Goal: Task Accomplishment & Management: Complete application form

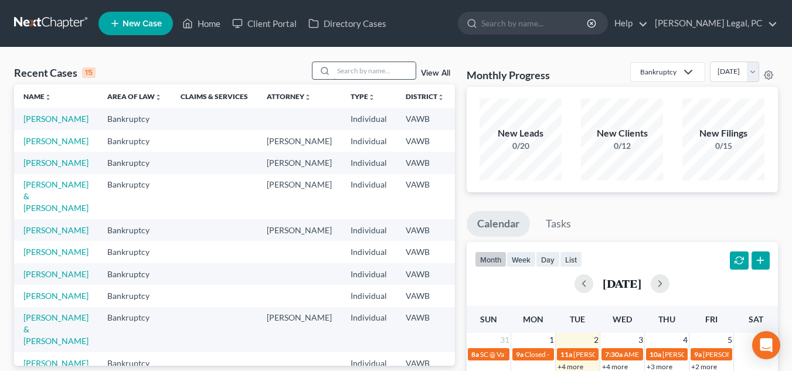
click at [351, 68] on input "search" at bounding box center [375, 70] width 82 height 17
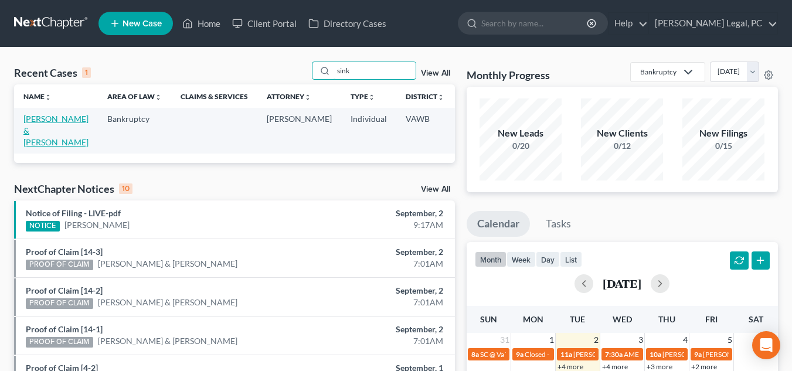
type input "sink"
click at [38, 132] on link "[PERSON_NAME] & [PERSON_NAME]" at bounding box center [55, 130] width 65 height 33
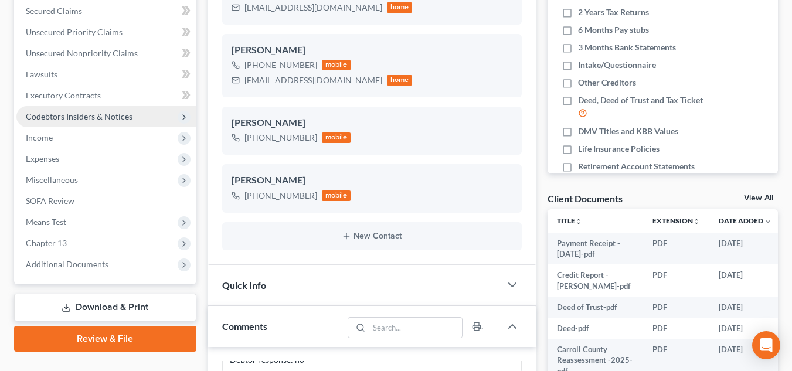
scroll to position [207, 0]
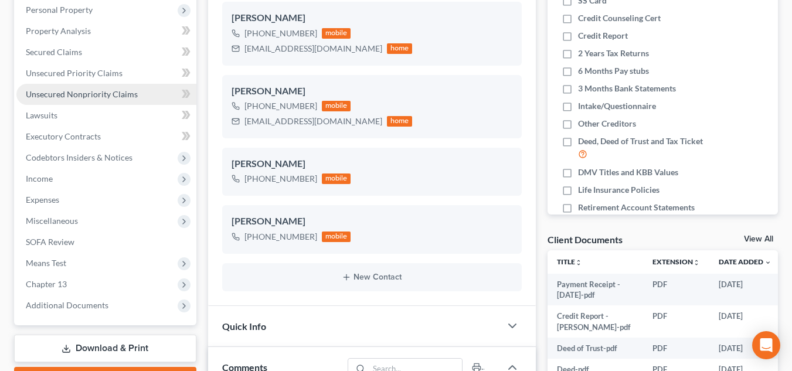
click at [111, 95] on span "Unsecured Nonpriority Claims" at bounding box center [82, 94] width 112 height 10
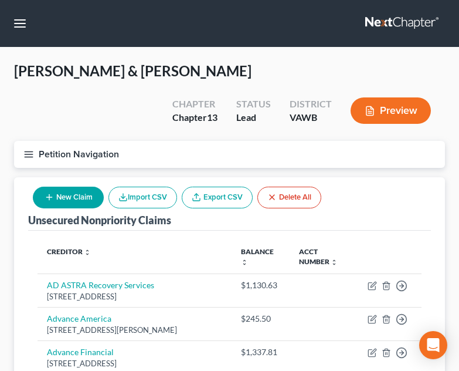
click at [72, 186] on button "New Claim" at bounding box center [68, 197] width 71 height 22
select select "2"
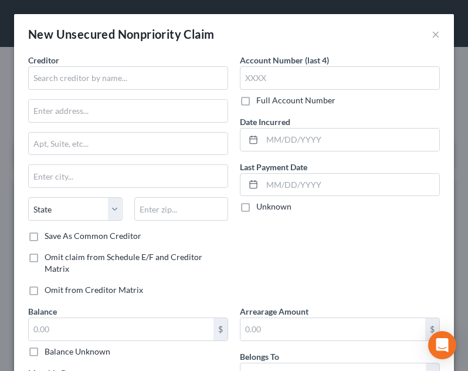
click at [103, 64] on div "Creditor *" at bounding box center [128, 72] width 200 height 36
click at [103, 72] on input "text" at bounding box center [128, 77] width 200 height 23
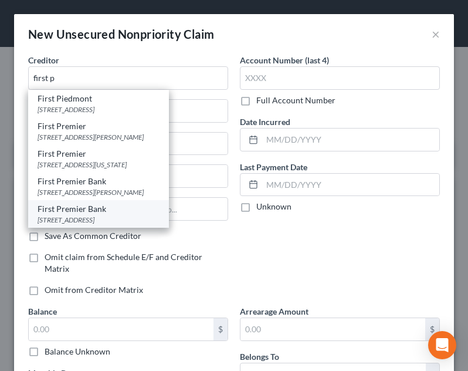
click at [117, 212] on div "First Premier Bank" at bounding box center [99, 209] width 122 height 12
type input "First Premier Bank"
type input "PO Box 5529"
type input "[GEOGRAPHIC_DATA]"
select select "43"
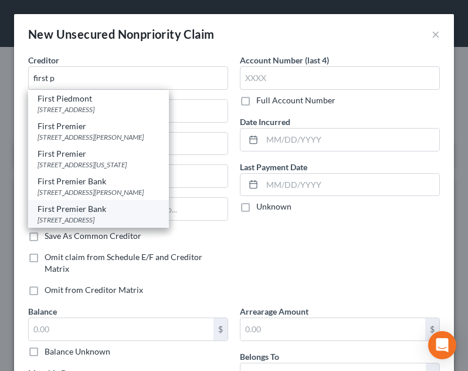
type input "57107-5529"
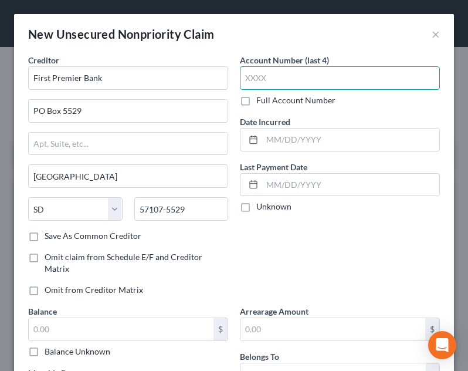
click at [321, 79] on input "text" at bounding box center [340, 77] width 200 height 23
type input "9055"
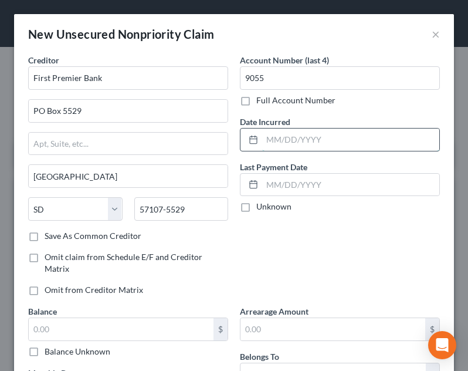
click at [303, 145] on input "text" at bounding box center [350, 139] width 177 height 22
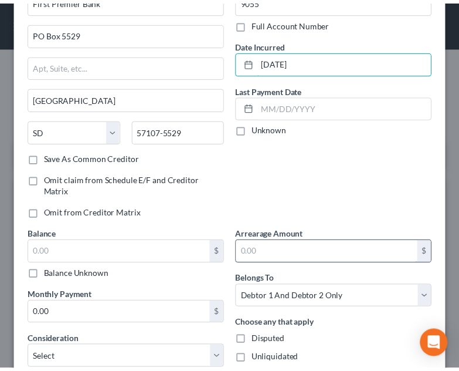
scroll to position [176, 0]
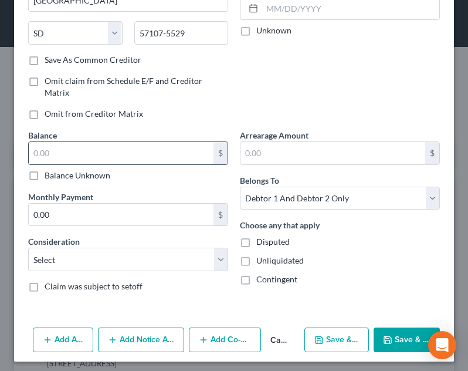
type input "[DATE]"
click at [110, 155] on input "text" at bounding box center [121, 153] width 185 height 22
click at [274, 339] on button "Cancel" at bounding box center [280, 339] width 39 height 23
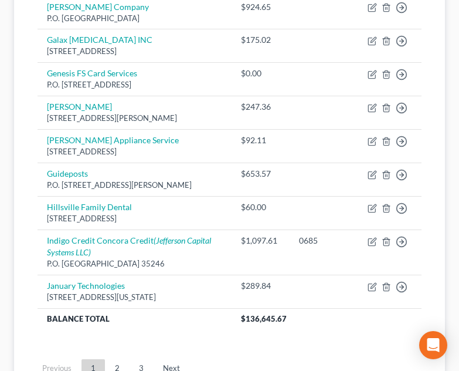
scroll to position [1088, 0]
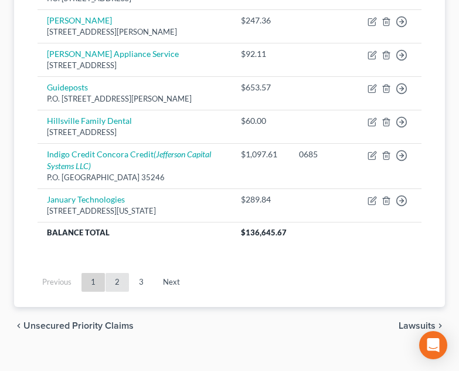
click at [117, 273] on link "2" at bounding box center [117, 282] width 23 height 19
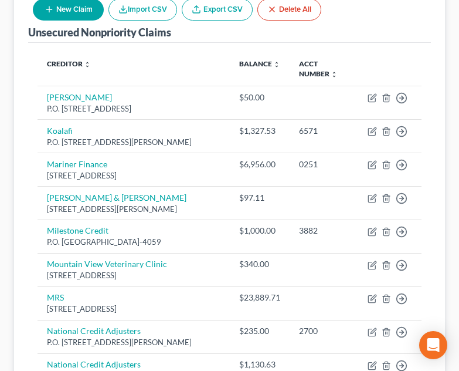
scroll to position [208, 0]
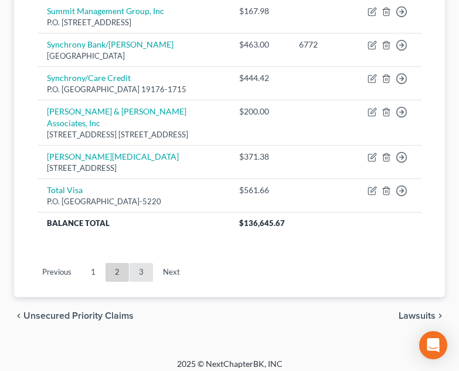
click at [142, 263] on link "3" at bounding box center [141, 272] width 23 height 19
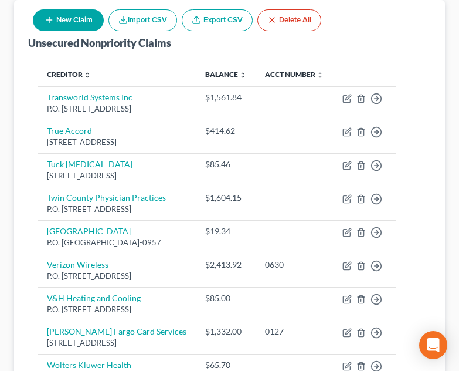
scroll to position [353, 0]
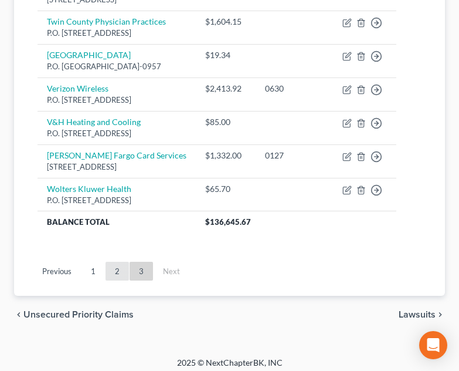
click at [110, 265] on link "2" at bounding box center [117, 271] width 23 height 19
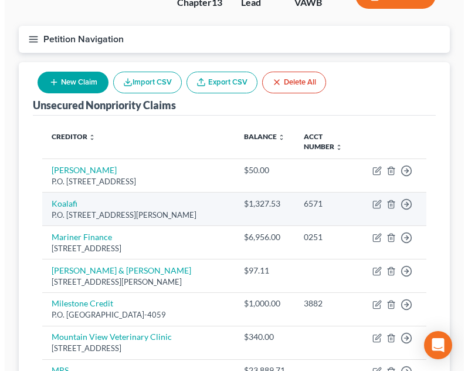
scroll to position [0, 0]
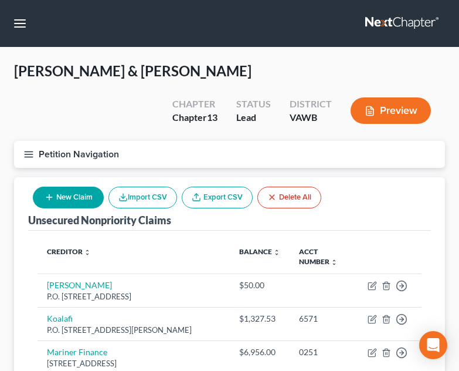
click at [55, 182] on div "New Claim Import CSV Export CSV Delete All" at bounding box center [177, 197] width 298 height 31
click at [57, 186] on button "New Claim" at bounding box center [68, 197] width 71 height 22
select select "2"
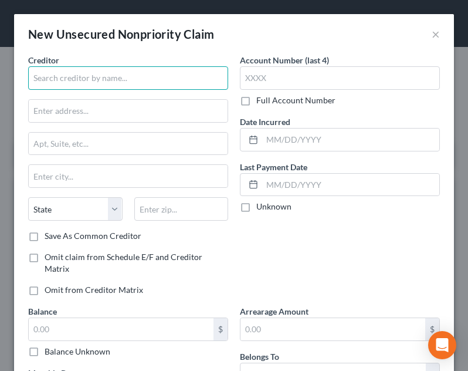
click at [100, 75] on input "text" at bounding box center [128, 77] width 200 height 23
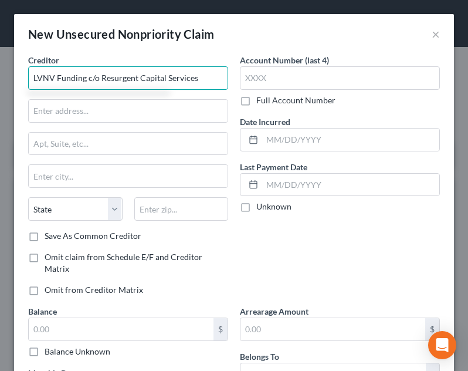
type input "LVNV Funding c/o Resurgent Capital Services"
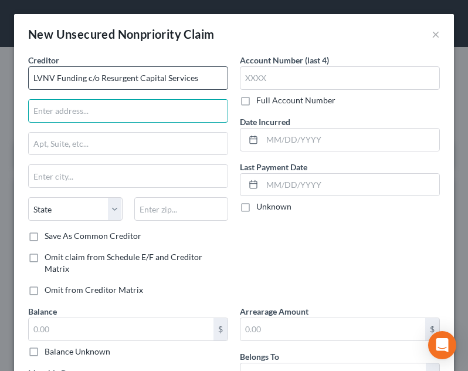
type input "P"
type input "LVNV Funding c/o Resurgent Capital Services"
type input "PO Box 1269"
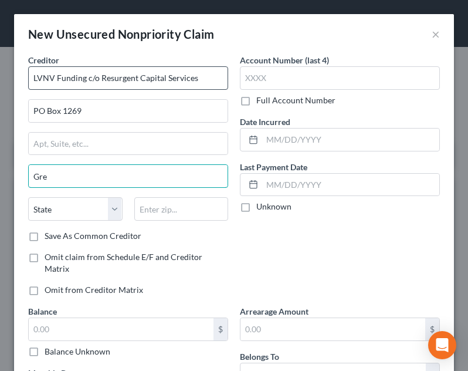
type input "[GEOGRAPHIC_DATA]"
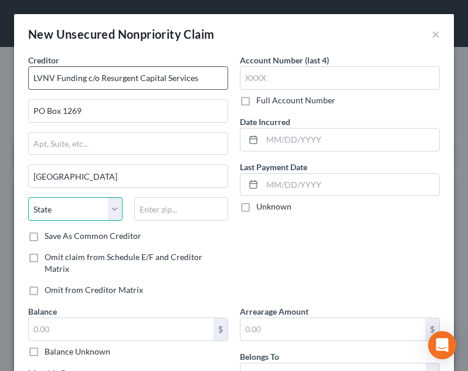
select select "42"
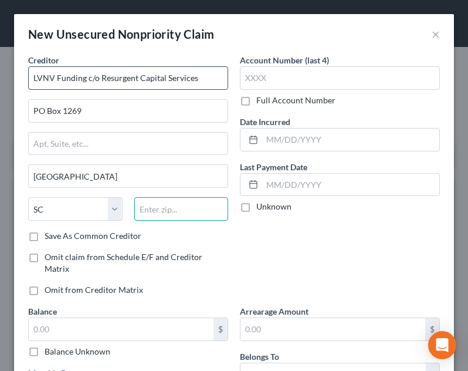
type input "9"
type input "29603"
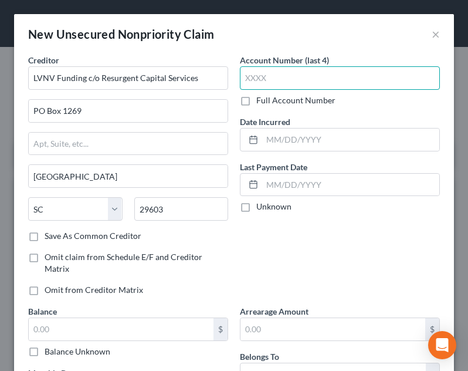
click at [331, 79] on input "text" at bounding box center [340, 77] width 200 height 23
type input "9293"
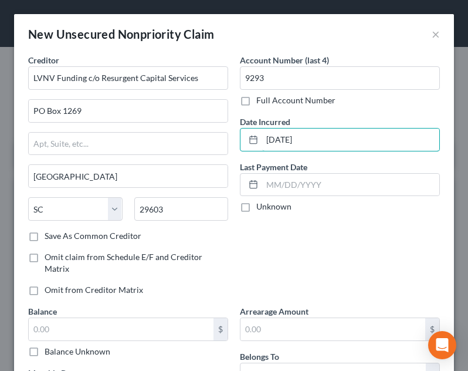
type input "[DATE]"
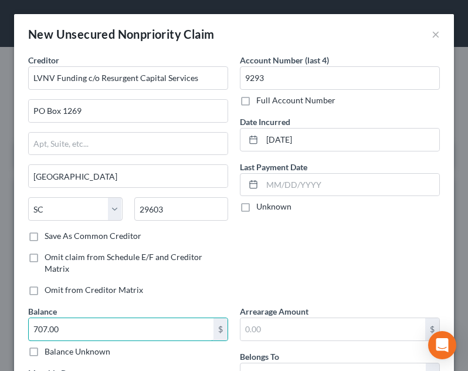
type input "707.00"
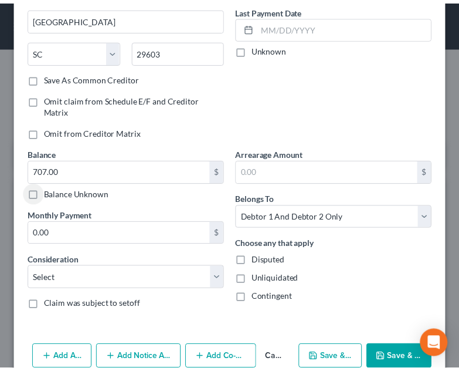
scroll to position [176, 0]
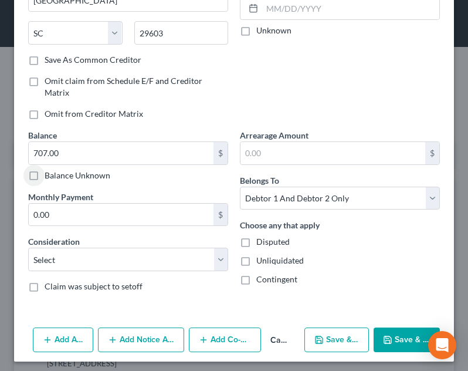
click at [265, 337] on button "Cancel" at bounding box center [280, 339] width 39 height 23
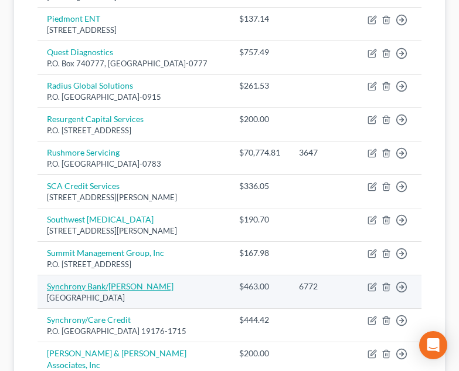
scroll to position [997, 0]
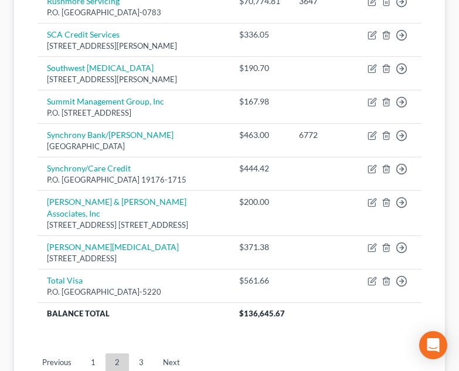
click at [93, 353] on link "1" at bounding box center [93, 362] width 23 height 19
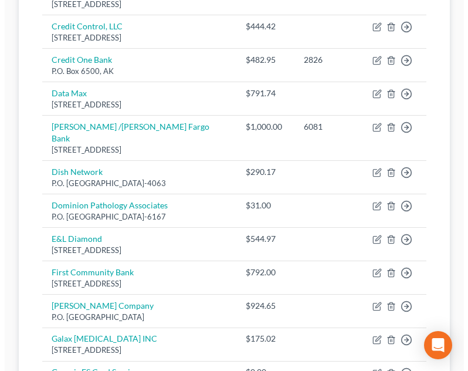
scroll to position [645, 0]
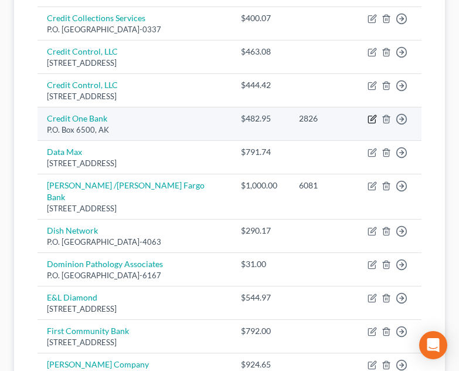
click at [370, 116] on icon "button" at bounding box center [371, 119] width 7 height 7
select select "1"
select select "2"
select select "0"
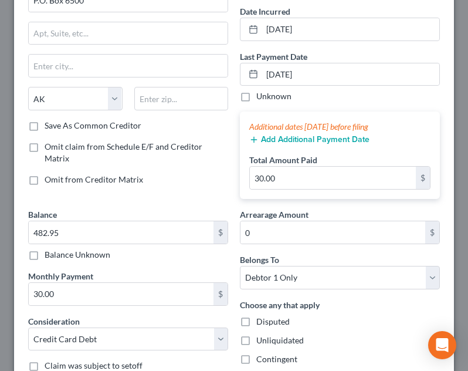
scroll to position [228, 0]
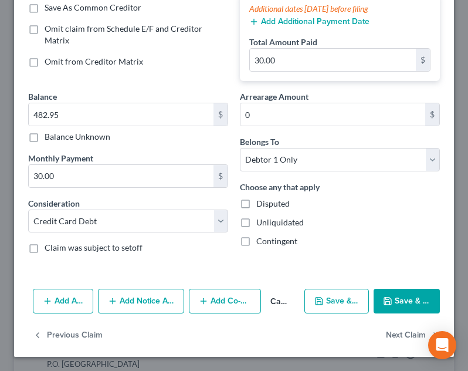
click at [131, 299] on button "Add Notice Address" at bounding box center [141, 300] width 86 height 25
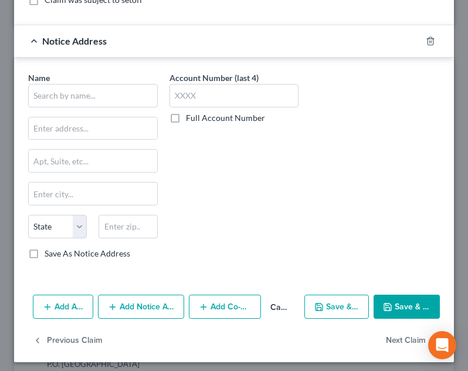
scroll to position [481, 0]
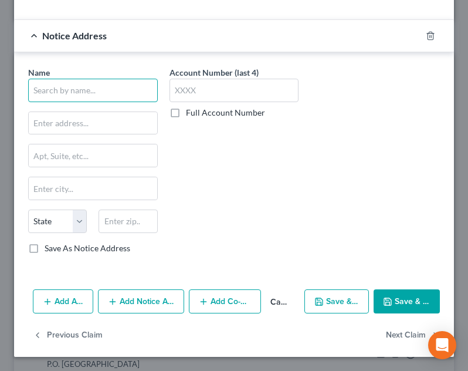
click at [92, 99] on input "text" at bounding box center [93, 90] width 130 height 23
type input "LVNV Funding c/o Resurgent Capital Services"
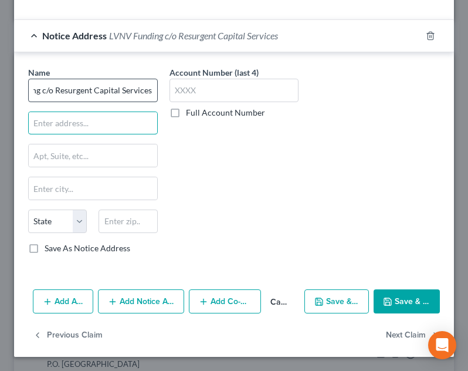
scroll to position [0, 0]
type input "P"
type input "LVNV Funding c/o Resurgent Capital Services"
type input "PO Box 1269"
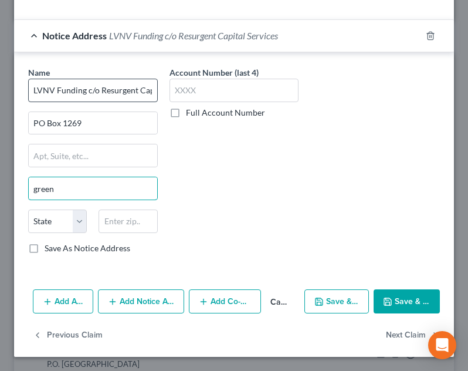
type input "[GEOGRAPHIC_DATA]"
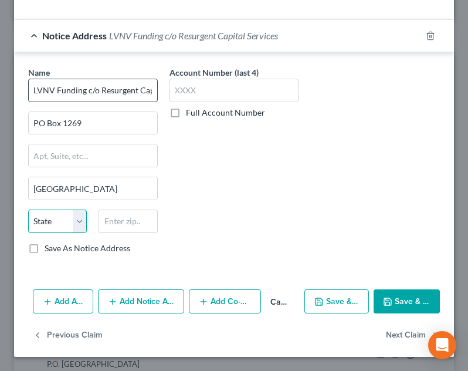
select select "42"
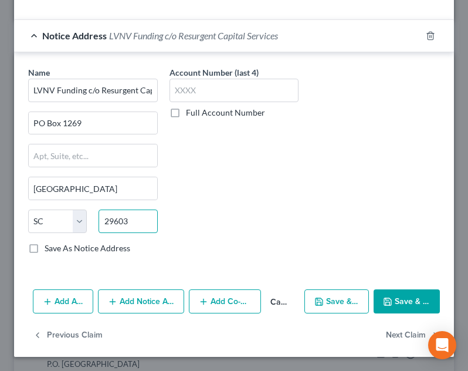
type input "29603"
click at [400, 301] on button "Save & Close" at bounding box center [407, 301] width 66 height 25
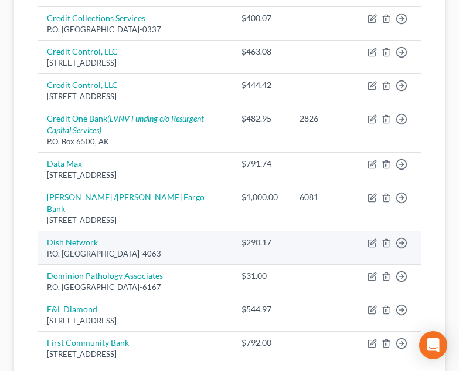
click at [215, 230] on td "Dish Network P.O. [GEOGRAPHIC_DATA]-4063" at bounding box center [135, 246] width 195 height 33
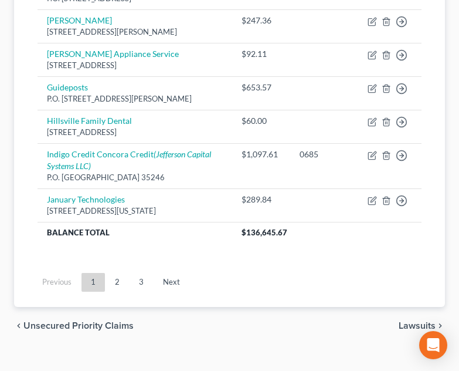
drag, startPoint x: 114, startPoint y: 265, endPoint x: 181, endPoint y: 226, distance: 77.2
click at [114, 273] on link "2" at bounding box center [117, 282] width 23 height 19
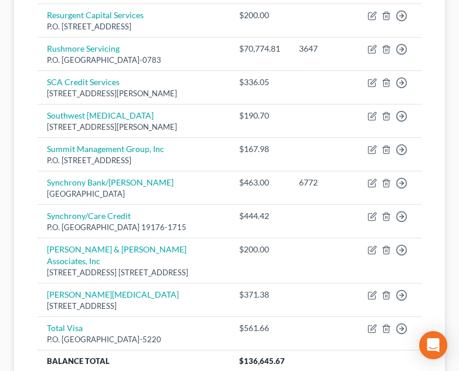
scroll to position [970, 0]
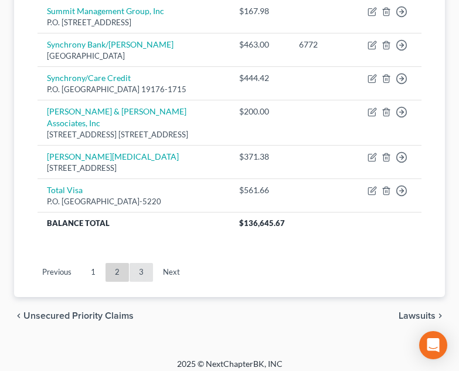
click at [147, 268] on link "3" at bounding box center [141, 272] width 23 height 19
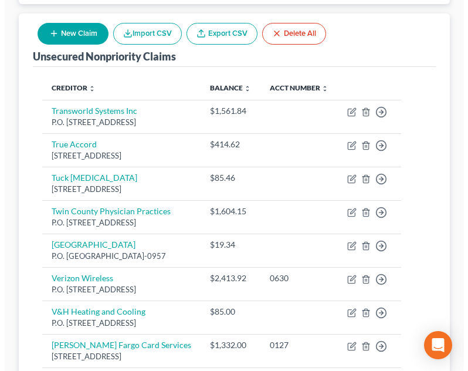
scroll to position [60, 0]
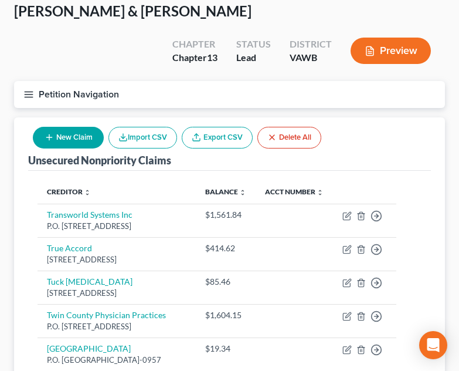
click at [63, 127] on button "New Claim" at bounding box center [68, 138] width 71 height 22
select select "2"
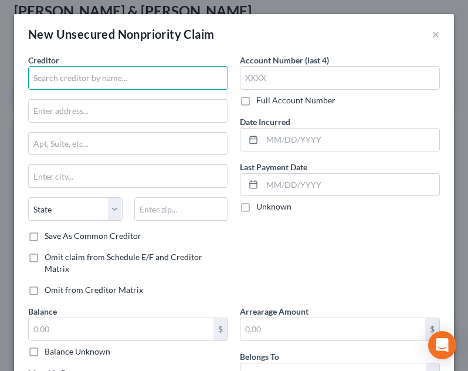
click at [99, 88] on input "text" at bounding box center [128, 77] width 200 height 23
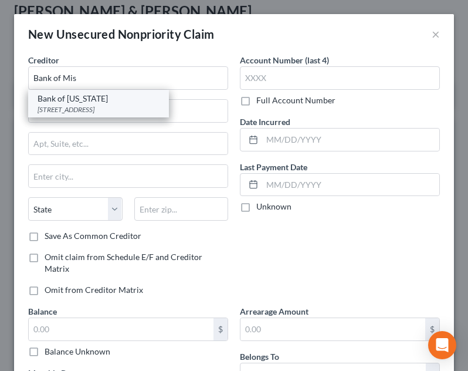
click at [102, 100] on div "Bank of [US_STATE]" at bounding box center [99, 99] width 122 height 12
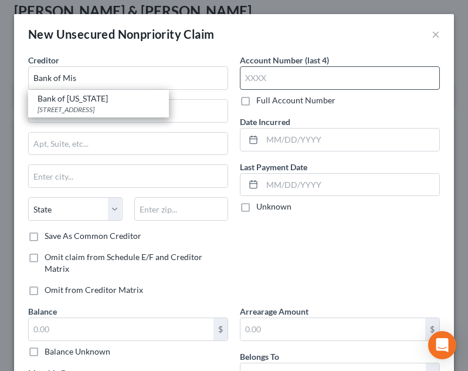
type input "Bank of [US_STATE]"
type input "[STREET_ADDRESS]"
type input "[GEOGRAPHIC_DATA]"
select select "26"
type input "63775-1204"
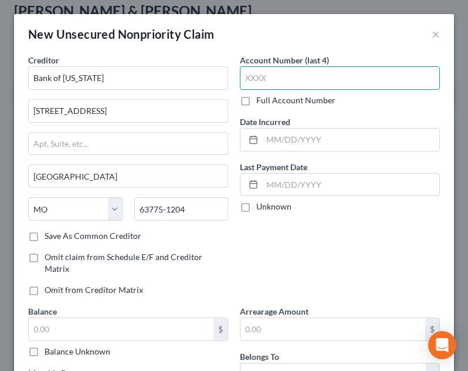
click at [327, 80] on input "text" at bounding box center [340, 77] width 200 height 23
type input "2718"
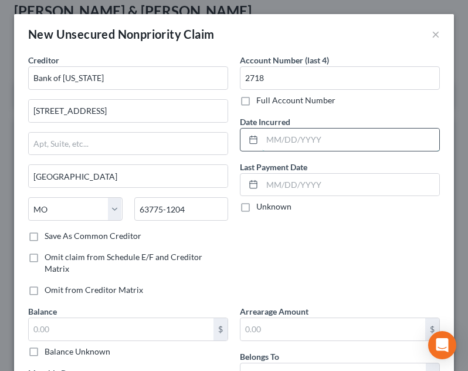
click at [352, 148] on input "text" at bounding box center [350, 139] width 177 height 22
type input "[DATE]"
click at [339, 107] on div "Account Number (last 4) 2718 Full Account Number Date Incurred [DATE] Last Paym…" at bounding box center [340, 179] width 212 height 251
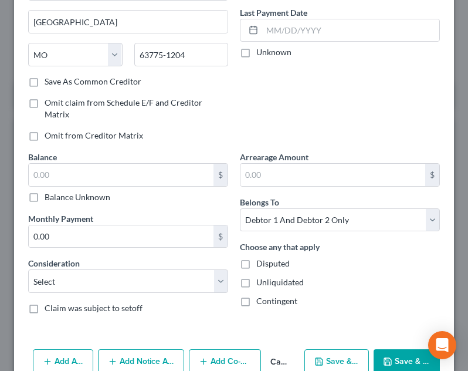
scroll to position [181, 0]
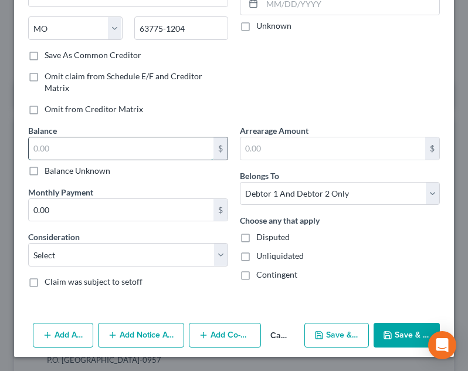
click at [123, 155] on input "text" at bounding box center [121, 148] width 185 height 22
click at [146, 142] on input "text" at bounding box center [121, 148] width 185 height 22
type input "235.00"
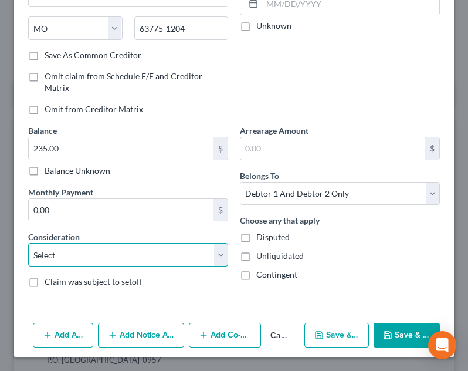
click at [135, 254] on select "Select Cable / Satellite Services Collection Agency Credit Card Debt Debt Couns…" at bounding box center [128, 254] width 200 height 23
select select "1"
click at [28, 243] on select "Select Cable / Satellite Services Collection Agency Credit Card Debt Debt Couns…" at bounding box center [128, 254] width 200 height 23
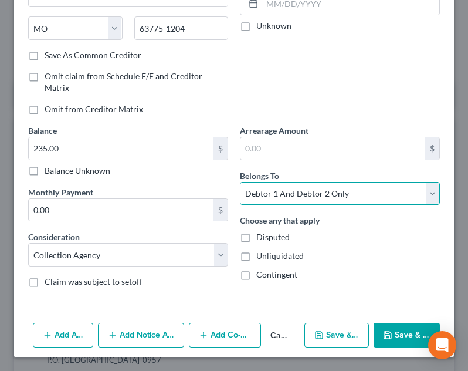
click at [324, 192] on select "Select Debtor 1 Only Debtor 2 Only Debtor 1 And Debtor 2 Only At Least One Of T…" at bounding box center [340, 193] width 200 height 23
select select "1"
click at [240, 182] on select "Select Debtor 1 Only Debtor 2 Only Debtor 1 And Debtor 2 Only At Least One Of T…" at bounding box center [340, 193] width 200 height 23
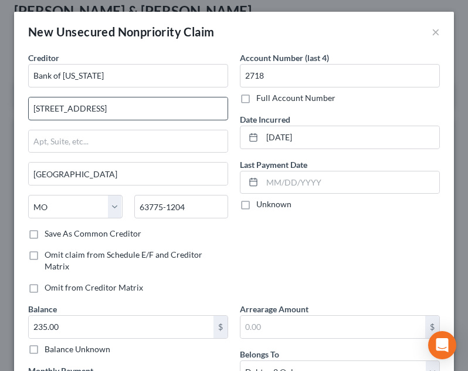
scroll to position [0, 0]
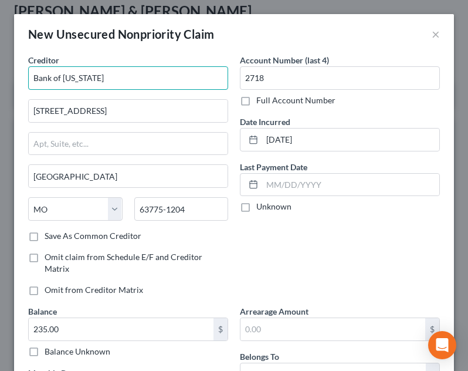
drag, startPoint x: 105, startPoint y: 79, endPoint x: 11, endPoint y: 52, distance: 98.3
click at [11, 52] on div "New Unsecured Nonpriority Claim × Creditor * Bank of [US_STATE] [STREET_ADDRESS…" at bounding box center [234, 185] width 468 height 371
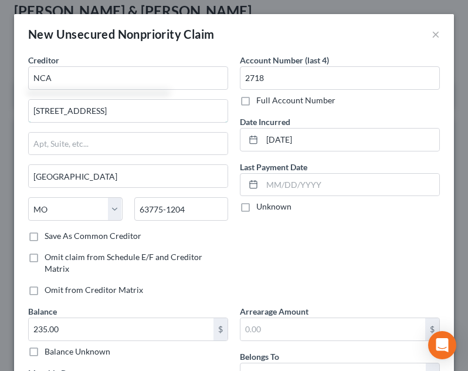
type input "NCA"
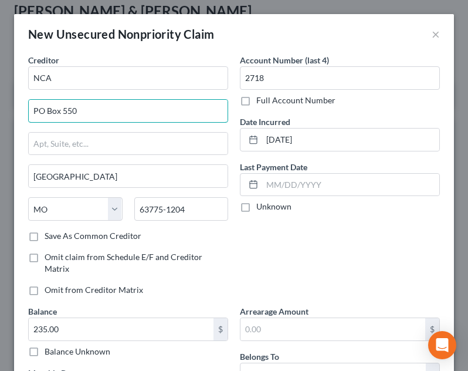
type input "PO Box 550"
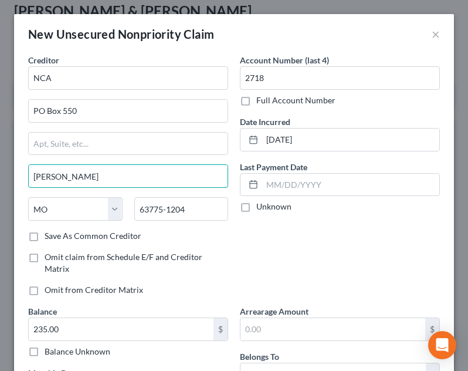
type input "[PERSON_NAME]"
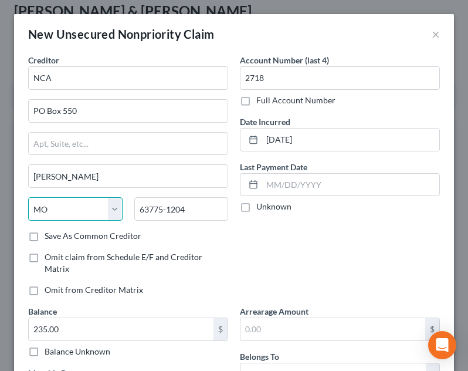
select select "17"
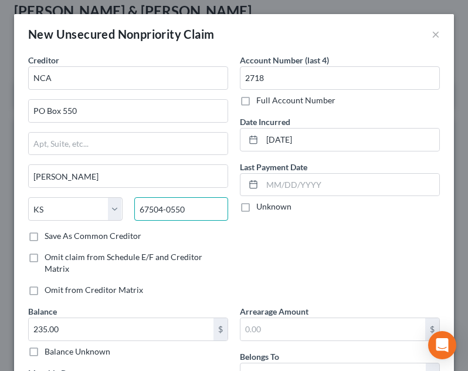
type input "67504-0550"
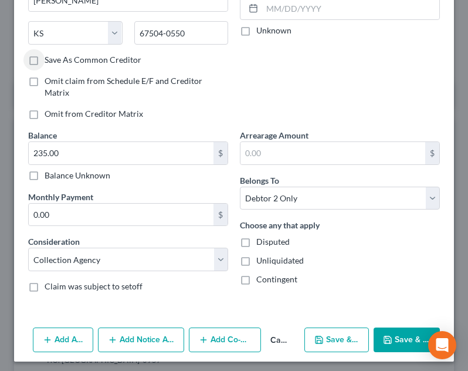
scroll to position [181, 0]
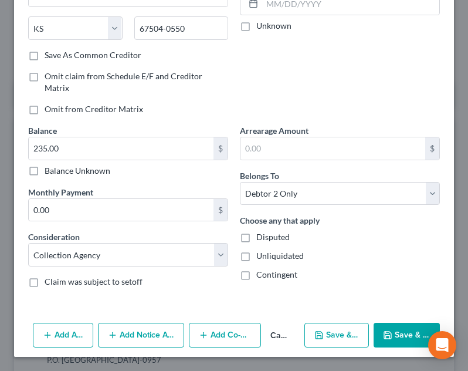
click at [115, 335] on line "button" at bounding box center [112, 335] width 5 height 0
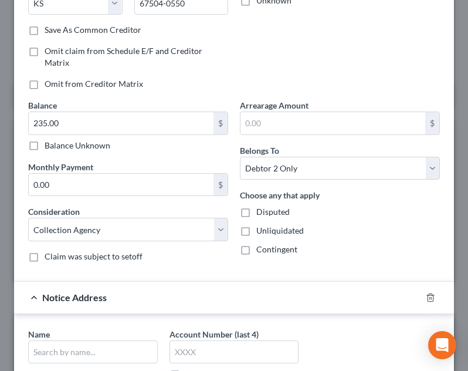
scroll to position [236, 0]
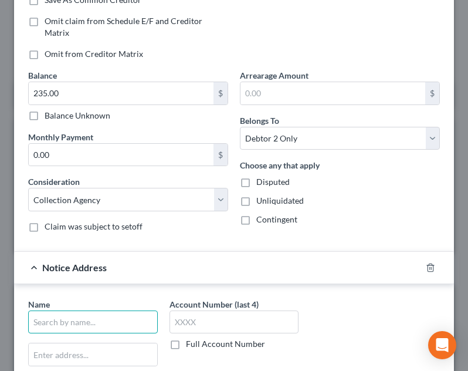
click at [87, 313] on input "text" at bounding box center [93, 321] width 130 height 23
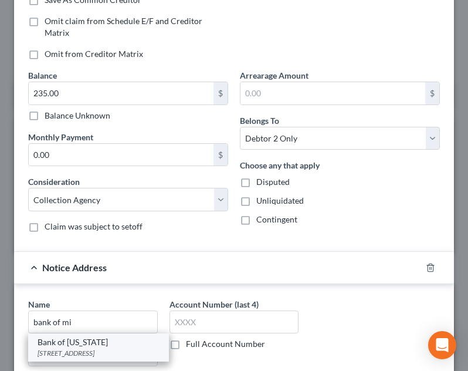
click at [83, 357] on div "[STREET_ADDRESS]" at bounding box center [99, 353] width 122 height 10
type input "Bank of [US_STATE]"
type input "[STREET_ADDRESS]"
type input "[GEOGRAPHIC_DATA]"
select select "26"
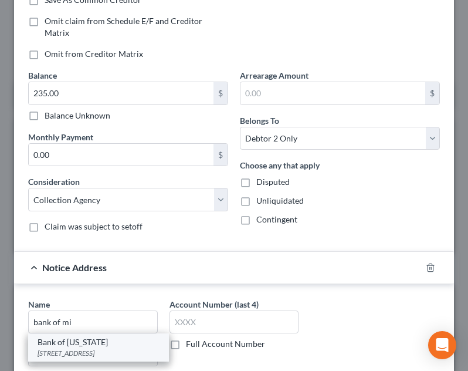
type input "63775-1204"
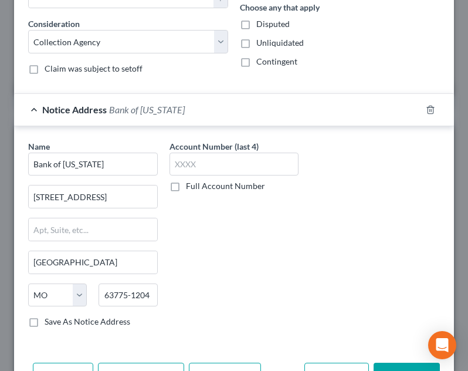
scroll to position [433, 0]
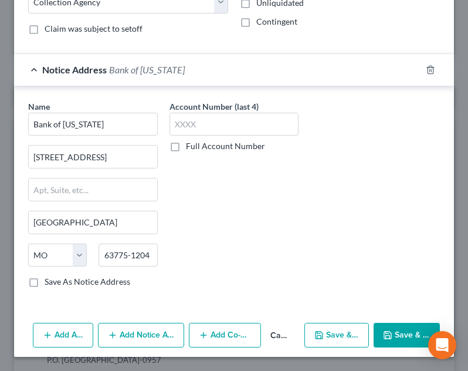
click at [383, 335] on icon "button" at bounding box center [387, 334] width 9 height 9
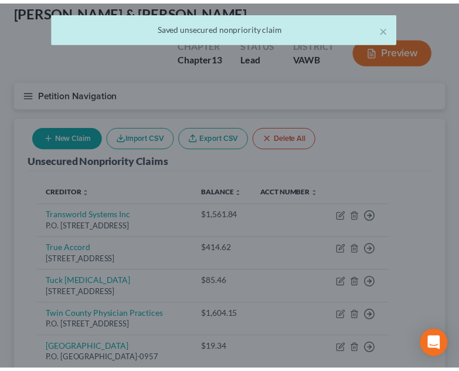
scroll to position [0, 0]
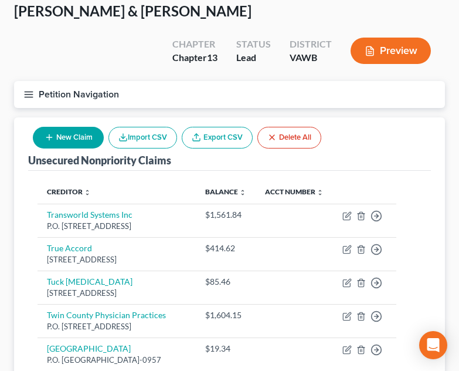
click at [79, 127] on button "New Claim" at bounding box center [68, 138] width 71 height 22
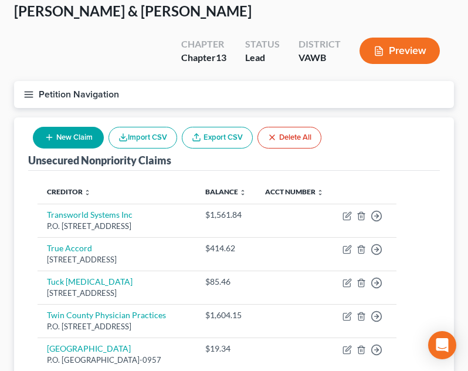
select select "2"
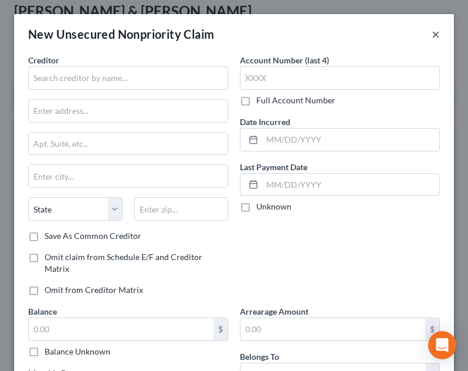
click at [432, 33] on button "×" at bounding box center [436, 34] width 8 height 14
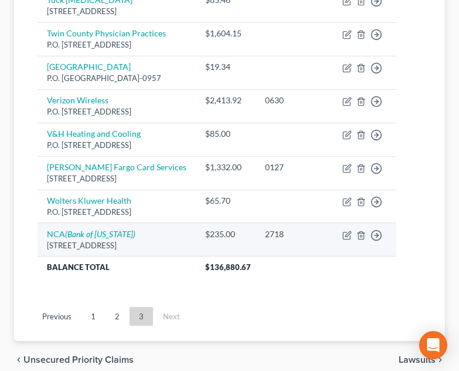
scroll to position [386, 0]
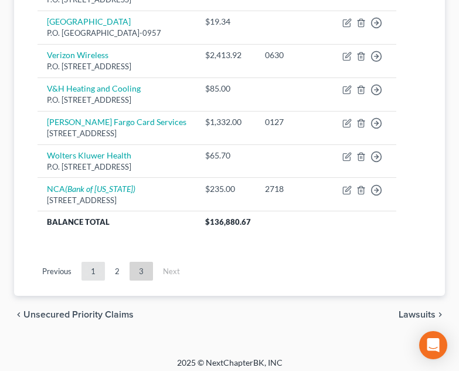
click at [104, 267] on link "1" at bounding box center [93, 271] width 23 height 19
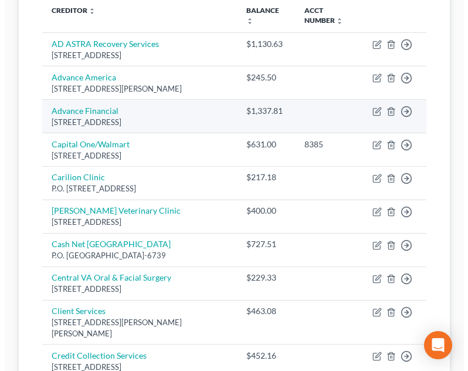
scroll to position [152, 0]
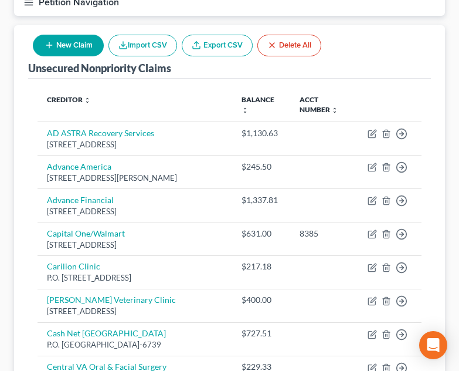
click at [54, 30] on div "New Claim Import CSV Export CSV Delete All" at bounding box center [177, 45] width 298 height 31
click at [59, 35] on button "New Claim" at bounding box center [68, 46] width 71 height 22
select select "2"
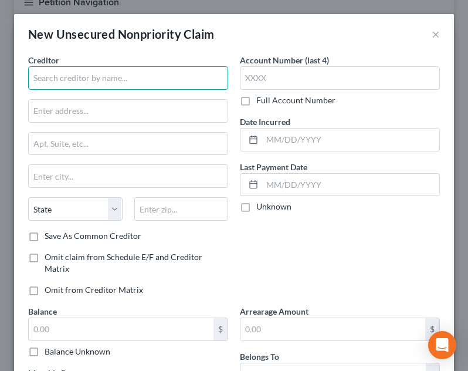
click at [108, 77] on input "text" at bounding box center [128, 77] width 200 height 23
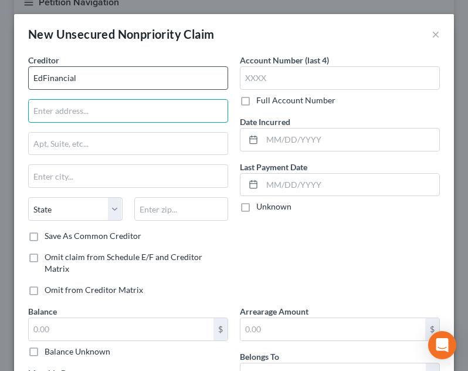
type input "EdFinancial"
type input "[STREET_ADDRESS]"
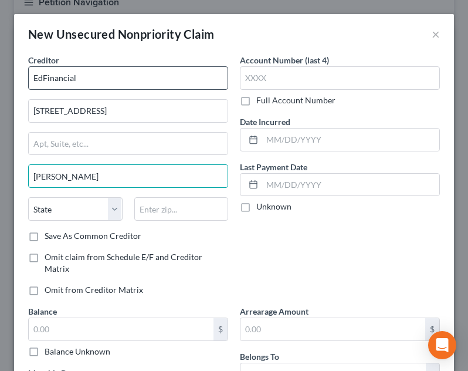
type input "[GEOGRAPHIC_DATA]"
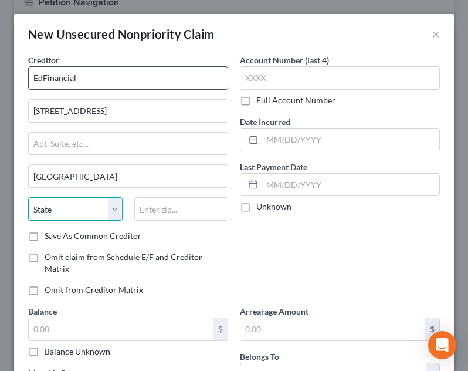
select select "44"
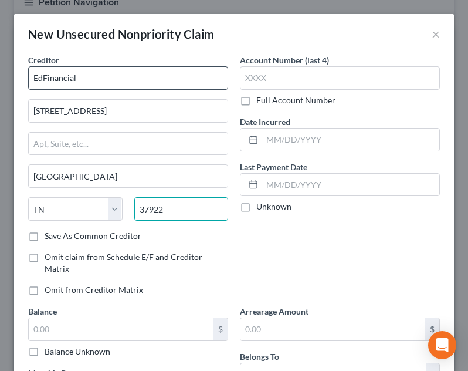
type input "37922"
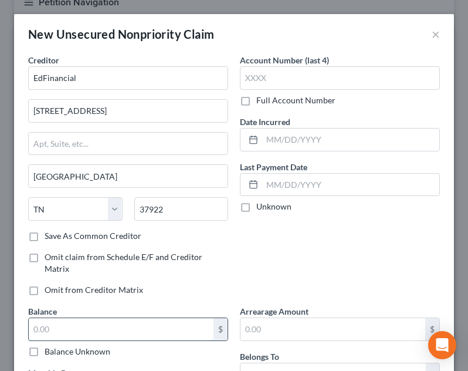
click at [96, 323] on input "text" at bounding box center [121, 329] width 185 height 22
type input "4,911.00"
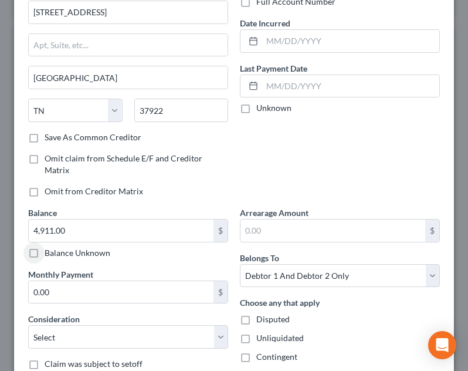
scroll to position [117, 0]
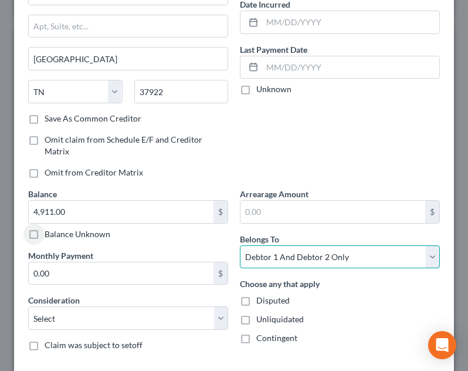
click at [283, 253] on select "Select Debtor 1 Only Debtor 2 Only Debtor 1 And Debtor 2 Only At Least One Of T…" at bounding box center [340, 256] width 200 height 23
select select "1"
click at [240, 245] on select "Select Debtor 1 Only Debtor 2 Only Debtor 1 And Debtor 2 Only At Least One Of T…" at bounding box center [340, 256] width 200 height 23
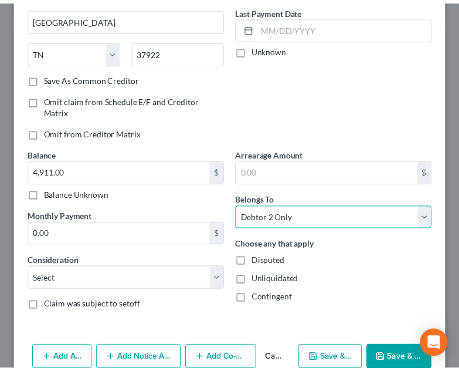
scroll to position [176, 0]
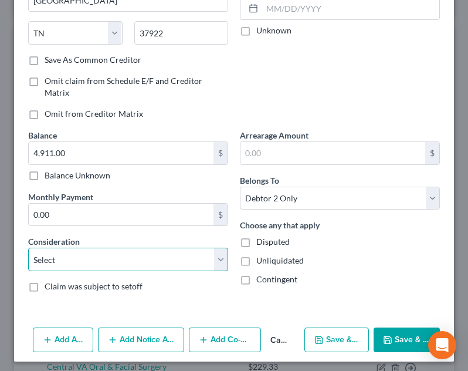
click at [163, 260] on select "Select Cable / Satellite Services Collection Agency Credit Card Debt Debt Couns…" at bounding box center [128, 258] width 200 height 23
click at [119, 254] on select "Select Cable / Satellite Services Collection Agency Credit Card Debt Debt Couns…" at bounding box center [128, 258] width 200 height 23
select select "17"
click at [28, 247] on select "Select Cable / Satellite Services Collection Agency Credit Card Debt Debt Couns…" at bounding box center [128, 258] width 200 height 23
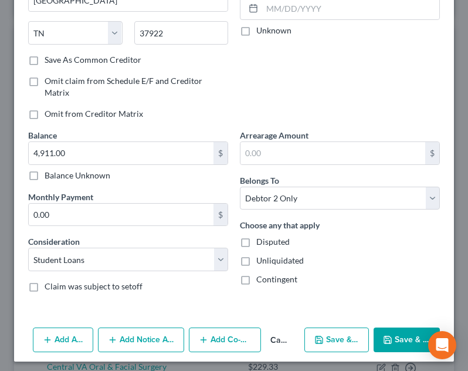
click at [234, 277] on div "Arrearage Amount $ Belongs To * Select Debtor 1 Only Debtor 2 Only Debtor 1 And…" at bounding box center [340, 215] width 212 height 172
click at [105, 151] on input "4,911.00" at bounding box center [121, 153] width 185 height 22
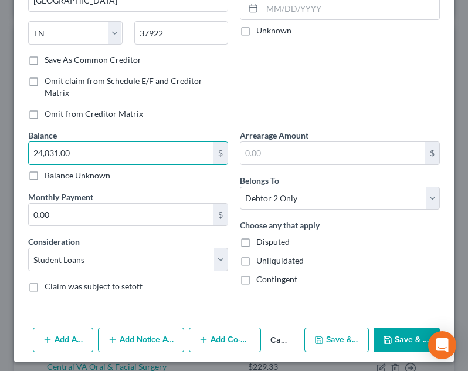
type input "24,831.00"
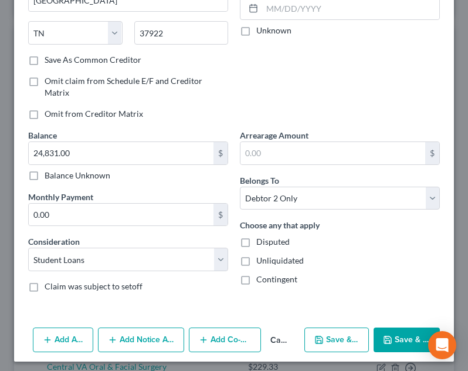
click at [415, 337] on button "Save & Close" at bounding box center [407, 339] width 66 height 25
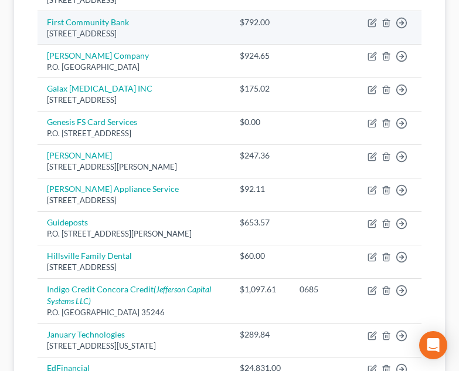
scroll to position [1031, 0]
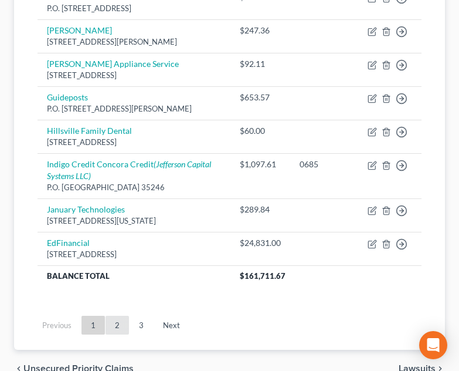
click at [122, 315] on link "2" at bounding box center [117, 324] width 23 height 19
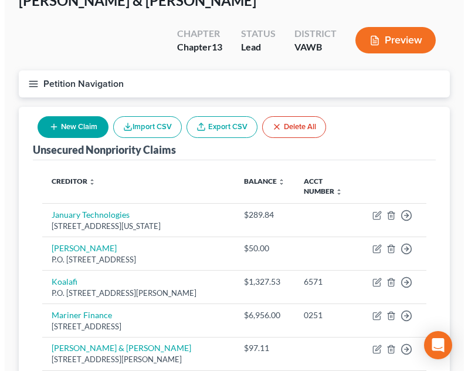
scroll to position [32, 0]
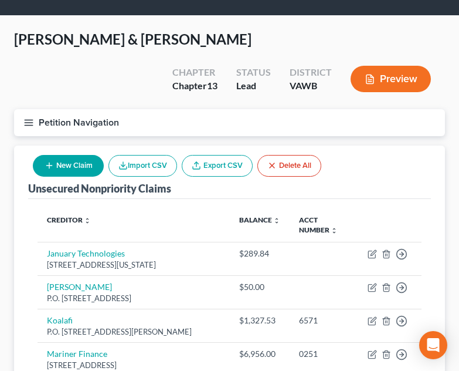
click at [72, 155] on button "New Claim" at bounding box center [68, 166] width 71 height 22
select select "2"
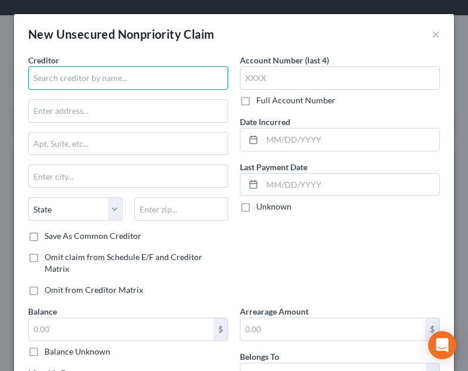
click at [87, 87] on input "text" at bounding box center [128, 77] width 200 height 23
type input "w"
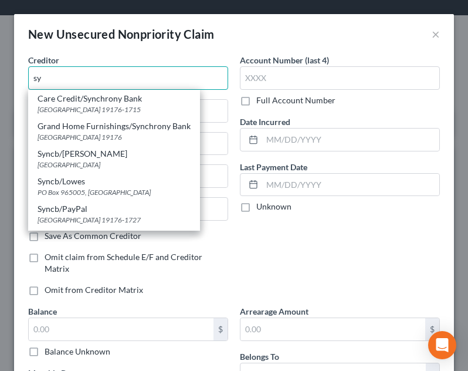
type input "s"
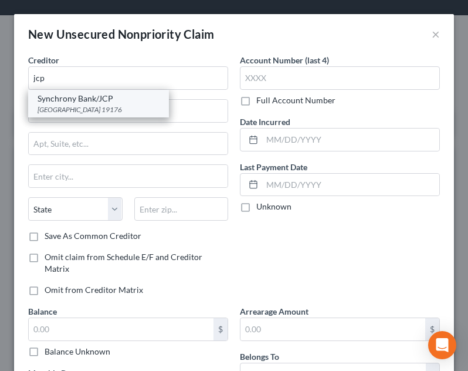
click at [84, 102] on div "Synchrony Bank/JCP" at bounding box center [99, 99] width 122 height 12
type input "Synchrony Bank/JCP"
type input "PO Box 71719"
type input "[GEOGRAPHIC_DATA]"
select select "39"
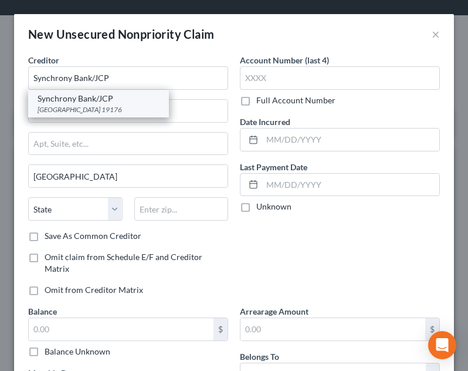
type input "19176"
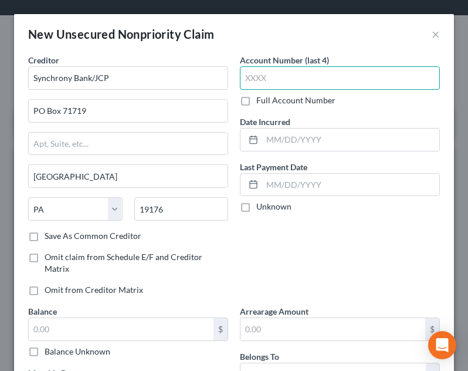
click at [285, 83] on input "text" at bounding box center [340, 77] width 200 height 23
type input "7405"
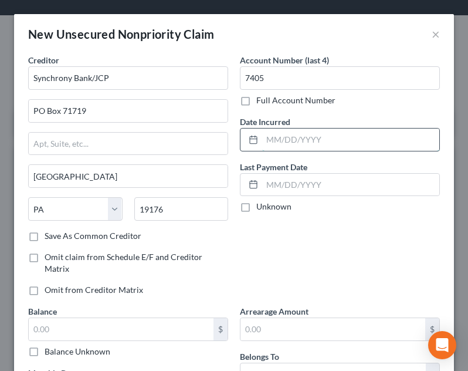
click at [393, 148] on input "text" at bounding box center [350, 139] width 177 height 22
click at [393, 138] on input "text" at bounding box center [350, 139] width 177 height 22
type input "[DATE]"
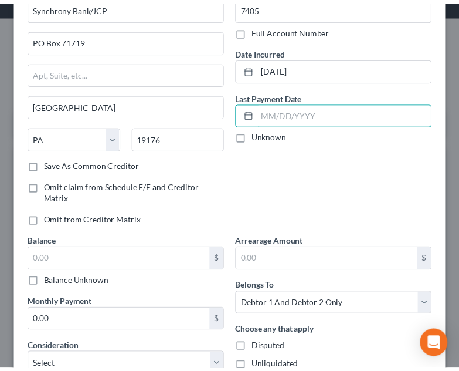
scroll to position [176, 0]
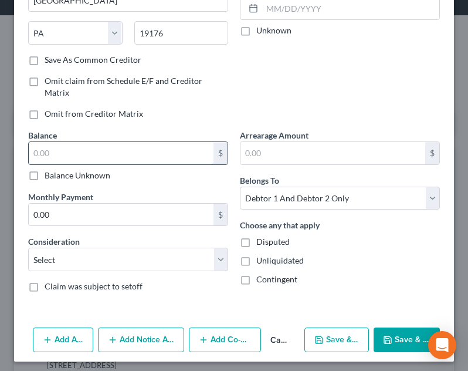
click at [115, 157] on input "text" at bounding box center [121, 153] width 185 height 22
type input "308.00"
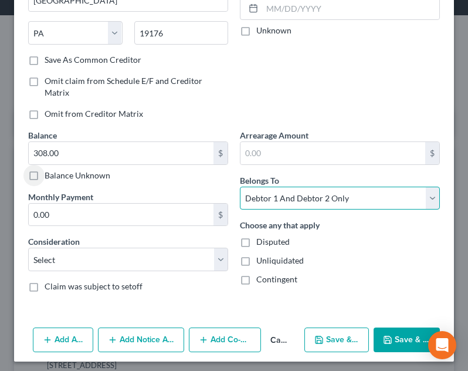
click at [354, 198] on select "Select Debtor 1 Only Debtor 2 Only Debtor 1 And Debtor 2 Only At Least One Of T…" at bounding box center [340, 197] width 200 height 23
click at [240, 186] on select "Select Debtor 1 Only Debtor 2 Only Debtor 1 And Debtor 2 Only At Least One Of T…" at bounding box center [340, 197] width 200 height 23
click at [307, 196] on select "Select Debtor 1 Only Debtor 2 Only Debtor 1 And Debtor 2 Only At Least One Of T…" at bounding box center [340, 197] width 200 height 23
click at [240, 186] on select "Select Debtor 1 Only Debtor 2 Only Debtor 1 And Debtor 2 Only At Least One Of T…" at bounding box center [340, 197] width 200 height 23
drag, startPoint x: 290, startPoint y: 202, endPoint x: 291, endPoint y: 209, distance: 7.1
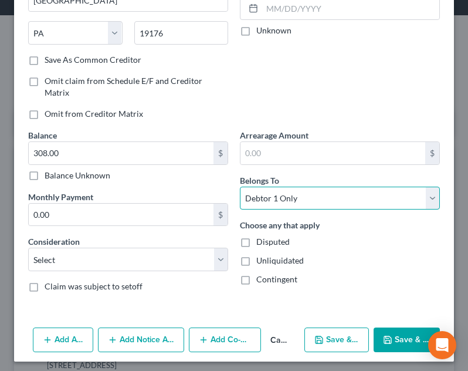
click at [290, 202] on select "Select Debtor 1 Only Debtor 2 Only Debtor 1 And Debtor 2 Only At Least One Of T…" at bounding box center [340, 197] width 200 height 23
select select "1"
click at [240, 186] on select "Select Debtor 1 Only Debtor 2 Only Debtor 1 And Debtor 2 Only At Least One Of T…" at bounding box center [340, 197] width 200 height 23
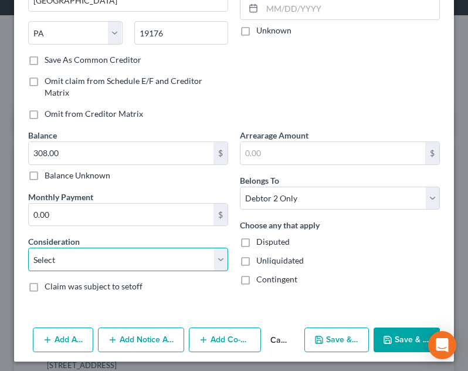
click at [154, 268] on select "Select Cable / Satellite Services Collection Agency Credit Card Debt Debt Couns…" at bounding box center [128, 258] width 200 height 23
click at [280, 339] on button "Cancel" at bounding box center [280, 339] width 39 height 23
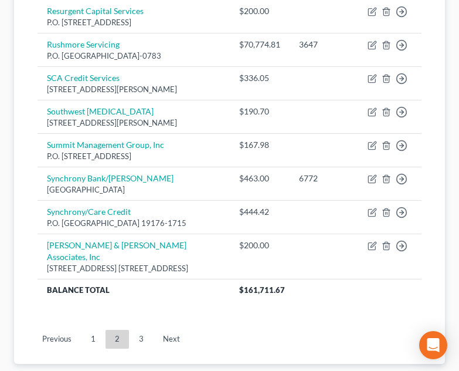
scroll to position [1087, 0]
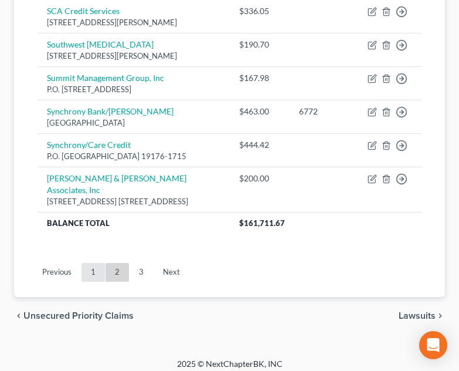
click at [93, 263] on link "1" at bounding box center [93, 272] width 23 height 19
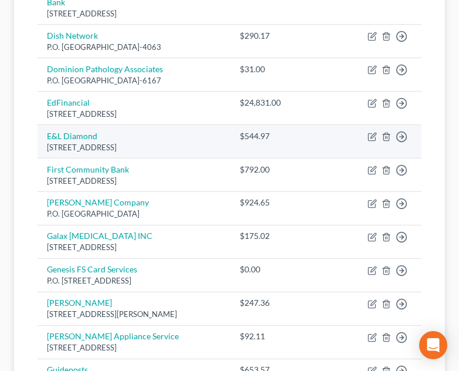
scroll to position [853, 0]
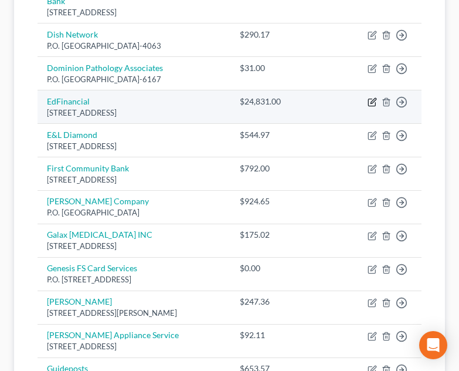
click at [374, 97] on icon "button" at bounding box center [372, 101] width 9 height 9
select select "44"
select select "17"
select select "1"
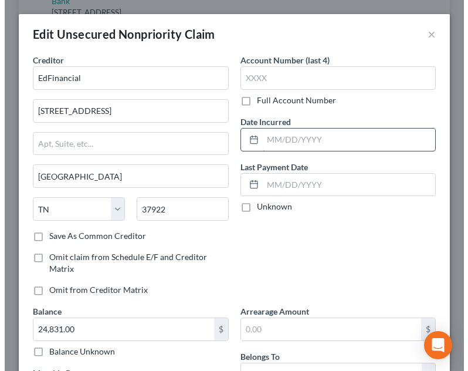
scroll to position [841, 0]
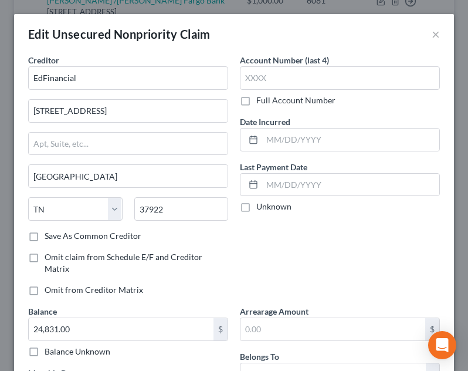
click at [280, 60] on label "Account Number (last 4)" at bounding box center [284, 60] width 89 height 12
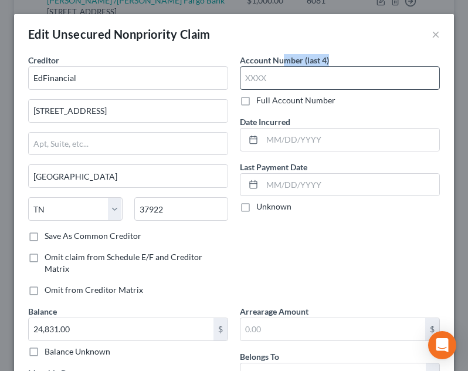
click at [280, 67] on div "Account Number (last 4) Full Account Number" at bounding box center [340, 80] width 200 height 52
click at [279, 71] on input "text" at bounding box center [340, 77] width 200 height 23
type input "Mult"
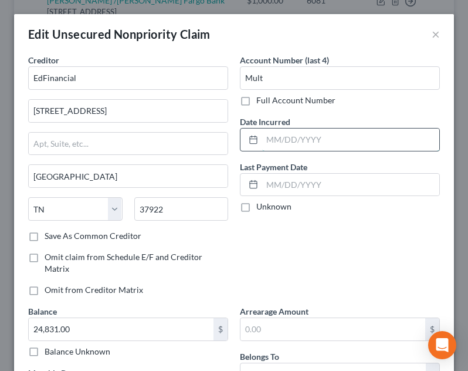
click at [317, 144] on input "text" at bounding box center [350, 139] width 177 height 22
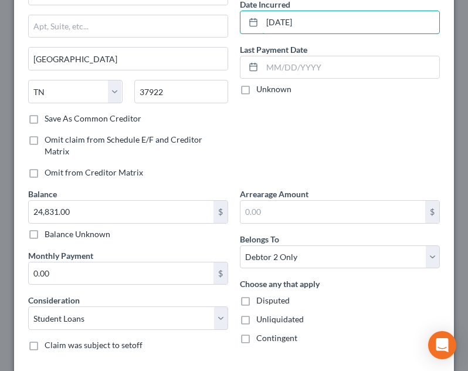
type input "[DATE]"
click at [305, 142] on div "Account Number (last 4) Mult Full Account Number Date Incurred [DATE] Last Paym…" at bounding box center [340, 62] width 212 height 251
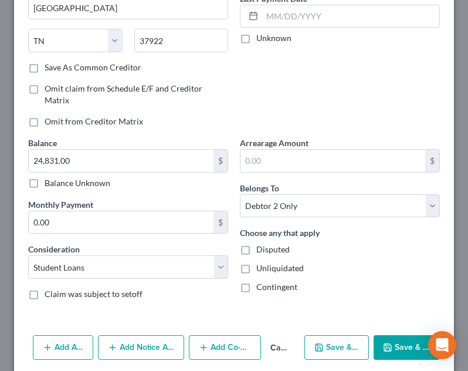
scroll to position [214, 0]
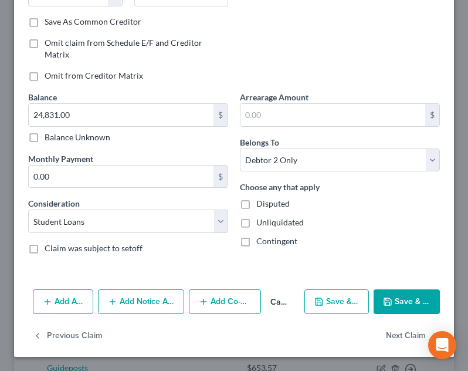
click at [386, 303] on button "Save & Close" at bounding box center [407, 301] width 66 height 25
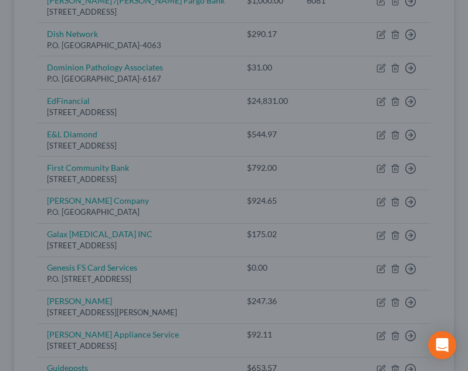
type input "0"
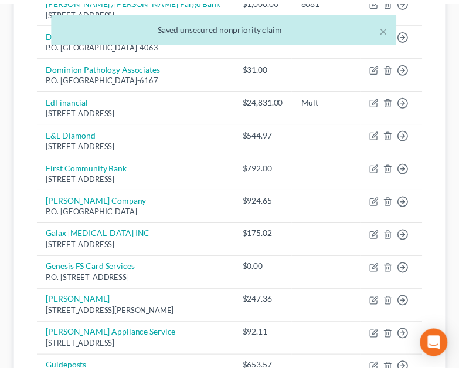
scroll to position [853, 0]
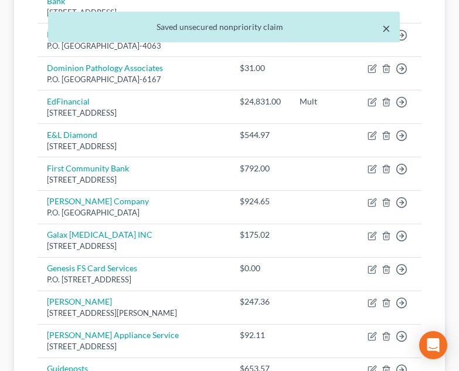
click at [388, 29] on button "×" at bounding box center [386, 28] width 8 height 14
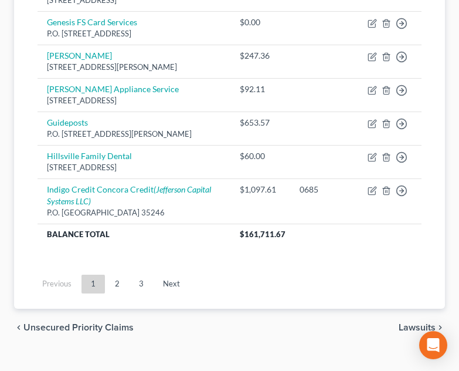
scroll to position [1100, 0]
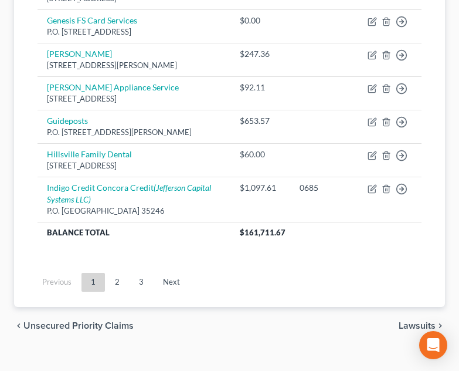
drag, startPoint x: 120, startPoint y: 267, endPoint x: 148, endPoint y: 228, distance: 47.9
click at [120, 273] on link "2" at bounding box center [117, 282] width 23 height 19
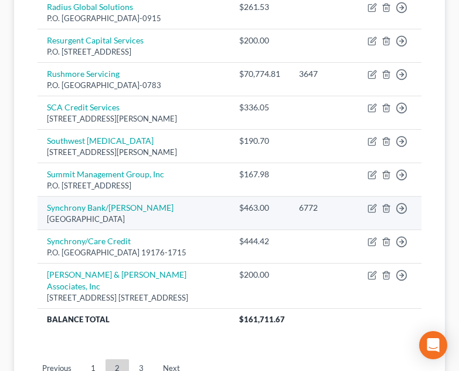
scroll to position [970, 0]
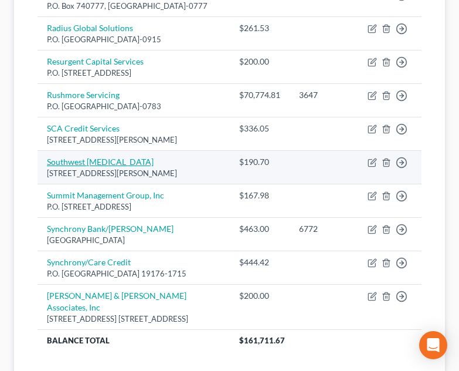
click at [95, 157] on link "Southwest [MEDICAL_DATA]" at bounding box center [100, 162] width 107 height 10
select select "48"
select select "9"
select select "2"
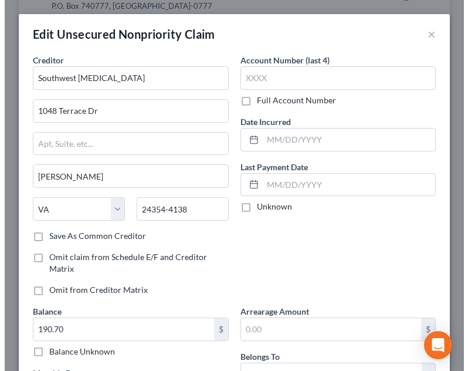
scroll to position [959, 0]
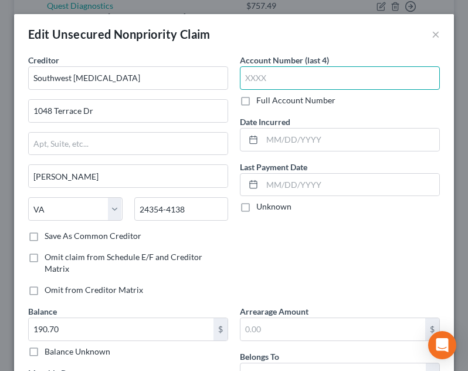
click at [393, 76] on input "text" at bounding box center [340, 77] width 200 height 23
type input "Mult"
click at [392, 94] on div "Full Account Number" at bounding box center [340, 100] width 200 height 12
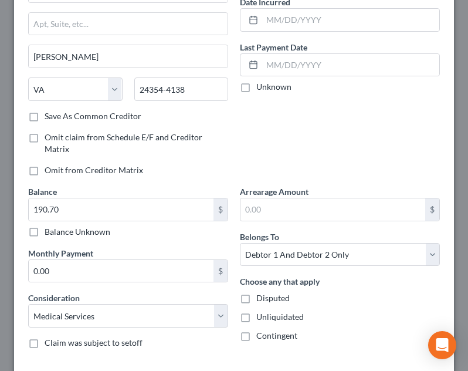
scroll to position [214, 0]
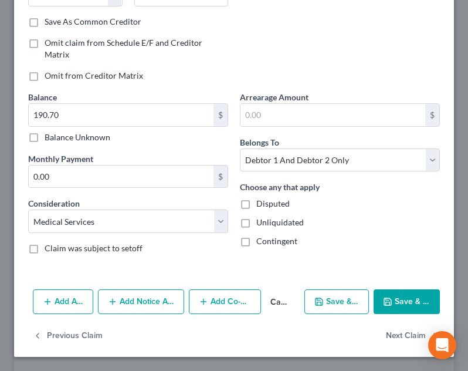
click at [408, 299] on button "Save & Close" at bounding box center [407, 301] width 66 height 25
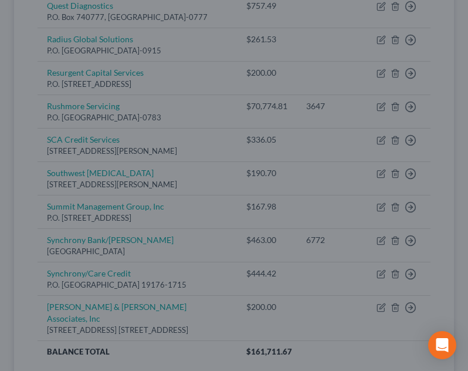
type input "0"
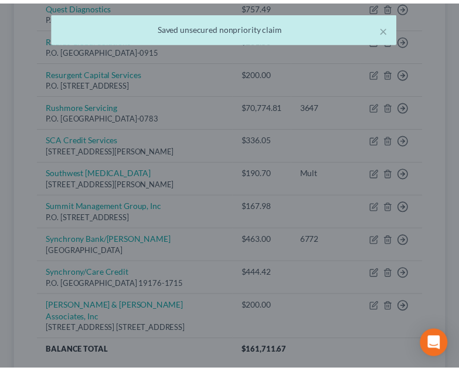
scroll to position [970, 0]
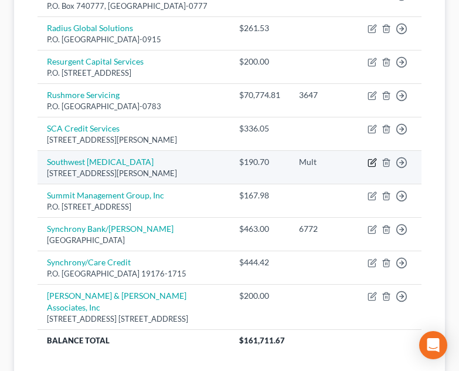
click at [373, 159] on icon "button" at bounding box center [371, 162] width 7 height 7
select select "48"
select select "9"
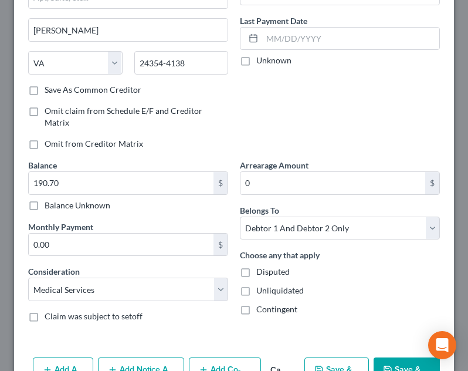
scroll to position [176, 0]
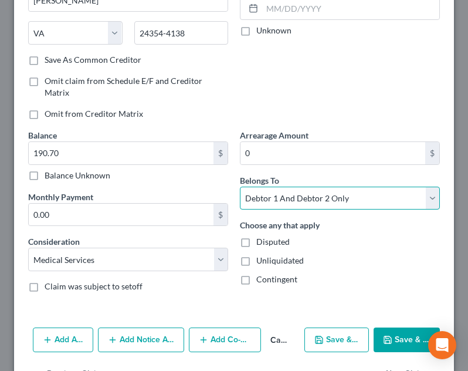
click at [318, 202] on select "Select Debtor 1 Only Debtor 2 Only Debtor 1 And Debtor 2 Only At Least One Of T…" at bounding box center [340, 197] width 200 height 23
select select "1"
click at [240, 186] on select "Select Debtor 1 Only Debtor 2 Only Debtor 1 And Debtor 2 Only At Least One Of T…" at bounding box center [340, 197] width 200 height 23
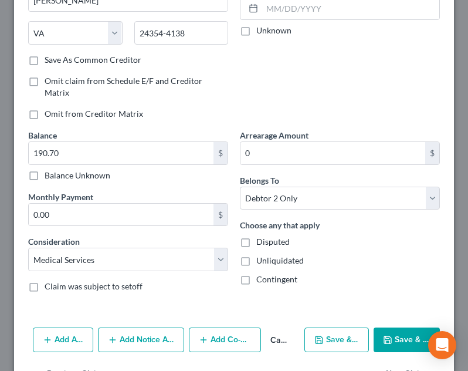
click at [396, 344] on button "Save & Close" at bounding box center [407, 339] width 66 height 25
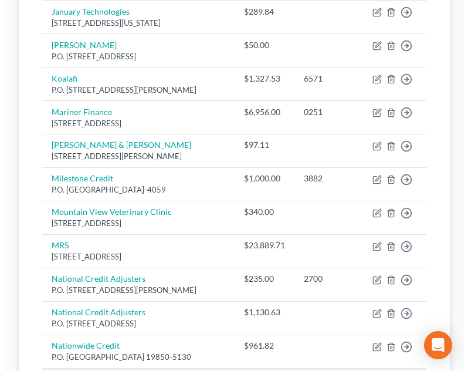
scroll to position [266, 0]
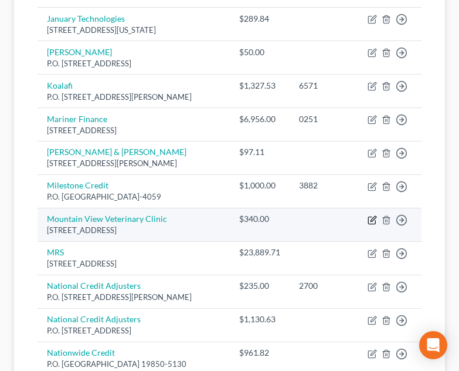
click at [369, 215] on icon "button" at bounding box center [372, 219] width 9 height 9
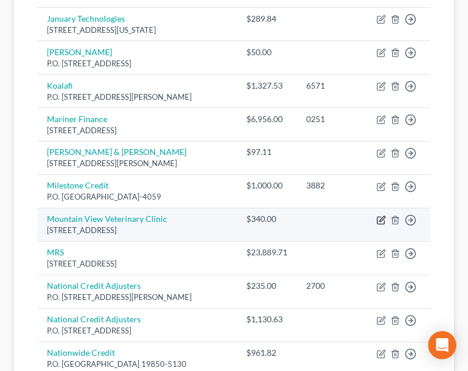
select select "48"
select select "9"
select select "2"
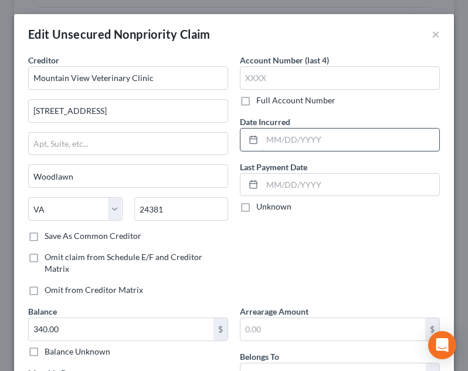
click at [297, 142] on input "text" at bounding box center [350, 139] width 177 height 22
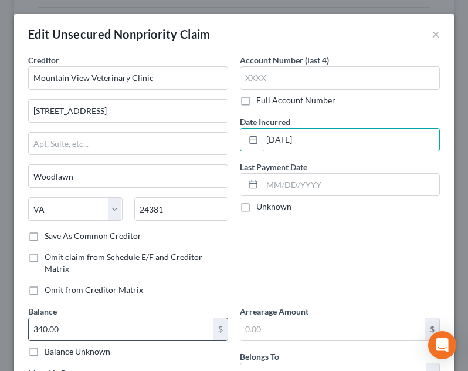
type input "[DATE]"
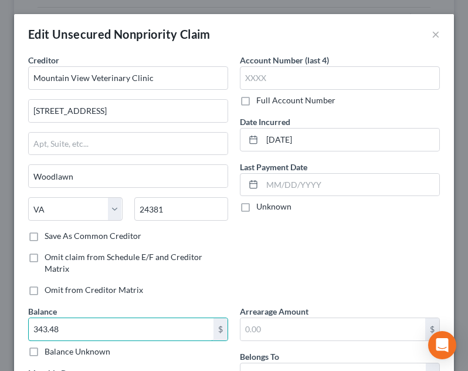
type input "343.48"
click at [296, 266] on div "Account Number (last 4) Full Account Number Date Incurred [DATE] Last Payment D…" at bounding box center [340, 179] width 212 height 251
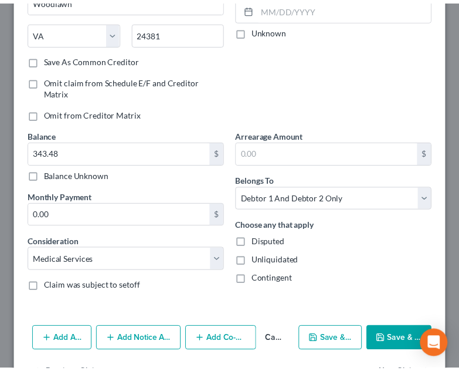
scroll to position [214, 0]
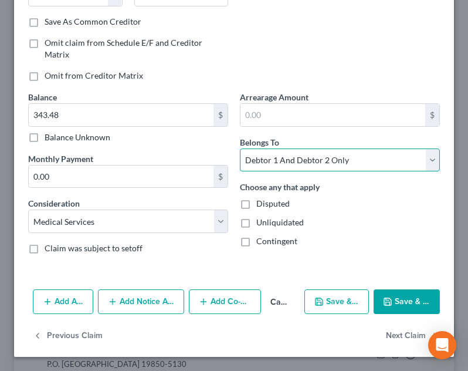
click at [304, 163] on select "Select Debtor 1 Only Debtor 2 Only Debtor 1 And Debtor 2 Only At Least One Of T…" at bounding box center [340, 159] width 200 height 23
select select "0"
click at [240, 148] on select "Select Debtor 1 Only Debtor 2 Only Debtor 1 And Debtor 2 Only At Least One Of T…" at bounding box center [340, 159] width 200 height 23
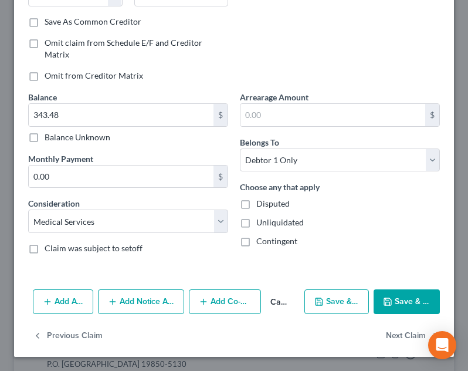
click at [405, 294] on button "Save & Close" at bounding box center [407, 301] width 66 height 25
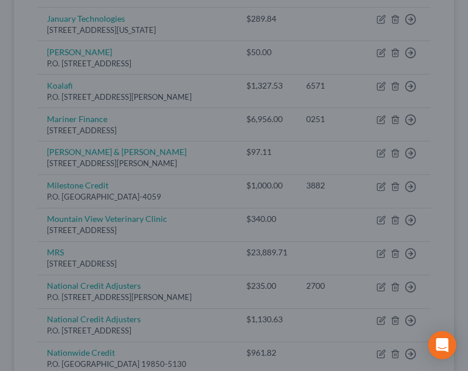
type input "0"
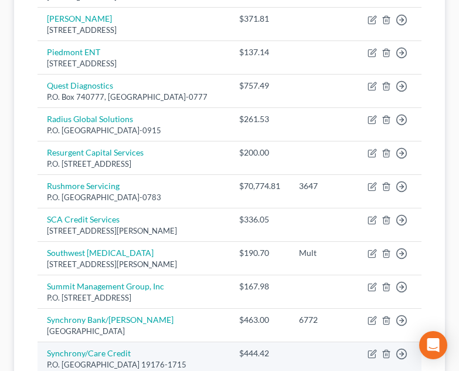
scroll to position [997, 0]
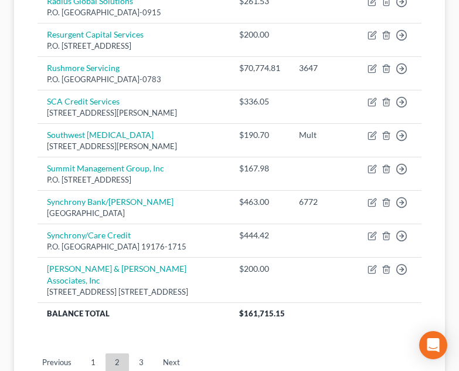
click at [87, 362] on link "1" at bounding box center [93, 362] width 23 height 19
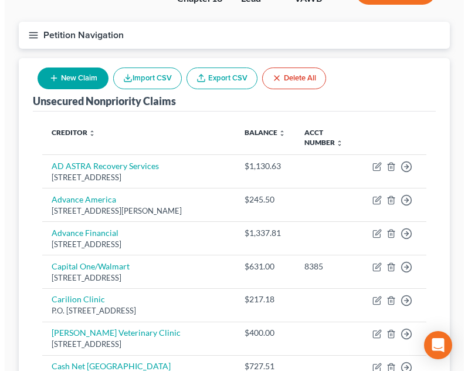
scroll to position [59, 0]
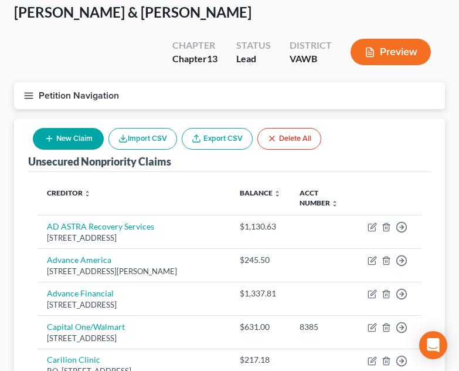
click at [82, 123] on div "New Claim Import CSV Export CSV Delete All" at bounding box center [177, 138] width 298 height 31
click at [82, 128] on button "New Claim" at bounding box center [68, 139] width 71 height 22
select select "2"
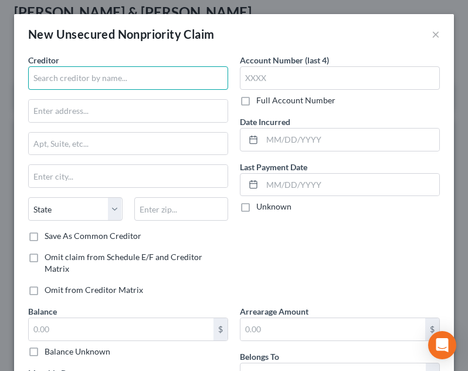
click at [79, 77] on input "text" at bounding box center [128, 77] width 200 height 23
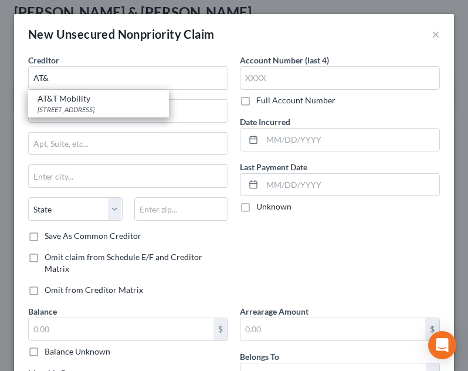
click at [71, 98] on div "AT&T Mobility" at bounding box center [99, 99] width 122 height 12
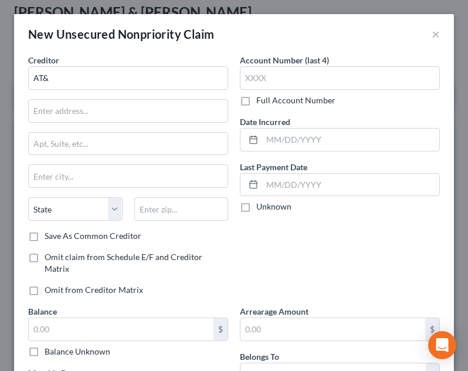
type input "AT&T Mobility"
type input "PO Box 6416"
type input "[PERSON_NAME] Stream"
select select "14"
type input "60197-6416"
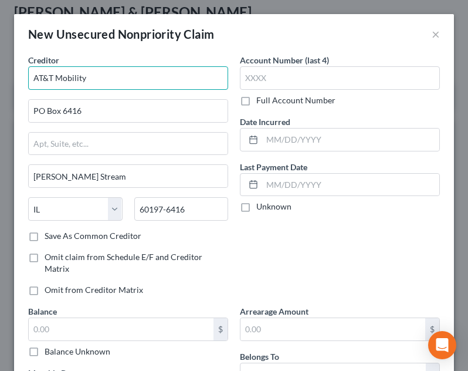
drag, startPoint x: 92, startPoint y: 79, endPoint x: 55, endPoint y: 79, distance: 37.5
click at [55, 79] on input "AT&T Mobility" at bounding box center [128, 77] width 200 height 23
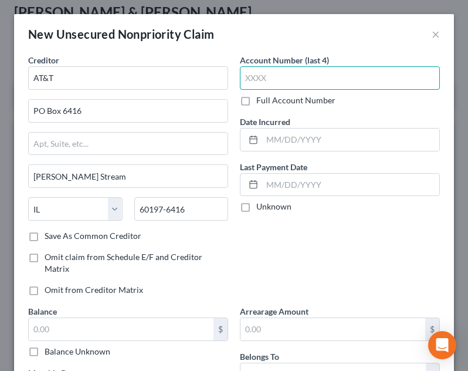
click at [292, 77] on input "text" at bounding box center [340, 77] width 200 height 23
type input "AT&T"
type input "8435"
drag, startPoint x: 320, startPoint y: 135, endPoint x: 325, endPoint y: 122, distance: 14.2
click at [320, 135] on input "text" at bounding box center [350, 139] width 177 height 22
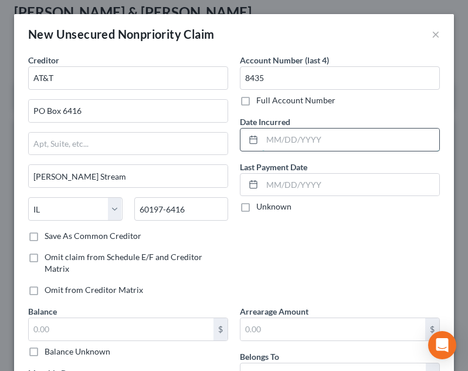
click at [325, 133] on input "text" at bounding box center [350, 139] width 177 height 22
click at [324, 138] on input "text" at bounding box center [350, 139] width 177 height 22
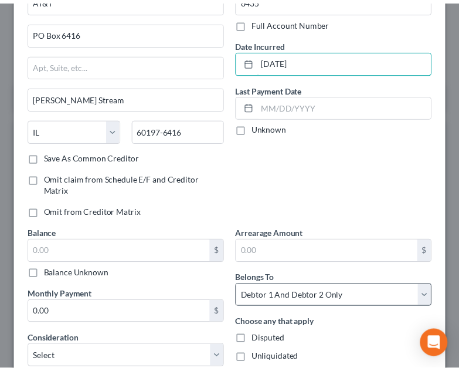
scroll to position [181, 0]
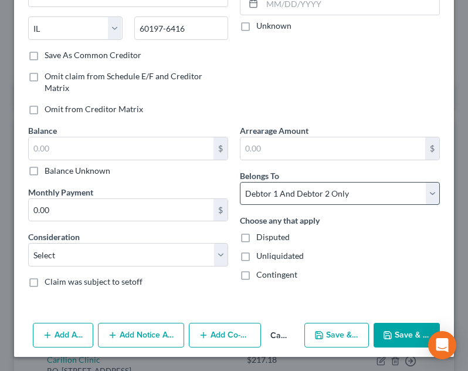
type input "[DATE]"
click at [273, 195] on select "Select Debtor 1 Only Debtor 2 Only Debtor 1 And Debtor 2 Only At Least One Of T…" at bounding box center [340, 193] width 200 height 23
select select "0"
click at [240, 182] on select "Select Debtor 1 Only Debtor 2 Only Debtor 1 And Debtor 2 Only At Least One Of T…" at bounding box center [340, 193] width 200 height 23
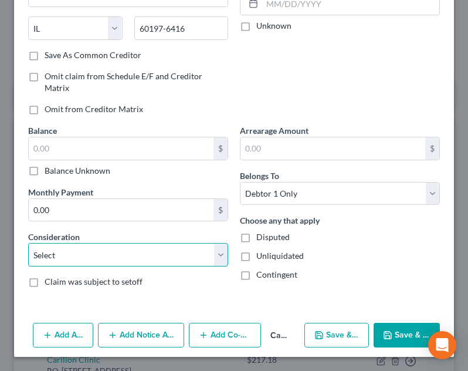
click at [80, 255] on select "Select Cable / Satellite Services Collection Agency Credit Card Debt Debt Couns…" at bounding box center [128, 254] width 200 height 23
select select "19"
click at [28, 243] on select "Select Cable / Satellite Services Collection Agency Credit Card Debt Debt Couns…" at bounding box center [128, 254] width 200 height 23
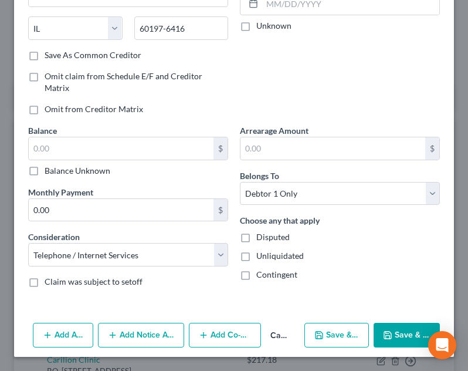
click at [409, 340] on button "Save & Close" at bounding box center [407, 334] width 66 height 25
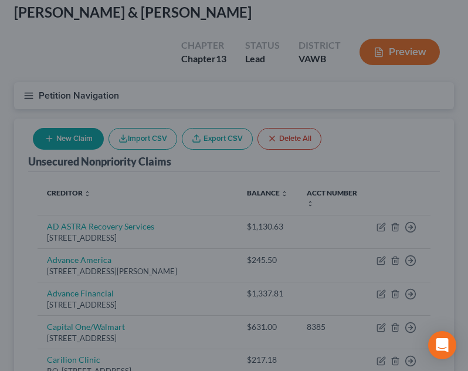
type input "0.00"
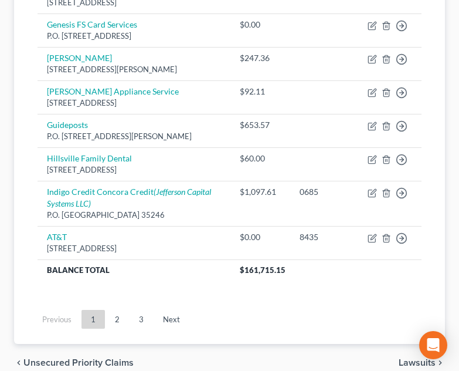
scroll to position [1114, 0]
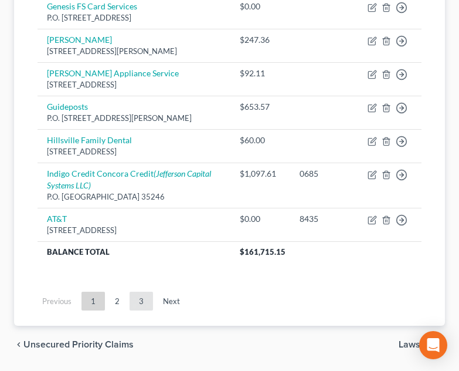
drag, startPoint x: 148, startPoint y: 277, endPoint x: 142, endPoint y: 277, distance: 5.9
drag, startPoint x: 142, startPoint y: 277, endPoint x: 124, endPoint y: 284, distance: 18.9
click at [124, 291] on link "2" at bounding box center [117, 300] width 23 height 19
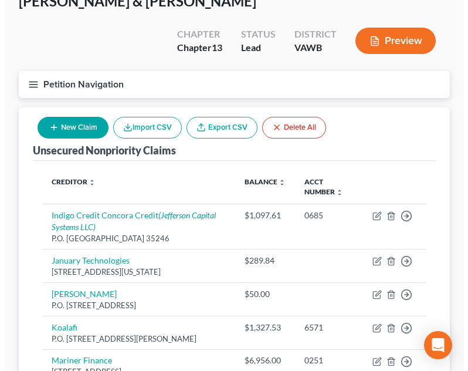
scroll to position [0, 0]
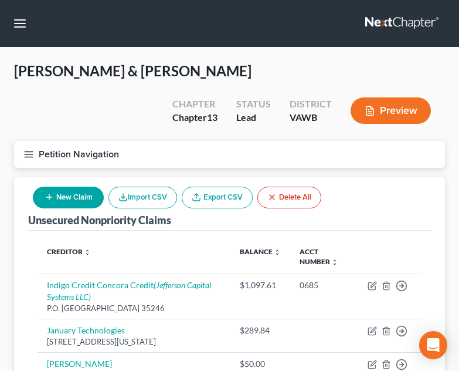
click at [72, 186] on button "New Claim" at bounding box center [68, 197] width 71 height 22
select select "2"
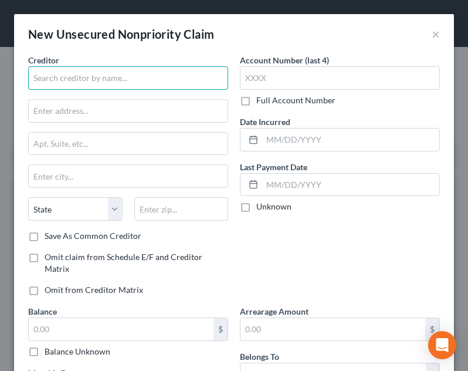
click at [125, 79] on input "text" at bounding box center [128, 77] width 200 height 23
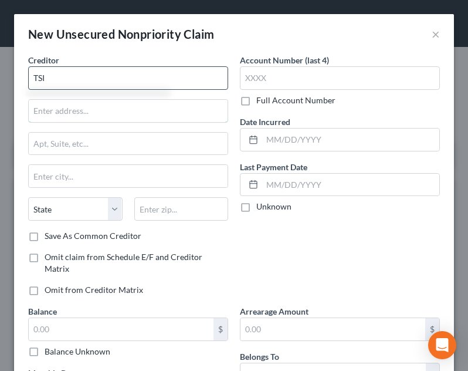
type input "TSI"
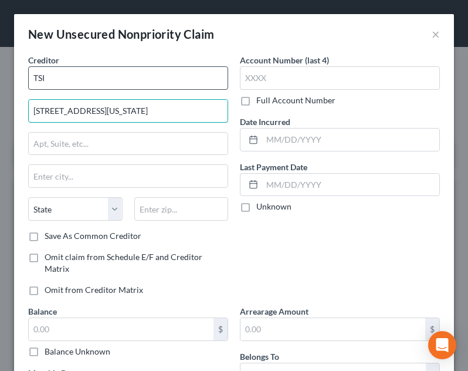
type input "[STREET_ADDRESS][US_STATE]"
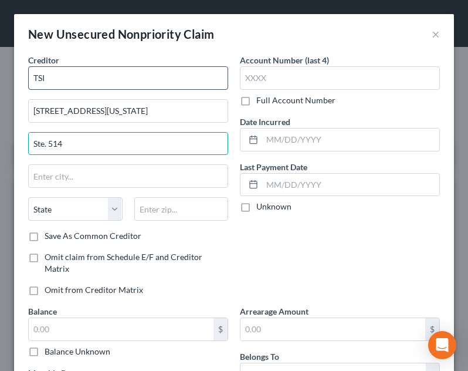
type input "Ste. 514"
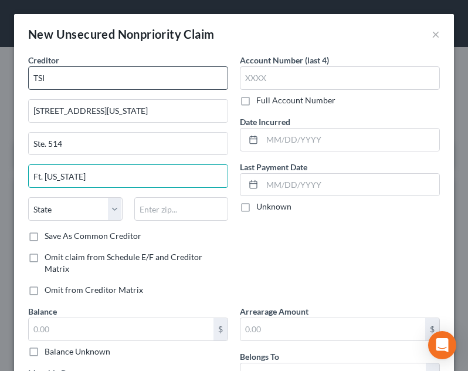
type input "Ft. [US_STATE]"
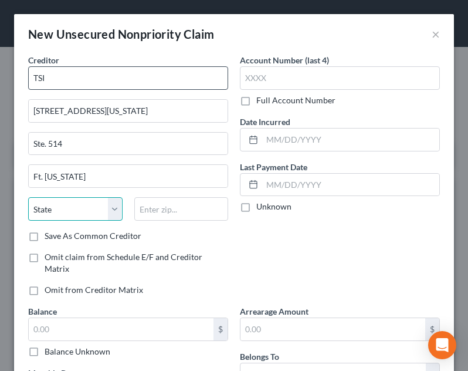
select select "39"
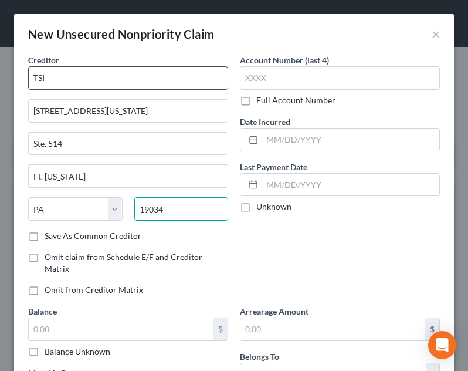
type input "19034"
type input "[GEOGRAPHIC_DATA][US_STATE]"
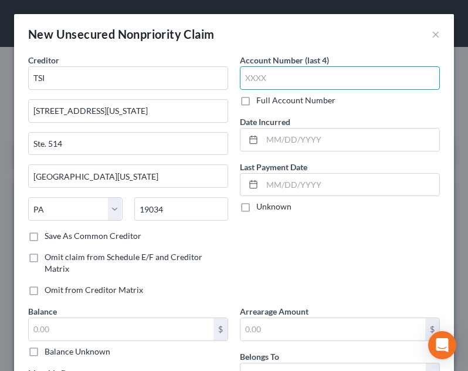
click at [357, 80] on input "text" at bounding box center [340, 77] width 200 height 23
type input "5213"
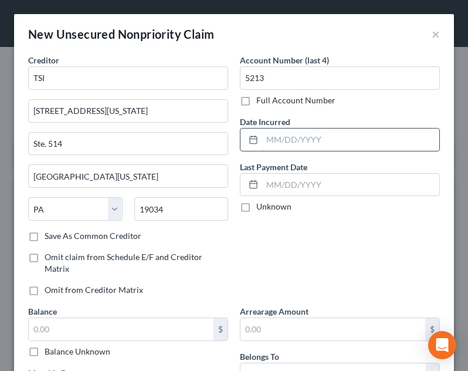
click at [339, 149] on input "text" at bounding box center [350, 139] width 177 height 22
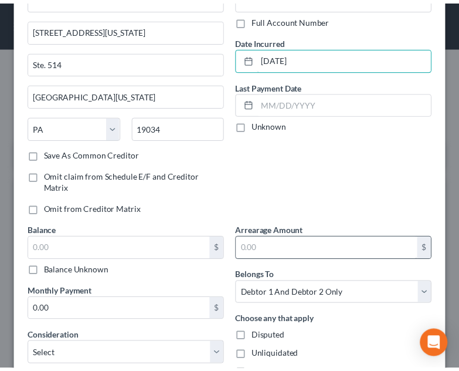
scroll to position [181, 0]
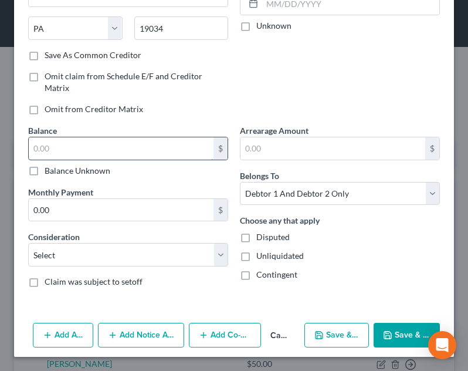
type input "[DATE]"
click at [168, 144] on input "text" at bounding box center [121, 148] width 185 height 22
type input "142.80"
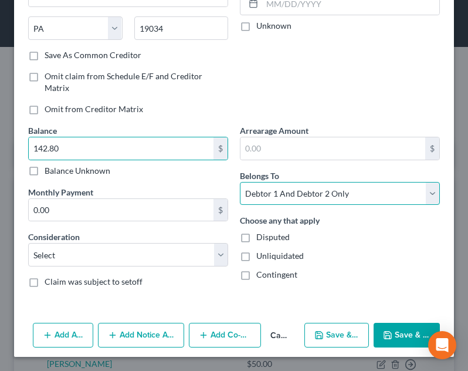
click at [272, 193] on select "Select Debtor 1 Only Debtor 2 Only Debtor 1 And Debtor 2 Only At Least One Of T…" at bounding box center [340, 193] width 200 height 23
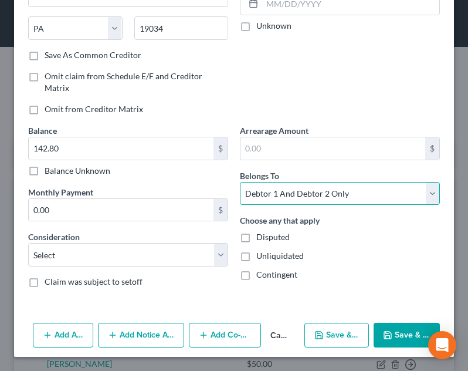
select select "0"
click at [240, 182] on select "Select Debtor 1 Only Debtor 2 Only Debtor 1 And Debtor 2 Only At Least One Of T…" at bounding box center [340, 193] width 200 height 23
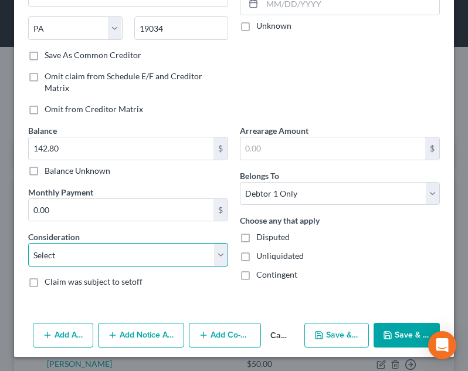
click at [157, 257] on select "Select Cable / Satellite Services Collection Agency Credit Card Debt Debt Couns…" at bounding box center [128, 254] width 200 height 23
select select "1"
click at [28, 243] on select "Select Cable / Satellite Services Collection Agency Credit Card Debt Debt Couns…" at bounding box center [128, 254] width 200 height 23
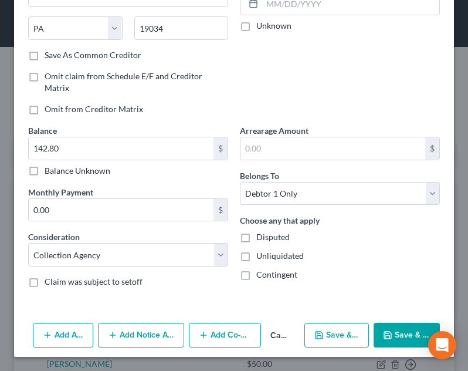
click at [385, 331] on icon "button" at bounding box center [387, 334] width 9 height 9
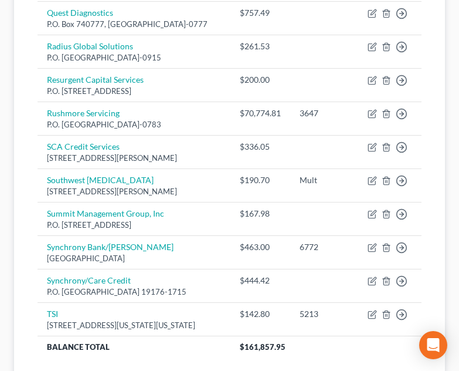
scroll to position [1055, 0]
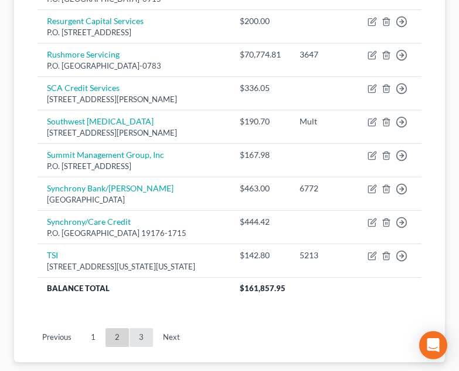
click at [140, 334] on link "3" at bounding box center [141, 337] width 23 height 19
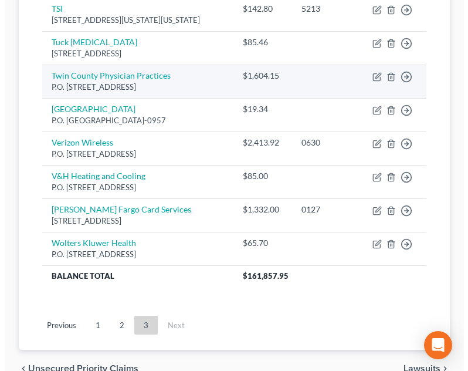
scroll to position [391, 0]
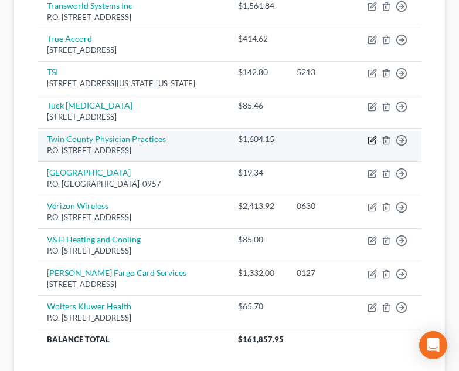
click at [368, 137] on icon "button" at bounding box center [371, 140] width 7 height 7
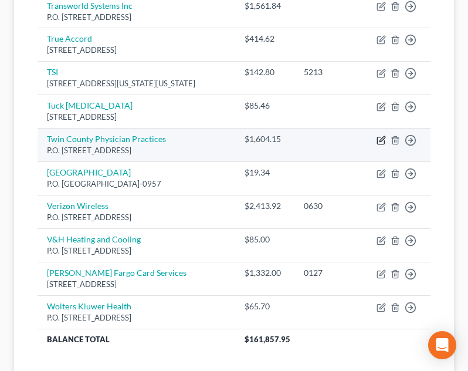
select select "20"
select select "9"
select select "1"
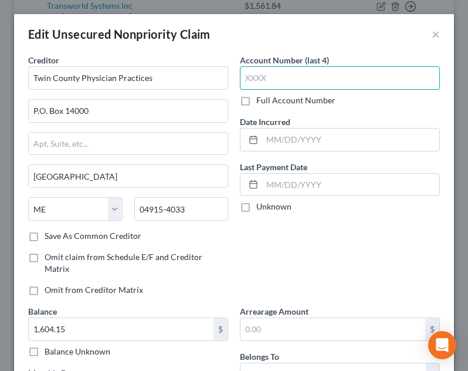
click at [319, 72] on input "text" at bounding box center [340, 77] width 200 height 23
type input "0112"
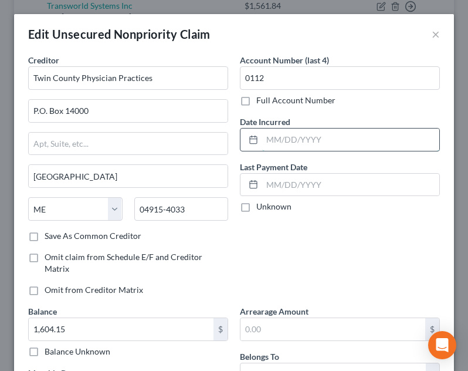
click at [331, 139] on input "text" at bounding box center [350, 139] width 177 height 22
type input "[DATE]"
click at [334, 107] on div "Account Number (last 4) 0112 Full Account Number Date Incurred [DATE] Last Paym…" at bounding box center [340, 179] width 212 height 251
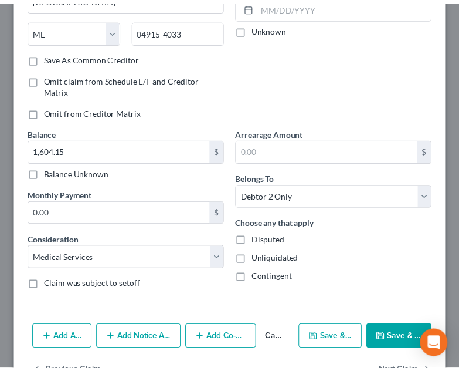
scroll to position [214, 0]
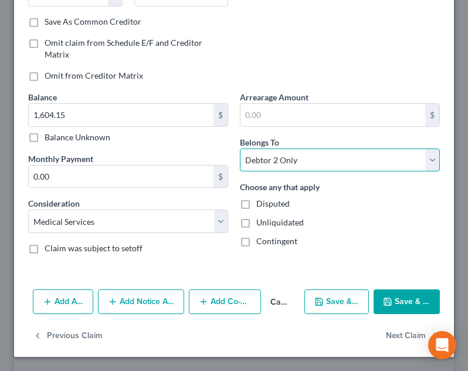
click at [331, 168] on select "Select Debtor 1 Only Debtor 2 Only Debtor 1 And Debtor 2 Only At Least One Of T…" at bounding box center [340, 159] width 200 height 23
select select "0"
click at [240, 148] on select "Select Debtor 1 Only Debtor 2 Only Debtor 1 And Debtor 2 Only At Least One Of T…" at bounding box center [340, 159] width 200 height 23
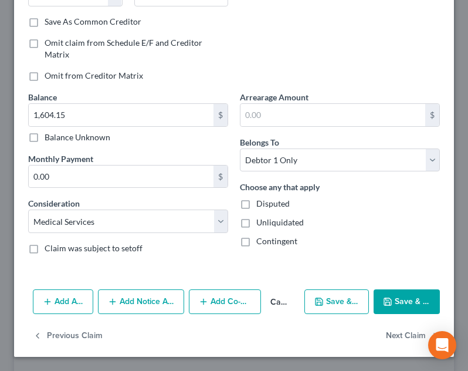
click at [409, 296] on button "Save & Close" at bounding box center [407, 301] width 66 height 25
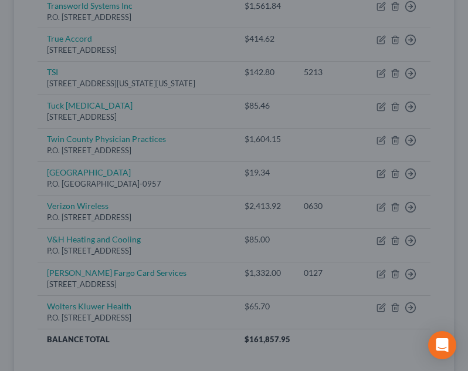
type input "0"
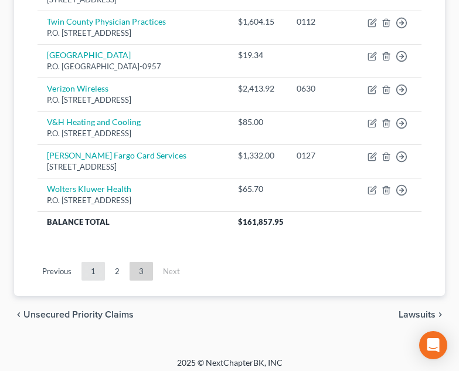
click at [93, 272] on link "1" at bounding box center [93, 271] width 23 height 19
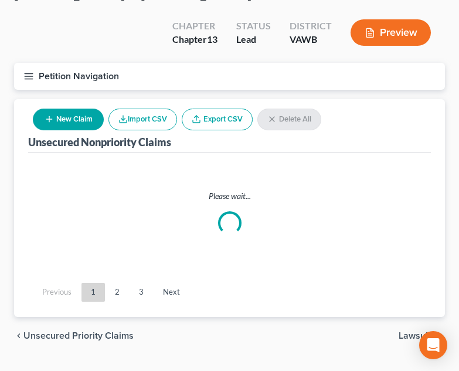
scroll to position [508, 0]
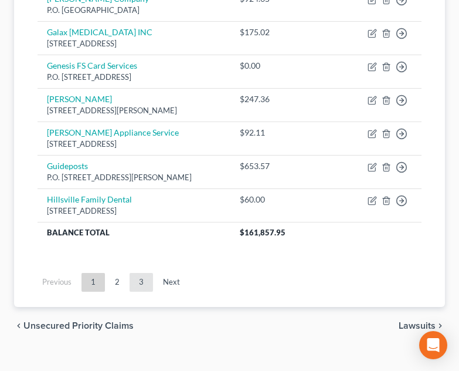
click at [138, 273] on link "3" at bounding box center [141, 282] width 23 height 19
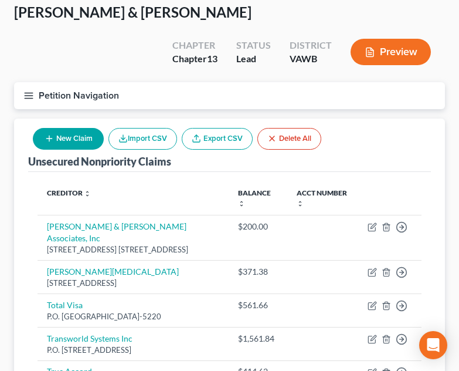
scroll to position [39, 0]
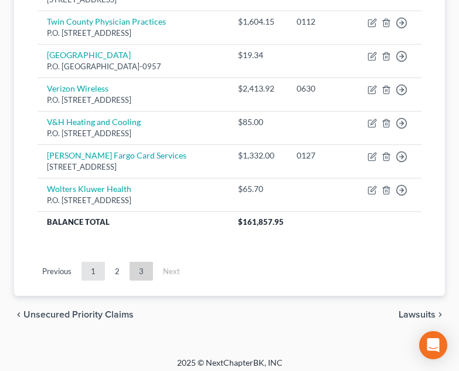
click at [90, 269] on link "1" at bounding box center [93, 271] width 23 height 19
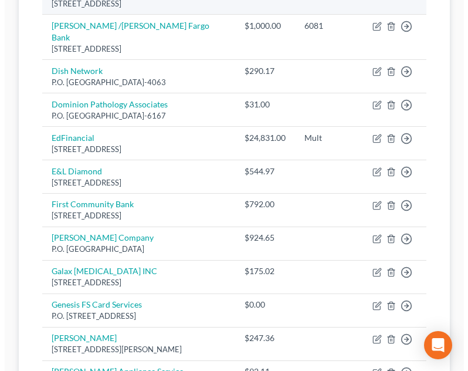
scroll to position [615, 0]
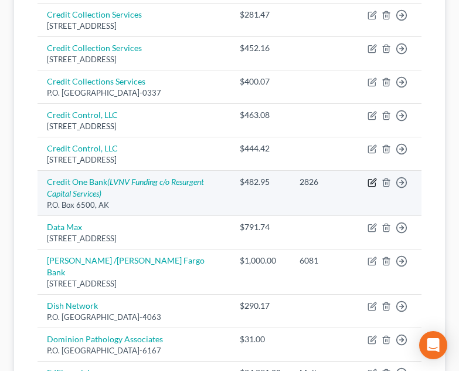
click at [371, 179] on icon "button" at bounding box center [371, 182] width 7 height 7
select select "1"
select select "2"
select select "0"
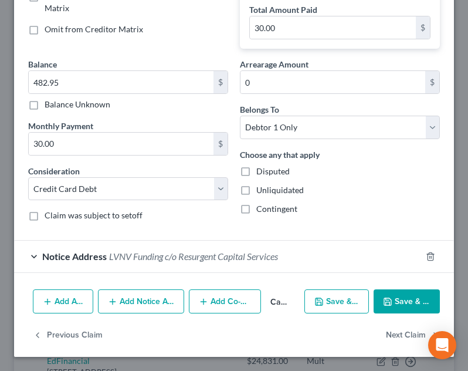
click at [138, 311] on button "Add Notice Address" at bounding box center [141, 301] width 86 height 25
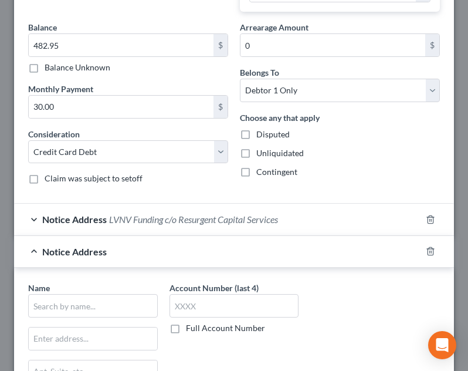
scroll to position [315, 0]
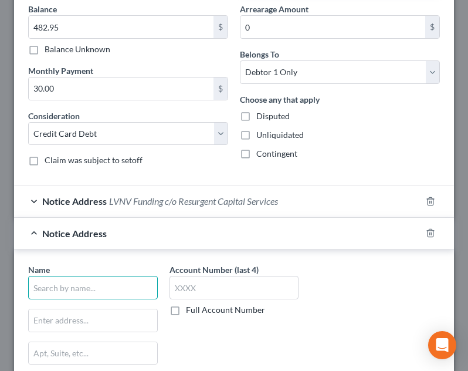
click at [100, 280] on input "text" at bounding box center [93, 287] width 130 height 23
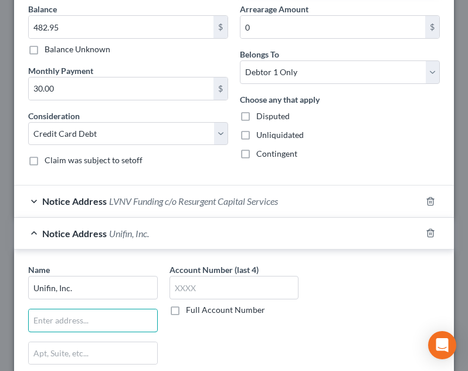
type input "Unifin, Inc."
type input "PO Box 4519"
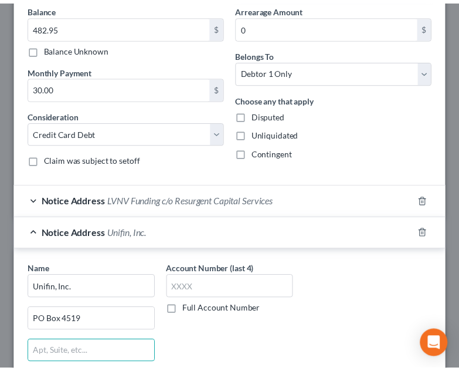
scroll to position [512, 0]
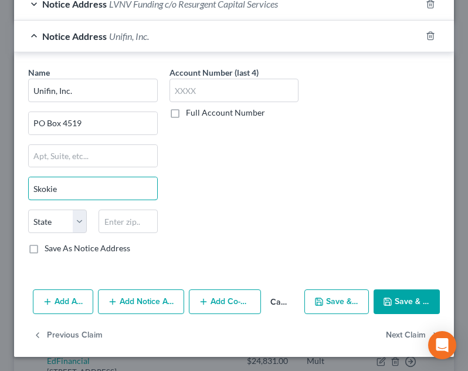
type input "Skokie"
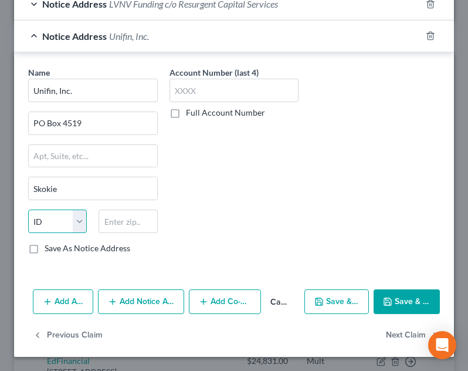
select select "14"
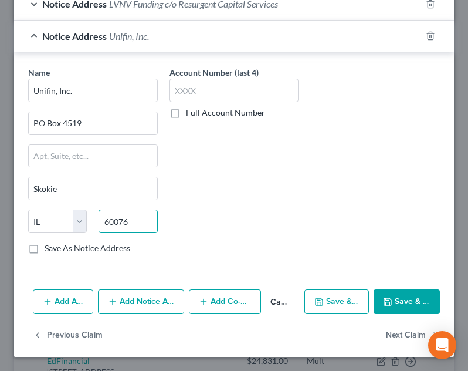
type input "60076"
click at [383, 297] on icon "button" at bounding box center [387, 301] width 9 height 9
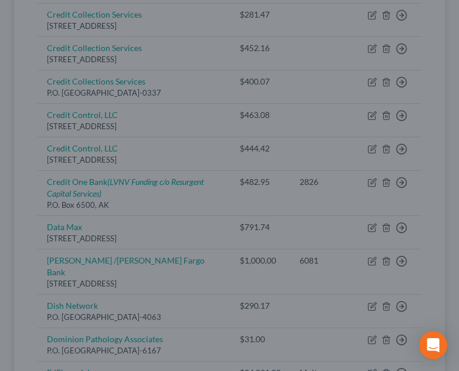
scroll to position [0, 0]
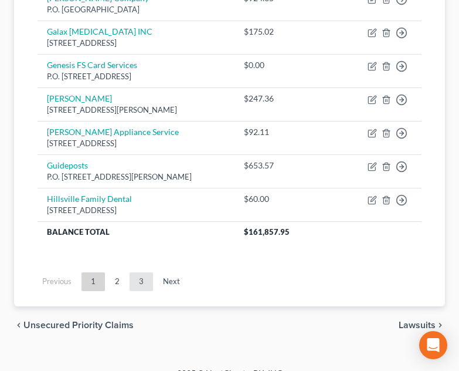
click at [144, 272] on link "3" at bounding box center [141, 281] width 23 height 19
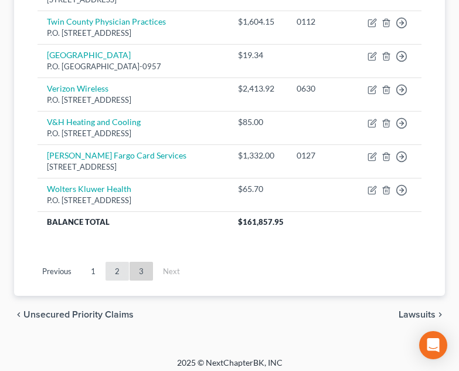
click at [121, 264] on link "2" at bounding box center [117, 271] width 23 height 19
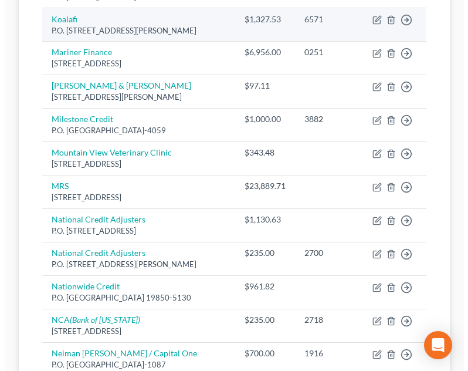
scroll to position [391, 0]
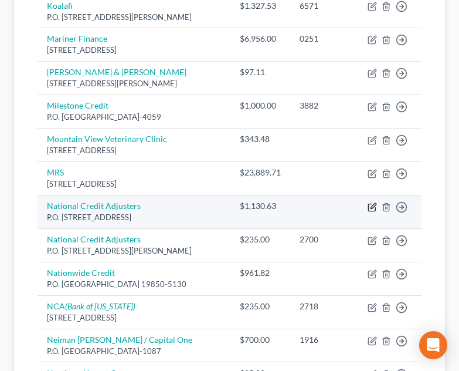
click at [375, 203] on icon "button" at bounding box center [371, 206] width 7 height 7
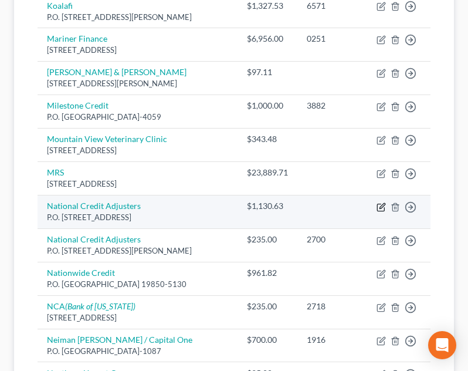
select select "17"
select select "14"
select select "1"
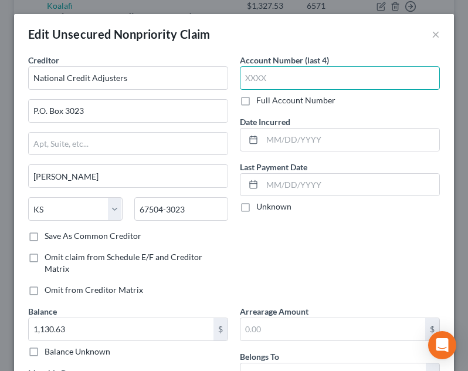
click at [303, 84] on input "text" at bounding box center [340, 77] width 200 height 23
type input "5681"
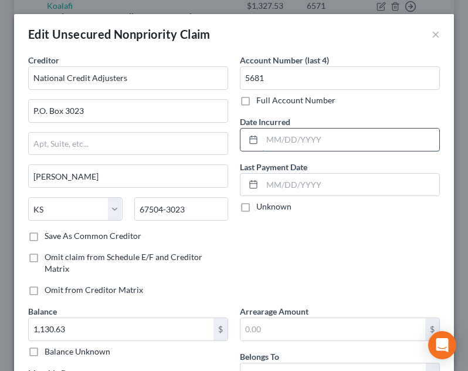
click at [298, 138] on input "text" at bounding box center [350, 139] width 177 height 22
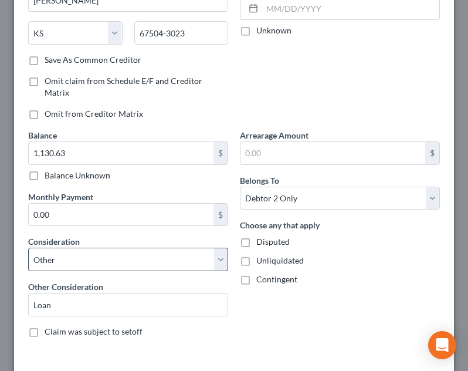
scroll to position [235, 0]
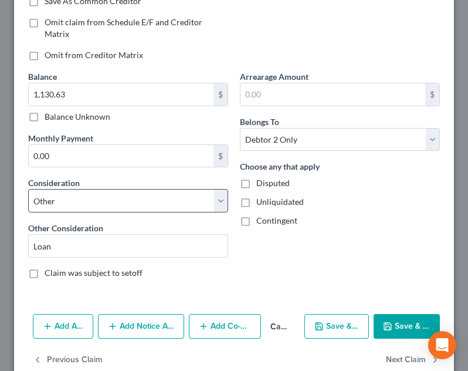
type input "[DATE]"
click at [147, 207] on select "Select Cable / Satellite Services Collection Agency Credit Card Debt Debt Couns…" at bounding box center [128, 200] width 200 height 23
select select "1"
click at [28, 209] on select "Select Cable / Satellite Services Collection Agency Credit Card Debt Debt Couns…" at bounding box center [128, 200] width 200 height 23
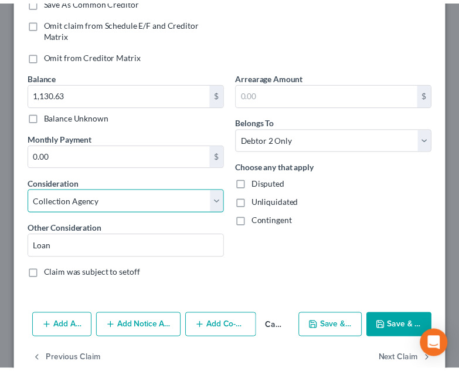
scroll to position [214, 0]
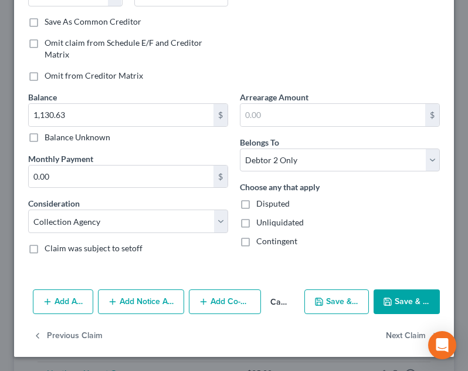
click at [416, 310] on button "Save & Close" at bounding box center [407, 301] width 66 height 25
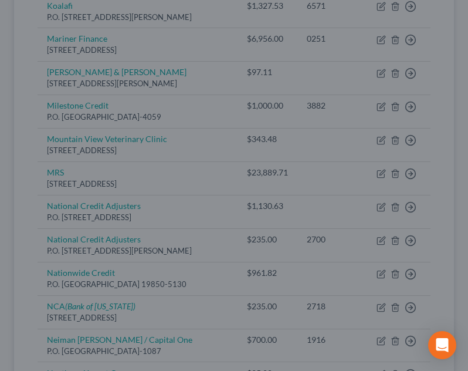
type input "0"
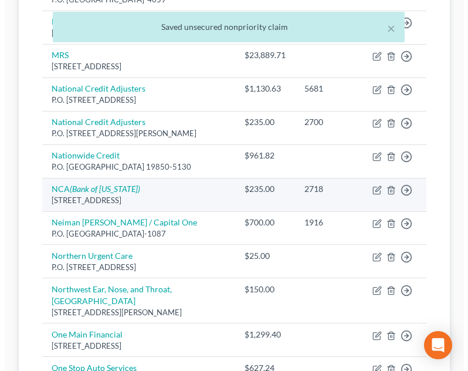
scroll to position [391, 0]
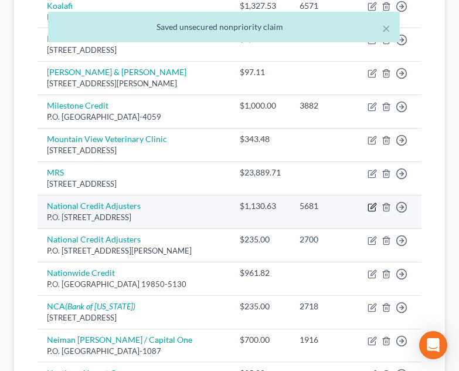
click at [374, 202] on icon "button" at bounding box center [372, 206] width 9 height 9
select select "17"
select select "1"
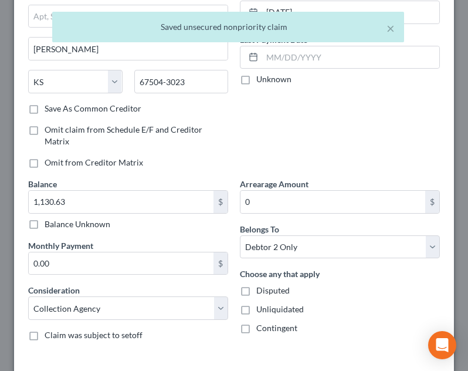
scroll to position [214, 0]
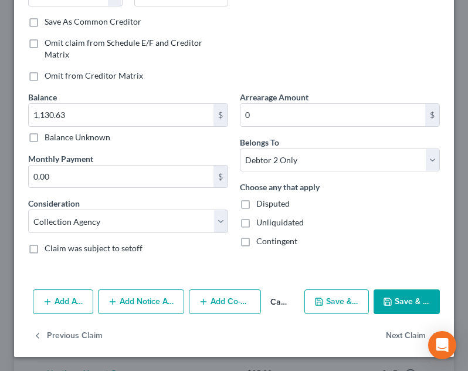
drag, startPoint x: 120, startPoint y: 316, endPoint x: 123, endPoint y: 310, distance: 6.8
click at [120, 315] on div "Add Action Add Notice Address Add Co-Debtor Cancel Save & New Save & Close" at bounding box center [234, 303] width 440 height 39
click at [125, 307] on button "Add Notice Address" at bounding box center [141, 301] width 86 height 25
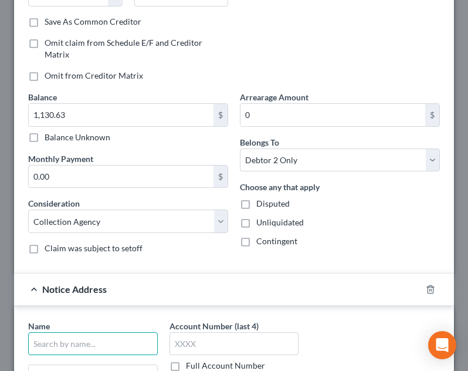
click at [106, 347] on input "text" at bounding box center [93, 343] width 130 height 23
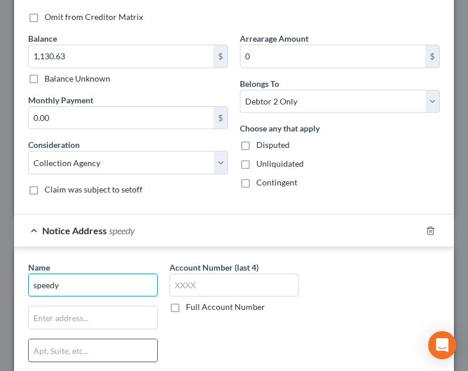
scroll to position [390, 0]
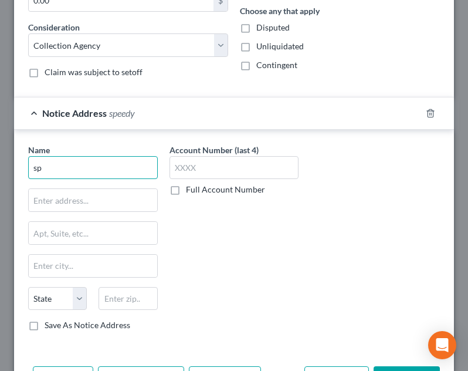
type input "s"
type input "Speedy Cash Loans"
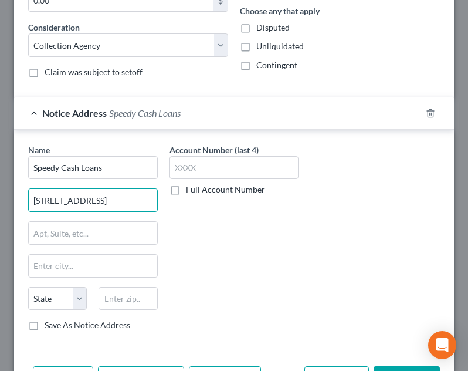
type input "[STREET_ADDRESS]"
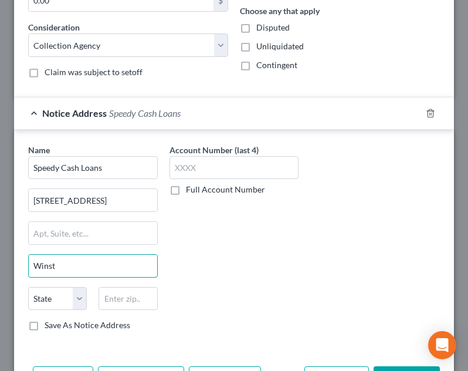
type input "[PERSON_NAME]"
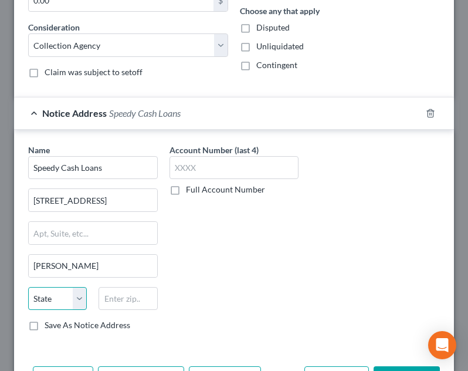
select select "28"
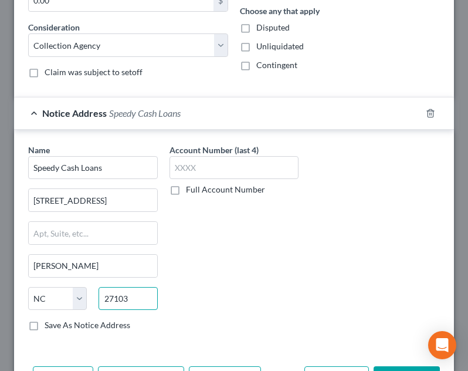
type input "27103"
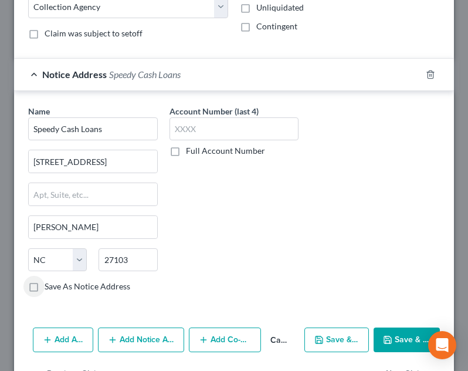
scroll to position [467, 0]
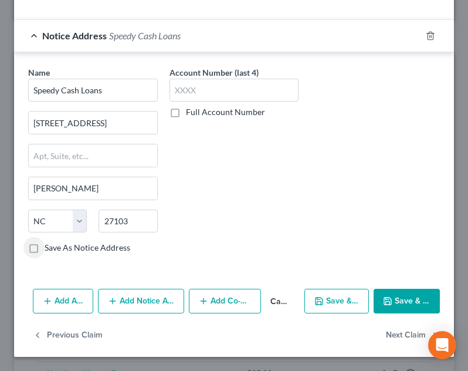
click at [396, 297] on button "Save & Close" at bounding box center [407, 300] width 66 height 25
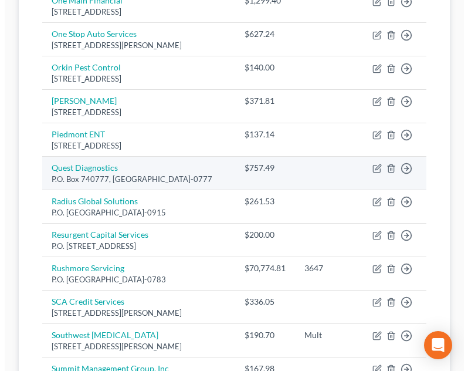
scroll to position [860, 0]
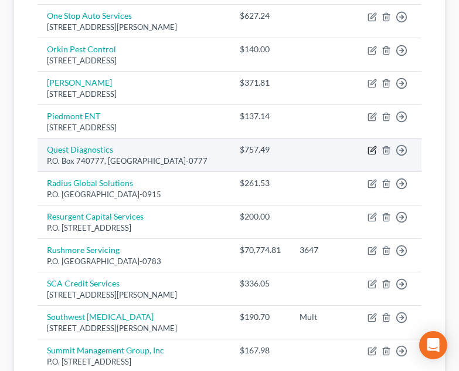
click at [375, 147] on icon "button" at bounding box center [371, 150] width 7 height 7
select select "36"
select select "9"
select select "1"
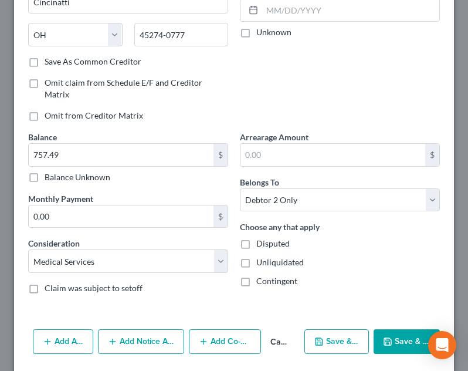
scroll to position [214, 0]
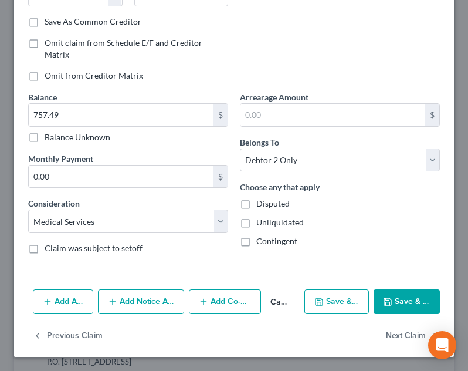
click at [125, 298] on button "Add Notice Address" at bounding box center [141, 301] width 86 height 25
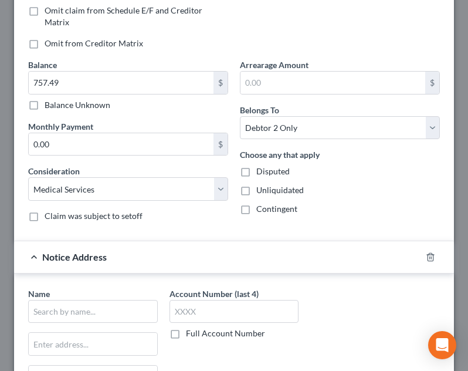
scroll to position [270, 0]
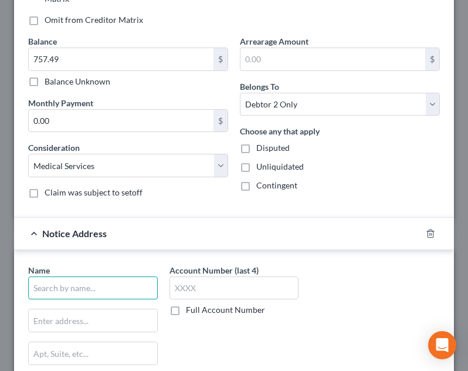
click at [113, 280] on input "text" at bounding box center [93, 287] width 130 height 23
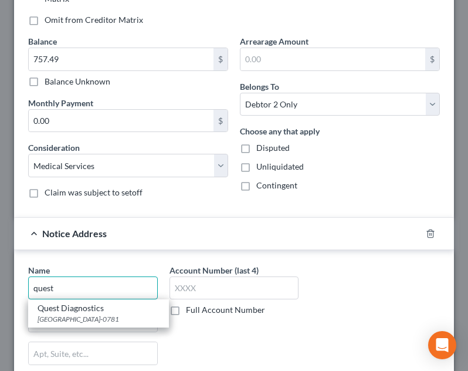
drag, startPoint x: 64, startPoint y: 279, endPoint x: 11, endPoint y: 280, distance: 54.0
click at [11, 280] on div "Edit Unsecured Nonpriority Claim × Creditor * Quest Diagnostics P.O. Box 740777…" at bounding box center [234, 185] width 468 height 371
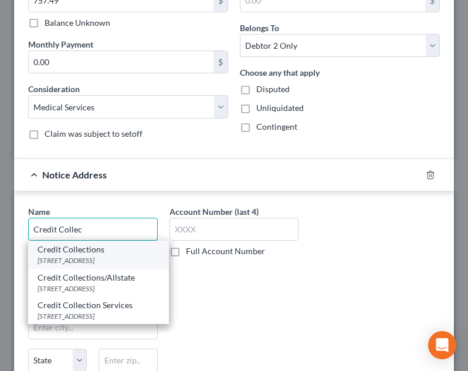
scroll to position [387, 0]
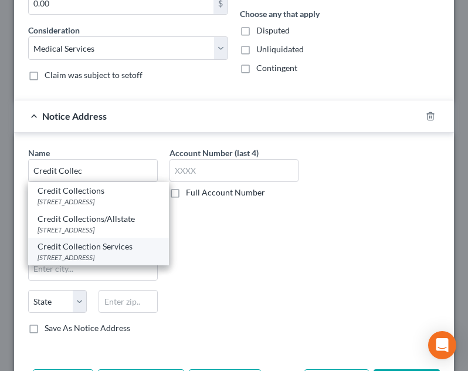
click at [81, 262] on div "[STREET_ADDRESS]" at bounding box center [99, 257] width 122 height 10
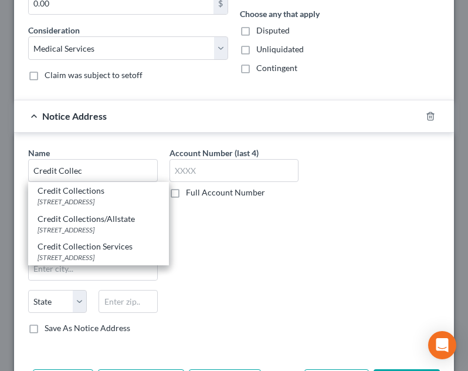
type input "Credit Collection Services"
type input "[STREET_ADDRESS]"
type input "[PERSON_NAME]"
select select "22"
type input "02062"
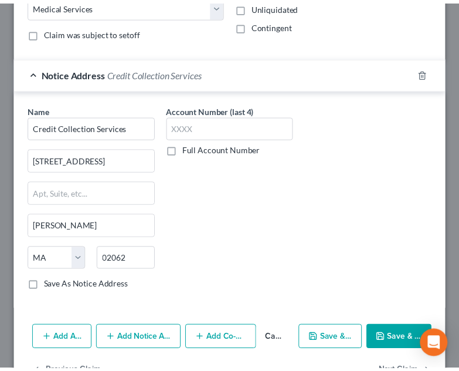
scroll to position [467, 0]
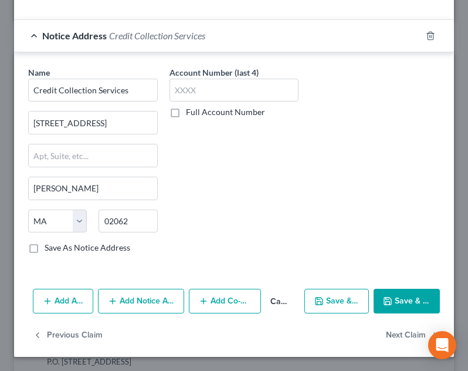
click at [393, 296] on button "Save & Close" at bounding box center [407, 300] width 66 height 25
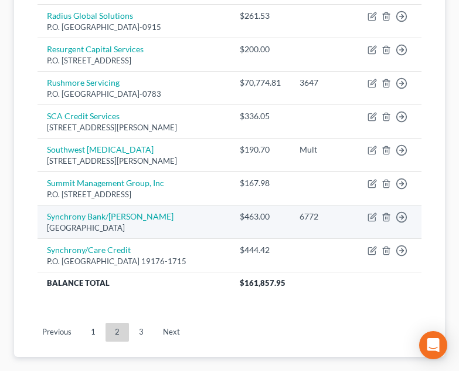
scroll to position [1036, 0]
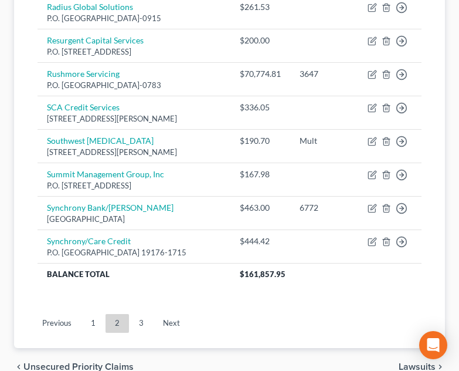
drag, startPoint x: 145, startPoint y: 315, endPoint x: 161, endPoint y: 284, distance: 35.1
click at [145, 315] on link "3" at bounding box center [141, 323] width 23 height 19
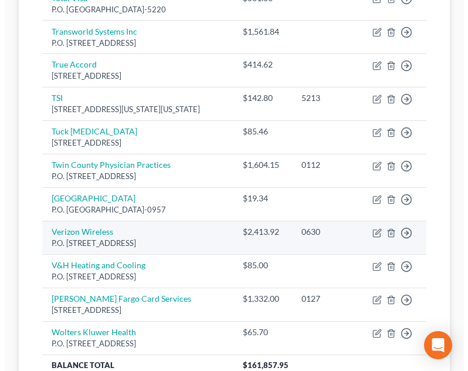
scroll to position [391, 0]
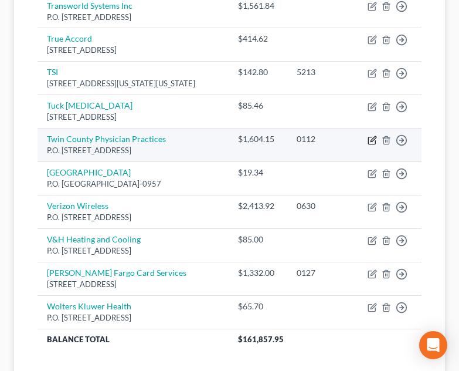
click at [375, 137] on icon "button" at bounding box center [371, 140] width 7 height 7
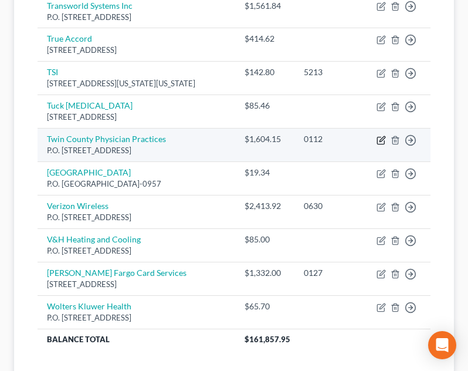
select select "20"
select select "9"
select select "0"
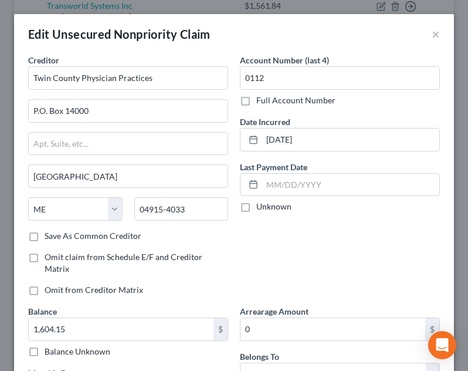
scroll to position [214, 0]
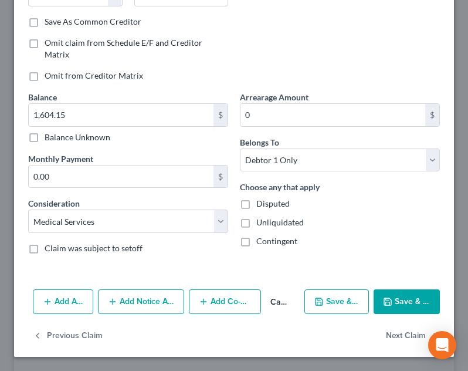
click at [130, 304] on button "Add Notice Address" at bounding box center [141, 301] width 86 height 25
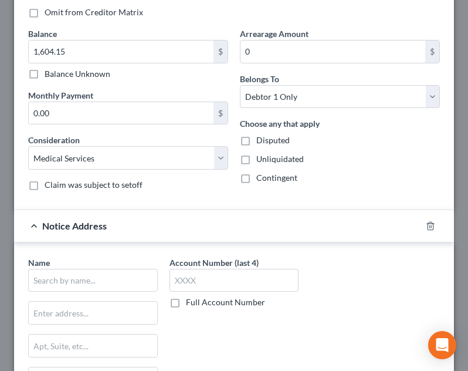
scroll to position [390, 0]
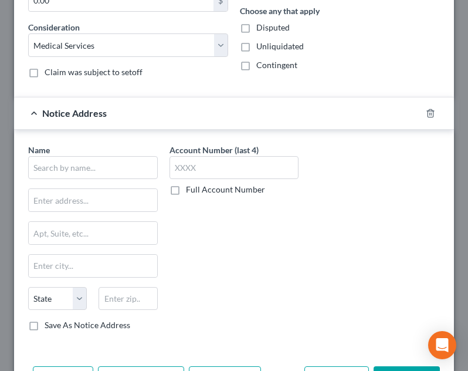
click at [119, 182] on div "Name * State [US_STATE] AK AR AZ CA CO CT DE DC [GEOGRAPHIC_DATA] [GEOGRAPHIC_D…" at bounding box center [93, 238] width 130 height 188
click at [114, 186] on div "Name * State [US_STATE] AK AR AZ CA CO CT DE DC [GEOGRAPHIC_DATA] [GEOGRAPHIC_D…" at bounding box center [93, 238] width 130 height 188
click at [99, 162] on input "text" at bounding box center [93, 167] width 130 height 23
click at [82, 164] on input "text" at bounding box center [93, 167] width 130 height 23
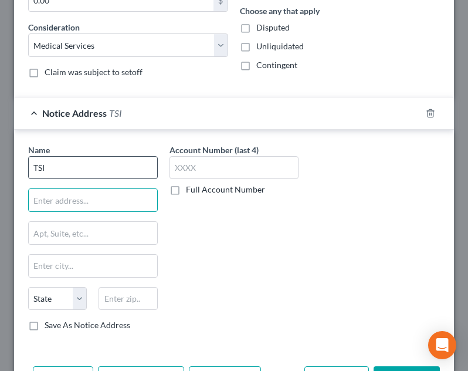
type input "TSI"
type input "O"
type input "PO Box 15618"
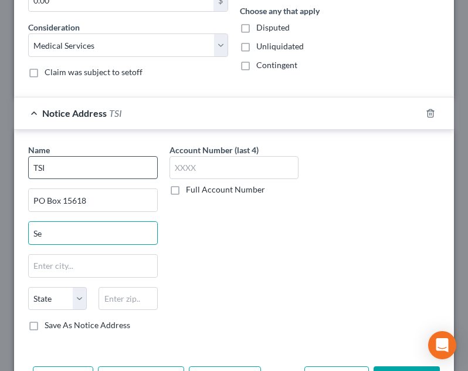
type input "S"
type input "Dept. 938"
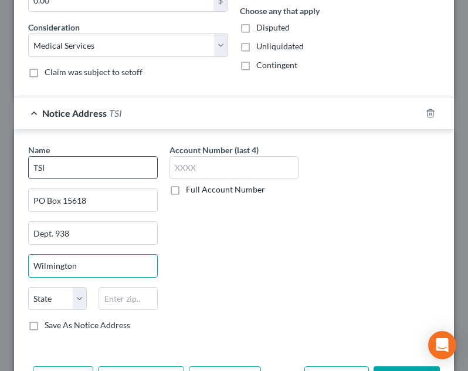
type input "Wilmington"
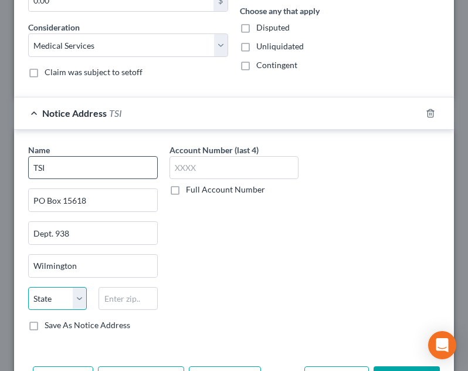
select select "7"
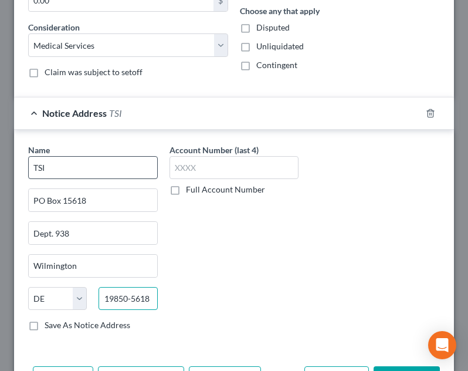
type input "19850-5618"
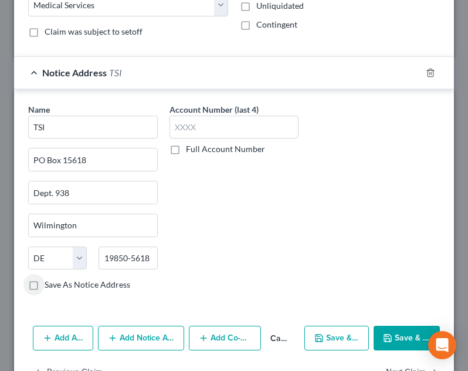
scroll to position [467, 0]
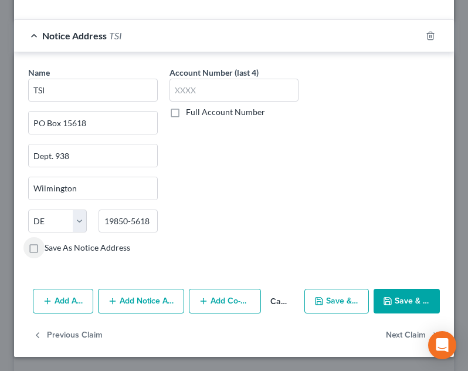
click at [393, 293] on button "Save & Close" at bounding box center [407, 300] width 66 height 25
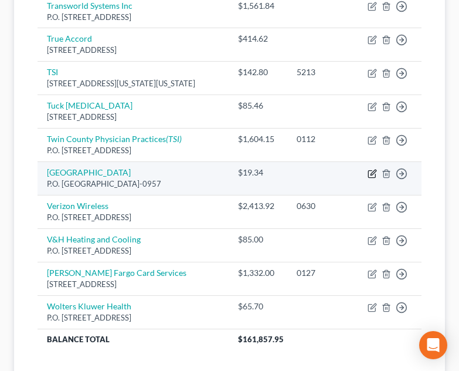
click at [372, 169] on icon "button" at bounding box center [373, 171] width 5 height 5
select select "36"
select select "9"
select select "1"
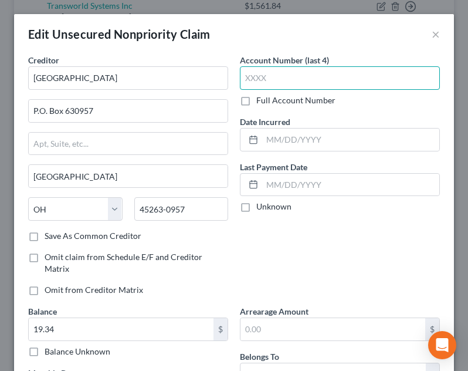
click at [354, 77] on input "text" at bounding box center [340, 77] width 200 height 23
type input "2523"
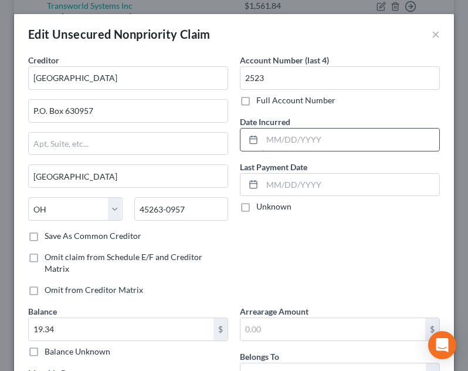
click at [329, 137] on input "text" at bounding box center [350, 139] width 177 height 22
type input "0"
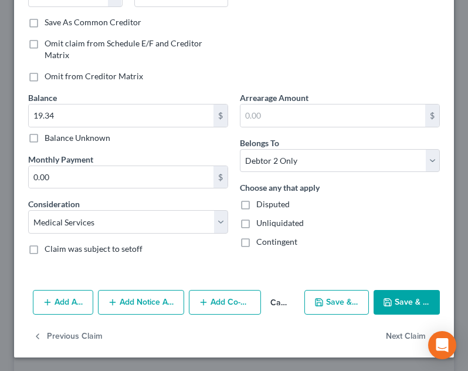
scroll to position [214, 0]
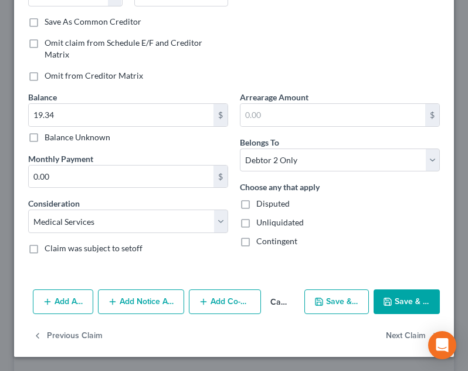
type input "[DATE]"
click at [143, 296] on button "Add Notice Address" at bounding box center [141, 301] width 86 height 25
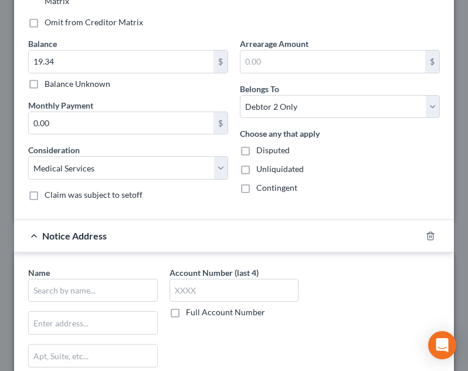
scroll to position [268, 0]
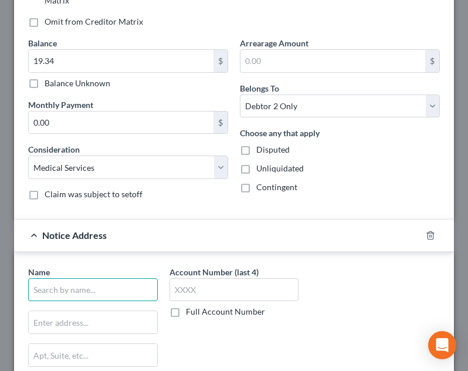
click at [119, 293] on input "text" at bounding box center [93, 289] width 130 height 23
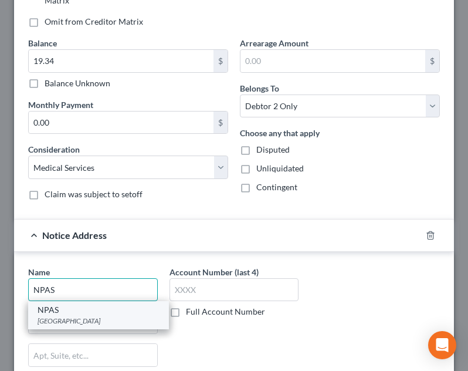
type input "NPAS"
click at [103, 324] on div "[GEOGRAPHIC_DATA]" at bounding box center [99, 320] width 122 height 10
type input "PO Box 99008"
type input "[GEOGRAPHIC_DATA]"
select select "45"
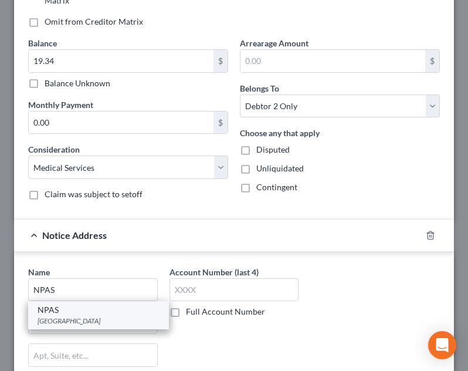
type input "76095"
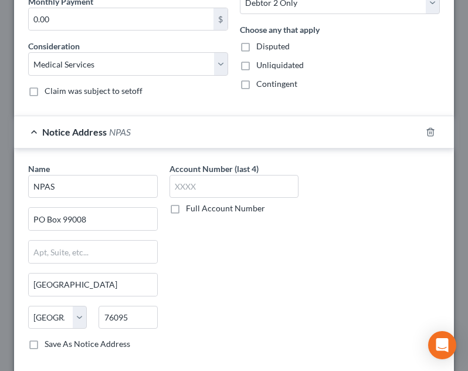
scroll to position [444, 0]
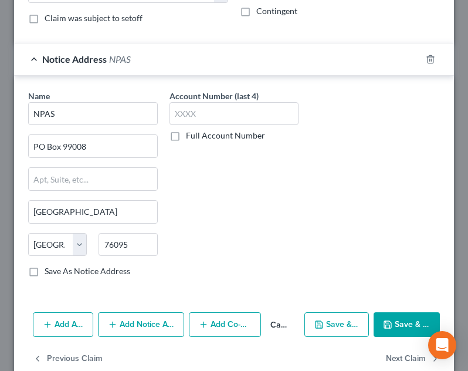
click at [412, 327] on button "Save & Close" at bounding box center [407, 324] width 66 height 25
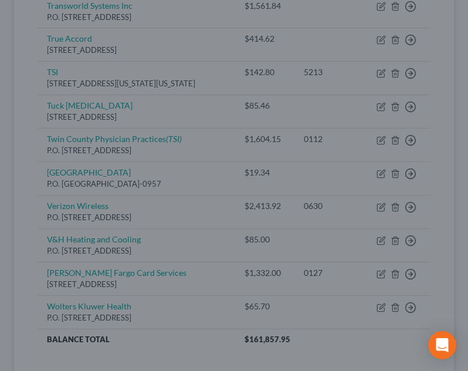
type input "0"
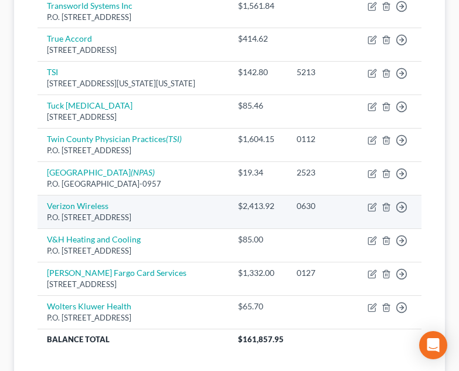
scroll to position [508, 0]
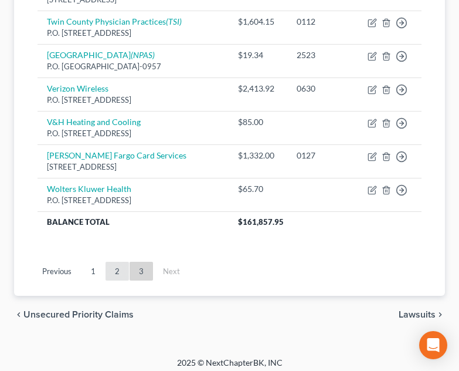
click at [122, 266] on link "2" at bounding box center [117, 271] width 23 height 19
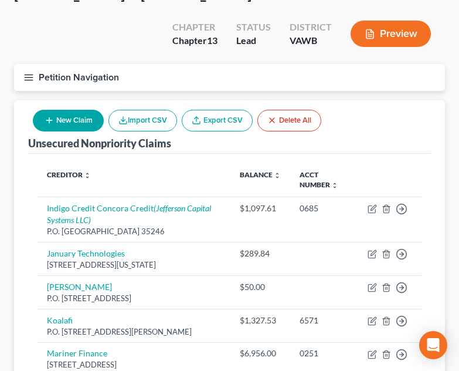
scroll to position [0, 0]
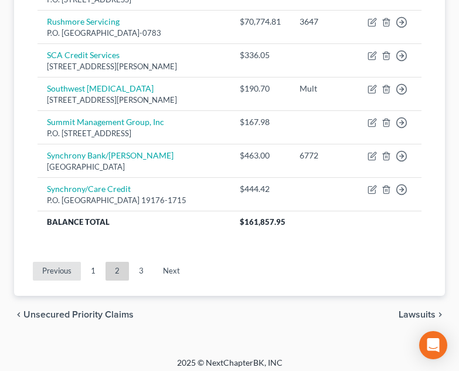
click at [76, 262] on link "Previous" at bounding box center [57, 271] width 48 height 19
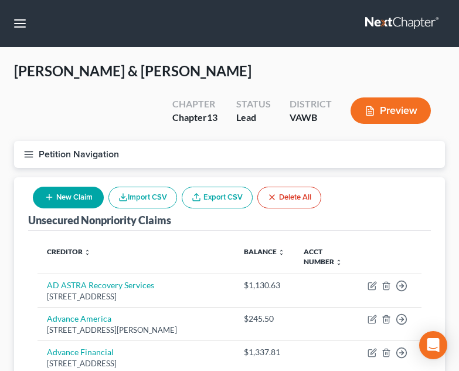
click at [83, 186] on button "New Claim" at bounding box center [68, 197] width 71 height 22
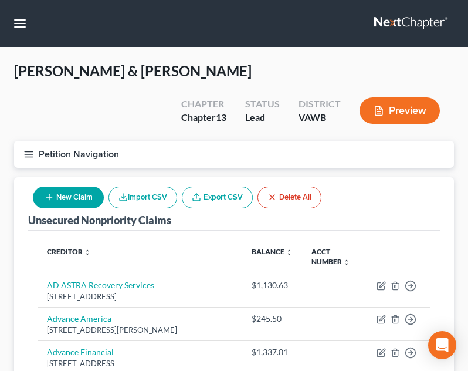
select select "2"
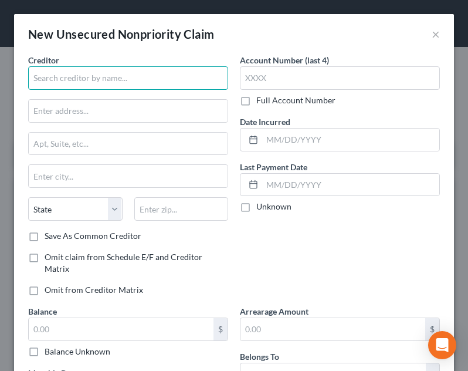
click at [107, 88] on input "text" at bounding box center [128, 77] width 200 height 23
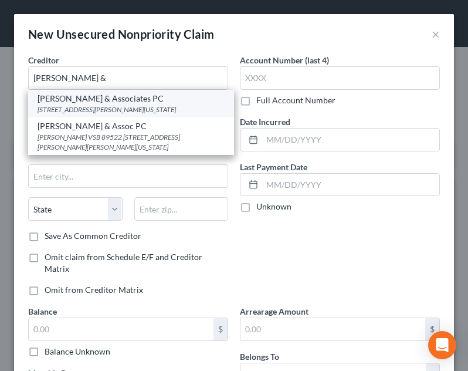
click at [94, 109] on div "[STREET_ADDRESS][PERSON_NAME][US_STATE]" at bounding box center [131, 109] width 187 height 10
type input "[PERSON_NAME] & Associates PC"
type input "[STREET_ADDRESS][PERSON_NAME]"
type input "Ste. 210"
type input "[US_STATE][GEOGRAPHIC_DATA]"
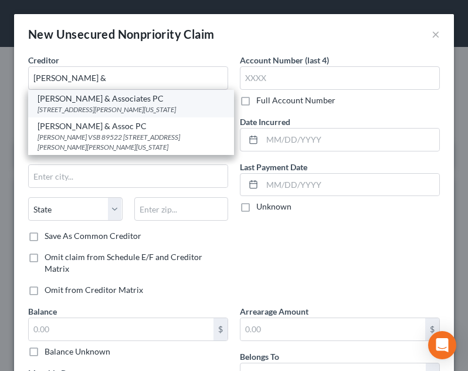
select select "48"
type input "23462"
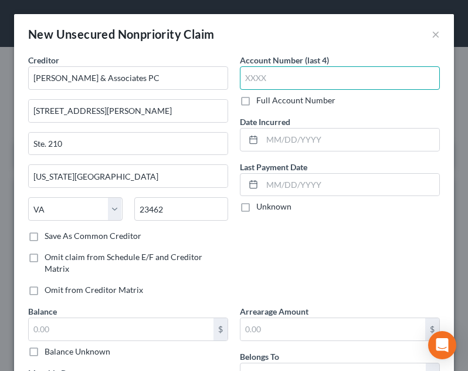
click at [291, 79] on input "text" at bounding box center [340, 77] width 200 height 23
type input "0363"
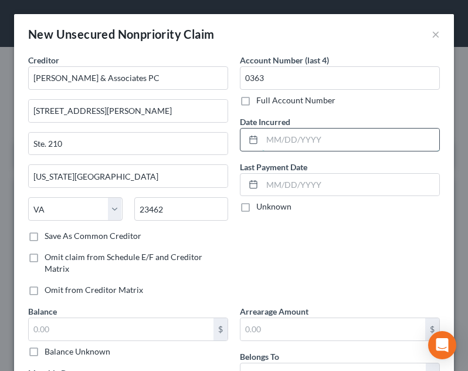
click at [292, 148] on input "text" at bounding box center [350, 139] width 177 height 22
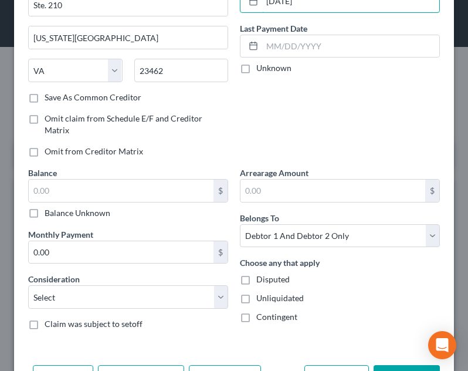
scroll to position [176, 0]
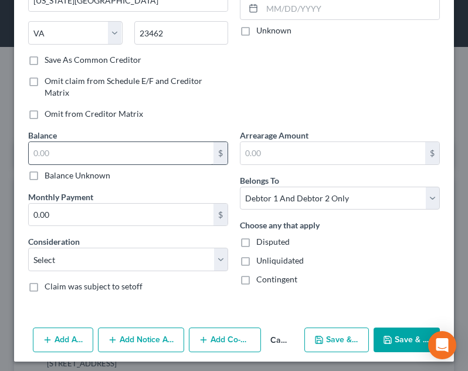
type input "[DATE]"
click at [115, 156] on input "text" at bounding box center [121, 153] width 185 height 22
type input "1,097.61"
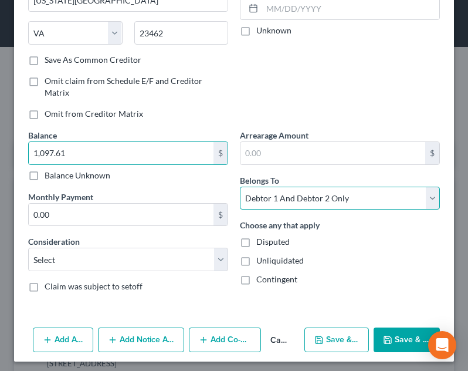
click at [321, 188] on select "Select Debtor 1 Only Debtor 2 Only Debtor 1 And Debtor 2 Only At Least One Of T…" at bounding box center [340, 197] width 200 height 23
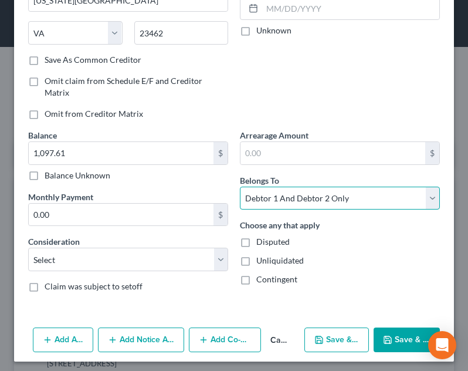
select select "0"
click at [240, 186] on select "Select Debtor 1 Only Debtor 2 Only Debtor 1 And Debtor 2 Only At Least One Of T…" at bounding box center [340, 197] width 200 height 23
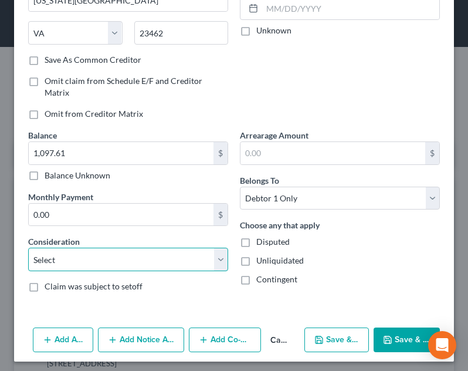
drag, startPoint x: 136, startPoint y: 262, endPoint x: 133, endPoint y: 249, distance: 13.4
click at [136, 262] on select "Select Cable / Satellite Services Collection Agency Credit Card Debt Debt Couns…" at bounding box center [128, 258] width 200 height 23
select select "1"
click at [28, 247] on select "Select Cable / Satellite Services Collection Agency Credit Card Debt Debt Couns…" at bounding box center [128, 258] width 200 height 23
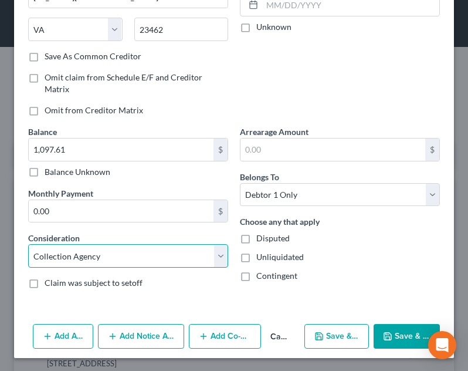
scroll to position [181, 0]
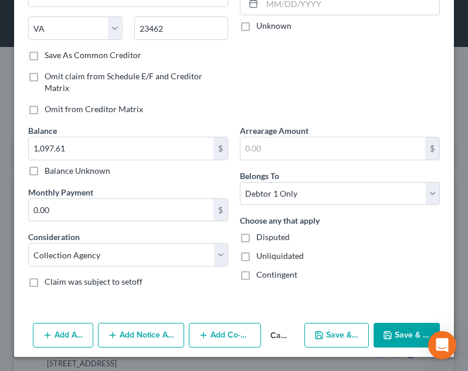
click at [142, 322] on div "Add Action Add Notice Address Add Co-Debtor Cancel Save & New Save & Close" at bounding box center [234, 337] width 440 height 39
click at [154, 329] on button "Add Notice Address" at bounding box center [141, 334] width 86 height 25
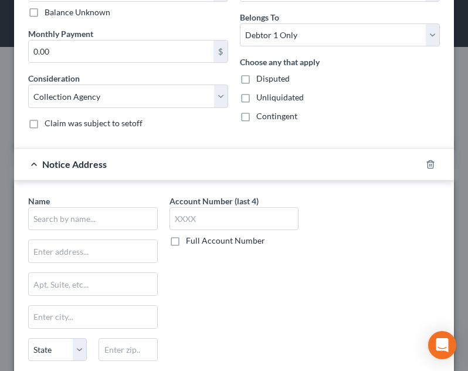
scroll to position [433, 0]
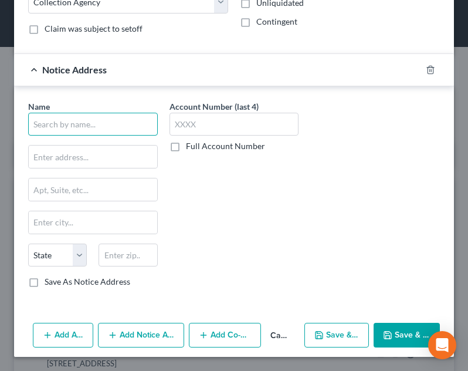
click at [101, 117] on input "text" at bounding box center [93, 124] width 130 height 23
click at [36, 128] on input "celtic" at bounding box center [93, 124] width 130 height 23
type input "c"
type input "Celtic Bank"
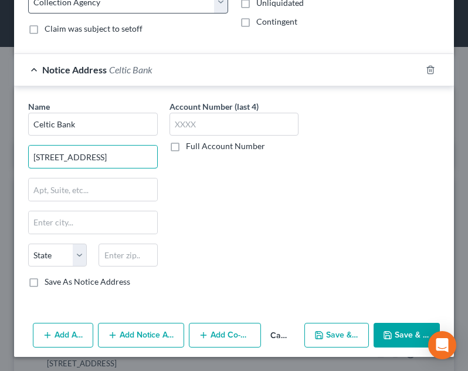
type input "[STREET_ADDRESS]"
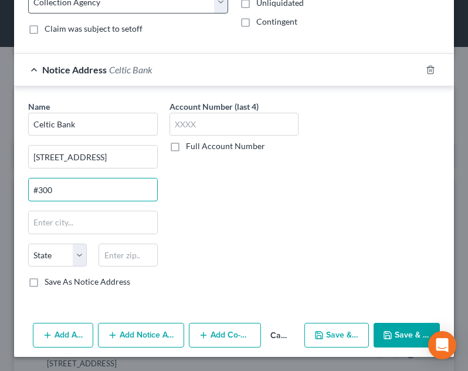
type input "#300"
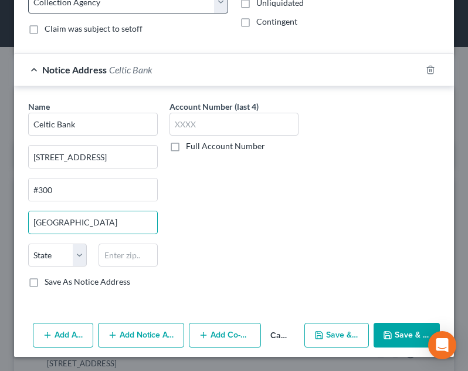
type input "[GEOGRAPHIC_DATA]"
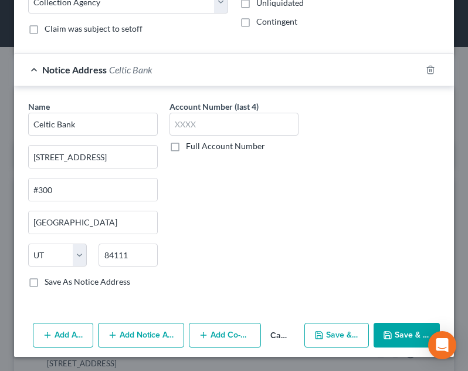
click at [388, 337] on button "Save & Close" at bounding box center [407, 334] width 66 height 25
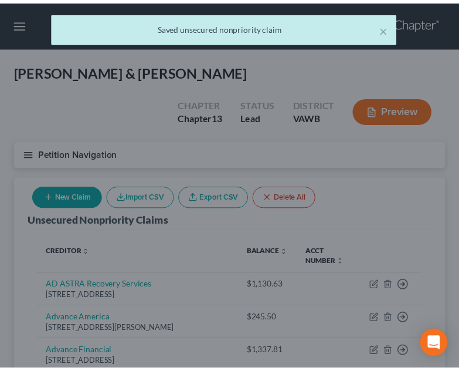
scroll to position [0, 0]
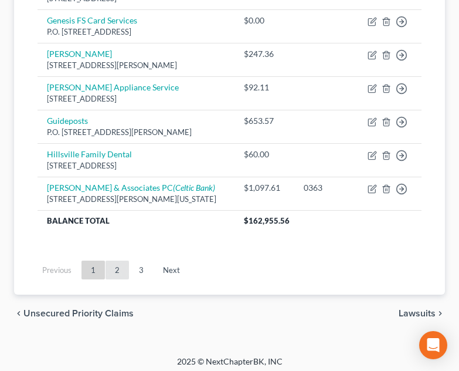
click at [120, 266] on link "2" at bounding box center [117, 269] width 23 height 19
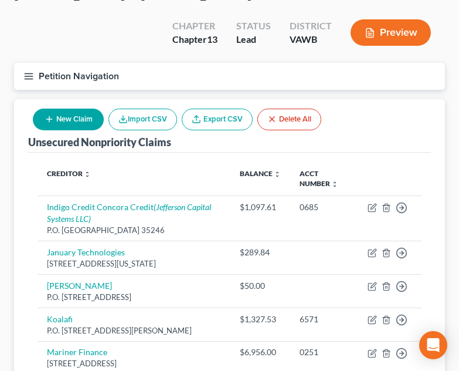
scroll to position [1099, 0]
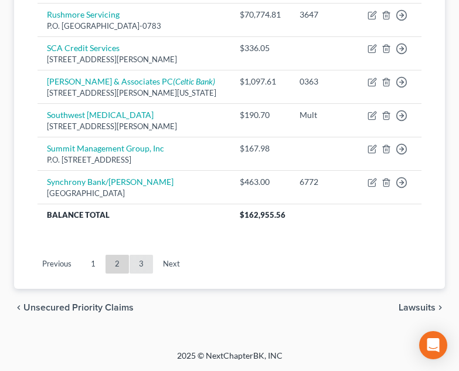
click at [134, 272] on link "3" at bounding box center [141, 263] width 23 height 19
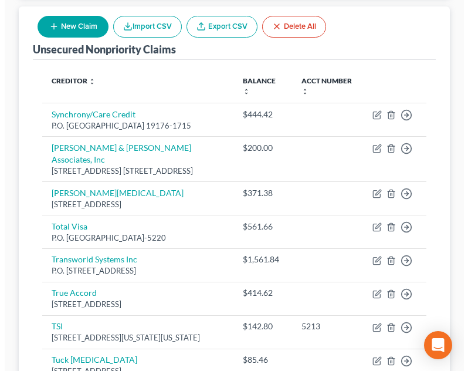
scroll to position [73, 0]
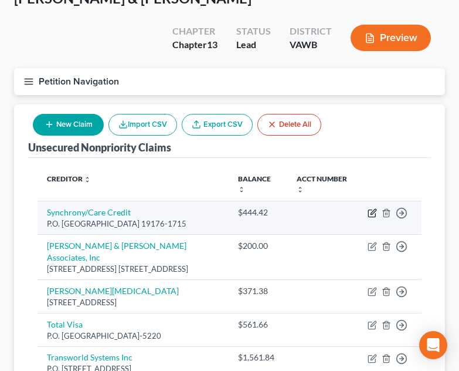
click at [371, 208] on icon "button" at bounding box center [372, 212] width 9 height 9
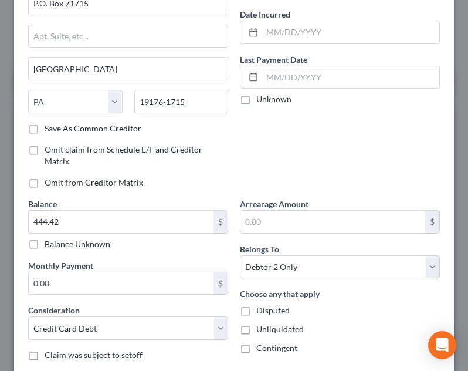
scroll to position [214, 0]
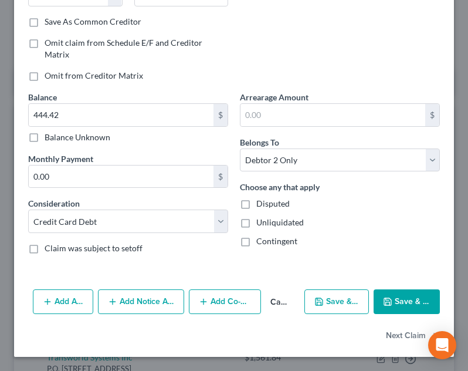
click at [142, 300] on button "Add Notice Address" at bounding box center [141, 301] width 86 height 25
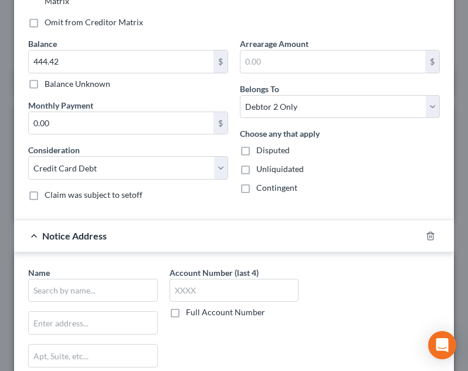
scroll to position [270, 0]
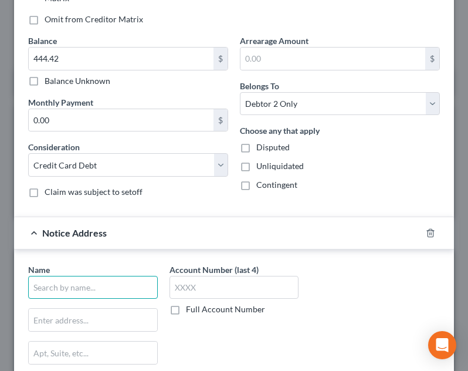
click at [120, 290] on input "text" at bounding box center [93, 287] width 130 height 23
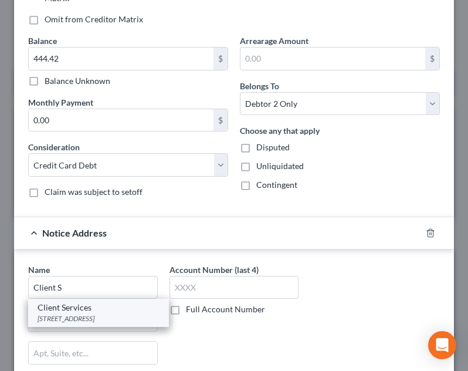
click at [88, 321] on div "[STREET_ADDRESS]" at bounding box center [99, 318] width 122 height 10
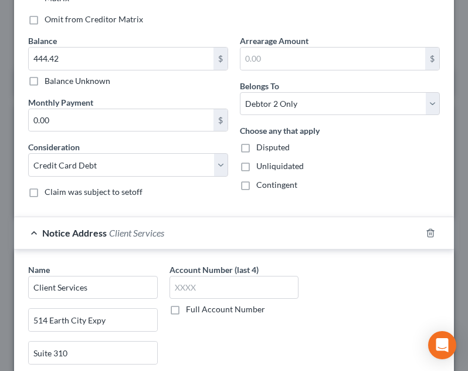
scroll to position [467, 0]
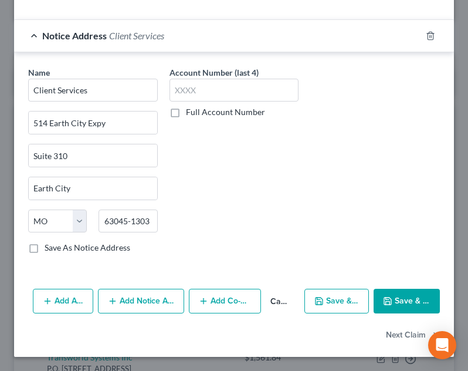
click at [397, 305] on button "Save & Close" at bounding box center [407, 300] width 66 height 25
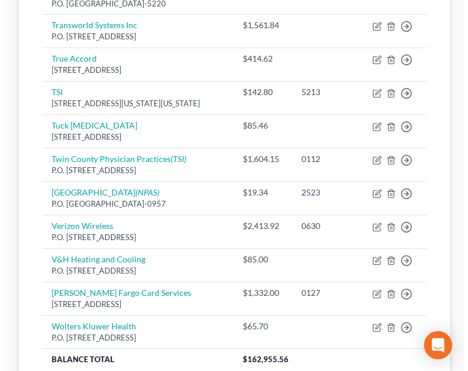
scroll to position [425, 0]
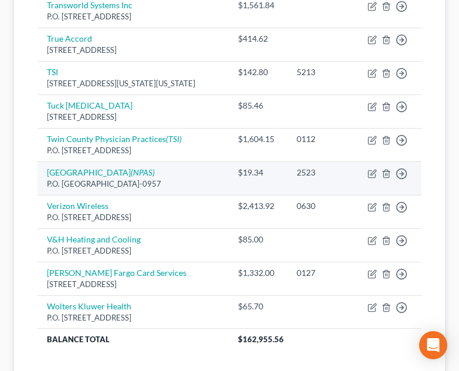
click at [379, 164] on td "Move to D Move to E Move to G Move to Notice Only" at bounding box center [389, 177] width 63 height 33
click at [372, 169] on icon "button" at bounding box center [373, 171] width 5 height 5
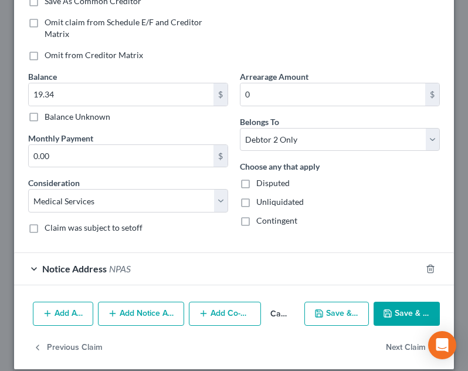
click at [135, 316] on button "Add Notice Address" at bounding box center [141, 313] width 86 height 25
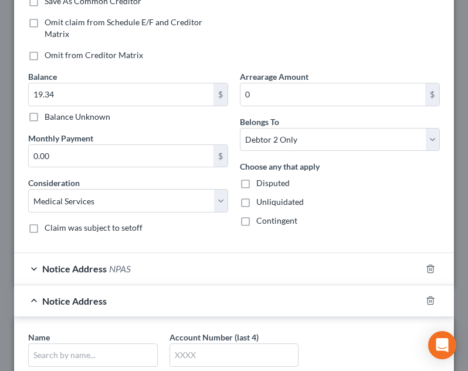
scroll to position [419, 0]
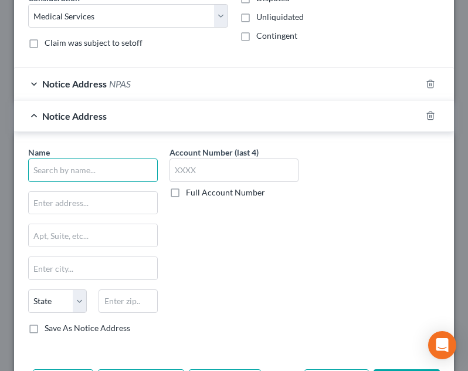
click at [95, 159] on input "text" at bounding box center [93, 169] width 130 height 23
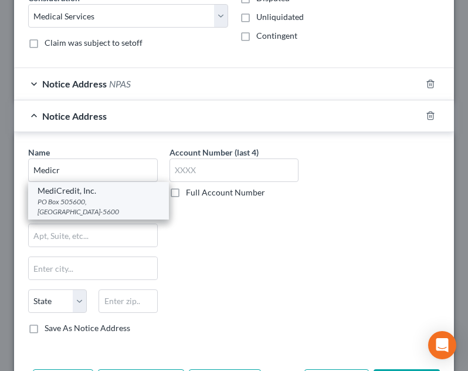
click at [94, 196] on div "PO Box 505600, [GEOGRAPHIC_DATA]-5600" at bounding box center [99, 206] width 122 height 20
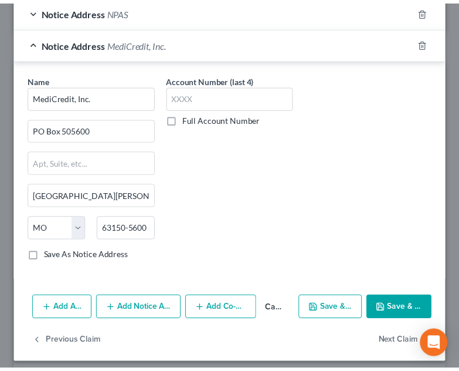
scroll to position [499, 0]
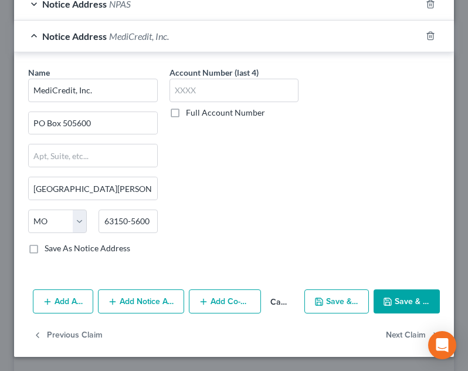
click at [388, 300] on button "Save & Close" at bounding box center [407, 301] width 66 height 25
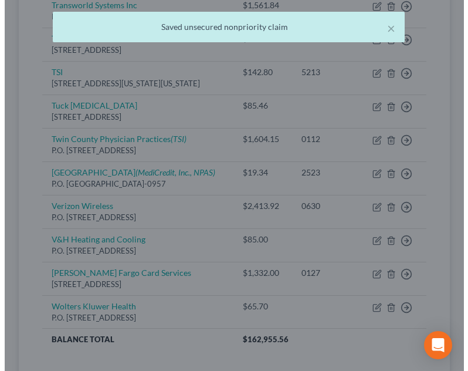
scroll to position [0, 0]
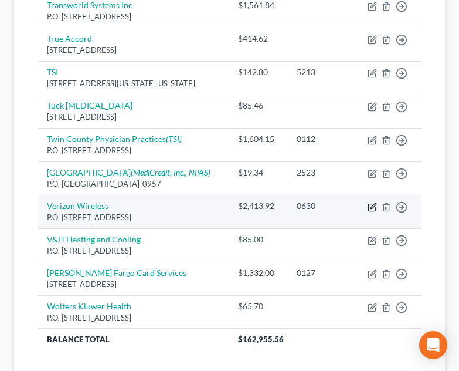
click at [368, 209] on icon "button" at bounding box center [372, 206] width 9 height 9
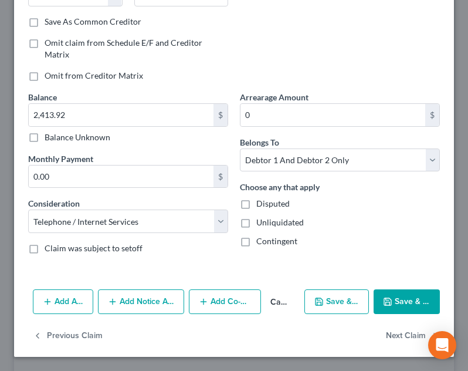
click at [148, 293] on button "Add Notice Address" at bounding box center [141, 301] width 86 height 25
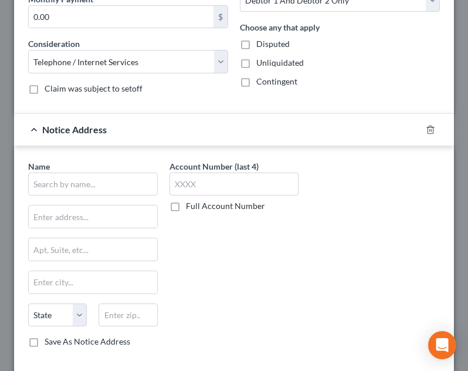
scroll to position [388, 0]
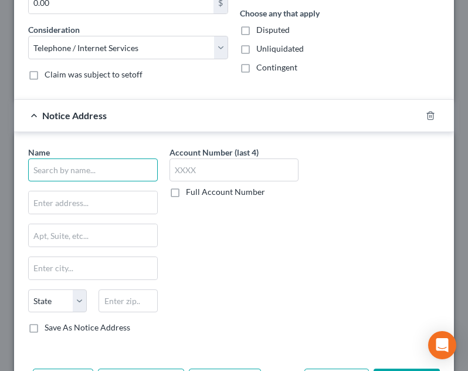
click at [114, 170] on input "text" at bounding box center [93, 169] width 130 height 23
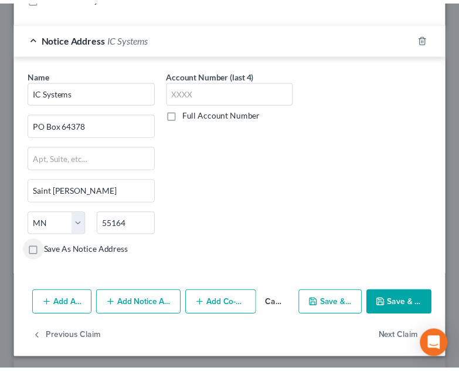
scroll to position [467, 0]
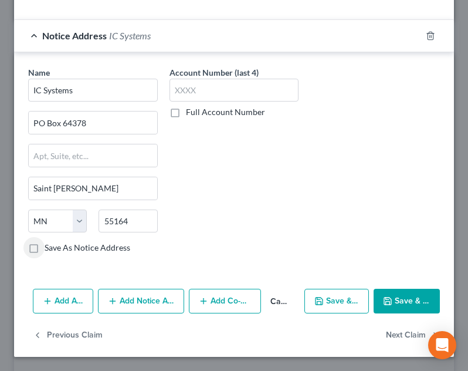
click at [396, 292] on button "Save & Close" at bounding box center [407, 300] width 66 height 25
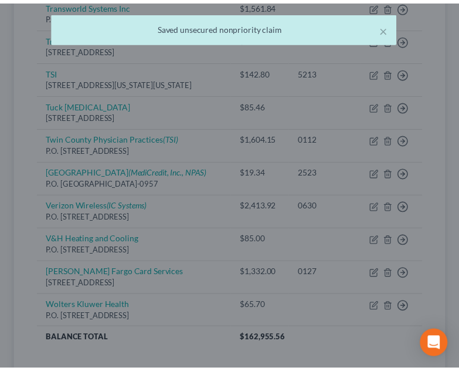
scroll to position [0, 0]
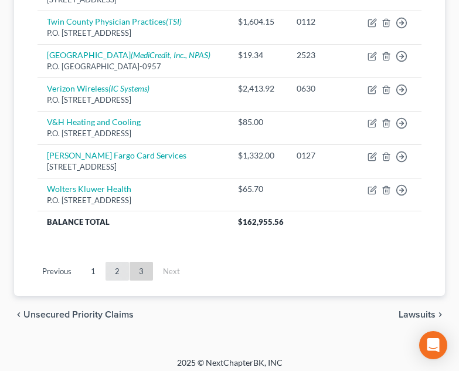
click at [117, 278] on link "2" at bounding box center [117, 271] width 23 height 19
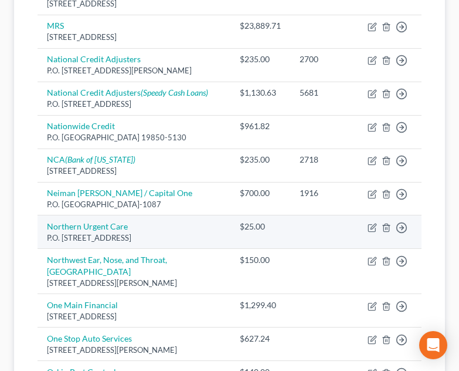
scroll to position [542, 0]
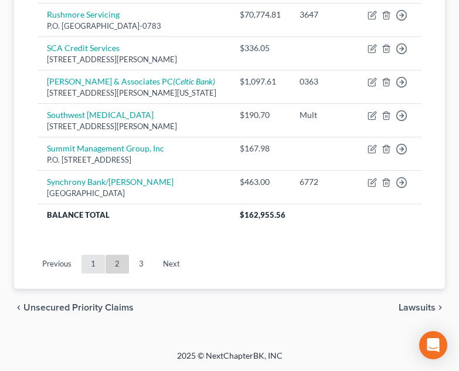
click at [96, 262] on link "1" at bounding box center [93, 263] width 23 height 19
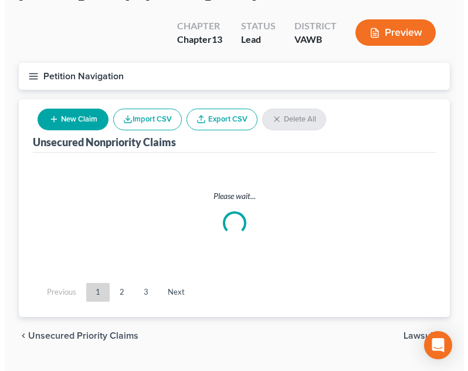
scroll to position [1077, 0]
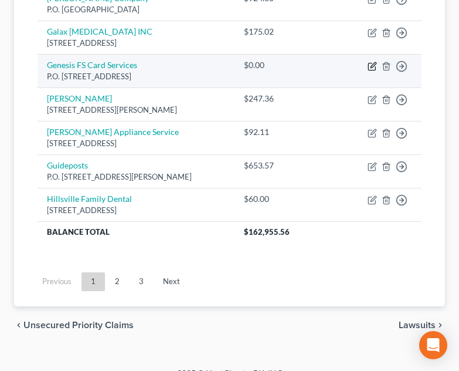
click at [372, 62] on icon "button" at bounding box center [372, 66] width 9 height 9
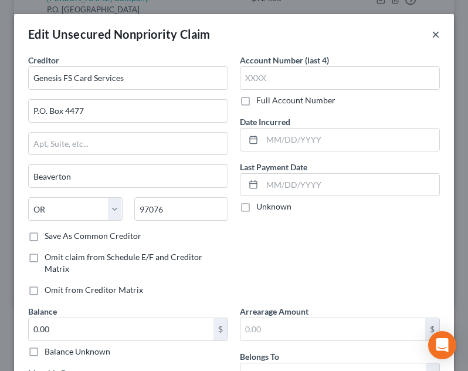
click at [432, 32] on button "×" at bounding box center [436, 34] width 8 height 14
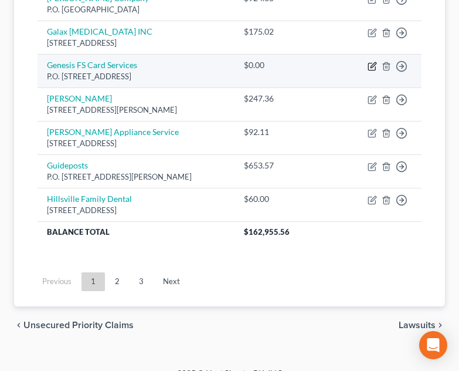
click at [372, 62] on icon "button" at bounding box center [372, 66] width 9 height 9
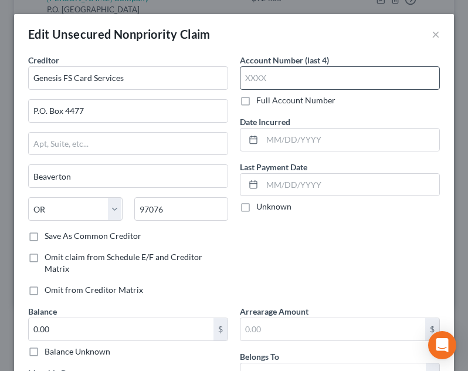
click at [271, 89] on div "Account Number (last 4) Full Account Number" at bounding box center [340, 80] width 200 height 52
click at [279, 81] on input "text" at bounding box center [340, 77] width 200 height 23
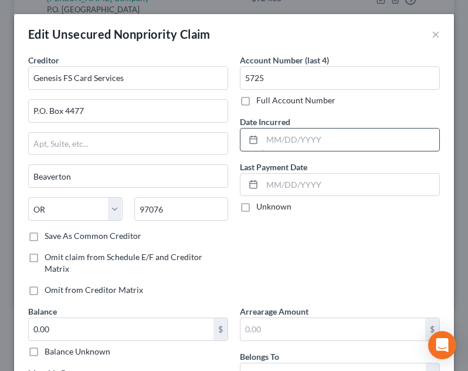
click at [301, 131] on input "text" at bounding box center [350, 139] width 177 height 22
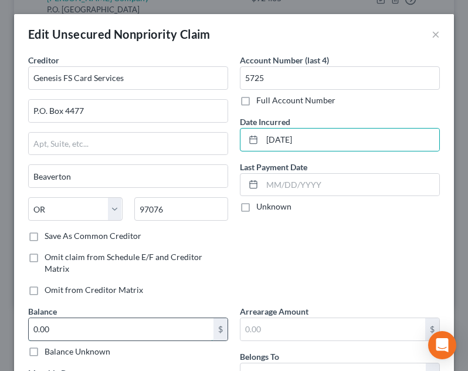
click at [82, 321] on input "0.00" at bounding box center [121, 329] width 185 height 22
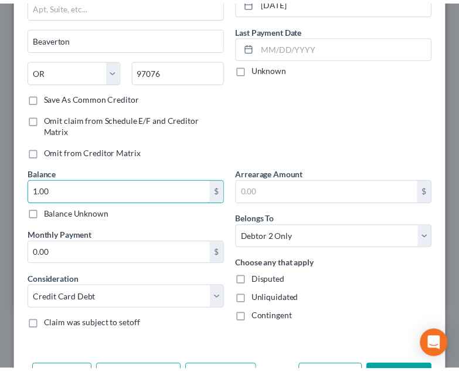
scroll to position [214, 0]
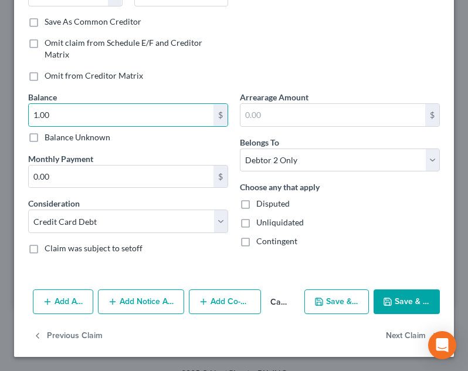
click at [391, 296] on button "Save & Close" at bounding box center [407, 301] width 66 height 25
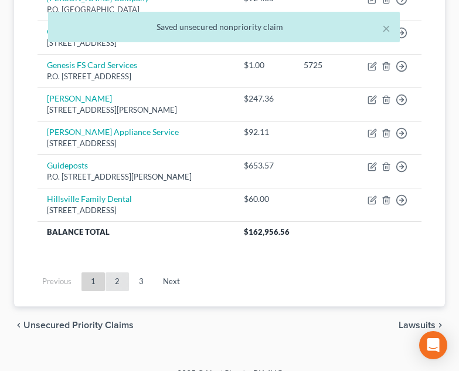
click at [119, 272] on link "2" at bounding box center [117, 281] width 23 height 19
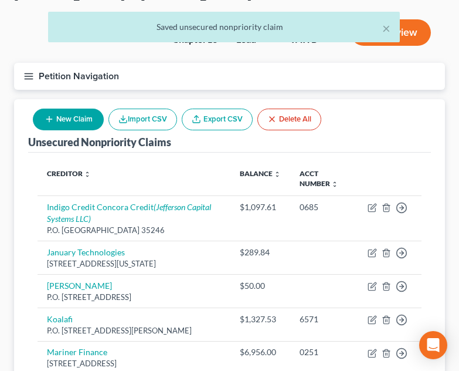
scroll to position [1077, 0]
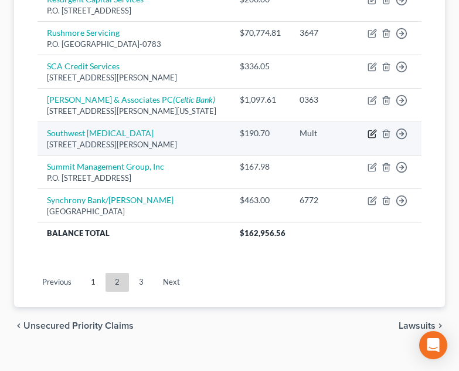
click at [371, 134] on icon "button" at bounding box center [372, 133] width 9 height 9
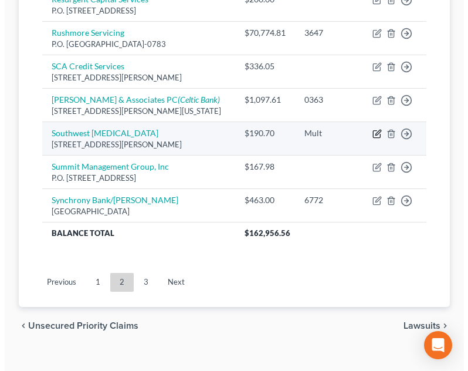
scroll to position [1066, 0]
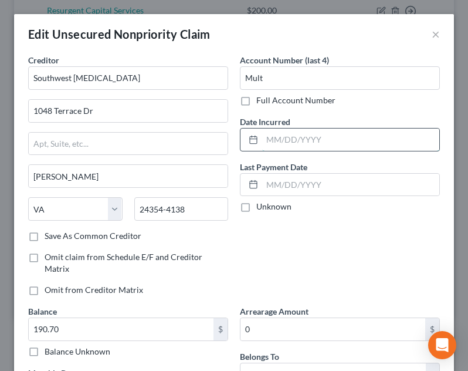
click at [294, 137] on input "text" at bounding box center [350, 139] width 177 height 22
click at [319, 145] on input "01/25/202" at bounding box center [350, 139] width 177 height 22
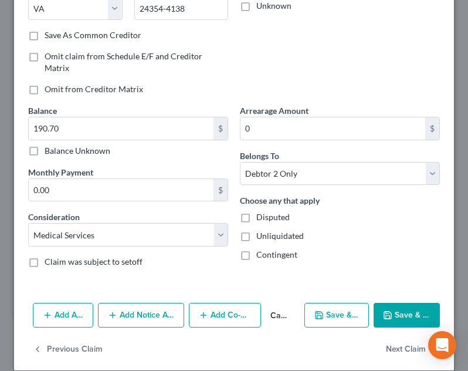
scroll to position [214, 0]
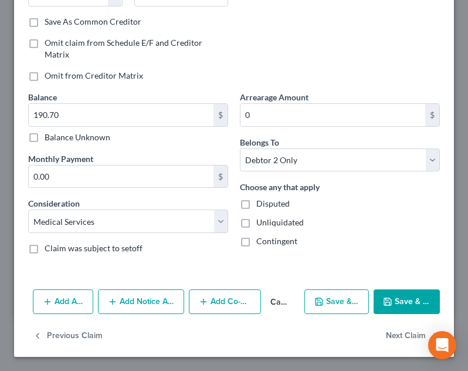
click at [400, 298] on button "Save & Close" at bounding box center [407, 301] width 66 height 25
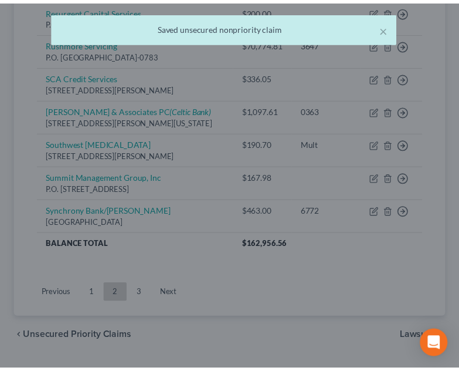
scroll to position [1077, 0]
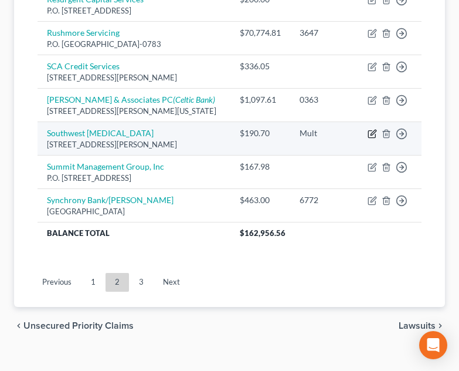
click at [374, 134] on icon "button" at bounding box center [372, 133] width 9 height 9
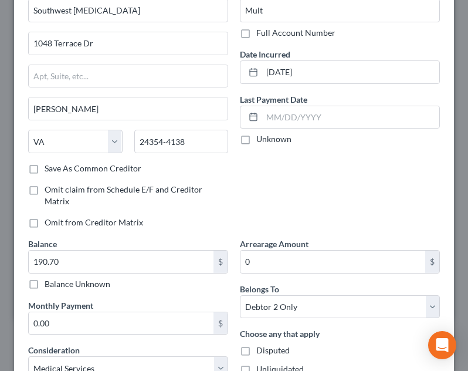
scroll to position [214, 0]
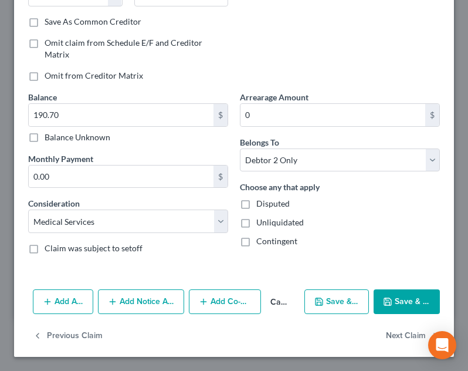
click at [324, 184] on div "Choose any that apply Disputed Unliquidated Contingent" at bounding box center [340, 214] width 200 height 66
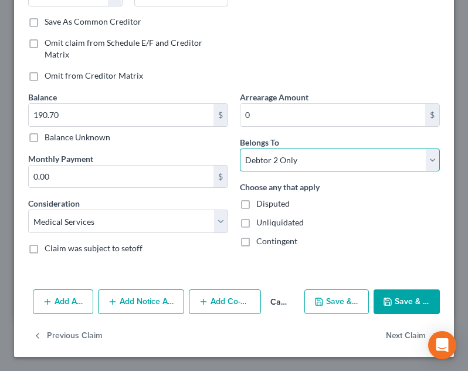
click at [329, 161] on select "Select Debtor 1 Only Debtor 2 Only Debtor 1 And Debtor 2 Only At Least One Of T…" at bounding box center [340, 159] width 200 height 23
click at [240, 148] on select "Select Debtor 1 Only Debtor 2 Only Debtor 1 And Debtor 2 Only At Least One Of T…" at bounding box center [340, 159] width 200 height 23
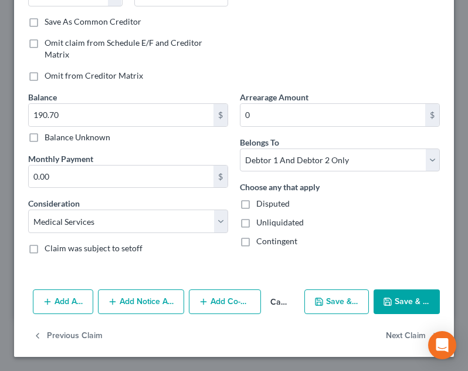
click at [390, 295] on button "Save & Close" at bounding box center [407, 301] width 66 height 25
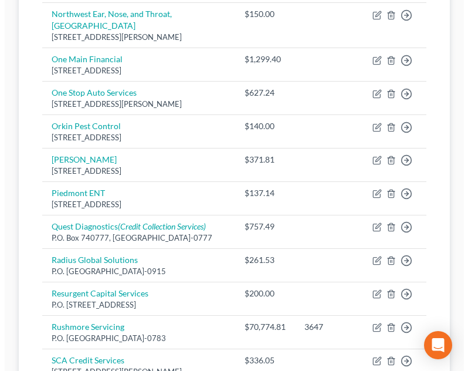
scroll to position [784, 0]
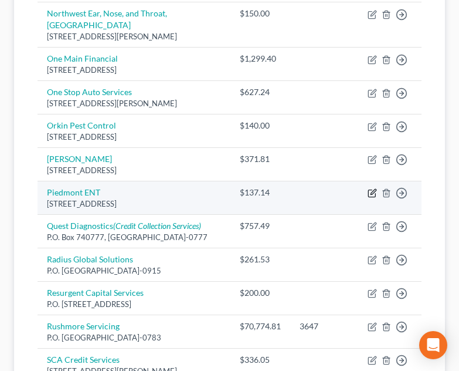
click at [370, 188] on icon "button" at bounding box center [372, 192] width 9 height 9
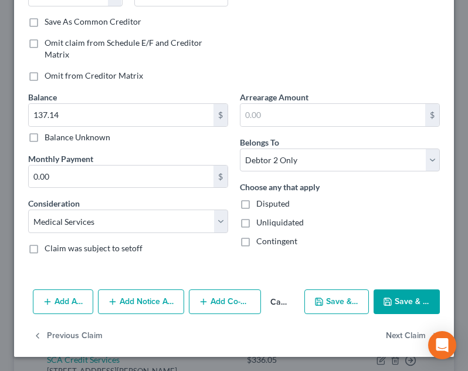
scroll to position [38, 0]
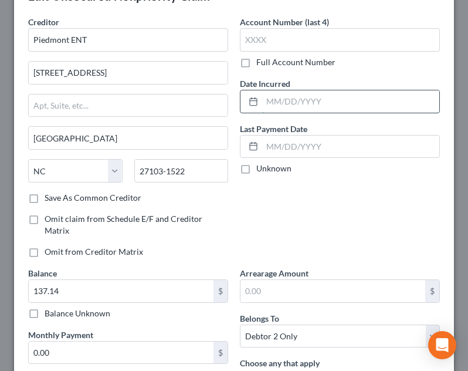
click at [382, 109] on input "text" at bounding box center [350, 101] width 177 height 22
click at [382, 95] on input "[DATE]" at bounding box center [350, 101] width 177 height 22
click at [381, 84] on div "Date Incurred [DATE]" at bounding box center [340, 95] width 200 height 36
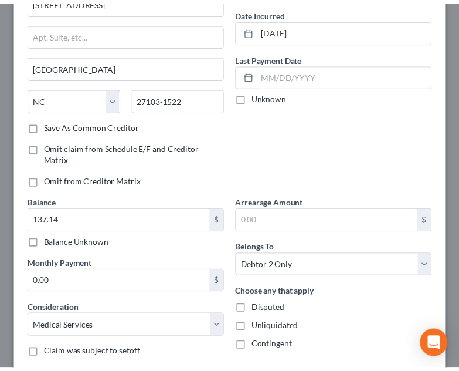
scroll to position [214, 0]
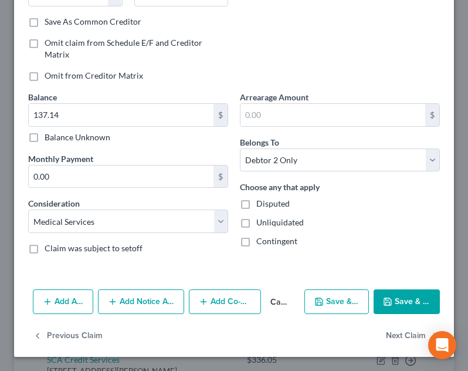
click at [403, 294] on button "Save & Close" at bounding box center [407, 301] width 66 height 25
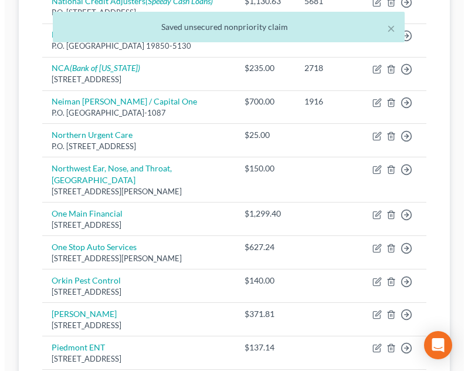
scroll to position [608, 0]
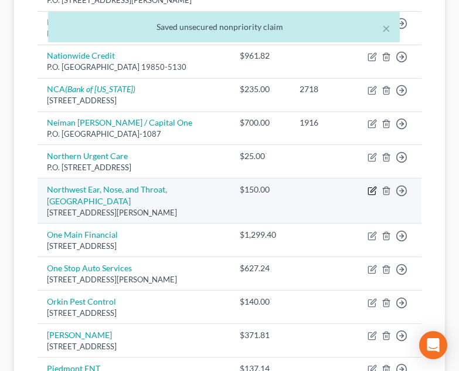
click at [372, 186] on icon "button" at bounding box center [372, 190] width 9 height 9
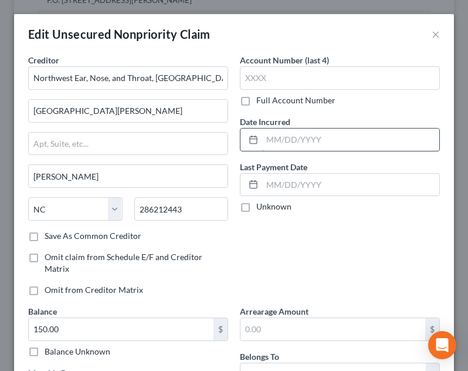
click at [328, 135] on input "text" at bounding box center [350, 139] width 177 height 22
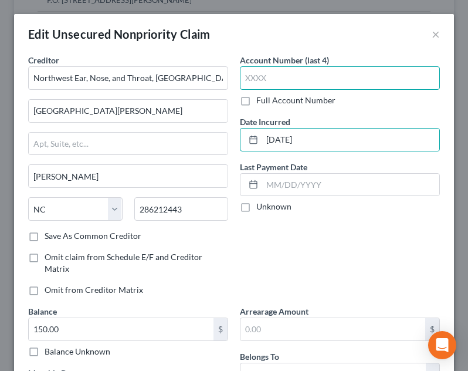
click at [308, 69] on input "text" at bounding box center [340, 77] width 200 height 23
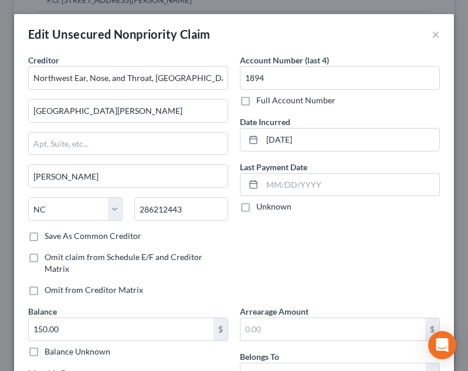
click at [320, 43] on div "Edit Unsecured Nonpriority Claim ×" at bounding box center [234, 34] width 440 height 40
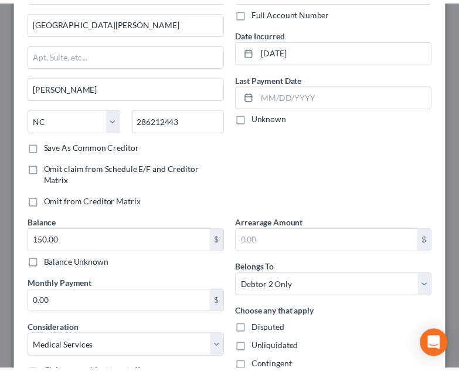
scroll to position [214, 0]
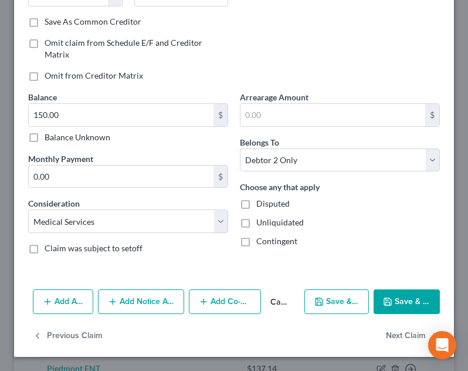
click at [403, 298] on button "Save & Close" at bounding box center [407, 301] width 66 height 25
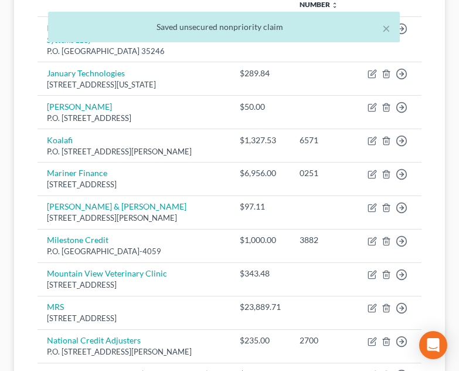
scroll to position [256, 0]
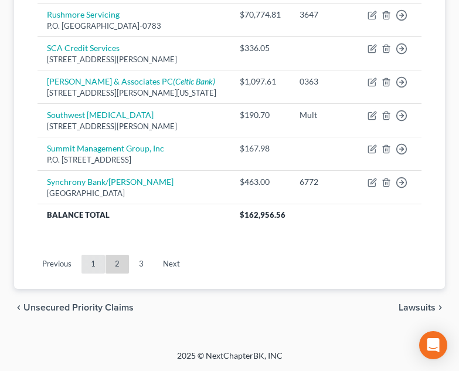
click at [89, 266] on link "1" at bounding box center [93, 263] width 23 height 19
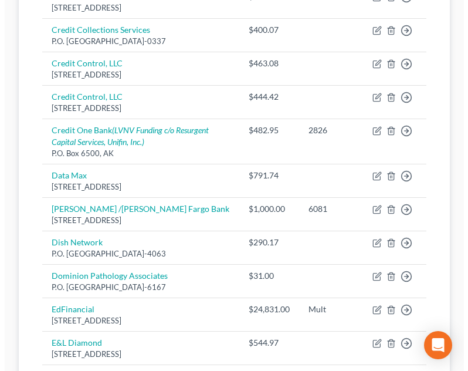
scroll to position [549, 0]
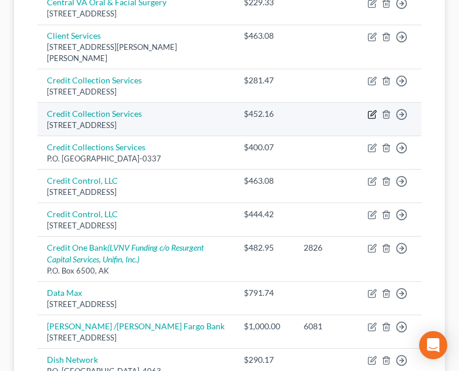
click at [372, 111] on icon "button" at bounding box center [373, 113] width 5 height 5
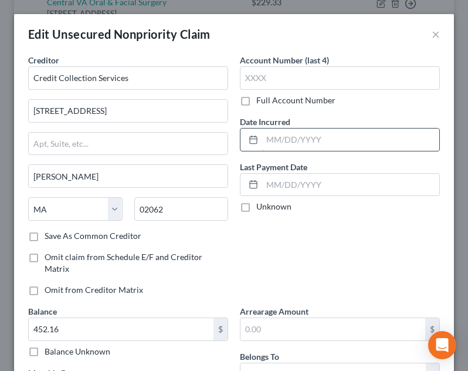
click at [354, 131] on input "text" at bounding box center [350, 139] width 177 height 22
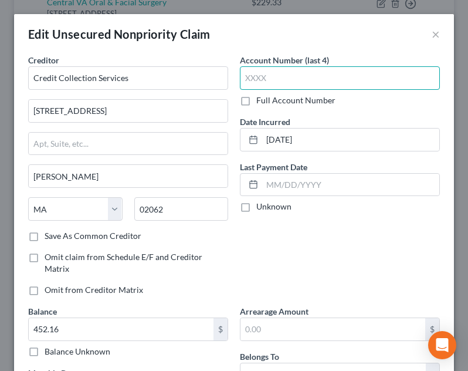
click at [359, 83] on input "text" at bounding box center [340, 77] width 200 height 23
click at [357, 38] on div "Edit Unsecured Nonpriority Claim ×" at bounding box center [234, 34] width 440 height 40
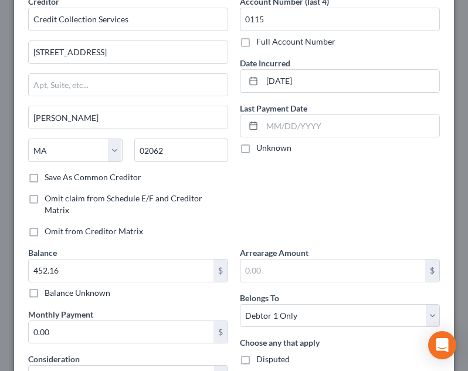
scroll to position [214, 0]
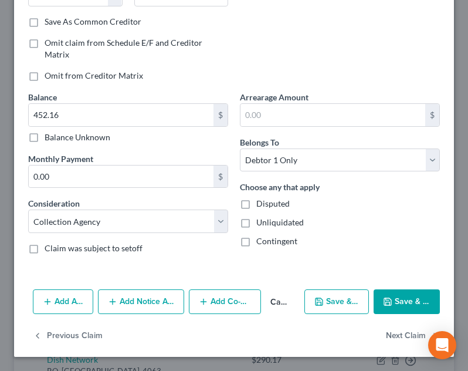
click at [403, 290] on button "Save & Close" at bounding box center [407, 301] width 66 height 25
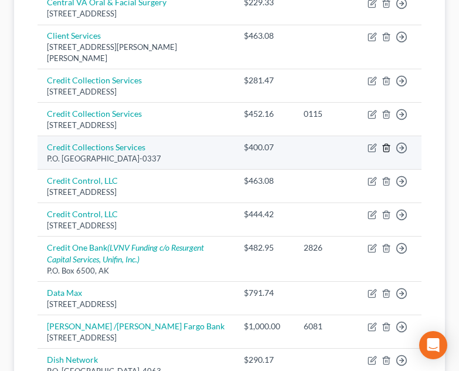
click at [389, 144] on icon "button" at bounding box center [385, 148] width 5 height 8
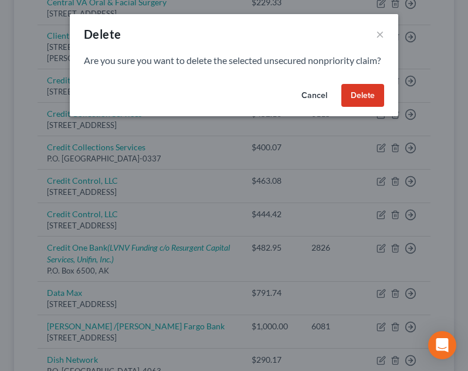
click at [356, 106] on button "Delete" at bounding box center [362, 95] width 43 height 23
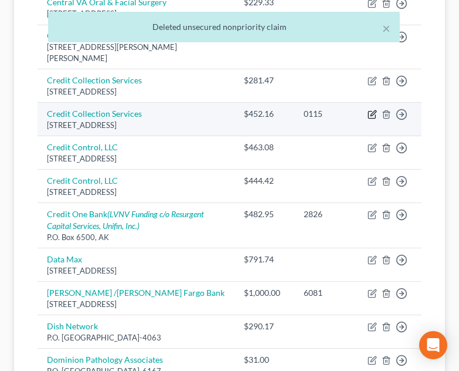
click at [375, 110] on icon "button" at bounding box center [372, 114] width 9 height 9
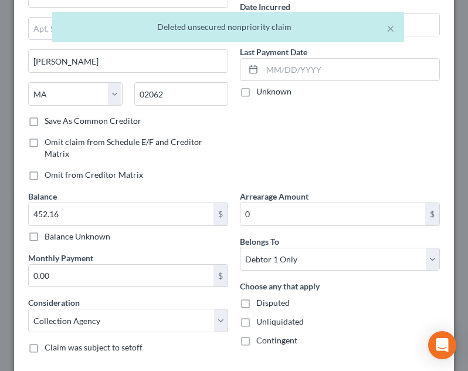
scroll to position [0, 0]
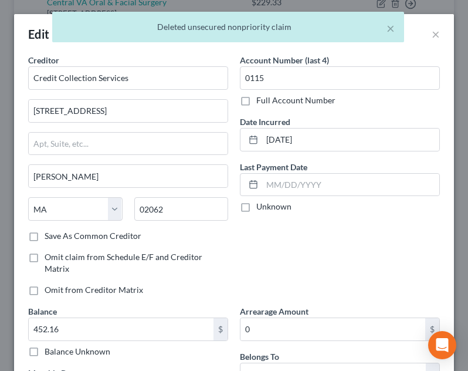
click at [298, 63] on label "Account Number (last 4)" at bounding box center [284, 60] width 89 height 12
click at [295, 77] on input "0115" at bounding box center [340, 77] width 200 height 23
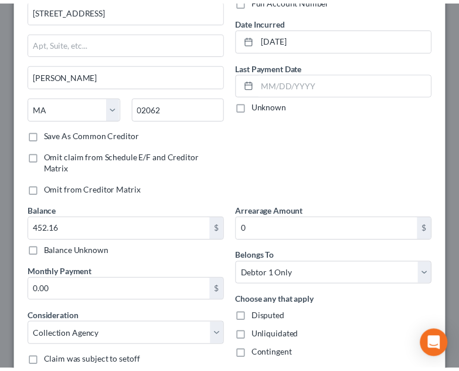
scroll to position [176, 0]
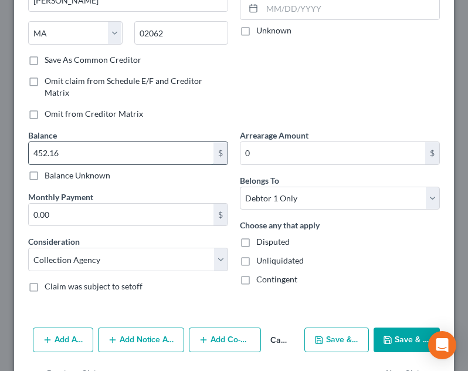
click at [147, 164] on input "452.16" at bounding box center [121, 153] width 185 height 22
click at [383, 335] on icon "button" at bounding box center [387, 339] width 9 height 9
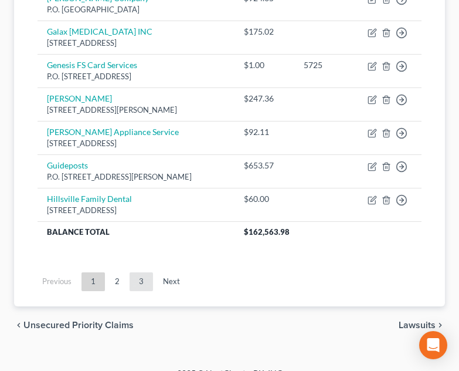
click at [143, 272] on link "3" at bounding box center [141, 281] width 23 height 19
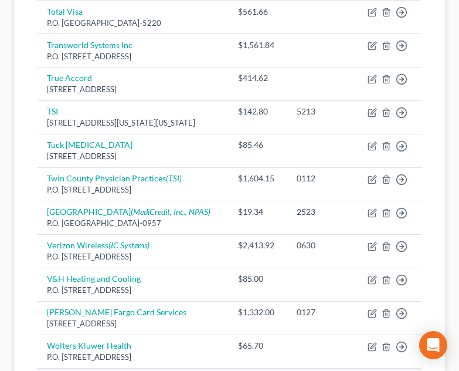
scroll to position [520, 0]
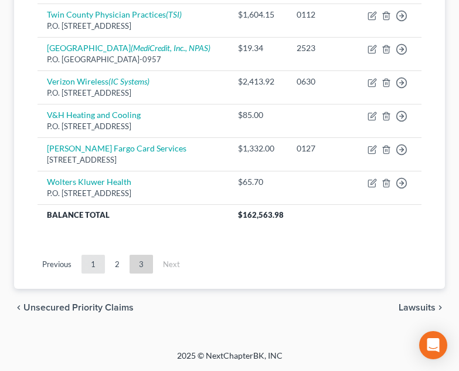
click at [104, 267] on link "1" at bounding box center [93, 263] width 23 height 19
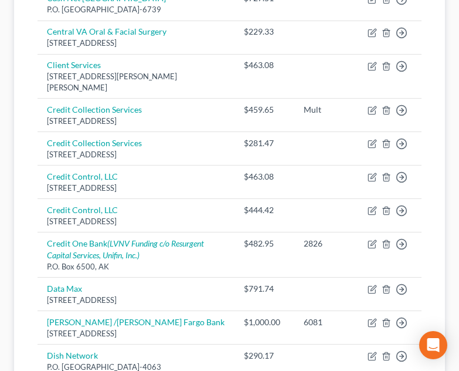
click at [113, 277] on td "Data Max [STREET_ADDRESS]" at bounding box center [136, 293] width 197 height 33
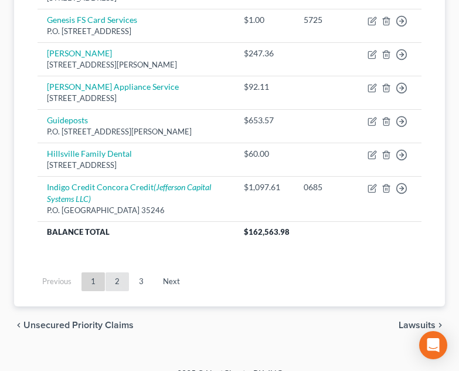
click at [121, 272] on link "2" at bounding box center [117, 281] width 23 height 19
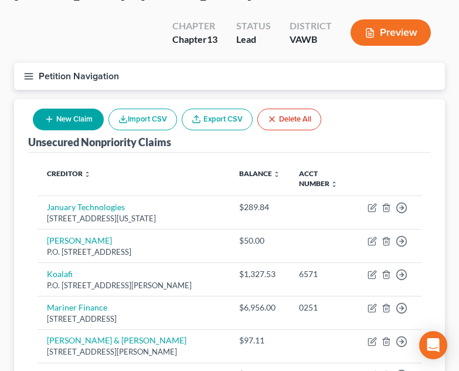
scroll to position [1087, 0]
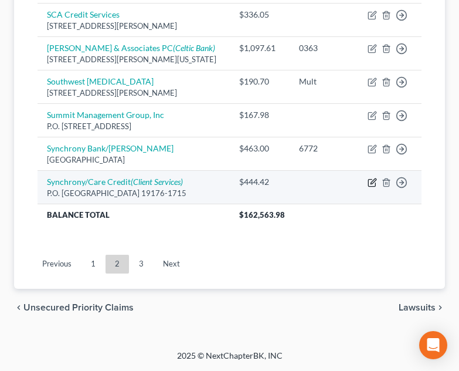
click at [375, 185] on icon "button" at bounding box center [372, 182] width 9 height 9
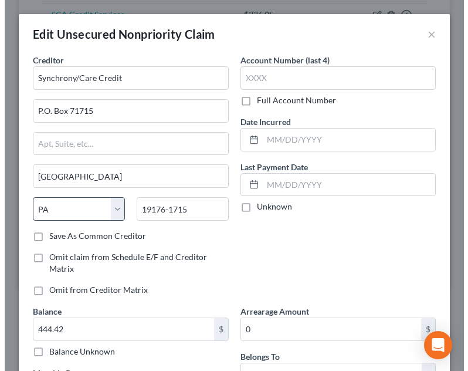
scroll to position [1076, 0]
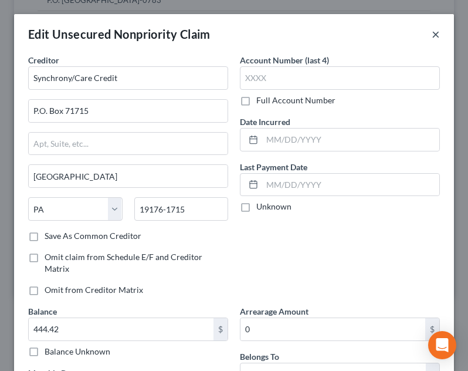
click at [432, 38] on button "×" at bounding box center [436, 34] width 8 height 14
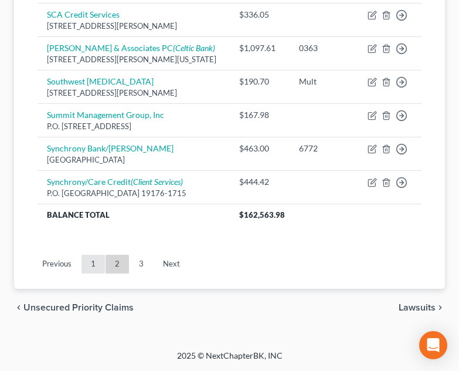
click at [87, 262] on link "1" at bounding box center [93, 263] width 23 height 19
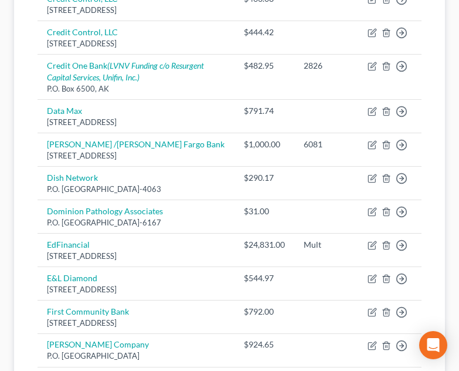
scroll to position [619, 0]
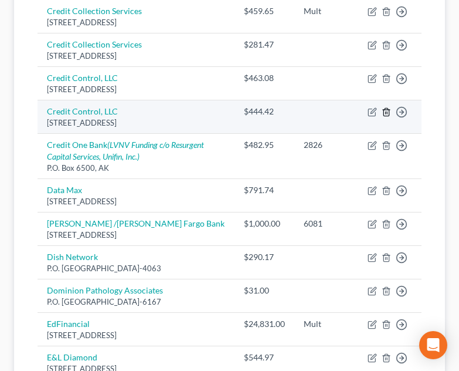
click at [385, 107] on icon "button" at bounding box center [386, 111] width 9 height 9
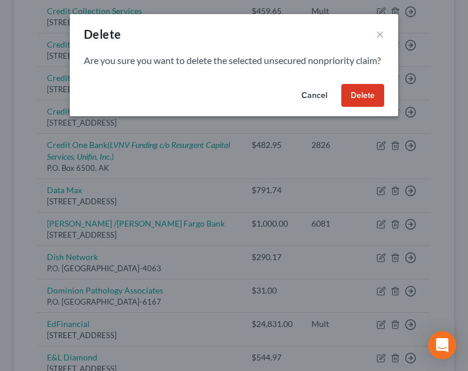
click at [353, 107] on button "Delete" at bounding box center [362, 95] width 43 height 23
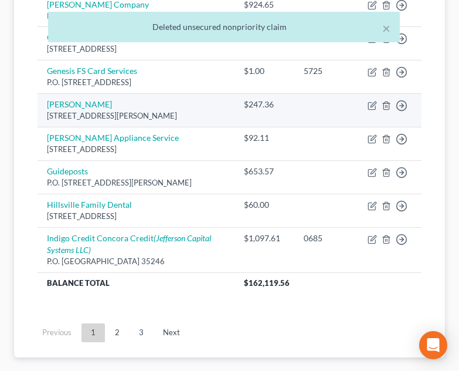
scroll to position [1055, 0]
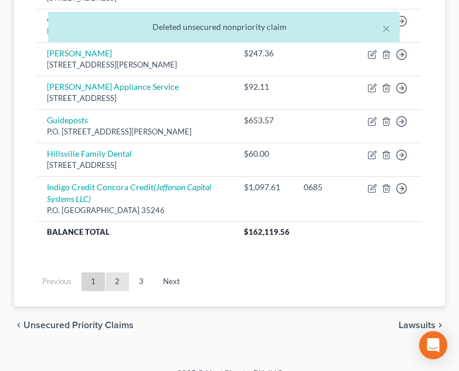
click at [124, 272] on link "2" at bounding box center [117, 281] width 23 height 19
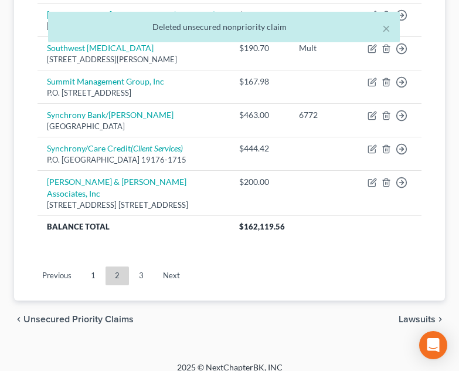
scroll to position [1098, 0]
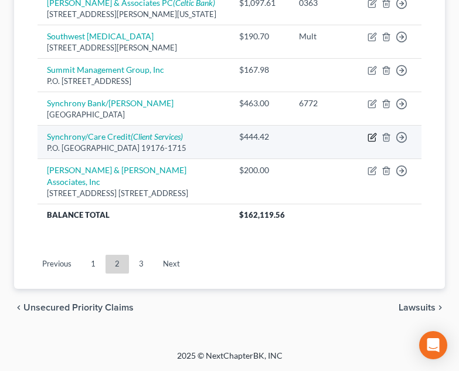
click at [371, 140] on icon "button" at bounding box center [372, 137] width 9 height 9
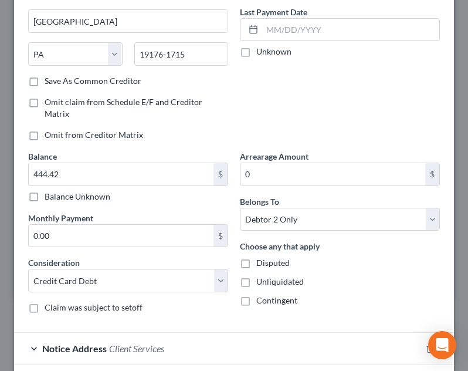
scroll to position [247, 0]
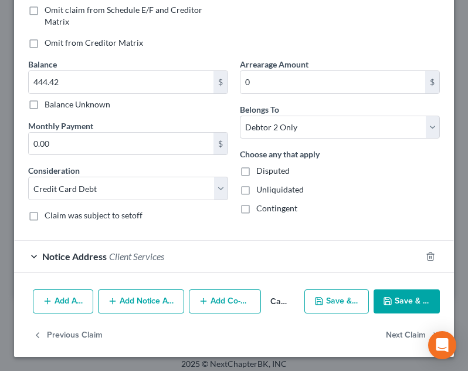
click at [124, 297] on button "Add Notice Address" at bounding box center [141, 301] width 86 height 25
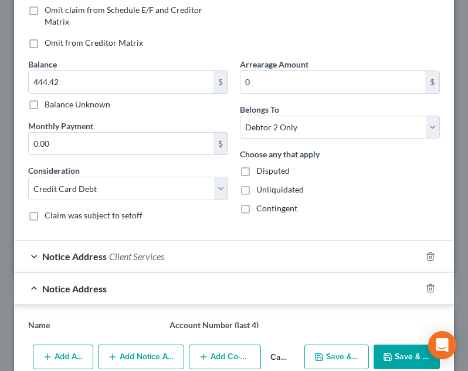
scroll to position [419, 0]
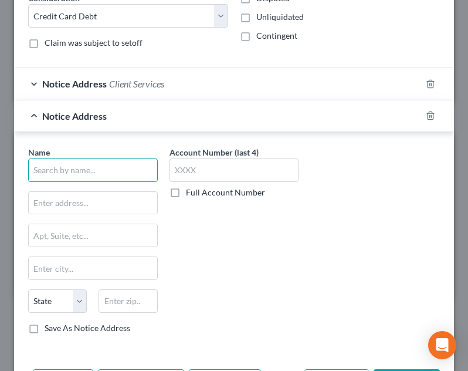
click at [98, 173] on input "text" at bounding box center [93, 169] width 130 height 23
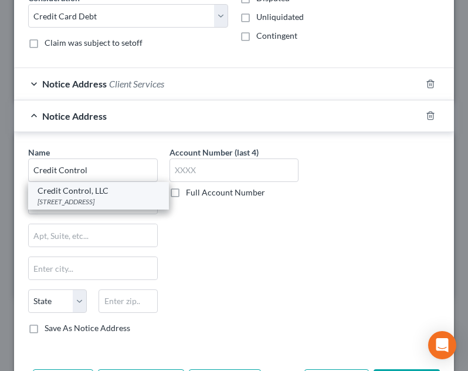
click at [75, 199] on div "[STREET_ADDRESS]" at bounding box center [99, 201] width 122 height 10
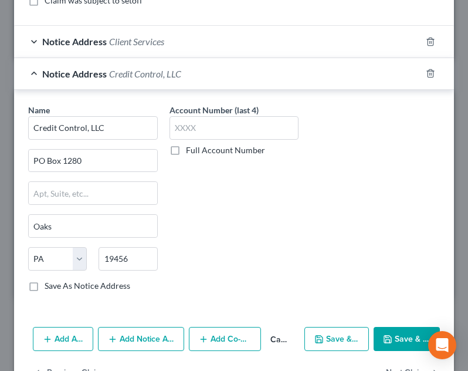
scroll to position [499, 0]
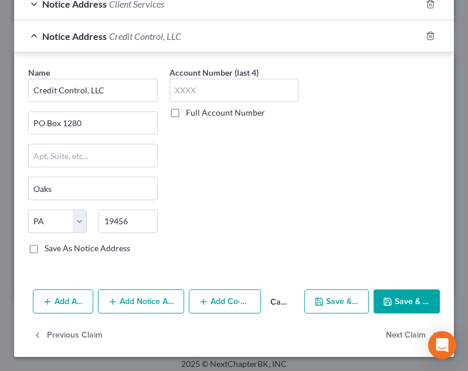
click at [399, 291] on button "Save & Close" at bounding box center [407, 301] width 66 height 25
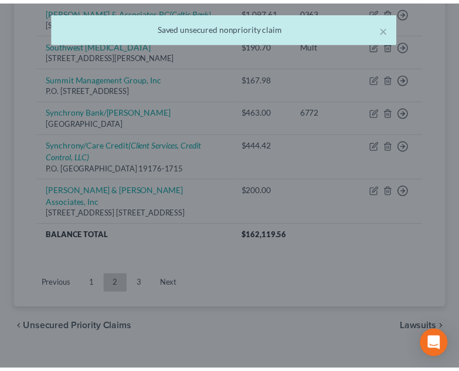
scroll to position [1098, 0]
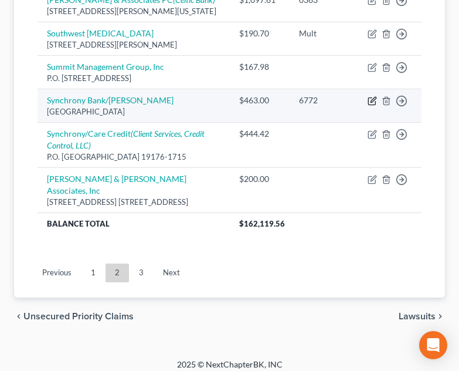
click at [371, 104] on icon "button" at bounding box center [372, 100] width 9 height 9
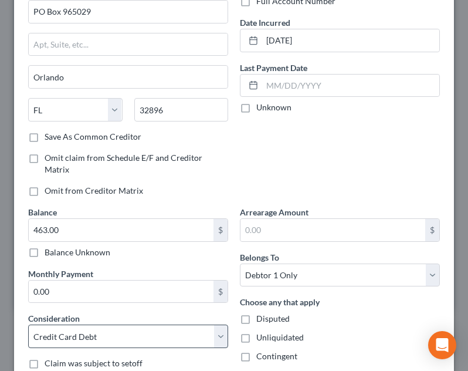
scroll to position [214, 0]
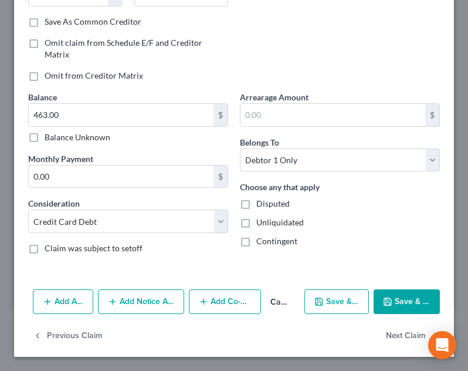
click at [146, 296] on button "Add Notice Address" at bounding box center [141, 301] width 86 height 25
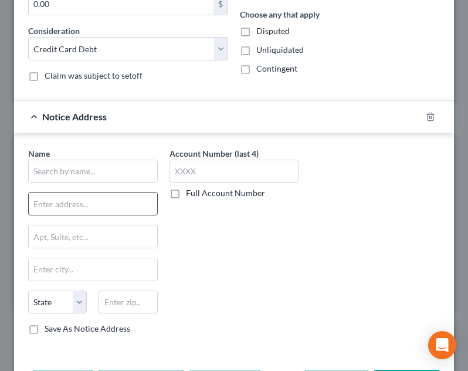
scroll to position [388, 0]
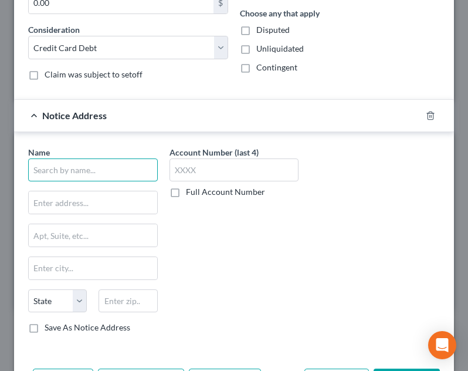
click at [119, 169] on input "text" at bounding box center [93, 169] width 130 height 23
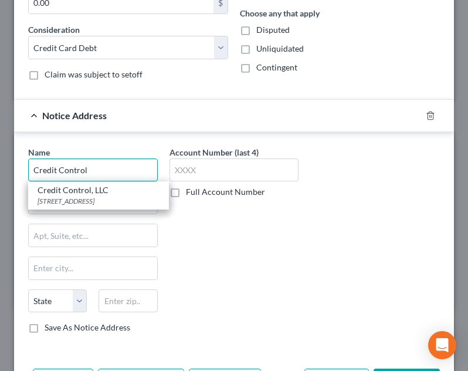
click at [100, 179] on input "Credit Control" at bounding box center [93, 169] width 130 height 23
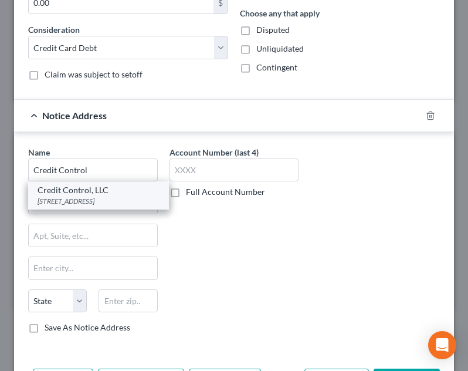
click at [88, 191] on div "Credit Control, LLC" at bounding box center [99, 190] width 122 height 12
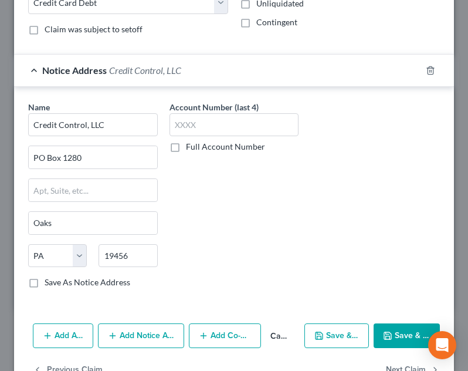
scroll to position [467, 0]
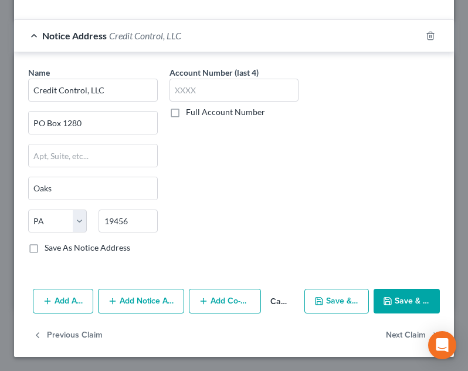
click at [383, 300] on icon "button" at bounding box center [387, 300] width 9 height 9
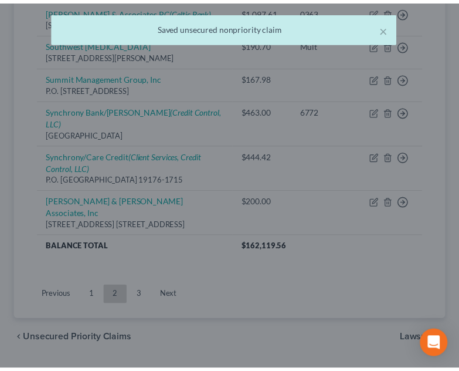
scroll to position [1098, 0]
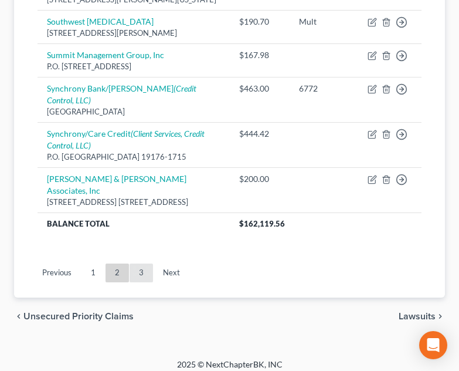
click at [139, 268] on link "3" at bounding box center [141, 272] width 23 height 19
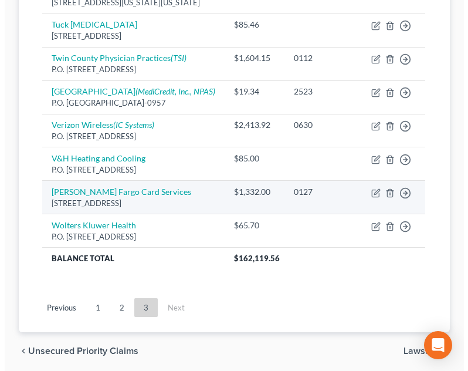
scroll to position [359, 0]
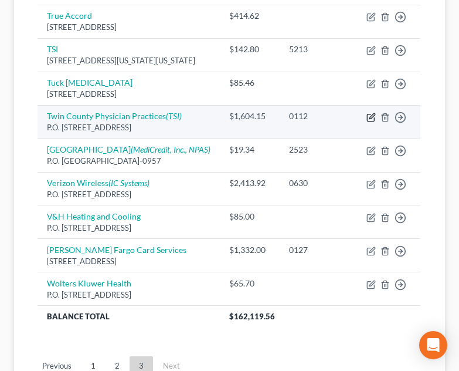
click at [374, 122] on icon "button" at bounding box center [370, 117] width 9 height 9
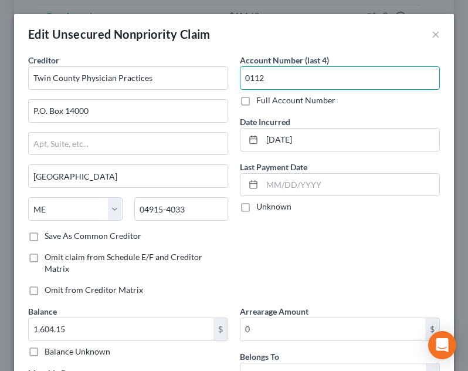
click at [303, 83] on input "0112" at bounding box center [340, 77] width 200 height 23
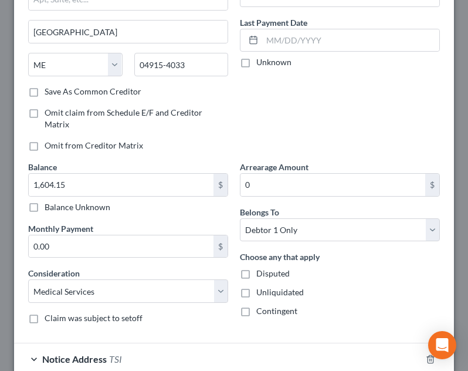
scroll to position [247, 0]
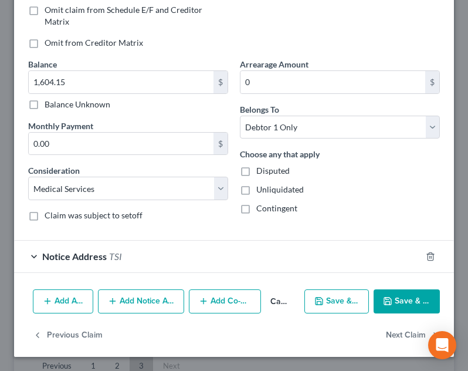
click at [405, 297] on button "Save & Close" at bounding box center [407, 301] width 66 height 25
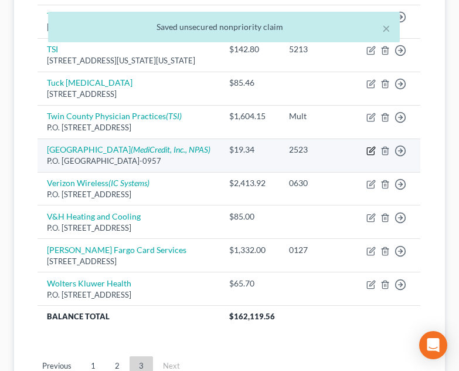
click at [374, 155] on icon "button" at bounding box center [370, 150] width 9 height 9
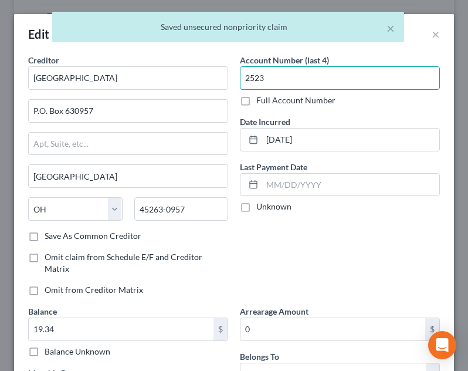
click at [303, 89] on input "2523" at bounding box center [340, 77] width 200 height 23
click at [304, 87] on input "2523" at bounding box center [340, 77] width 200 height 23
click at [304, 86] on input "2523" at bounding box center [340, 77] width 200 height 23
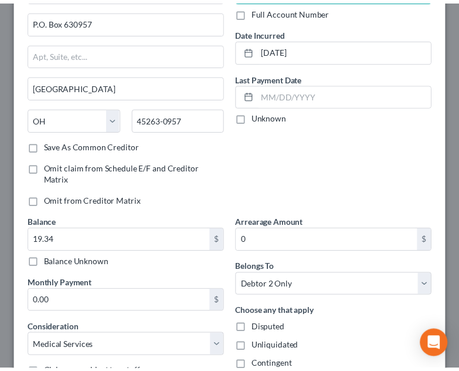
scroll to position [235, 0]
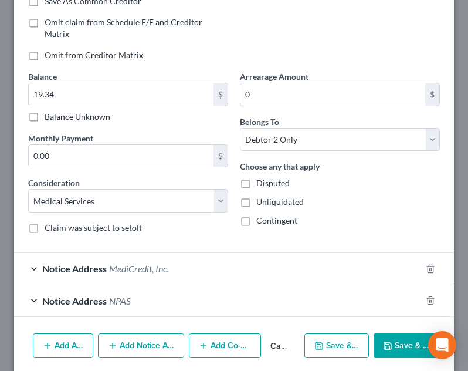
click at [392, 339] on button "Save & Close" at bounding box center [407, 345] width 66 height 25
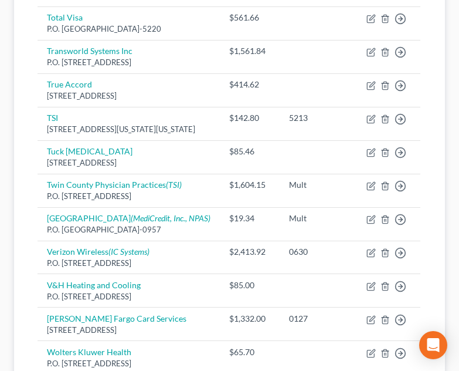
scroll to position [476, 0]
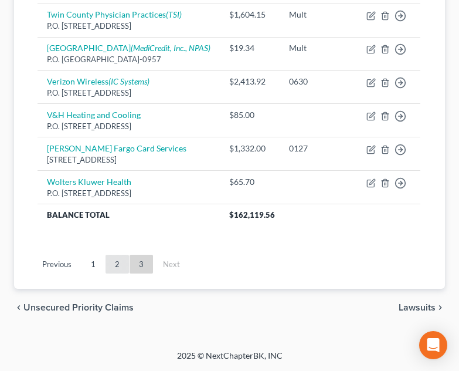
click at [121, 268] on link "2" at bounding box center [117, 263] width 23 height 19
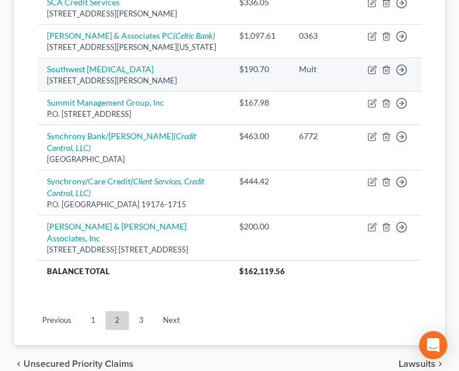
scroll to position [1110, 0]
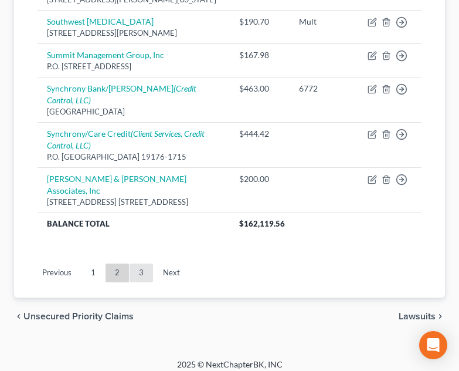
click at [140, 263] on link "3" at bounding box center [141, 272] width 23 height 19
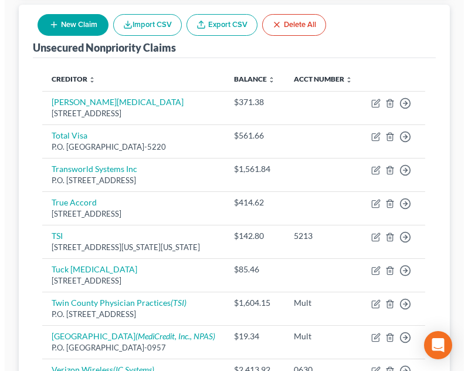
scroll to position [66, 0]
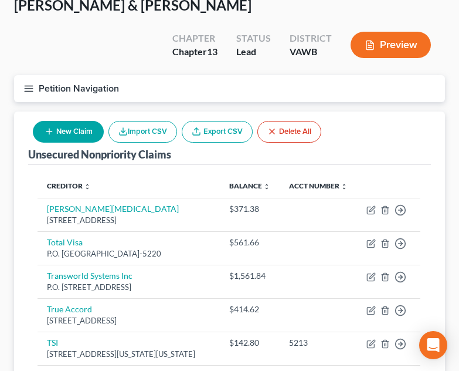
click at [83, 116] on div "New Claim Import CSV Export CSV Delete All" at bounding box center [177, 131] width 298 height 31
click at [79, 121] on button "New Claim" at bounding box center [68, 132] width 71 height 22
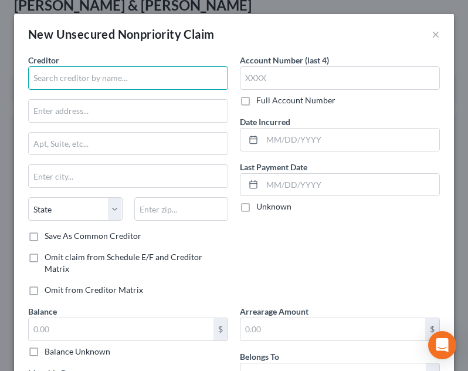
click at [124, 74] on input "text" at bounding box center [128, 77] width 200 height 23
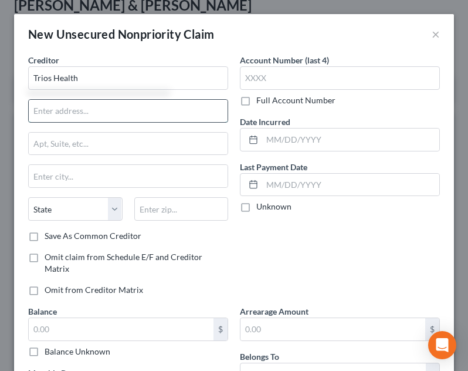
click at [148, 106] on input "text" at bounding box center [128, 111] width 199 height 22
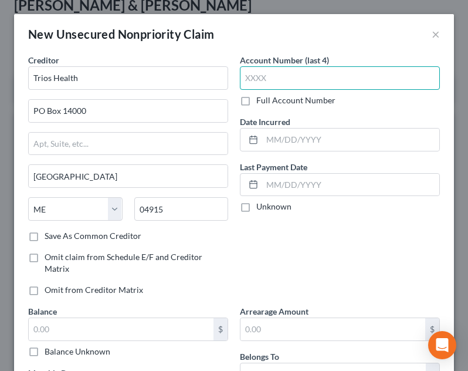
click at [290, 83] on input "text" at bounding box center [340, 77] width 200 height 23
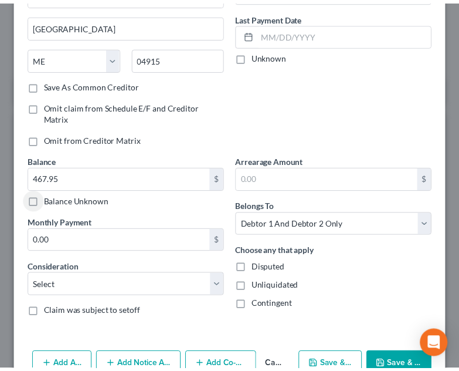
scroll to position [181, 0]
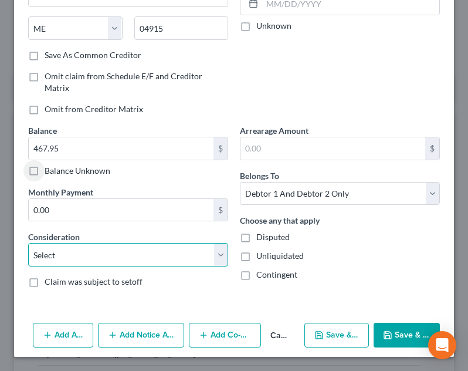
click at [159, 252] on select "Select Cable / Satellite Services Collection Agency Credit Card Debt Debt Couns…" at bounding box center [128, 254] width 200 height 23
click at [28, 243] on select "Select Cable / Satellite Services Collection Agency Credit Card Debt Debt Couns…" at bounding box center [128, 254] width 200 height 23
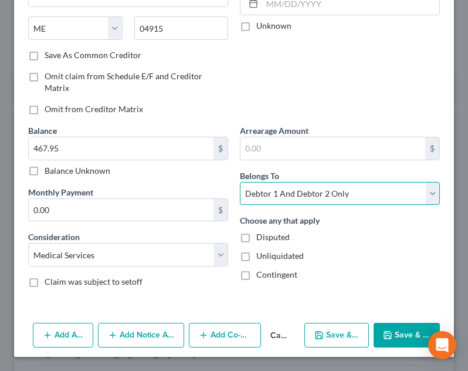
drag, startPoint x: 337, startPoint y: 196, endPoint x: 332, endPoint y: 203, distance: 8.3
click at [337, 196] on select "Select Debtor 1 Only Debtor 2 Only Debtor 1 And Debtor 2 Only At Least One Of T…" at bounding box center [340, 193] width 200 height 23
click at [240, 182] on select "Select Debtor 1 Only Debtor 2 Only Debtor 1 And Debtor 2 Only At Least One Of T…" at bounding box center [340, 193] width 200 height 23
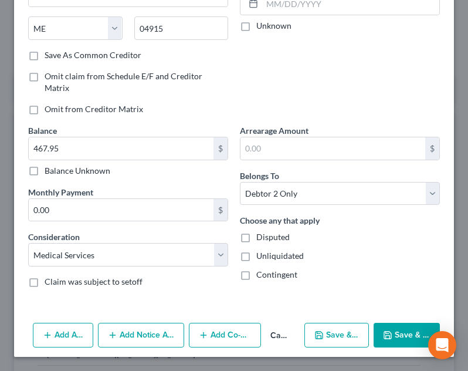
click at [389, 332] on button "Save & Close" at bounding box center [407, 334] width 66 height 25
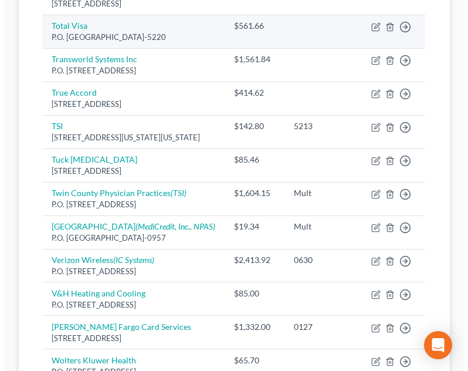
scroll to position [300, 0]
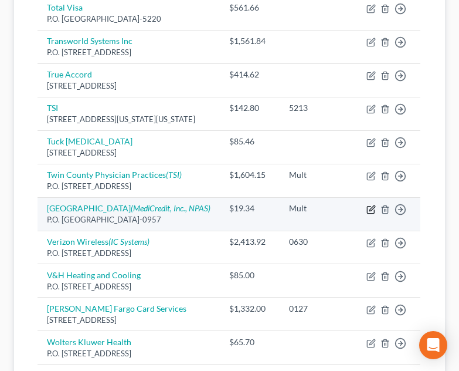
click at [371, 214] on icon "button" at bounding box center [370, 209] width 9 height 9
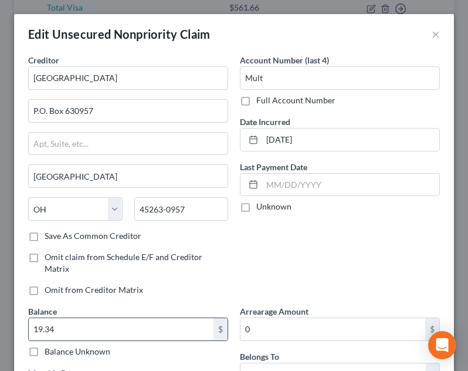
click at [97, 327] on input "19.34" at bounding box center [121, 329] width 185 height 22
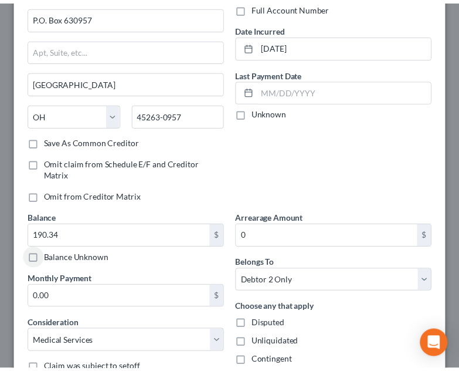
scroll to position [279, 0]
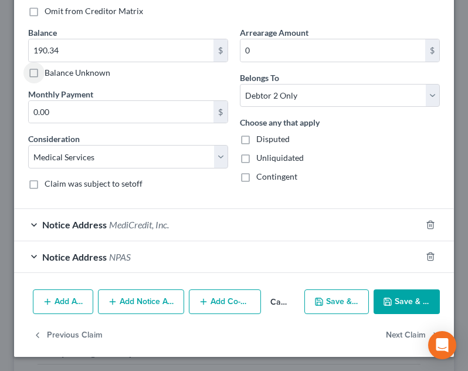
click at [385, 304] on icon "button" at bounding box center [387, 301] width 7 height 7
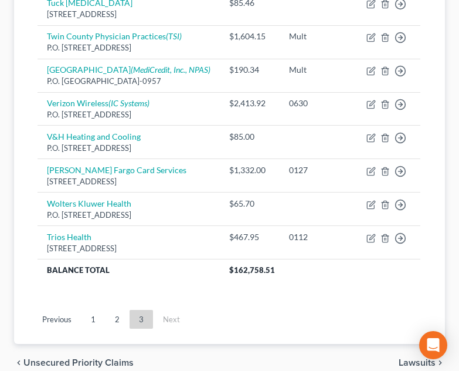
scroll to position [510, 0]
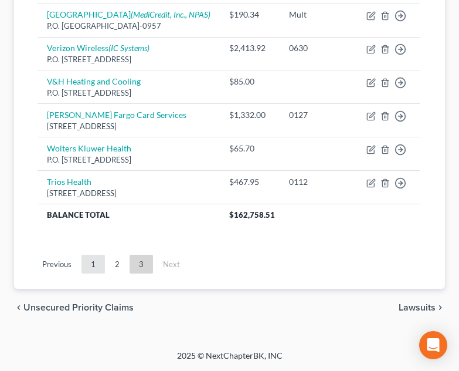
click at [91, 266] on link "1" at bounding box center [93, 263] width 23 height 19
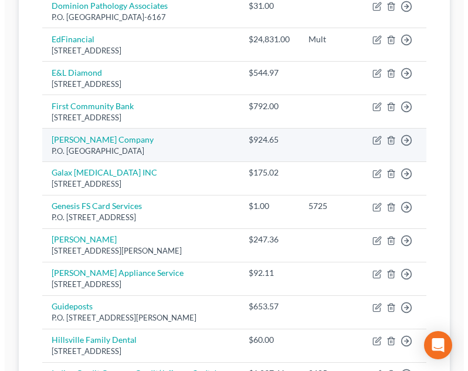
scroll to position [920, 0]
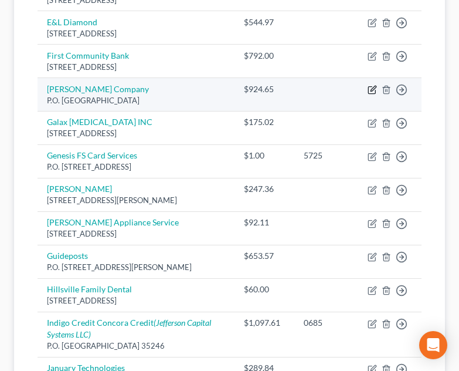
click at [374, 86] on icon "button" at bounding box center [373, 88] width 5 height 5
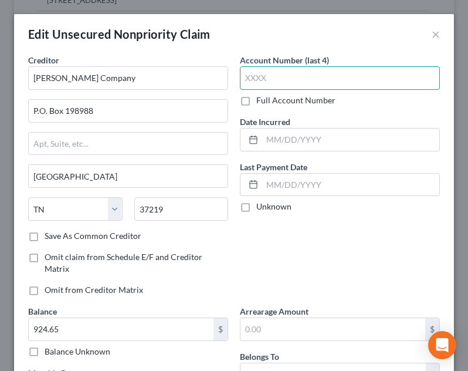
click at [340, 72] on input "text" at bounding box center [340, 77] width 200 height 23
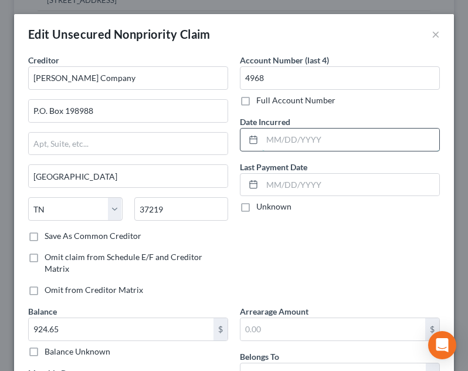
click at [316, 135] on input "text" at bounding box center [350, 139] width 177 height 22
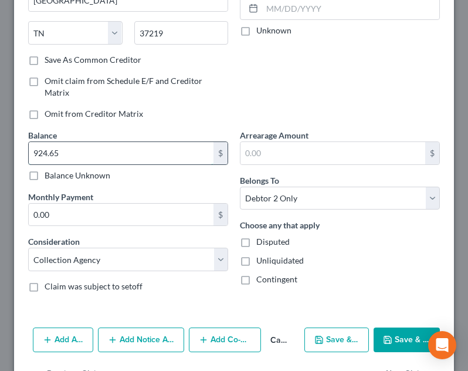
click at [121, 145] on input "924.65" at bounding box center [121, 153] width 185 height 22
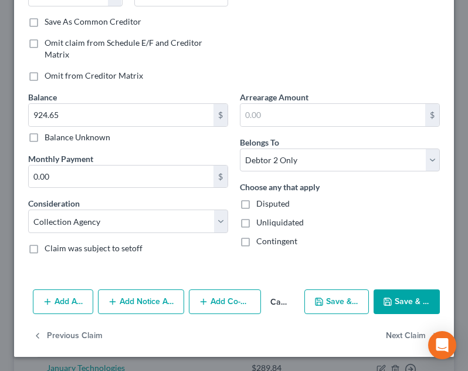
click at [122, 300] on button "Add Notice Address" at bounding box center [141, 301] width 86 height 25
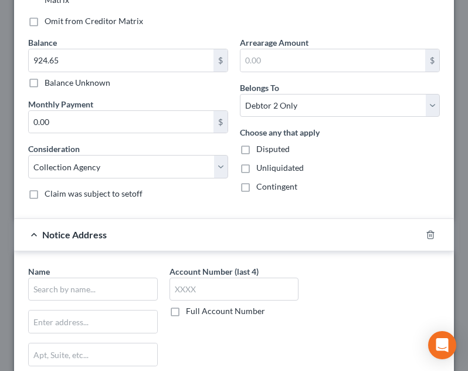
scroll to position [269, 0]
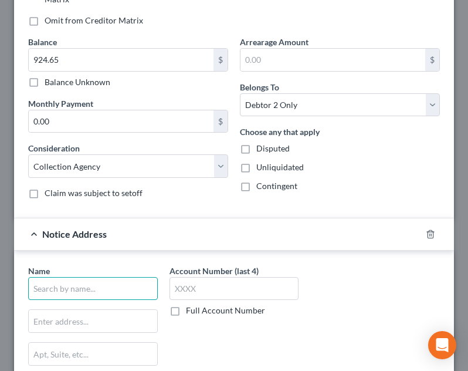
click at [88, 280] on input "text" at bounding box center [93, 288] width 130 height 23
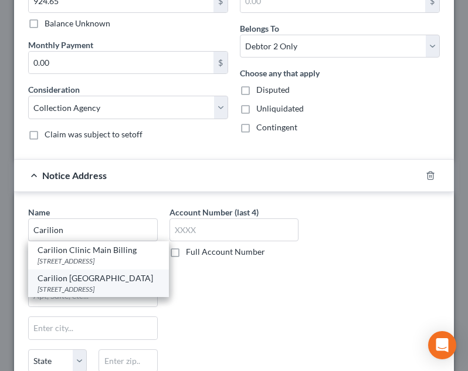
click at [93, 291] on div "[STREET_ADDRESS]" at bounding box center [99, 289] width 122 height 10
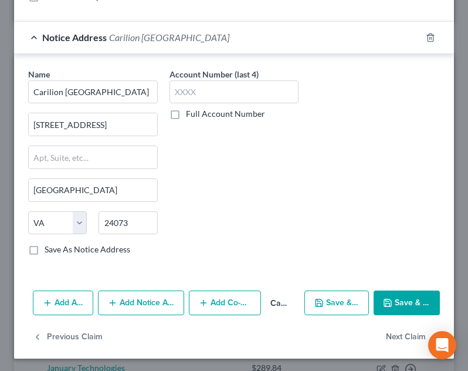
scroll to position [467, 0]
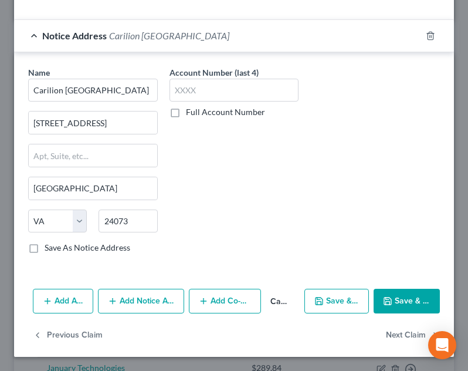
click at [100, 104] on div "Name * [GEOGRAPHIC_DATA] [GEOGRAPHIC_DATA] [GEOGRAPHIC_DATA] [US_STATE][GEOGRAP…" at bounding box center [93, 160] width 130 height 188
click at [366, 301] on div "Add Action Add Notice Address Add Co-Debtor Cancel Save & New Save & Close" at bounding box center [234, 303] width 440 height 39
click at [386, 299] on button "Save & Close" at bounding box center [407, 300] width 66 height 25
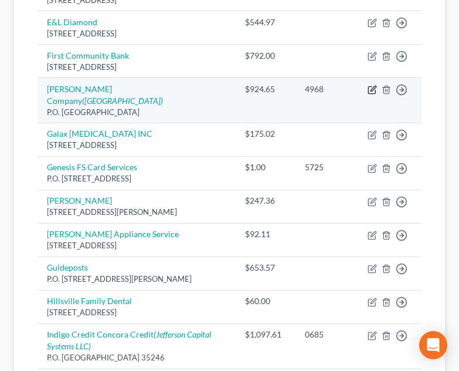
click at [369, 85] on icon "button" at bounding box center [372, 89] width 9 height 9
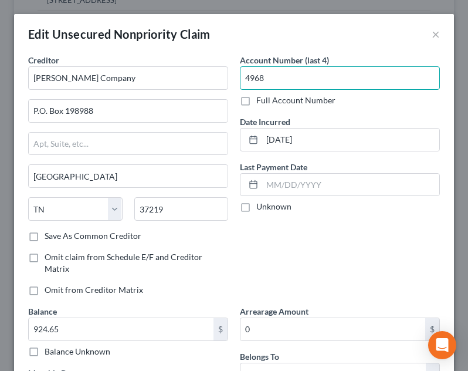
click at [281, 76] on input "4968" at bounding box center [340, 77] width 200 height 23
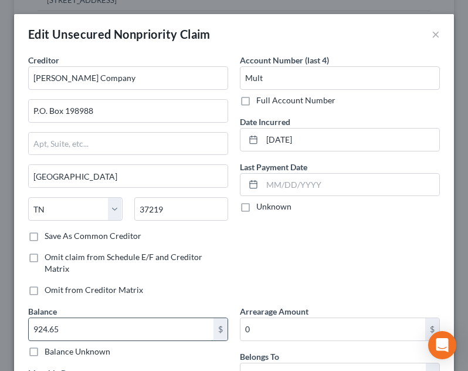
click at [88, 337] on input "924.65" at bounding box center [121, 329] width 185 height 22
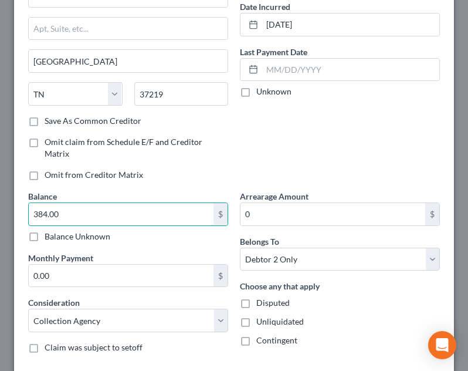
scroll to position [247, 0]
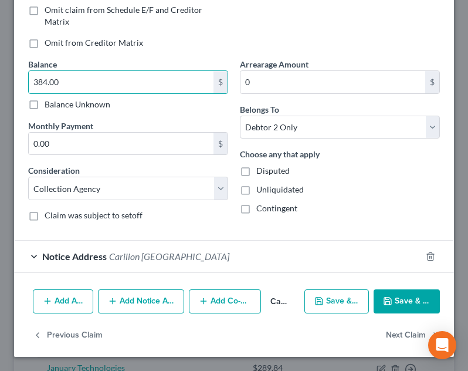
click at [393, 313] on button "Save & Close" at bounding box center [407, 301] width 66 height 25
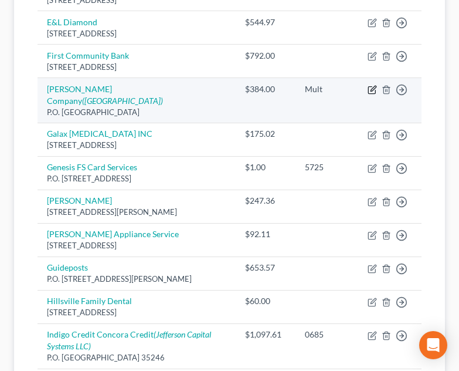
click at [371, 86] on icon "button" at bounding box center [373, 88] width 5 height 5
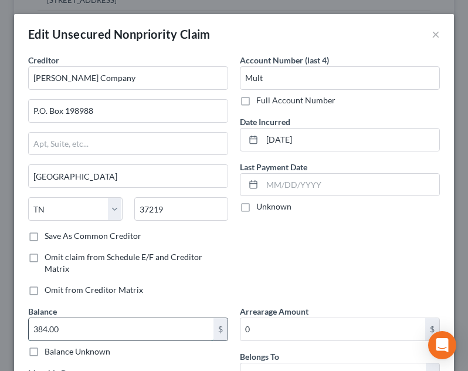
click at [117, 330] on input "384.00" at bounding box center [121, 329] width 185 height 22
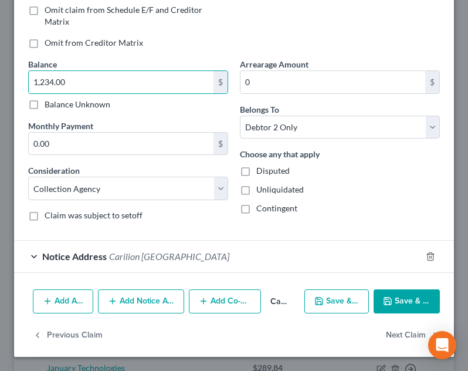
click at [400, 300] on button "Save & Close" at bounding box center [407, 301] width 66 height 25
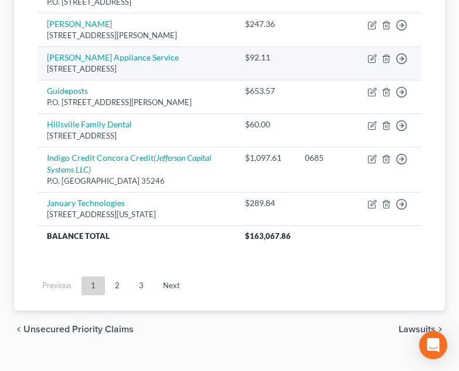
scroll to position [1101, 0]
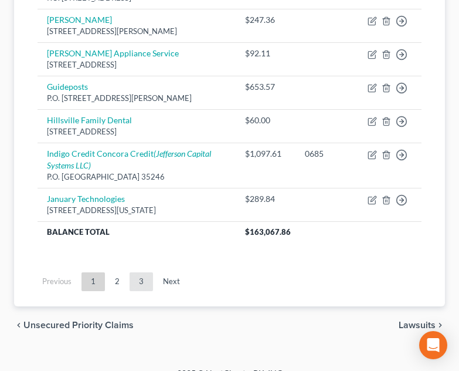
click at [139, 272] on link "3" at bounding box center [141, 281] width 23 height 19
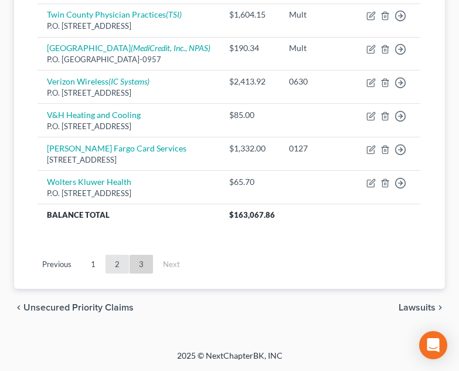
click at [123, 259] on link "2" at bounding box center [117, 263] width 23 height 19
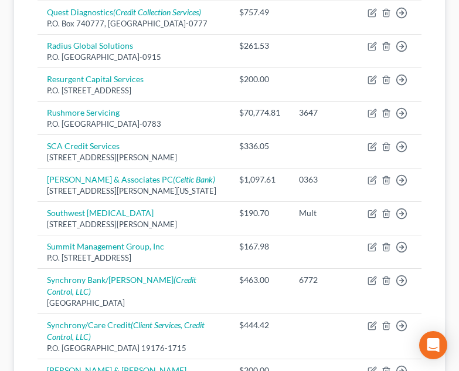
scroll to position [920, 0]
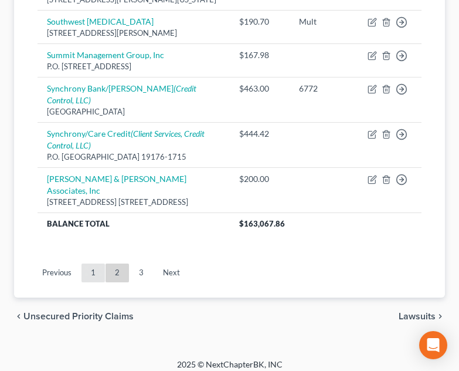
click at [90, 264] on link "1" at bounding box center [93, 272] width 23 height 19
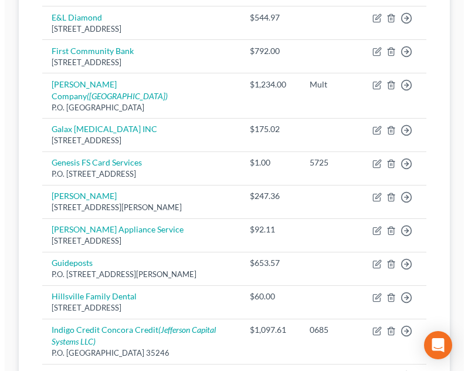
scroll to position [866, 0]
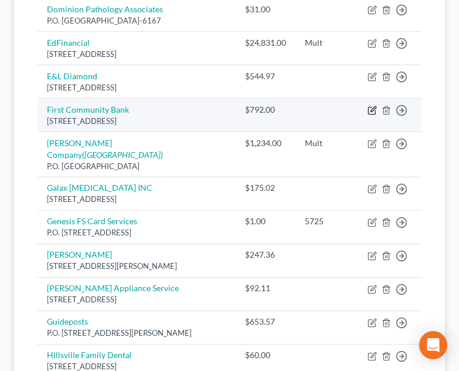
click at [372, 106] on icon "button" at bounding box center [373, 108] width 5 height 5
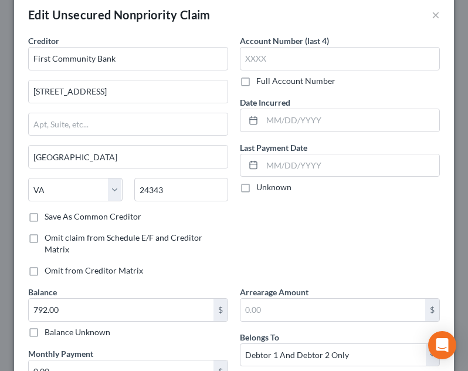
scroll to position [0, 0]
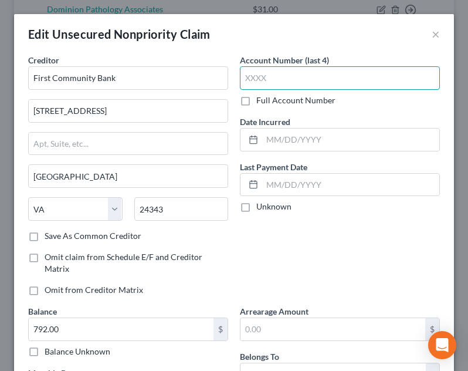
click at [305, 78] on input "text" at bounding box center [340, 77] width 200 height 23
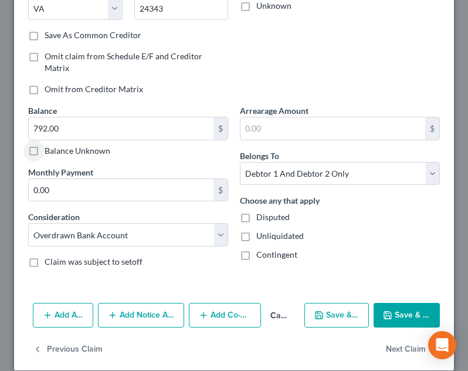
scroll to position [214, 0]
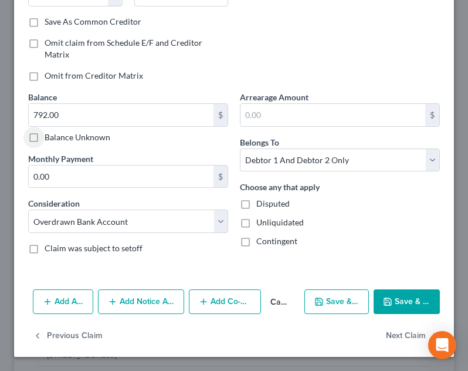
click at [147, 287] on div "Add Action Add Notice Address Add Co-Debtor Cancel Save & New Save & Close" at bounding box center [234, 303] width 440 height 39
click at [147, 288] on div "Add Action Add Notice Address Add Co-Debtor Cancel Save & New Save & Close" at bounding box center [234, 303] width 440 height 39
drag, startPoint x: 146, startPoint y: 294, endPoint x: 148, endPoint y: 262, distance: 32.3
click at [146, 294] on button "Add Notice Address" at bounding box center [141, 301] width 86 height 25
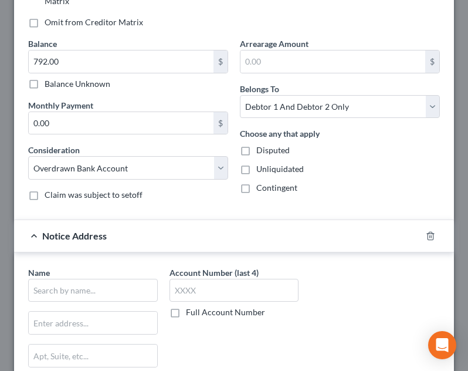
scroll to position [270, 0]
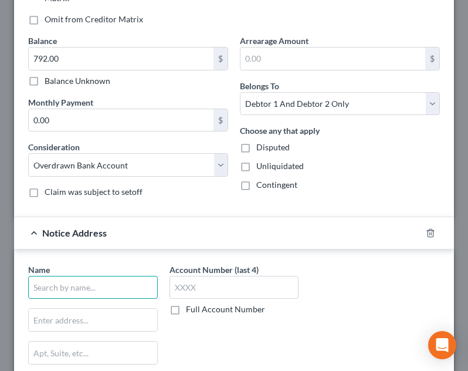
click at [100, 290] on input "text" at bounding box center [93, 287] width 130 height 23
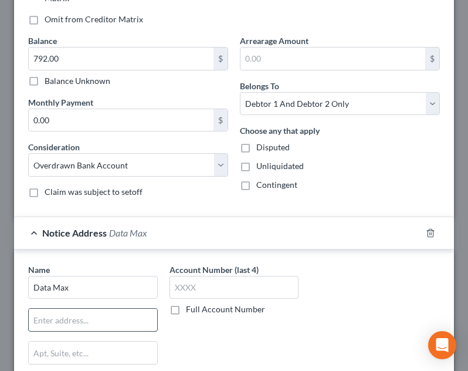
drag, startPoint x: 89, startPoint y: 328, endPoint x: 118, endPoint y: 315, distance: 32.6
click at [89, 328] on input "text" at bounding box center [93, 319] width 128 height 22
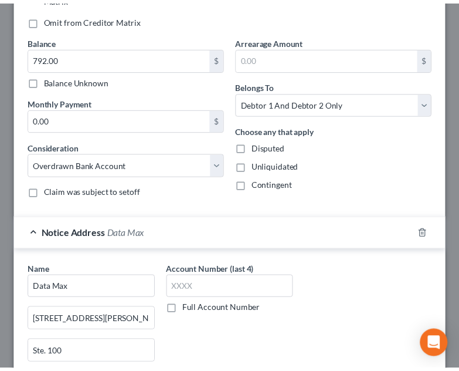
scroll to position [467, 0]
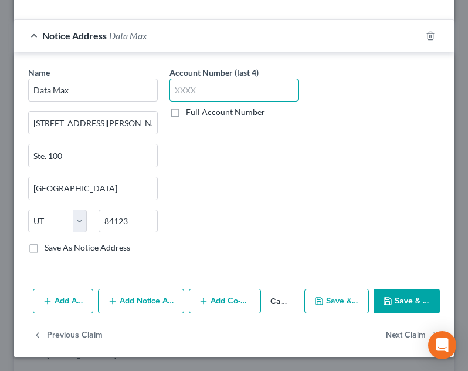
click at [262, 89] on input "text" at bounding box center [234, 90] width 130 height 23
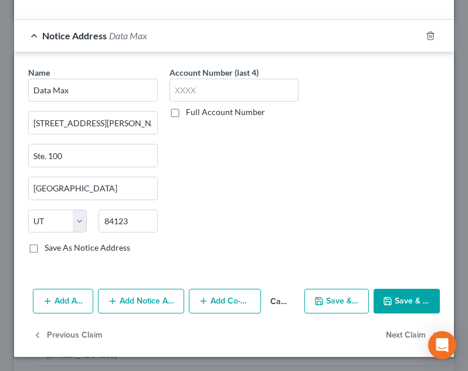
click at [402, 290] on button "Save & Close" at bounding box center [407, 300] width 66 height 25
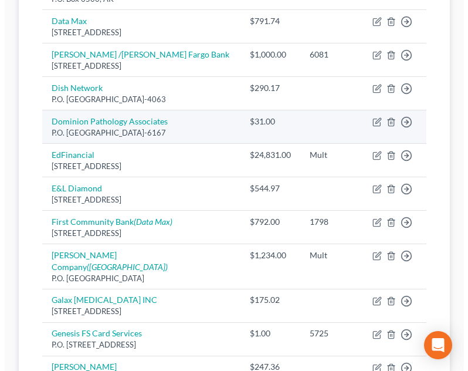
scroll to position [749, 0]
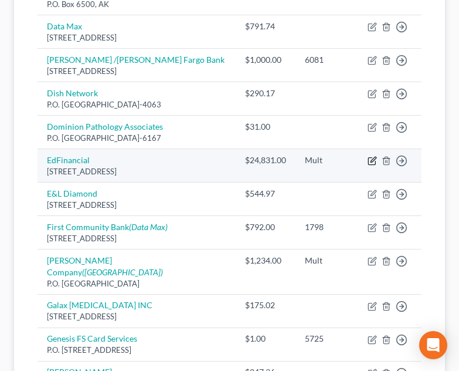
click at [371, 156] on icon "button" at bounding box center [372, 160] width 9 height 9
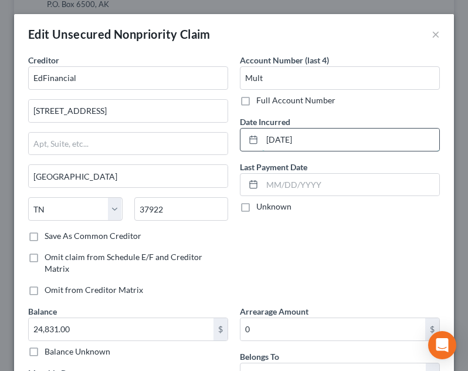
drag, startPoint x: 326, startPoint y: 141, endPoint x: 250, endPoint y: 142, distance: 75.7
click at [251, 143] on div "[DATE]" at bounding box center [340, 139] width 200 height 23
click at [432, 35] on button "×" at bounding box center [436, 34] width 8 height 14
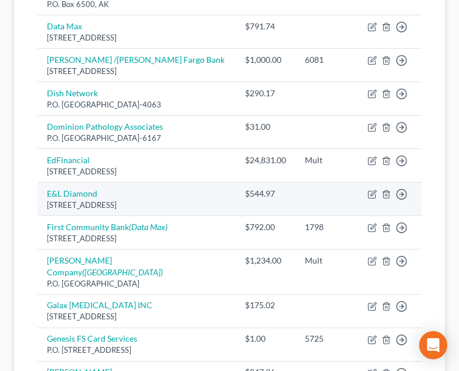
click at [367, 182] on td "Move to D Move to E Move to G Move to Notice Only" at bounding box center [389, 198] width 63 height 33
click at [371, 190] on icon "button" at bounding box center [373, 192] width 5 height 5
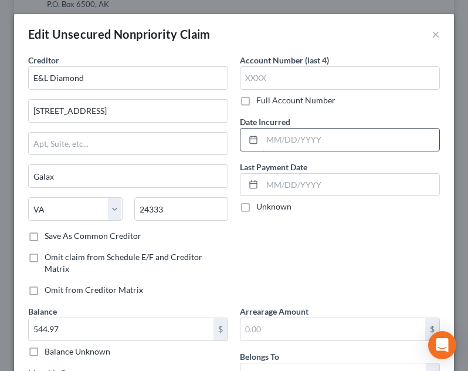
click at [329, 145] on input "text" at bounding box center [350, 139] width 177 height 22
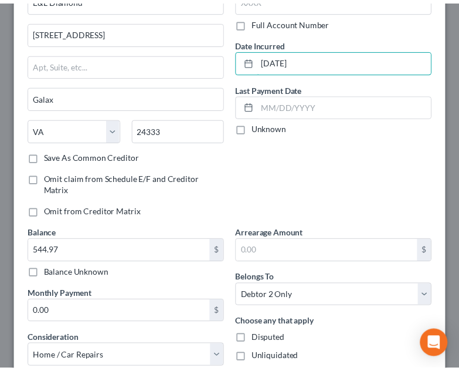
scroll to position [176, 0]
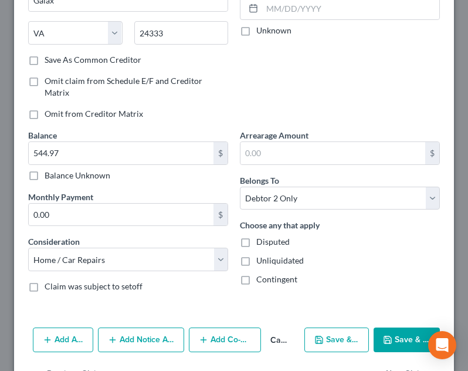
click at [397, 327] on div "Add Action Add Notice Address Add Co-Debtor Cancel Save & New Save & Close" at bounding box center [234, 341] width 440 height 39
click at [396, 331] on button "Save & Close" at bounding box center [407, 339] width 66 height 25
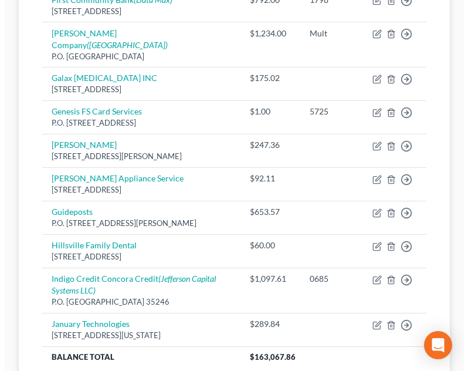
scroll to position [1042, 0]
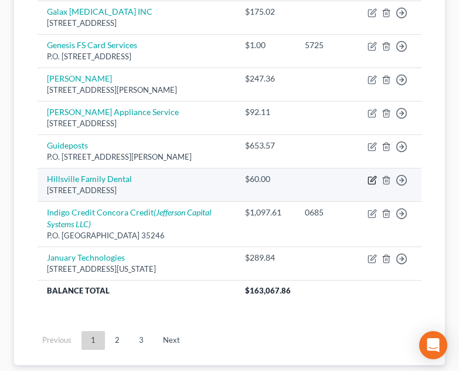
click at [368, 176] on icon "button" at bounding box center [371, 179] width 7 height 7
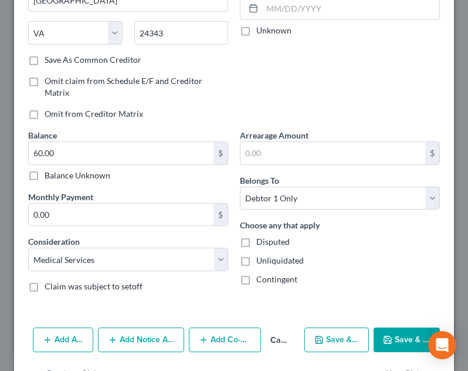
scroll to position [0, 0]
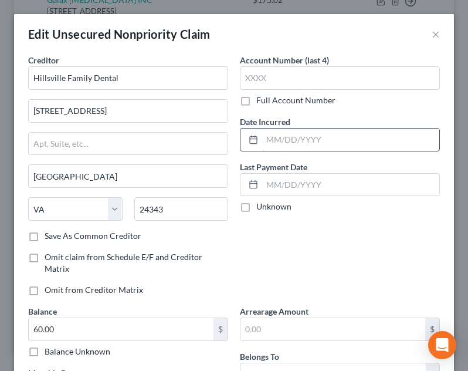
click at [351, 140] on input "text" at bounding box center [350, 139] width 177 height 22
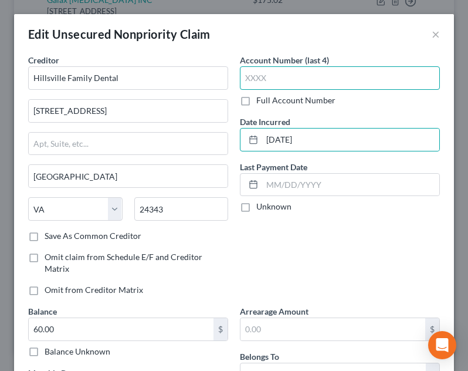
click at [351, 87] on input "text" at bounding box center [340, 77] width 200 height 23
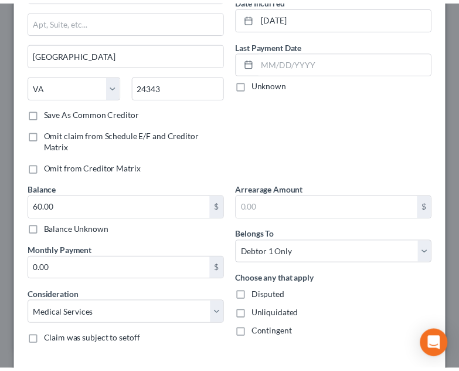
scroll to position [214, 0]
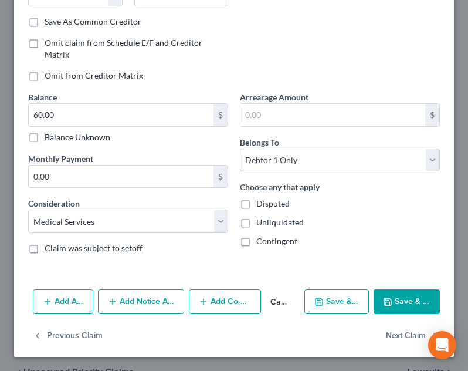
click at [403, 301] on button "Save & Close" at bounding box center [407, 301] width 66 height 25
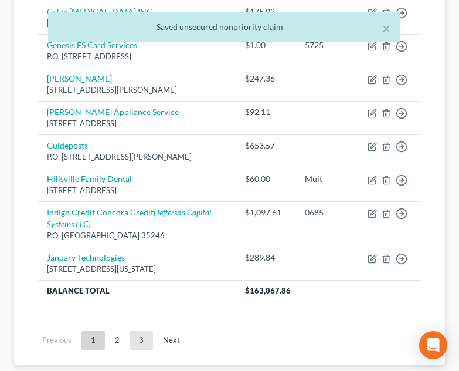
click at [145, 331] on link "3" at bounding box center [141, 340] width 23 height 19
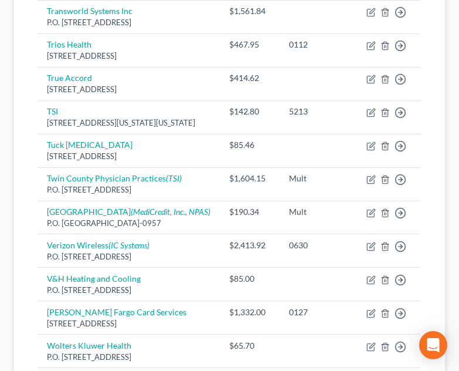
scroll to position [510, 0]
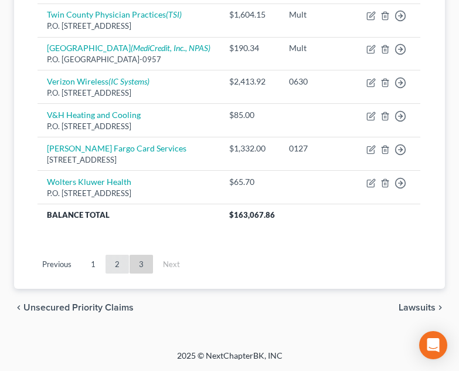
click at [108, 264] on link "2" at bounding box center [117, 263] width 23 height 19
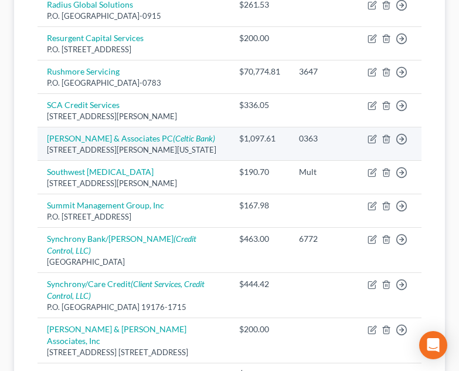
scroll to position [1037, 0]
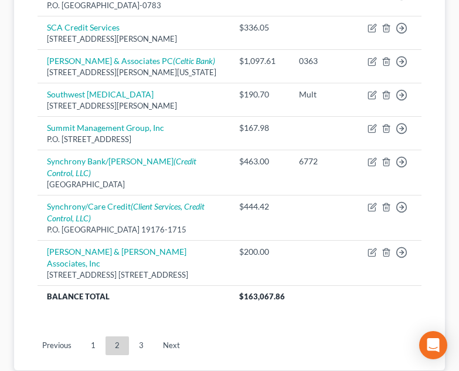
click at [95, 341] on link "1" at bounding box center [93, 345] width 23 height 19
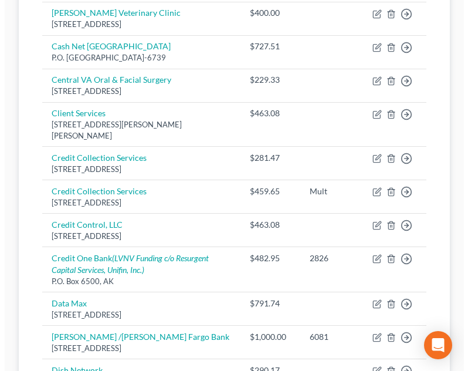
scroll to position [451, 0]
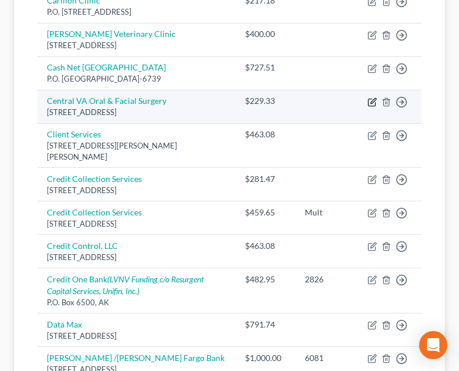
click at [374, 97] on icon "button" at bounding box center [372, 101] width 9 height 9
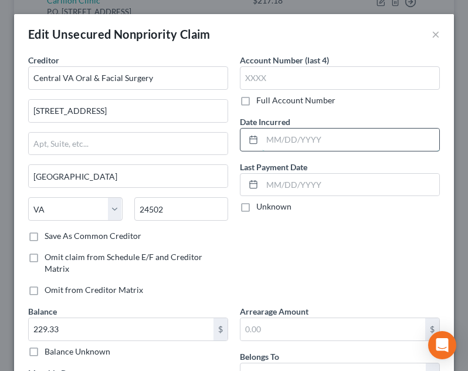
click at [320, 142] on input "text" at bounding box center [350, 139] width 177 height 22
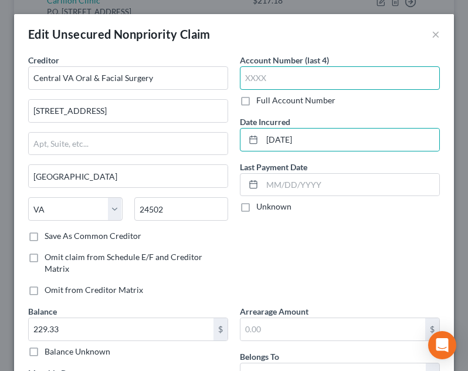
click at [315, 77] on input "text" at bounding box center [340, 77] width 200 height 23
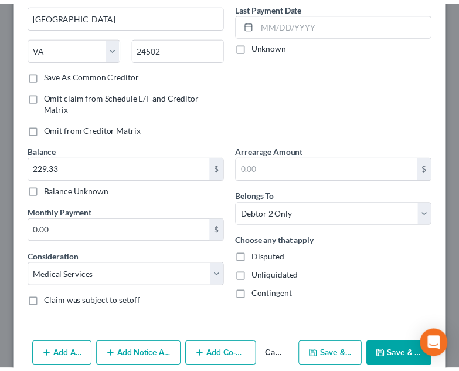
scroll to position [214, 0]
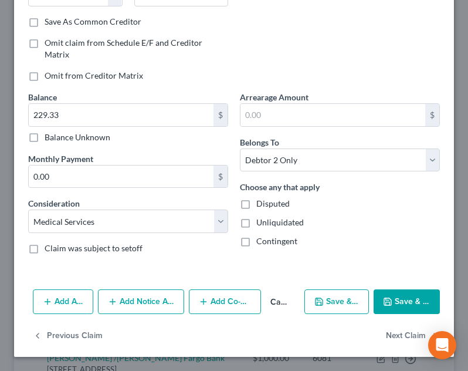
click at [400, 313] on button "Save & Close" at bounding box center [407, 301] width 66 height 25
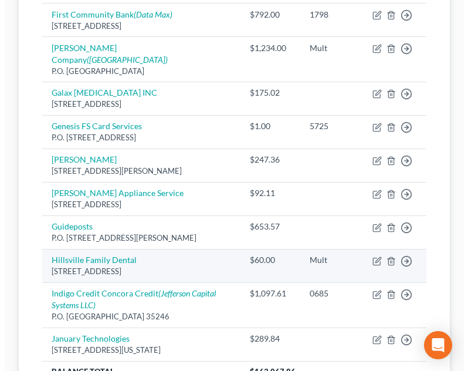
scroll to position [979, 0]
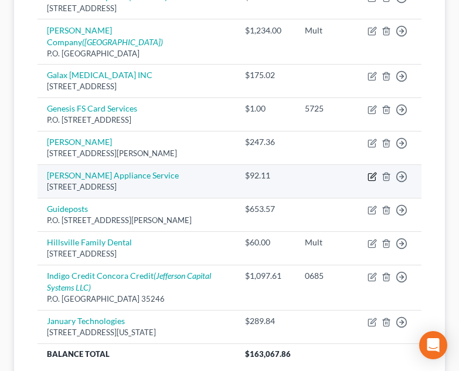
click at [368, 172] on icon "button" at bounding box center [372, 176] width 9 height 9
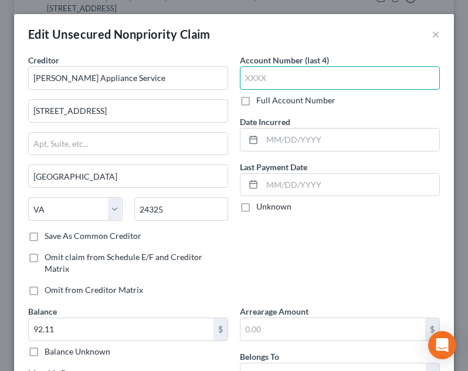
click at [286, 76] on input "text" at bounding box center [340, 77] width 200 height 23
click at [326, 125] on div "Date Incurred" at bounding box center [340, 134] width 200 height 36
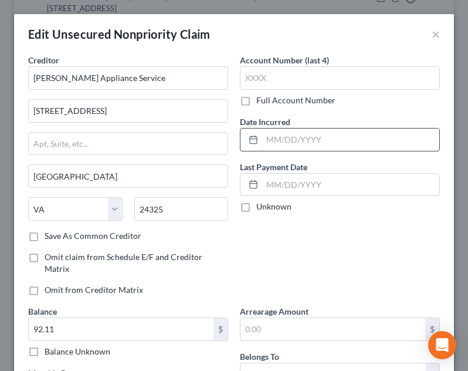
click at [325, 140] on input "text" at bounding box center [350, 139] width 177 height 22
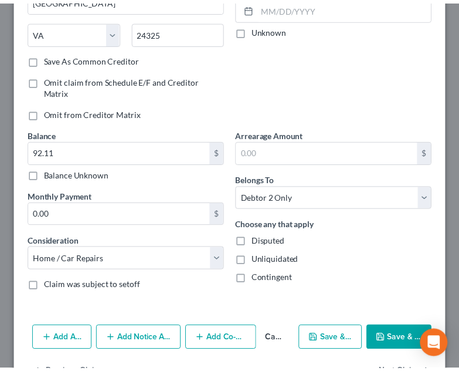
scroll to position [214, 0]
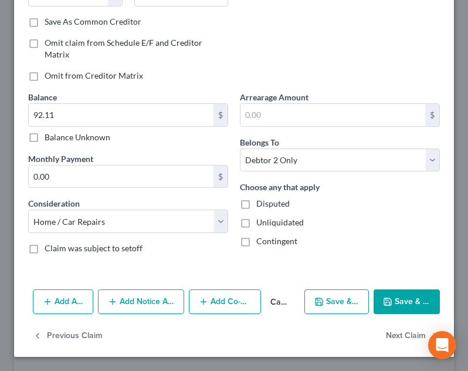
drag, startPoint x: 388, startPoint y: 303, endPoint x: 430, endPoint y: 292, distance: 43.1
click at [388, 303] on button "Save & Close" at bounding box center [407, 301] width 66 height 25
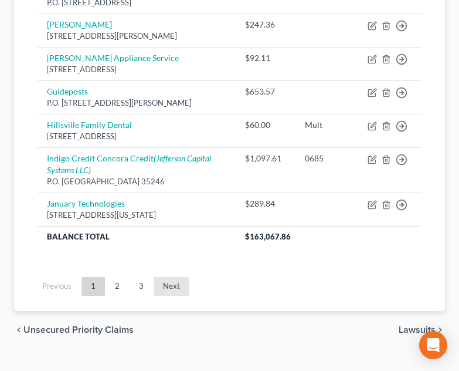
drag, startPoint x: 120, startPoint y: 268, endPoint x: 169, endPoint y: 260, distance: 49.9
click at [120, 277] on link "2" at bounding box center [117, 286] width 23 height 19
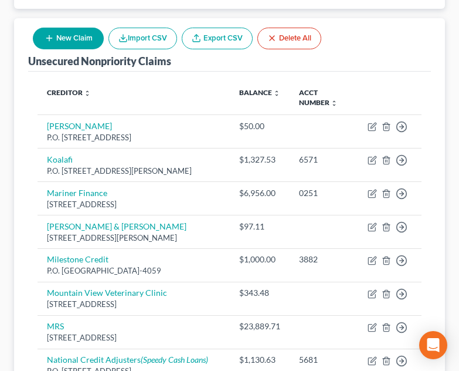
scroll to position [158, 0]
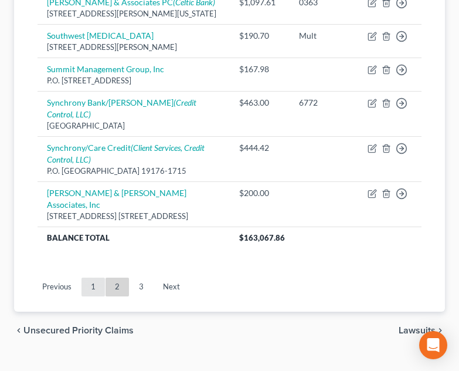
click at [86, 277] on link "1" at bounding box center [93, 286] width 23 height 19
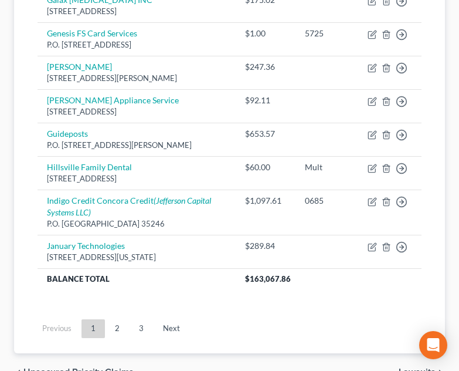
scroll to position [1101, 0]
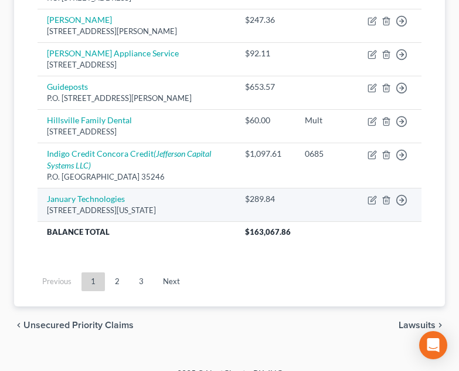
drag, startPoint x: 126, startPoint y: 263, endPoint x: 199, endPoint y: 222, distance: 83.2
click at [126, 272] on link "2" at bounding box center [117, 281] width 23 height 19
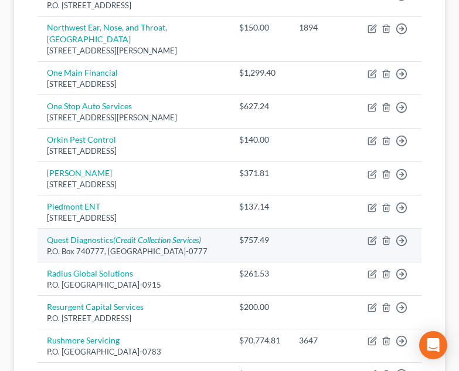
scroll to position [678, 0]
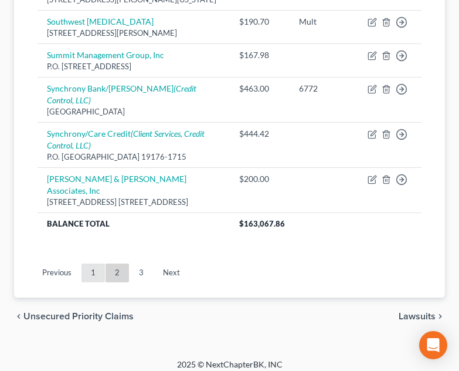
click at [97, 263] on link "1" at bounding box center [93, 272] width 23 height 19
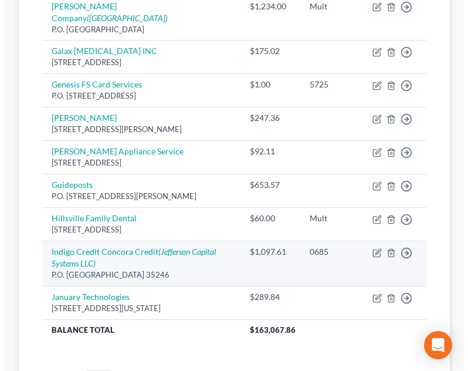
scroll to position [983, 0]
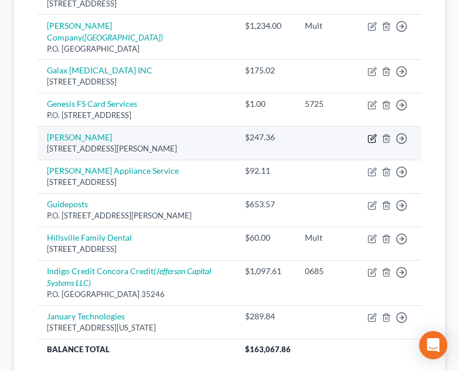
click at [369, 134] on icon "button" at bounding box center [372, 138] width 9 height 9
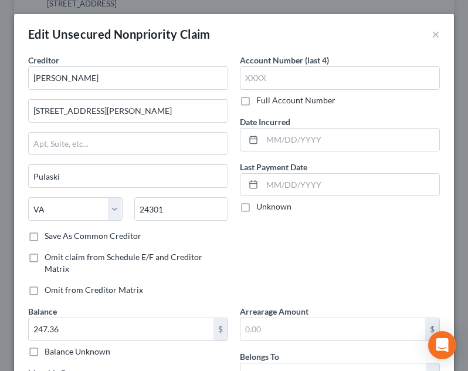
click at [337, 127] on div "Date Incurred" at bounding box center [340, 134] width 200 height 36
click at [340, 136] on input "text" at bounding box center [350, 139] width 177 height 22
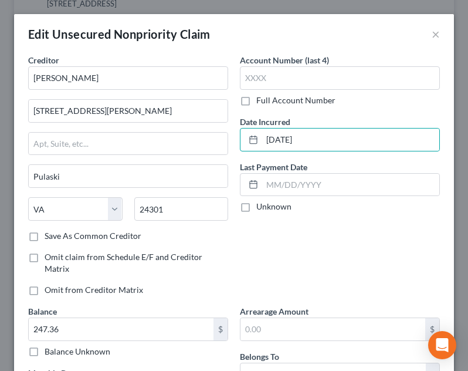
click at [351, 110] on div "Account Number (last 4) Full Account Number Date Incurred [DATE] Last Payment D…" at bounding box center [340, 179] width 212 height 251
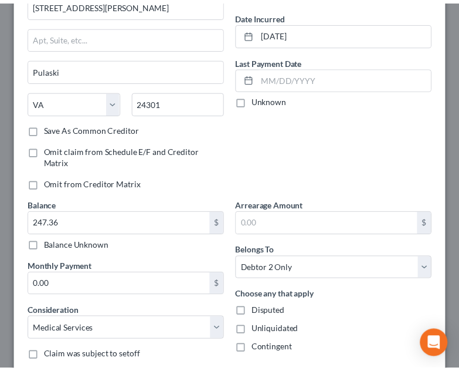
scroll to position [214, 0]
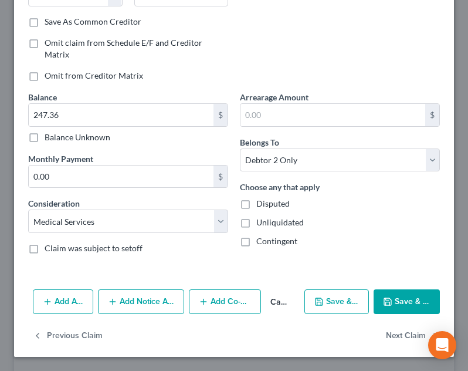
click at [383, 303] on icon "button" at bounding box center [387, 301] width 9 height 9
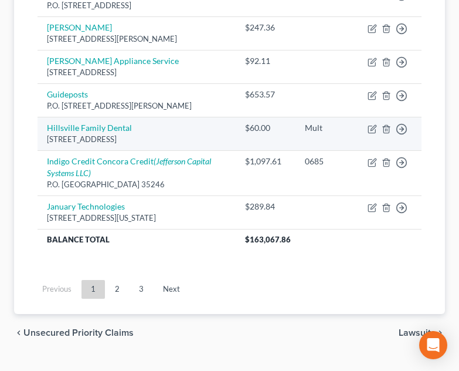
scroll to position [1101, 0]
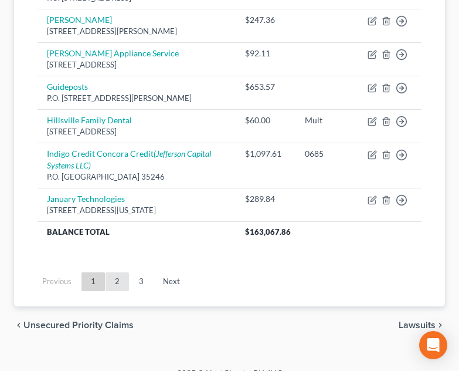
click at [124, 272] on link "2" at bounding box center [117, 281] width 23 height 19
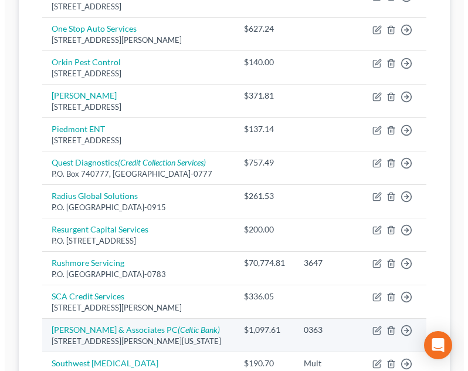
scroll to position [690, 0]
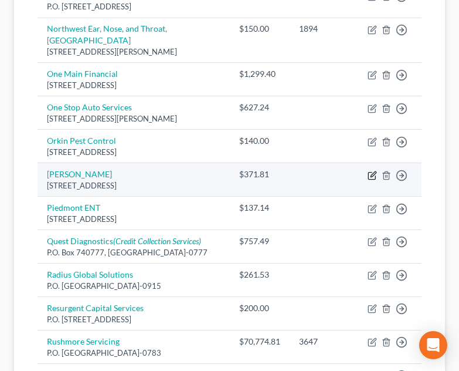
click at [371, 171] on icon "button" at bounding box center [372, 175] width 9 height 9
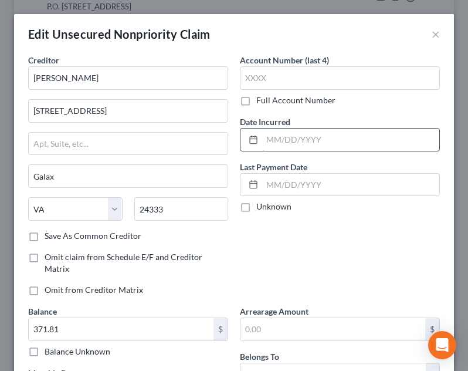
click at [315, 138] on input "text" at bounding box center [350, 139] width 177 height 22
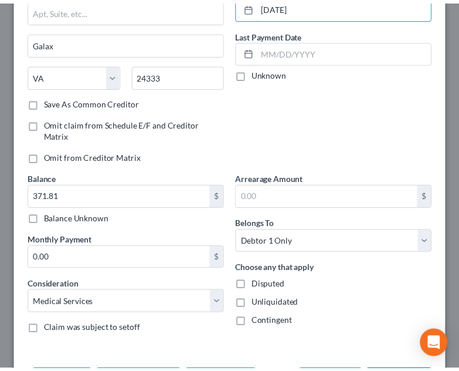
scroll to position [176, 0]
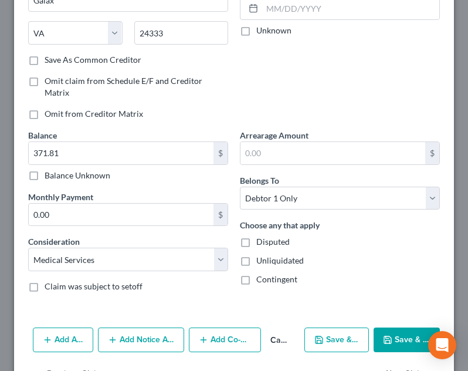
click at [398, 338] on button "Save & Close" at bounding box center [407, 339] width 66 height 25
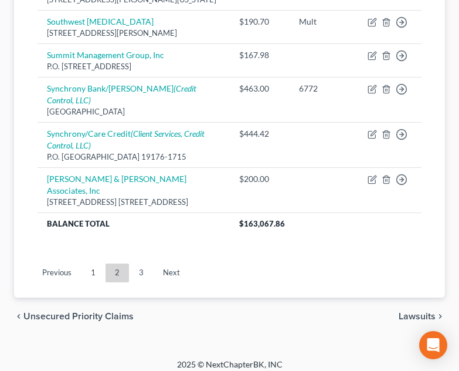
drag, startPoint x: 100, startPoint y: 257, endPoint x: 109, endPoint y: 242, distance: 17.9
click at [100, 263] on link "1" at bounding box center [93, 272] width 23 height 19
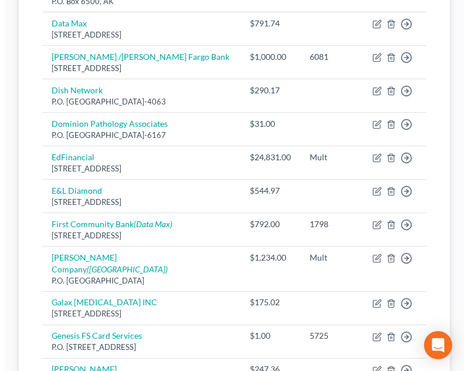
scroll to position [690, 0]
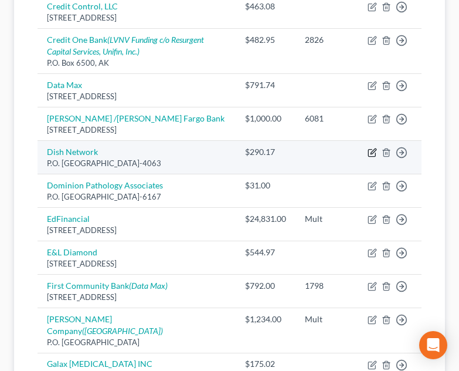
click at [371, 148] on icon "button" at bounding box center [372, 152] width 9 height 9
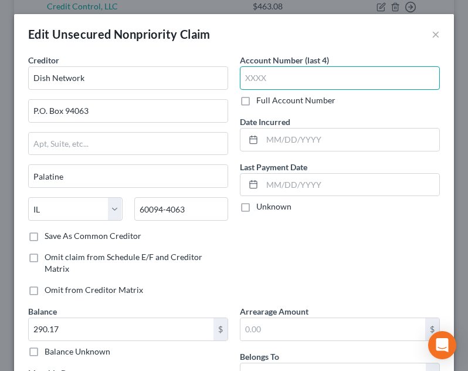
click at [320, 76] on input "text" at bounding box center [340, 77] width 200 height 23
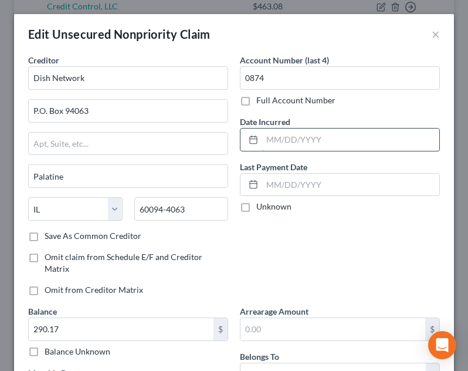
click at [321, 132] on input "text" at bounding box center [350, 139] width 177 height 22
click at [303, 147] on input "text" at bounding box center [350, 139] width 177 height 22
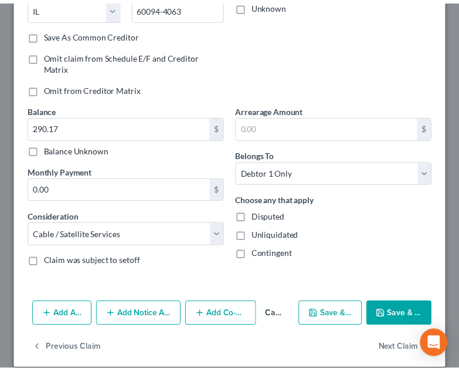
scroll to position [214, 0]
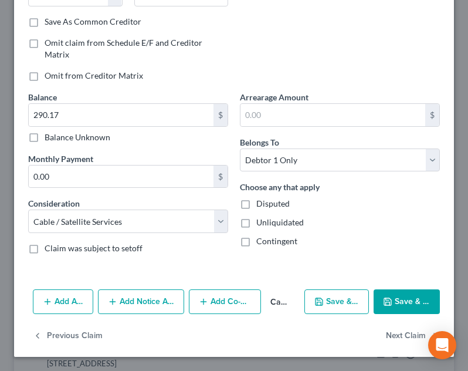
click at [417, 296] on button "Save & Close" at bounding box center [407, 301] width 66 height 25
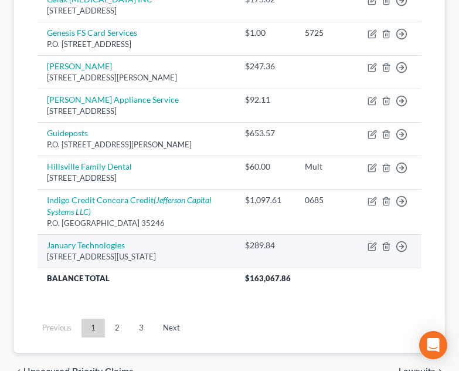
scroll to position [1101, 0]
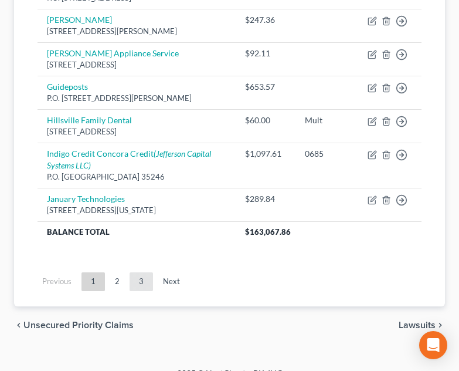
click at [135, 272] on link "3" at bounding box center [141, 281] width 23 height 19
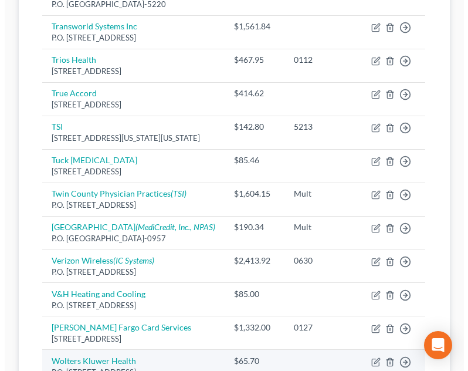
scroll to position [334, 0]
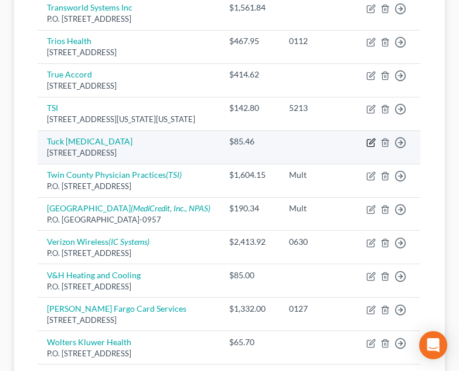
click at [371, 138] on icon "button" at bounding box center [371, 140] width 5 height 5
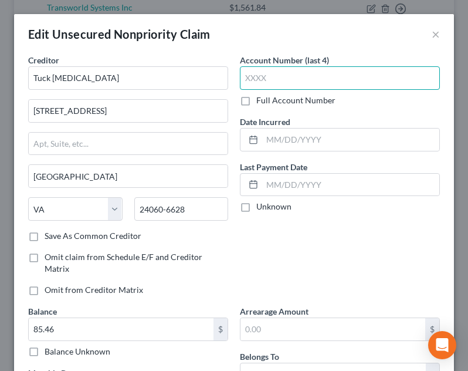
click at [344, 73] on input "text" at bounding box center [340, 77] width 200 height 23
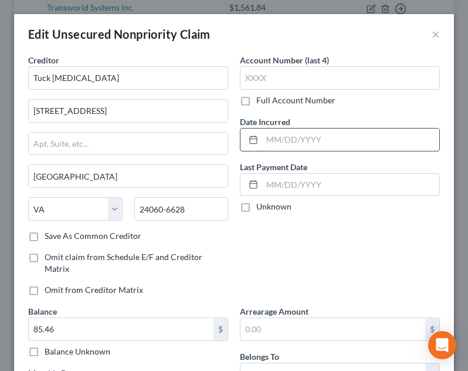
click at [337, 142] on input "text" at bounding box center [350, 139] width 177 height 22
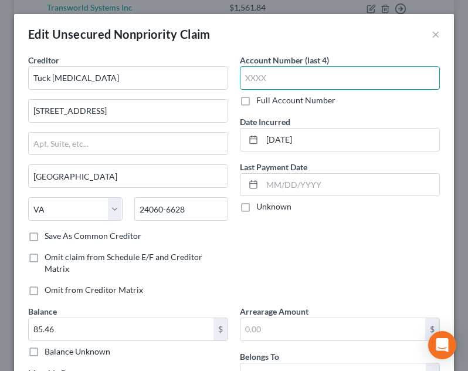
click at [342, 72] on input "text" at bounding box center [340, 77] width 200 height 23
click at [338, 29] on div "Edit Unsecured Nonpriority Claim ×" at bounding box center [234, 34] width 440 height 40
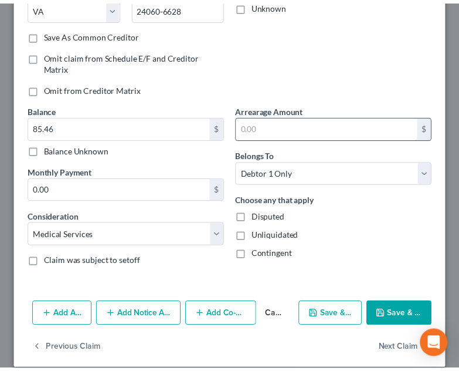
scroll to position [214, 0]
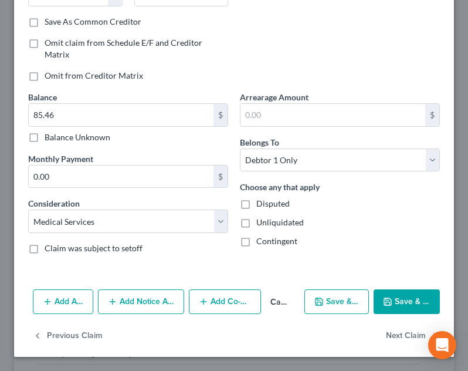
click at [397, 292] on button "Save & Close" at bounding box center [407, 301] width 66 height 25
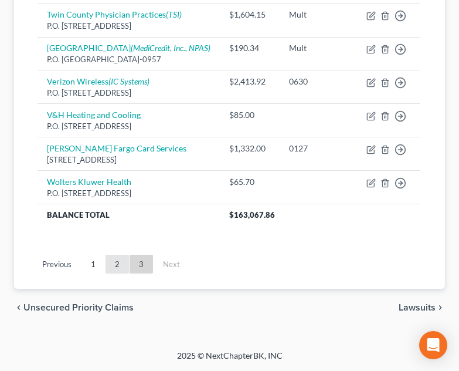
click at [124, 260] on link "2" at bounding box center [117, 263] width 23 height 19
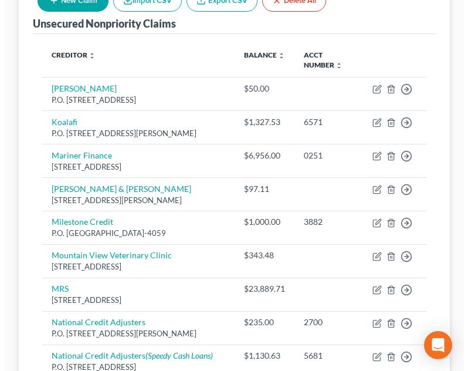
scroll to position [158, 0]
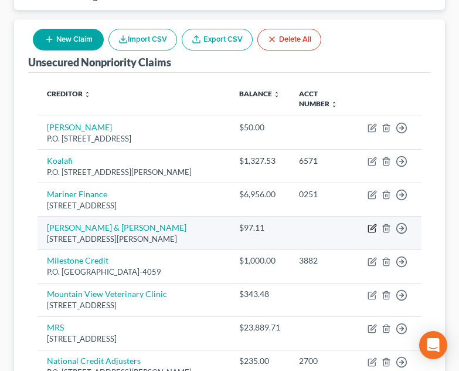
click at [371, 224] on icon "button" at bounding box center [373, 226] width 5 height 5
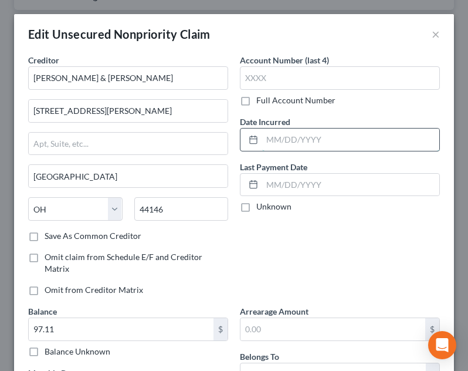
click at [349, 140] on input "text" at bounding box center [350, 139] width 177 height 22
click at [359, 213] on div "Account Number (last 4) Full Account Number Date Incurred [DATE] Last Payment D…" at bounding box center [340, 179] width 212 height 251
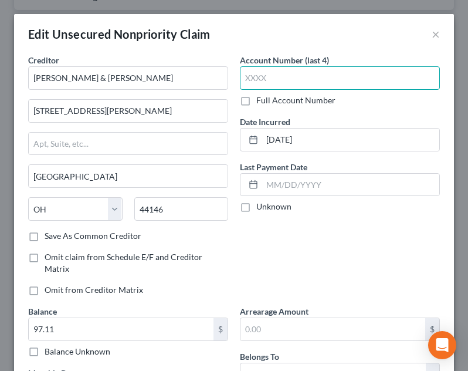
click at [314, 83] on input "text" at bounding box center [340, 77] width 200 height 23
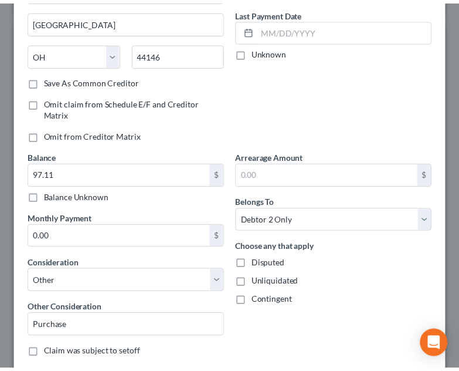
scroll to position [259, 0]
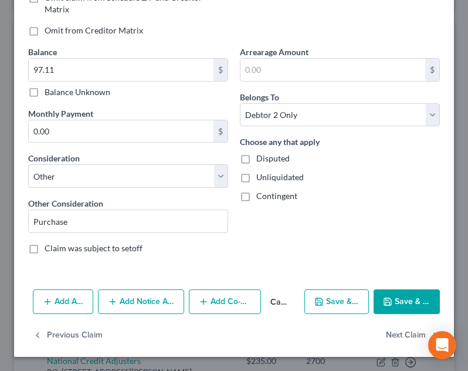
click at [401, 290] on button "Save & Close" at bounding box center [407, 301] width 66 height 25
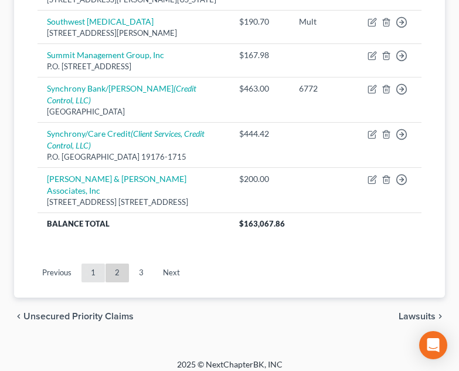
click at [94, 264] on link "1" at bounding box center [93, 272] width 23 height 19
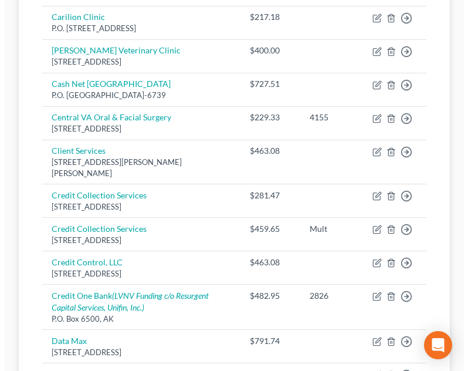
scroll to position [397, 0]
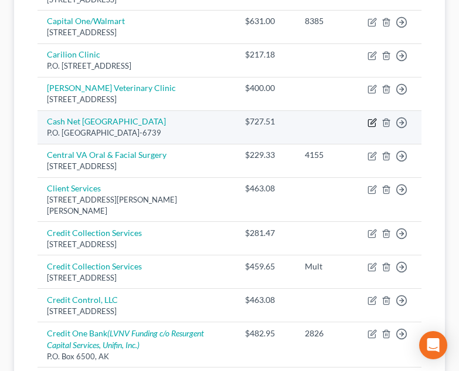
click at [374, 118] on icon "button" at bounding box center [372, 122] width 9 height 9
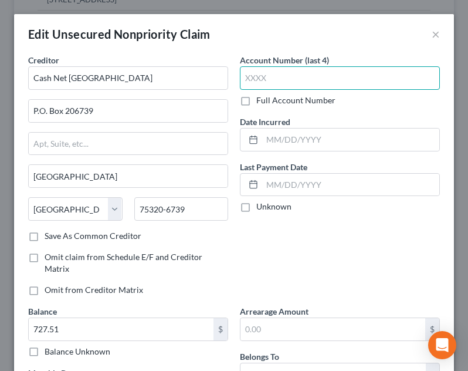
click at [291, 89] on input "text" at bounding box center [340, 77] width 200 height 23
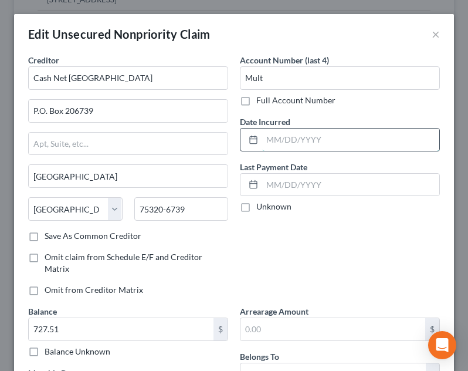
click at [344, 140] on input "text" at bounding box center [350, 139] width 177 height 22
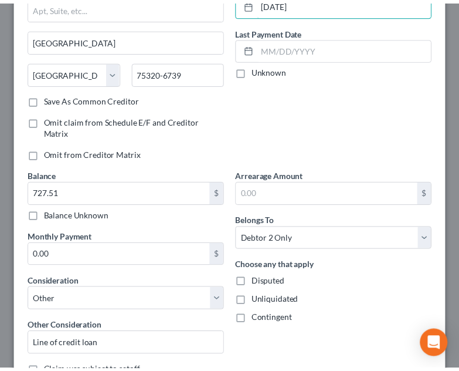
scroll to position [259, 0]
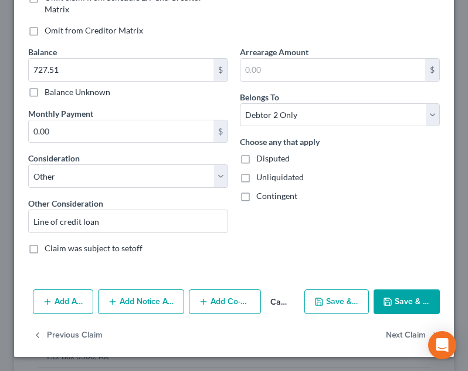
click at [418, 295] on button "Save & Close" at bounding box center [407, 301] width 66 height 25
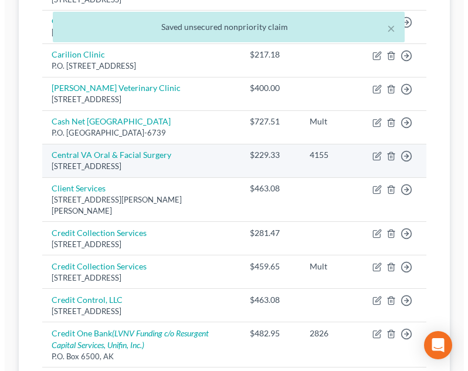
scroll to position [280, 0]
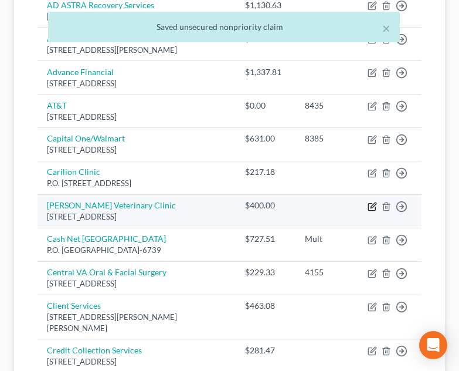
click at [375, 202] on icon "button" at bounding box center [373, 204] width 5 height 5
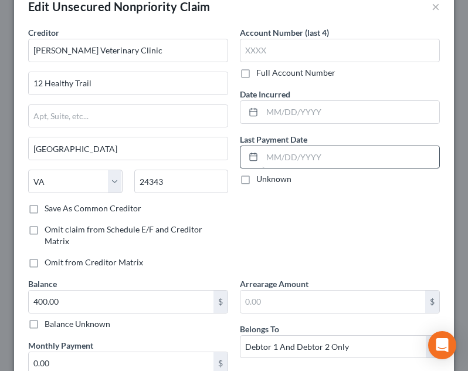
scroll to position [0, 0]
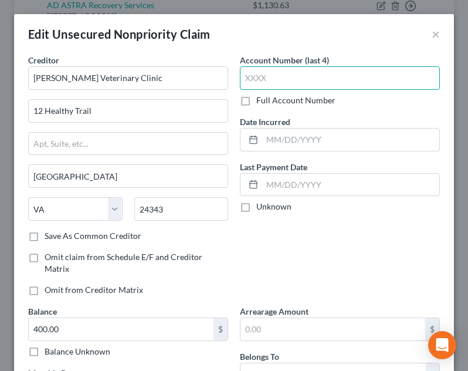
click at [315, 69] on input "text" at bounding box center [340, 77] width 200 height 23
drag, startPoint x: 338, startPoint y: 141, endPoint x: 347, endPoint y: 114, distance: 28.8
click at [338, 141] on input "text" at bounding box center [350, 139] width 177 height 22
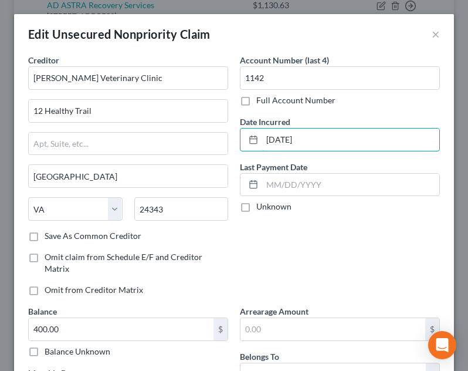
scroll to position [176, 0]
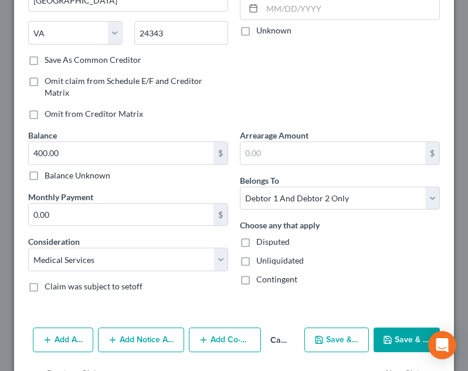
click at [412, 332] on button "Save & Close" at bounding box center [407, 339] width 66 height 25
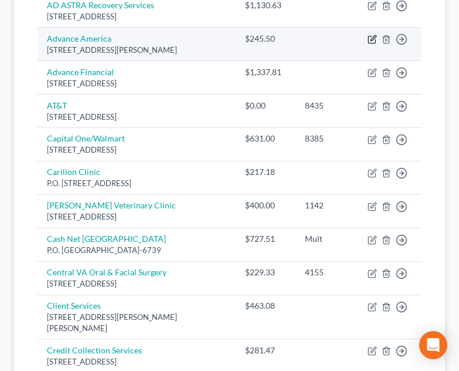
click at [372, 35] on icon "button" at bounding box center [372, 39] width 9 height 9
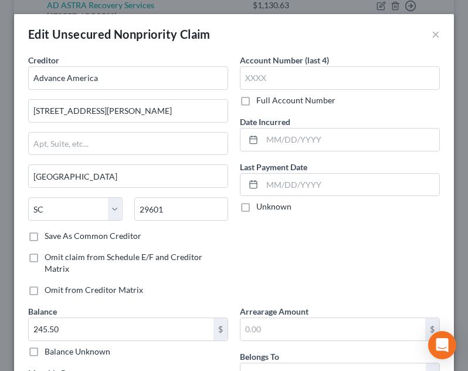
click at [279, 126] on label "Date Incurred" at bounding box center [265, 122] width 50 height 12
click at [280, 135] on input "text" at bounding box center [350, 139] width 177 height 22
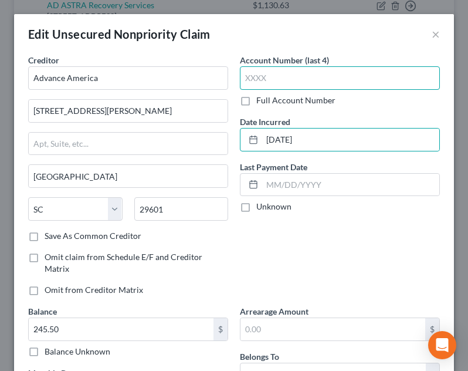
click at [297, 74] on input "text" at bounding box center [340, 77] width 200 height 23
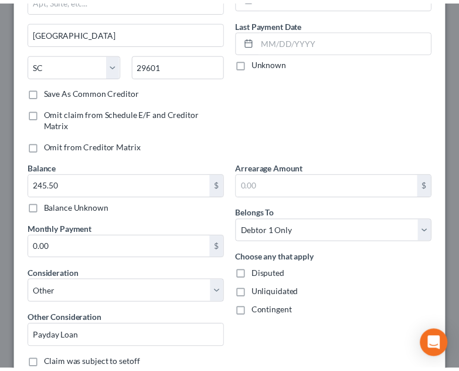
scroll to position [235, 0]
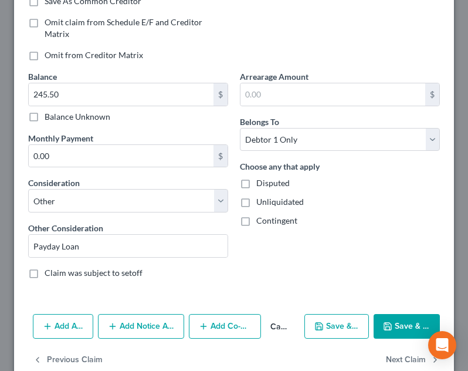
click at [400, 319] on button "Save & Close" at bounding box center [407, 326] width 66 height 25
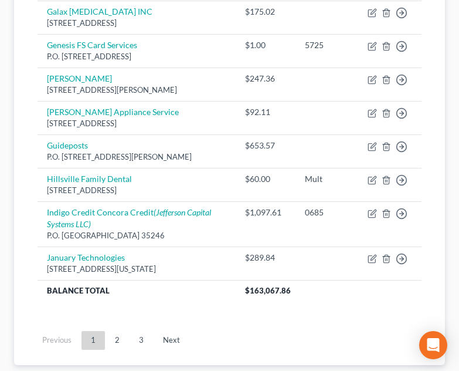
scroll to position [1101, 0]
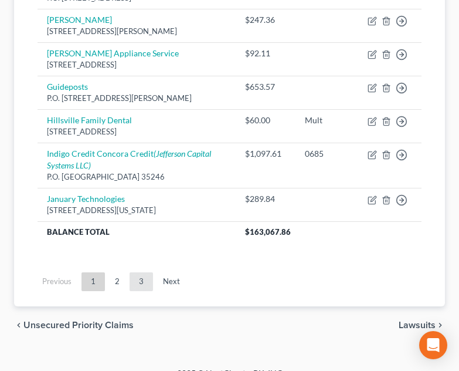
click at [134, 272] on link "3" at bounding box center [141, 281] width 23 height 19
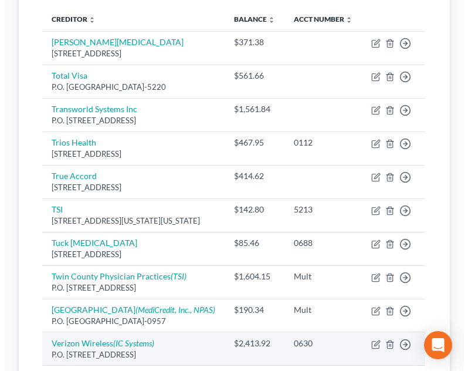
scroll to position [216, 0]
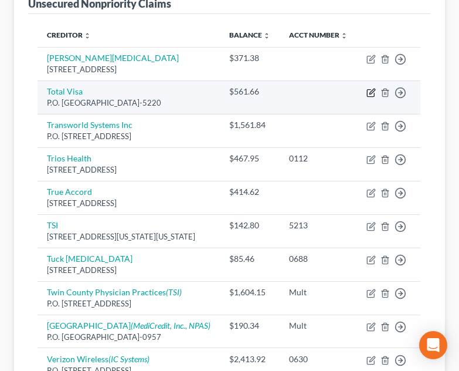
click at [371, 88] on icon "button" at bounding box center [370, 92] width 9 height 9
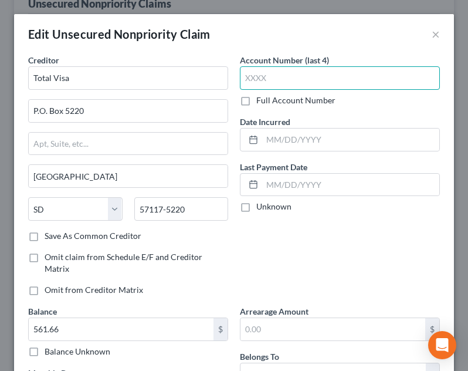
click at [330, 83] on input "text" at bounding box center [340, 77] width 200 height 23
click at [342, 110] on div "Account Number (last 4) 3809 Full Account Number Date Incurred Last Payment Dat…" at bounding box center [340, 179] width 212 height 251
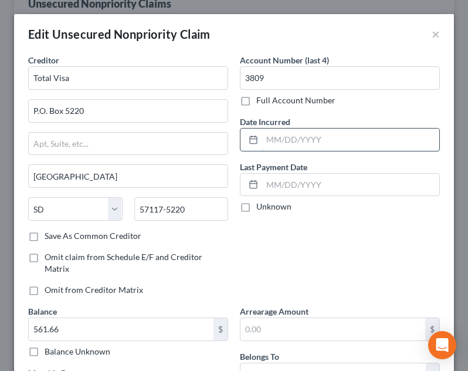
click at [314, 134] on input "text" at bounding box center [350, 139] width 177 height 22
click at [325, 110] on div "Account Number (last 4) 3809 Full Account Number Date Incurred [DATE] Last Paym…" at bounding box center [340, 179] width 212 height 251
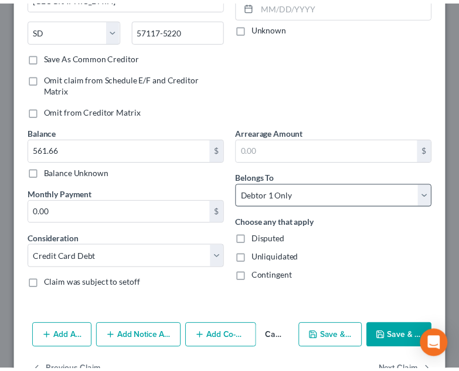
scroll to position [214, 0]
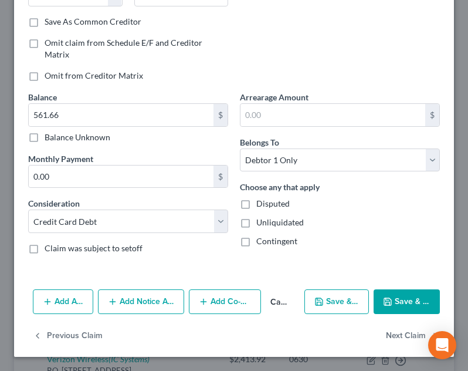
click at [401, 301] on button "Save & Close" at bounding box center [407, 301] width 66 height 25
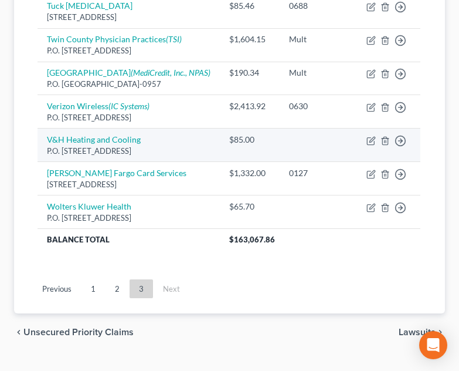
scroll to position [451, 0]
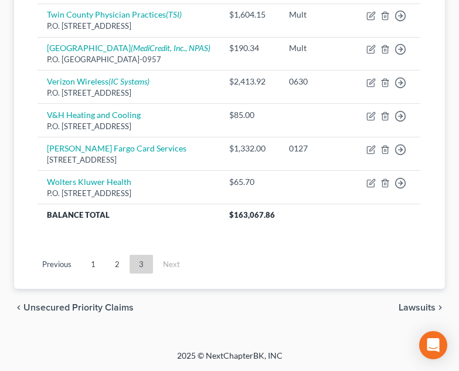
click at [114, 264] on link "2" at bounding box center [117, 263] width 23 height 19
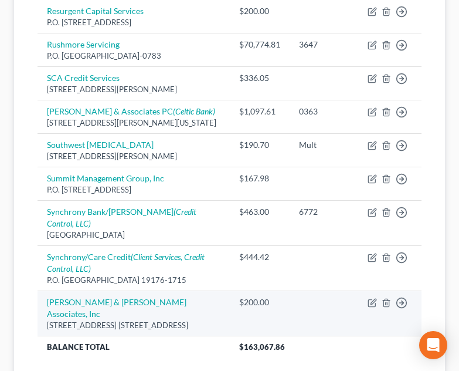
scroll to position [1096, 0]
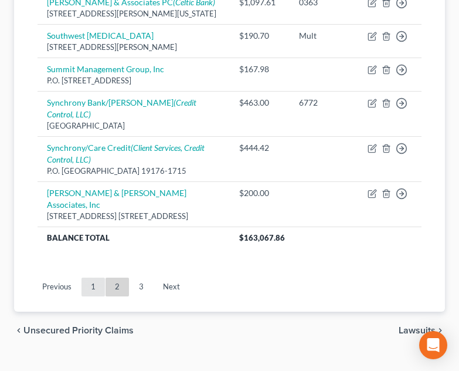
click at [96, 277] on link "1" at bounding box center [93, 286] width 23 height 19
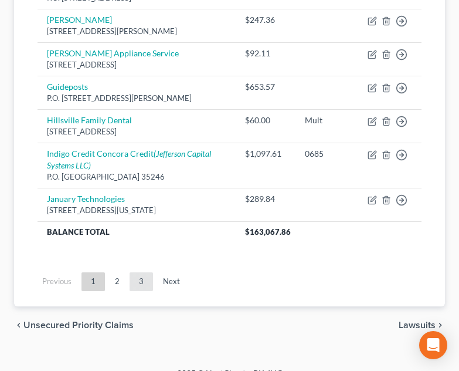
click at [144, 273] on link "3" at bounding box center [141, 281] width 23 height 19
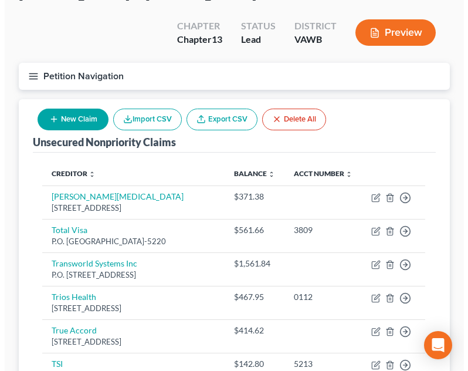
scroll to position [510, 0]
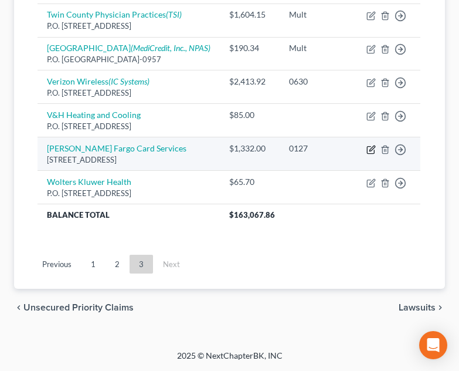
click at [374, 150] on icon "button" at bounding box center [370, 149] width 9 height 9
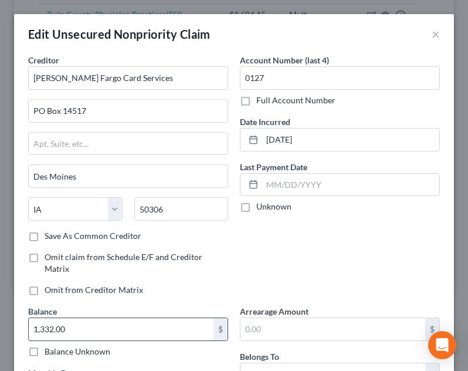
click at [116, 327] on input "1,332.00" at bounding box center [121, 329] width 185 height 22
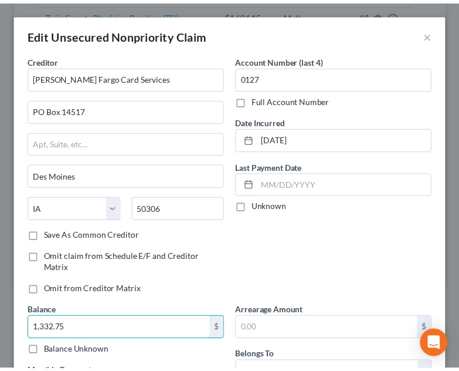
scroll to position [214, 0]
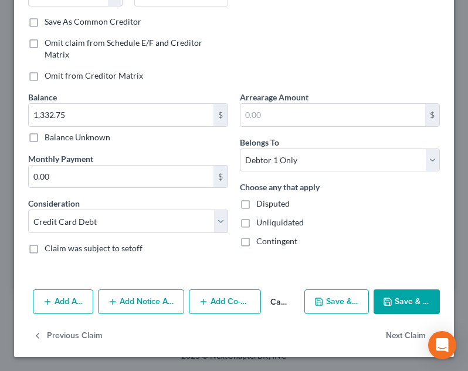
click at [398, 307] on button "Save & Close" at bounding box center [407, 301] width 66 height 25
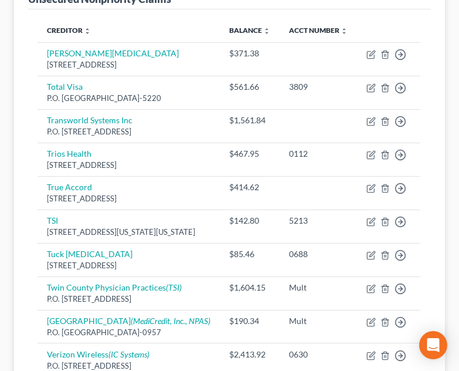
scroll to position [216, 0]
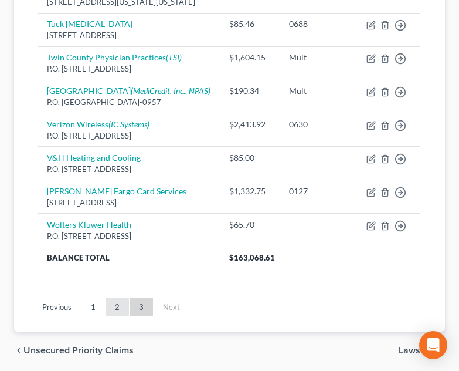
click at [121, 316] on link "2" at bounding box center [117, 306] width 23 height 19
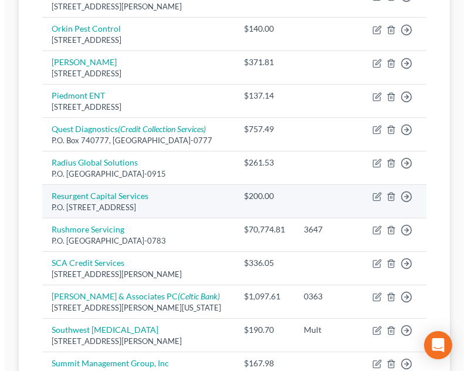
scroll to position [803, 0]
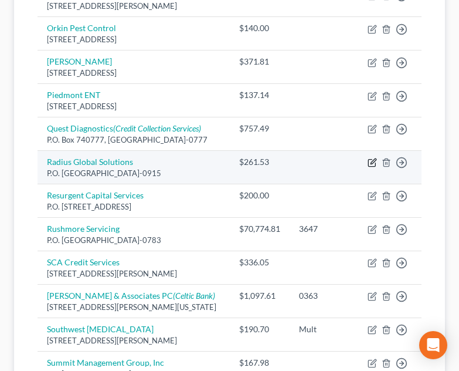
click at [371, 158] on icon "button" at bounding box center [372, 162] width 9 height 9
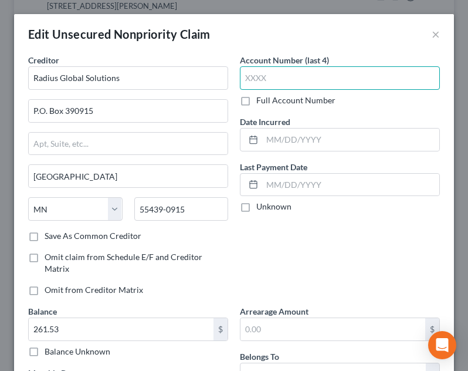
click at [348, 84] on input "text" at bounding box center [340, 77] width 200 height 23
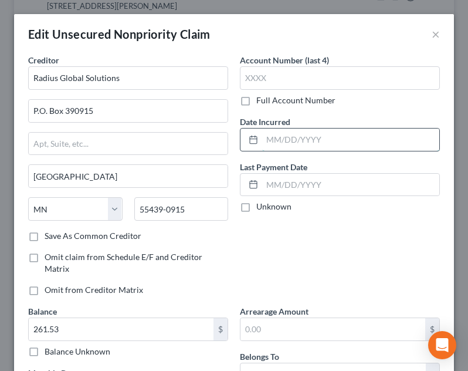
click at [355, 130] on input "text" at bounding box center [350, 139] width 177 height 22
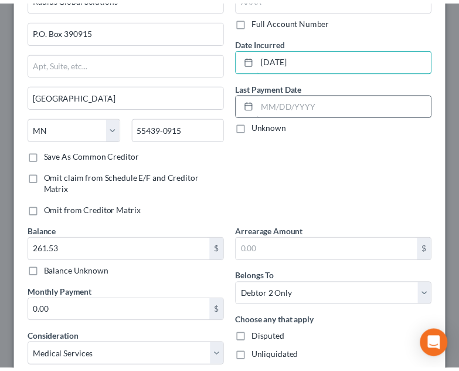
scroll to position [214, 0]
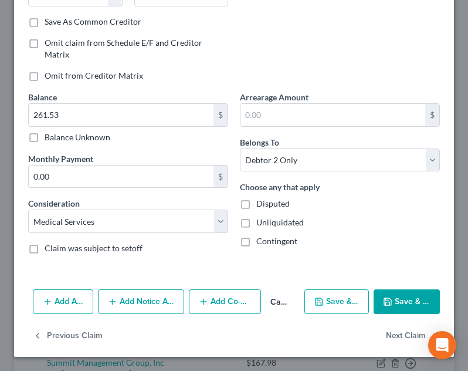
drag, startPoint x: 389, startPoint y: 304, endPoint x: 405, endPoint y: 296, distance: 17.8
click at [389, 304] on button "Save & Close" at bounding box center [407, 301] width 66 height 25
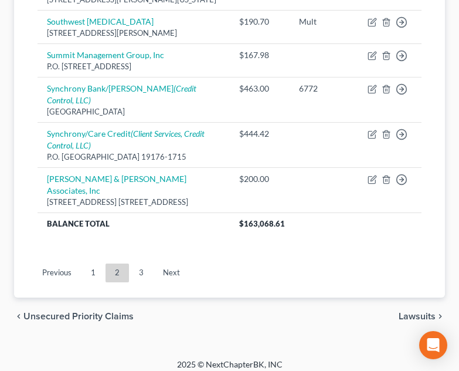
drag, startPoint x: 89, startPoint y: 268, endPoint x: 114, endPoint y: 247, distance: 32.9
click at [89, 268] on link "1" at bounding box center [93, 272] width 23 height 19
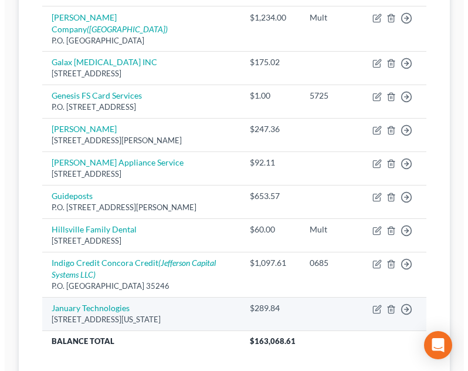
scroll to position [983, 0]
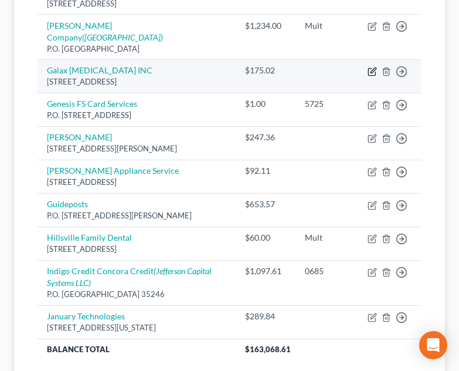
click at [370, 67] on icon "button" at bounding box center [372, 71] width 9 height 9
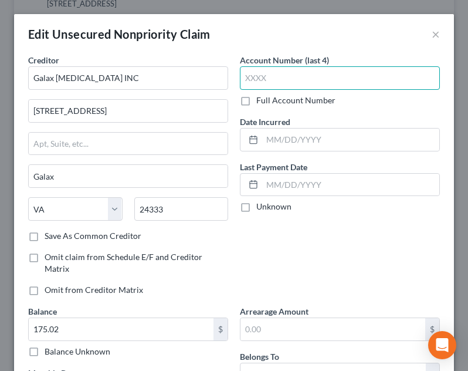
click at [315, 84] on input "text" at bounding box center [340, 77] width 200 height 23
drag, startPoint x: 303, startPoint y: 144, endPoint x: 343, endPoint y: 110, distance: 52.4
click at [303, 144] on input "text" at bounding box center [350, 139] width 177 height 22
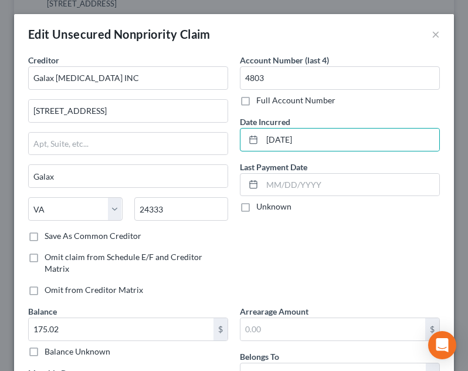
click at [364, 103] on div "Full Account Number" at bounding box center [340, 100] width 200 height 12
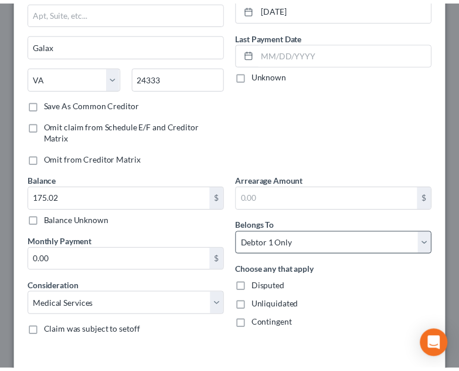
scroll to position [214, 0]
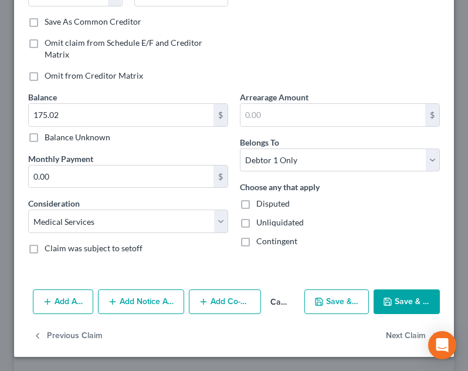
drag, startPoint x: 390, startPoint y: 305, endPoint x: 461, endPoint y: 241, distance: 95.9
click at [391, 306] on button "Save & Close" at bounding box center [407, 301] width 66 height 25
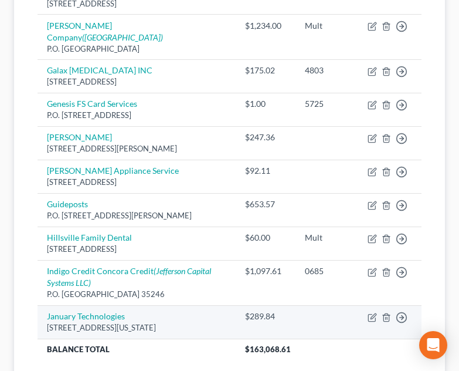
scroll to position [1042, 0]
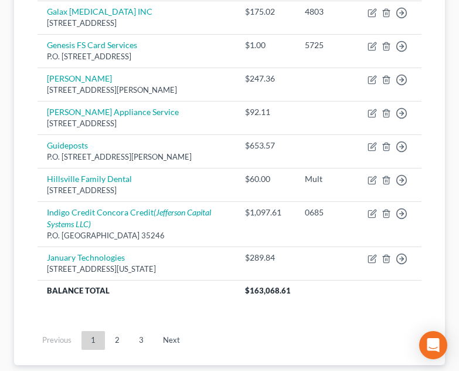
drag, startPoint x: 115, startPoint y: 320, endPoint x: 128, endPoint y: 274, distance: 47.5
click at [115, 331] on link "2" at bounding box center [117, 340] width 23 height 19
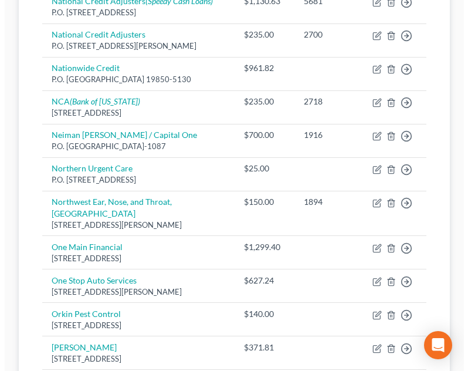
scroll to position [514, 0]
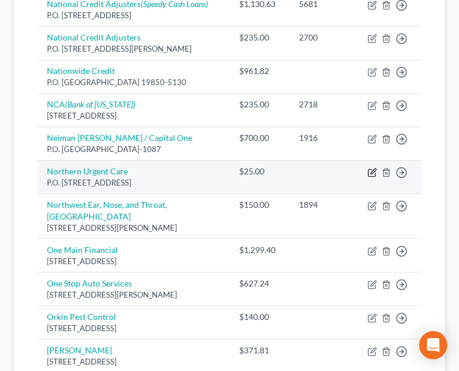
click at [370, 168] on icon "button" at bounding box center [372, 172] width 9 height 9
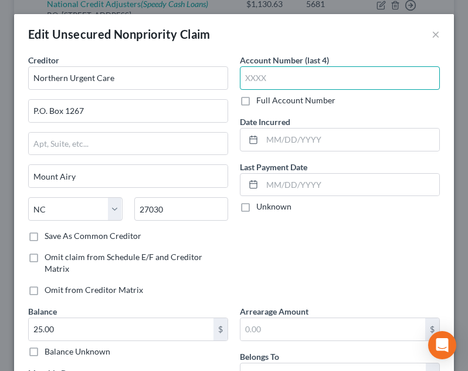
click at [288, 83] on input "text" at bounding box center [340, 77] width 200 height 23
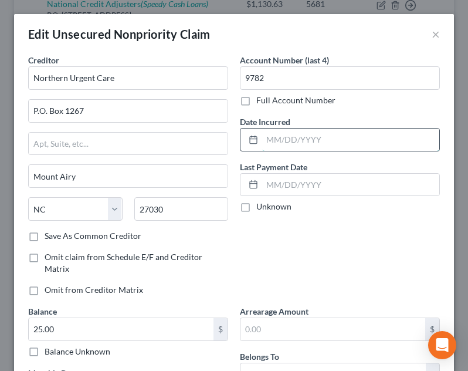
click at [310, 138] on input "text" at bounding box center [350, 139] width 177 height 22
click at [330, 109] on div "Account Number (last 4) 9782 Full Account Number Date Incurred [DATE] Last Paym…" at bounding box center [340, 179] width 212 height 251
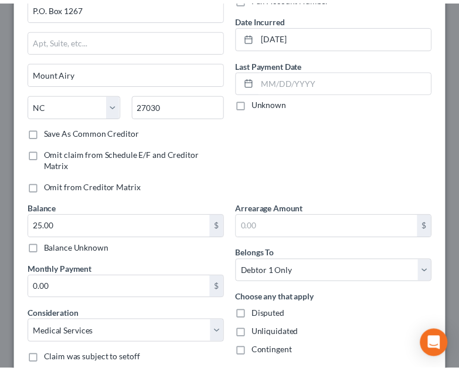
scroll to position [214, 0]
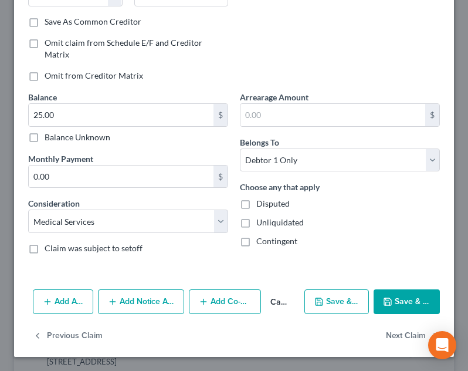
click at [398, 286] on div "Add Action Add Notice Address Add Co-Debtor Cancel Save & New Save & Close" at bounding box center [234, 303] width 440 height 39
click at [398, 290] on button "Save & Close" at bounding box center [407, 301] width 66 height 25
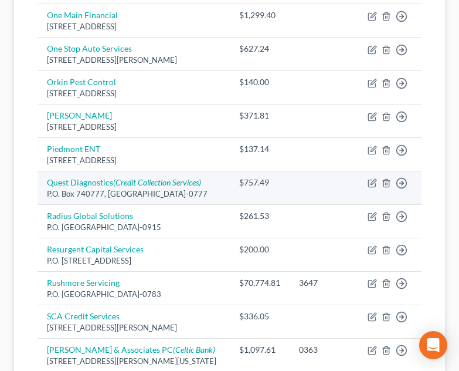
scroll to position [1042, 0]
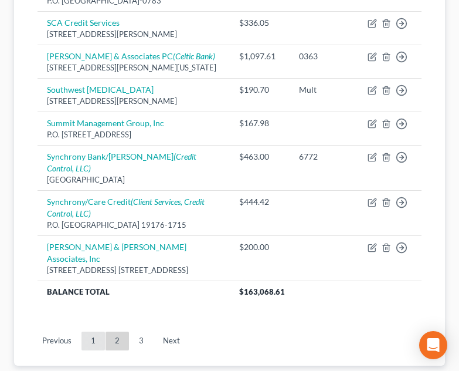
click at [99, 331] on link "1" at bounding box center [93, 340] width 23 height 19
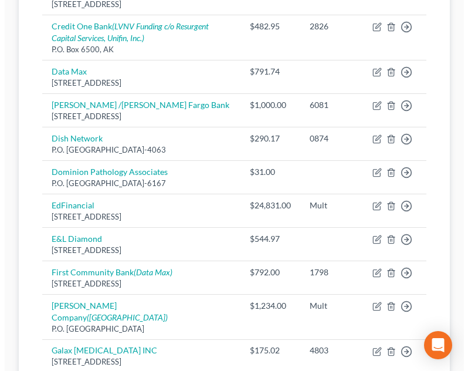
scroll to position [690, 0]
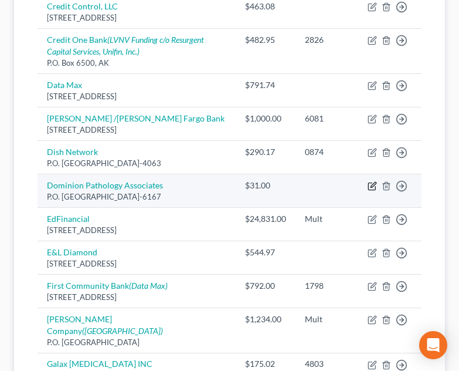
click at [371, 183] on icon "button" at bounding box center [371, 186] width 7 height 7
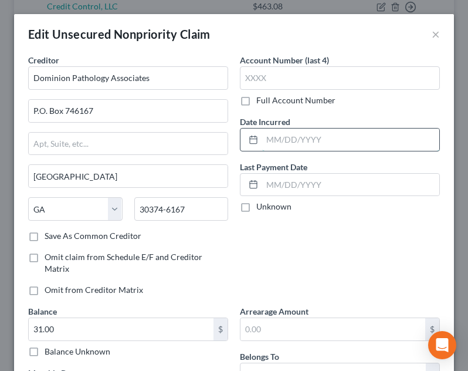
click at [292, 131] on input "text" at bounding box center [350, 139] width 177 height 22
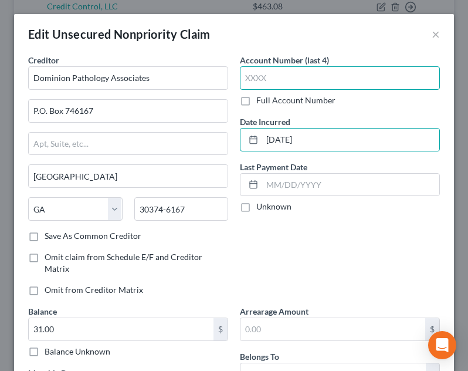
click at [297, 76] on input "text" at bounding box center [340, 77] width 200 height 23
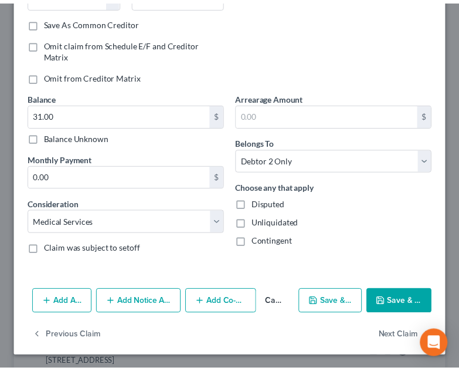
scroll to position [214, 0]
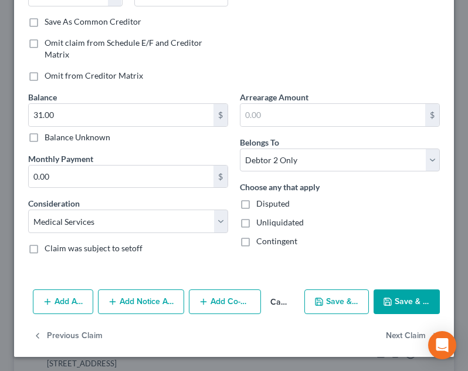
click at [355, 246] on div "Contingent" at bounding box center [340, 241] width 200 height 12
click at [384, 299] on icon "button" at bounding box center [387, 301] width 7 height 7
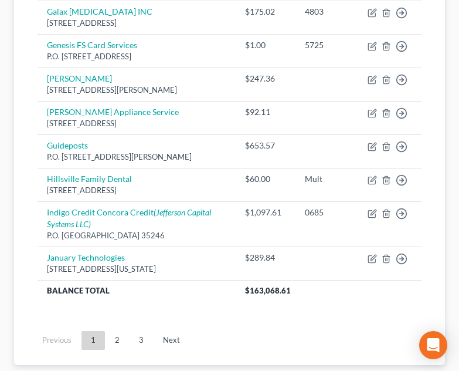
click at [113, 331] on link "2" at bounding box center [117, 340] width 23 height 19
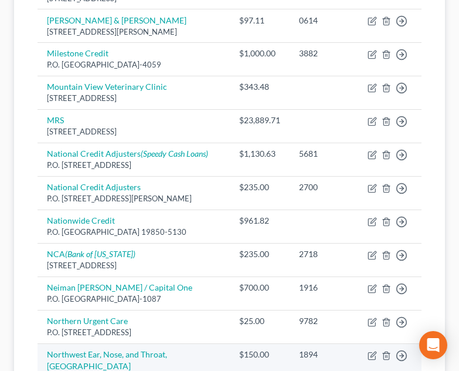
scroll to position [338, 0]
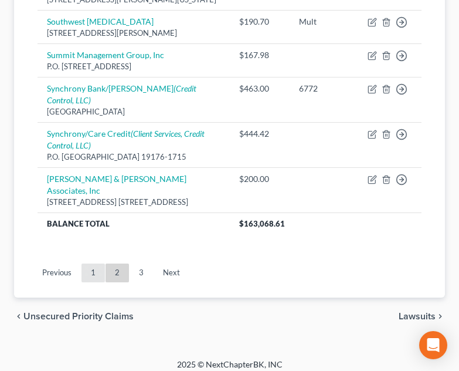
click at [89, 263] on link "1" at bounding box center [93, 272] width 23 height 19
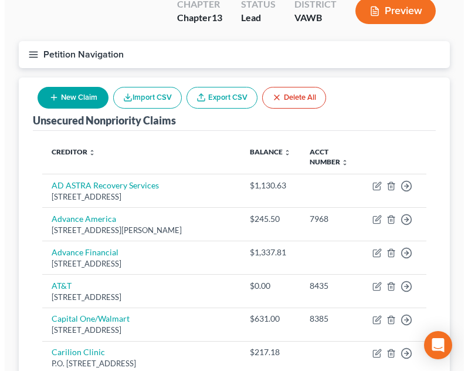
scroll to position [0, 0]
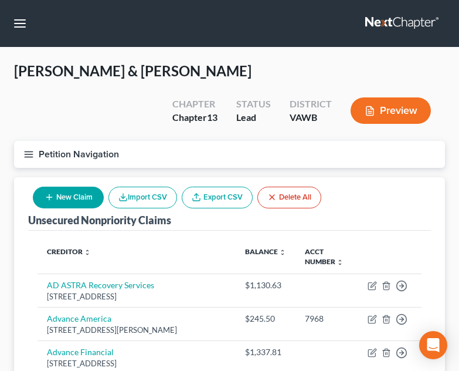
click at [86, 186] on button "New Claim" at bounding box center [68, 197] width 71 height 22
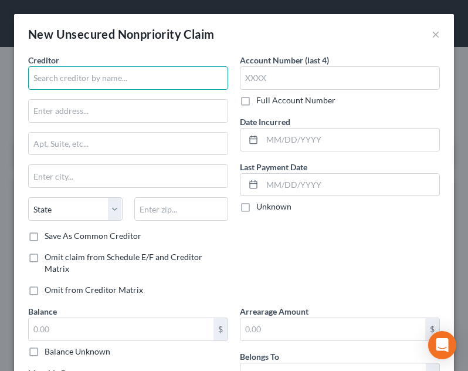
click at [90, 71] on input "text" at bounding box center [128, 77] width 200 height 23
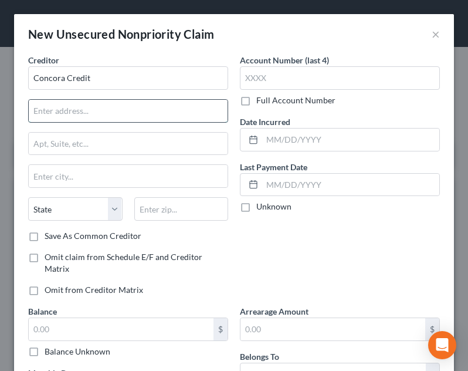
click at [100, 106] on input "text" at bounding box center [128, 111] width 199 height 22
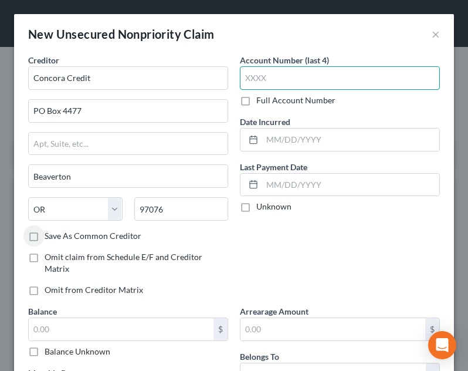
click at [303, 83] on input "text" at bounding box center [340, 77] width 200 height 23
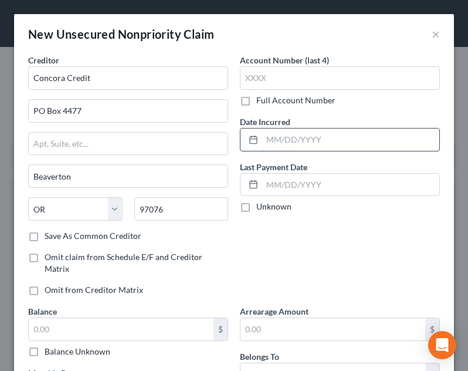
click at [315, 130] on input "text" at bounding box center [350, 139] width 177 height 22
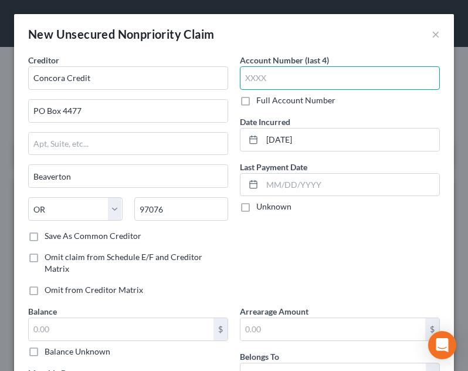
click at [318, 73] on input "text" at bounding box center [340, 77] width 200 height 23
click at [377, 53] on div "New Unsecured Nonpriority Claim ×" at bounding box center [234, 34] width 440 height 40
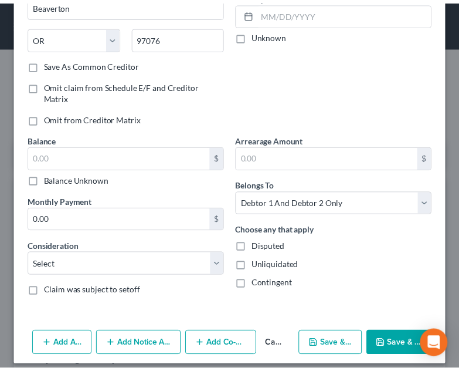
scroll to position [176, 0]
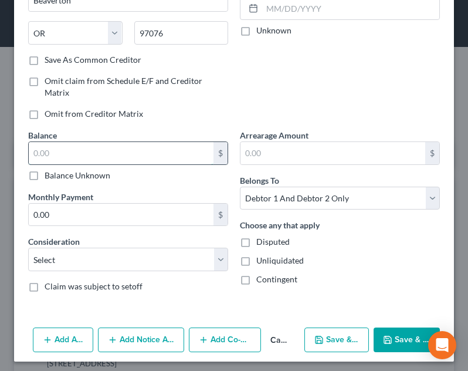
click at [181, 159] on input "text" at bounding box center [121, 153] width 185 height 22
click at [311, 103] on div "Account Number (last 4) 3882 Full Account Number Date Incurred [DATE] Last Paym…" at bounding box center [340, 3] width 212 height 251
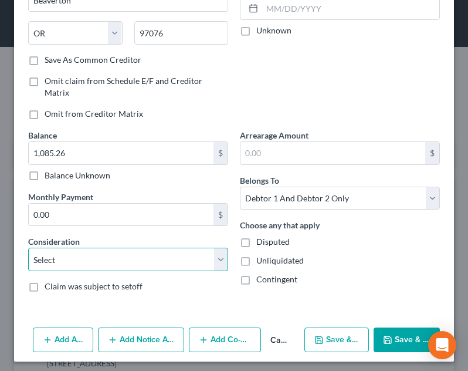
click at [153, 255] on select "Select Cable / Satellite Services Collection Agency Credit Card Debt Debt Couns…" at bounding box center [128, 258] width 200 height 23
click at [28, 247] on select "Select Cable / Satellite Services Collection Agency Credit Card Debt Debt Couns…" at bounding box center [128, 258] width 200 height 23
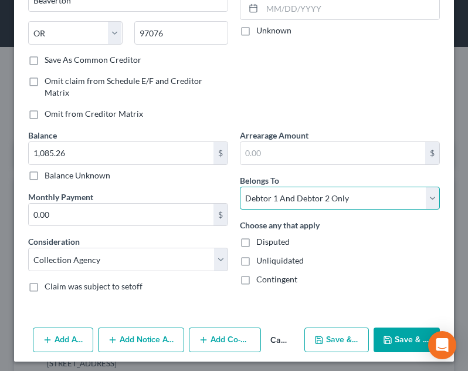
drag, startPoint x: 279, startPoint y: 193, endPoint x: 283, endPoint y: 178, distance: 15.6
click at [279, 193] on select "Select Debtor 1 Only Debtor 2 Only Debtor 1 And Debtor 2 Only At Least One Of T…" at bounding box center [340, 197] width 200 height 23
click at [240, 186] on select "Select Debtor 1 Only Debtor 2 Only Debtor 1 And Debtor 2 Only At Least One Of T…" at bounding box center [340, 197] width 200 height 23
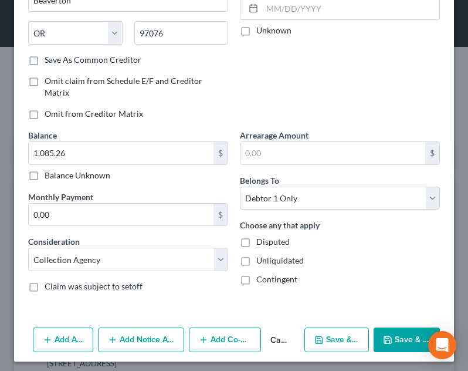
click at [402, 340] on button "Save & Close" at bounding box center [407, 339] width 66 height 25
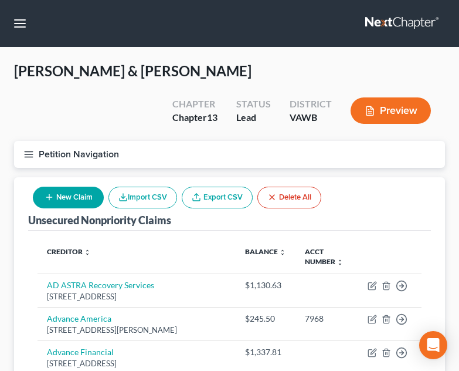
click at [366, 177] on div "Unsecured Nonpriority Claims New Claim Import CSV Export CSV Delete All" at bounding box center [229, 203] width 403 height 53
click at [61, 186] on button "New Claim" at bounding box center [68, 197] width 71 height 22
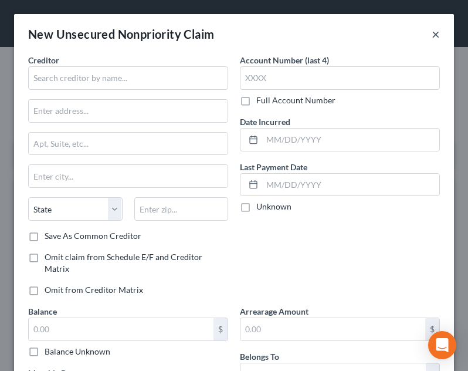
click at [432, 40] on button "×" at bounding box center [436, 34] width 8 height 14
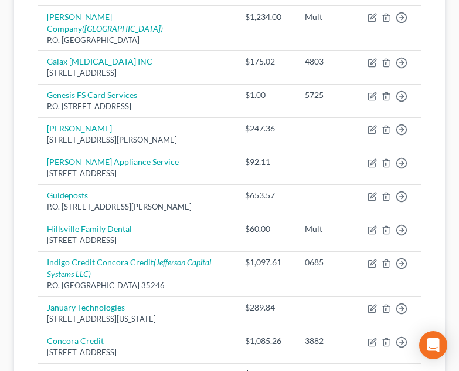
scroll to position [1055, 0]
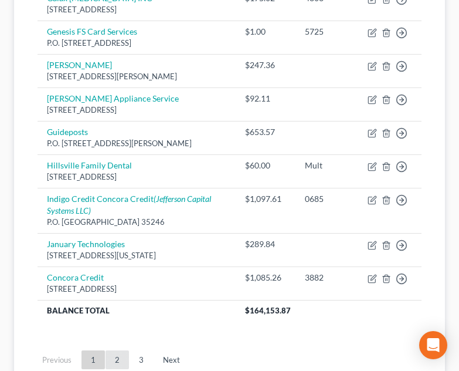
click at [111, 350] on link "2" at bounding box center [117, 359] width 23 height 19
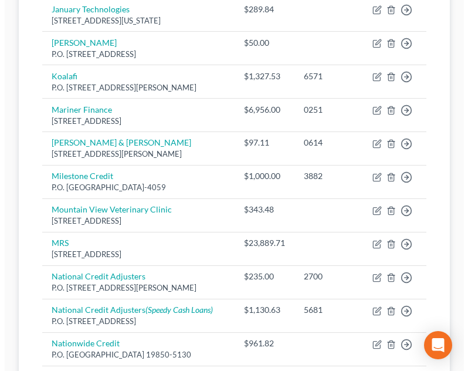
scroll to position [176, 0]
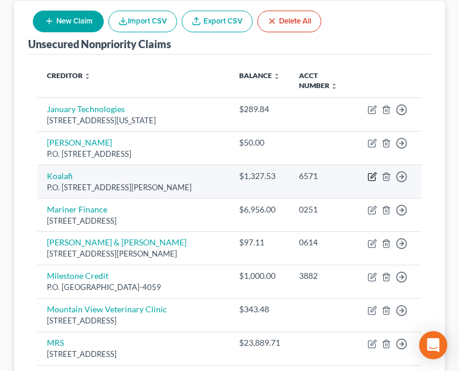
click at [372, 172] on icon "button" at bounding box center [372, 176] width 9 height 9
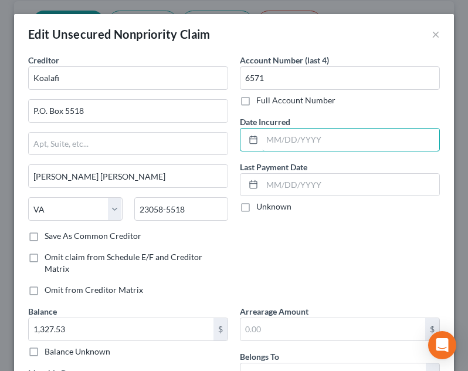
drag, startPoint x: 296, startPoint y: 140, endPoint x: 324, endPoint y: 113, distance: 39.0
click at [296, 140] on input "text" at bounding box center [350, 139] width 177 height 22
drag, startPoint x: 313, startPoint y: 142, endPoint x: 270, endPoint y: 131, distance: 44.1
click at [263, 141] on input "1327.53" at bounding box center [350, 139] width 177 height 22
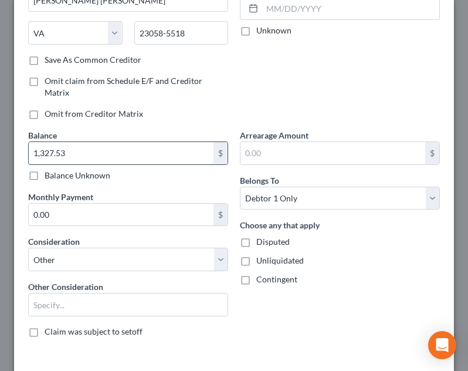
click at [171, 158] on input "1,327.53" at bounding box center [121, 153] width 185 height 22
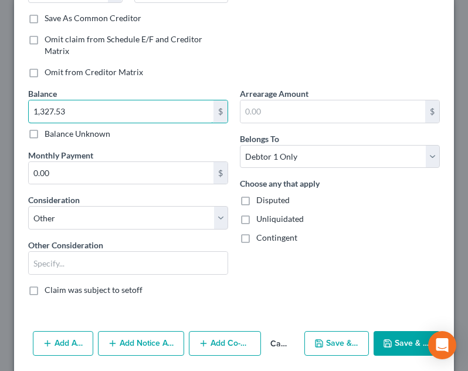
scroll to position [259, 0]
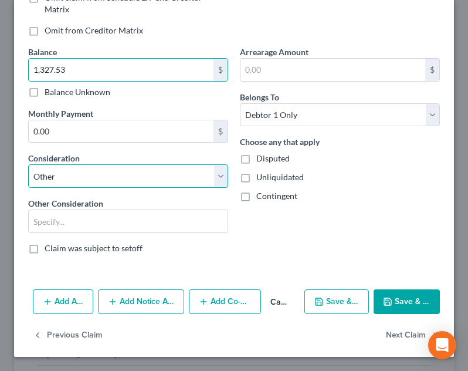
click at [147, 184] on select "Select Cable / Satellite Services Collection Agency Credit Card Debt Debt Couns…" at bounding box center [128, 175] width 200 height 23
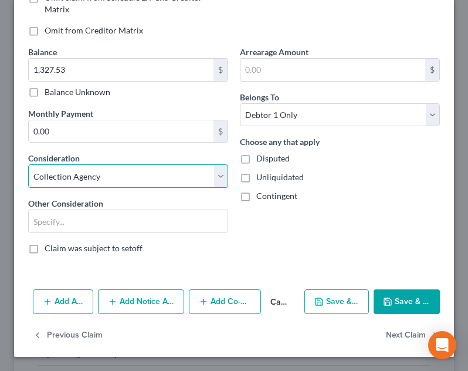
click at [28, 188] on select "Select Cable / Satellite Services Collection Agency Credit Card Debt Debt Couns…" at bounding box center [128, 175] width 200 height 23
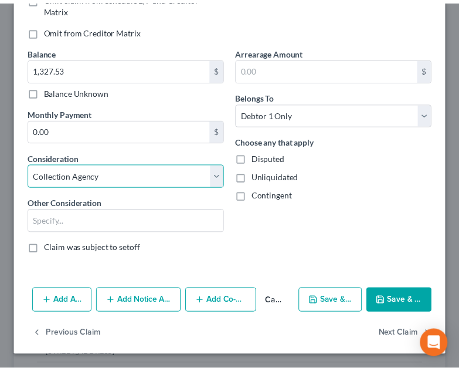
scroll to position [214, 0]
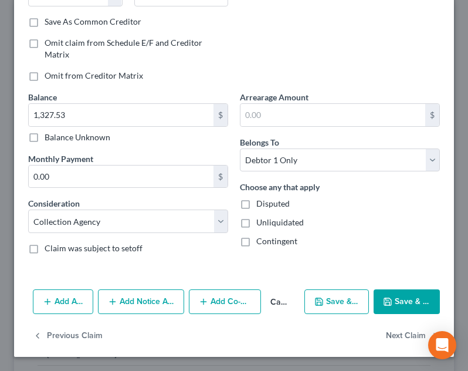
click at [330, 213] on div "Choose any that apply Disputed Unliquidated Contingent" at bounding box center [340, 214] width 200 height 66
click at [381, 288] on div "Add Action Add Notice Address Add Co-Debtor Cancel Save & New Save & Close" at bounding box center [234, 303] width 440 height 39
click at [389, 304] on button "Save & Close" at bounding box center [407, 301] width 66 height 25
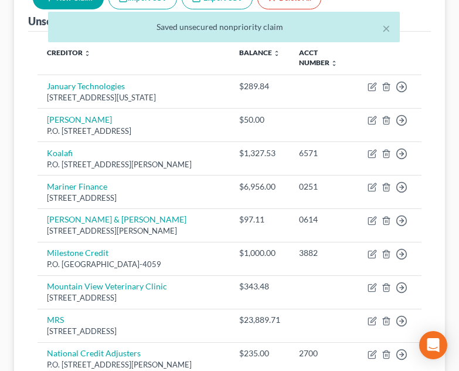
scroll to position [235, 0]
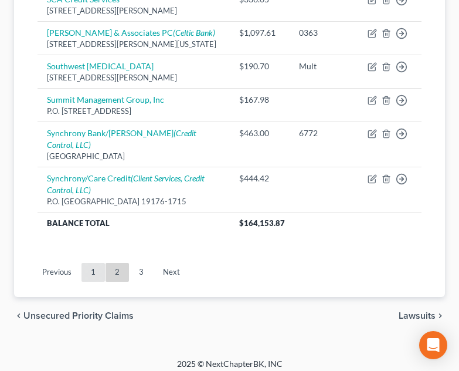
click at [92, 269] on link "1" at bounding box center [93, 272] width 23 height 19
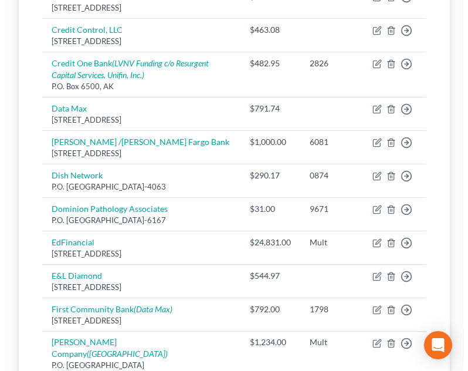
scroll to position [688, 0]
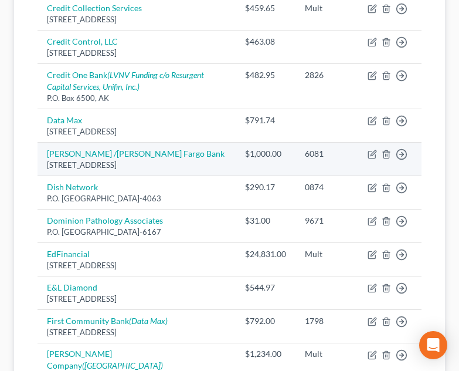
click at [179, 142] on td "[PERSON_NAME] /[PERSON_NAME] Fargo Bank [STREET_ADDRESS]" at bounding box center [137, 158] width 198 height 33
click at [371, 151] on icon "button" at bounding box center [371, 154] width 7 height 7
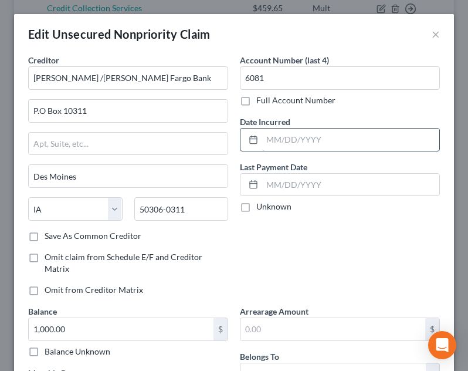
click at [313, 140] on input "text" at bounding box center [350, 139] width 177 height 22
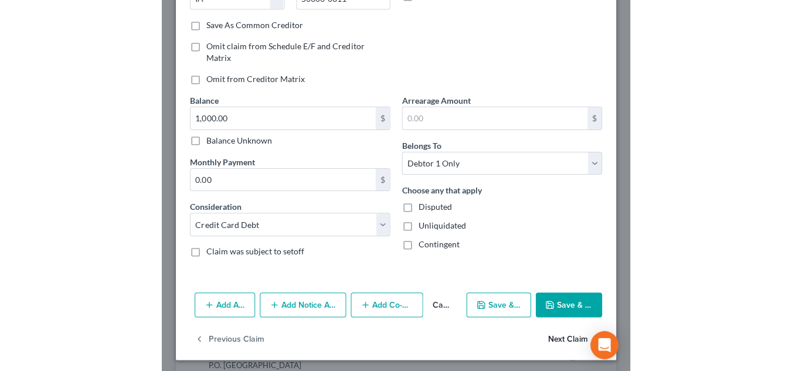
scroll to position [214, 0]
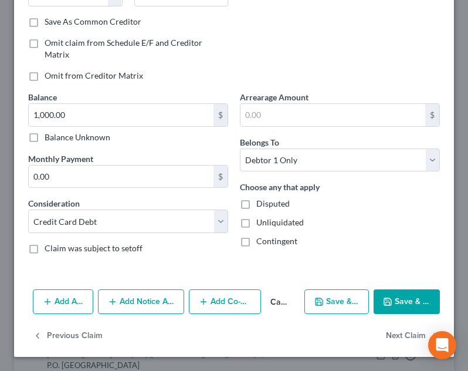
click at [402, 307] on button "Save & Close" at bounding box center [407, 301] width 66 height 25
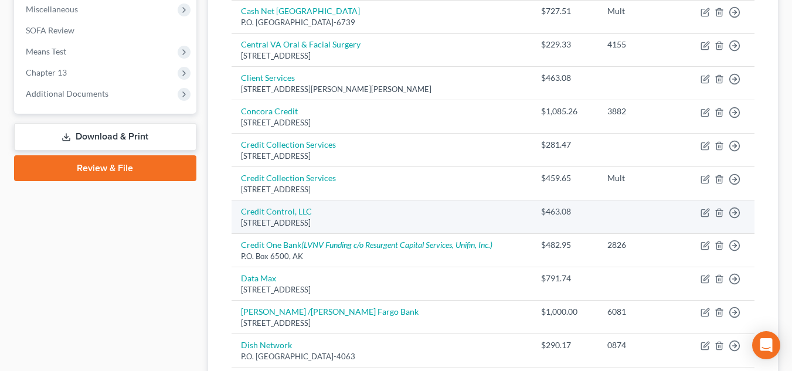
scroll to position [278, 0]
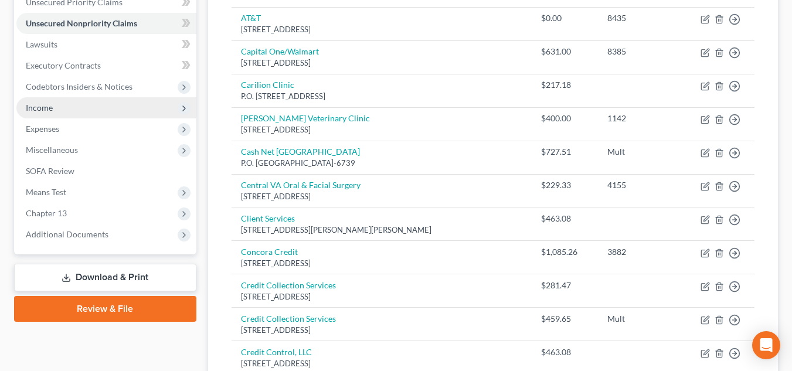
click at [96, 104] on span "Income" at bounding box center [106, 107] width 180 height 21
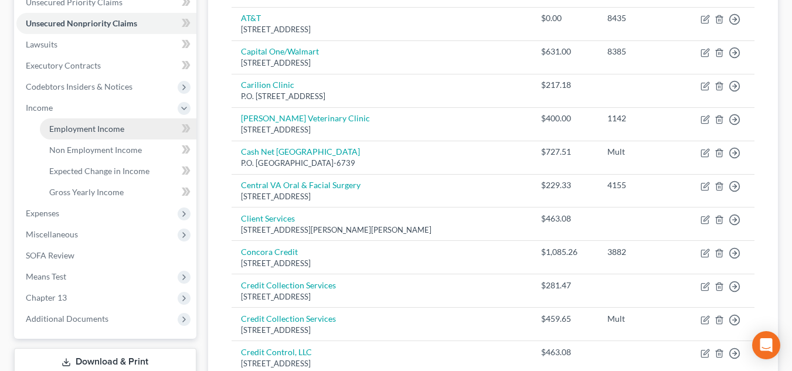
click at [91, 130] on span "Employment Income" at bounding box center [86, 129] width 75 height 10
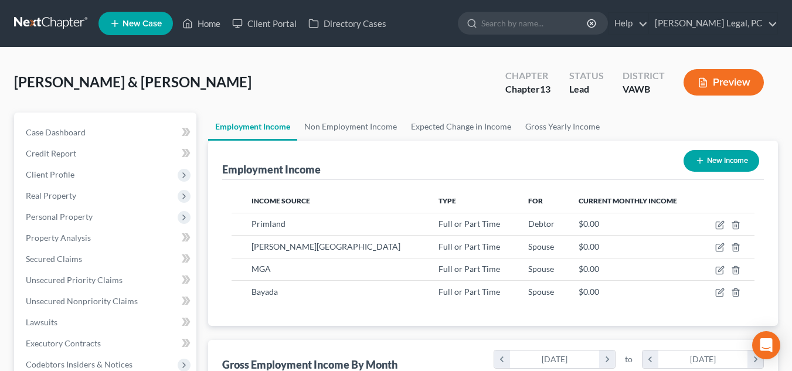
scroll to position [211, 319]
click at [456, 170] on div "Employment Income New Income" at bounding box center [493, 160] width 542 height 39
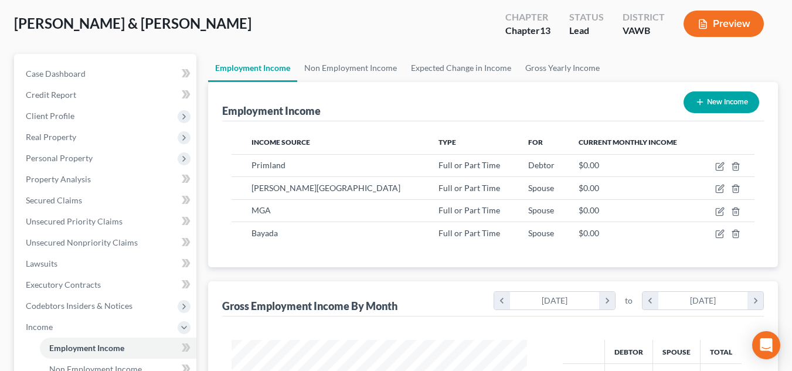
click at [490, 108] on div "Employment Income New Income" at bounding box center [493, 101] width 542 height 39
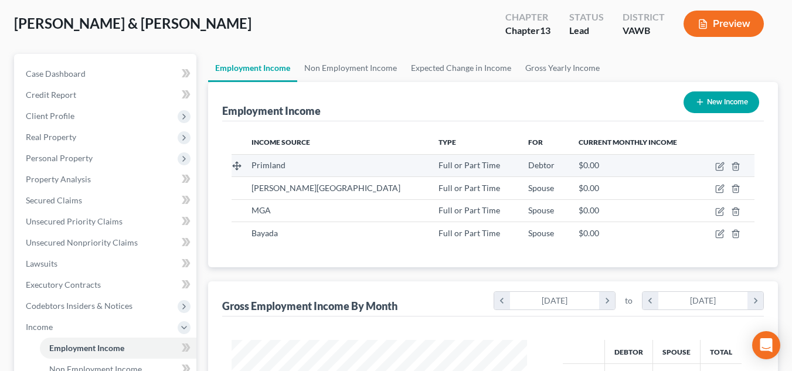
click at [354, 173] on td "Primland" at bounding box center [335, 165] width 187 height 22
click at [719, 167] on icon "button" at bounding box center [720, 164] width 5 height 5
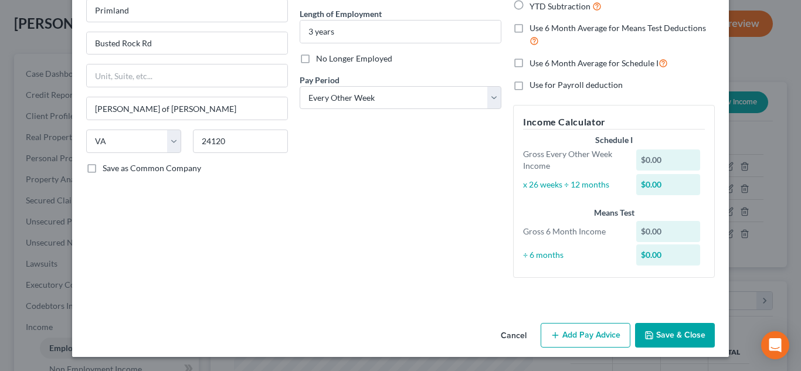
scroll to position [54, 0]
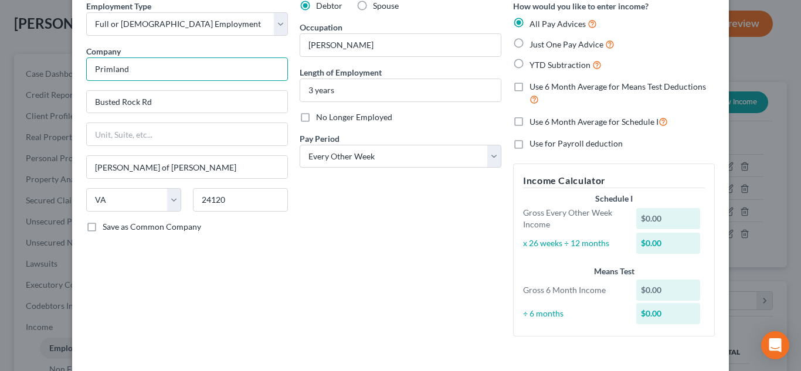
click at [142, 73] on input "Primland" at bounding box center [187, 68] width 202 height 23
click at [157, 91] on div "Busted Rock Rd" at bounding box center [187, 101] width 202 height 23
click at [162, 100] on input "Busted Rock Rd" at bounding box center [187, 102] width 201 height 22
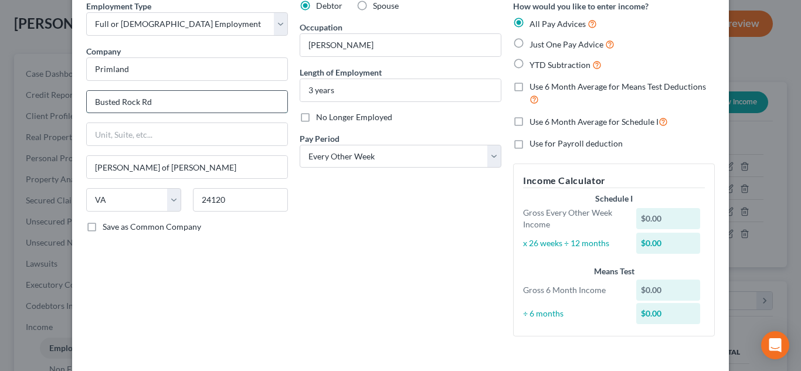
click at [162, 100] on input "Busted Rock Rd" at bounding box center [187, 102] width 201 height 22
drag, startPoint x: 305, startPoint y: 192, endPoint x: 331, endPoint y: 159, distance: 42.2
click at [306, 192] on div "Debtor Spouse Occupation [PERSON_NAME] Length of Employment 3 years No Longer E…" at bounding box center [400, 173] width 213 height 346
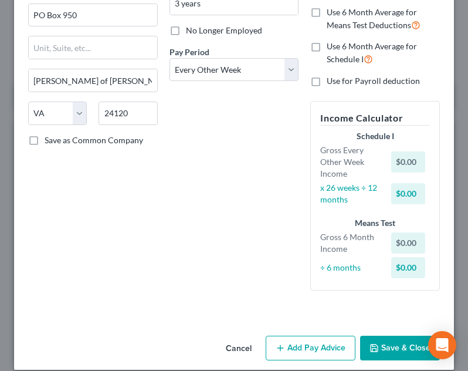
scroll to position [154, 0]
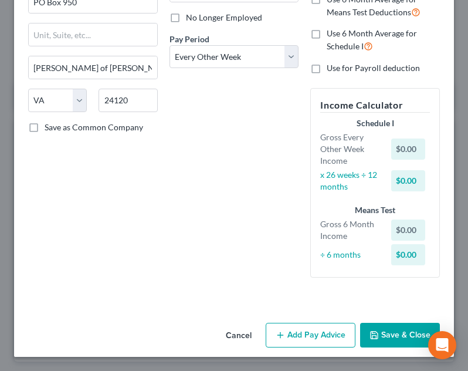
drag, startPoint x: 292, startPoint y: 341, endPoint x: 237, endPoint y: 262, distance: 95.6
click at [292, 341] on button "Add Pay Advice" at bounding box center [311, 334] width 90 height 25
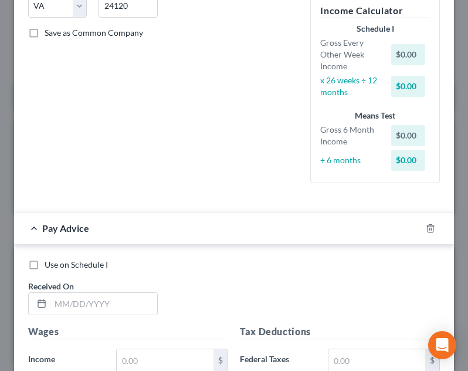
scroll to position [385, 0]
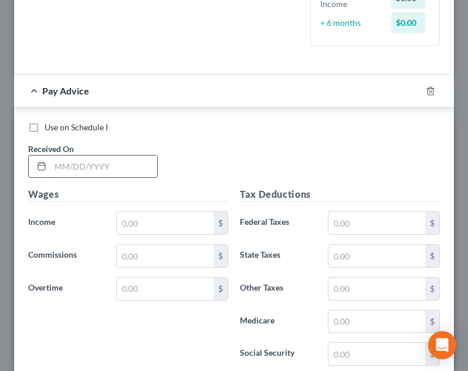
click at [141, 164] on input "text" at bounding box center [103, 166] width 107 height 22
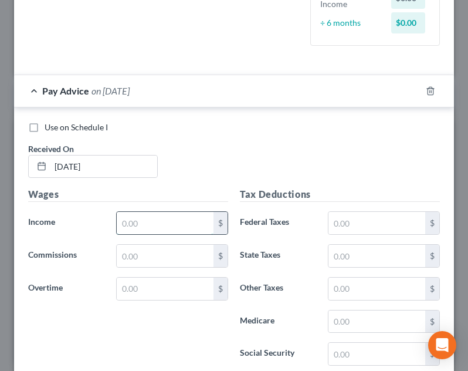
click at [131, 219] on input "text" at bounding box center [165, 223] width 97 height 22
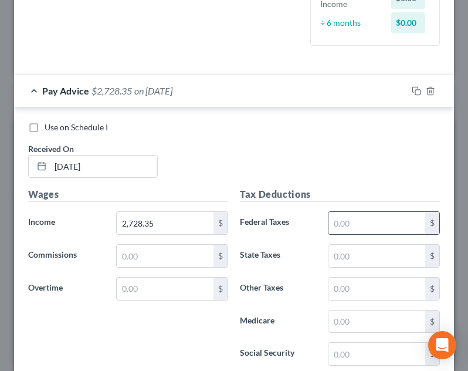
drag, startPoint x: 391, startPoint y: 232, endPoint x: 391, endPoint y: 222, distance: 10.0
click at [391, 232] on input "text" at bounding box center [376, 223] width 97 height 22
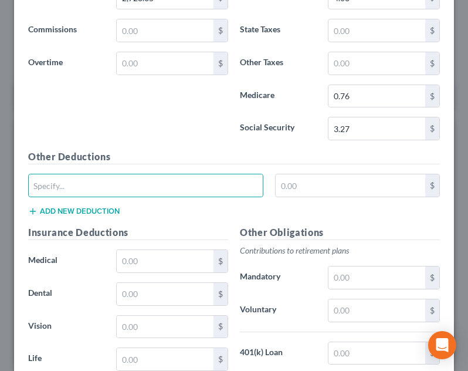
click at [387, 161] on h5 "Other Deductions" at bounding box center [234, 157] width 412 height 15
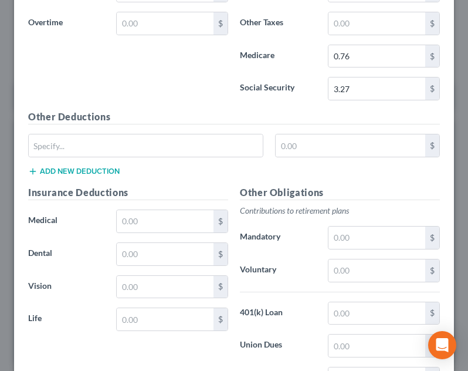
scroll to position [669, 0]
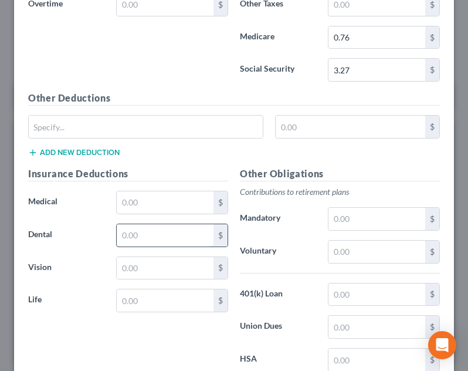
click at [152, 233] on input "text" at bounding box center [165, 235] width 97 height 22
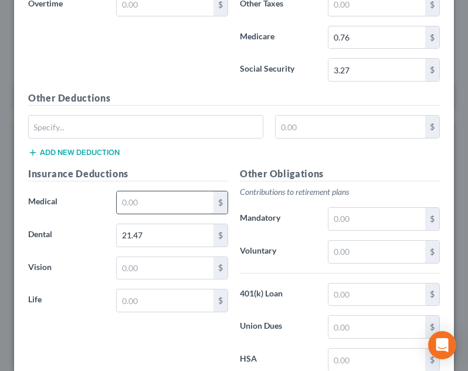
click at [157, 205] on input "text" at bounding box center [165, 202] width 97 height 22
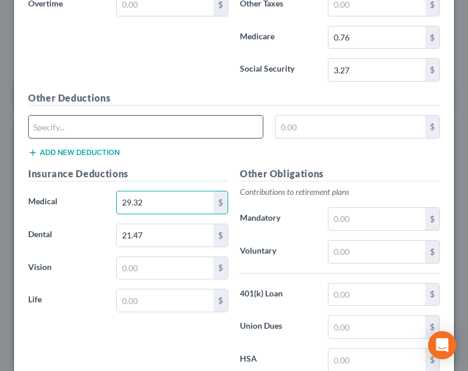
click at [148, 125] on input "text" at bounding box center [146, 127] width 234 height 22
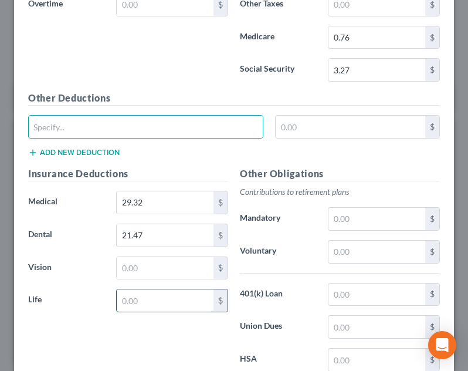
click at [177, 298] on input "text" at bounding box center [165, 300] width 97 height 22
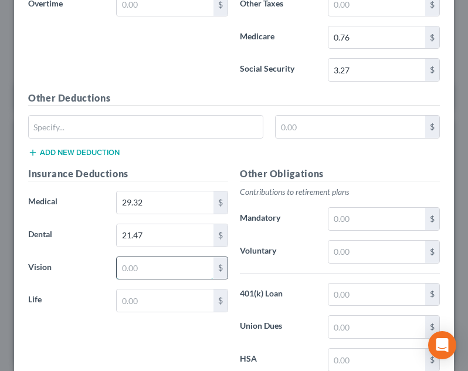
click at [123, 258] on input "text" at bounding box center [165, 268] width 97 height 22
click at [347, 246] on input "text" at bounding box center [376, 251] width 97 height 22
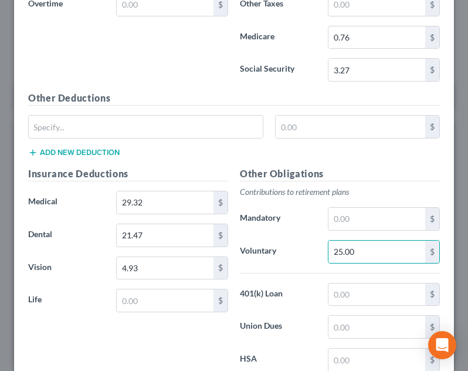
click at [312, 202] on div "Other Obligations Contributions to retirement plans Mandatory $ Voluntary 25.00…" at bounding box center [340, 290] width 212 height 247
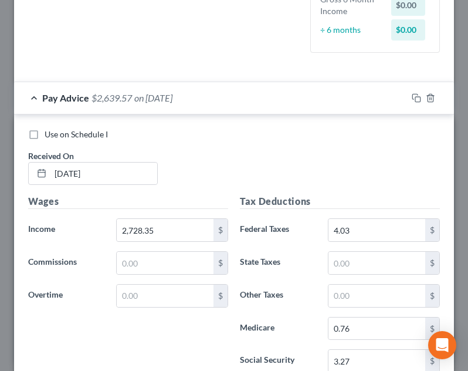
scroll to position [376, 0]
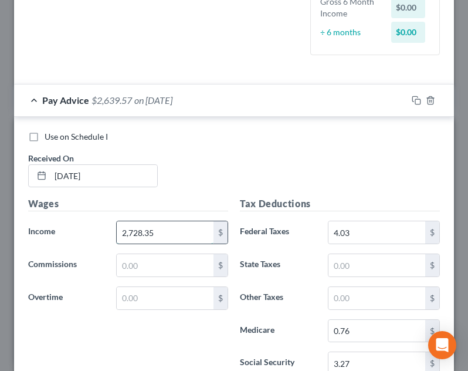
click at [185, 240] on input "2,728.35" at bounding box center [165, 232] width 97 height 22
click at [219, 195] on div "Use on Schedule I Received On * [DATE]" at bounding box center [233, 164] width 423 height 66
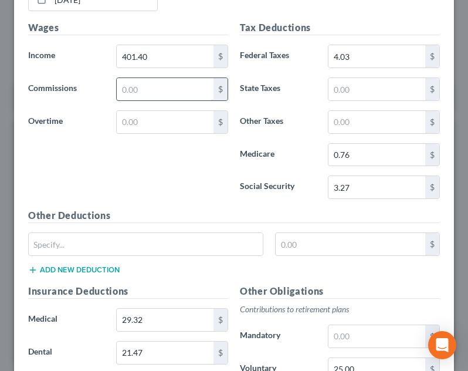
scroll to position [610, 0]
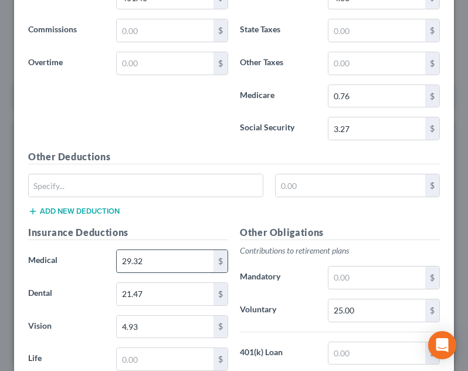
click at [164, 264] on input "29.32" at bounding box center [165, 261] width 97 height 22
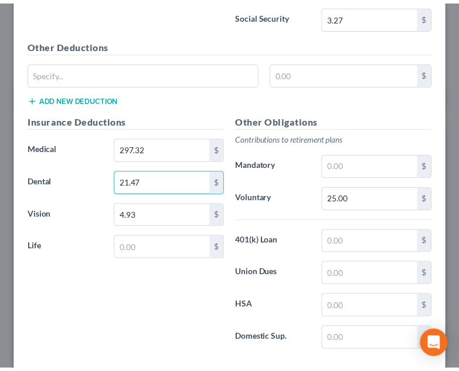
scroll to position [785, 0]
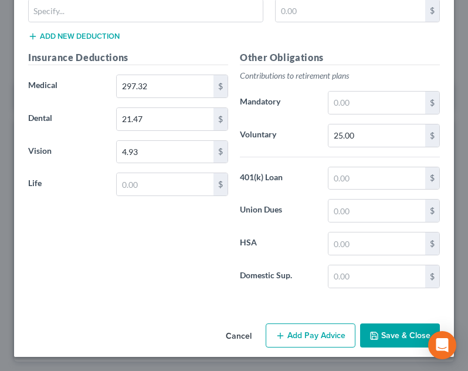
click at [393, 339] on button "Save & Close" at bounding box center [400, 335] width 80 height 25
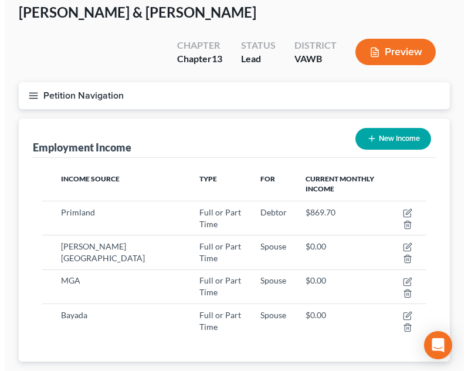
scroll to position [586167, 585951]
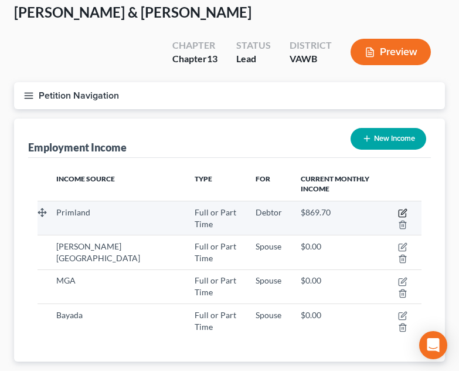
click at [402, 209] on icon "button" at bounding box center [403, 211] width 5 height 5
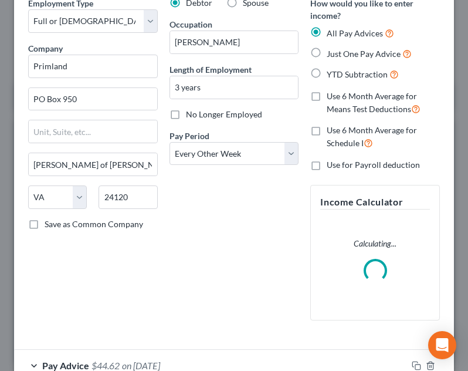
scroll to position [132, 0]
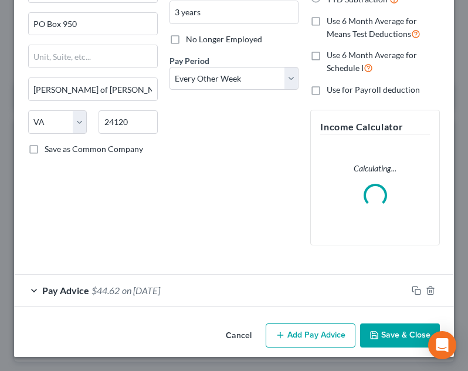
click at [327, 333] on button "Add Pay Advice" at bounding box center [311, 335] width 90 height 25
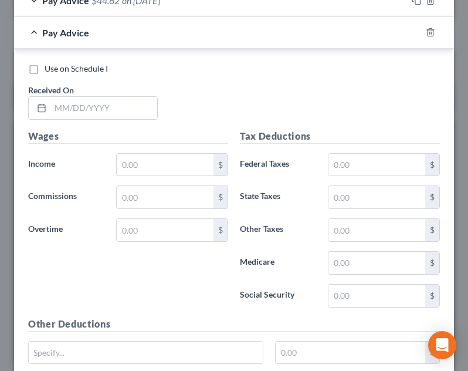
scroll to position [476, 0]
click at [60, 110] on input "text" at bounding box center [103, 108] width 107 height 22
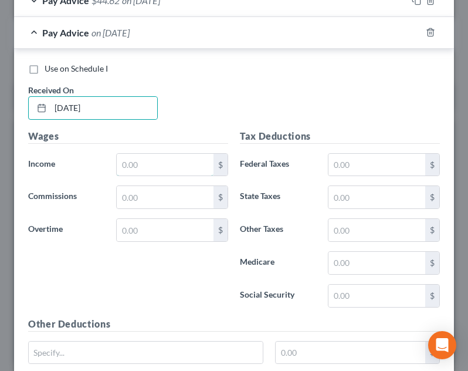
click at [151, 159] on input "text" at bounding box center [165, 165] width 97 height 22
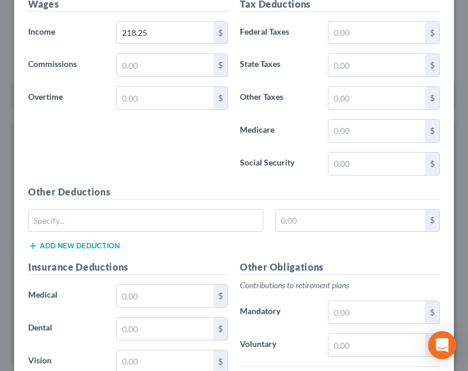
scroll to position [651, 0]
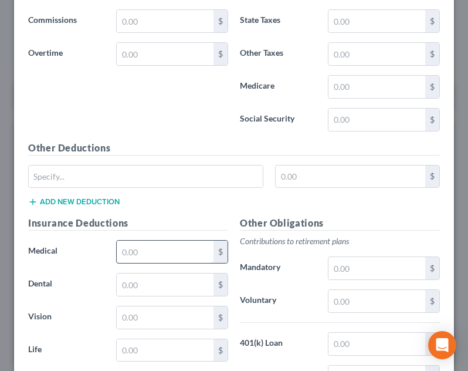
click at [174, 242] on input "text" at bounding box center [165, 251] width 97 height 22
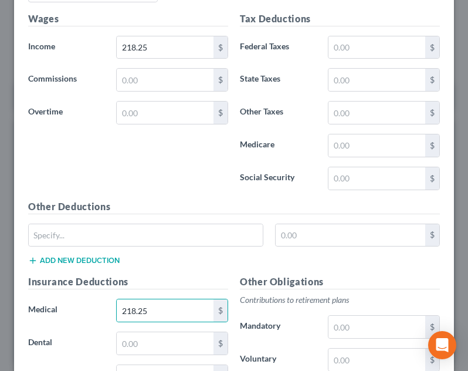
click at [190, 207] on div "Other Deductions $ Add new deduction" at bounding box center [233, 237] width 423 height 76
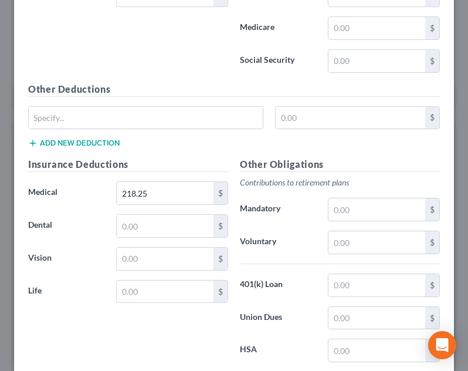
scroll to position [817, 0]
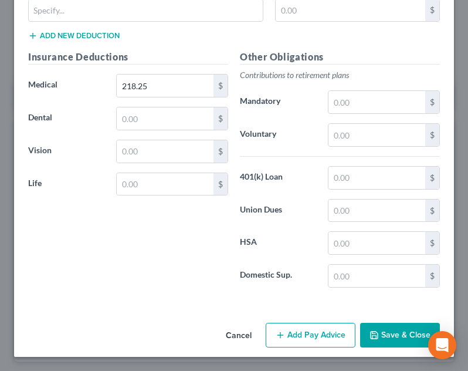
click at [334, 347] on div "Cancel Add Pay Advice Save & Close" at bounding box center [234, 337] width 440 height 39
click at [321, 329] on button "Add Pay Advice" at bounding box center [311, 334] width 90 height 25
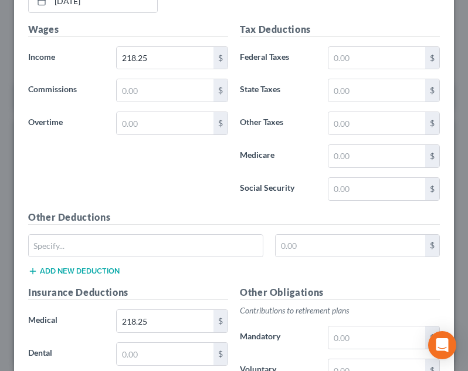
scroll to position [407, 0]
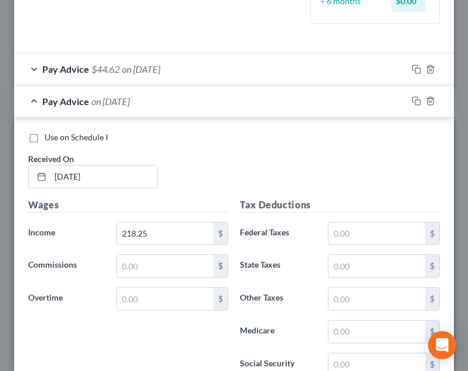
click at [180, 106] on div "Pay Advice on [DATE]" at bounding box center [210, 101] width 393 height 31
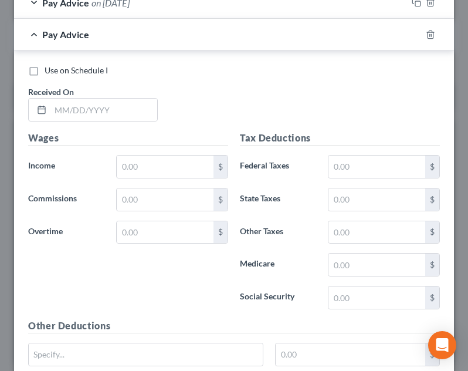
scroll to position [524, 0]
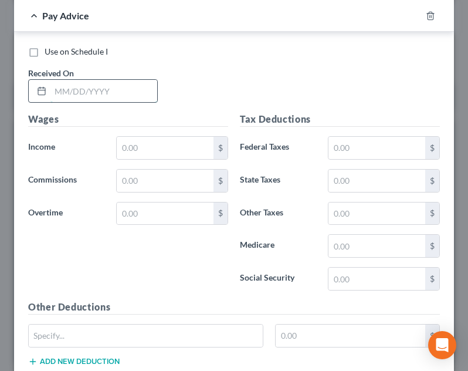
click at [148, 97] on input "text" at bounding box center [103, 91] width 107 height 22
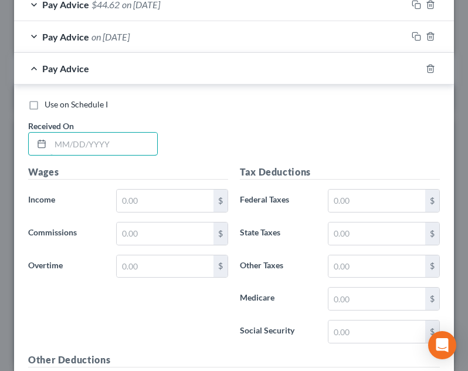
scroll to position [407, 0]
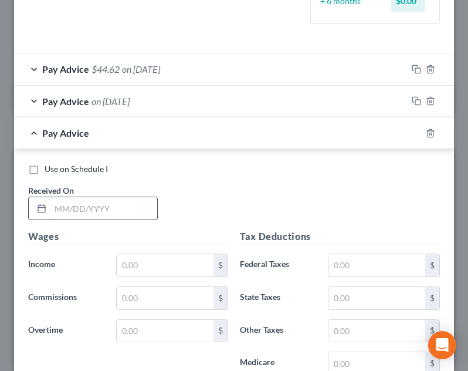
click at [66, 210] on input "text" at bounding box center [103, 208] width 107 height 22
click at [108, 212] on input "text" at bounding box center [103, 208] width 107 height 22
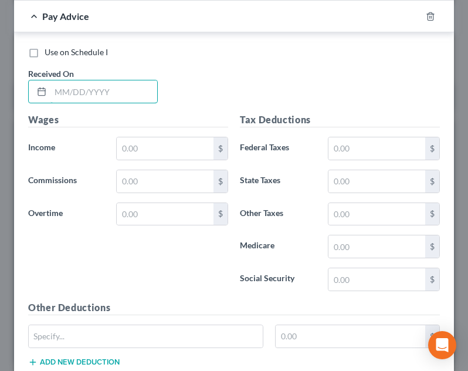
scroll to position [524, 0]
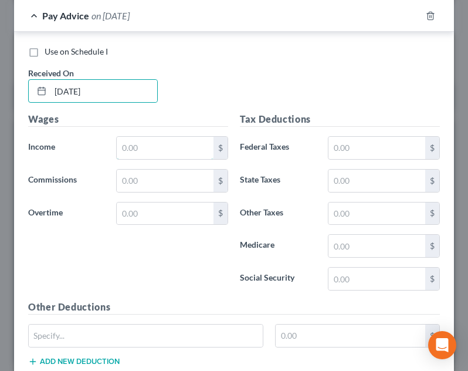
drag, startPoint x: 159, startPoint y: 148, endPoint x: 196, endPoint y: 112, distance: 51.0
click at [161, 147] on input "text" at bounding box center [165, 148] width 97 height 22
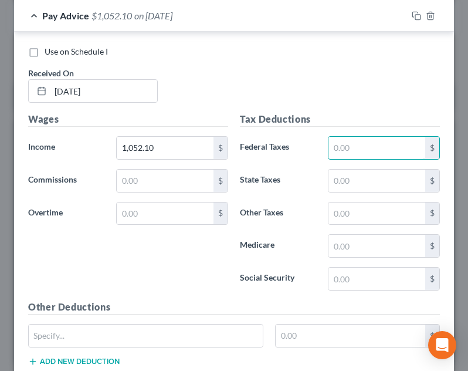
drag, startPoint x: 363, startPoint y: 153, endPoint x: 363, endPoint y: 98, distance: 55.1
click at [363, 152] on input "text" at bounding box center [376, 148] width 97 height 22
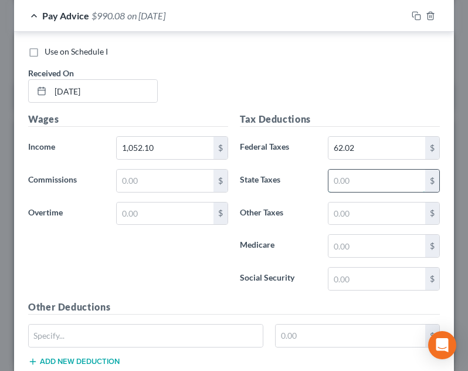
click at [354, 170] on input "text" at bounding box center [376, 180] width 97 height 22
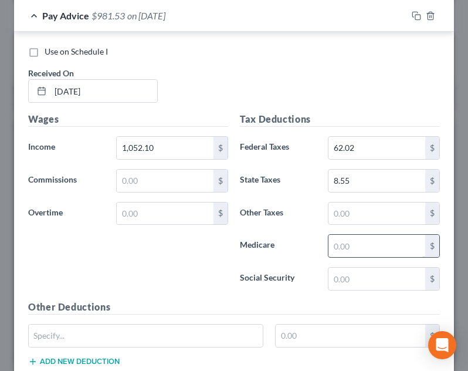
click at [338, 245] on input "text" at bounding box center [376, 246] width 97 height 22
click at [341, 284] on input "text" at bounding box center [376, 278] width 97 height 22
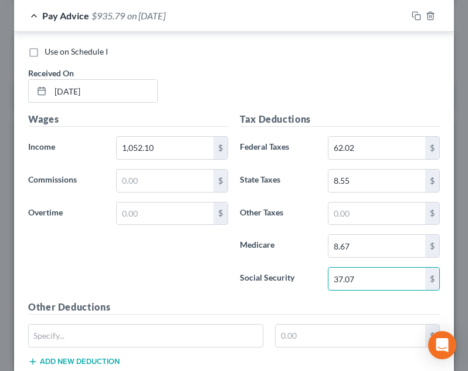
click at [177, 270] on div "Wages Income * 1,052.10 $ Commissions $ Overtime $" at bounding box center [128, 206] width 212 height 188
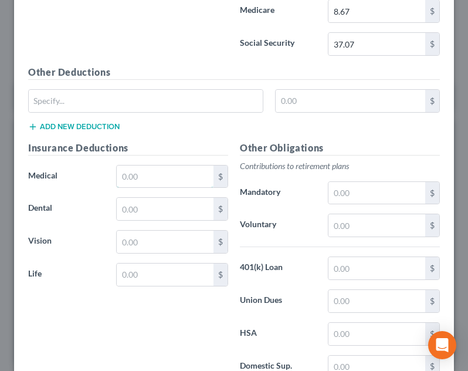
drag, startPoint x: 154, startPoint y: 171, endPoint x: 157, endPoint y: 157, distance: 15.1
click at [154, 171] on input "text" at bounding box center [165, 176] width 97 height 22
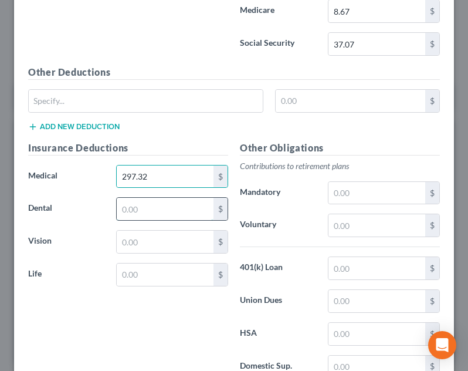
click at [159, 201] on input "text" at bounding box center [165, 209] width 97 height 22
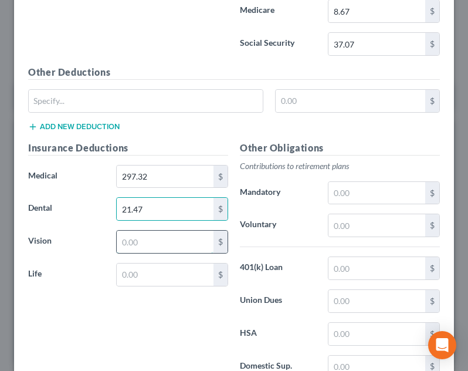
click at [149, 243] on input "text" at bounding box center [165, 241] width 97 height 22
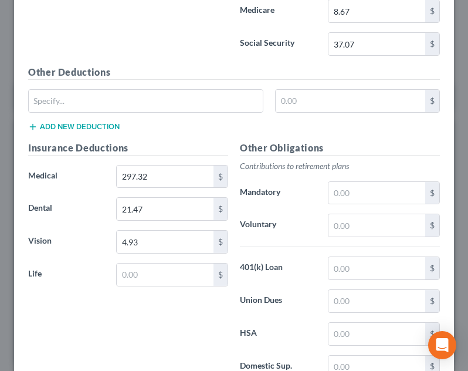
drag, startPoint x: 112, startPoint y: 234, endPoint x: 125, endPoint y: 241, distance: 15.2
click at [112, 235] on div "4.93 $" at bounding box center [172, 241] width 124 height 23
click at [179, 326] on div "Insurance Deductions Medical 297.32 $ Dental 21.47 $ Vision 9.86 $ Life $" at bounding box center [128, 264] width 212 height 247
click at [365, 230] on input "text" at bounding box center [376, 225] width 97 height 22
click at [365, 185] on input "text" at bounding box center [376, 193] width 97 height 22
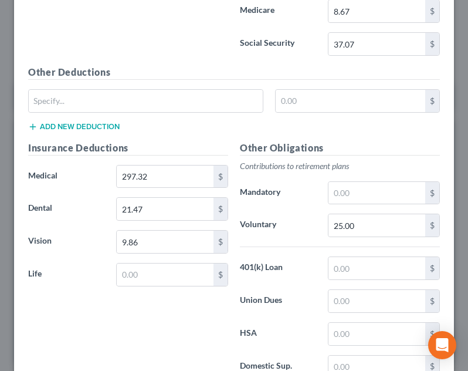
click at [371, 173] on div "Other Obligations Contributions to retirement plans Mandatory $ Voluntary 25.00…" at bounding box center [340, 264] width 212 height 247
click at [156, 175] on input "297.32" at bounding box center [165, 176] width 97 height 22
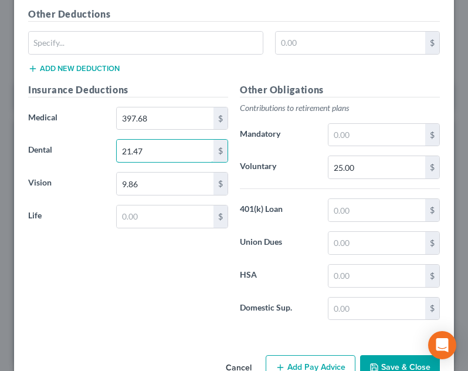
scroll to position [817, 0]
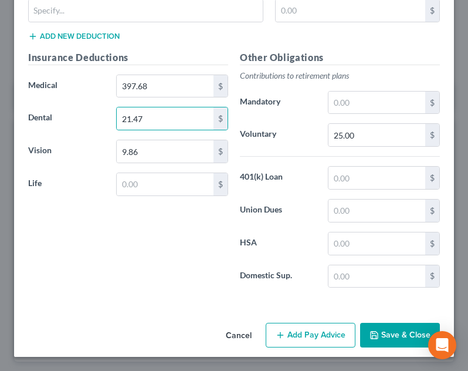
click at [344, 331] on button "Add Pay Advice" at bounding box center [311, 334] width 90 height 25
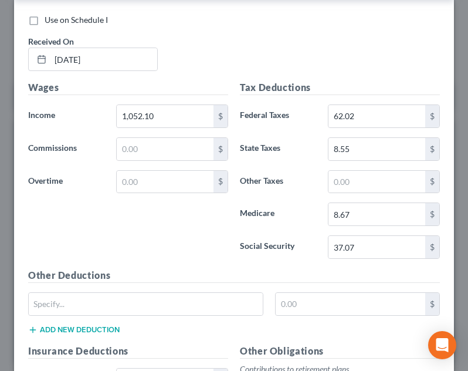
scroll to position [380, 0]
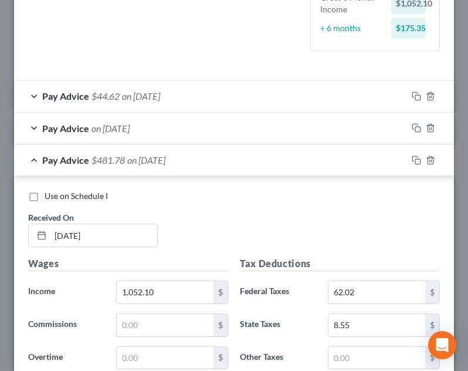
click at [245, 157] on div "Pay Advice $481.78 on [DATE]" at bounding box center [210, 159] width 393 height 31
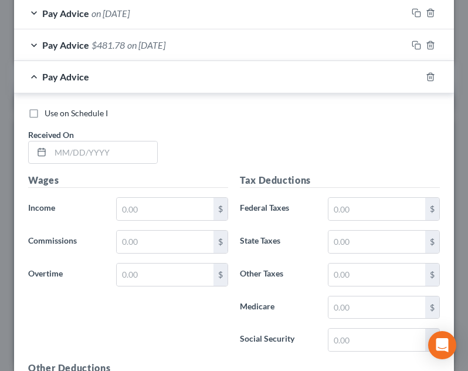
scroll to position [556, 0]
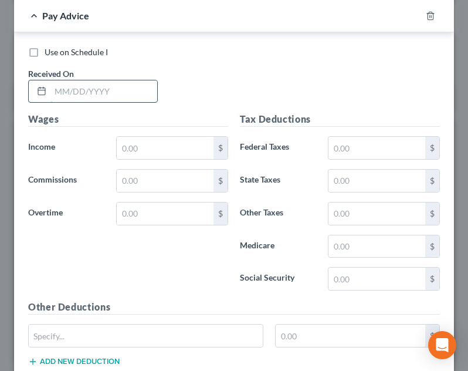
click at [131, 94] on input "text" at bounding box center [103, 91] width 107 height 22
drag, startPoint x: 169, startPoint y: 159, endPoint x: 176, endPoint y: 133, distance: 27.9
click at [169, 159] on div "$" at bounding box center [172, 147] width 112 height 23
click at [182, 134] on div "Wages Income * $ Commissions $ Overtime $" at bounding box center [128, 206] width 212 height 188
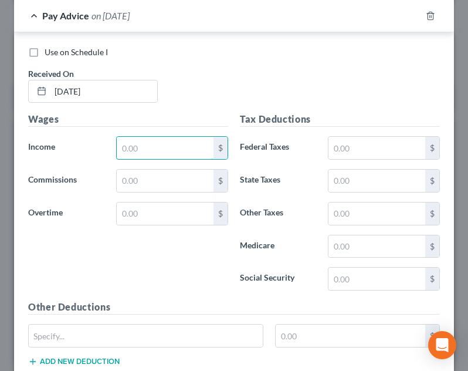
drag, startPoint x: 174, startPoint y: 150, endPoint x: 178, endPoint y: 133, distance: 16.9
click at [174, 149] on input "text" at bounding box center [165, 148] width 97 height 22
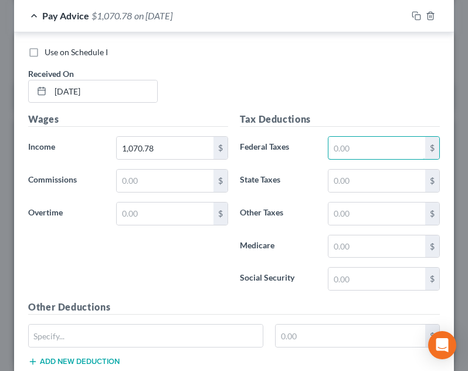
drag, startPoint x: 344, startPoint y: 157, endPoint x: 351, endPoint y: 84, distance: 73.6
click at [344, 157] on input "text" at bounding box center [376, 148] width 97 height 22
click at [362, 182] on input "text" at bounding box center [376, 180] width 97 height 22
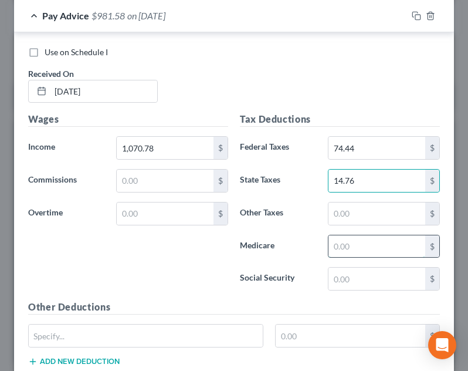
click at [369, 236] on input "text" at bounding box center [376, 246] width 97 height 22
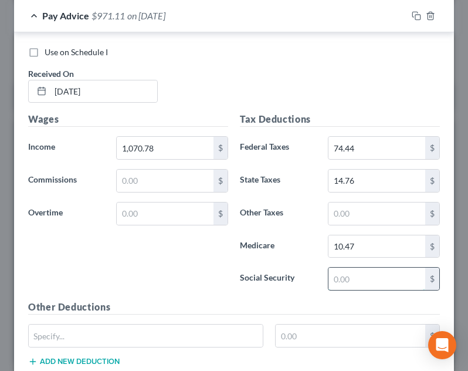
click at [361, 278] on input "text" at bounding box center [376, 278] width 97 height 22
click at [326, 294] on div "Tax Deductions Federal Taxes 74.44 $ State Taxes 14.76 $ Other Taxes $ Medicare…" at bounding box center [340, 206] width 212 height 188
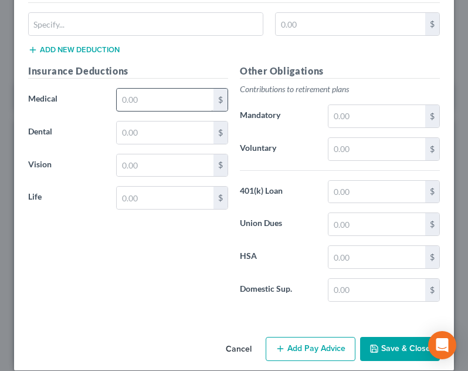
scroll to position [881, 0]
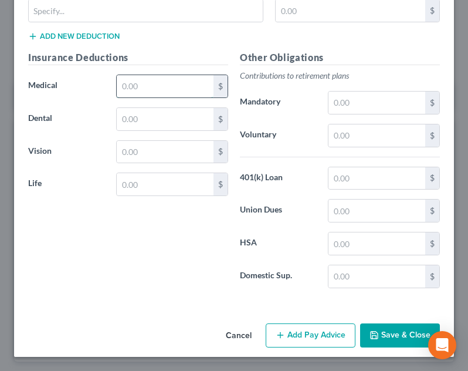
click at [150, 92] on input "text" at bounding box center [165, 86] width 97 height 22
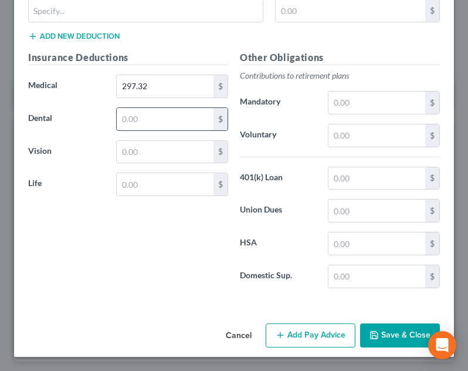
click at [127, 123] on input "text" at bounding box center [165, 119] width 97 height 22
click at [139, 151] on input "text" at bounding box center [165, 152] width 97 height 22
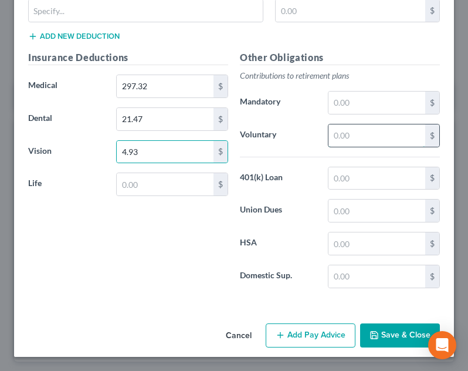
click at [368, 137] on input "text" at bounding box center [376, 135] width 97 height 22
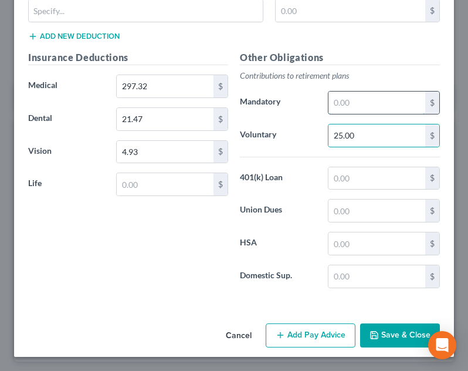
click at [379, 110] on input "text" at bounding box center [376, 102] width 97 height 22
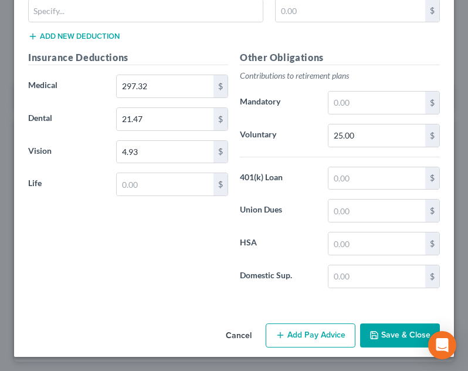
click at [361, 72] on p "Contributions to retirement plans" at bounding box center [340, 76] width 200 height 12
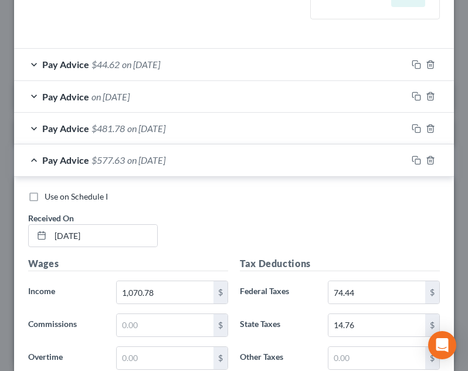
click at [248, 160] on div "Pay Advice $577.63 on [DATE]" at bounding box center [210, 159] width 393 height 31
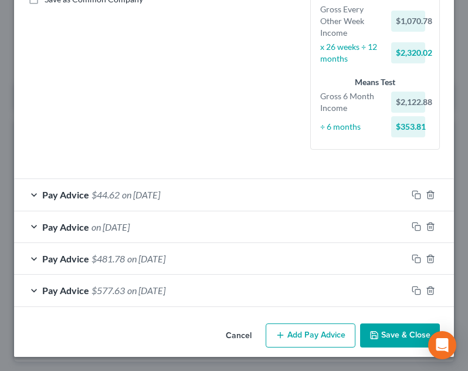
scroll to position [281, 0]
drag, startPoint x: 278, startPoint y: 327, endPoint x: 253, endPoint y: 211, distance: 118.8
click at [279, 328] on button "Add Pay Advice" at bounding box center [311, 335] width 90 height 25
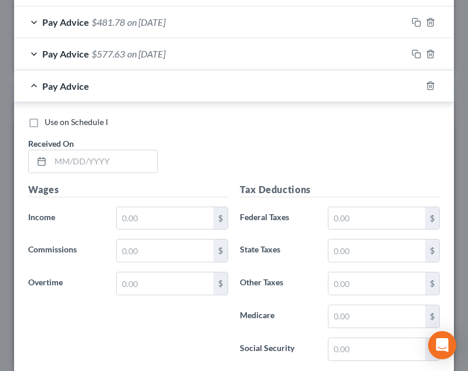
scroll to position [571, 0]
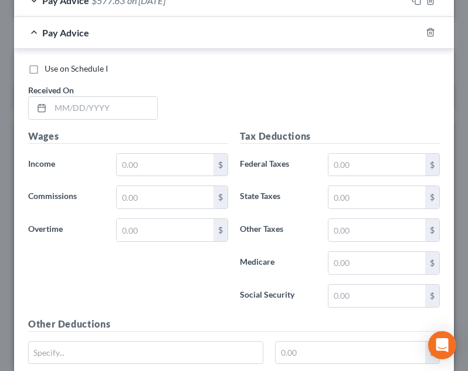
click at [138, 177] on div "Wages Income * $ Commissions $ Overtime $" at bounding box center [128, 223] width 212 height 188
click at [113, 110] on input "text" at bounding box center [103, 108] width 107 height 22
drag, startPoint x: 151, startPoint y: 175, endPoint x: 174, endPoint y: 138, distance: 43.6
click at [151, 175] on input "text" at bounding box center [165, 165] width 97 height 22
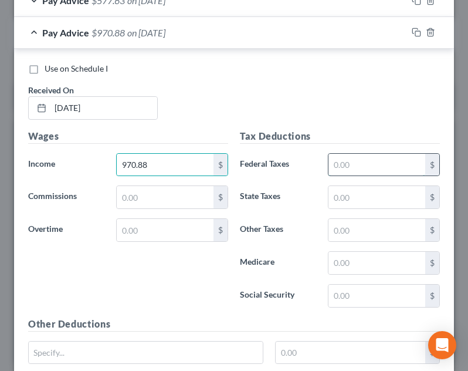
click at [346, 166] on input "text" at bounding box center [376, 165] width 97 height 22
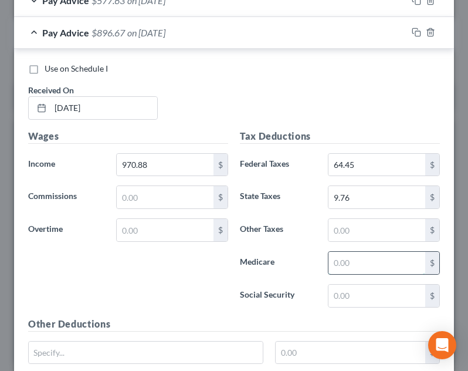
click at [341, 261] on input "text" at bounding box center [376, 263] width 97 height 22
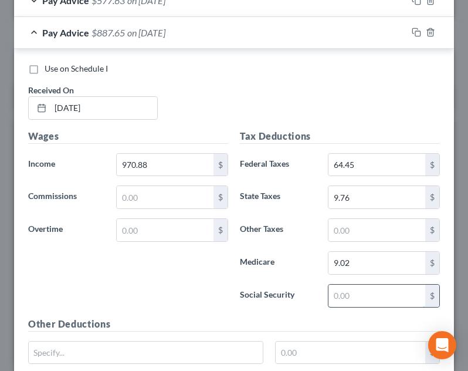
click at [329, 296] on input "text" at bounding box center [376, 295] width 97 height 22
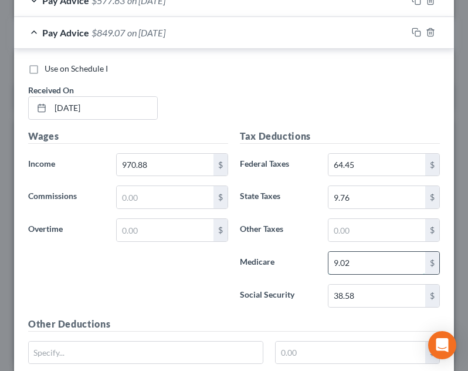
click at [359, 256] on input "9.02" at bounding box center [376, 263] width 97 height 22
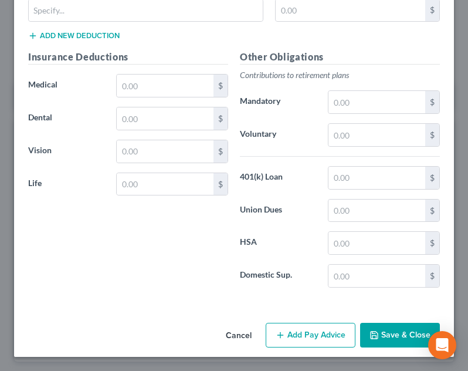
scroll to position [854, 0]
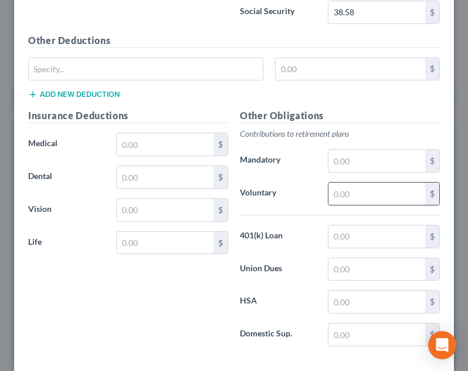
click at [363, 189] on input "text" at bounding box center [376, 193] width 97 height 22
click at [179, 145] on input "text" at bounding box center [165, 144] width 97 height 22
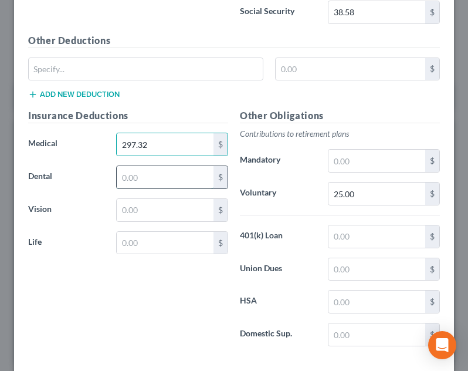
click at [127, 181] on input "text" at bounding box center [165, 177] width 97 height 22
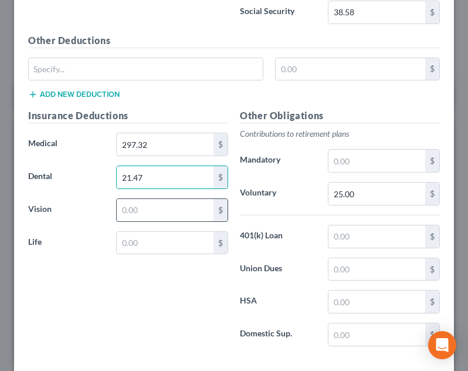
click at [127, 209] on input "text" at bounding box center [165, 210] width 97 height 22
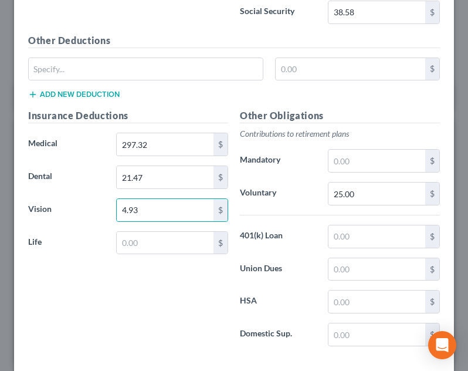
click at [89, 205] on label "Vision" at bounding box center [66, 209] width 88 height 23
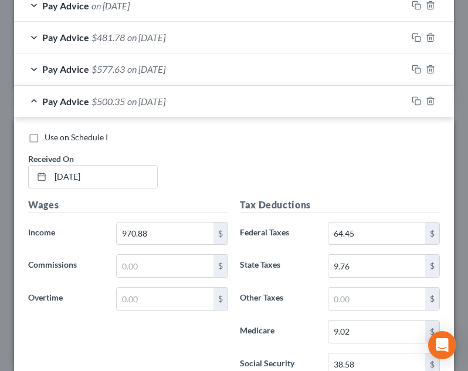
click at [173, 111] on div "Pay Advice $500.35 on [DATE]" at bounding box center [210, 101] width 393 height 31
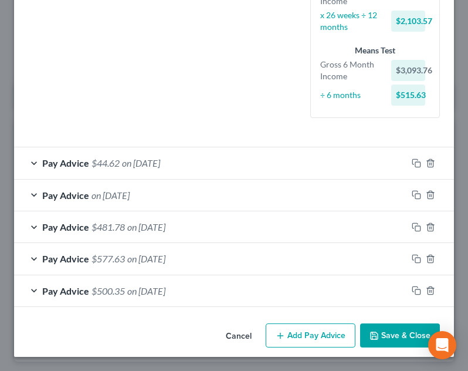
scroll to position [313, 0]
click at [280, 316] on div "Employment Type * Select Full or [DEMOGRAPHIC_DATA] Employment Self Employment …" at bounding box center [234, 30] width 440 height 578
click at [287, 327] on button "Add Pay Advice" at bounding box center [311, 335] width 90 height 25
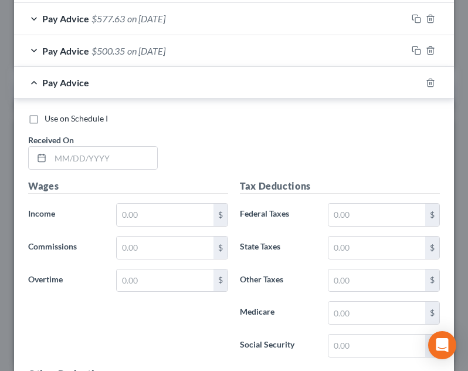
scroll to position [603, 0]
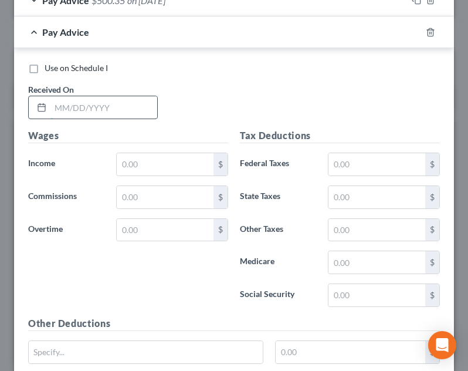
click at [125, 115] on input "text" at bounding box center [103, 107] width 107 height 22
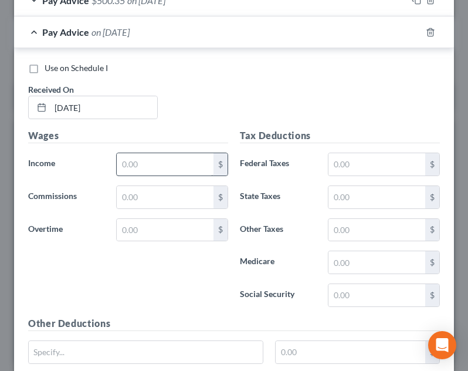
drag, startPoint x: 147, startPoint y: 176, endPoint x: 155, endPoint y: 158, distance: 19.4
click at [147, 174] on div "Wages Income * $ Commissions $ Overtime $" at bounding box center [128, 222] width 212 height 188
click at [153, 180] on div "Wages Income * $ Commissions $ Overtime $" at bounding box center [128, 222] width 212 height 188
click at [154, 171] on input "text" at bounding box center [165, 164] width 97 height 22
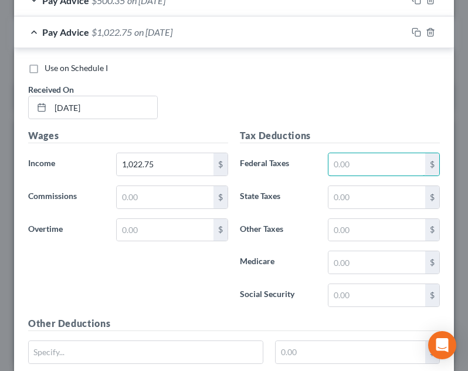
drag, startPoint x: 376, startPoint y: 155, endPoint x: 374, endPoint y: 141, distance: 14.8
click at [376, 155] on input "text" at bounding box center [376, 164] width 97 height 22
click at [342, 261] on input "text" at bounding box center [376, 262] width 97 height 22
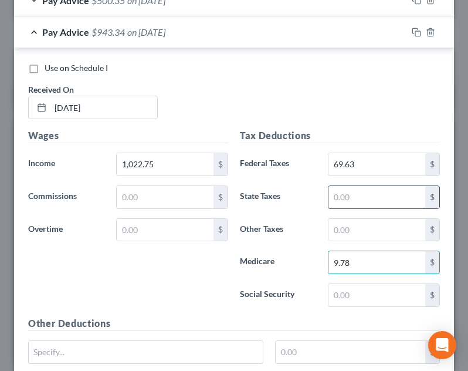
click at [349, 199] on input "text" at bounding box center [376, 197] width 97 height 22
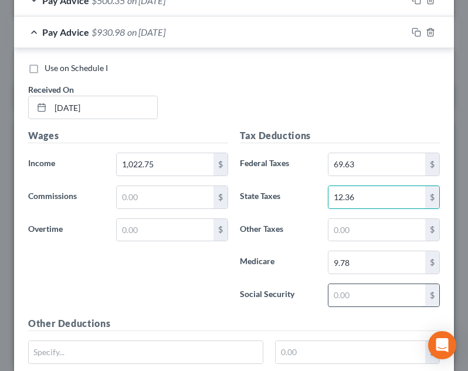
click at [340, 295] on input "text" at bounding box center [376, 295] width 97 height 22
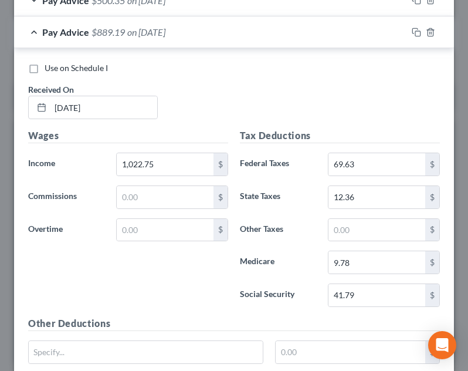
click at [304, 291] on label "Social Security" at bounding box center [278, 294] width 88 height 23
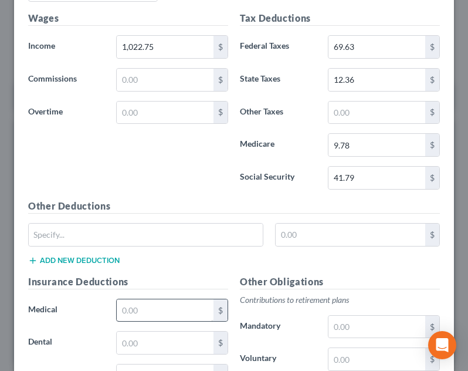
scroll to position [779, 0]
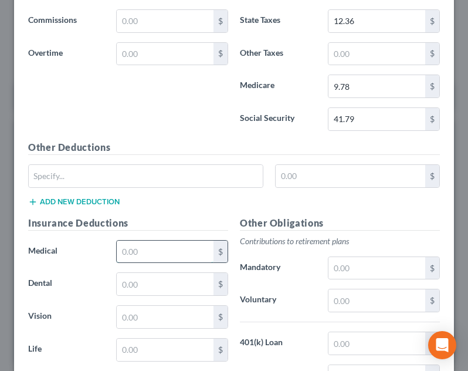
click at [161, 246] on input "text" at bounding box center [165, 251] width 97 height 22
click at [124, 285] on input "text" at bounding box center [165, 284] width 97 height 22
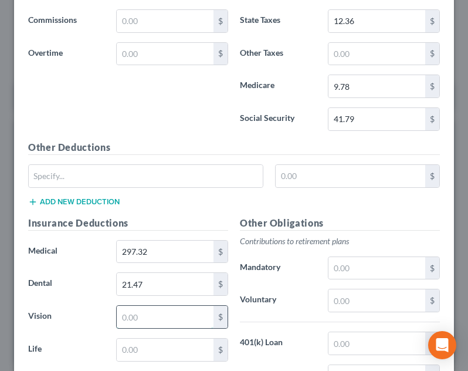
click at [128, 320] on input "text" at bounding box center [165, 316] width 97 height 22
click at [366, 301] on input "text" at bounding box center [376, 300] width 97 height 22
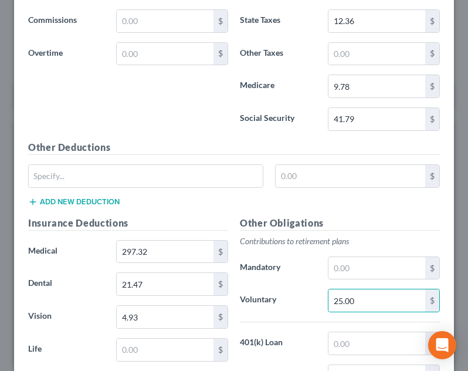
click at [369, 239] on p "Contributions to retirement plans" at bounding box center [340, 241] width 200 height 12
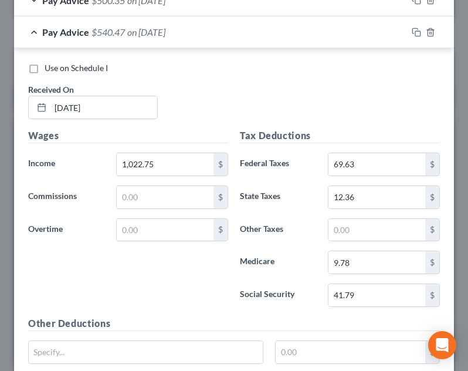
click at [259, 40] on div "Pay Advice $540.47 on [DATE]" at bounding box center [210, 31] width 393 height 31
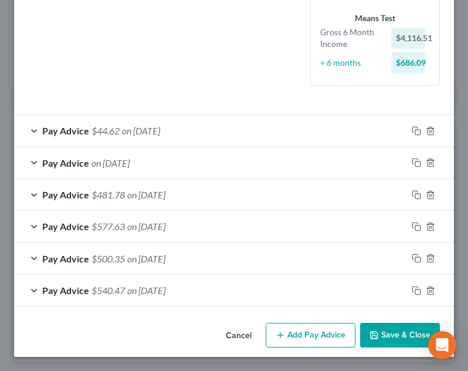
scroll to position [345, 0]
click at [326, 328] on button "Add Pay Advice" at bounding box center [311, 334] width 90 height 25
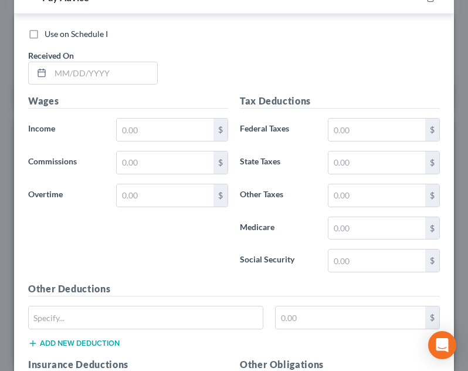
scroll to position [697, 0]
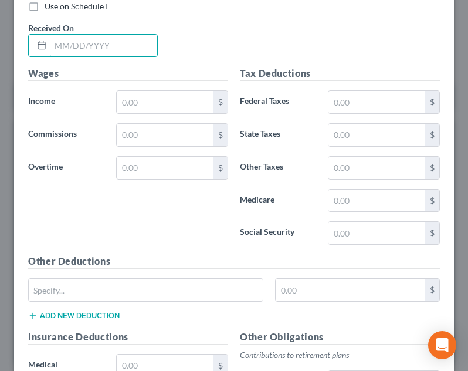
drag, startPoint x: 117, startPoint y: 41, endPoint x: 239, endPoint y: 23, distance: 122.7
click at [117, 41] on input "text" at bounding box center [103, 46] width 107 height 22
click at [177, 103] on input "text" at bounding box center [165, 102] width 97 height 22
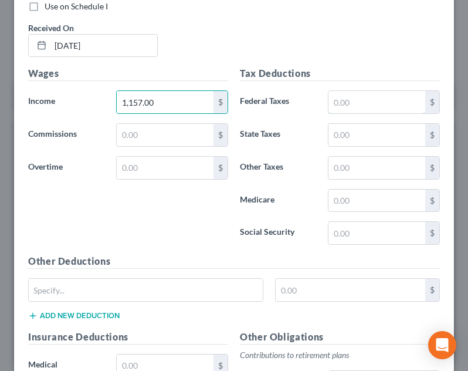
drag, startPoint x: 382, startPoint y: 107, endPoint x: 371, endPoint y: 66, distance: 42.7
click at [382, 104] on input "text" at bounding box center [376, 102] width 97 height 22
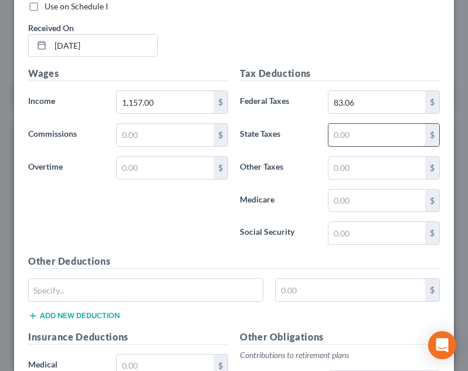
click at [369, 130] on input "text" at bounding box center [376, 135] width 97 height 22
click at [375, 191] on input "text" at bounding box center [376, 200] width 97 height 22
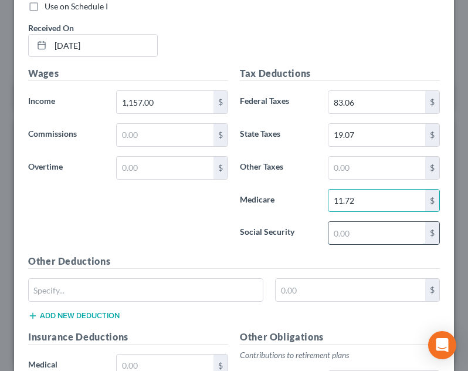
click at [352, 236] on input "text" at bounding box center [376, 233] width 97 height 22
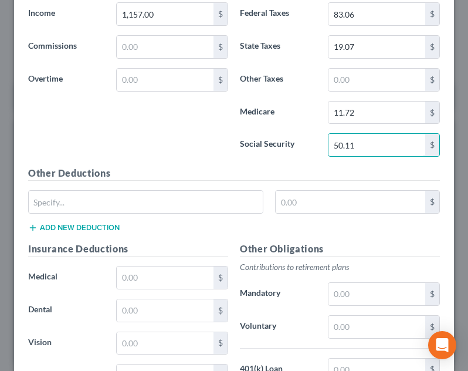
scroll to position [873, 0]
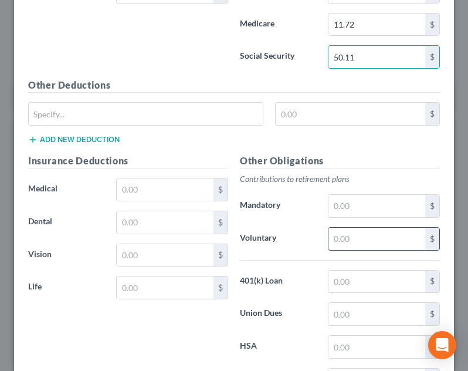
click at [350, 243] on input "text" at bounding box center [376, 239] width 97 height 22
drag, startPoint x: 191, startPoint y: 194, endPoint x: 189, endPoint y: 144, distance: 50.4
click at [191, 185] on input "text" at bounding box center [165, 189] width 97 height 22
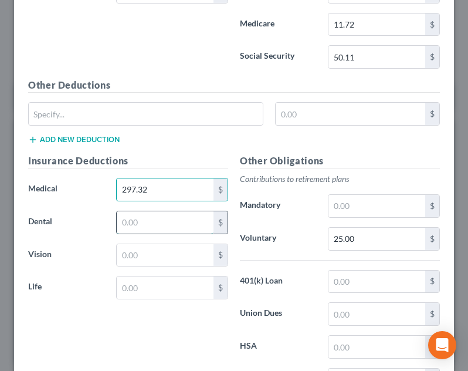
click at [128, 222] on input "text" at bounding box center [165, 222] width 97 height 22
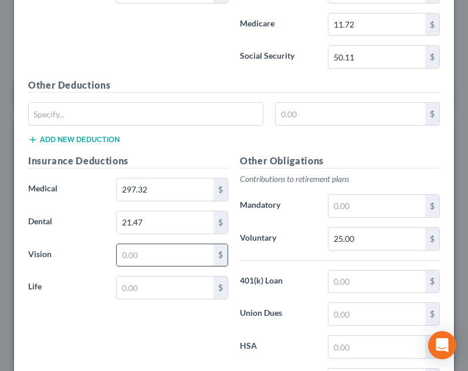
click at [151, 263] on input "text" at bounding box center [165, 255] width 97 height 22
click at [206, 164] on h5 "Insurance Deductions" at bounding box center [128, 161] width 200 height 15
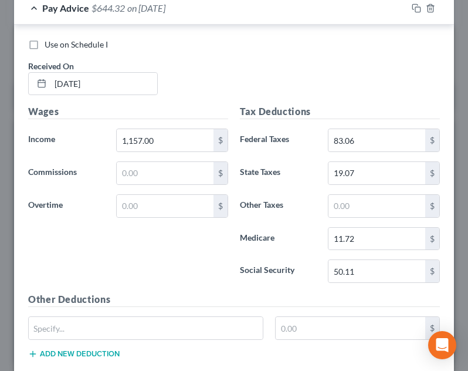
scroll to position [639, 0]
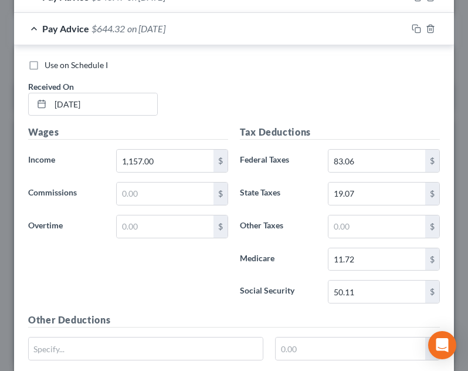
click at [198, 35] on div "Pay Advice $644.32 on [DATE]" at bounding box center [210, 28] width 393 height 31
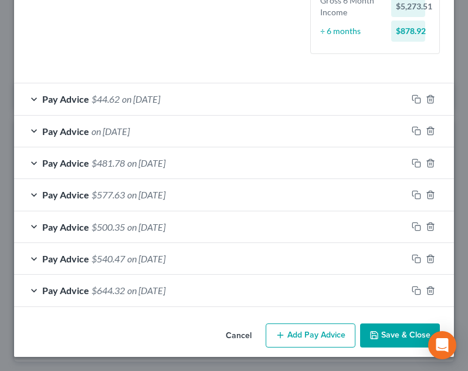
scroll to position [377, 0]
click at [304, 332] on button "Add Pay Advice" at bounding box center [311, 335] width 90 height 25
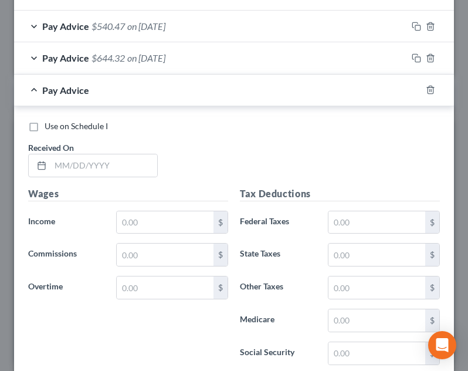
scroll to position [667, 0]
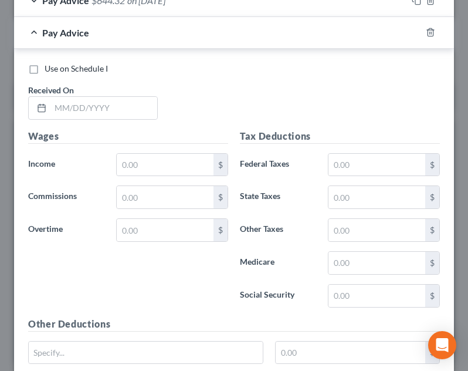
click at [77, 127] on div "Use on Schedule I Received On *" at bounding box center [233, 96] width 423 height 66
drag, startPoint x: 87, startPoint y: 114, endPoint x: 123, endPoint y: 108, distance: 36.8
click at [87, 113] on input "text" at bounding box center [103, 108] width 107 height 22
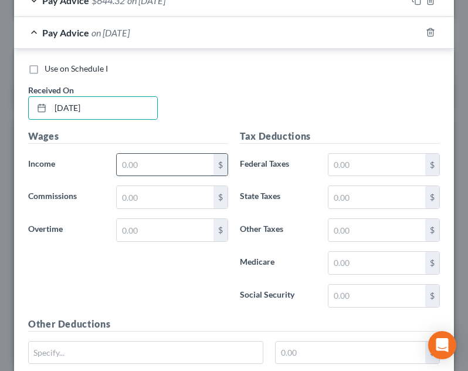
click at [179, 174] on input "text" at bounding box center [165, 165] width 97 height 22
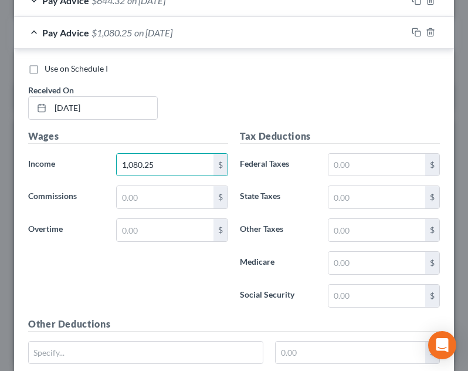
click at [351, 144] on div "Tax Deductions Federal Taxes $ State Taxes $ Other Taxes $ Medicare $ Social Se…" at bounding box center [340, 223] width 212 height 188
drag, startPoint x: 355, startPoint y: 159, endPoint x: 349, endPoint y: 129, distance: 31.0
click at [355, 159] on input "text" at bounding box center [376, 165] width 97 height 22
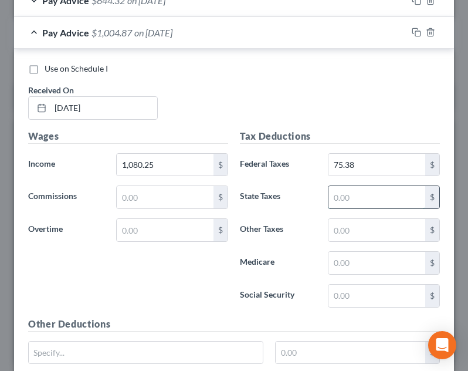
click at [351, 193] on input "text" at bounding box center [376, 197] width 97 height 22
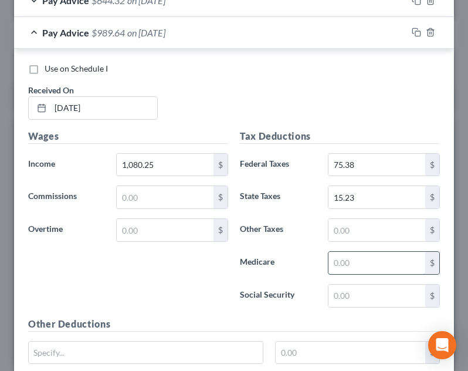
click at [349, 256] on input "text" at bounding box center [376, 263] width 97 height 22
click at [355, 301] on input "text" at bounding box center [376, 295] width 97 height 22
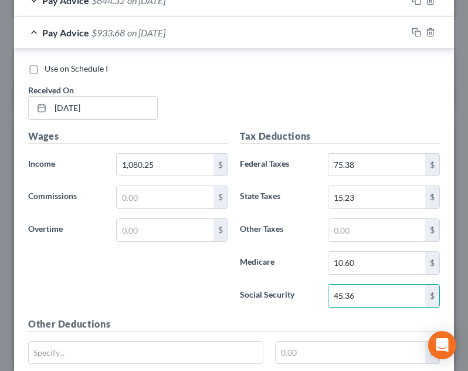
click at [335, 60] on div "Use on Schedule I Received On * [DATE] Wages Income * 1,080.25 $ Commissions $ …" at bounding box center [234, 348] width 440 height 599
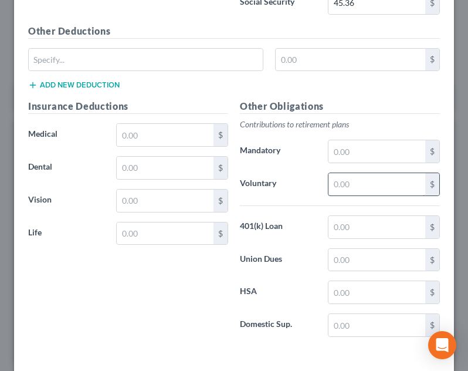
scroll to position [960, 0]
click at [371, 178] on input "text" at bounding box center [376, 183] width 97 height 22
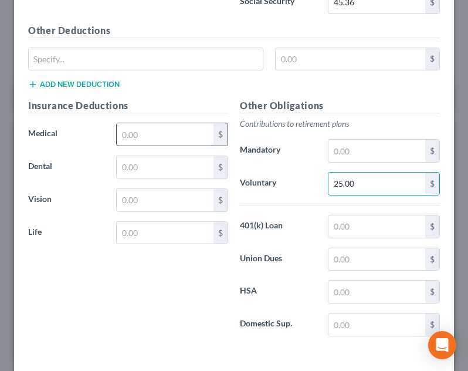
click at [158, 143] on input "text" at bounding box center [165, 134] width 97 height 22
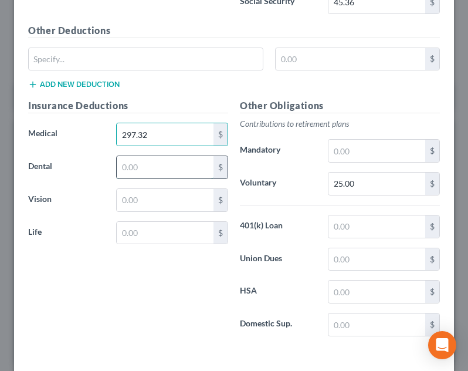
click at [146, 159] on input "text" at bounding box center [165, 167] width 97 height 22
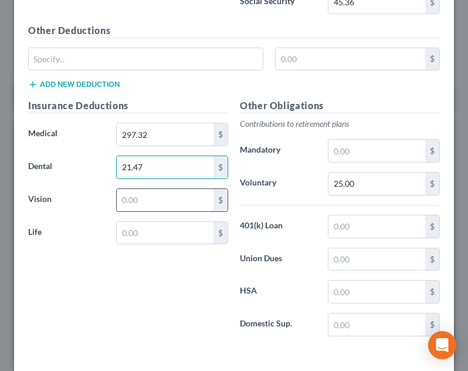
click at [150, 194] on input "text" at bounding box center [165, 200] width 97 height 22
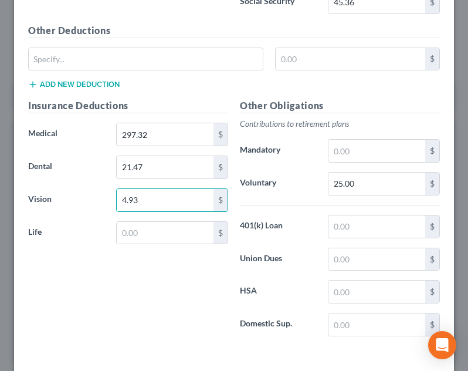
click at [154, 185] on div "Insurance Deductions Medical 297.32 $ Dental 21.47 $ Vision 4.93 $ Life $" at bounding box center [128, 222] width 212 height 247
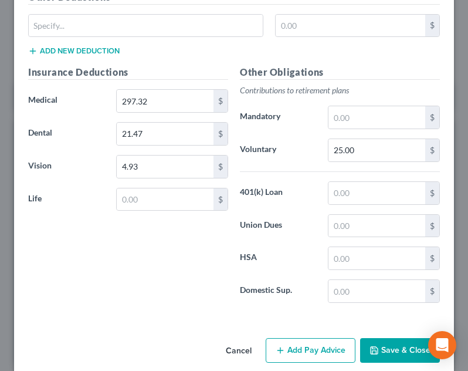
scroll to position [1009, 0]
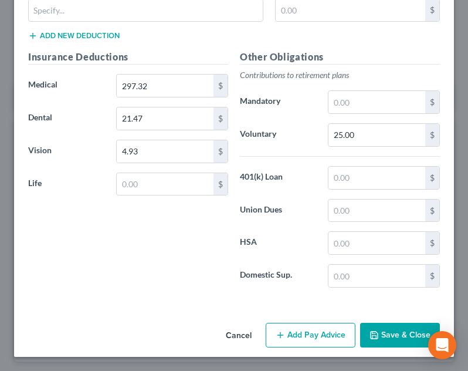
click at [330, 340] on button "Add Pay Advice" at bounding box center [311, 334] width 90 height 25
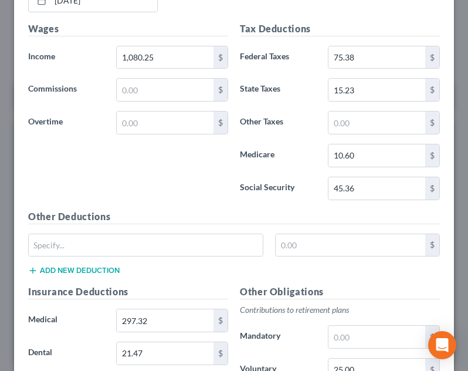
scroll to position [539, 0]
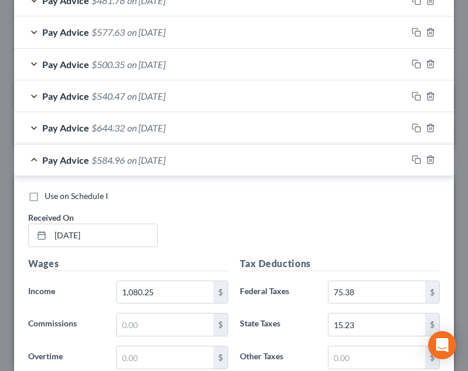
click at [233, 165] on div "Pay Advice $584.96 on [DATE]" at bounding box center [210, 159] width 393 height 31
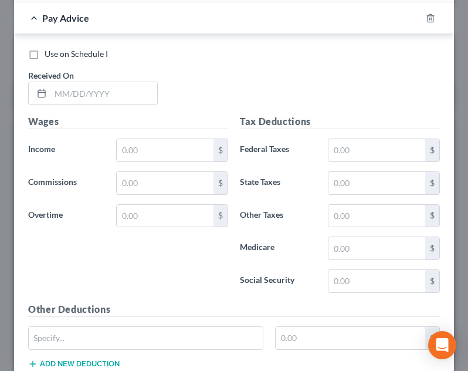
scroll to position [715, 0]
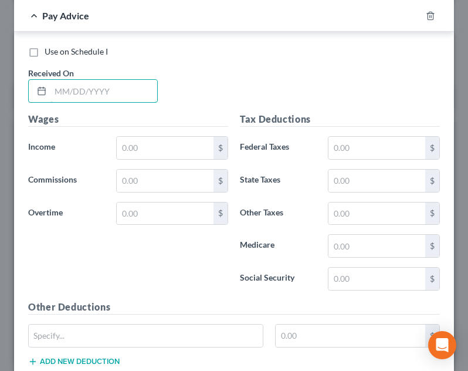
drag, startPoint x: 96, startPoint y: 94, endPoint x: 186, endPoint y: 46, distance: 102.3
click at [96, 94] on input "text" at bounding box center [103, 91] width 107 height 22
click at [175, 145] on input "text" at bounding box center [165, 148] width 97 height 22
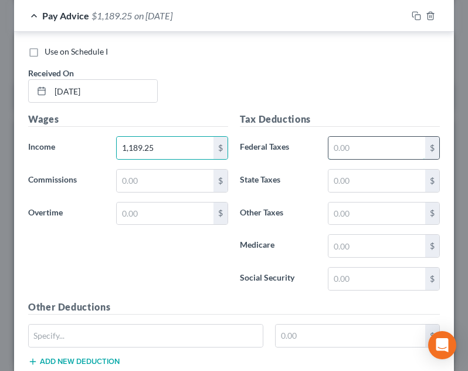
click at [348, 143] on input "text" at bounding box center [376, 148] width 97 height 22
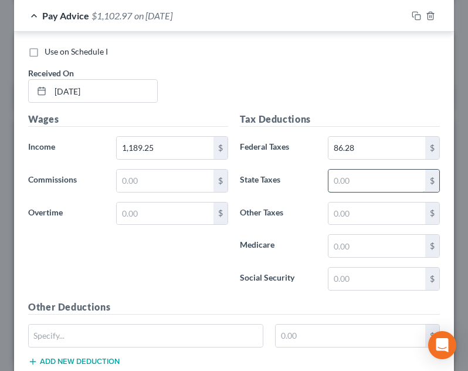
click at [395, 186] on input "text" at bounding box center [376, 180] width 97 height 22
click at [368, 232] on div "Tax Deductions Federal Taxes 86.28 $ State Taxes 20.68 $ Other Taxes $ Medicare…" at bounding box center [340, 206] width 212 height 188
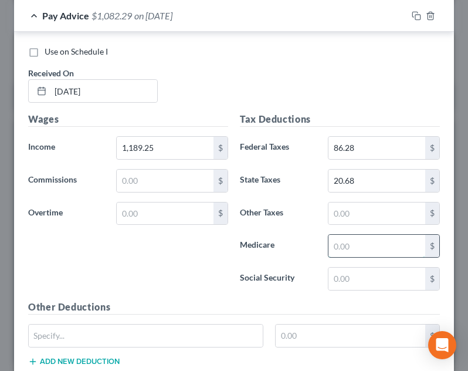
click at [367, 236] on input "text" at bounding box center [376, 246] width 97 height 22
click at [386, 285] on input "text" at bounding box center [376, 278] width 97 height 22
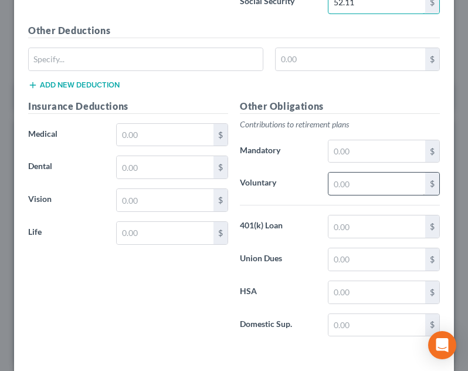
scroll to position [1040, 0]
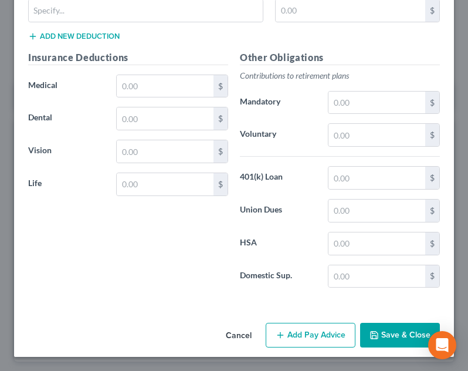
click at [379, 118] on div "Other Obligations Contributions to retirement plans Mandatory $ Voluntary $ 401…" at bounding box center [340, 173] width 212 height 247
click at [377, 124] on div "$" at bounding box center [384, 134] width 112 height 23
click at [377, 124] on input "text" at bounding box center [376, 135] width 97 height 22
click at [159, 88] on input "text" at bounding box center [165, 86] width 97 height 22
click at [130, 120] on input "text" at bounding box center [165, 118] width 97 height 22
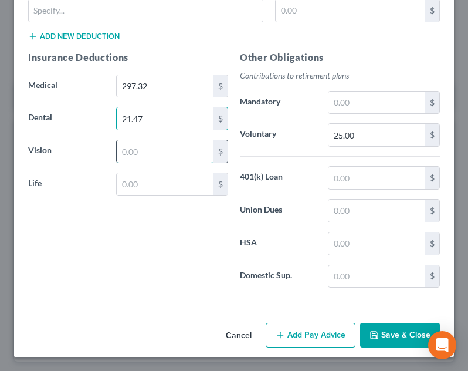
click at [122, 145] on input "text" at bounding box center [165, 151] width 97 height 22
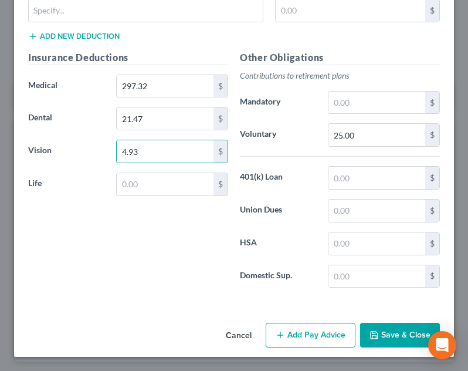
click at [100, 137] on div "Insurance Deductions Medical 297.32 $ Dental 21.47 $ Vision 4.93 $ Life $" at bounding box center [128, 173] width 212 height 247
click at [337, 340] on button "Add Pay Advice" at bounding box center [311, 334] width 90 height 25
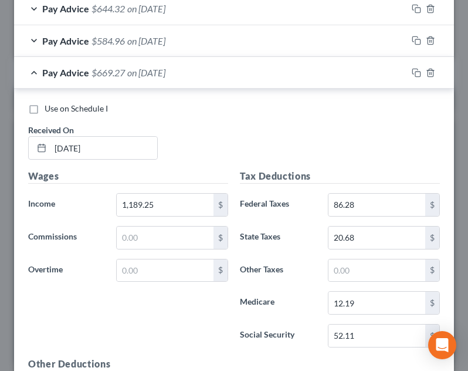
scroll to position [630, 0]
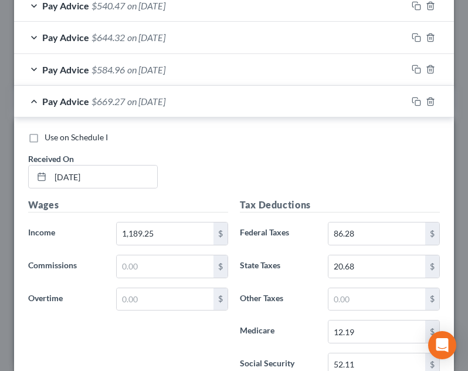
click at [200, 99] on div "Pay Advice $669.27 on [DATE]" at bounding box center [210, 101] width 393 height 31
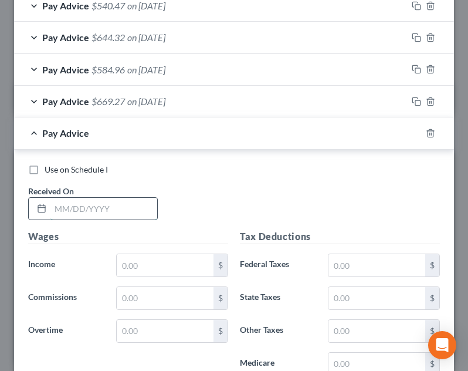
click at [107, 209] on input "text" at bounding box center [103, 209] width 107 height 22
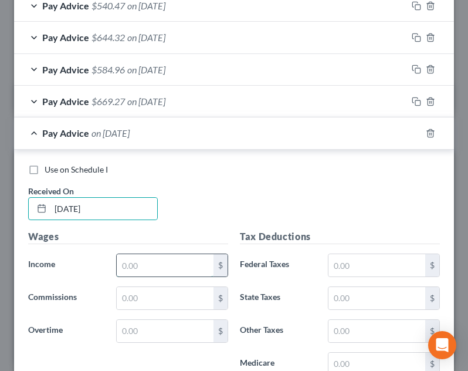
drag, startPoint x: 155, startPoint y: 274, endPoint x: 171, endPoint y: 260, distance: 21.1
click at [157, 274] on input "text" at bounding box center [165, 265] width 97 height 22
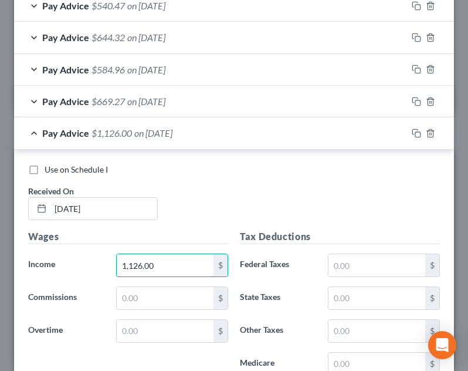
scroll to position [747, 0]
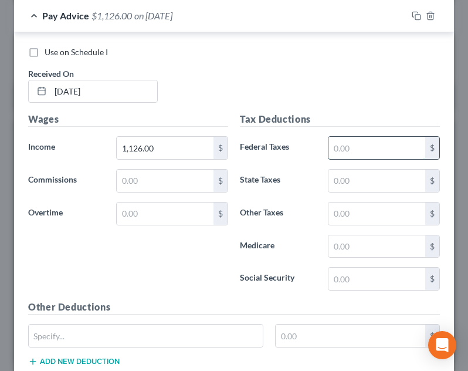
click at [371, 138] on input "text" at bounding box center [376, 148] width 97 height 22
click at [365, 184] on input "text" at bounding box center [376, 180] width 97 height 22
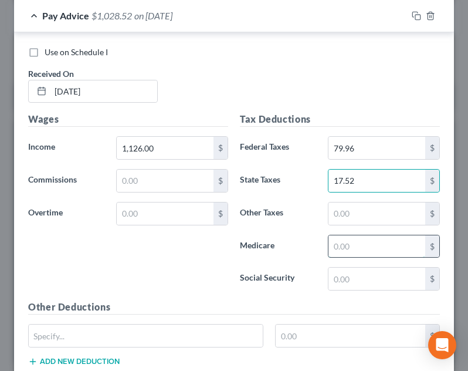
click at [362, 241] on input "text" at bounding box center [376, 246] width 97 height 22
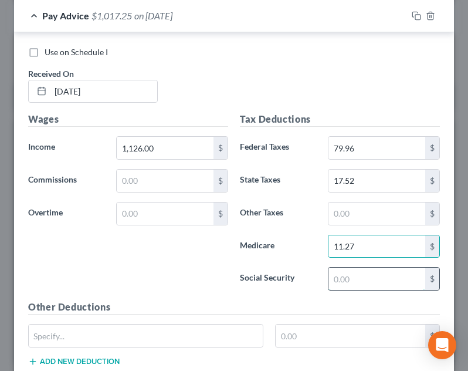
click at [355, 284] on input "text" at bounding box center [376, 278] width 97 height 22
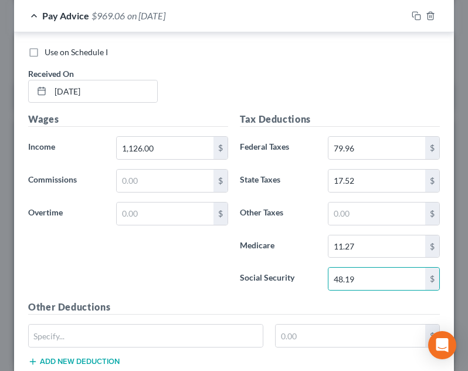
click at [367, 266] on div "Tax Deductions Federal Taxes 79.96 $ State Taxes 17.52 $ Other Taxes $ Medicare…" at bounding box center [340, 206] width 212 height 188
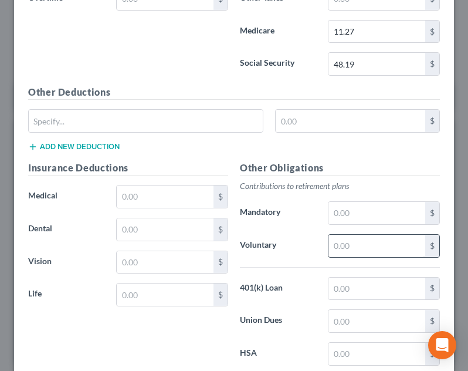
scroll to position [982, 0]
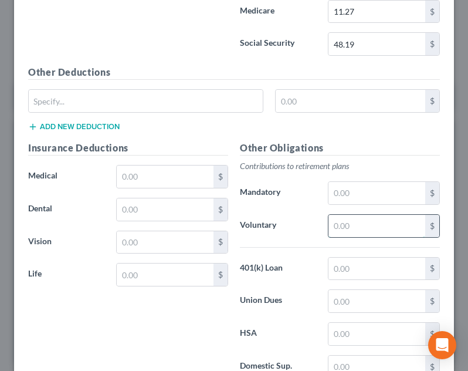
click at [368, 228] on input "text" at bounding box center [376, 226] width 97 height 22
click at [140, 178] on input "text" at bounding box center [165, 176] width 97 height 22
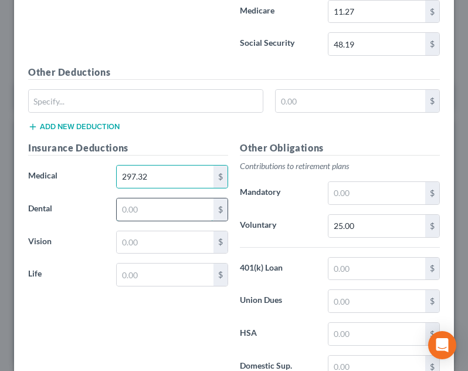
click at [153, 211] on input "text" at bounding box center [165, 209] width 97 height 22
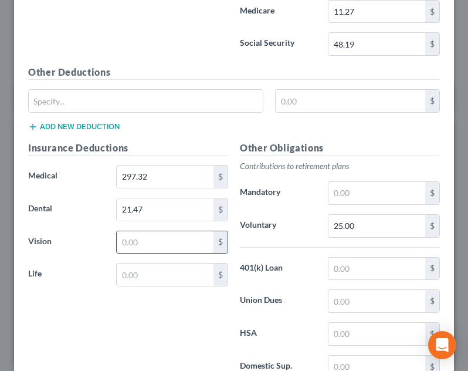
click at [157, 244] on input "text" at bounding box center [165, 242] width 97 height 22
click at [157, 243] on input "4.93" at bounding box center [165, 242] width 97 height 22
click at [152, 267] on input "text" at bounding box center [165, 274] width 97 height 22
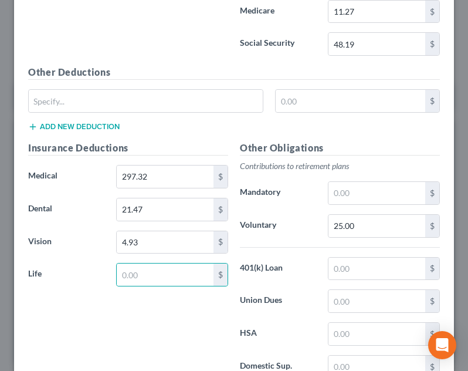
click at [135, 256] on div "Insurance Deductions Medical 297.32 $ Dental 21.47 $ Vision 4.93 $ Life $" at bounding box center [128, 264] width 212 height 247
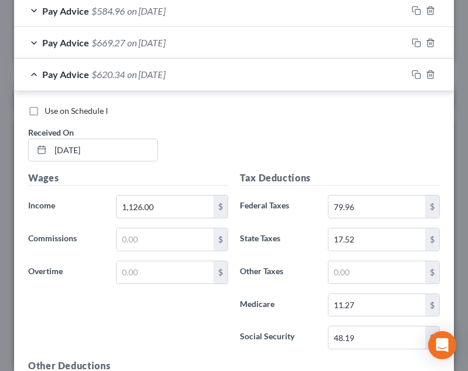
click at [239, 66] on div "Pay Advice $620.34 on [DATE]" at bounding box center [210, 74] width 393 height 31
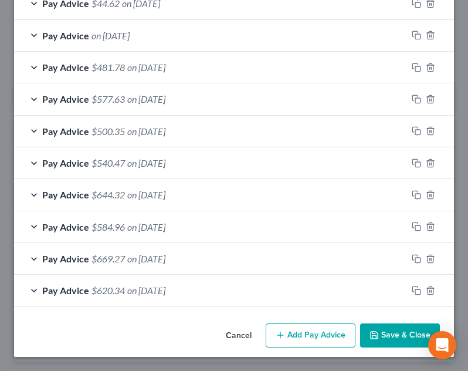
drag, startPoint x: 296, startPoint y: 335, endPoint x: 310, endPoint y: 219, distance: 117.0
click at [296, 335] on button "Add Pay Advice" at bounding box center [311, 335] width 90 height 25
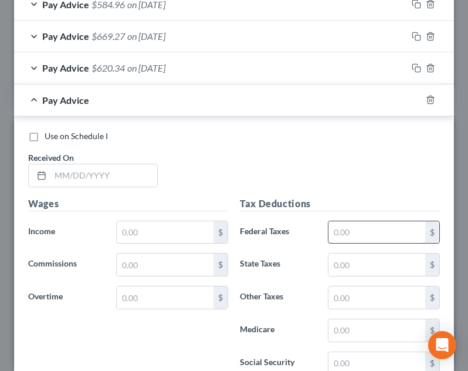
scroll to position [762, 0]
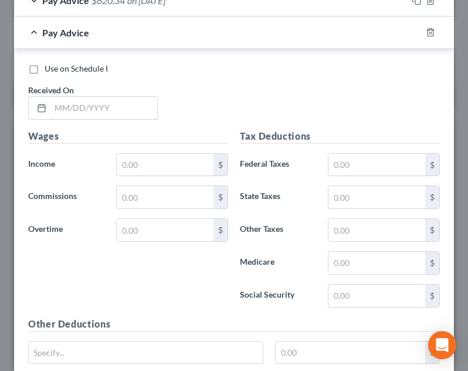
drag, startPoint x: 99, startPoint y: 102, endPoint x: 208, endPoint y: 96, distance: 108.6
click at [100, 102] on input "text" at bounding box center [103, 108] width 107 height 22
drag, startPoint x: 173, startPoint y: 162, endPoint x: 213, endPoint y: 105, distance: 69.5
click at [173, 159] on input "text" at bounding box center [165, 165] width 97 height 22
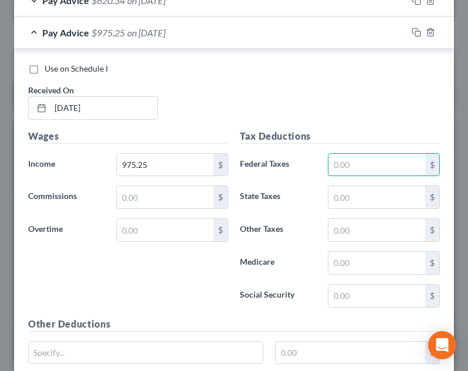
drag, startPoint x: 340, startPoint y: 157, endPoint x: 340, endPoint y: 139, distance: 18.2
click at [340, 157] on input "text" at bounding box center [376, 165] width 97 height 22
click at [349, 195] on input "text" at bounding box center [376, 197] width 97 height 22
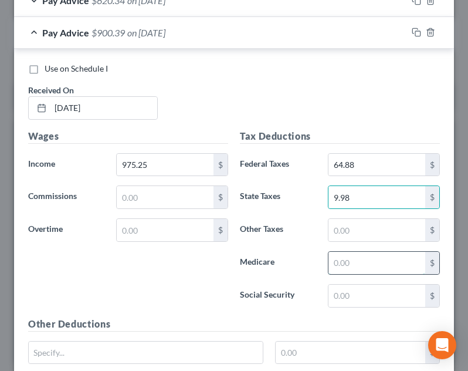
click at [364, 256] on input "text" at bounding box center [376, 263] width 97 height 22
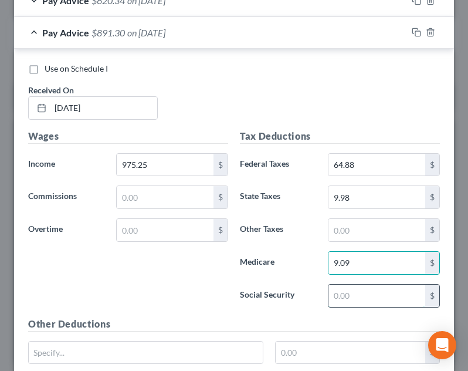
click at [342, 291] on input "text" at bounding box center [376, 295] width 97 height 22
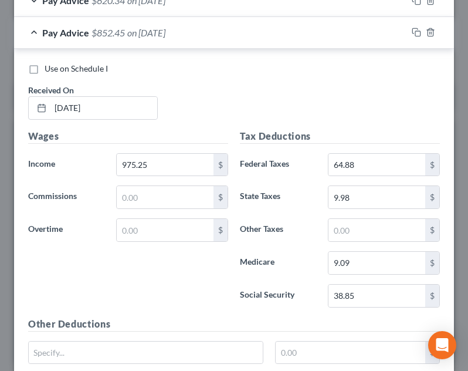
click at [340, 277] on div "Tax Deductions Federal Taxes 64.88 $ State Taxes 9.98 $ Other Taxes $ Medicare …" at bounding box center [340, 223] width 212 height 188
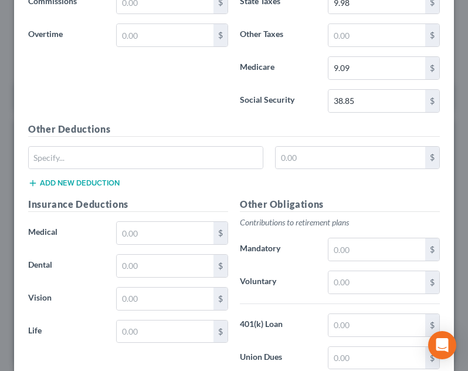
scroll to position [997, 0]
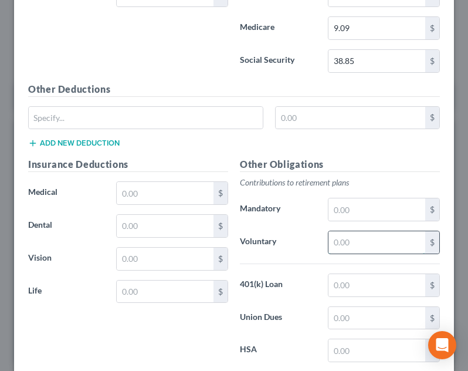
click at [349, 239] on input "text" at bounding box center [376, 242] width 97 height 22
click at [134, 244] on div "Insurance Deductions Medical $ Dental $ Vision $ Life $" at bounding box center [128, 280] width 212 height 247
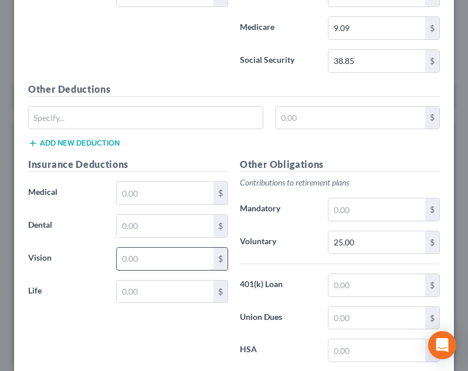
click at [145, 259] on input "text" at bounding box center [165, 258] width 97 height 22
click at [152, 231] on input "text" at bounding box center [165, 226] width 97 height 22
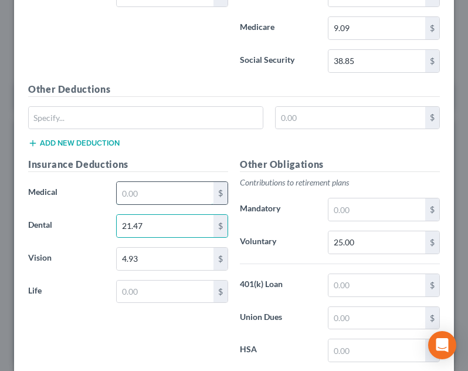
click at [157, 183] on input "text" at bounding box center [165, 193] width 97 height 22
click at [171, 164] on h5 "Insurance Deductions" at bounding box center [128, 164] width 200 height 15
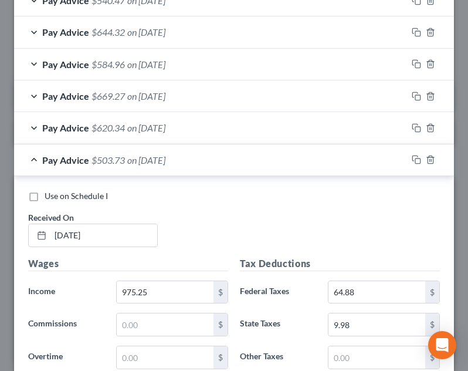
click at [192, 153] on div "Pay Advice $503.73 on [DATE]" at bounding box center [210, 159] width 393 height 31
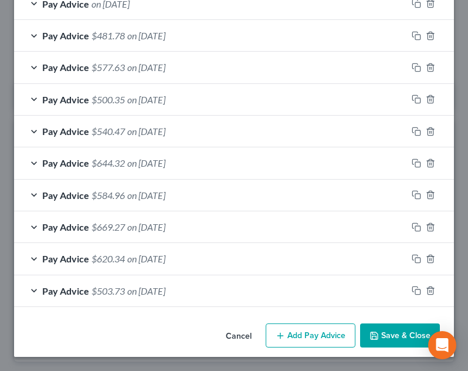
scroll to position [504, 0]
click at [290, 332] on button "Add Pay Advice" at bounding box center [311, 335] width 90 height 25
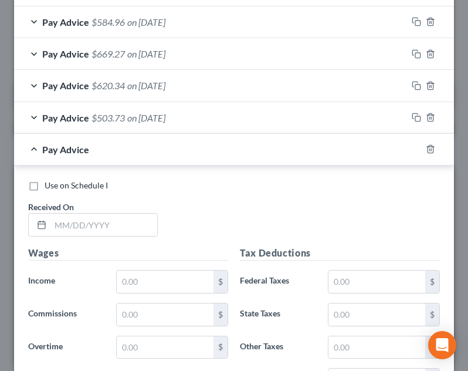
scroll to position [736, 0]
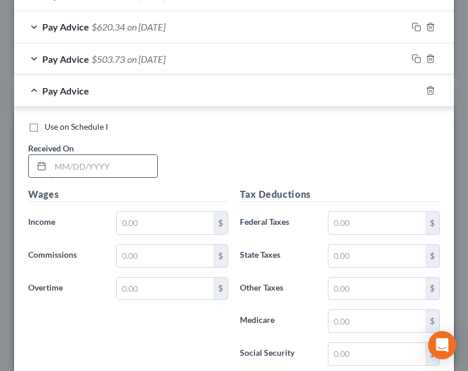
drag, startPoint x: 132, startPoint y: 170, endPoint x: 140, endPoint y: 161, distance: 11.6
click at [132, 170] on input "text" at bounding box center [103, 166] width 107 height 22
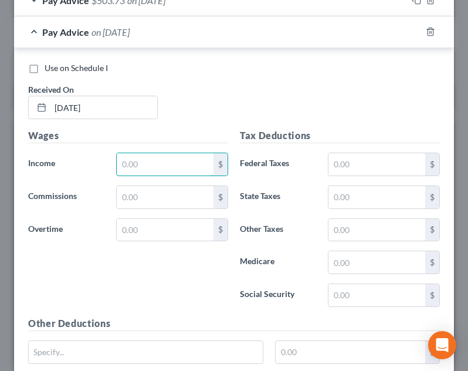
drag, startPoint x: 149, startPoint y: 163, endPoint x: 211, endPoint y: 109, distance: 82.3
click at [149, 162] on input "text" at bounding box center [165, 164] width 97 height 22
click at [347, 151] on div "Tax Deductions Federal Taxes $ State Taxes $ Other Taxes $ Medicare $ Social Se…" at bounding box center [340, 222] width 212 height 188
drag, startPoint x: 354, startPoint y: 154, endPoint x: 354, endPoint y: 138, distance: 15.3
click at [354, 154] on input "text" at bounding box center [376, 164] width 97 height 22
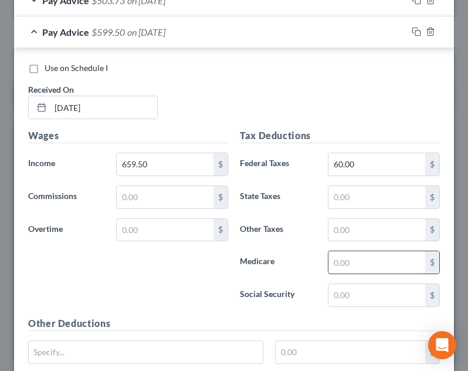
click at [349, 264] on input "text" at bounding box center [376, 262] width 97 height 22
click at [353, 291] on input "text" at bounding box center [376, 295] width 97 height 22
click at [341, 38] on div "Pay Advice $575.74 on [DATE]" at bounding box center [210, 31] width 393 height 31
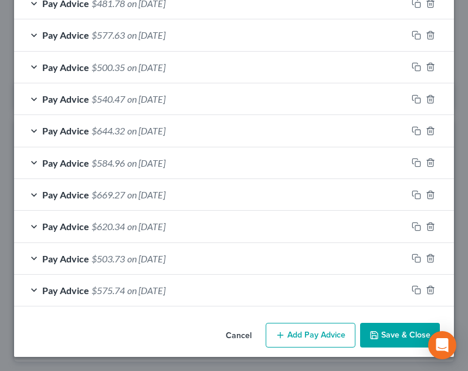
click at [301, 284] on div "Pay Advice $575.74 on [DATE]" at bounding box center [210, 289] width 393 height 31
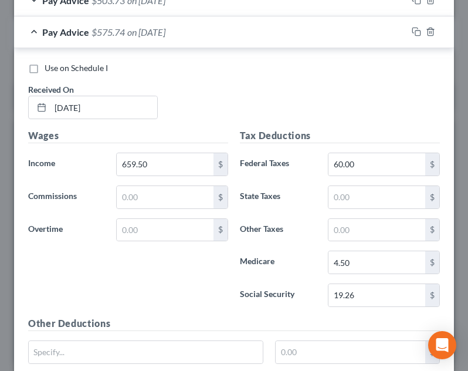
scroll to position [1029, 0]
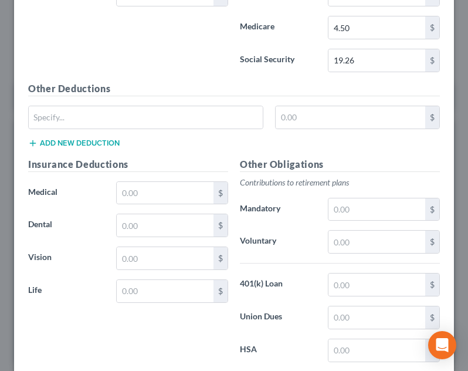
click at [178, 211] on div "Insurance Deductions Medical $ Dental $ Vision $ Life $" at bounding box center [128, 280] width 212 height 247
click at [175, 192] on input "text" at bounding box center [165, 193] width 97 height 22
click at [166, 242] on div "Insurance Deductions Medical 297.32 $ Dental $ Vision $ Life $" at bounding box center [128, 280] width 212 height 247
click at [165, 235] on input "text" at bounding box center [165, 225] width 97 height 22
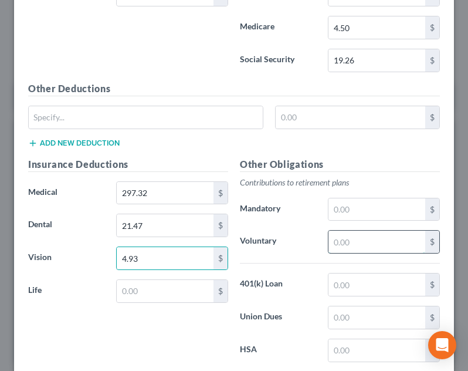
click at [396, 234] on input "text" at bounding box center [376, 241] width 97 height 22
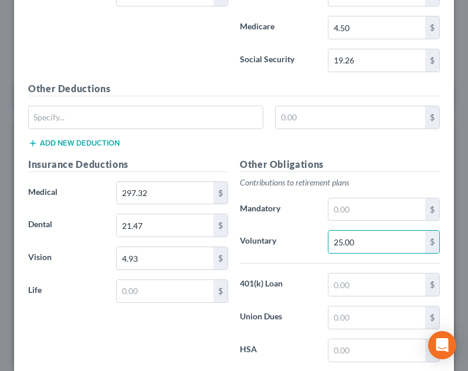
click at [399, 163] on h5 "Other Obligations" at bounding box center [340, 164] width 200 height 15
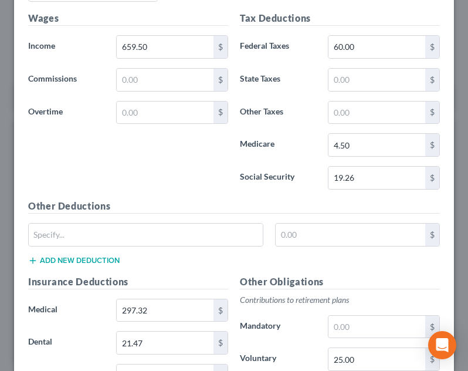
scroll to position [736, 0]
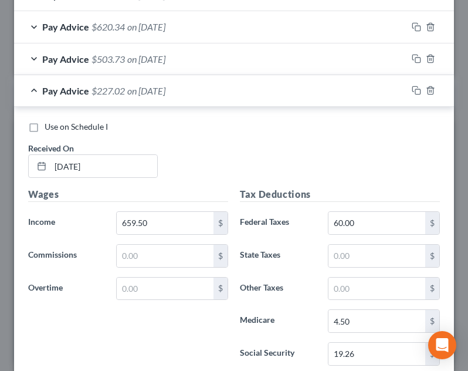
click at [306, 101] on div "Pay Advice $227.02 on [DATE]" at bounding box center [210, 90] width 393 height 31
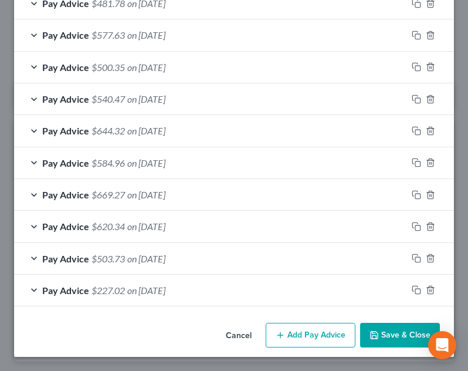
scroll to position [537, 0]
drag, startPoint x: 328, startPoint y: 352, endPoint x: 331, endPoint y: 344, distance: 8.5
click at [329, 351] on div "Cancel Add Pay Advice Save & Close" at bounding box center [234, 337] width 440 height 39
click at [328, 333] on button "Add Pay Advice" at bounding box center [311, 334] width 90 height 25
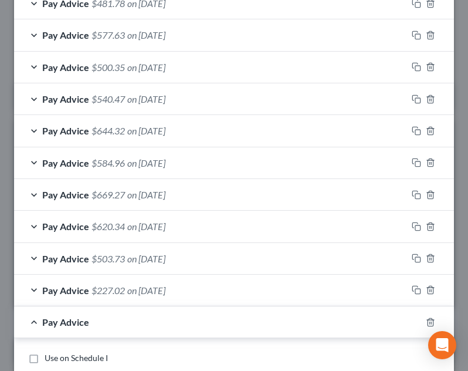
scroll to position [771, 0]
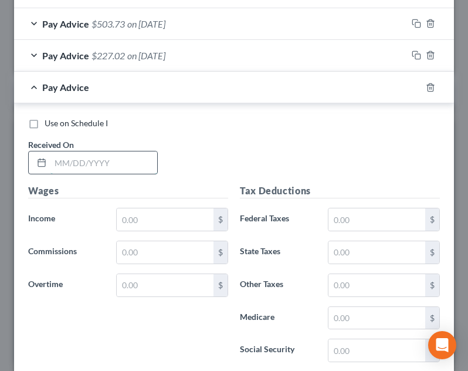
click at [108, 162] on input "text" at bounding box center [103, 162] width 107 height 22
click at [155, 229] on input "text" at bounding box center [165, 219] width 97 height 22
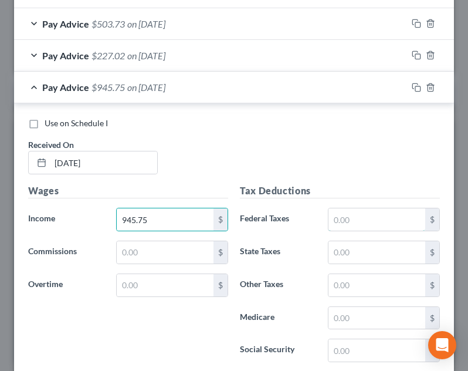
drag, startPoint x: 352, startPoint y: 218, endPoint x: 351, endPoint y: 189, distance: 28.2
click at [352, 218] on input "text" at bounding box center [376, 219] width 97 height 22
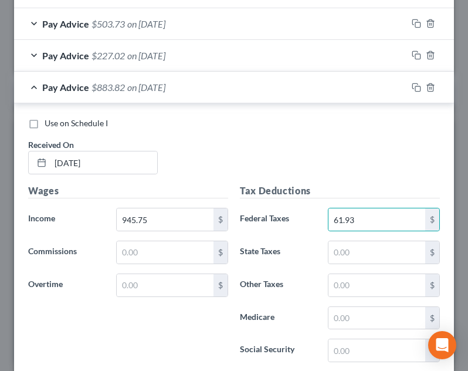
click at [365, 270] on div "Tax Deductions Federal Taxes 61.93 $ State Taxes $ Other Taxes $ Medicare $ Soc…" at bounding box center [340, 278] width 212 height 188
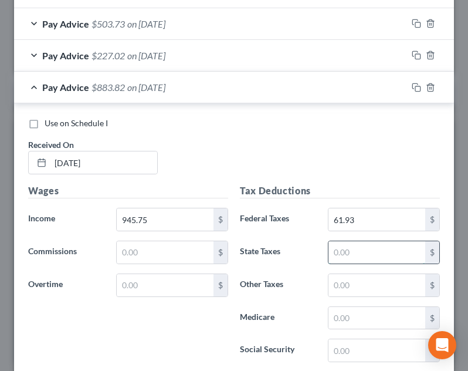
drag, startPoint x: 365, startPoint y: 250, endPoint x: 364, endPoint y: 242, distance: 8.3
click at [365, 250] on input "text" at bounding box center [376, 252] width 97 height 22
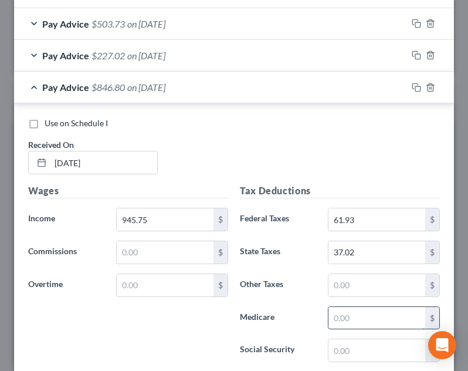
click at [351, 322] on input "text" at bounding box center [376, 318] width 97 height 22
click at [353, 345] on input "text" at bounding box center [376, 350] width 97 height 22
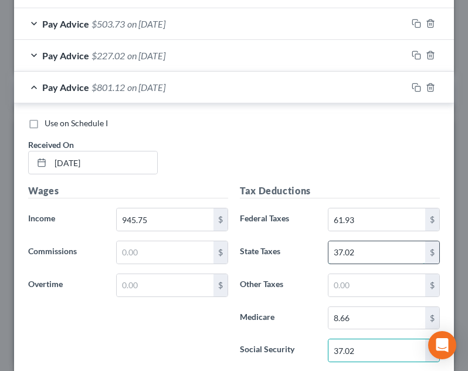
click at [353, 257] on input "37.02" at bounding box center [376, 252] width 97 height 22
click at [350, 158] on div "Use on Schedule I Received On * [DATE]" at bounding box center [233, 150] width 423 height 66
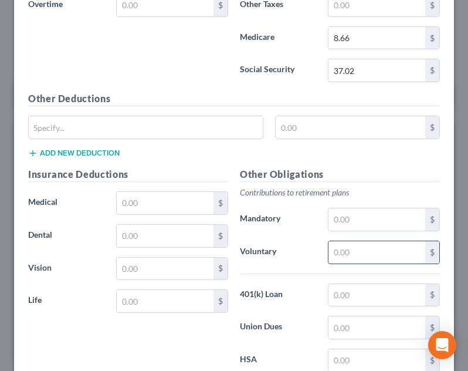
scroll to position [1064, 0]
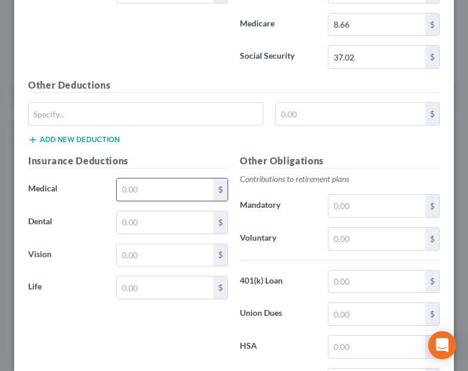
click at [170, 194] on input "text" at bounding box center [165, 189] width 97 height 22
click at [121, 230] on input "text" at bounding box center [165, 222] width 97 height 22
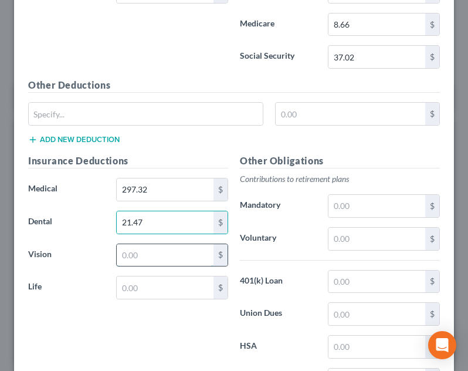
click at [132, 262] on input "text" at bounding box center [165, 255] width 97 height 22
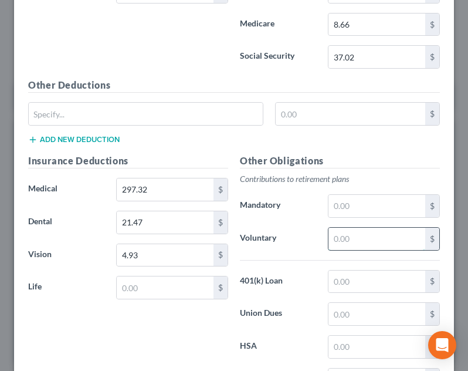
click at [360, 237] on input "text" at bounding box center [376, 239] width 97 height 22
click at [361, 200] on input "text" at bounding box center [376, 206] width 97 height 22
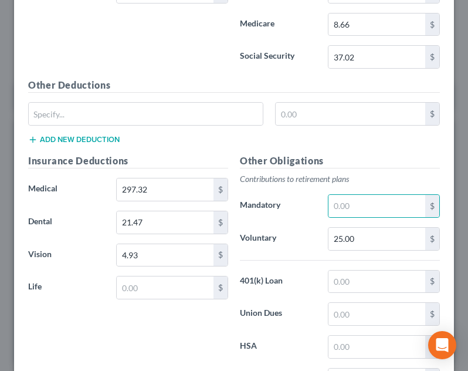
click at [366, 173] on p "Contributions to retirement plans" at bounding box center [340, 179] width 200 height 12
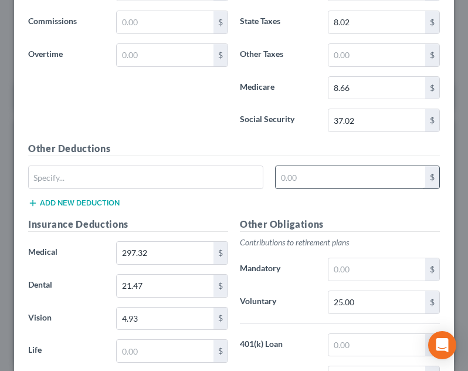
scroll to position [830, 0]
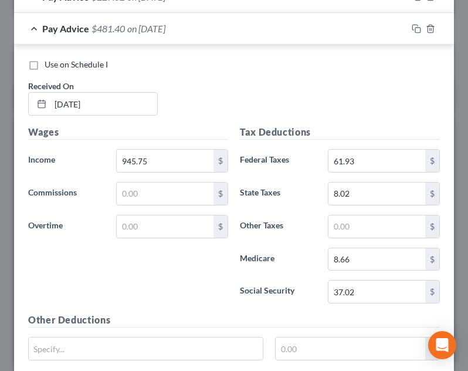
click at [266, 36] on div "Pay Advice $481.40 on [DATE]" at bounding box center [210, 28] width 393 height 31
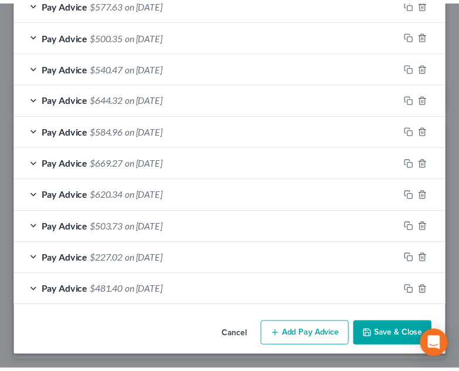
scroll to position [568, 0]
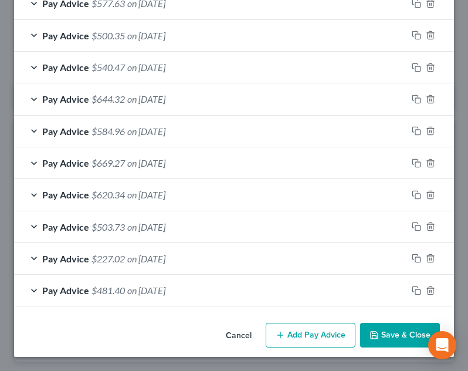
click at [403, 343] on button "Save & Close" at bounding box center [400, 334] width 80 height 25
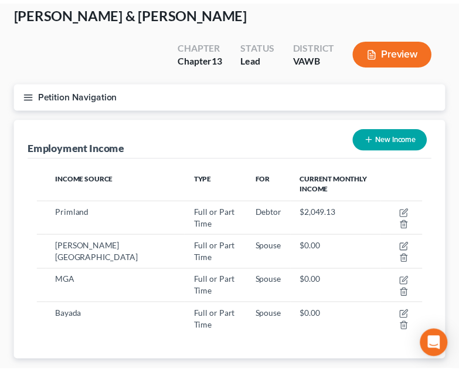
scroll to position [586167, 585951]
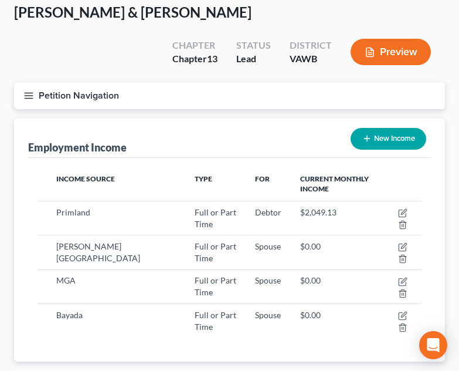
click at [41, 82] on button "Petition Navigation" at bounding box center [229, 95] width 431 height 27
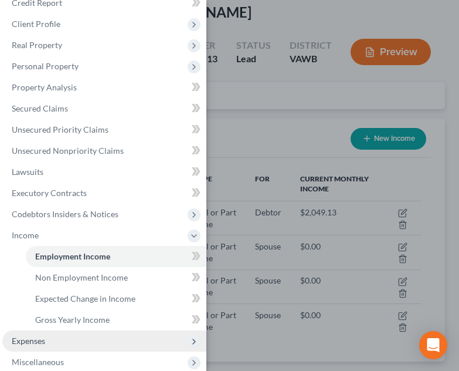
scroll to position [59, 0]
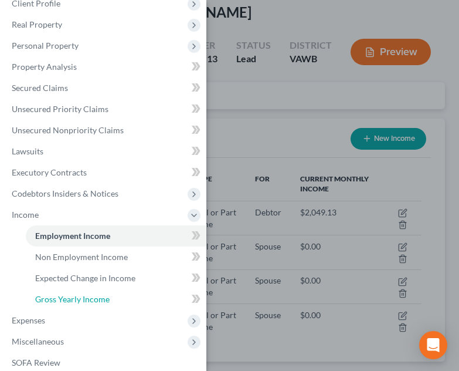
drag, startPoint x: 91, startPoint y: 297, endPoint x: 210, endPoint y: 263, distance: 123.2
click at [91, 297] on span "Gross Yearly Income" at bounding box center [72, 299] width 74 height 10
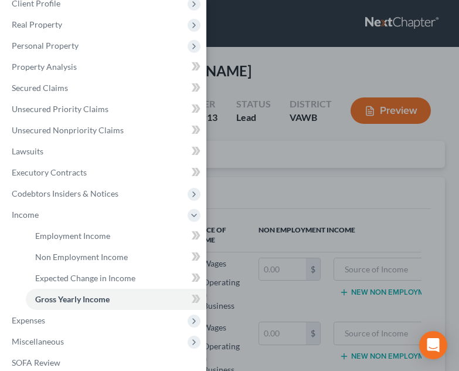
click at [279, 220] on div "Case Dashboard Payments Invoices Payments Payments Credit Report Client Profile" at bounding box center [229, 185] width 459 height 371
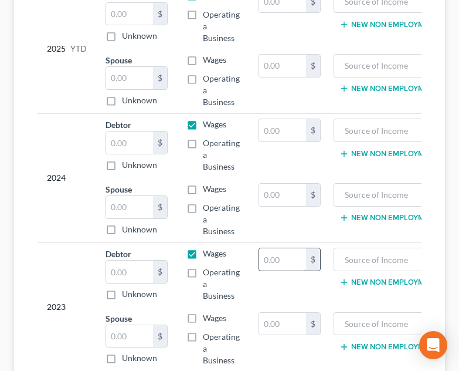
scroll to position [293, 0]
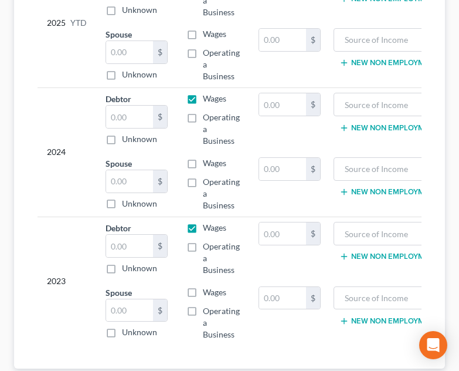
click at [203, 286] on label "Wages" at bounding box center [214, 292] width 23 height 12
click at [208, 286] on input "Wages" at bounding box center [212, 290] width 8 height 8
click at [291, 222] on input "text" at bounding box center [282, 233] width 47 height 22
click at [293, 284] on td "$" at bounding box center [289, 313] width 81 height 64
click at [295, 287] on input "text" at bounding box center [282, 298] width 47 height 22
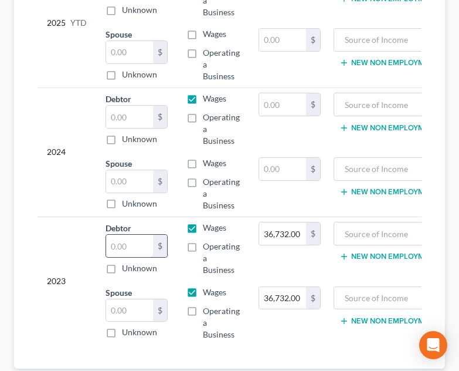
click at [150, 235] on input "text" at bounding box center [129, 246] width 47 height 22
paste input "36,732.00"
click at [140, 299] on input "text" at bounding box center [129, 310] width 47 height 22
paste input "36,732.00"
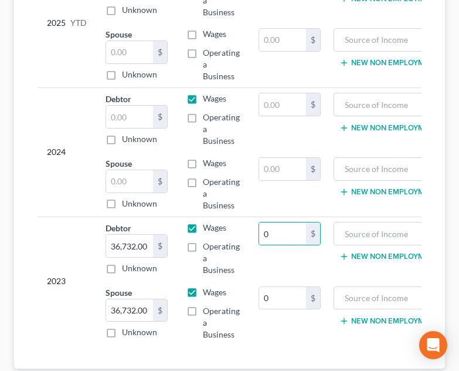
click at [220, 176] on label "Operating a Business" at bounding box center [221, 193] width 37 height 35
click at [215, 176] on input "Operating a Business" at bounding box center [212, 180] width 8 height 8
click at [283, 222] on input "0" at bounding box center [282, 233] width 47 height 22
click at [290, 287] on input "0" at bounding box center [282, 298] width 47 height 22
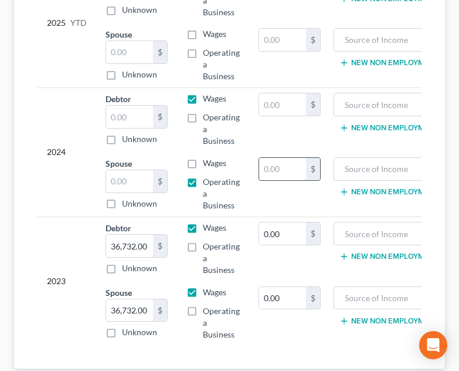
click at [270, 158] on input "text" at bounding box center [282, 169] width 47 height 22
click at [270, 93] on input "text" at bounding box center [282, 104] width 47 height 22
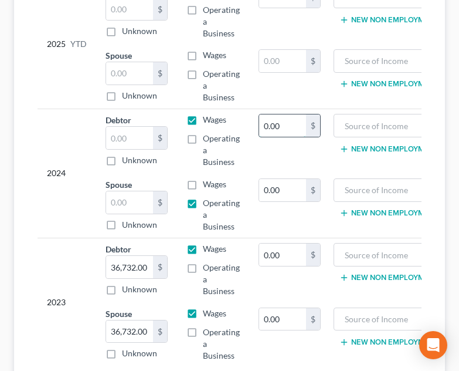
scroll to position [59, 0]
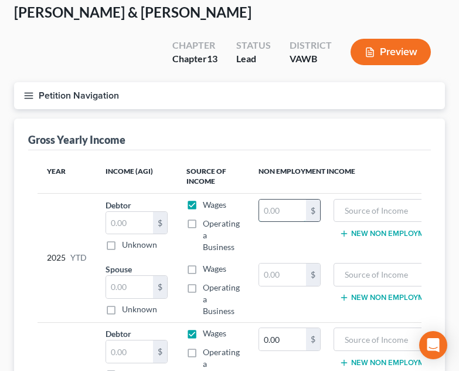
click at [280, 199] on input "text" at bounding box center [282, 210] width 47 height 22
click at [290, 258] on td "$" at bounding box center [289, 289] width 81 height 64
click at [289, 263] on input "text" at bounding box center [282, 274] width 47 height 22
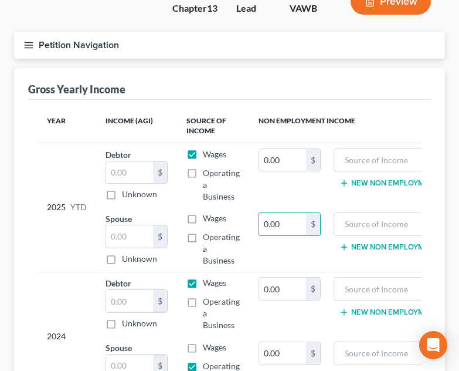
scroll to position [176, 0]
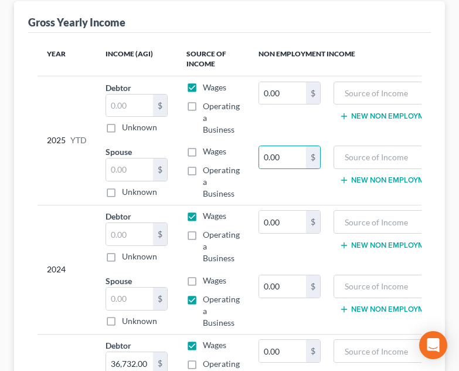
click at [203, 145] on label "Wages" at bounding box center [214, 151] width 23 height 12
click at [208, 145] on input "Wages" at bounding box center [212, 149] width 8 height 8
click at [203, 274] on label "Wages" at bounding box center [214, 280] width 23 height 12
click at [208, 274] on input "Wages" at bounding box center [212, 278] width 8 height 8
click at [203, 293] on label "Operating a Business" at bounding box center [221, 310] width 37 height 35
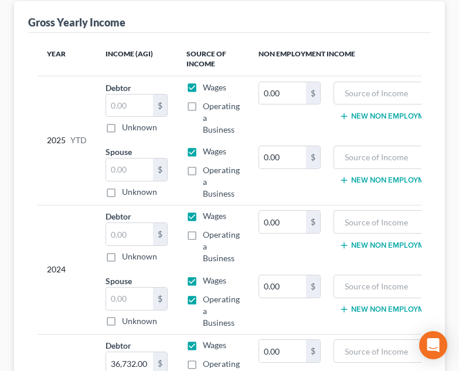
click at [208, 293] on input "Operating a Business" at bounding box center [212, 297] width 8 height 8
click at [131, 287] on input "text" at bounding box center [129, 298] width 47 height 22
drag, startPoint x: 150, startPoint y: 270, endPoint x: 96, endPoint y: 273, distance: 54.6
click at [96, 273] on tbody "2024 Debtor $ Unknown Balance Undetermined $ Unknown Wages Operating a Business…" at bounding box center [259, 269] width 442 height 129
click at [136, 223] on input "text" at bounding box center [129, 234] width 47 height 22
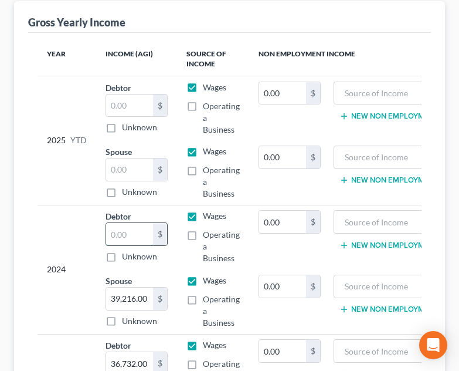
paste input "39,216.00"
click at [144, 158] on input "text" at bounding box center [129, 169] width 47 height 22
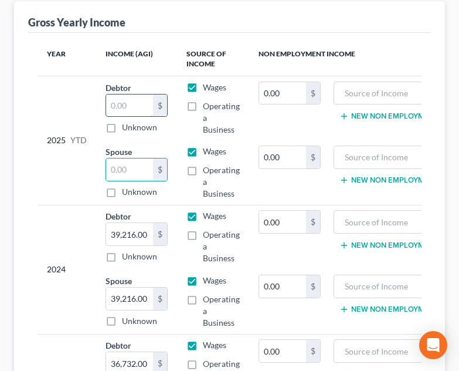
click at [147, 94] on input "text" at bounding box center [129, 105] width 47 height 22
click at [144, 158] on div "$" at bounding box center [137, 169] width 62 height 23
click at [101, 146] on td "Spouse $ Unknown Balance Undetermined $ Unknown" at bounding box center [136, 172] width 81 height 64
click at [119, 158] on input "text" at bounding box center [129, 169] width 47 height 22
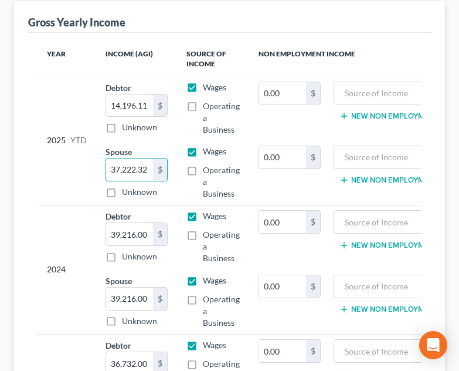
click at [122, 186] on label "Unknown" at bounding box center [139, 192] width 35 height 12
click at [127, 186] on input "Unknown" at bounding box center [131, 190] width 8 height 8
click at [122, 186] on label "Unknown" at bounding box center [139, 192] width 35 height 12
click at [127, 186] on input "Unknown" at bounding box center [131, 190] width 8 height 8
click at [129, 158] on input "0.00" at bounding box center [129, 169] width 47 height 22
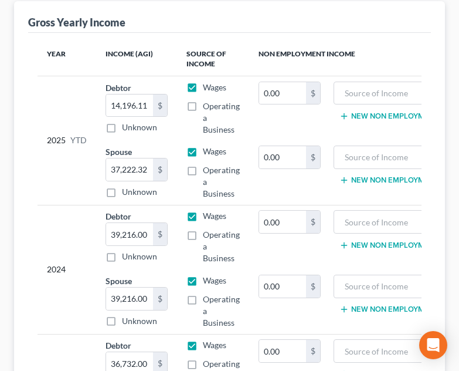
click at [99, 145] on td "Spouse 37,222.32 $ Unknown Balance Undetermined 37,222.32 $ Unknown" at bounding box center [136, 172] width 81 height 64
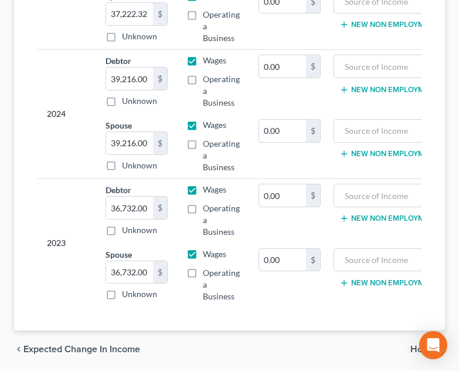
scroll to position [354, 0]
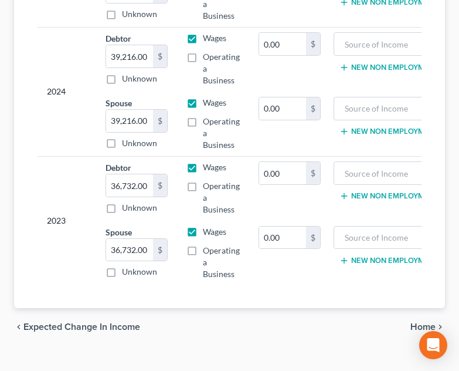
click at [110, 322] on span "Expected Change in Income" at bounding box center [81, 326] width 117 height 9
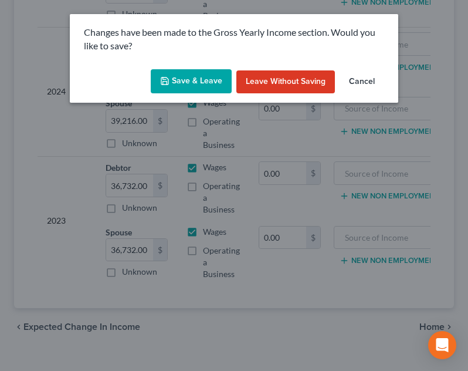
click at [189, 90] on button "Save & Leave" at bounding box center [191, 81] width 81 height 25
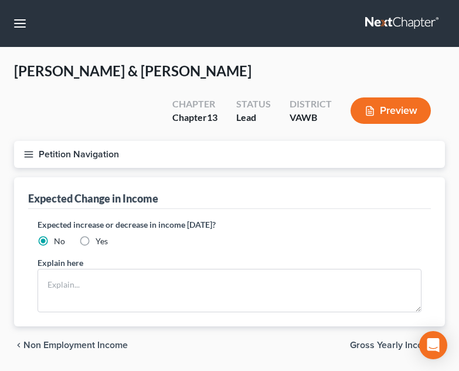
click at [74, 326] on div "chevron_left Non Employment Income Gross Yearly Income chevron_right" at bounding box center [229, 345] width 431 height 38
click at [77, 340] on span "Non Employment Income" at bounding box center [75, 344] width 104 height 9
click at [45, 340] on span "Non Employment Income" at bounding box center [75, 344] width 104 height 9
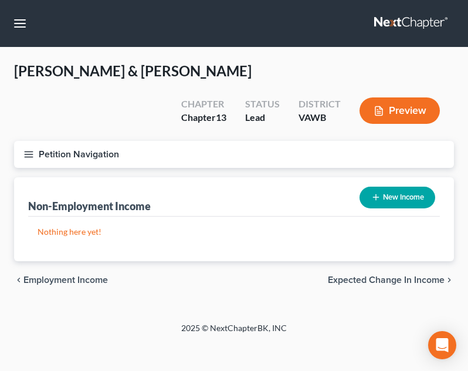
click at [42, 275] on span "Employment Income" at bounding box center [65, 279] width 84 height 9
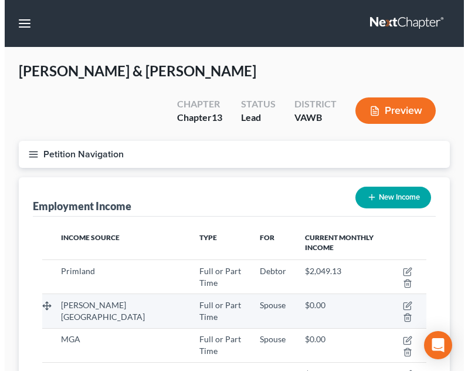
scroll to position [59, 0]
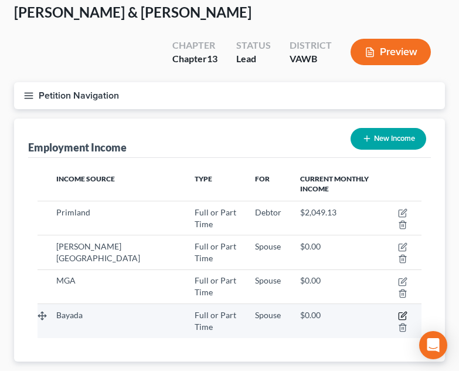
click at [398, 311] on icon "button" at bounding box center [402, 315] width 9 height 9
select select "0"
select select "28"
select select "3"
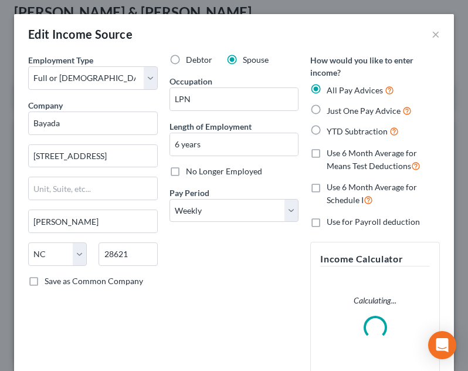
scroll to position [196, 416]
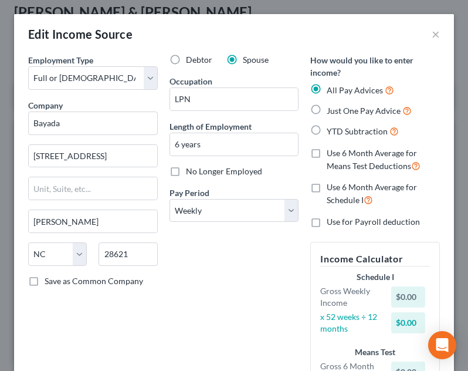
click at [248, 257] on div "Debtor Spouse Occupation LPN Length of Employment 6 years No Longer Employed Pa…" at bounding box center [234, 241] width 141 height 375
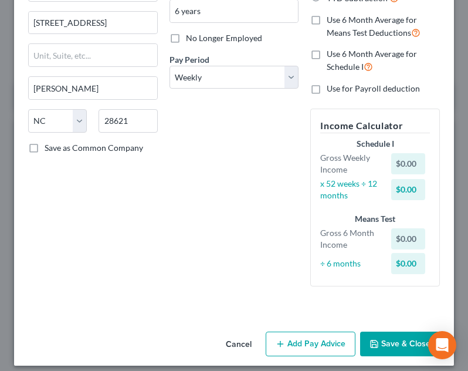
scroll to position [142, 0]
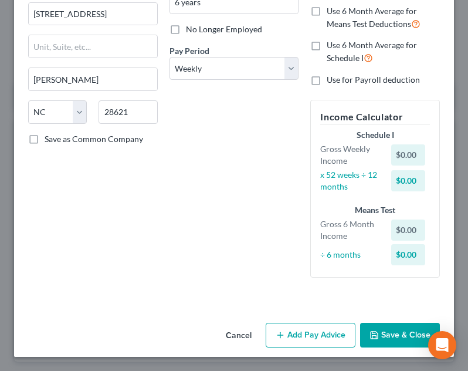
click at [304, 324] on button "Add Pay Advice" at bounding box center [311, 334] width 90 height 25
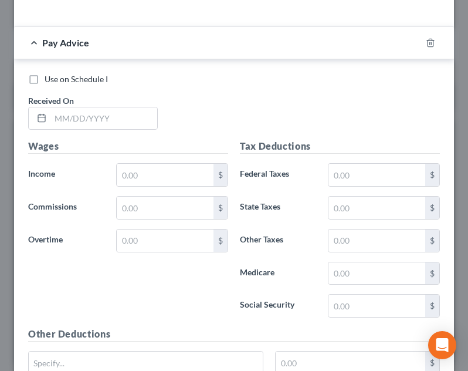
scroll to position [435, 0]
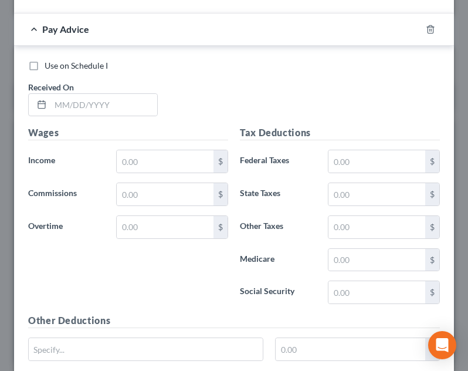
click at [107, 86] on div "Received On *" at bounding box center [92, 99] width 141 height 36
drag, startPoint x: 112, startPoint y: 114, endPoint x: 193, endPoint y: 55, distance: 100.7
click at [112, 114] on input "text" at bounding box center [103, 105] width 107 height 22
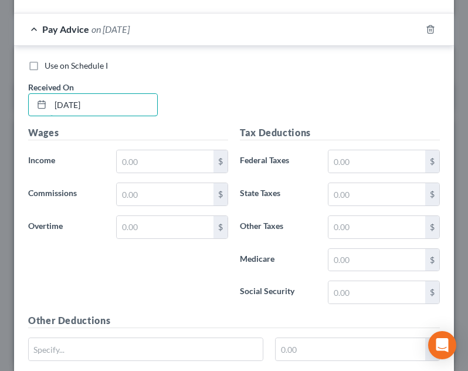
type input "02/06/2025"
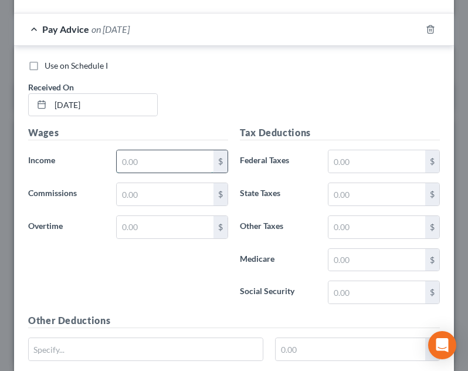
click at [184, 169] on input "text" at bounding box center [165, 161] width 97 height 22
click at [166, 162] on input "text" at bounding box center [165, 161] width 97 height 22
type input "606.25"
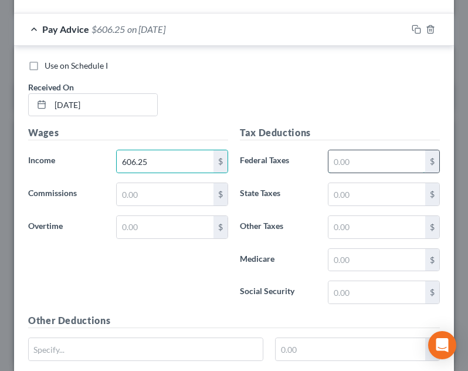
click at [381, 165] on input "text" at bounding box center [376, 161] width 97 height 22
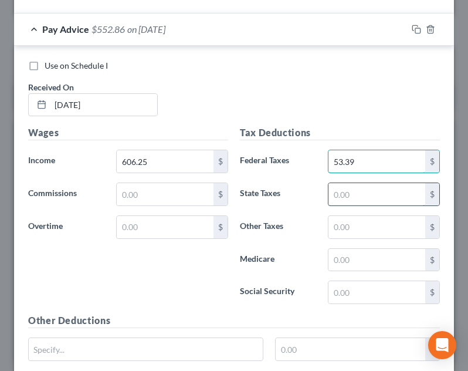
type input "53.39"
click at [359, 196] on input "text" at bounding box center [376, 194] width 97 height 22
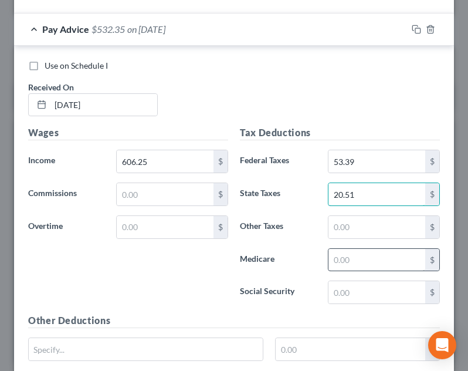
type input "20.51"
click at [346, 258] on input "text" at bounding box center [376, 260] width 97 height 22
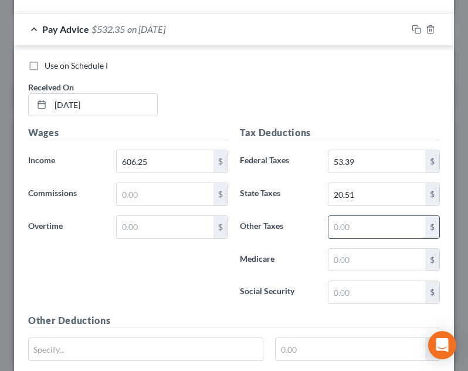
click at [341, 230] on input "text" at bounding box center [376, 227] width 97 height 22
type input "31.00"
click at [332, 258] on input "text" at bounding box center [376, 260] width 97 height 22
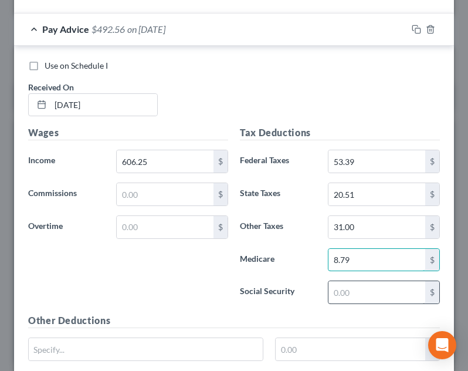
type input "8.79"
click at [337, 295] on input "text" at bounding box center [376, 292] width 97 height 22
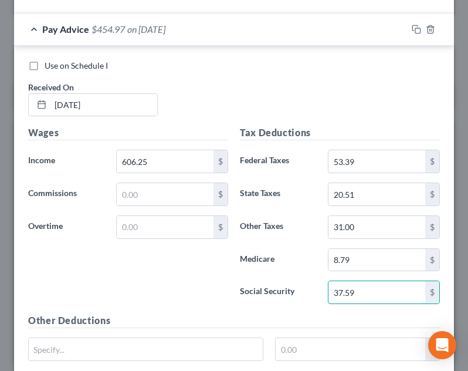
type input "37.59"
click at [301, 226] on label "Other Taxes" at bounding box center [278, 226] width 88 height 23
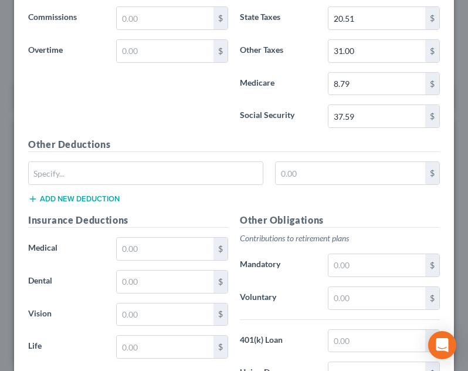
scroll to position [728, 0]
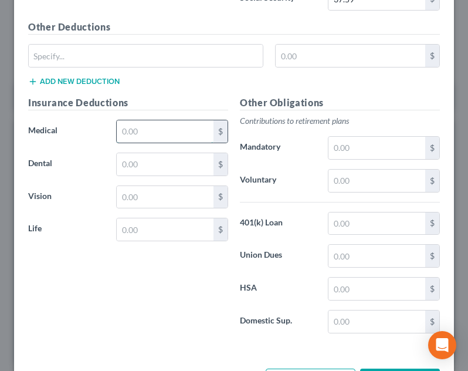
click at [161, 130] on input "text" at bounding box center [165, 131] width 97 height 22
click at [234, 100] on div "Other Obligations Contributions to retirement plans Mandatory $ Voluntary $ 401…" at bounding box center [340, 219] width 212 height 247
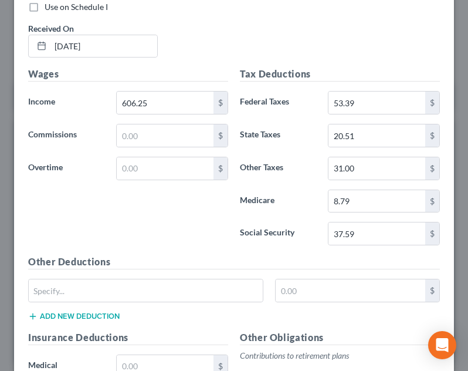
scroll to position [376, 0]
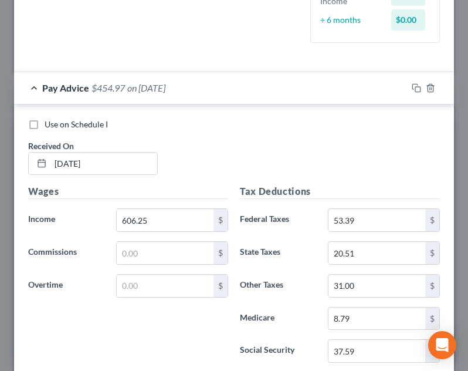
click at [369, 136] on div "Use on Schedule I Received On * 02/06/2025" at bounding box center [233, 151] width 423 height 66
click at [263, 96] on div "Pay Advice $454.97 on 02/06/2025" at bounding box center [210, 87] width 393 height 31
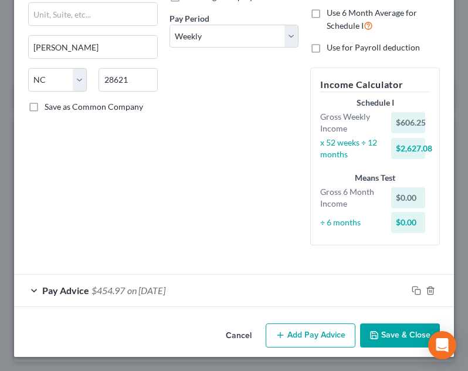
scroll to position [174, 0]
click at [303, 343] on button "Add Pay Advice" at bounding box center [311, 335] width 90 height 25
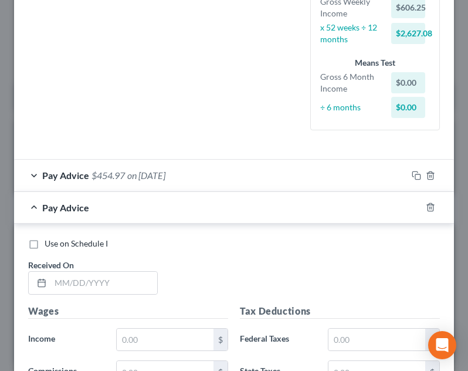
scroll to position [467, 0]
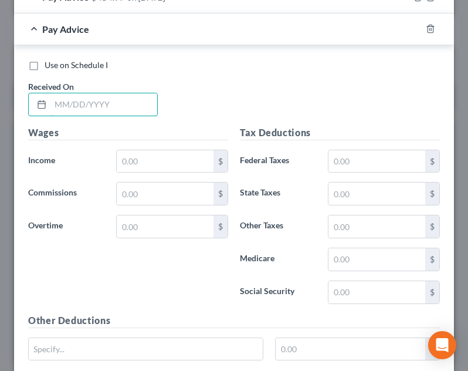
drag, startPoint x: 127, startPoint y: 103, endPoint x: 196, endPoint y: 86, distance: 72.0
click at [127, 103] on input "text" at bounding box center [103, 104] width 107 height 22
type input "02/13/2025"
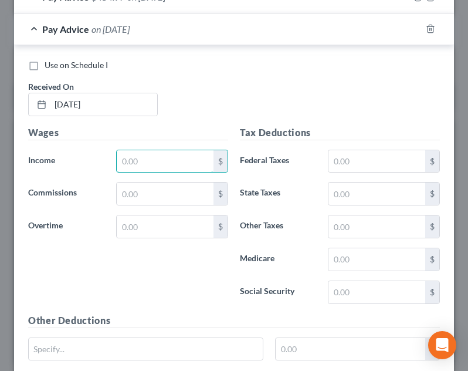
drag, startPoint x: 192, startPoint y: 156, endPoint x: 197, endPoint y: 133, distance: 23.3
click at [192, 156] on input "text" at bounding box center [165, 161] width 97 height 22
type input "1,297.88"
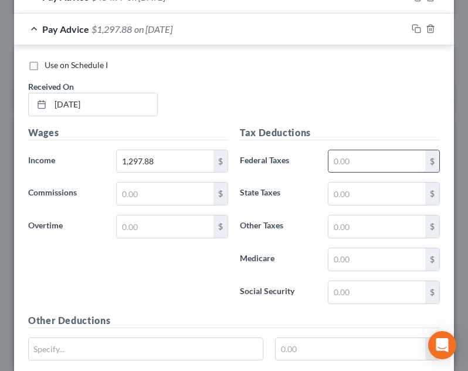
click at [347, 159] on input "text" at bounding box center [376, 161] width 97 height 22
type input "6"
type input "160.54"
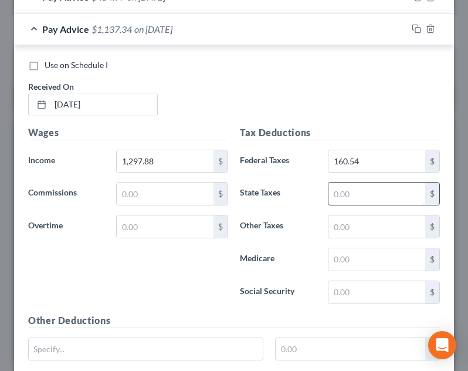
click at [355, 194] on input "text" at bounding box center [376, 193] width 97 height 22
type input "60.28"
click at [343, 233] on input "text" at bounding box center [376, 226] width 97 height 22
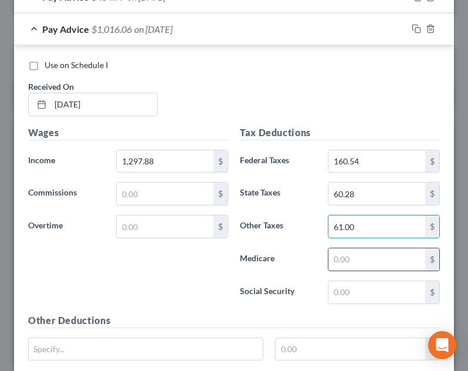
type input "61.00"
click at [348, 262] on input "text" at bounding box center [376, 259] width 97 height 22
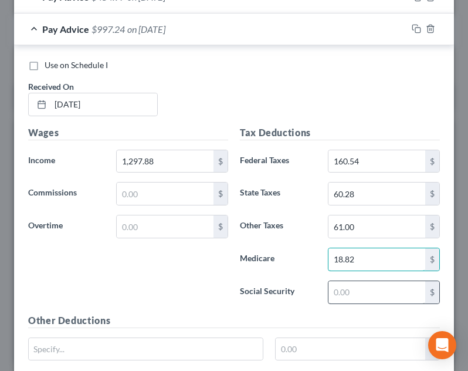
type input "18.82"
click at [360, 288] on input "text" at bounding box center [376, 292] width 97 height 22
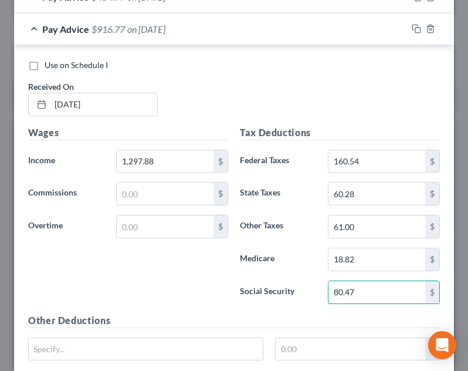
type input "80.47"
click at [308, 273] on div "Tax Deductions Federal Taxes 160.54 $ State Taxes 60.28 $ Other Taxes 61.00 $ M…" at bounding box center [340, 219] width 212 height 188
click at [255, 32] on div "Pay Advice $916.77 on 02/13/2025" at bounding box center [210, 28] width 393 height 31
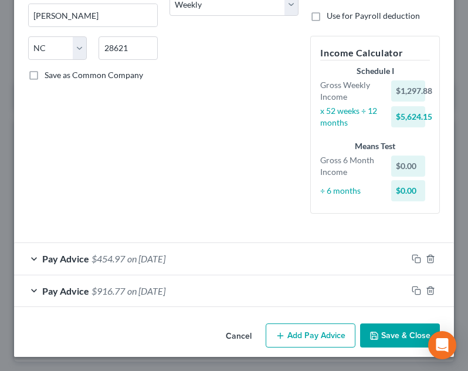
click at [328, 331] on button "Add Pay Advice" at bounding box center [311, 335] width 90 height 25
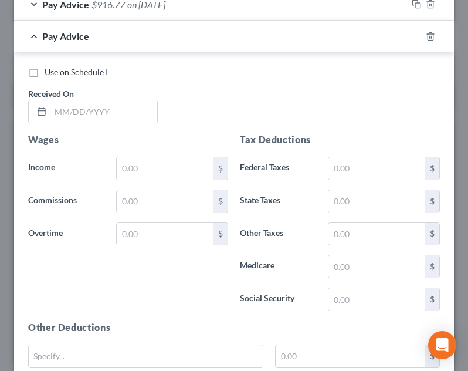
scroll to position [499, 0]
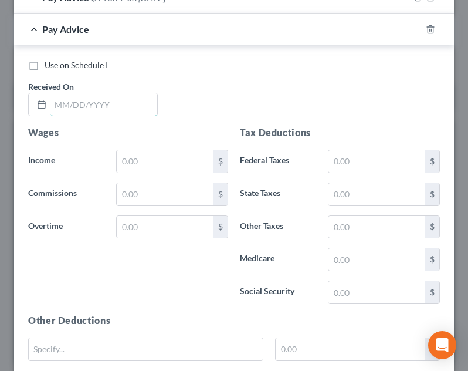
click at [125, 109] on input "text" at bounding box center [103, 104] width 107 height 22
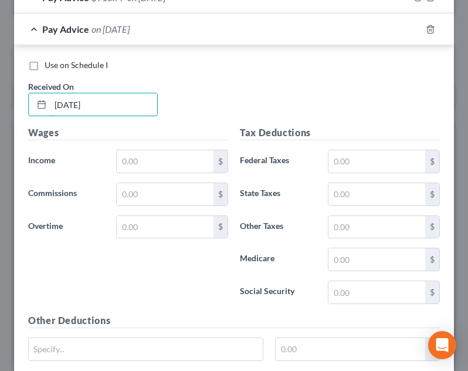
type input "02/20/2025"
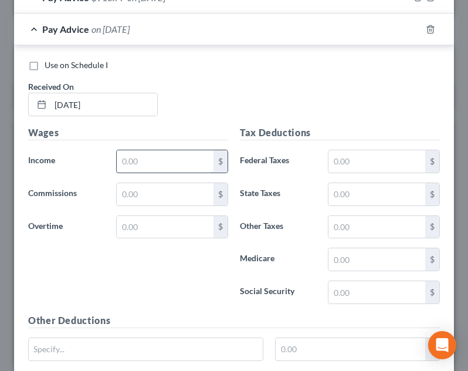
click at [144, 173] on div "Wages Income * $ Commissions $ Overtime $" at bounding box center [128, 219] width 212 height 188
drag, startPoint x: 150, startPoint y: 162, endPoint x: 202, endPoint y: 110, distance: 74.2
click at [150, 162] on input "text" at bounding box center [165, 161] width 97 height 22
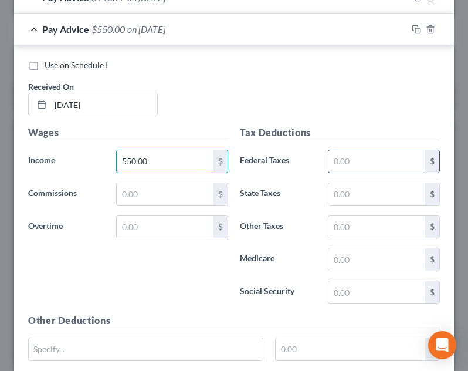
type input "550.00"
click at [359, 156] on input "text" at bounding box center [376, 161] width 97 height 22
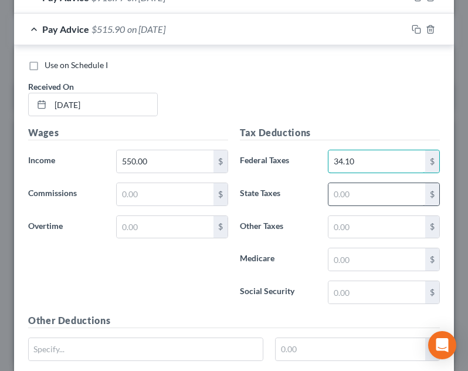
type input "34.10"
click at [359, 204] on input "text" at bounding box center [376, 194] width 97 height 22
type input "17.27"
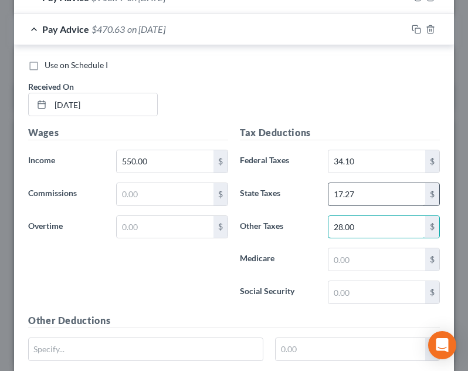
type input "28.00"
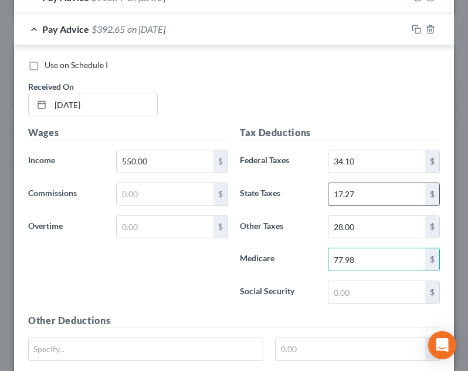
type input "77.98"
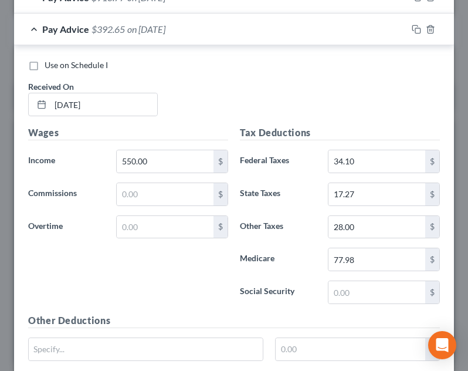
click at [361, 176] on div "Tax Deductions Federal Taxes 34.10 $ State Taxes 17.27 $ Other Taxes 28.00 $ Me…" at bounding box center [340, 219] width 212 height 188
click at [364, 159] on input "34.10" at bounding box center [376, 161] width 97 height 22
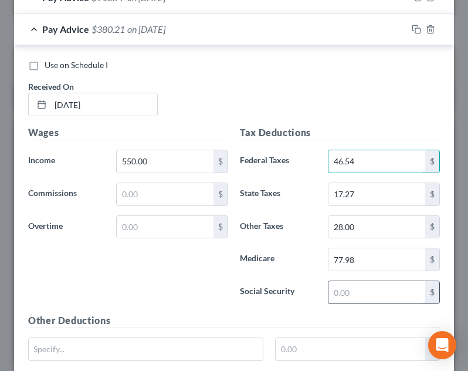
type input "46.54"
click at [360, 294] on input "text" at bounding box center [376, 292] width 97 height 22
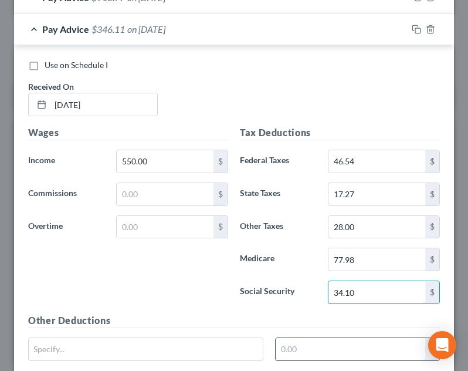
type input "34.10"
drag, startPoint x: 364, startPoint y: 351, endPoint x: 362, endPoint y: 343, distance: 8.4
click at [364, 347] on input "text" at bounding box center [351, 349] width 150 height 22
click at [237, 315] on h5 "Other Deductions" at bounding box center [234, 320] width 412 height 15
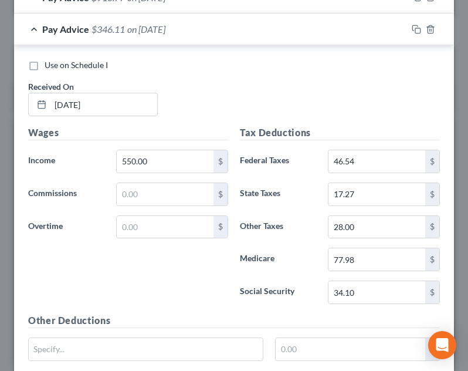
click at [221, 41] on div "Pay Advice $346.11 on 02/20/2025" at bounding box center [210, 28] width 393 height 31
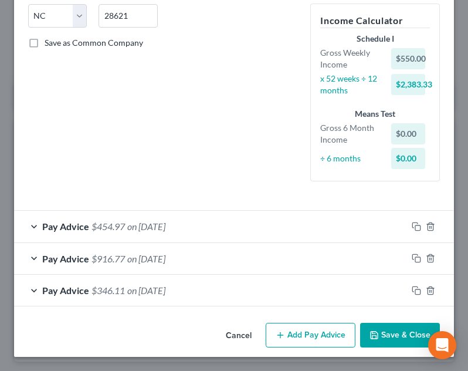
scroll to position [238, 0]
click at [277, 325] on button "Add Pay Advice" at bounding box center [311, 334] width 90 height 25
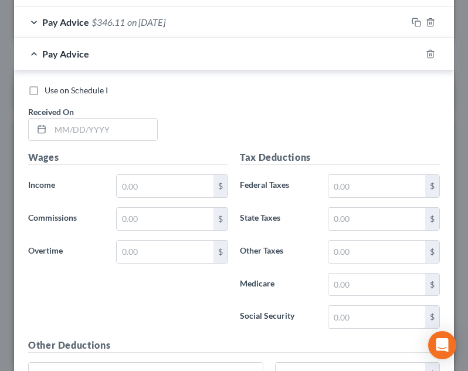
scroll to position [527, 0]
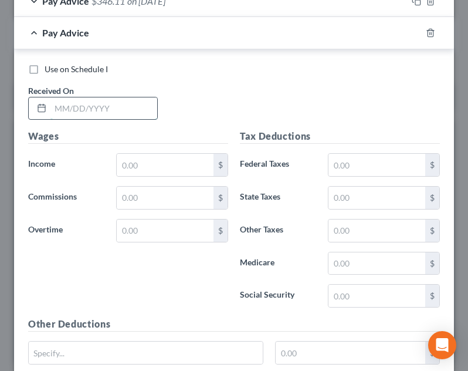
click at [86, 101] on input "text" at bounding box center [103, 108] width 107 height 22
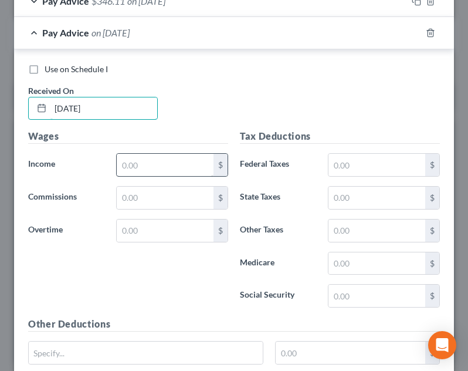
type input "02/27/2025"
click at [140, 168] on input "text" at bounding box center [165, 165] width 97 height 22
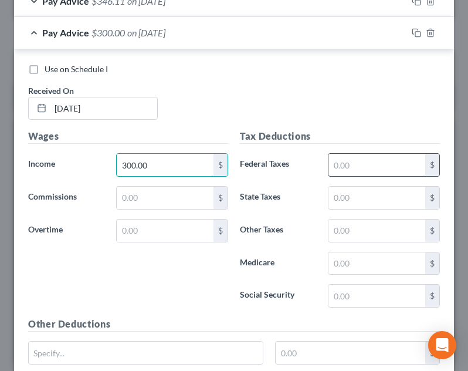
type input "300.00"
click at [357, 164] on input "text" at bounding box center [376, 165] width 97 height 22
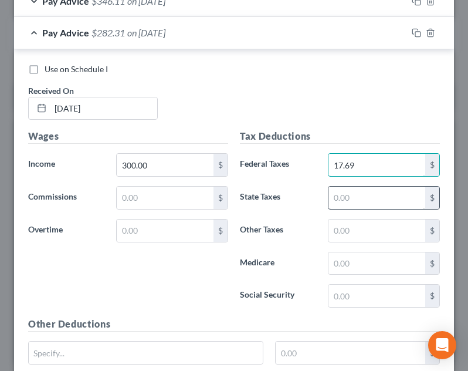
type input "17.69"
click at [355, 198] on input "text" at bounding box center [376, 197] width 97 height 22
type input "4.33"
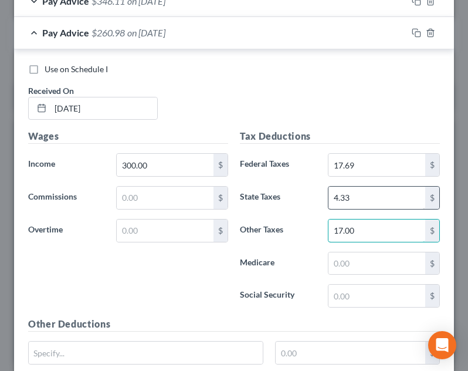
type input "17.00"
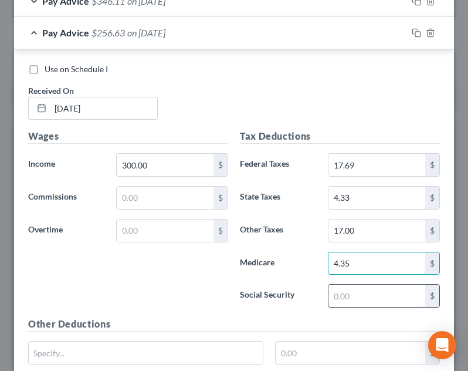
type input "4.35"
click at [356, 298] on input "text" at bounding box center [376, 295] width 97 height 22
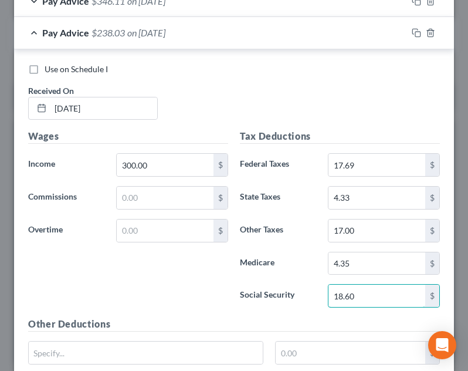
type input "18.60"
click at [305, 329] on h5 "Other Deductions" at bounding box center [234, 324] width 412 height 15
click at [204, 29] on div "Pay Advice $238.03 on 02/27/2025" at bounding box center [210, 32] width 393 height 31
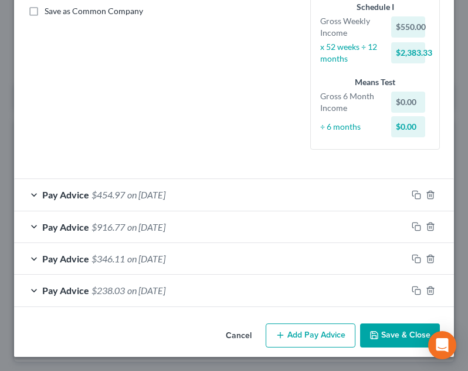
scroll to position [270, 0]
click at [330, 325] on button "Add Pay Advice" at bounding box center [311, 335] width 90 height 25
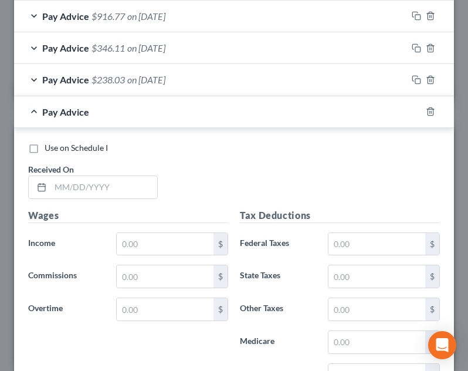
scroll to position [500, 0]
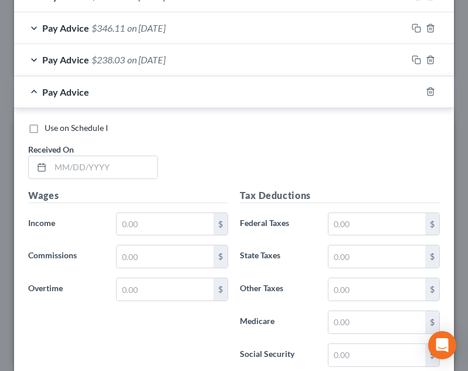
click at [82, 146] on div "Received On *" at bounding box center [92, 161] width 141 height 36
drag, startPoint x: 100, startPoint y: 162, endPoint x: 250, endPoint y: 147, distance: 150.2
click at [100, 162] on input "text" at bounding box center [103, 167] width 107 height 22
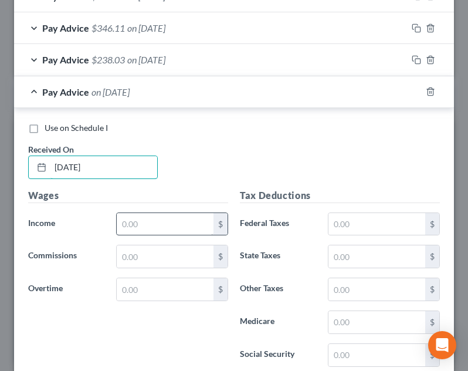
type input "03/06/2025"
drag, startPoint x: 151, startPoint y: 230, endPoint x: 247, endPoint y: 192, distance: 103.2
click at [151, 230] on input "text" at bounding box center [165, 224] width 97 height 22
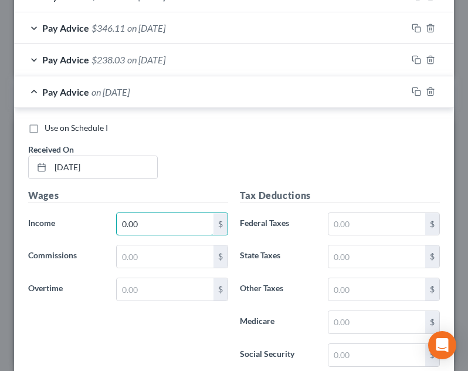
type input "0.00"
click at [257, 152] on div "Use on Schedule I Received On * 03/06/2025" at bounding box center [233, 155] width 423 height 66
click at [246, 84] on div "Pay Advice on 03/06/2025" at bounding box center [210, 91] width 393 height 31
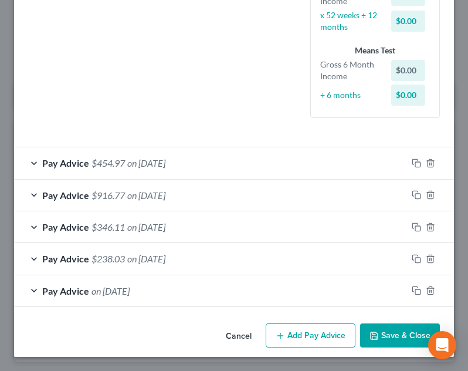
click at [290, 345] on button "Add Pay Advice" at bounding box center [311, 335] width 90 height 25
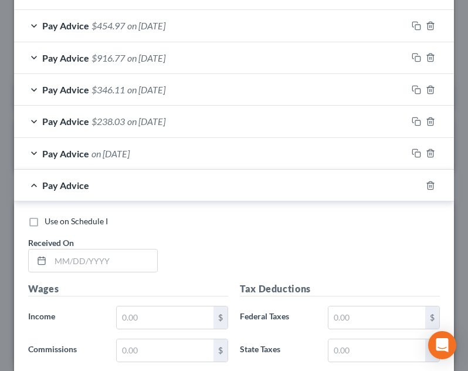
scroll to position [473, 0]
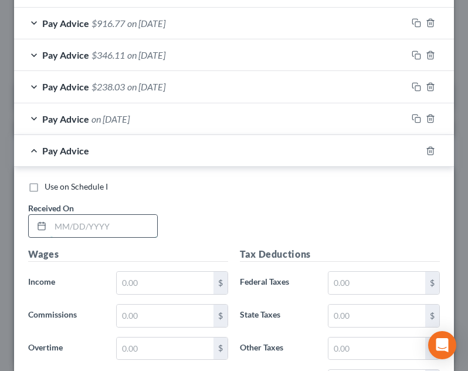
drag, startPoint x: 67, startPoint y: 231, endPoint x: 127, endPoint y: 216, distance: 61.6
click at [69, 229] on input "text" at bounding box center [103, 226] width 107 height 22
type input "03/13/2025"
click at [160, 274] on input "text" at bounding box center [165, 282] width 97 height 22
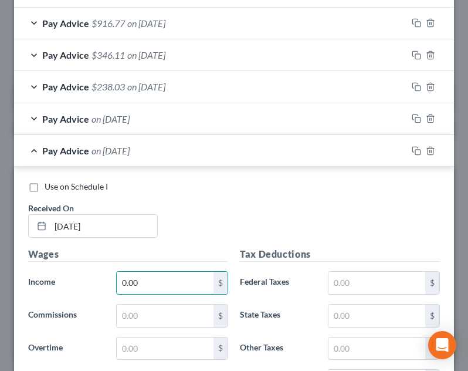
type input "0.00"
click at [201, 236] on div "Use on Schedule I Received On * 03/13/2025" at bounding box center [233, 214] width 423 height 66
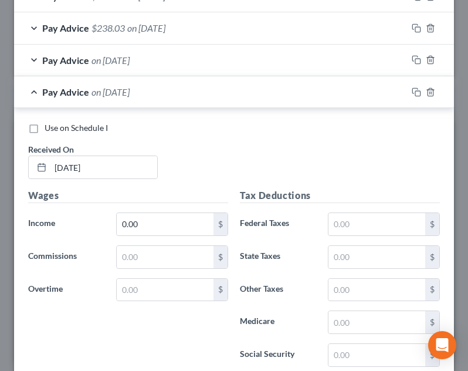
click at [284, 101] on div "Pay Advice on 03/13/2025" at bounding box center [210, 91] width 393 height 31
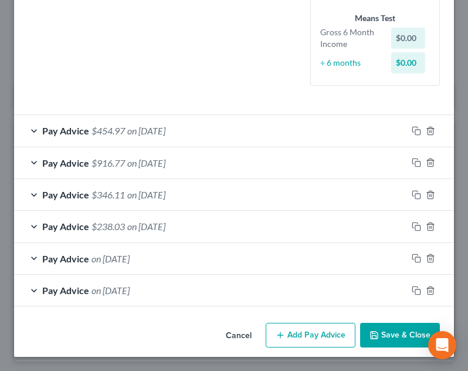
scroll to position [334, 0]
click at [288, 334] on button "Add Pay Advice" at bounding box center [311, 334] width 90 height 25
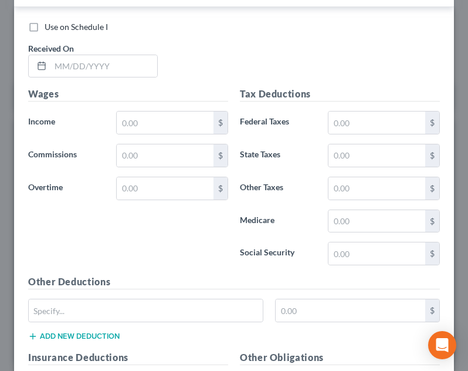
scroll to position [681, 0]
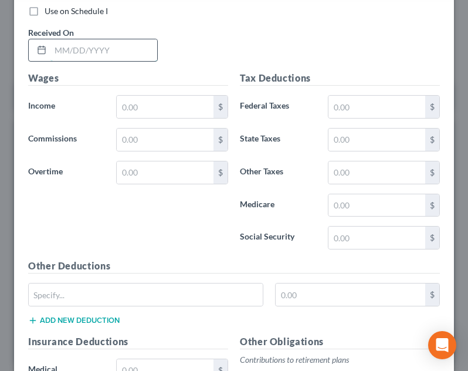
click at [138, 48] on input "text" at bounding box center [103, 50] width 107 height 22
type input "03/20/2025"
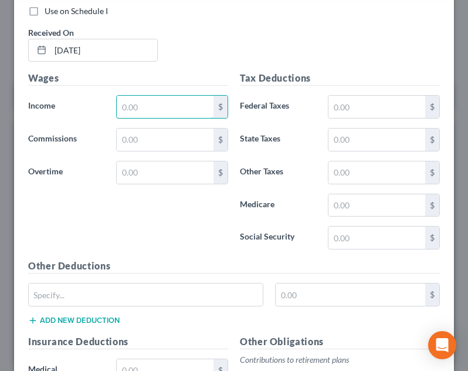
drag, startPoint x: 182, startPoint y: 113, endPoint x: 213, endPoint y: 60, distance: 60.7
click at [182, 113] on input "text" at bounding box center [165, 107] width 97 height 22
type input "0.00"
click at [213, 59] on div "Use on Schedule I Received On * 03/20/2025" at bounding box center [233, 38] width 423 height 66
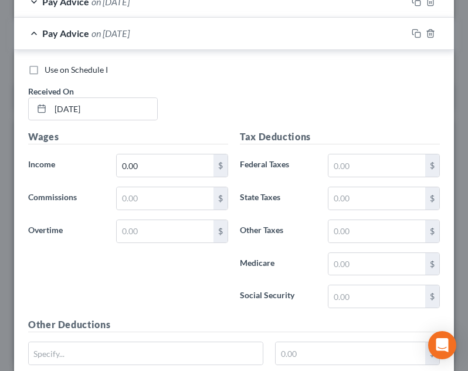
click at [209, 46] on div "Pay Advice on 03/20/2025" at bounding box center [210, 33] width 393 height 31
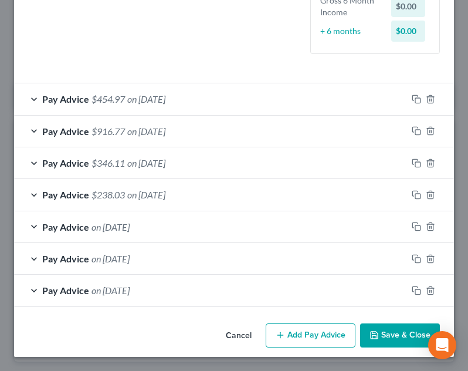
click at [284, 340] on button "Add Pay Advice" at bounding box center [311, 335] width 90 height 25
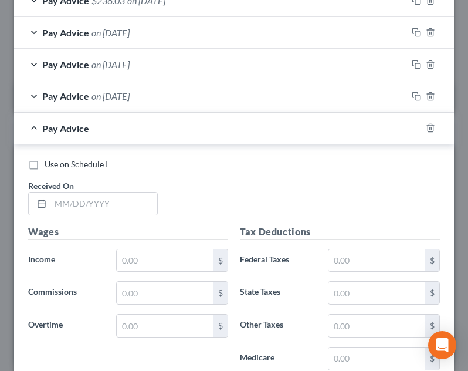
scroll to position [596, 0]
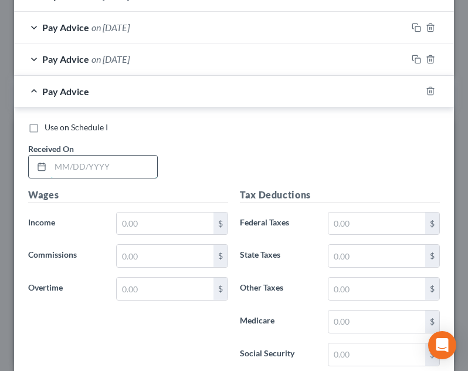
click at [117, 165] on input "text" at bounding box center [103, 166] width 107 height 22
type input "03/27/2025"
click at [156, 223] on input "text" at bounding box center [165, 223] width 97 height 22
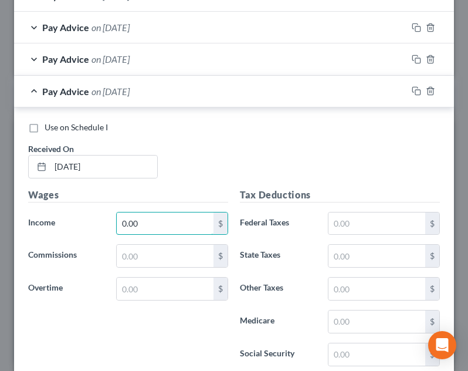
type input "0.00"
click at [201, 144] on div "Use on Schedule I Received On * 03/27/2025" at bounding box center [233, 154] width 423 height 66
click at [210, 96] on div "Pay Advice on 03/27/2025" at bounding box center [210, 91] width 393 height 31
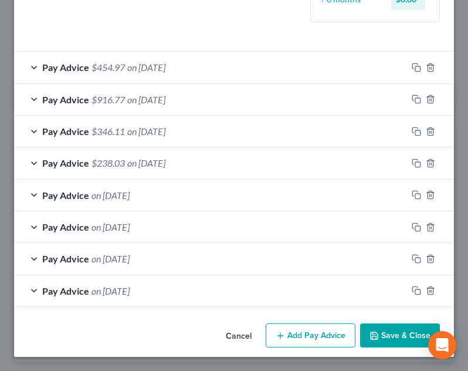
scroll to position [397, 0]
click at [328, 351] on div "Cancel Add Pay Advice Save & Close" at bounding box center [234, 337] width 440 height 39
click at [328, 348] on div "Cancel Add Pay Advice Save & Close" at bounding box center [234, 337] width 440 height 39
click at [322, 337] on button "Add Pay Advice" at bounding box center [311, 335] width 90 height 25
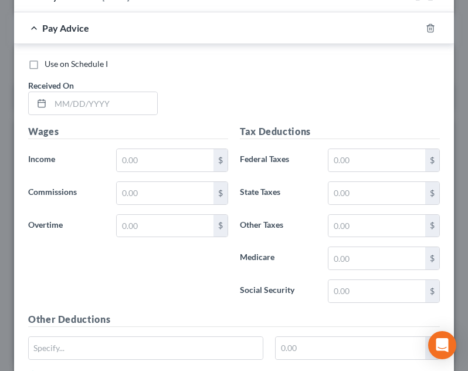
scroll to position [686, 0]
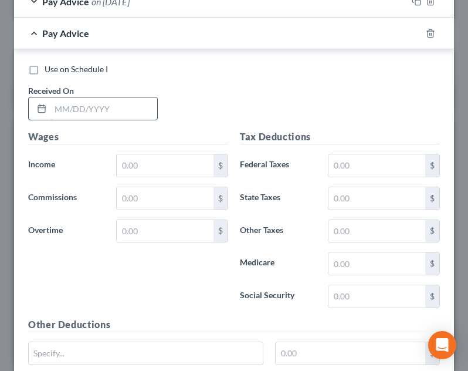
click at [116, 107] on input "text" at bounding box center [103, 108] width 107 height 22
type input "04/03/2025"
click at [156, 174] on input "text" at bounding box center [165, 165] width 97 height 22
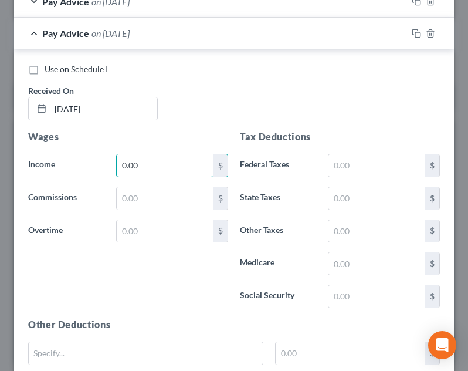
type input "0.00"
click at [182, 42] on div "Pay Advice on 04/03/2025" at bounding box center [210, 33] width 393 height 31
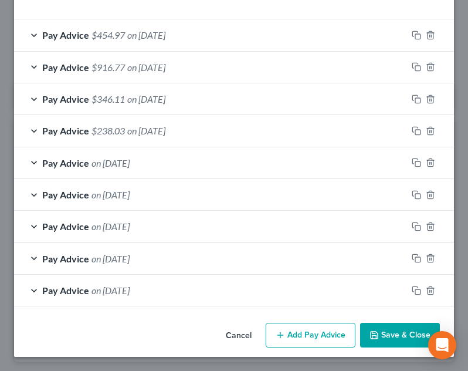
scroll to position [429, 0]
drag, startPoint x: 325, startPoint y: 321, endPoint x: 269, endPoint y: 310, distance: 57.4
click at [324, 321] on div "Cancel Add Pay Advice Save & Close" at bounding box center [234, 337] width 440 height 39
click at [326, 331] on button "Add Pay Advice" at bounding box center [311, 334] width 90 height 25
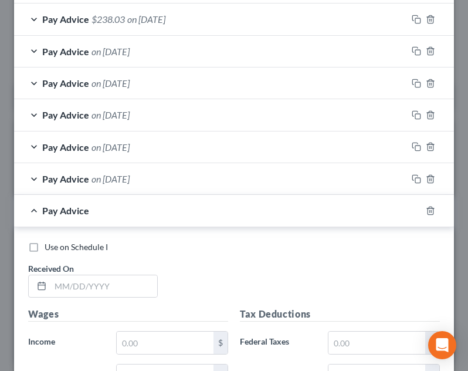
scroll to position [542, 0]
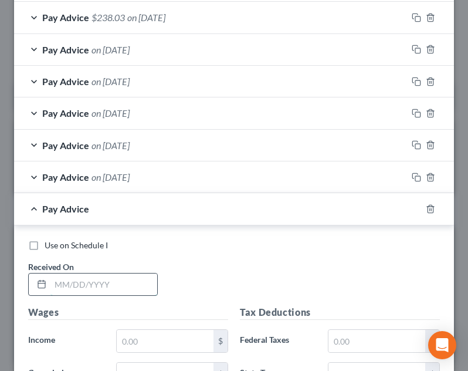
click at [102, 284] on input "text" at bounding box center [103, 284] width 107 height 22
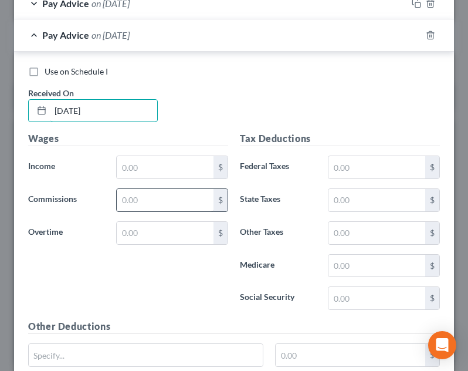
scroll to position [718, 0]
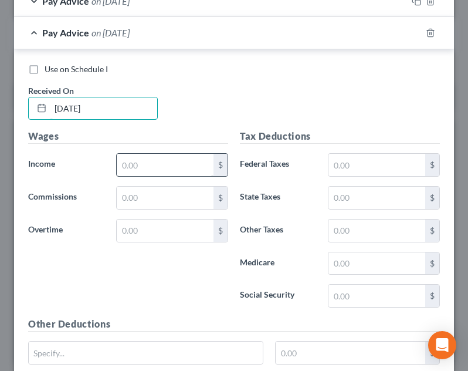
type input "04/10/2025"
click at [168, 164] on input "text" at bounding box center [165, 165] width 97 height 22
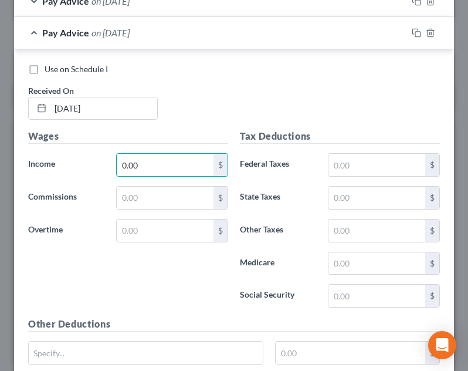
type input "0.00"
click at [185, 97] on div "Use on Schedule I Received On * 04/10/2025" at bounding box center [233, 96] width 423 height 66
click at [195, 40] on div "Pay Advice on 04/10/2025" at bounding box center [210, 32] width 393 height 31
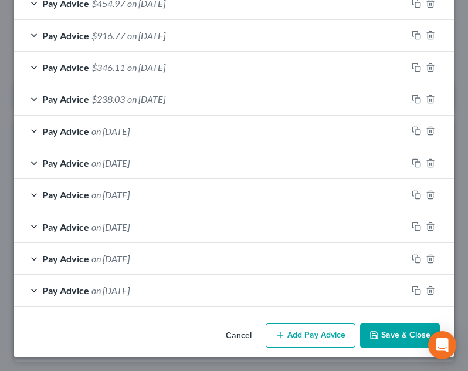
scroll to position [461, 0]
click at [298, 347] on button "Add Pay Advice" at bounding box center [311, 335] width 90 height 25
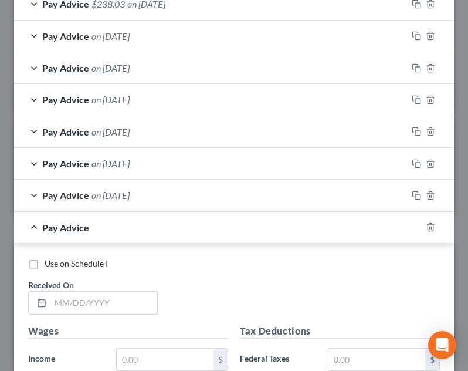
scroll to position [695, 0]
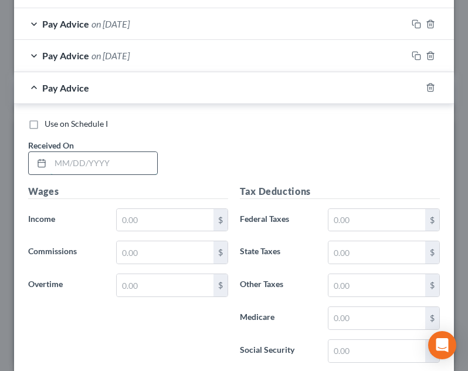
click at [109, 161] on input "text" at bounding box center [103, 163] width 107 height 22
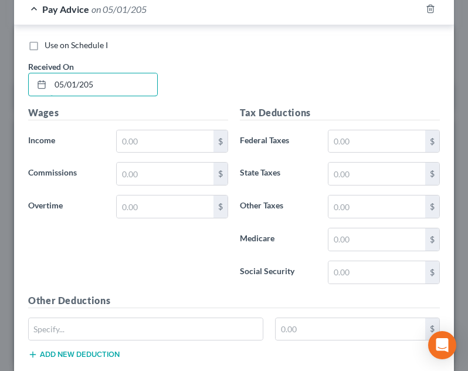
scroll to position [813, 0]
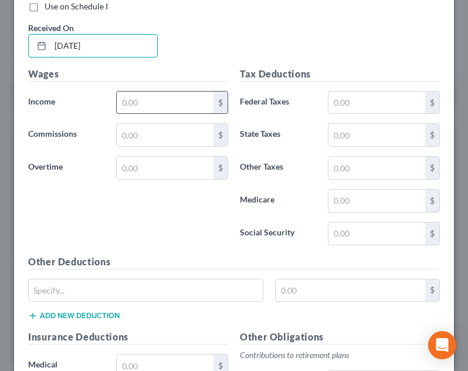
type input "05/01/2025"
click at [168, 108] on input "text" at bounding box center [165, 102] width 97 height 22
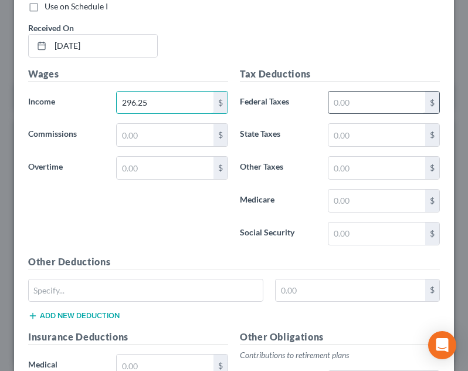
type input "296.25"
drag, startPoint x: 340, startPoint y: 103, endPoint x: 325, endPoint y: 49, distance: 55.8
click at [340, 103] on input "text" at bounding box center [376, 102] width 97 height 22
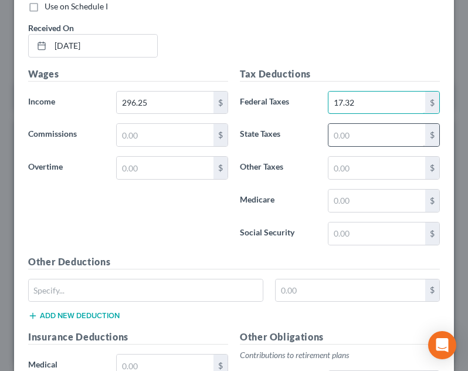
type input "17.32"
click at [338, 132] on input "text" at bounding box center [376, 135] width 97 height 22
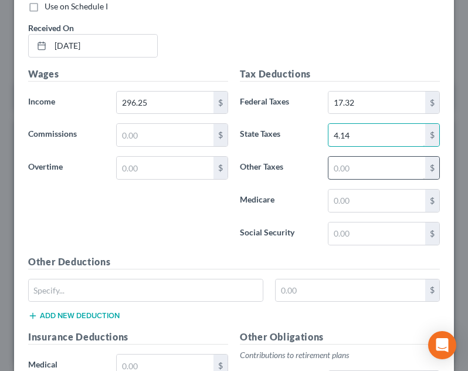
type input "4.14"
click at [341, 168] on input "text" at bounding box center [376, 168] width 97 height 22
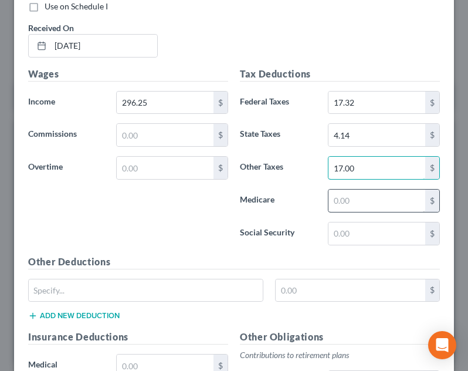
type input "17.00"
click at [338, 205] on input "text" at bounding box center [376, 200] width 97 height 22
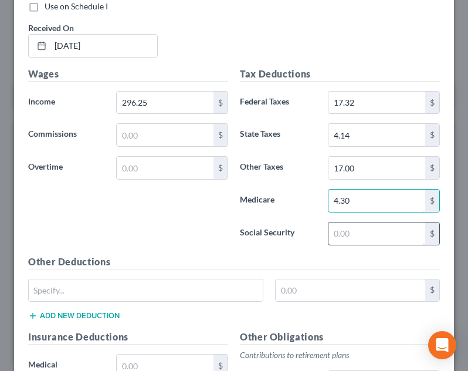
type input "4.30"
click at [343, 227] on input "text" at bounding box center [376, 233] width 97 height 22
type input "18.37"
click at [291, 206] on label "Medicare" at bounding box center [278, 200] width 88 height 23
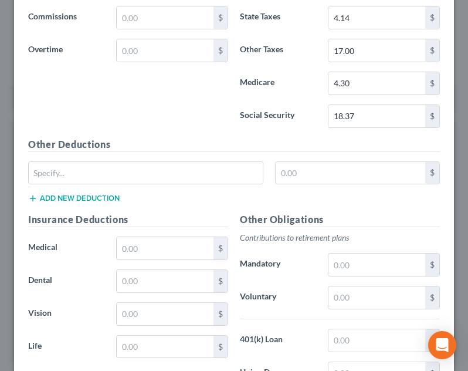
scroll to position [989, 0]
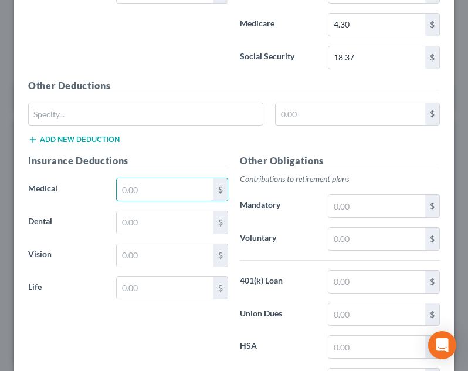
drag, startPoint x: 181, startPoint y: 179, endPoint x: 178, endPoint y: 164, distance: 15.5
click at [181, 179] on input "text" at bounding box center [165, 189] width 97 height 22
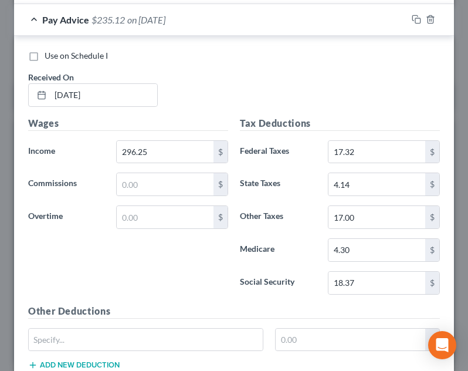
scroll to position [695, 0]
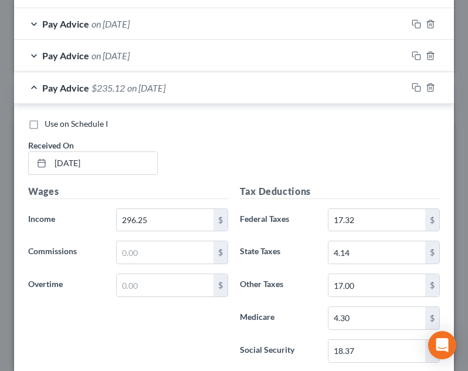
click at [215, 89] on div "Pay Advice $235.12 on 05/01/2025" at bounding box center [210, 87] width 393 height 31
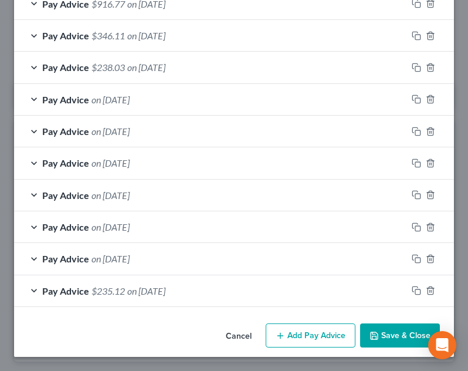
scroll to position [493, 0]
click at [298, 331] on button "Add Pay Advice" at bounding box center [311, 335] width 90 height 25
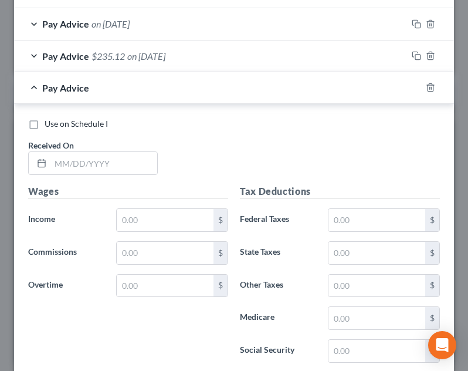
scroll to position [786, 0]
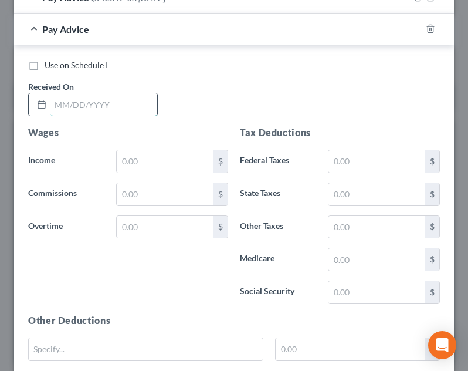
click at [132, 106] on input "text" at bounding box center [103, 104] width 107 height 22
type input "06/12/2025"
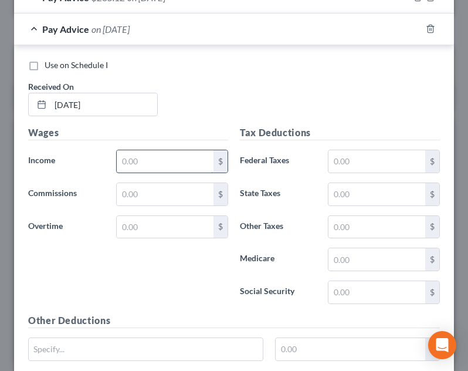
click at [183, 153] on input "text" at bounding box center [165, 161] width 97 height 22
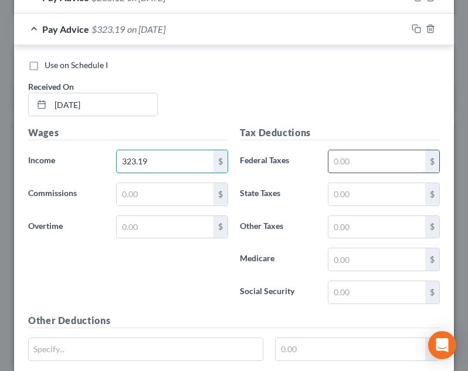
type input "323.19"
drag, startPoint x: 337, startPoint y: 151, endPoint x: 338, endPoint y: 133, distance: 18.2
click at [337, 151] on input "text" at bounding box center [376, 161] width 97 height 22
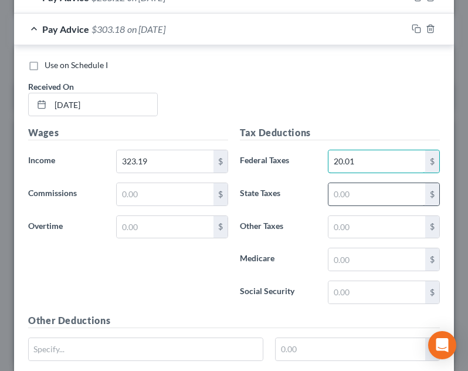
type input "20.01"
drag, startPoint x: 338, startPoint y: 198, endPoint x: 336, endPoint y: 180, distance: 18.3
click at [338, 198] on input "text" at bounding box center [376, 194] width 97 height 22
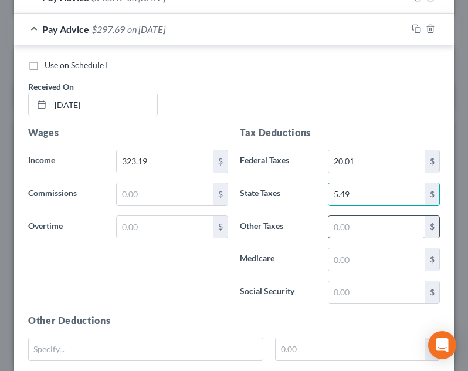
type input "5.49"
click at [353, 223] on input "text" at bounding box center [376, 227] width 97 height 22
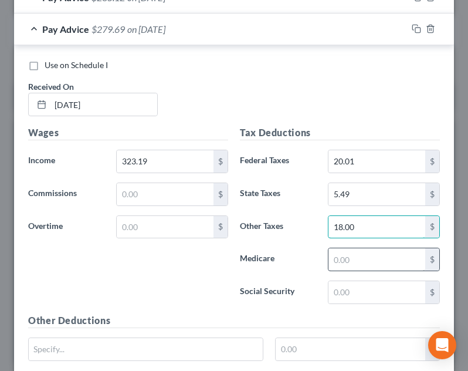
type input "18.00"
click at [343, 257] on input "text" at bounding box center [376, 259] width 97 height 22
type input "4.68"
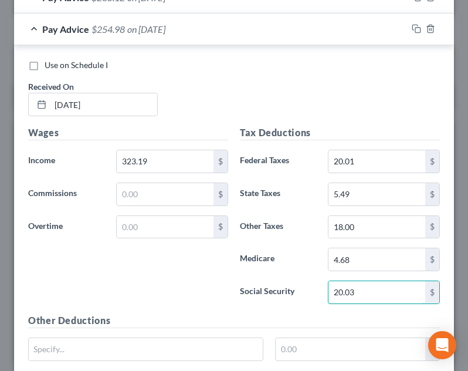
type input "20.03"
click at [345, 139] on h5 "Tax Deductions" at bounding box center [340, 132] width 200 height 15
click at [205, 25] on div "Pay Advice $254.98 on 06/12/2025" at bounding box center [210, 28] width 393 height 31
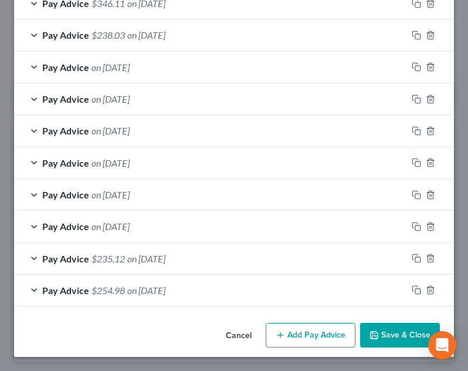
click at [304, 333] on button "Add Pay Advice" at bounding box center [311, 334] width 90 height 25
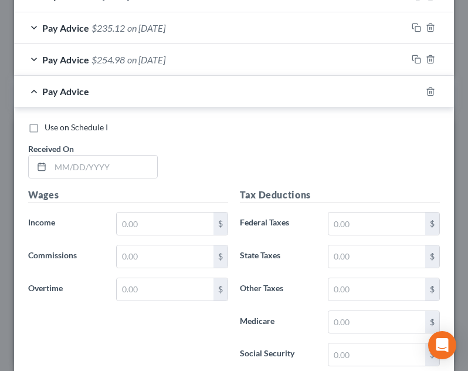
scroll to position [814, 0]
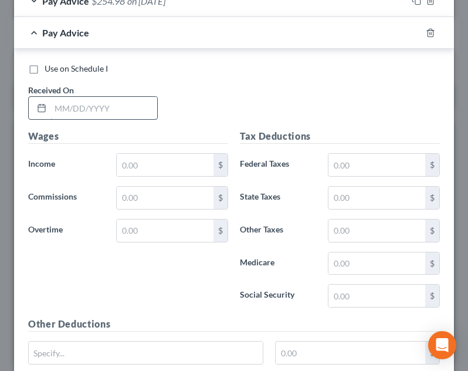
click at [108, 107] on input "text" at bounding box center [103, 108] width 107 height 22
type input "06/26/2025"
click at [140, 182] on div "Wages Income * $ Commissions $ Overtime $" at bounding box center [128, 223] width 212 height 188
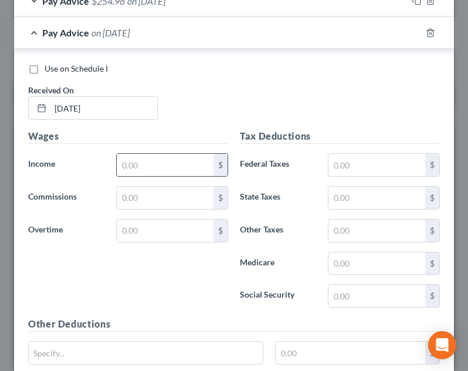
click at [142, 176] on div "Wages Income * $ Commissions $ Overtime $" at bounding box center [128, 223] width 212 height 188
drag, startPoint x: 151, startPoint y: 164, endPoint x: 165, endPoint y: 155, distance: 17.1
click at [151, 164] on input "text" at bounding box center [165, 165] width 97 height 22
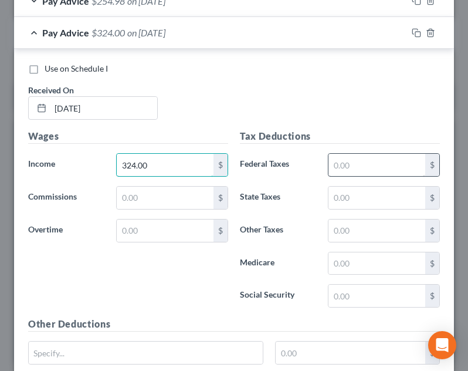
type input "324.00"
drag, startPoint x: 357, startPoint y: 161, endPoint x: 352, endPoint y: 147, distance: 15.4
click at [357, 160] on input "text" at bounding box center [376, 165] width 97 height 22
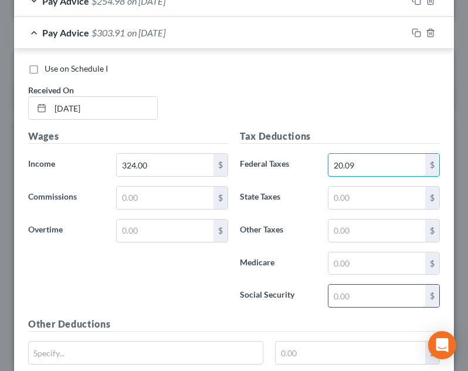
type input "20.09"
click at [338, 300] on input "text" at bounding box center [376, 295] width 97 height 22
type input "20.09"
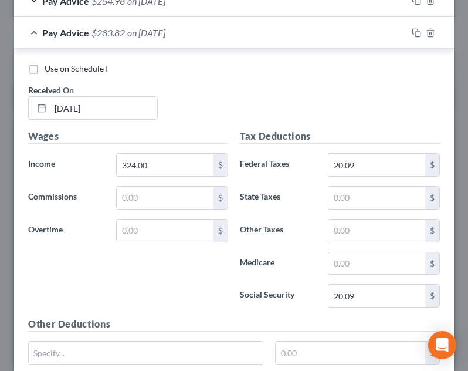
click at [343, 249] on div "Tax Deductions Federal Taxes 20.09 $ State Taxes $ Other Taxes $ Medicare $ Soc…" at bounding box center [340, 223] width 212 height 188
click at [357, 260] on input "text" at bounding box center [376, 263] width 97 height 22
type input "5"
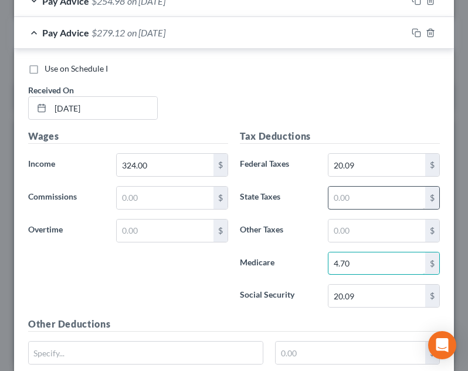
type input "4.70"
click at [366, 202] on input "text" at bounding box center [376, 197] width 97 height 22
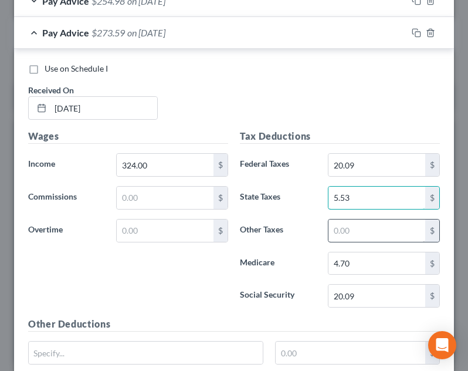
type input "5.53"
click at [368, 228] on input "text" at bounding box center [376, 230] width 97 height 22
type input "18.00"
click at [352, 138] on div "Tax Deductions Federal Taxes 20.09 $ State Taxes 5.53 $ Other Taxes 18.00 $ Med…" at bounding box center [340, 223] width 212 height 188
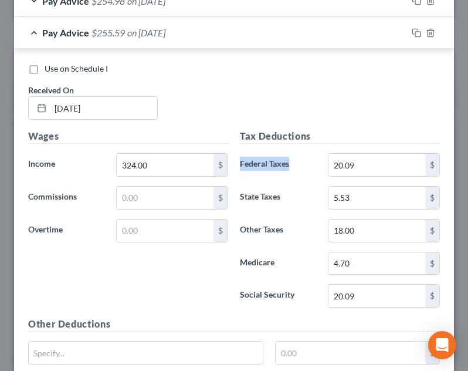
click at [347, 138] on h5 "Tax Deductions" at bounding box center [340, 136] width 200 height 15
click at [249, 36] on div "Pay Advice $255.59 on 06/26/2025" at bounding box center [210, 32] width 393 height 31
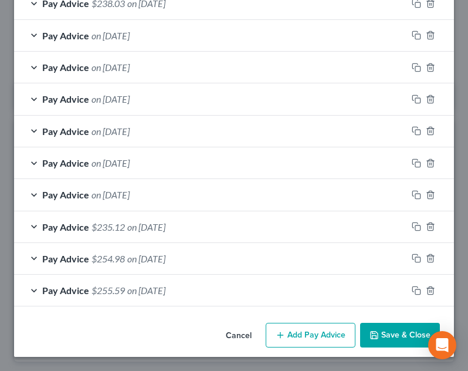
scroll to position [556, 0]
drag, startPoint x: 289, startPoint y: 335, endPoint x: 273, endPoint y: 151, distance: 185.4
click at [289, 335] on button "Add Pay Advice" at bounding box center [311, 334] width 90 height 25
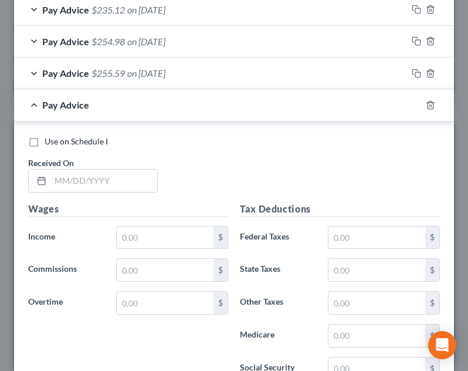
scroll to position [786, 0]
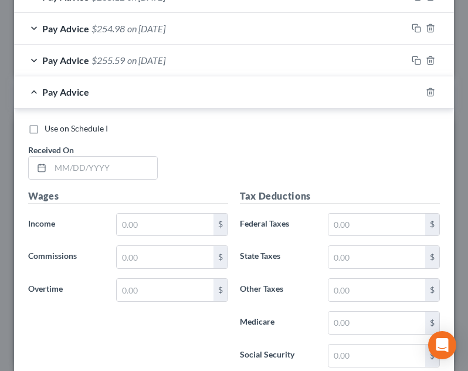
click at [120, 155] on div "Received On *" at bounding box center [92, 162] width 141 height 36
click at [132, 158] on input "text" at bounding box center [103, 168] width 107 height 22
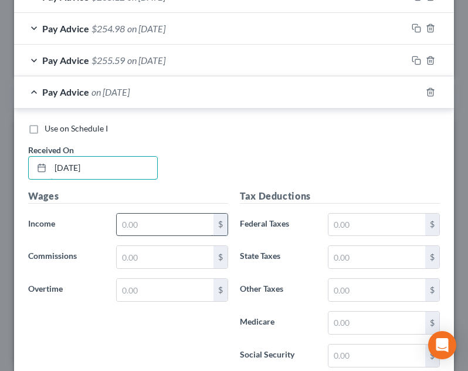
type input "07/24/2025"
drag, startPoint x: 164, startPoint y: 220, endPoint x: 166, endPoint y: 214, distance: 6.9
click at [164, 220] on input "text" at bounding box center [165, 224] width 97 height 22
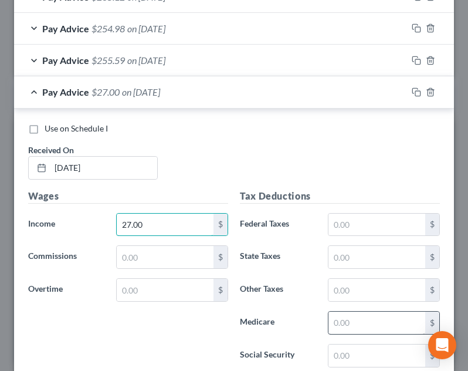
type input "27.00"
click at [365, 328] on input "text" at bounding box center [376, 322] width 97 height 22
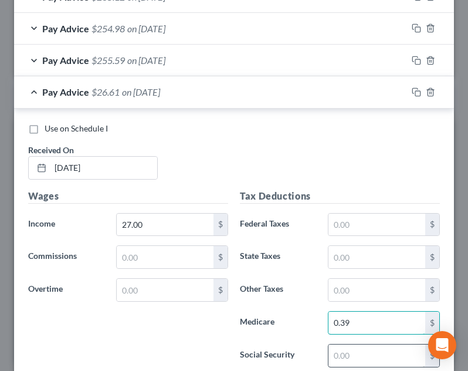
type input "0.39"
click at [352, 356] on input "text" at bounding box center [376, 355] width 97 height 22
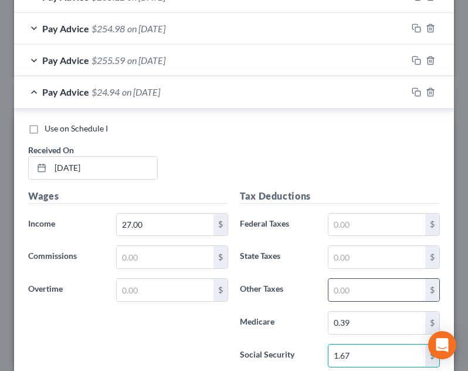
type input "1.67"
click at [358, 295] on input "text" at bounding box center [376, 290] width 97 height 22
type input "0"
type input "15.00"
click at [372, 160] on div "Use on Schedule I Received On * 07/24/2025" at bounding box center [233, 156] width 423 height 66
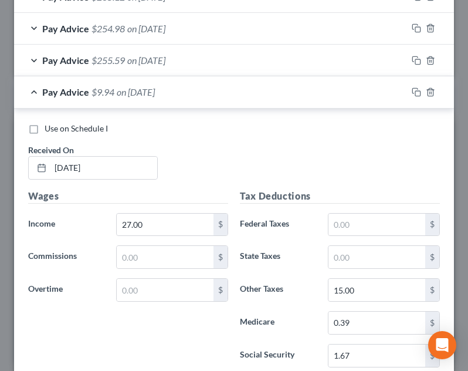
click at [281, 96] on div "Pay Advice $9.94 on 07/24/2025" at bounding box center [210, 91] width 393 height 31
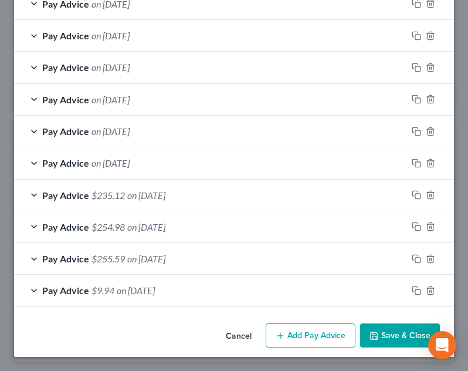
scroll to position [588, 0]
click at [300, 333] on button "Add Pay Advice" at bounding box center [311, 335] width 90 height 25
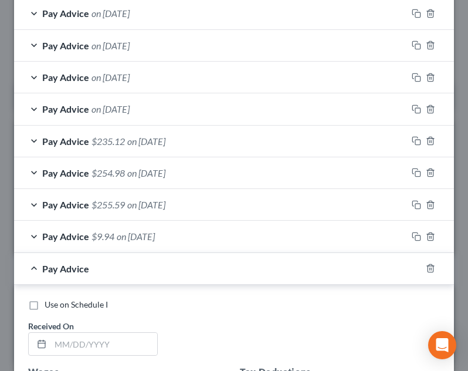
scroll to position [701, 0]
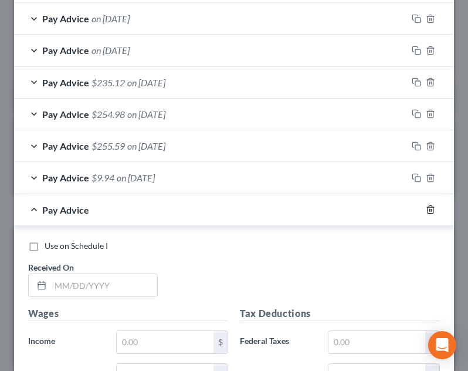
click at [421, 207] on div at bounding box center [437, 209] width 33 height 19
click at [427, 207] on icon "button" at bounding box center [429, 210] width 5 height 8
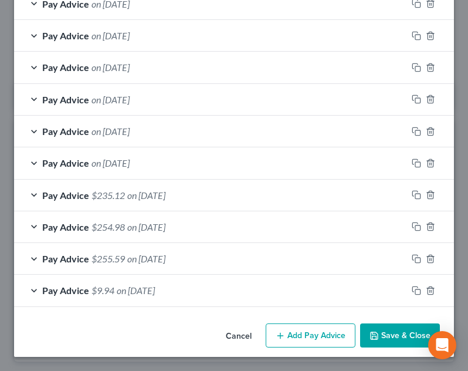
click at [189, 125] on div "Pay Advice on 04/03/2025" at bounding box center [210, 131] width 393 height 31
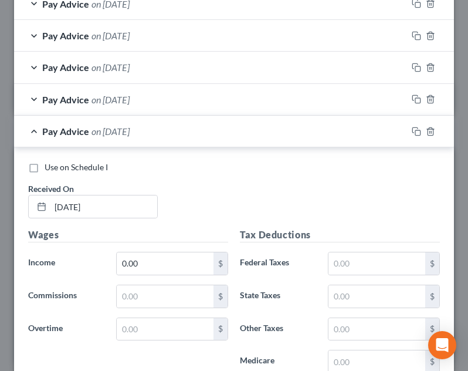
scroll to position [701, 0]
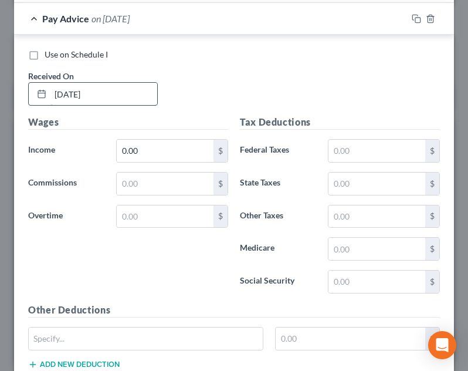
click at [76, 99] on input "04/03/2025" at bounding box center [103, 94] width 107 height 22
type input "[DATE]"
click at [164, 151] on input "0.00" at bounding box center [165, 151] width 97 height 22
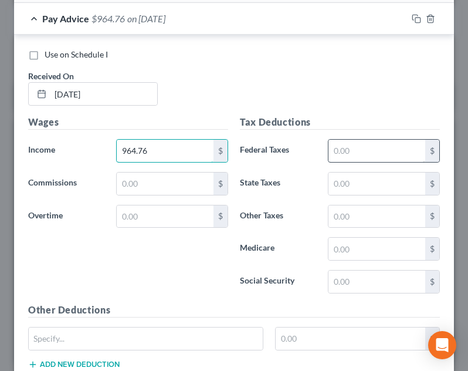
type input "964.76"
click at [366, 140] on input "text" at bounding box center [376, 151] width 97 height 22
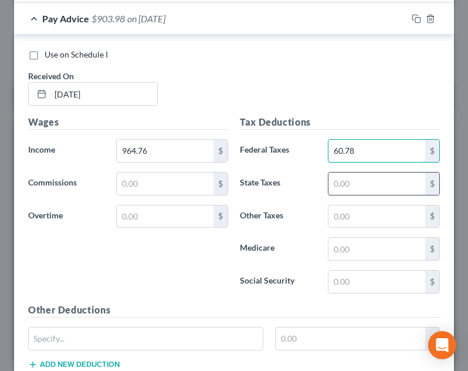
type input "60.78"
drag, startPoint x: 358, startPoint y: 187, endPoint x: 360, endPoint y: 176, distance: 10.8
click at [357, 187] on input "text" at bounding box center [376, 183] width 97 height 22
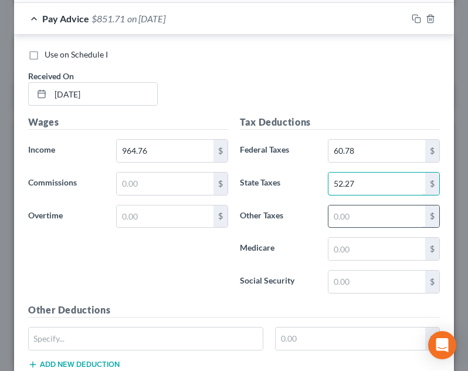
type input "52.27"
click at [350, 220] on input "text" at bounding box center [376, 216] width 97 height 22
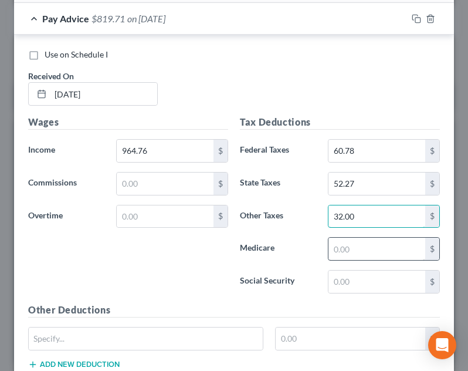
type input "32.00"
click at [349, 257] on input "text" at bounding box center [376, 248] width 97 height 22
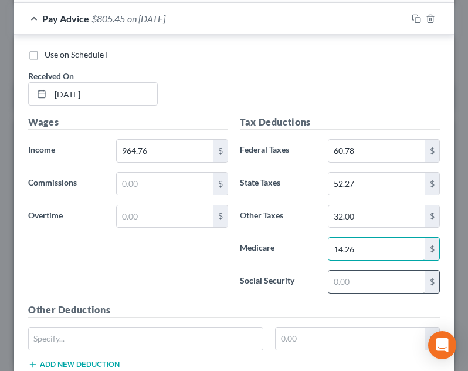
type input "14.26"
click at [334, 280] on input "text" at bounding box center [376, 281] width 97 height 22
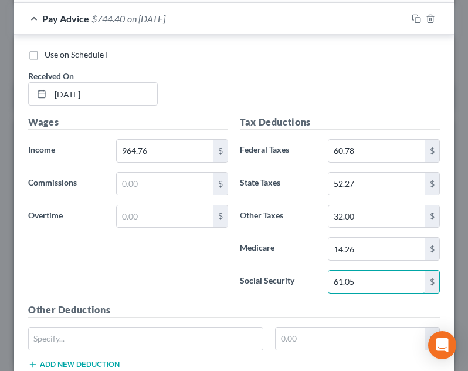
type input "61.05"
click at [314, 267] on div "Tax Deductions Federal Taxes 60.78 $ State Taxes 52.27 $ Other Taxes 32.00 $ Me…" at bounding box center [340, 209] width 212 height 188
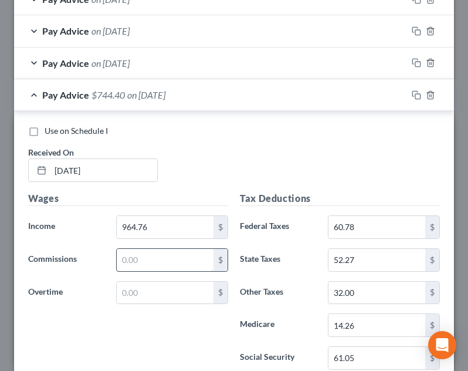
scroll to position [525, 0]
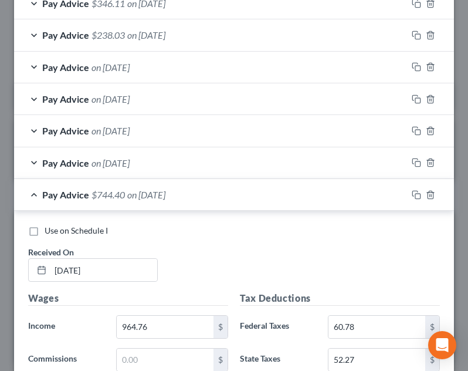
click at [193, 191] on div "Pay Advice $744.40 on 04/04/2025" at bounding box center [210, 194] width 393 height 31
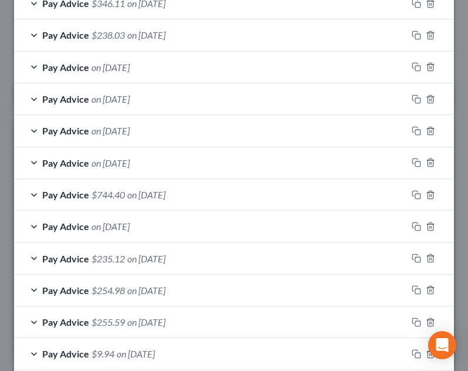
click at [130, 229] on span "on 04/10/2025" at bounding box center [110, 225] width 38 height 11
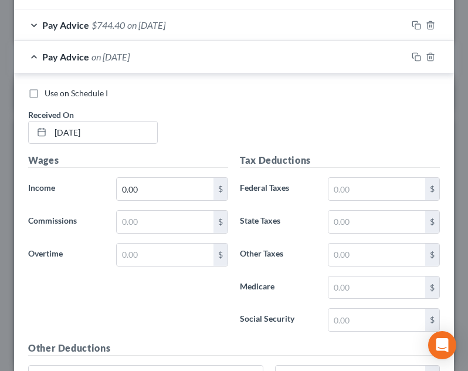
scroll to position [701, 0]
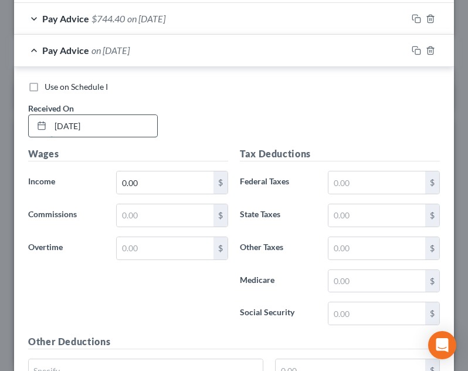
click at [73, 122] on input "04/10/2025" at bounding box center [103, 126] width 107 height 22
type input "04/11/2025"
click at [166, 188] on input "0.00" at bounding box center [165, 182] width 97 height 22
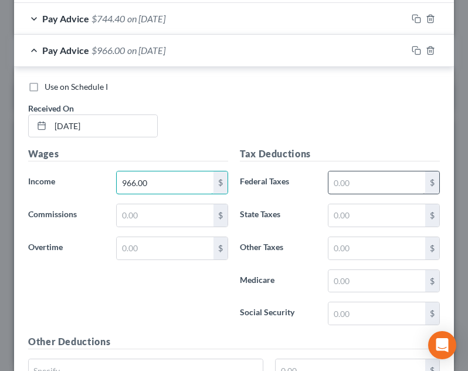
type input "966.00"
click at [338, 177] on input "text" at bounding box center [376, 182] width 97 height 22
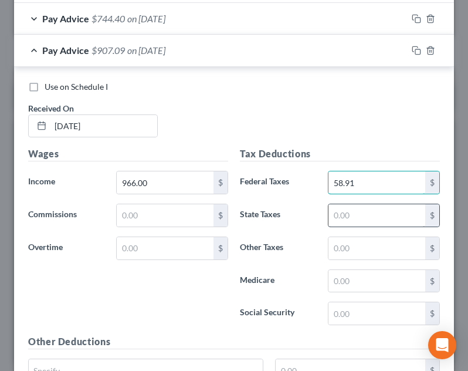
type input "58.91"
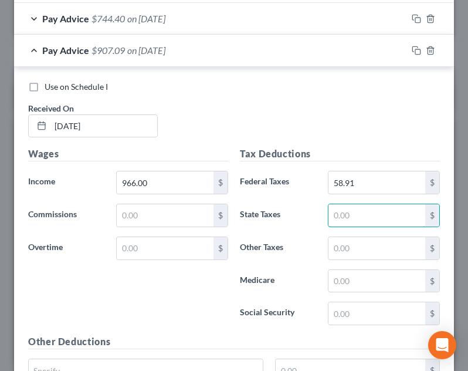
drag, startPoint x: 362, startPoint y: 211, endPoint x: 362, endPoint y: 164, distance: 47.5
click at [362, 211] on input "text" at bounding box center [376, 215] width 97 height 22
type input "51.19"
click at [359, 253] on input "text" at bounding box center [376, 248] width 97 height 22
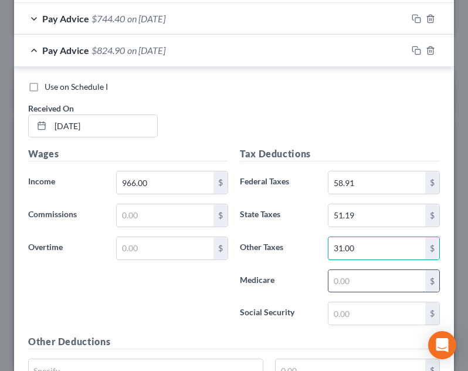
type input "31.00"
click at [365, 291] on div "$" at bounding box center [384, 280] width 112 height 23
click at [365, 288] on input "text" at bounding box center [376, 281] width 97 height 22
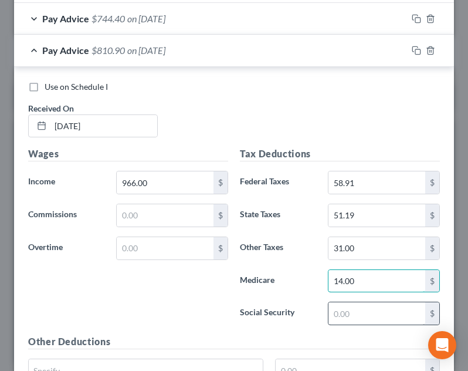
type input "14.00"
click at [339, 320] on input "text" at bounding box center [376, 313] width 97 height 22
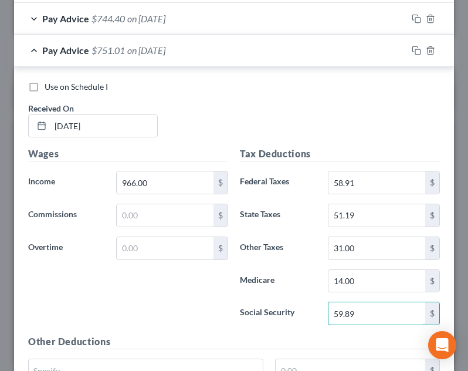
type input "59.89"
click at [296, 322] on label "Social Security" at bounding box center [278, 312] width 88 height 23
click at [239, 65] on div "Pay Advice $751.01 on 04/11/2025" at bounding box center [210, 50] width 393 height 31
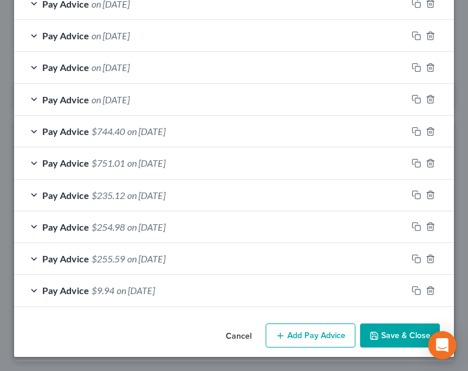
scroll to position [588, 0]
click at [310, 327] on button "Add Pay Advice" at bounding box center [311, 335] width 90 height 25
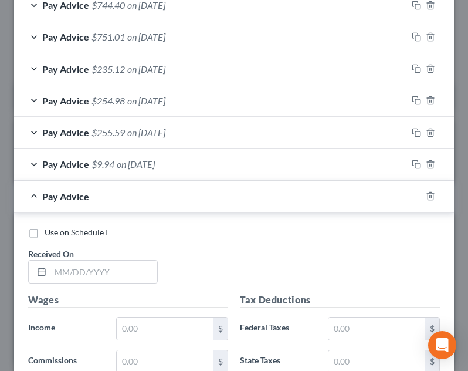
scroll to position [819, 0]
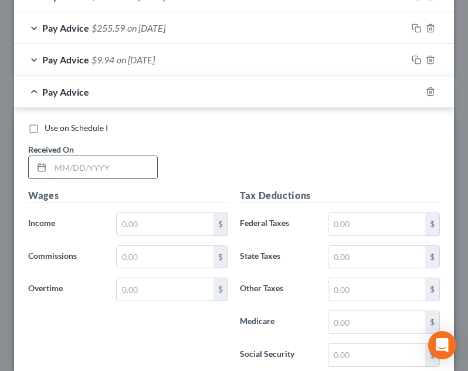
click at [94, 175] on input "text" at bounding box center [103, 167] width 107 height 22
type input "[DATE]"
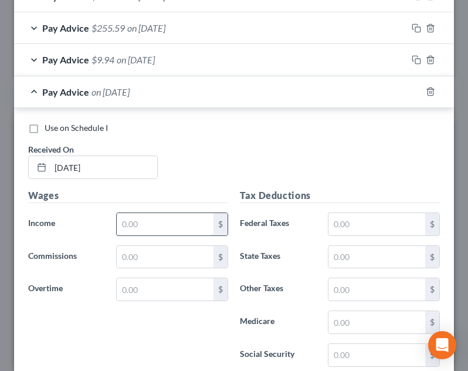
drag, startPoint x: 130, startPoint y: 211, endPoint x: 144, endPoint y: 212, distance: 13.6
click at [133, 213] on div "Wages Income * $ Commissions $ Overtime $" at bounding box center [128, 282] width 212 height 188
drag, startPoint x: 147, startPoint y: 219, endPoint x: 162, endPoint y: 212, distance: 16.3
click at [147, 219] on input "text" at bounding box center [165, 224] width 97 height 22
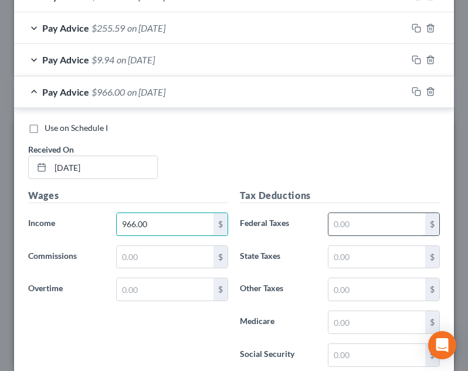
type input "966.00"
click at [364, 220] on input "text" at bounding box center [376, 224] width 97 height 22
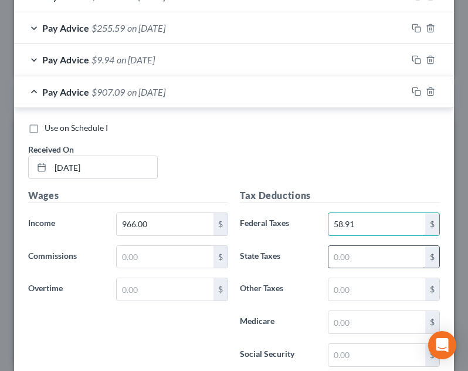
type input "58.91"
click at [358, 253] on input "text" at bounding box center [376, 257] width 97 height 22
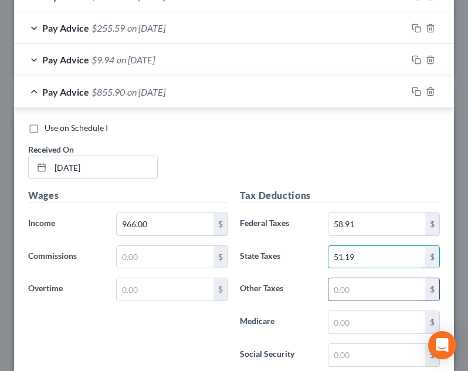
type input "51.19"
click at [334, 289] on input "text" at bounding box center [376, 289] width 97 height 22
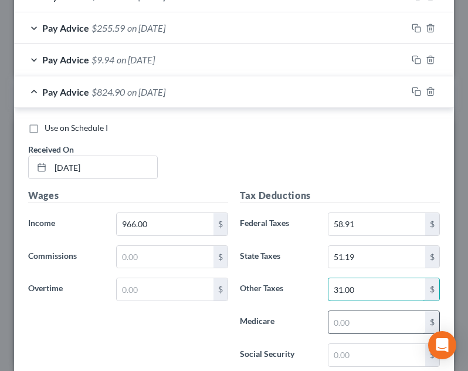
type input "31.00"
click at [359, 328] on input "text" at bounding box center [376, 322] width 97 height 22
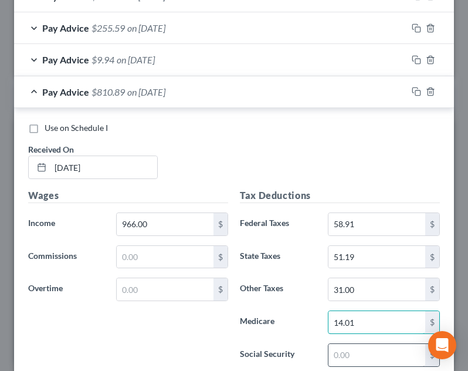
type input "14.01"
click at [346, 355] on input "text" at bounding box center [376, 355] width 97 height 22
type input "59.89"
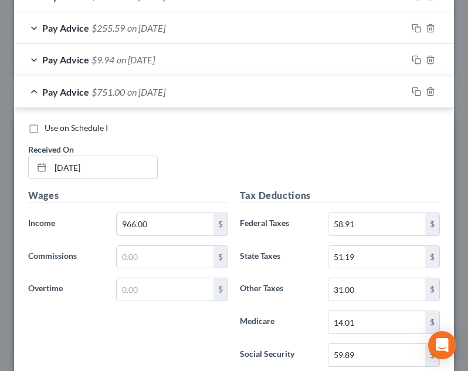
click at [298, 303] on div "Tax Deductions Federal Taxes 58.91 $ State Taxes 51.19 $ Other Taxes 31.00 $ Me…" at bounding box center [340, 282] width 212 height 188
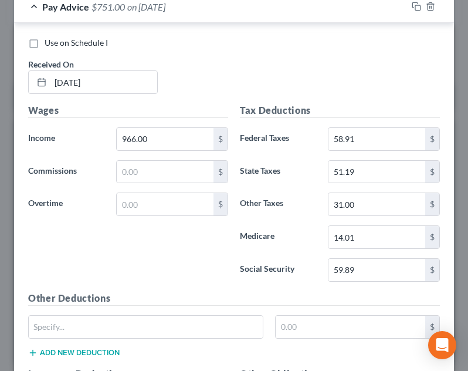
scroll to position [760, 0]
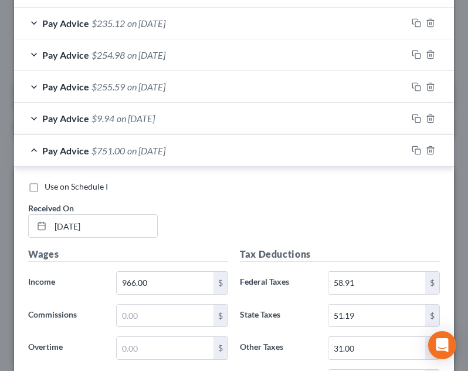
click at [209, 147] on div "Pay Advice $751.00 on 04/18/2025" at bounding box center [210, 150] width 393 height 31
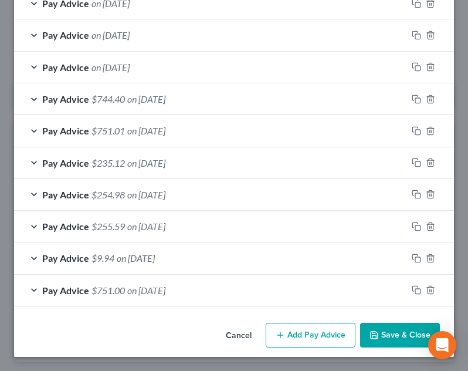
scroll to position [620, 0]
click at [291, 337] on button "Add Pay Advice" at bounding box center [311, 334] width 90 height 25
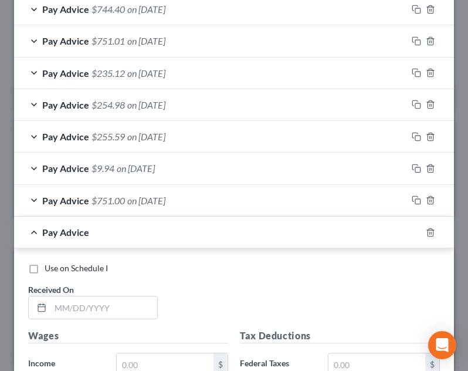
scroll to position [851, 0]
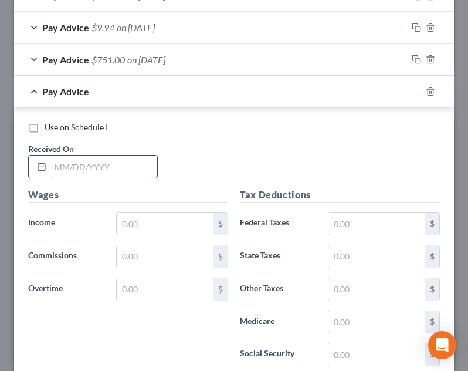
drag, startPoint x: 107, startPoint y: 174, endPoint x: 128, endPoint y: 166, distance: 23.2
click at [107, 174] on input "text" at bounding box center [103, 166] width 107 height 22
type input "04/25/2025"
drag, startPoint x: 165, startPoint y: 231, endPoint x: 167, endPoint y: 213, distance: 17.7
click at [165, 231] on input "text" at bounding box center [165, 223] width 97 height 22
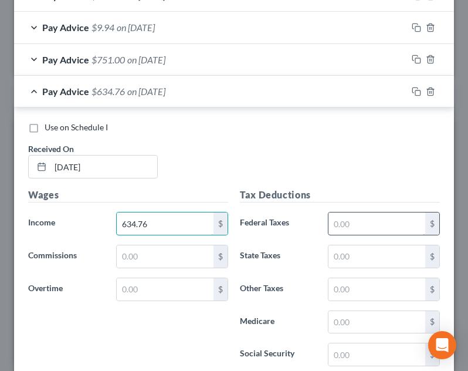
type input "634.76"
click at [351, 232] on input "text" at bounding box center [376, 223] width 97 height 22
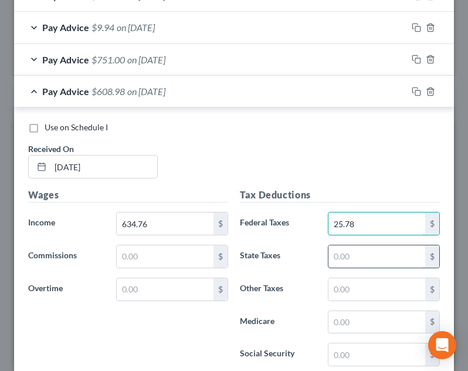
type input "25.78"
click at [382, 251] on input "text" at bounding box center [376, 256] width 97 height 22
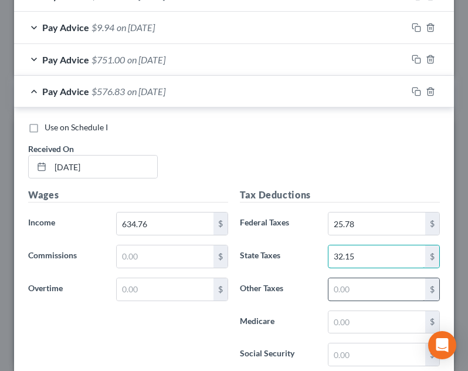
type input "32.15"
click at [373, 298] on input "text" at bounding box center [376, 289] width 97 height 22
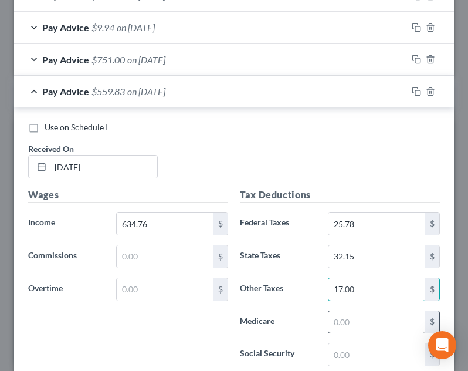
type input "17.00"
click at [368, 319] on input "text" at bounding box center [376, 322] width 97 height 22
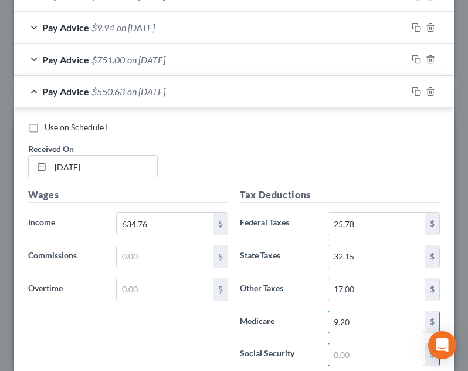
type input "9.20"
click at [363, 349] on input "text" at bounding box center [376, 354] width 97 height 22
type input "39.36"
click at [308, 309] on div "Tax Deductions Federal Taxes 25.78 $ State Taxes 32.15 $ Other Taxes 17.00 $ Me…" at bounding box center [340, 282] width 212 height 188
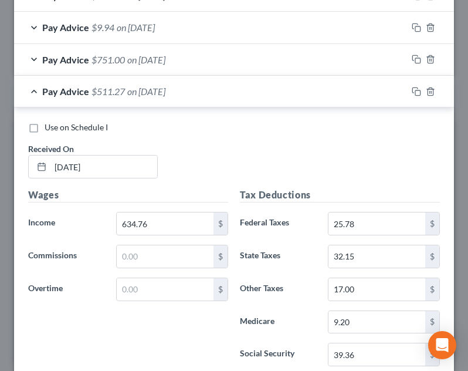
click at [279, 84] on div "Pay Advice $511.27 on 04/25/2025" at bounding box center [210, 91] width 393 height 31
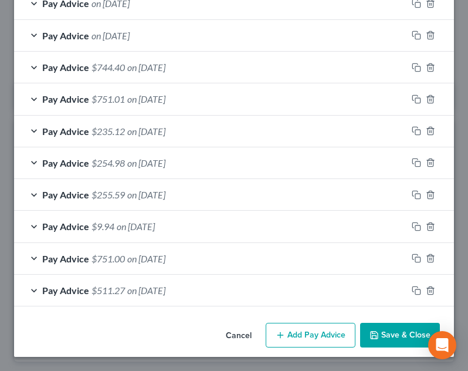
scroll to position [652, 0]
click at [324, 347] on button "Add Pay Advice" at bounding box center [311, 334] width 90 height 25
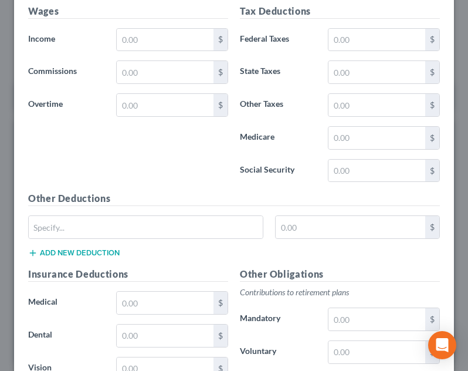
scroll to position [1000, 0]
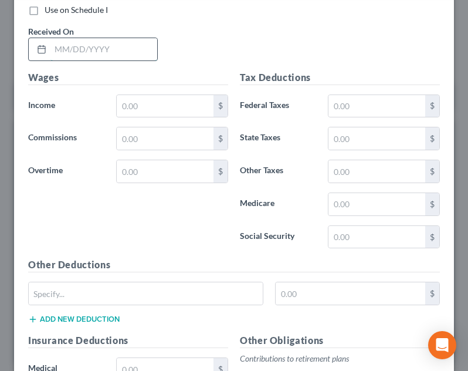
click at [107, 39] on input "text" at bounding box center [103, 49] width 107 height 22
type input "05/09/2025"
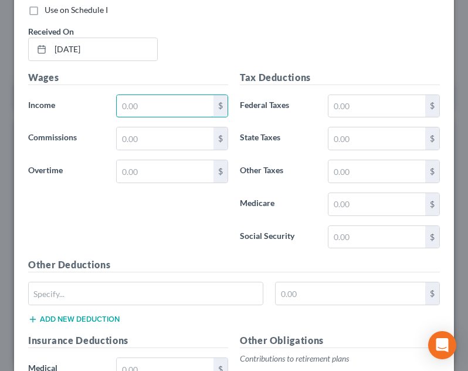
drag, startPoint x: 191, startPoint y: 109, endPoint x: 203, endPoint y: 43, distance: 66.8
click at [190, 109] on input "text" at bounding box center [165, 106] width 97 height 22
type input "578.76"
click at [352, 99] on input "text" at bounding box center [376, 106] width 97 height 22
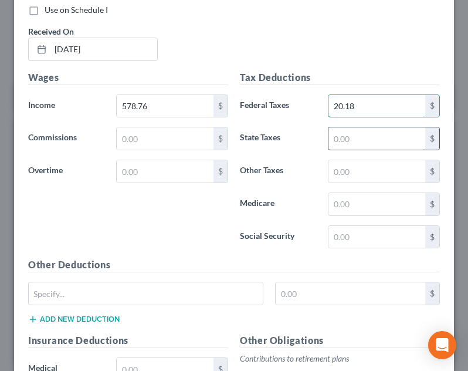
type input "20.18"
click at [349, 132] on input "text" at bounding box center [376, 138] width 97 height 22
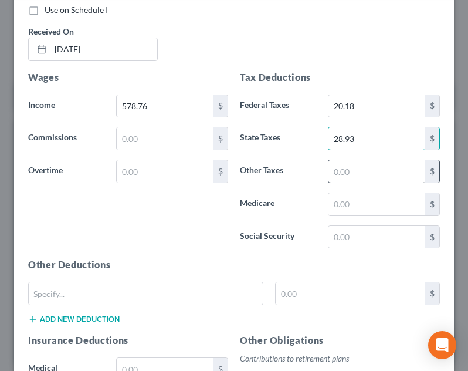
type input "28.93"
click at [337, 167] on input "text" at bounding box center [376, 171] width 97 height 22
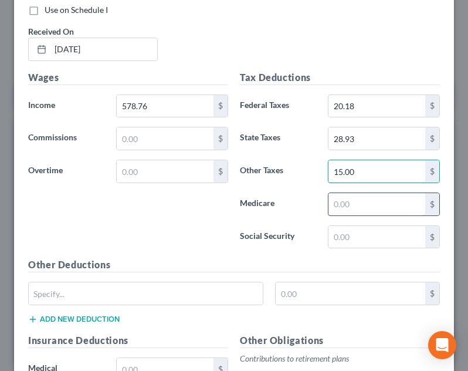
type input "15.00"
click at [352, 199] on input "text" at bounding box center [376, 204] width 97 height 22
type input "8.39"
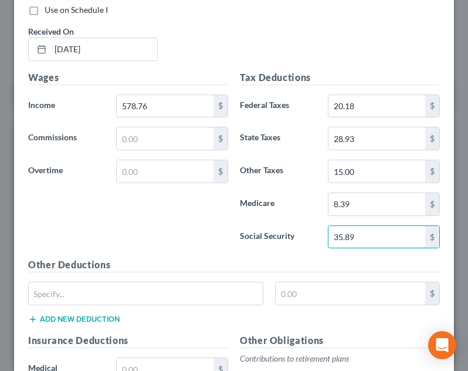
type input "35.89"
click at [182, 202] on div "Wages Income * 578.76 $ Commissions $ Overtime $" at bounding box center [128, 164] width 212 height 188
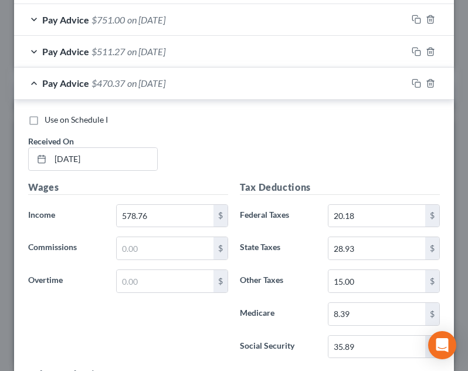
scroll to position [883, 0]
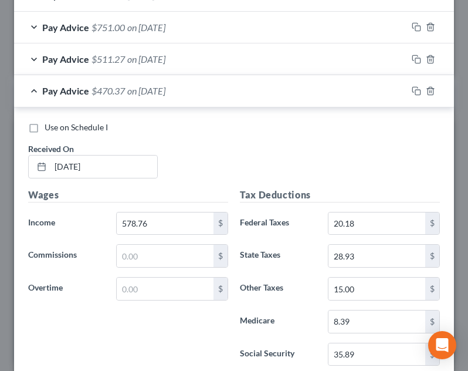
click at [220, 94] on div "Pay Advice $470.37 on 05/09/2025" at bounding box center [210, 90] width 393 height 31
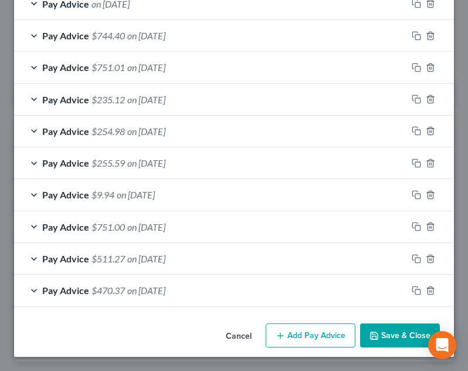
scroll to position [684, 0]
click at [306, 338] on button "Add Pay Advice" at bounding box center [311, 335] width 90 height 25
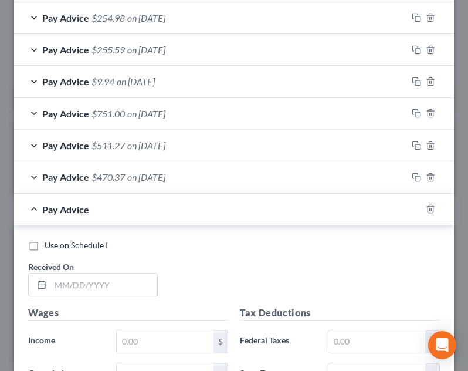
scroll to position [973, 0]
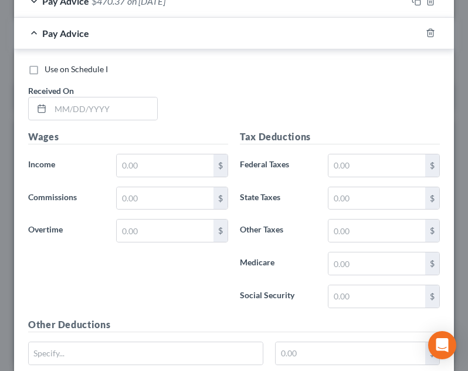
click at [121, 96] on div "Received On *" at bounding box center [92, 102] width 141 height 36
drag, startPoint x: 122, startPoint y: 98, endPoint x: 189, endPoint y: 100, distance: 66.9
click at [122, 98] on input "text" at bounding box center [103, 108] width 107 height 22
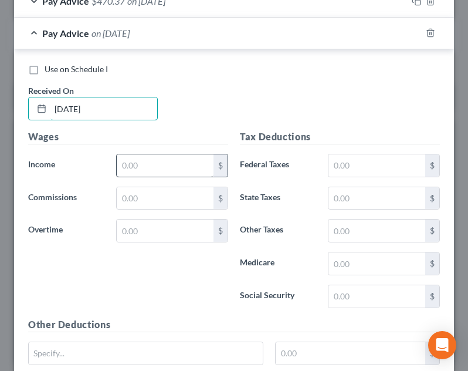
type input "[DATE]"
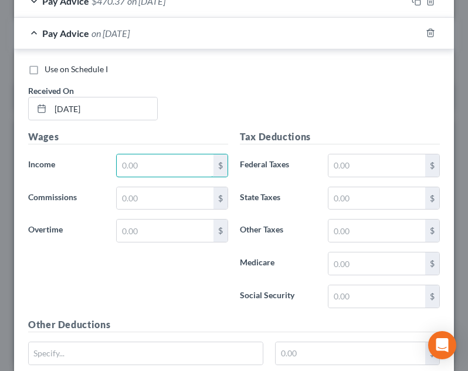
drag, startPoint x: 147, startPoint y: 161, endPoint x: 229, endPoint y: 93, distance: 107.0
click at [147, 161] on input "text" at bounding box center [165, 165] width 97 height 22
type input "934.92"
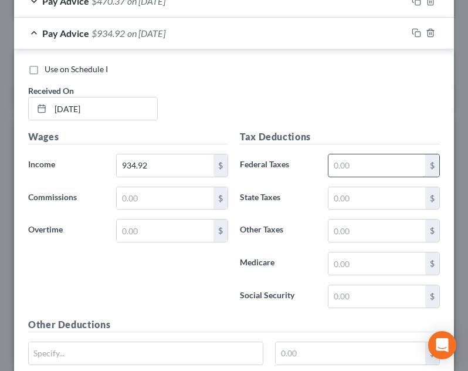
drag, startPoint x: 375, startPoint y: 171, endPoint x: 375, endPoint y: 162, distance: 8.8
click at [375, 168] on input "text" at bounding box center [376, 165] width 97 height 22
type input "55.80"
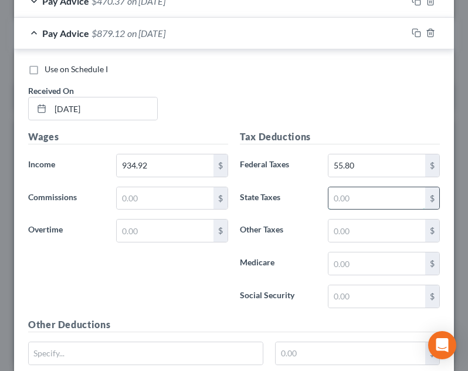
click at [363, 198] on input "text" at bounding box center [376, 198] width 97 height 22
type input "49.41"
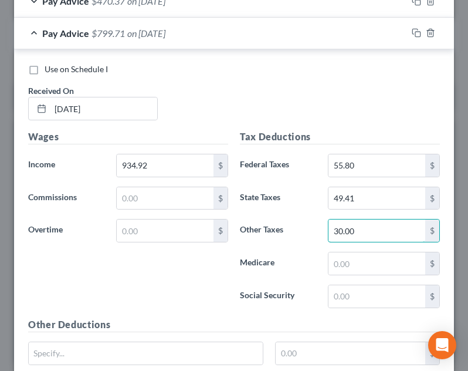
type input "30.00"
click at [357, 276] on div "Tax Deductions Federal Taxes 55.80 $ State Taxes 49.41 $ Other Taxes 30.00 $ Me…" at bounding box center [340, 224] width 212 height 188
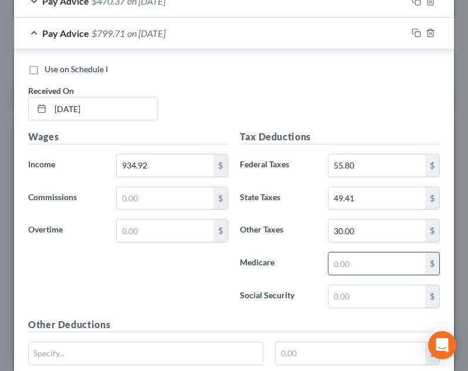
click at [357, 270] on input "text" at bounding box center [376, 263] width 97 height 22
type input "13.55"
click at [362, 289] on input "text" at bounding box center [376, 296] width 97 height 22
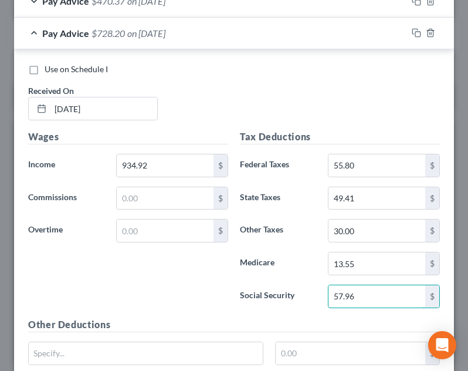
type input "57.96"
click at [304, 281] on div "Tax Deductions Federal Taxes 55.80 $ State Taxes 49.41 $ Other Taxes 30.00 $ Me…" at bounding box center [340, 224] width 212 height 188
click at [260, 30] on div "Pay Advice $728.20 on 05/16/2025" at bounding box center [210, 33] width 393 height 31
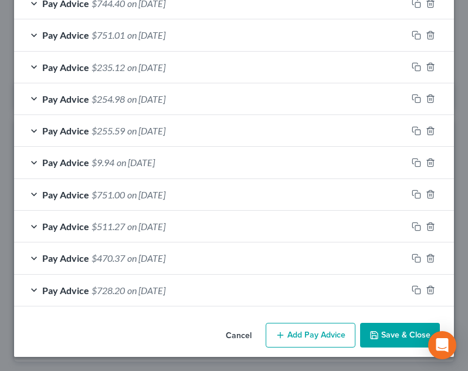
scroll to position [716, 0]
click at [310, 328] on button "Add Pay Advice" at bounding box center [311, 334] width 90 height 25
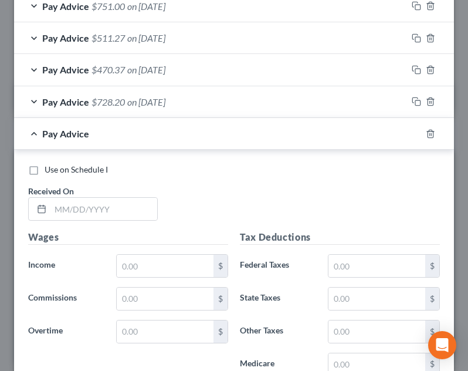
scroll to position [950, 0]
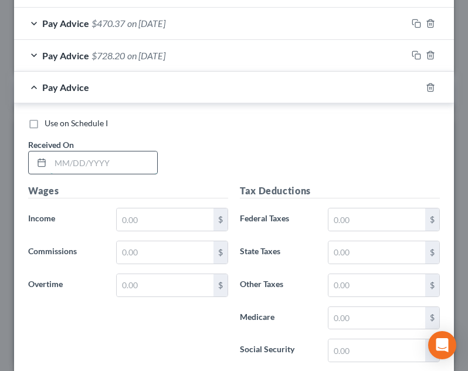
click at [145, 171] on input "text" at bounding box center [103, 162] width 107 height 22
type input "05/23/2025"
click at [156, 226] on input "text" at bounding box center [165, 219] width 97 height 22
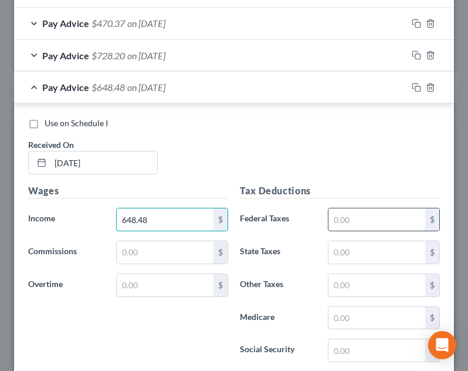
type input "648.48"
drag, startPoint x: 337, startPoint y: 223, endPoint x: 338, endPoint y: 209, distance: 13.5
click at [338, 220] on input "text" at bounding box center [376, 219] width 97 height 22
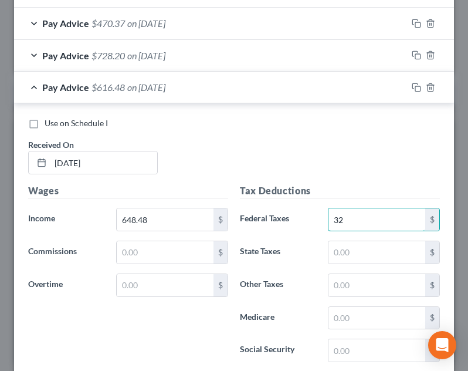
type input "3"
type input "27.16"
click at [354, 274] on input "text" at bounding box center [376, 285] width 97 height 22
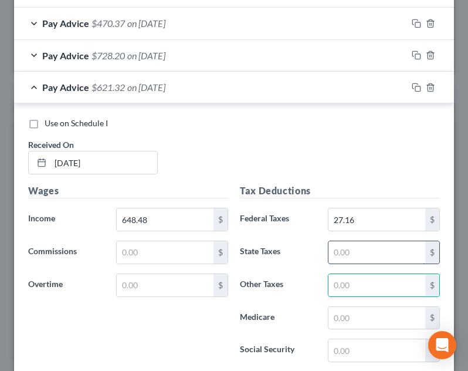
click at [360, 255] on input "text" at bounding box center [376, 252] width 97 height 22
type input "32.94"
click at [361, 283] on input "text" at bounding box center [376, 285] width 97 height 22
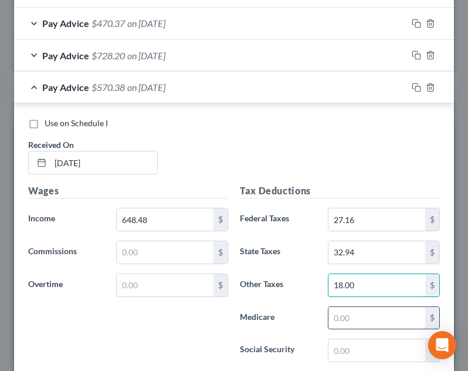
type input "18.00"
click at [347, 314] on input "text" at bounding box center [376, 318] width 97 height 22
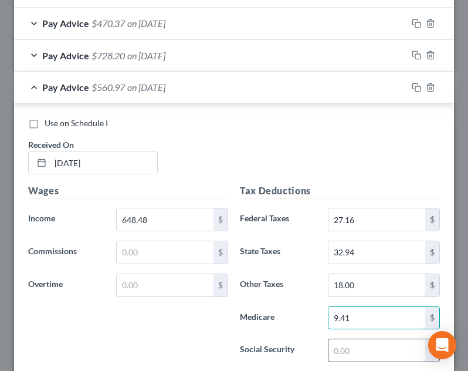
type input "9.41"
click at [338, 354] on input "text" at bounding box center [376, 350] width 97 height 22
type input "40.21"
drag, startPoint x: 334, startPoint y: 335, endPoint x: 327, endPoint y: 327, distance: 11.3
click at [331, 332] on div "Tax Deductions Federal Taxes 27.16 $ State Taxes 32.94 $ Other Taxes 18.00 $ Me…" at bounding box center [340, 278] width 212 height 188
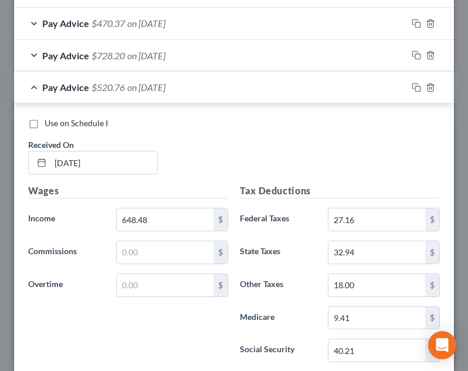
click at [322, 322] on div "9.41 $" at bounding box center [384, 317] width 124 height 23
click at [218, 81] on div "Pay Advice $520.76 on 05/23/2025" at bounding box center [210, 87] width 393 height 31
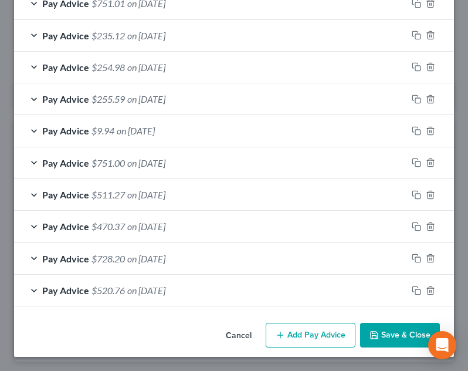
scroll to position [748, 0]
click at [279, 343] on button "Add Pay Advice" at bounding box center [311, 334] width 90 height 25
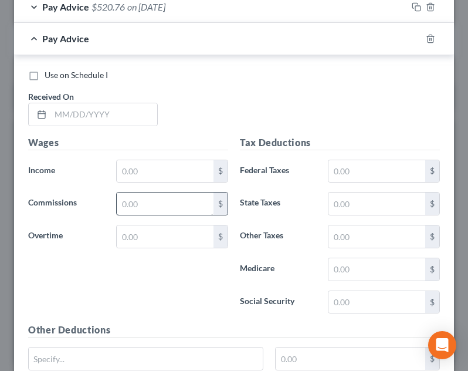
scroll to position [1037, 0]
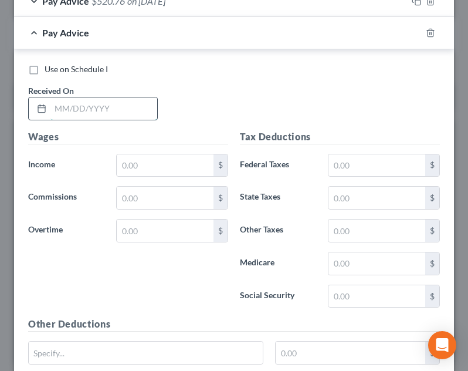
drag, startPoint x: 114, startPoint y: 104, endPoint x: 125, endPoint y: 103, distance: 10.6
click at [114, 104] on input "text" at bounding box center [103, 108] width 107 height 22
type input "[DATE]"
drag, startPoint x: 196, startPoint y: 147, endPoint x: 184, endPoint y: 157, distance: 15.5
click at [191, 149] on div "Wages Income * $ Commissions $ Overtime $" at bounding box center [128, 224] width 212 height 188
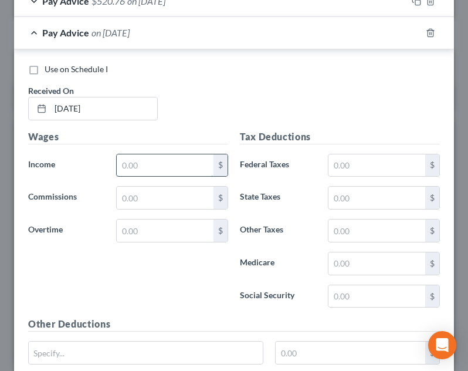
click at [175, 165] on input "text" at bounding box center [165, 165] width 97 height 22
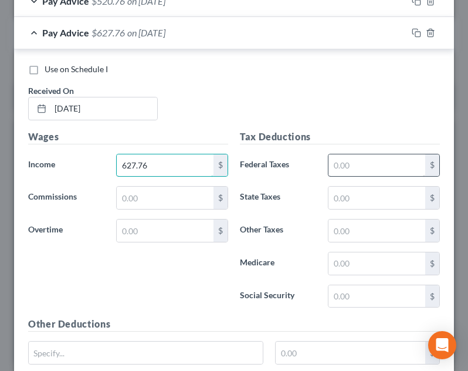
type input "627.76"
click at [361, 157] on input "text" at bounding box center [376, 165] width 97 height 22
type input "25.08"
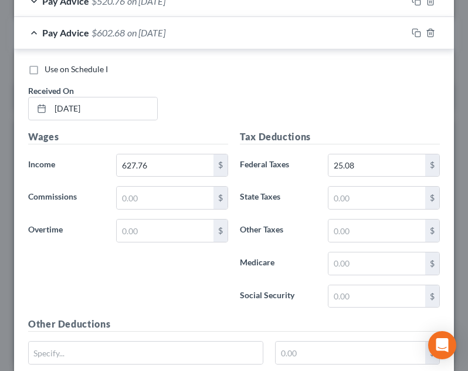
click at [377, 212] on div "Tax Deductions Federal Taxes 25.08 $ State Taxes $ Other Taxes $ Medicare $ Soc…" at bounding box center [340, 224] width 212 height 188
click at [376, 206] on input "text" at bounding box center [376, 197] width 97 height 22
type input "31.75"
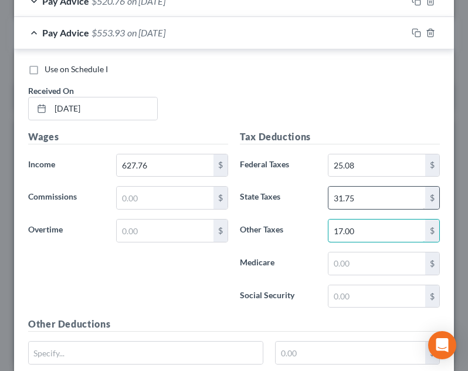
type input "17.00"
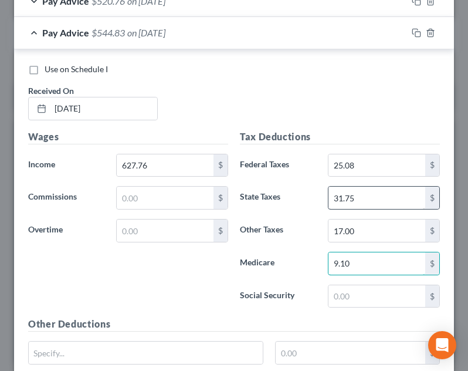
type input "9.10"
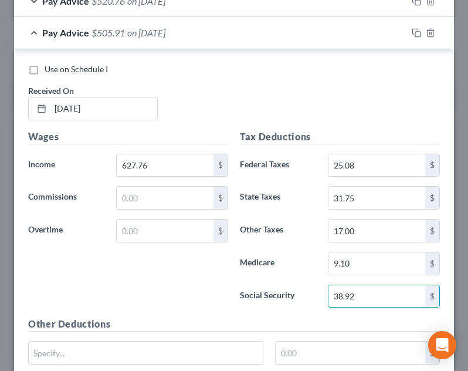
type input "38.92"
click at [361, 137] on h5 "Tax Deductions" at bounding box center [340, 137] width 200 height 15
click at [224, 33] on div "Pay Advice $505.91 on 05/30/2025" at bounding box center [210, 32] width 393 height 31
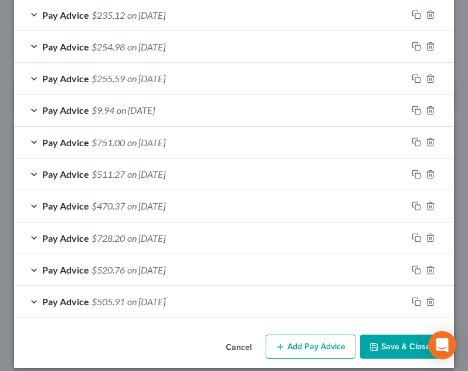
scroll to position [779, 0]
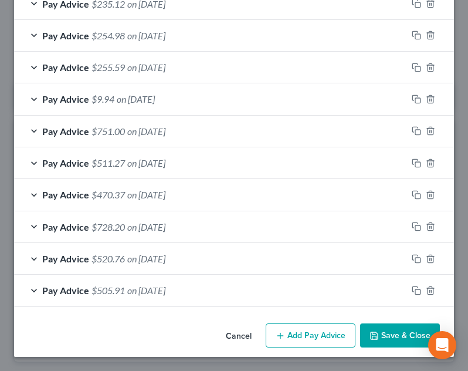
click at [283, 330] on button "Add Pay Advice" at bounding box center [311, 335] width 90 height 25
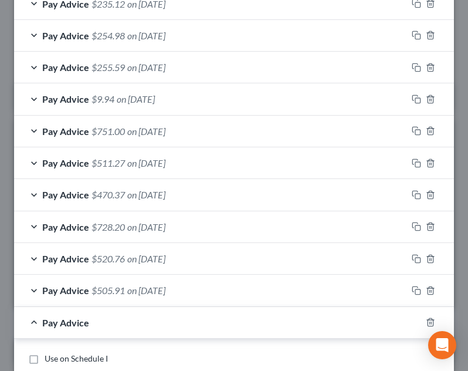
scroll to position [1072, 0]
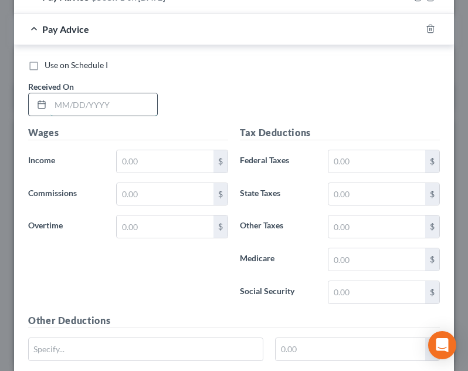
drag, startPoint x: 125, startPoint y: 113, endPoint x: 137, endPoint y: 108, distance: 12.3
click at [125, 113] on input "text" at bounding box center [103, 104] width 107 height 22
type input "06/06/2025"
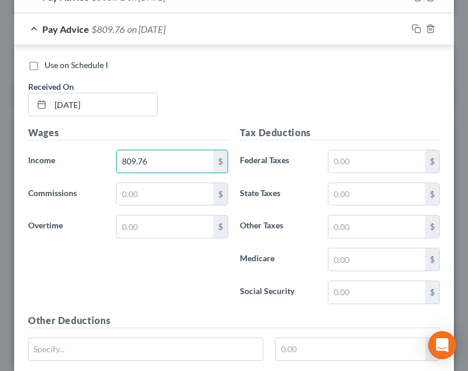
type input "809.76"
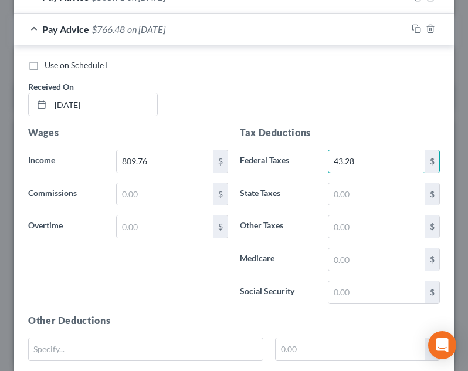
type input "43.28"
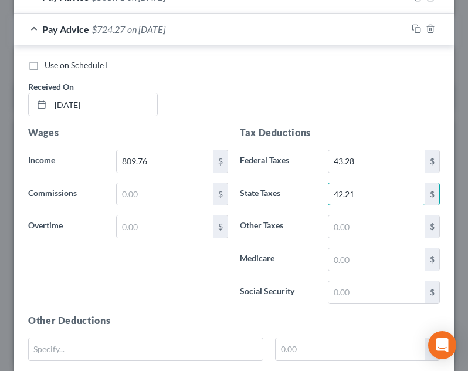
type input "42.21"
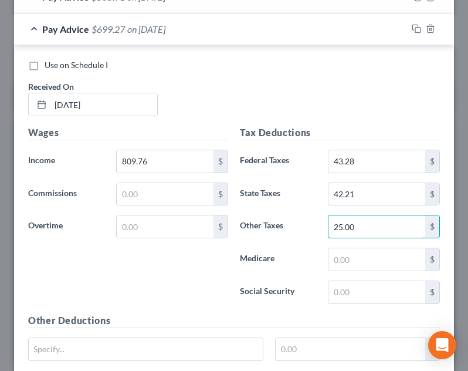
type input "25.00"
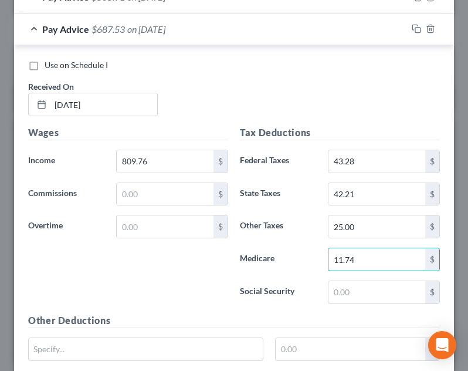
type input "11.74"
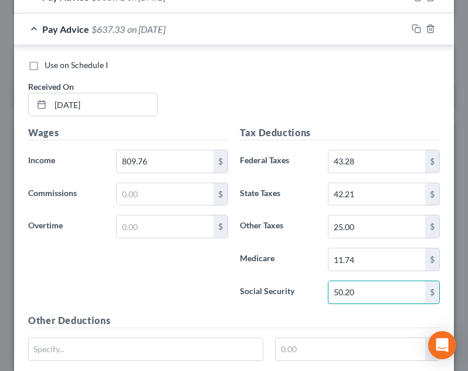
type input "50.20"
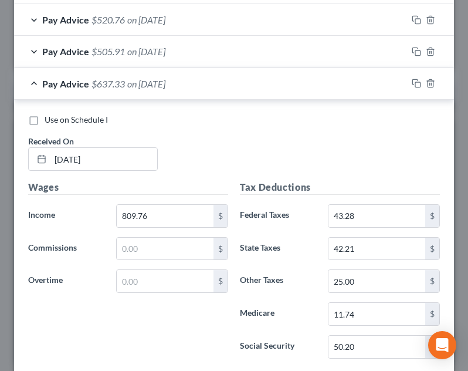
click at [199, 81] on div "Pay Advice $637.33 on 06/06/2025" at bounding box center [210, 83] width 393 height 31
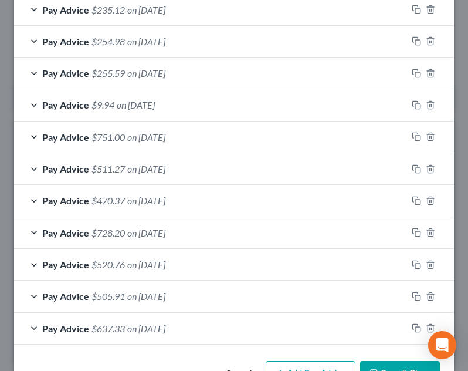
scroll to position [753, 0]
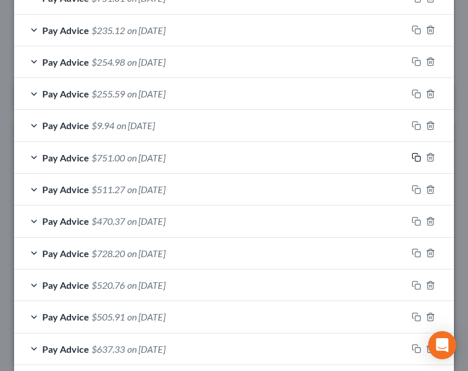
click at [412, 156] on icon "button" at bounding box center [414, 156] width 5 height 5
click at [412, 160] on icon "button" at bounding box center [416, 156] width 9 height 9
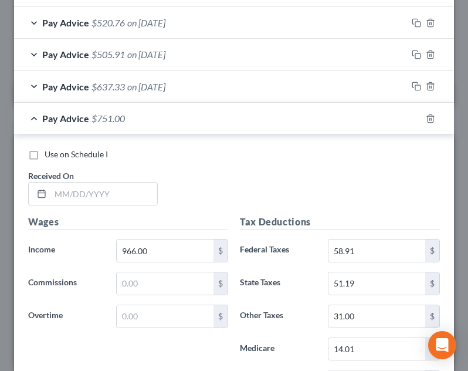
scroll to position [1046, 0]
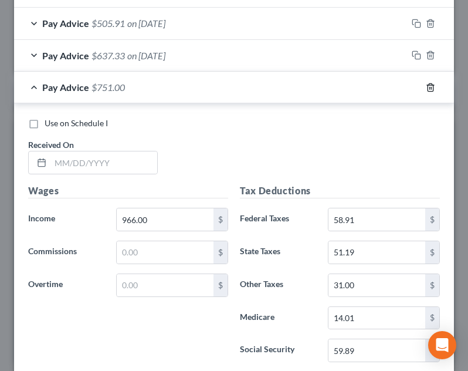
click at [431, 88] on line "button" at bounding box center [431, 88] width 0 height 2
click at [427, 85] on polyline "button" at bounding box center [430, 85] width 7 height 0
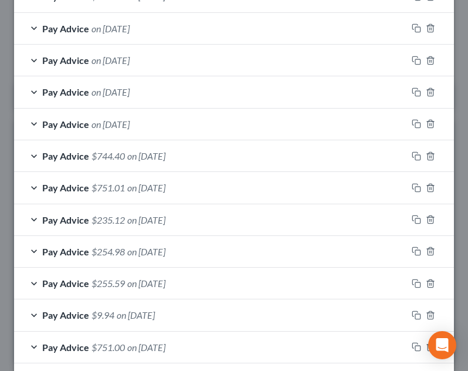
scroll to position [577, 0]
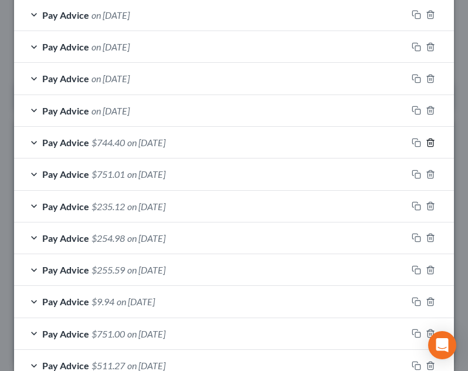
click at [426, 142] on icon "button" at bounding box center [430, 142] width 9 height 9
click at [426, 143] on icon "button" at bounding box center [430, 142] width 9 height 9
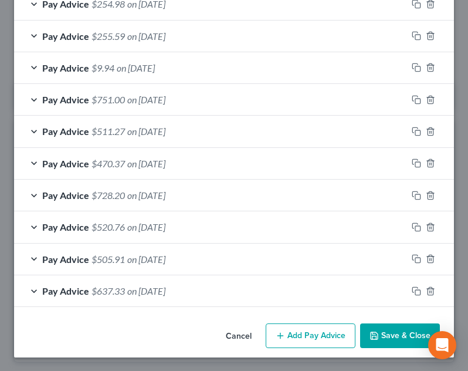
scroll to position [748, 0]
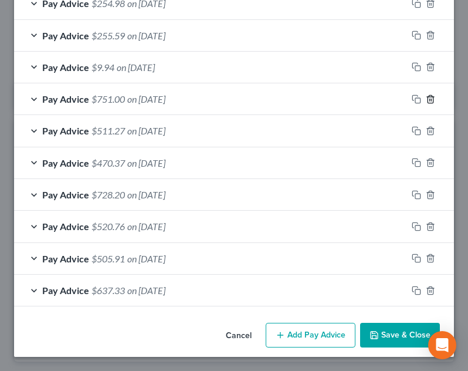
click at [426, 101] on icon "button" at bounding box center [430, 98] width 9 height 9
click at [426, 131] on icon "button" at bounding box center [430, 130] width 9 height 9
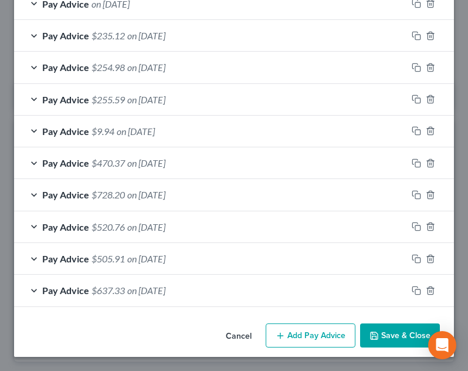
scroll to position [684, 0]
click at [426, 162] on icon "button" at bounding box center [430, 162] width 9 height 9
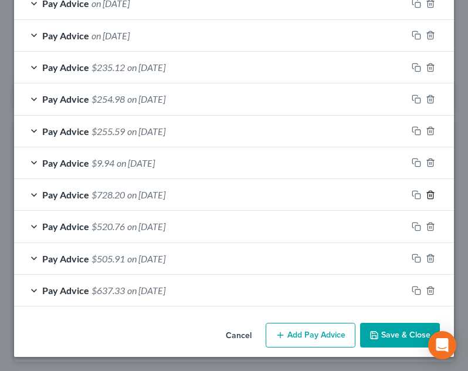
click at [427, 193] on icon "button" at bounding box center [429, 195] width 5 height 8
click at [431, 227] on line "button" at bounding box center [431, 227] width 0 height 2
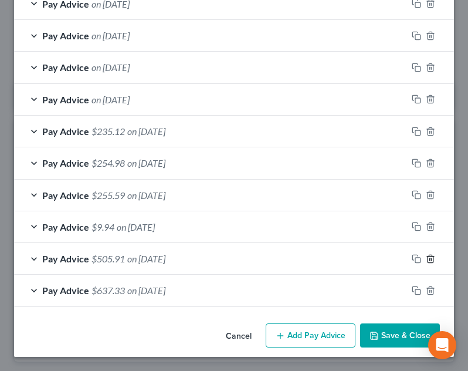
click at [426, 257] on icon "button" at bounding box center [430, 258] width 9 height 9
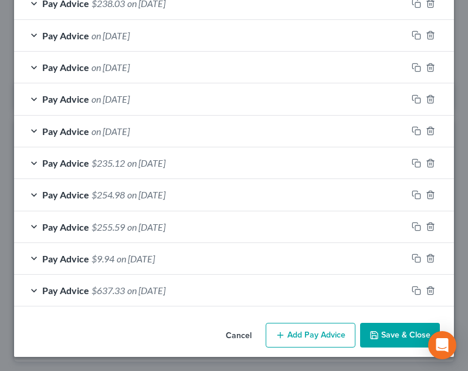
scroll to position [556, 0]
click at [427, 287] on icon "button" at bounding box center [429, 290] width 5 height 8
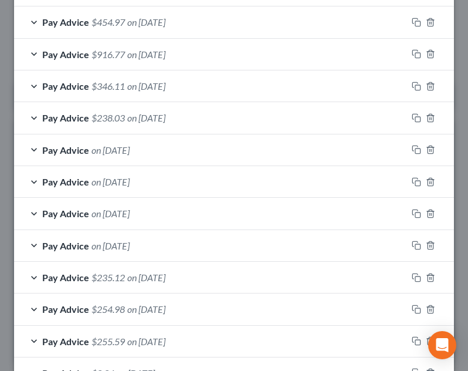
scroll to position [525, 0]
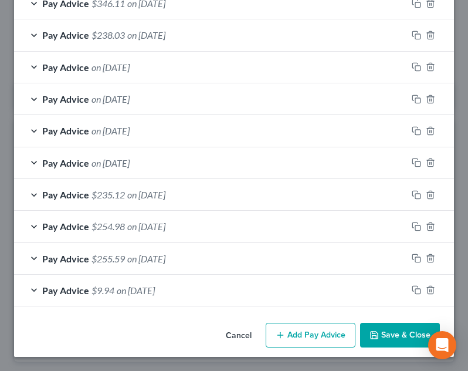
click at [307, 328] on button "Add Pay Advice" at bounding box center [311, 334] width 90 height 25
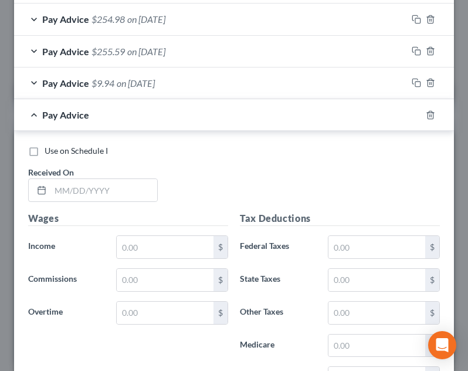
scroll to position [818, 0]
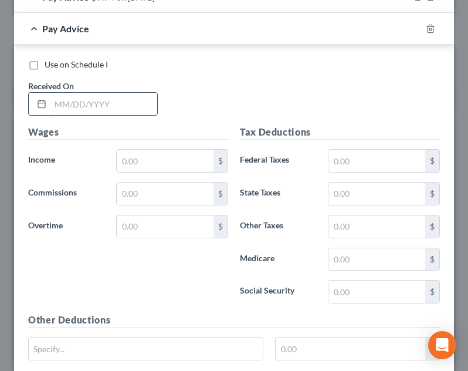
click at [134, 113] on input "text" at bounding box center [103, 104] width 107 height 22
type input "04/03/2025"
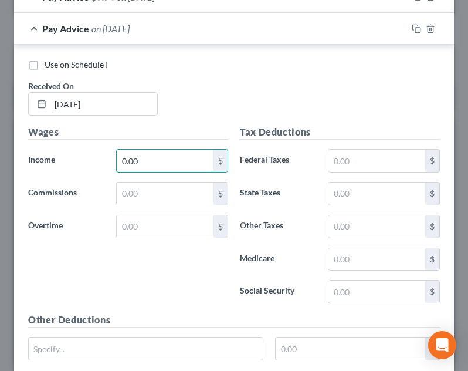
type input "0.00"
click at [183, 98] on div "Use on Schedule I Received On * 04/03/2025" at bounding box center [233, 92] width 423 height 66
click at [212, 19] on div "Pay Advice on 04/03/2025" at bounding box center [210, 28] width 393 height 31
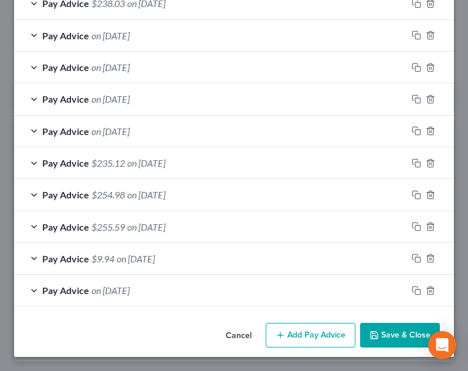
scroll to position [556, 0]
click at [313, 335] on button "Add Pay Advice" at bounding box center [311, 334] width 90 height 25
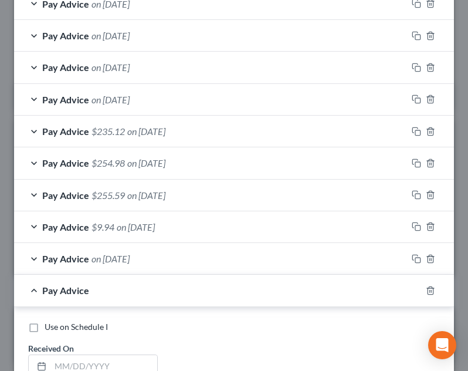
scroll to position [610, 0]
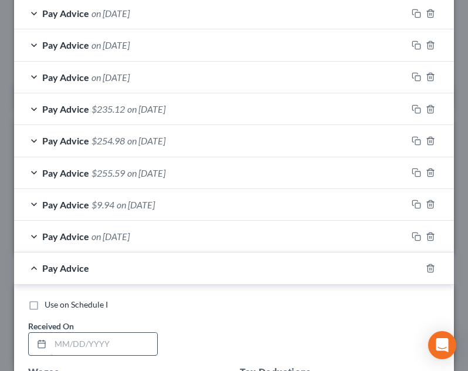
drag, startPoint x: 63, startPoint y: 345, endPoint x: 78, endPoint y: 341, distance: 15.1
click at [63, 345] on input "text" at bounding box center [103, 343] width 107 height 22
type input "04/10/2025"
click at [218, 274] on div "Pay Advice on 04/10/2025" at bounding box center [217, 267] width 407 height 31
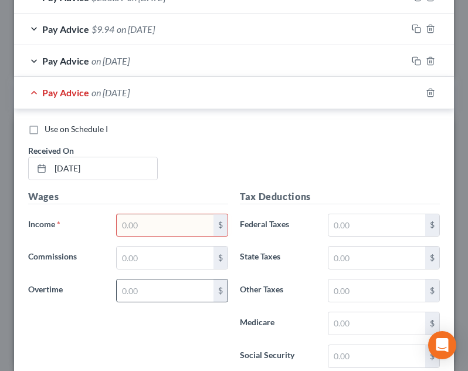
scroll to position [786, 0]
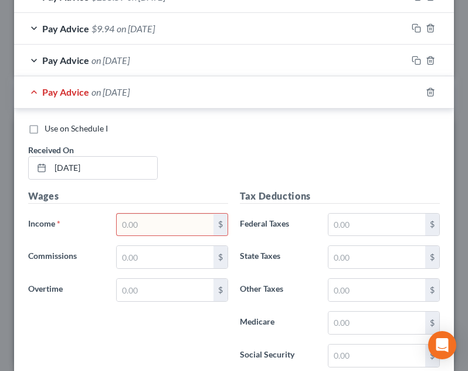
click at [180, 209] on div "Wages Income * $ Commissions $ Overtime $" at bounding box center [128, 283] width 212 height 188
click at [183, 217] on input "text" at bounding box center [165, 224] width 97 height 22
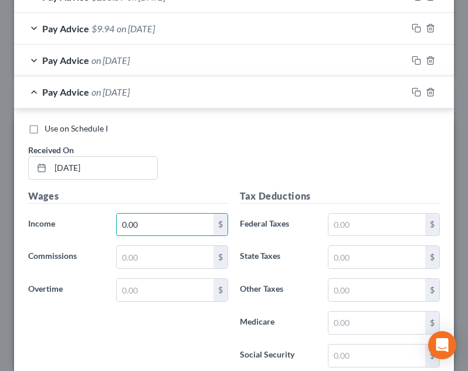
type input "0.00"
click at [208, 134] on div "Use on Schedule I Received On * 04/10/2025" at bounding box center [233, 156] width 423 height 66
click at [215, 101] on div "Pay Advice on 04/10/2025" at bounding box center [210, 91] width 393 height 31
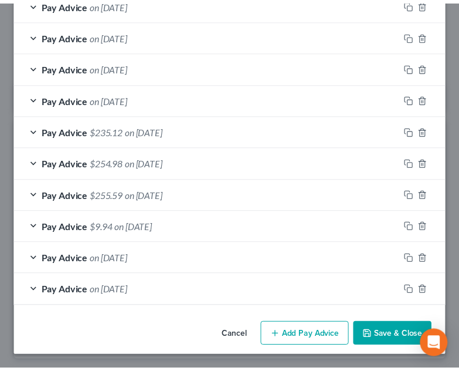
scroll to position [588, 0]
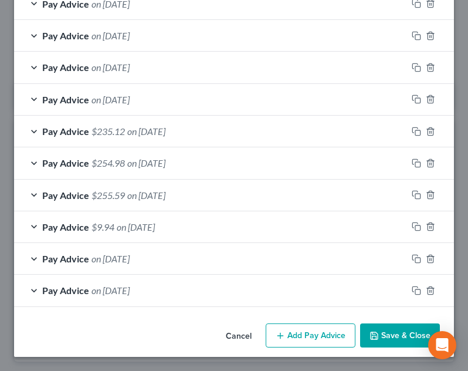
click at [384, 334] on button "Save & Close" at bounding box center [400, 335] width 80 height 25
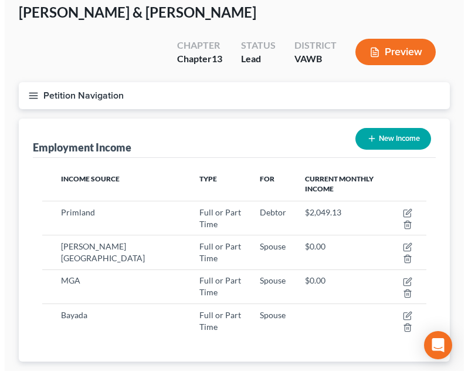
scroll to position [586167, 585951]
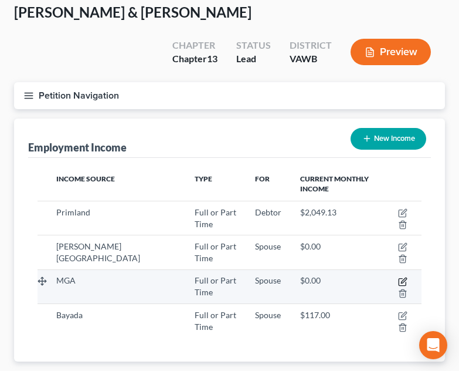
click at [401, 277] on icon "button" at bounding box center [402, 281] width 9 height 9
select select "0"
select select "28"
select select "3"
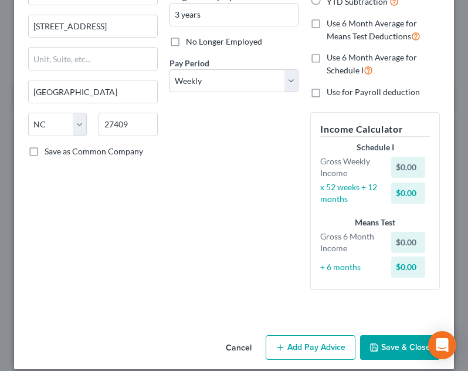
scroll to position [142, 0]
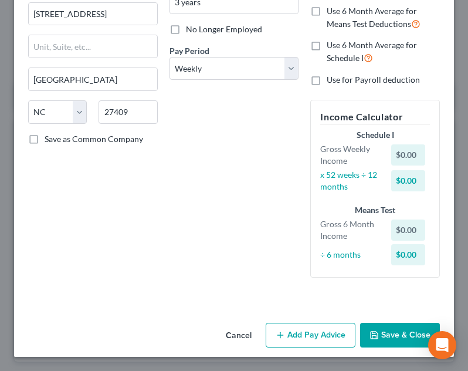
click at [320, 333] on button "Add Pay Advice" at bounding box center [311, 334] width 90 height 25
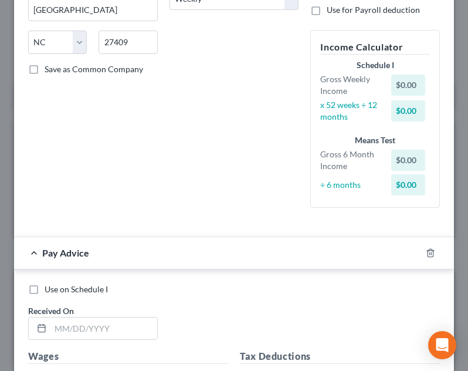
scroll to position [372, 0]
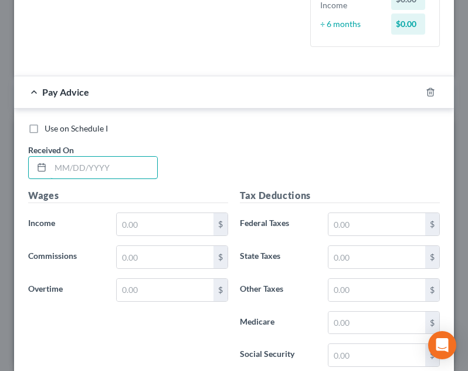
drag, startPoint x: 147, startPoint y: 170, endPoint x: 239, endPoint y: 137, distance: 98.5
click at [147, 170] on input "text" at bounding box center [103, 168] width 107 height 22
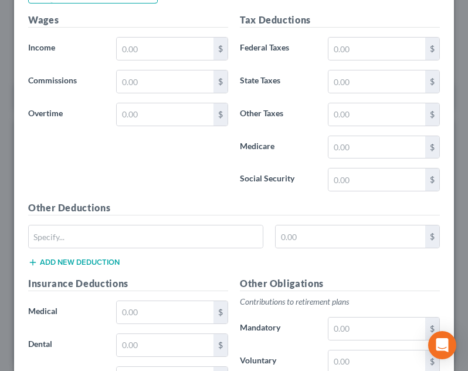
scroll to position [548, 0]
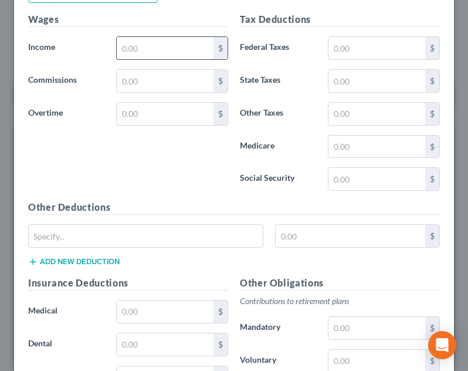
type input "[DATE]"
click at [165, 45] on input "text" at bounding box center [165, 48] width 97 height 22
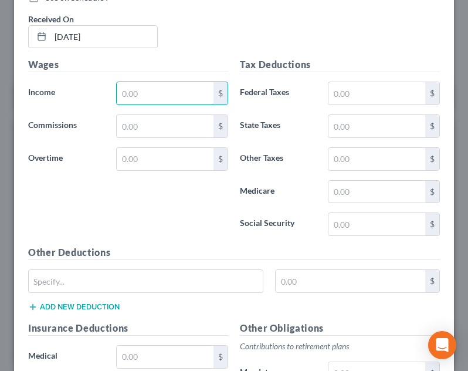
scroll to position [490, 0]
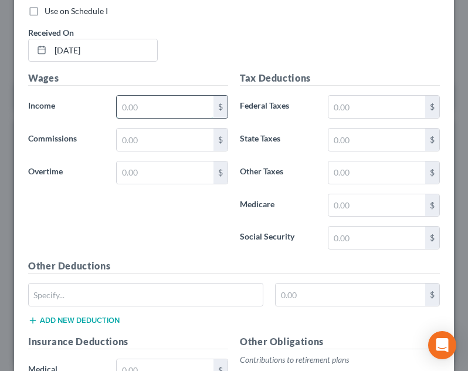
click at [124, 110] on input "text" at bounding box center [165, 107] width 97 height 22
type input "984.76"
click at [367, 108] on input "text" at bounding box center [376, 107] width 97 height 22
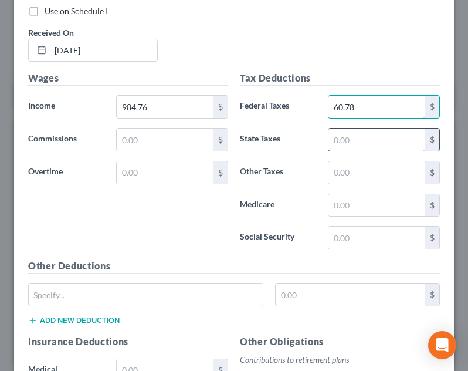
type input "60.78"
click at [357, 147] on input "text" at bounding box center [376, 139] width 97 height 22
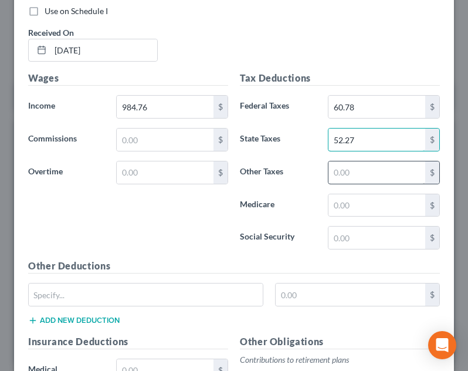
type input "52.27"
click at [357, 161] on input "text" at bounding box center [376, 172] width 97 height 22
click at [359, 172] on input "text" at bounding box center [376, 172] width 97 height 22
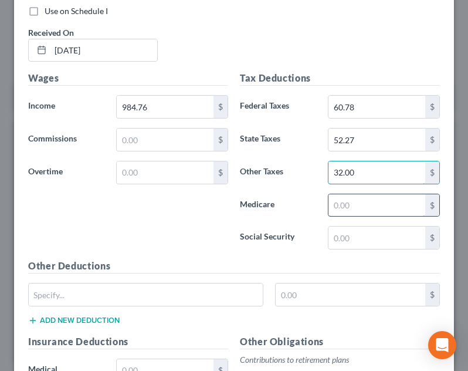
type input "32.00"
click at [361, 199] on input "text" at bounding box center [376, 205] width 97 height 22
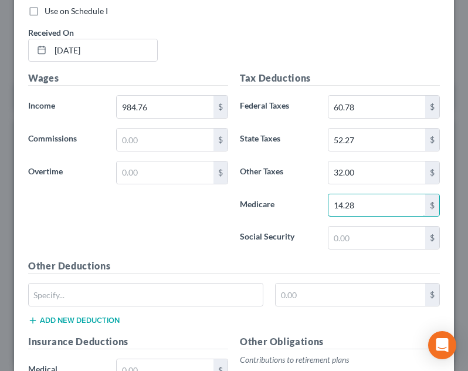
type input "14.28"
click at [376, 221] on div "Tax Deductions Federal Taxes 60.78 $ State Taxes 52.27 $ Other Taxes 32.00 $ Me…" at bounding box center [340, 165] width 212 height 188
click at [376, 224] on div "Tax Deductions Federal Taxes 60.78 $ State Taxes 52.27 $ Other Taxes 32.00 $ Me…" at bounding box center [340, 165] width 212 height 188
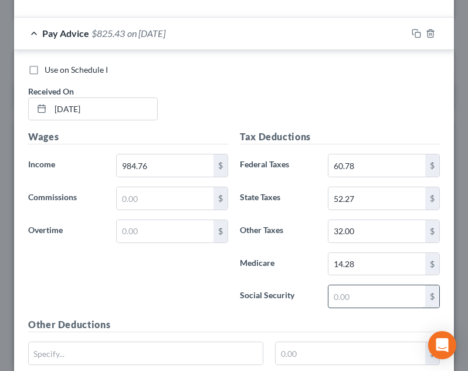
click at [358, 301] on input "text" at bounding box center [376, 296] width 97 height 22
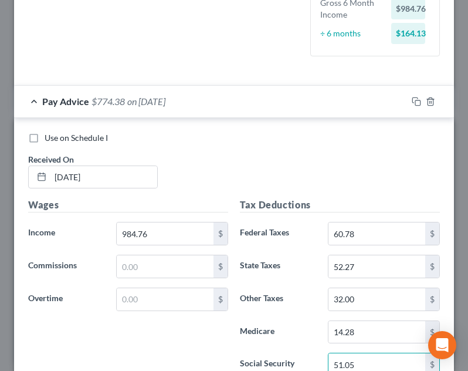
type input "51.05"
click at [231, 103] on div "Pay Advice $774.38 on 04/04/2025" at bounding box center [210, 101] width 393 height 31
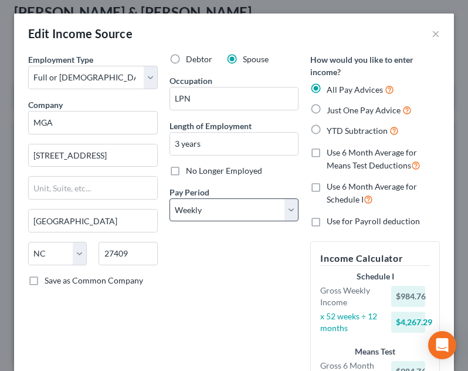
scroll to position [0, 0]
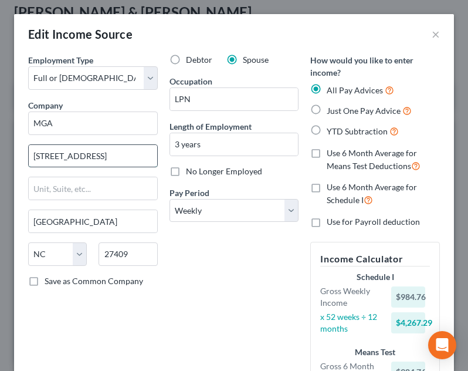
drag, startPoint x: 134, startPoint y: 156, endPoint x: 42, endPoint y: 145, distance: 92.7
click at [42, 145] on input "202 Centre Port Drive 150" at bounding box center [93, 156] width 128 height 22
click at [31, 144] on div "202 Centre Port Drive 150" at bounding box center [93, 155] width 130 height 23
drag, startPoint x: 135, startPoint y: 154, endPoint x: 21, endPoint y: 159, distance: 114.5
click at [21, 159] on div "Employment Type * Select Full or Part Time Employment Self Employment Company *…" at bounding box center [234, 273] width 440 height 439
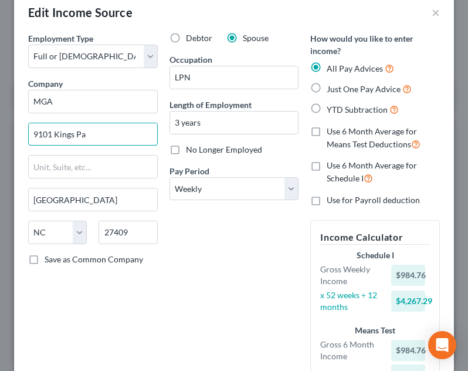
scroll to position [59, 0]
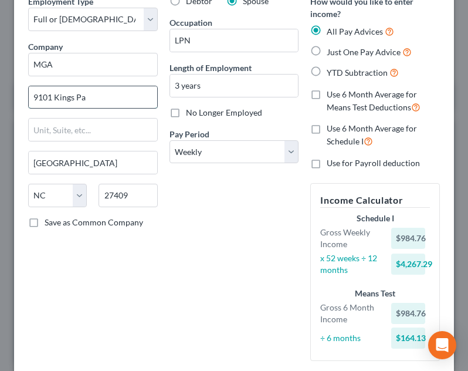
click at [109, 96] on input "9101 Kings Pa" at bounding box center [93, 97] width 128 height 22
type input "9101 Kings Parade Blvd"
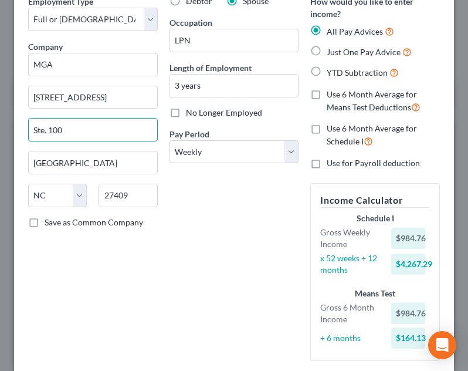
type input "Ste. 100"
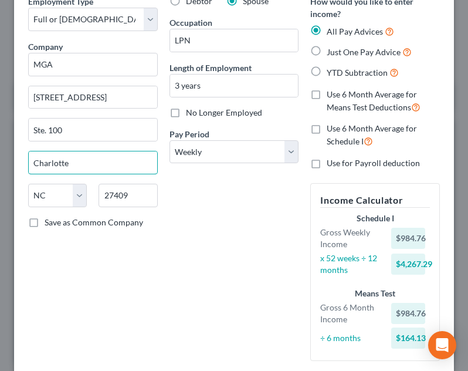
type input "Charlotte"
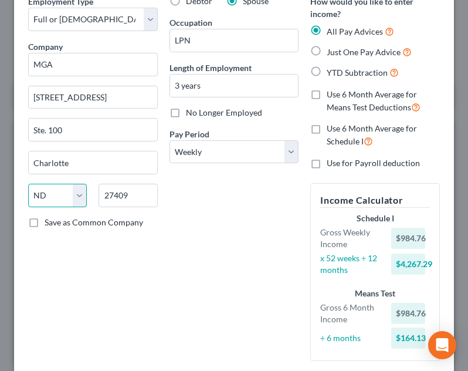
select select "28"
type input "28273"
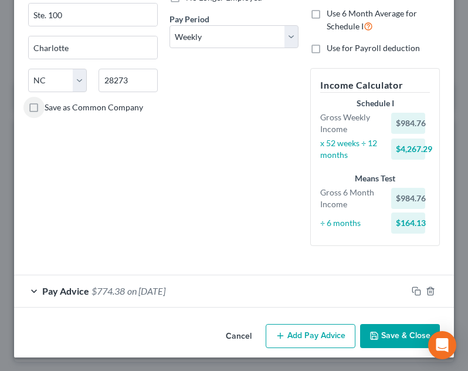
scroll to position [174, 0]
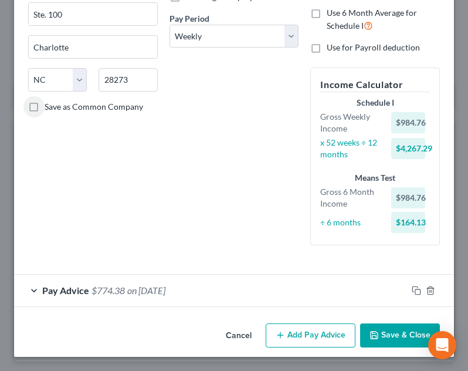
click at [297, 346] on button "Add Pay Advice" at bounding box center [311, 335] width 90 height 25
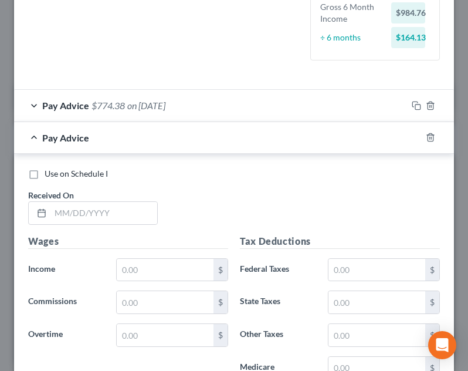
scroll to position [405, 0]
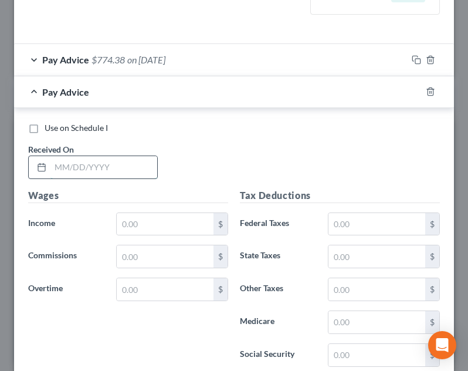
click at [106, 166] on input "text" at bounding box center [103, 167] width 107 height 22
type input "04/11/2025"
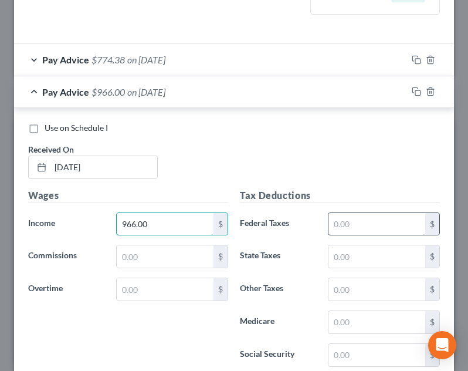
type input "966.00"
click at [368, 219] on input "text" at bounding box center [376, 224] width 97 height 22
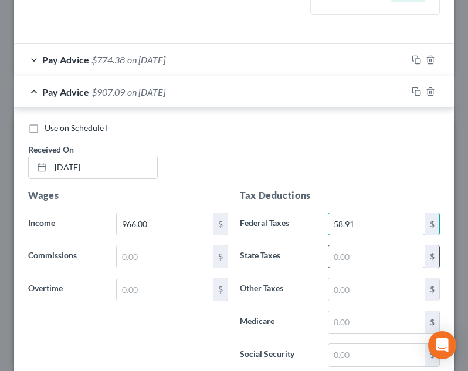
type input "58.91"
click at [344, 248] on input "text" at bounding box center [376, 256] width 97 height 22
type input "51.19"
click at [340, 275] on div "Tax Deductions Federal Taxes 58.91 $ State Taxes 51.19 $ Other Taxes $ Medicare…" at bounding box center [340, 282] width 212 height 188
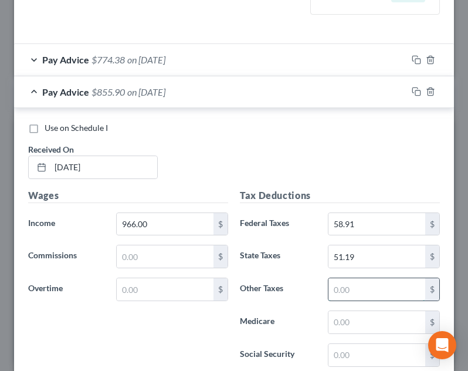
click at [344, 288] on input "text" at bounding box center [376, 289] width 97 height 22
type input "31.00"
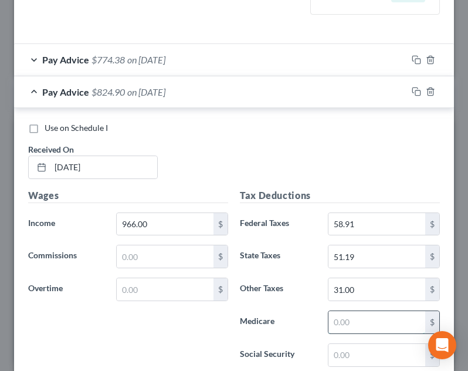
click at [334, 318] on input "text" at bounding box center [376, 322] width 97 height 22
type input "14.01"
click at [338, 350] on input "text" at bounding box center [376, 355] width 97 height 22
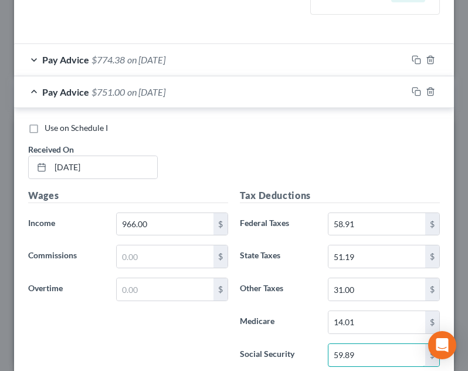
type input "59.89"
click at [276, 126] on div "Use on Schedule I" at bounding box center [234, 128] width 412 height 12
click at [244, 94] on div "Pay Advice $751.00 on 04/11/2025" at bounding box center [210, 91] width 393 height 31
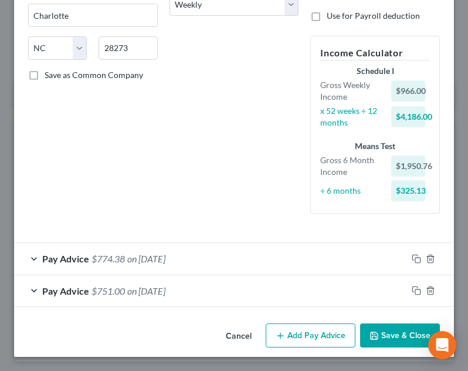
scroll to position [206, 0]
click at [317, 323] on button "Add Pay Advice" at bounding box center [311, 335] width 90 height 25
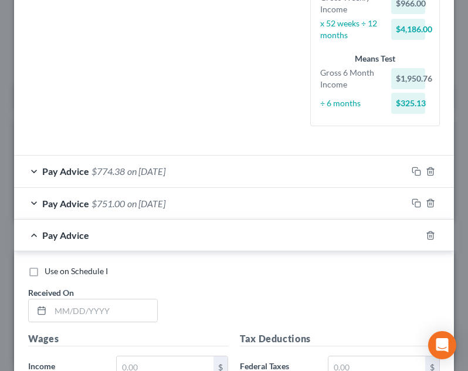
scroll to position [382, 0]
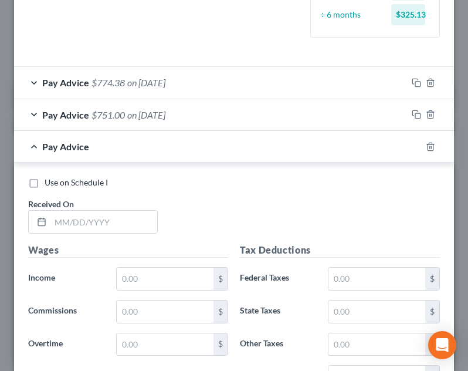
click at [139, 239] on div "Use on Schedule I Received On *" at bounding box center [233, 209] width 423 height 66
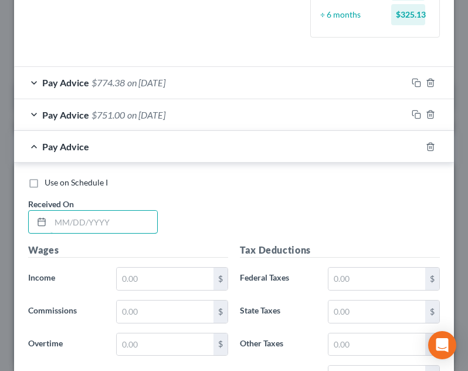
drag, startPoint x: 143, startPoint y: 231, endPoint x: 157, endPoint y: 194, distance: 39.5
click at [142, 230] on input "text" at bounding box center [103, 222] width 107 height 22
type input "[DATE]"
click at [165, 287] on input "text" at bounding box center [165, 278] width 97 height 22
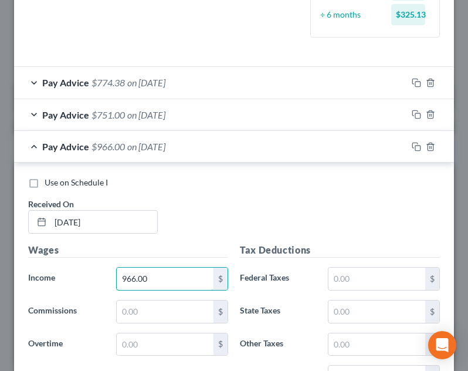
type input "966.00"
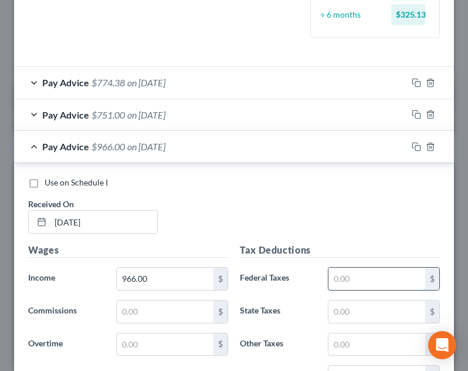
drag, startPoint x: 410, startPoint y: 279, endPoint x: 408, endPoint y: 267, distance: 12.7
click at [410, 275] on input "text" at bounding box center [376, 278] width 97 height 22
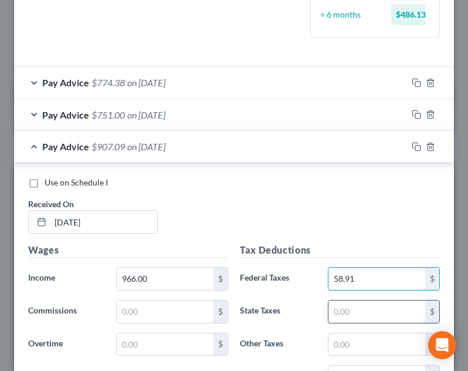
type input "58.91"
click at [355, 314] on input "text" at bounding box center [376, 311] width 97 height 22
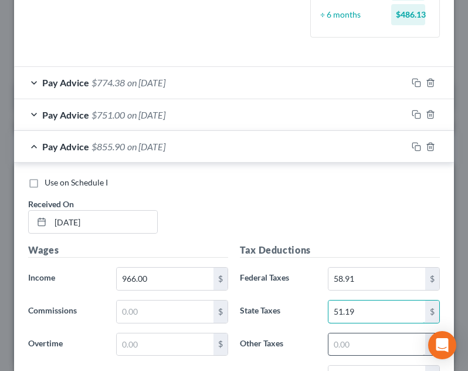
type input "51.19"
click at [354, 350] on input "text" at bounding box center [376, 344] width 97 height 22
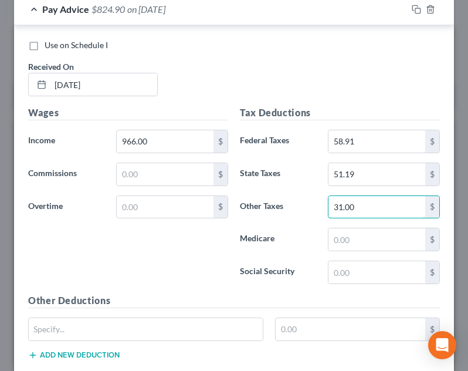
scroll to position [558, 0]
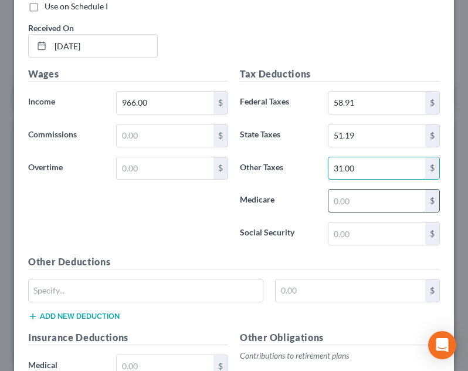
type input "31.00"
click at [354, 208] on input "text" at bounding box center [376, 200] width 97 height 22
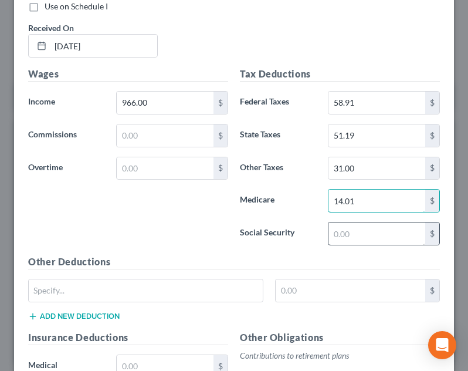
type input "14.01"
click at [358, 228] on input "text" at bounding box center [376, 233] width 97 height 22
type input "59.89"
click at [303, 221] on div "Tax Deductions Federal Taxes 58.91 $ State Taxes 51.19 $ Other Taxes 31.00 $ Me…" at bounding box center [340, 161] width 212 height 188
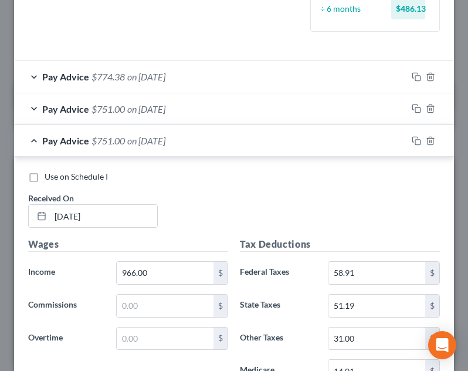
scroll to position [382, 0]
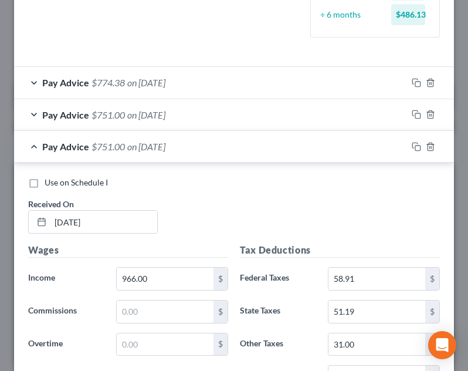
click at [252, 141] on div "Pay Advice $751.00 on 04/18/2025" at bounding box center [210, 146] width 393 height 31
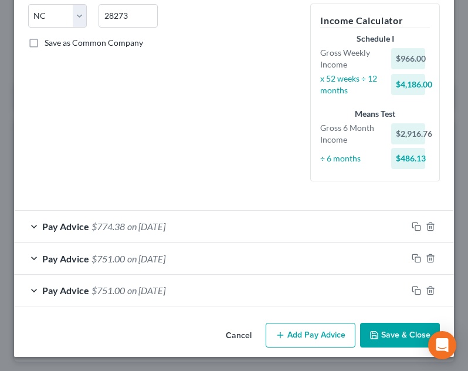
scroll to position [238, 0]
click at [288, 334] on button "Add Pay Advice" at bounding box center [311, 334] width 90 height 25
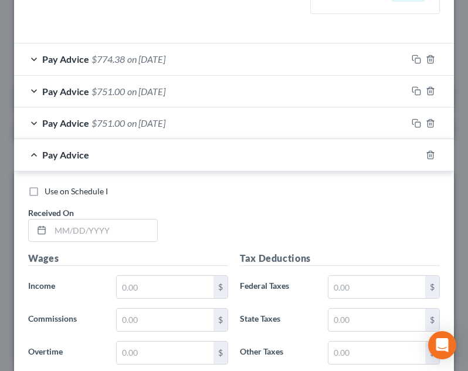
scroll to position [527, 0]
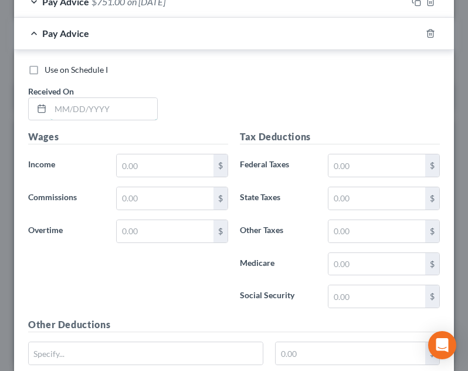
drag, startPoint x: 113, startPoint y: 113, endPoint x: 202, endPoint y: 73, distance: 97.1
click at [113, 113] on input "text" at bounding box center [103, 109] width 107 height 22
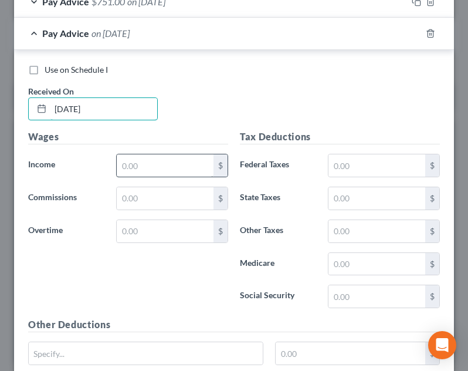
type input "04/25/2025"
drag, startPoint x: 128, startPoint y: 164, endPoint x: 167, endPoint y: 114, distance: 62.7
click at [129, 164] on input "text" at bounding box center [165, 165] width 97 height 22
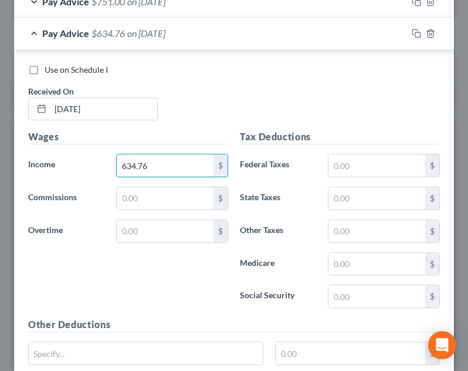
type input "634.76"
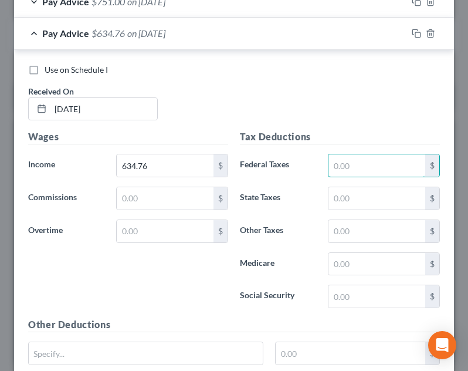
drag, startPoint x: 354, startPoint y: 168, endPoint x: 340, endPoint y: 129, distance: 41.5
click at [354, 168] on input "text" at bounding box center [376, 165] width 97 height 22
type input "25.78"
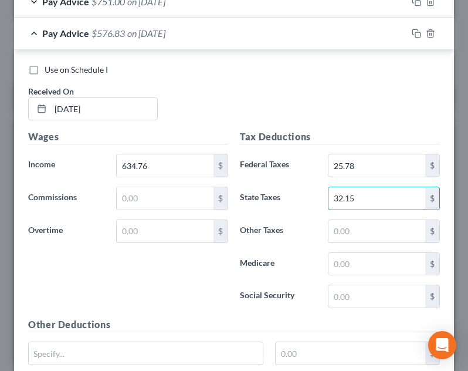
type input "32.15"
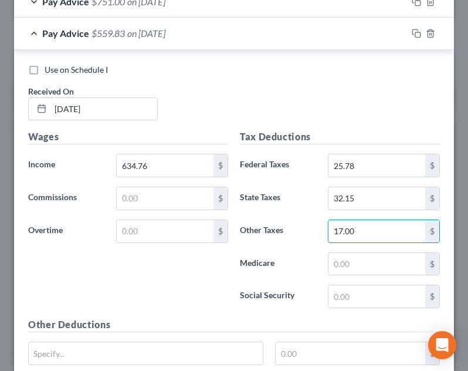
type input "17.00"
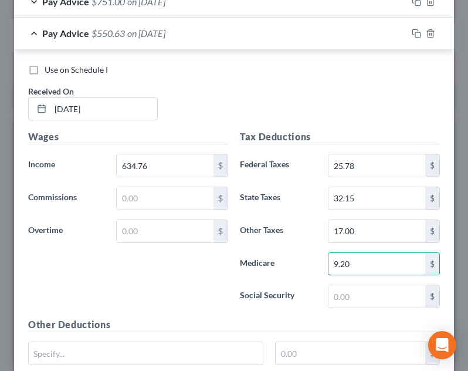
type input "9.20"
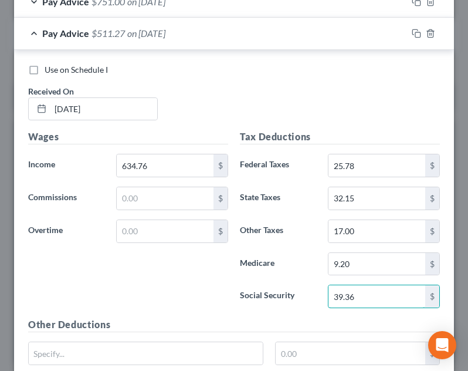
type input "39.36"
click at [338, 119] on div "Use on Schedule I Received On * 04/25/2025" at bounding box center [233, 97] width 423 height 66
click at [271, 38] on div "Pay Advice $511.27 on 04/25/2025" at bounding box center [210, 33] width 393 height 31
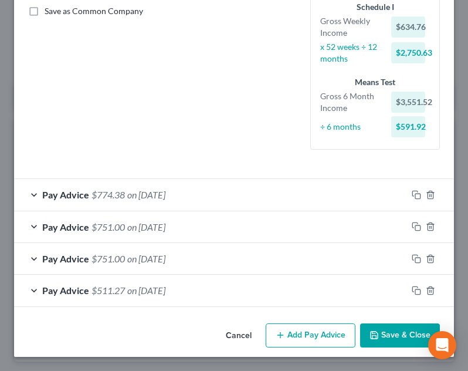
scroll to position [270, 0]
click at [330, 337] on button "Add Pay Advice" at bounding box center [311, 335] width 90 height 25
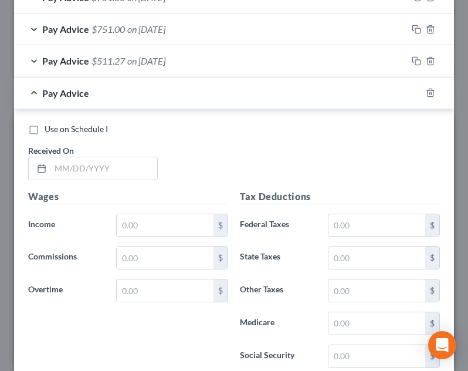
scroll to position [500, 0]
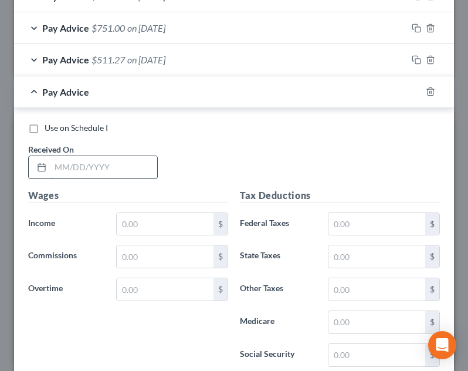
click at [115, 168] on input "text" at bounding box center [103, 167] width 107 height 22
type input "[DATE]"
click at [187, 236] on div "Wages Income * $ Commissions $ Overtime $" at bounding box center [128, 282] width 212 height 188
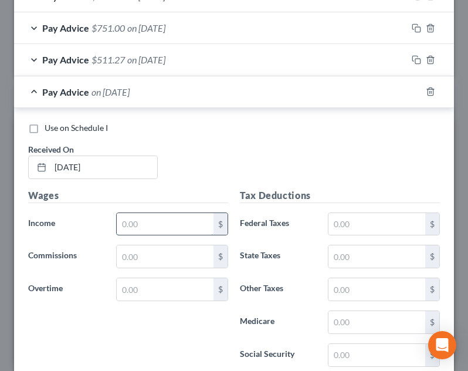
click at [174, 226] on input "text" at bounding box center [165, 224] width 97 height 22
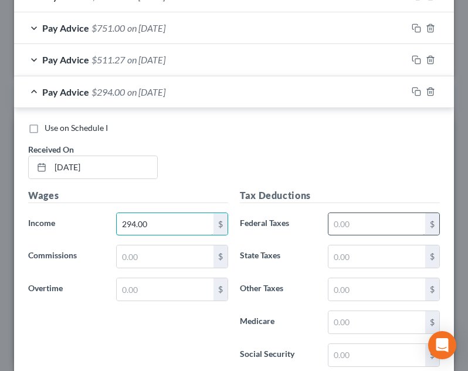
type input "294.00"
click at [372, 230] on input "text" at bounding box center [376, 224] width 97 height 22
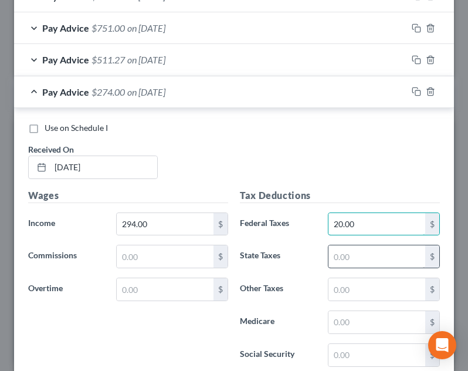
type input "20.00"
click at [352, 252] on input "text" at bounding box center [376, 256] width 97 height 22
type input "14.03"
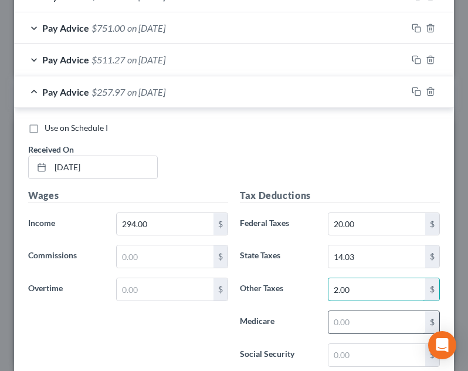
type input "2.00"
click at [362, 322] on input "text" at bounding box center [376, 322] width 97 height 22
type input "4.27"
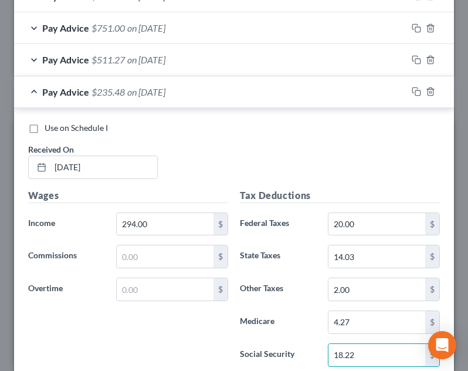
type input "18.22"
click at [354, 197] on h5 "Tax Deductions" at bounding box center [340, 195] width 200 height 15
click at [260, 94] on div "Pay Advice $235.48 on 05/02/2025" at bounding box center [210, 91] width 393 height 31
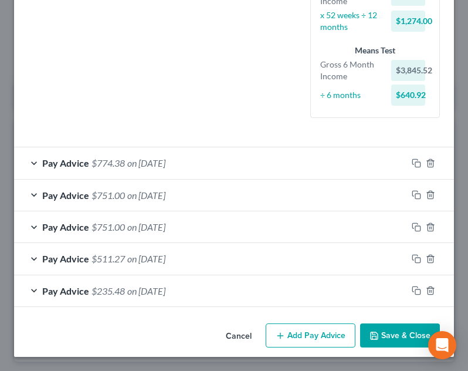
scroll to position [301, 0]
click at [315, 333] on button "Add Pay Advice" at bounding box center [311, 335] width 90 height 25
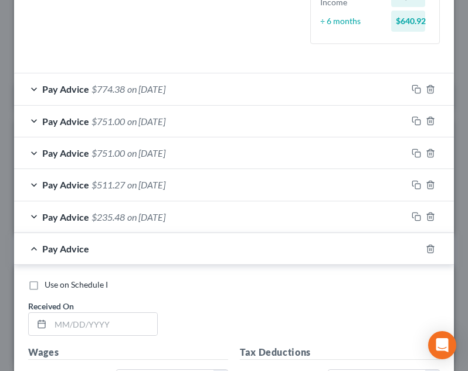
scroll to position [415, 0]
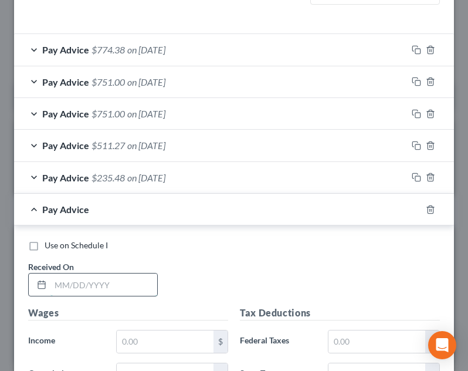
drag, startPoint x: 118, startPoint y: 277, endPoint x: 126, endPoint y: 277, distance: 8.2
click at [119, 277] on input "text" at bounding box center [103, 284] width 107 height 22
type input "05/09/2025"
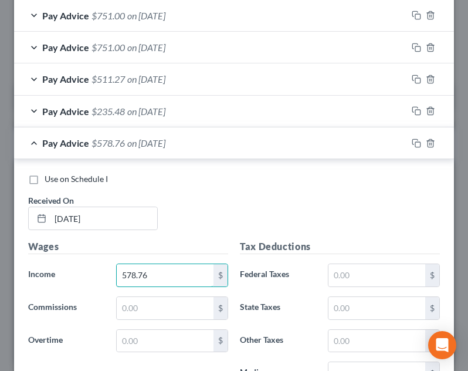
scroll to position [649, 0]
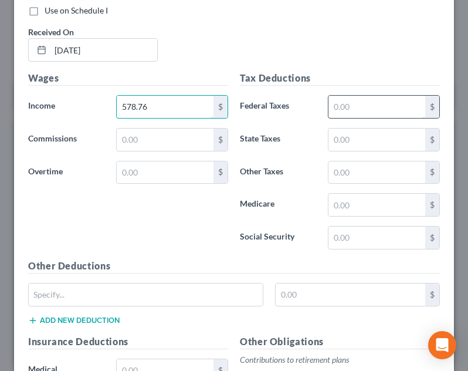
type input "578.76"
drag, startPoint x: 353, startPoint y: 104, endPoint x: 354, endPoint y: 65, distance: 38.7
click at [353, 104] on input "text" at bounding box center [376, 107] width 97 height 22
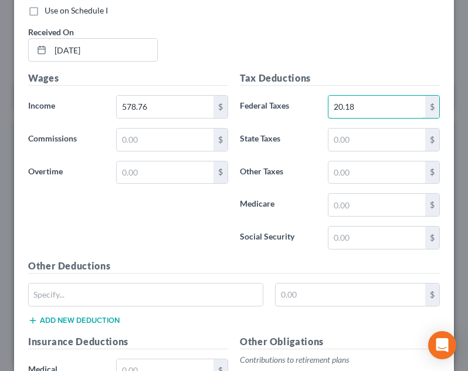
type input "20.18"
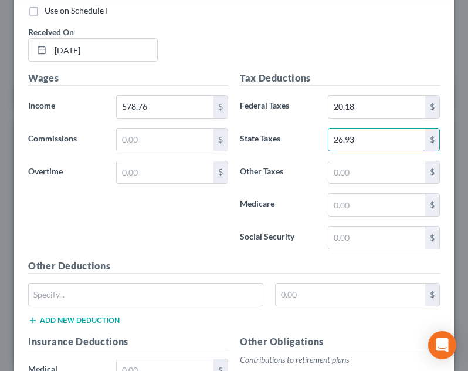
type input "26.93"
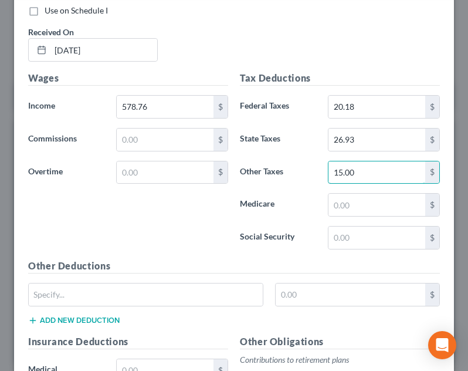
type input "15.00"
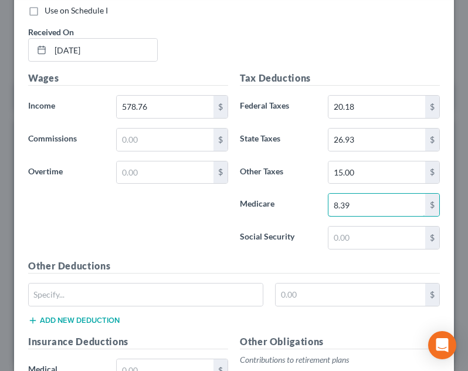
type input "8.39"
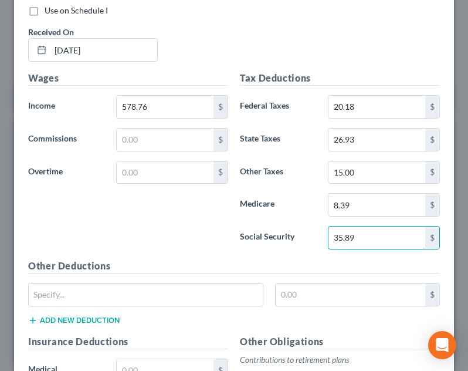
type input "35.89"
click at [354, 53] on div "Use on Schedule I Received On * 05/09/2025" at bounding box center [233, 38] width 423 height 66
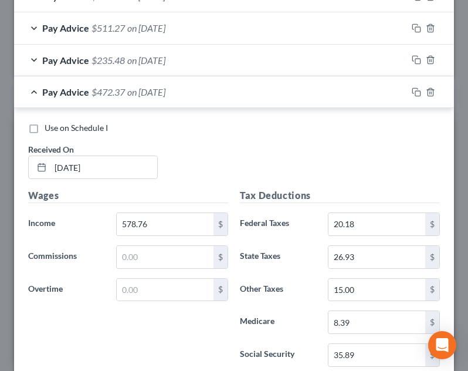
click at [233, 98] on div "Pay Advice $472.37 on 05/09/2025" at bounding box center [210, 91] width 393 height 31
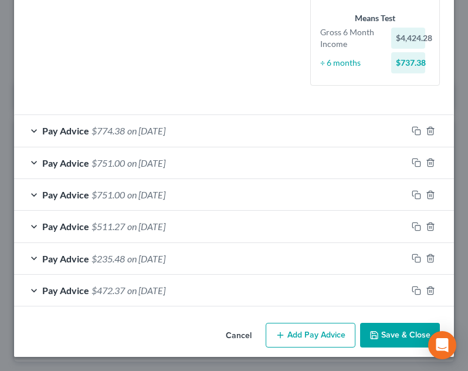
scroll to position [334, 0]
click at [297, 328] on button "Add Pay Advice" at bounding box center [311, 334] width 90 height 25
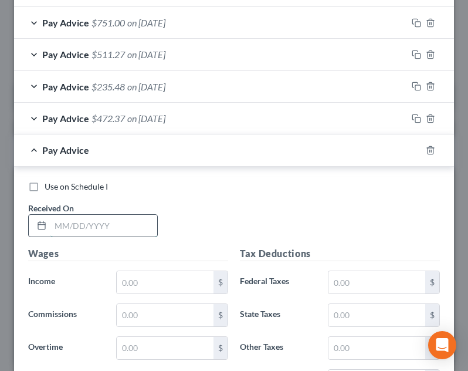
drag, startPoint x: 109, startPoint y: 224, endPoint x: 122, endPoint y: 216, distance: 15.3
click at [109, 224] on input "text" at bounding box center [103, 226] width 107 height 22
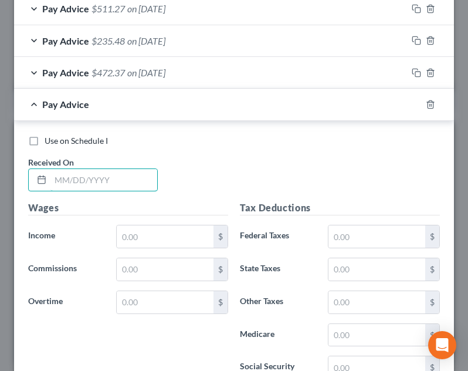
scroll to position [564, 0]
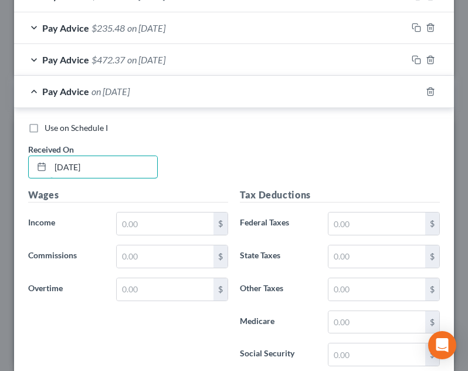
type input "[DATE]"
click at [152, 239] on div "Wages Income * $ Commissions $ Overtime $" at bounding box center [128, 282] width 212 height 188
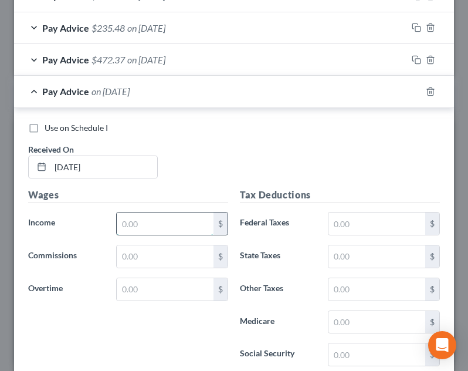
click at [157, 221] on input "text" at bounding box center [165, 223] width 97 height 22
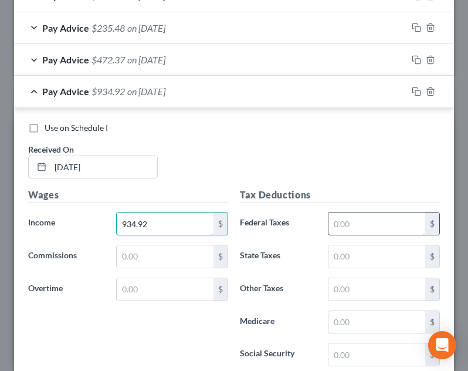
type input "934.92"
click at [334, 230] on input "text" at bounding box center [376, 223] width 97 height 22
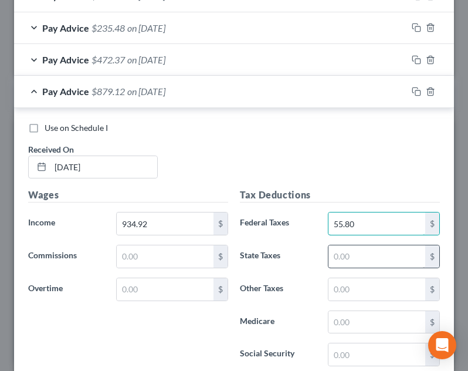
type input "55.80"
click at [342, 253] on input "text" at bounding box center [376, 256] width 97 height 22
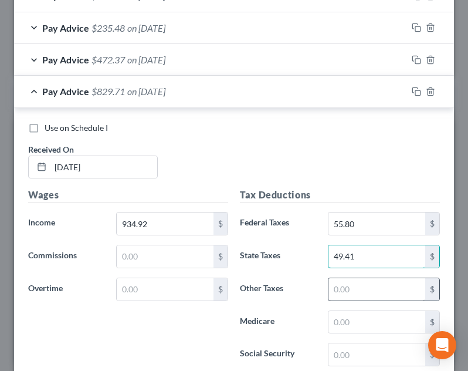
type input "49.41"
click at [342, 283] on input "text" at bounding box center [376, 289] width 97 height 22
type input "30.00"
click at [333, 336] on div "Tax Deductions Federal Taxes 55.80 $ State Taxes 49.41 $ Other Taxes 30.00 $ Me…" at bounding box center [340, 282] width 212 height 188
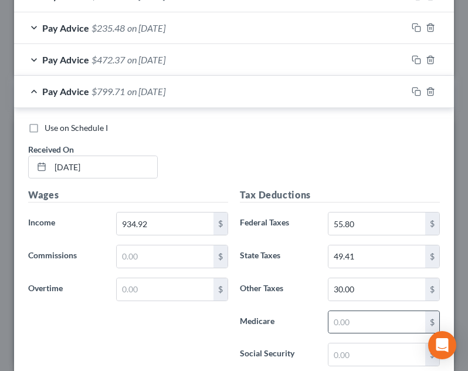
click at [337, 310] on div "$" at bounding box center [384, 321] width 112 height 23
click at [344, 318] on input "text" at bounding box center [376, 322] width 97 height 22
type input "13.55"
click at [346, 351] on input "text" at bounding box center [376, 354] width 97 height 22
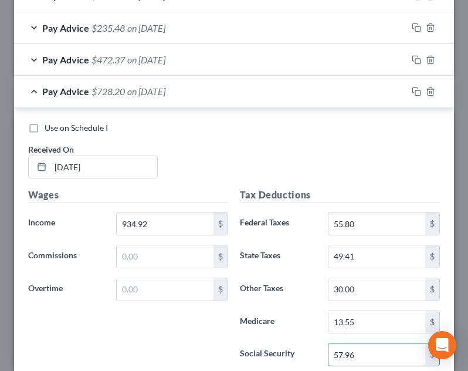
type input "57.96"
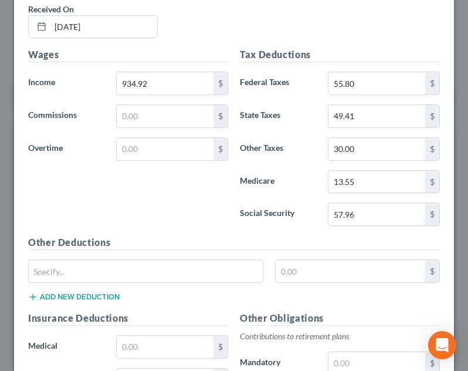
scroll to position [623, 0]
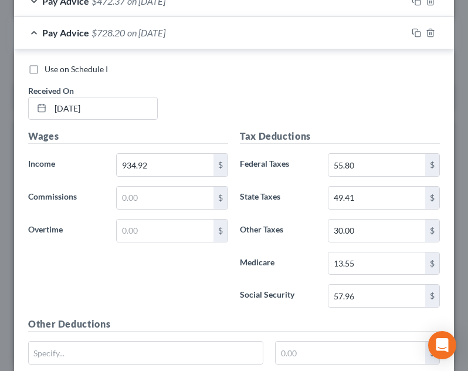
click at [266, 42] on div "Pay Advice $728.20 on 05/16/2025" at bounding box center [210, 32] width 393 height 31
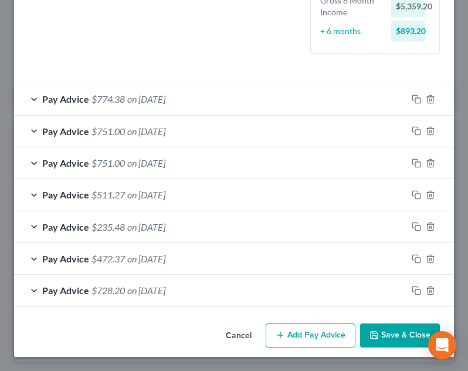
scroll to position [365, 0]
click at [295, 325] on button "Add Pay Advice" at bounding box center [311, 335] width 90 height 25
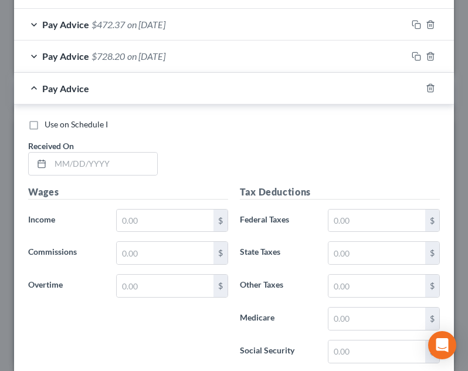
scroll to position [658, 0]
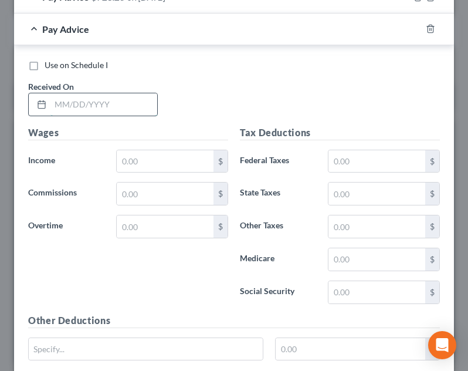
click at [123, 112] on input "text" at bounding box center [103, 104] width 107 height 22
click at [159, 137] on h5 "Wages" at bounding box center [128, 132] width 200 height 15
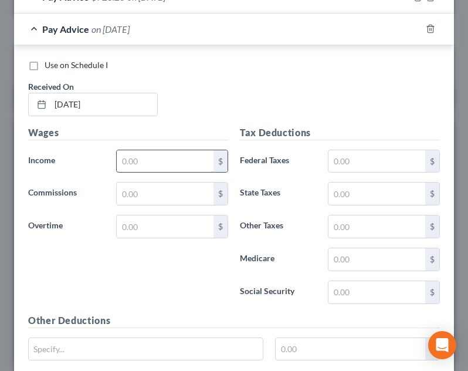
drag, startPoint x: 146, startPoint y: 171, endPoint x: 156, endPoint y: 161, distance: 13.7
click at [146, 171] on input "text" at bounding box center [165, 161] width 97 height 22
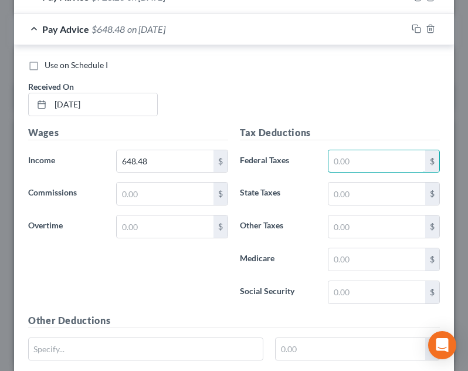
drag, startPoint x: 340, startPoint y: 162, endPoint x: 334, endPoint y: 138, distance: 24.7
click at [340, 162] on input "text" at bounding box center [376, 161] width 97 height 22
click at [355, 199] on input "text" at bounding box center [376, 193] width 97 height 22
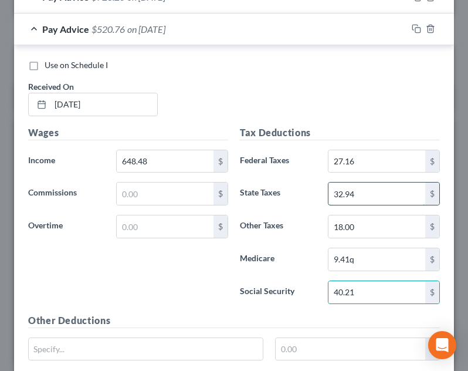
click at [355, 199] on input "32.94" at bounding box center [376, 193] width 97 height 22
click at [363, 119] on div "Use on Schedule I Received On * 05/23/2025" at bounding box center [233, 92] width 423 height 66
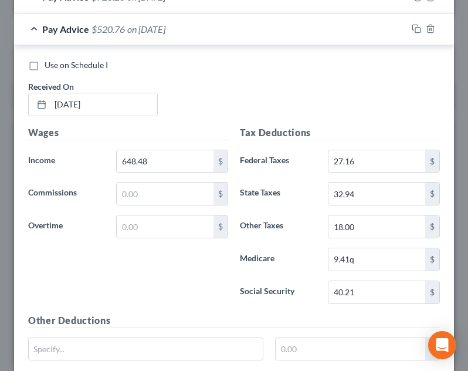
click at [305, 28] on div "Pay Advice $520.76 on 05/23/2025" at bounding box center [210, 28] width 393 height 31
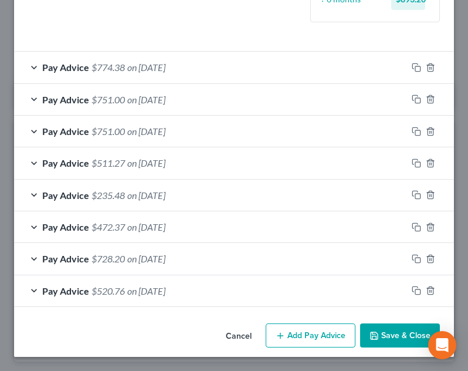
scroll to position [397, 0]
click at [284, 325] on button "Add Pay Advice" at bounding box center [311, 335] width 90 height 25
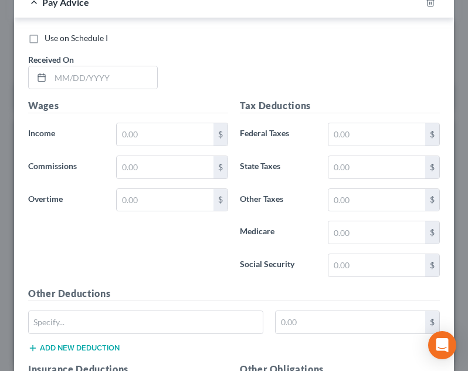
scroll to position [749, 0]
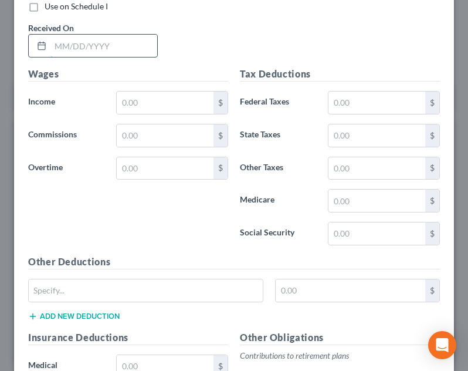
click at [125, 40] on input "text" at bounding box center [103, 46] width 107 height 22
drag, startPoint x: 181, startPoint y: 118, endPoint x: 182, endPoint y: 110, distance: 7.7
click at [181, 117] on div "Wages Income * $ Commissions $ Overtime $" at bounding box center [128, 161] width 212 height 188
drag, startPoint x: 182, startPoint y: 109, endPoint x: 186, endPoint y: 59, distance: 50.0
click at [183, 100] on input "text" at bounding box center [165, 102] width 97 height 22
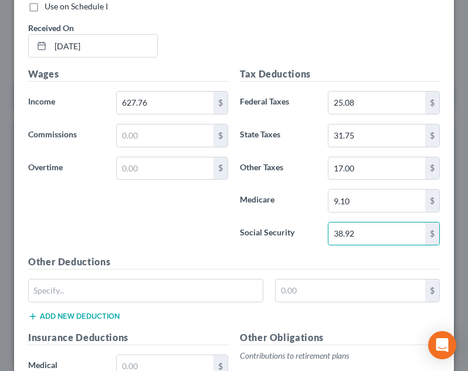
click at [188, 53] on div "Use on Schedule I Received On * 05/30/2025" at bounding box center [233, 34] width 423 height 66
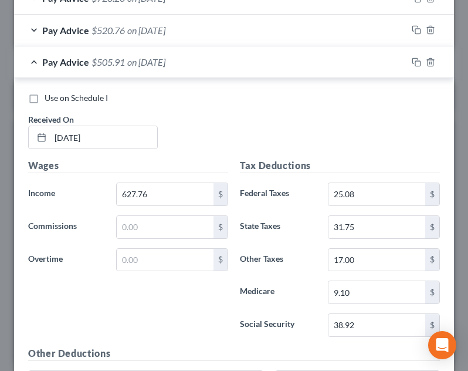
scroll to position [632, 0]
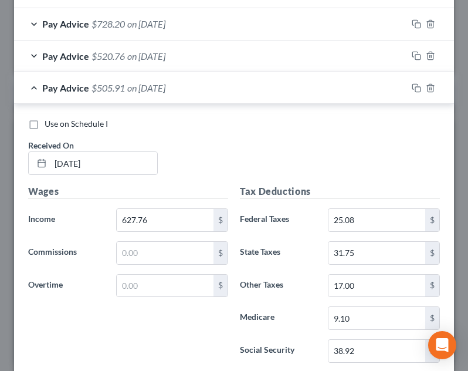
click at [216, 96] on div "Pay Advice $505.91 on 05/30/2025" at bounding box center [210, 87] width 393 height 31
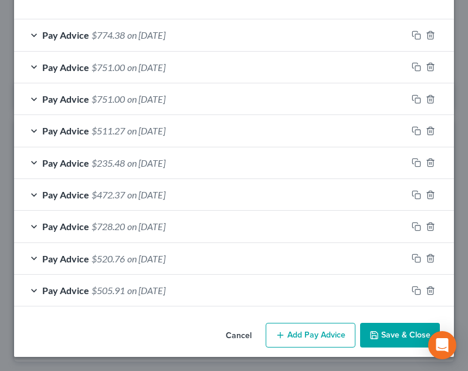
scroll to position [429, 0]
click at [308, 322] on div "Cancel Add Pay Advice Save & Close" at bounding box center [234, 337] width 440 height 39
click at [304, 331] on button "Add Pay Advice" at bounding box center [311, 334] width 90 height 25
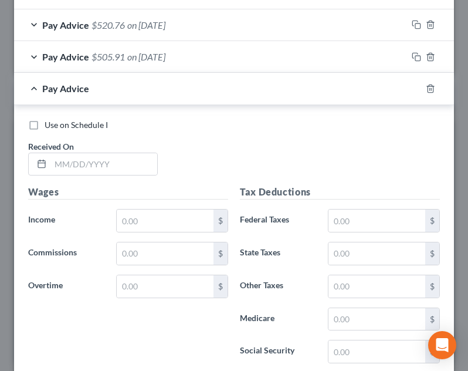
scroll to position [664, 0]
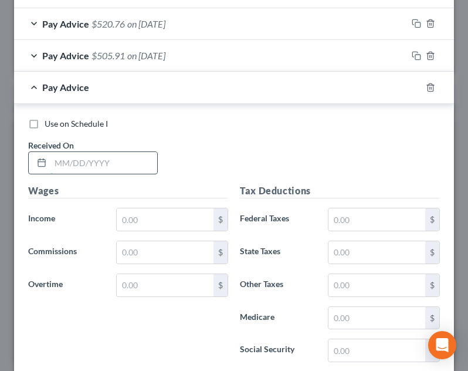
drag, startPoint x: 123, startPoint y: 153, endPoint x: 145, endPoint y: 158, distance: 22.2
click at [123, 154] on input "text" at bounding box center [103, 163] width 107 height 22
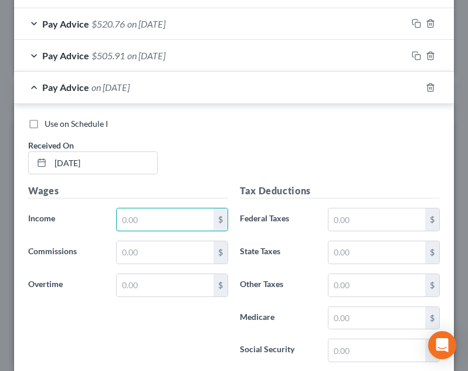
drag, startPoint x: 182, startPoint y: 212, endPoint x: 184, endPoint y: 194, distance: 18.3
click at [182, 212] on input "text" at bounding box center [165, 219] width 97 height 22
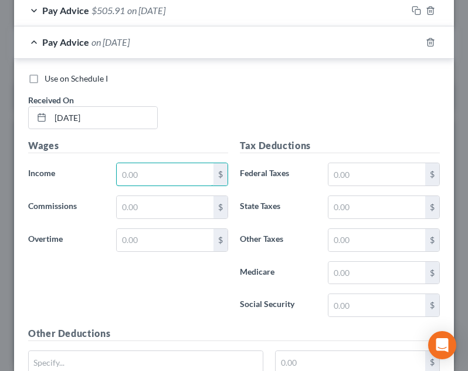
scroll to position [722, 0]
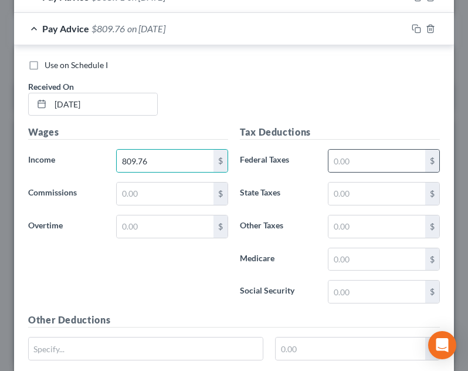
click at [328, 150] on div "$" at bounding box center [384, 160] width 112 height 23
click at [335, 151] on input "text" at bounding box center [376, 161] width 97 height 22
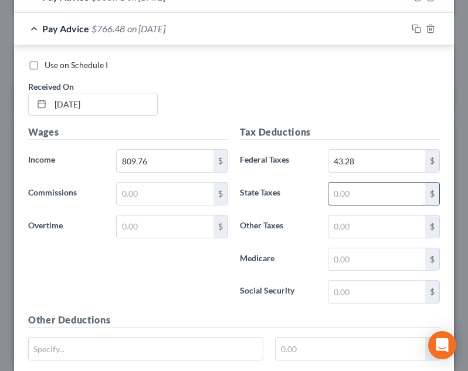
click at [343, 197] on input "text" at bounding box center [376, 193] width 97 height 22
click at [337, 226] on input "text" at bounding box center [376, 226] width 97 height 22
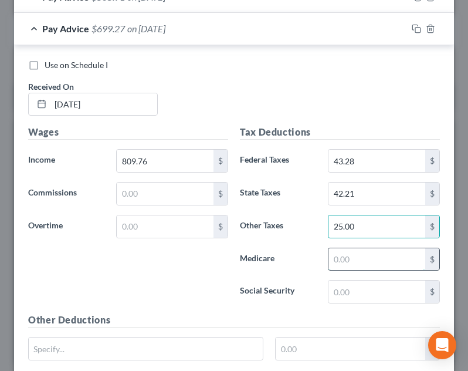
click at [351, 253] on input "text" at bounding box center [376, 259] width 97 height 22
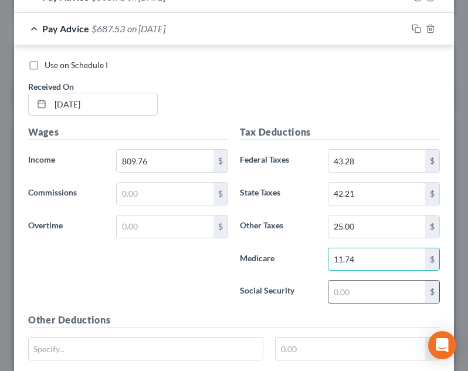
click at [353, 286] on input "text" at bounding box center [376, 291] width 97 height 22
click at [311, 281] on label "Social Security" at bounding box center [278, 291] width 88 height 23
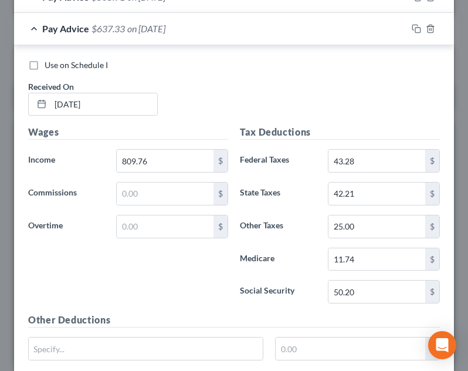
click at [201, 26] on div "Pay Advice $637.33 on 06/06/2025" at bounding box center [210, 28] width 393 height 31
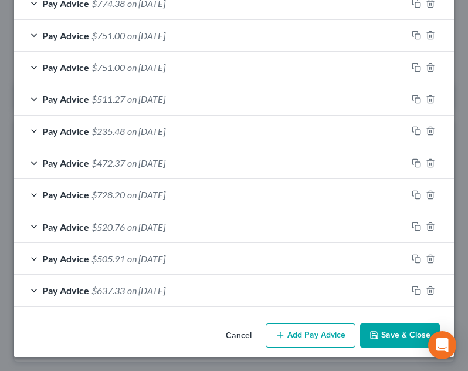
click at [287, 324] on button "Add Pay Advice" at bounding box center [311, 335] width 90 height 25
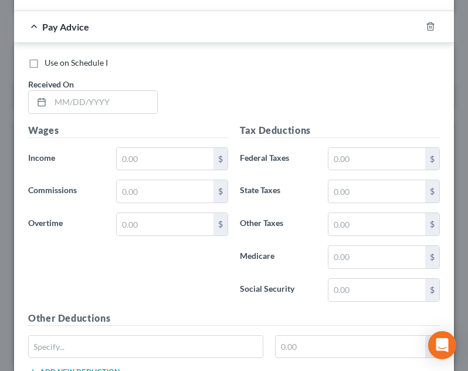
scroll to position [813, 0]
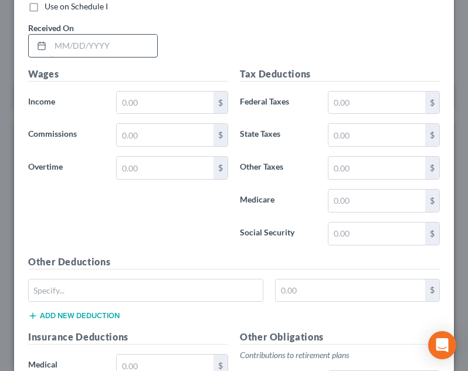
click at [127, 45] on input "text" at bounding box center [103, 46] width 107 height 22
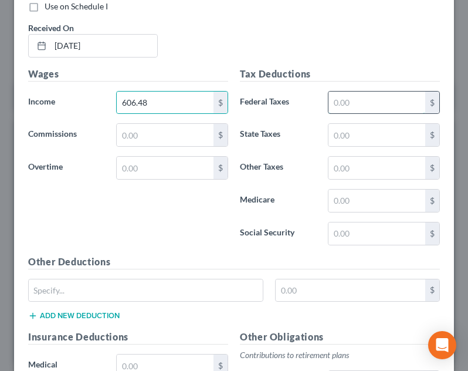
click at [340, 105] on input "text" at bounding box center [376, 102] width 97 height 22
click at [365, 110] on input "text" at bounding box center [376, 102] width 97 height 22
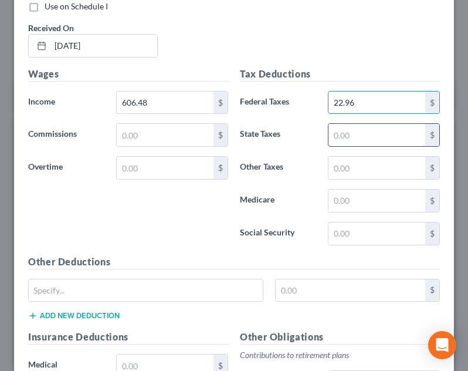
click at [347, 136] on input "text" at bounding box center [376, 135] width 97 height 22
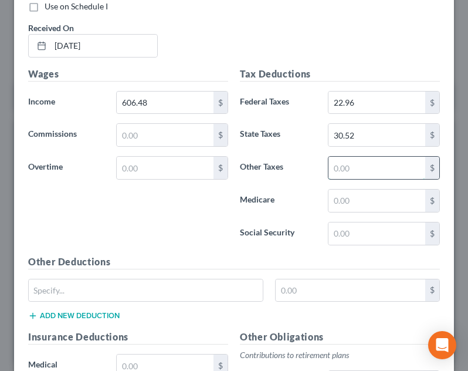
click at [355, 162] on input "text" at bounding box center [376, 168] width 97 height 22
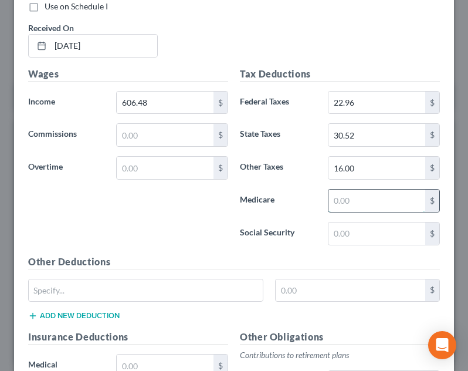
click at [362, 199] on input "text" at bounding box center [376, 200] width 97 height 22
click at [361, 226] on input "text" at bounding box center [376, 233] width 97 height 22
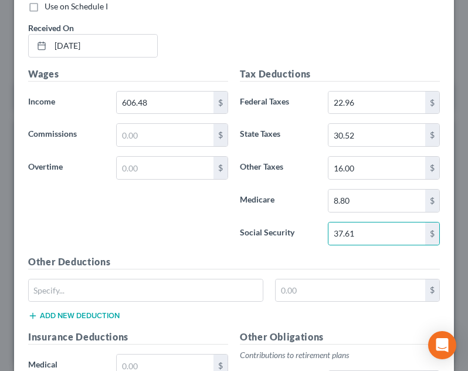
click at [279, 222] on label "Social Security" at bounding box center [278, 233] width 88 height 23
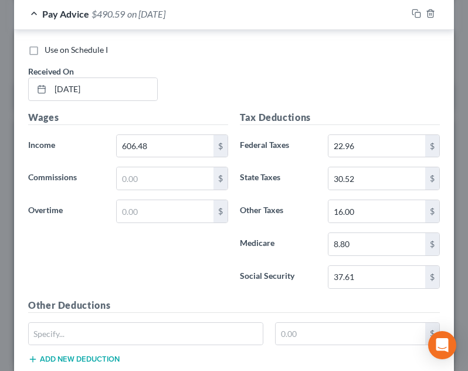
scroll to position [695, 0]
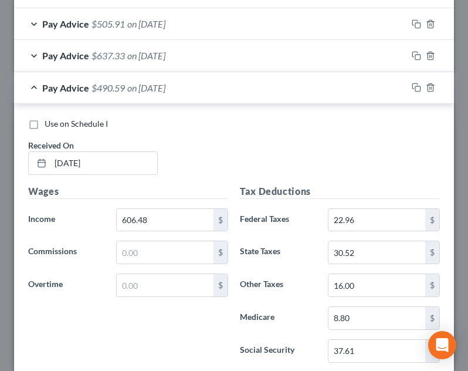
click at [311, 94] on div "Pay Advice $490.59 on 06/13/2025" at bounding box center [210, 87] width 393 height 31
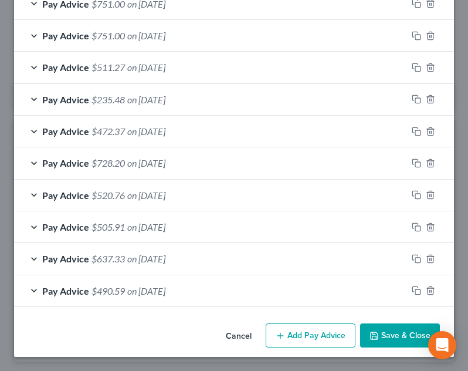
scroll to position [493, 0]
click at [329, 331] on button "Add Pay Advice" at bounding box center [311, 335] width 90 height 25
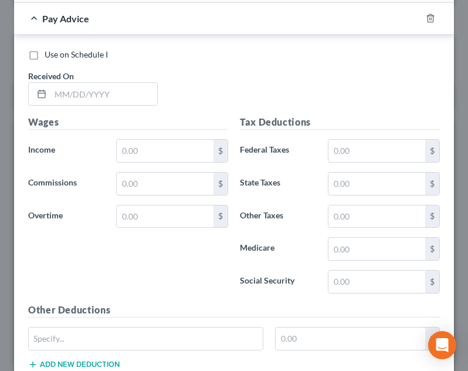
scroll to position [786, 0]
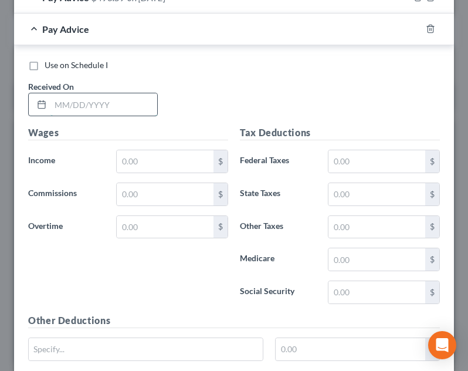
drag, startPoint x: 117, startPoint y: 110, endPoint x: 145, endPoint y: 114, distance: 27.9
click at [121, 113] on input "text" at bounding box center [103, 104] width 107 height 22
click at [176, 169] on input "text" at bounding box center [165, 161] width 97 height 22
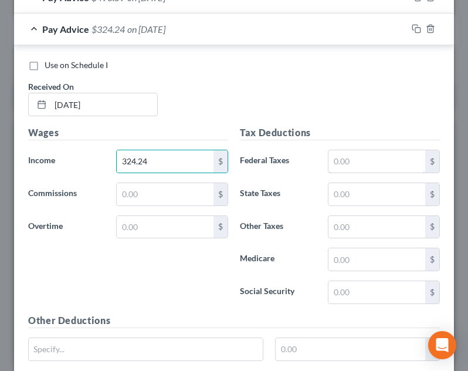
drag, startPoint x: 352, startPoint y: 158, endPoint x: 344, endPoint y: 141, distance: 18.6
click at [352, 158] on input "text" at bounding box center [376, 161] width 97 height 22
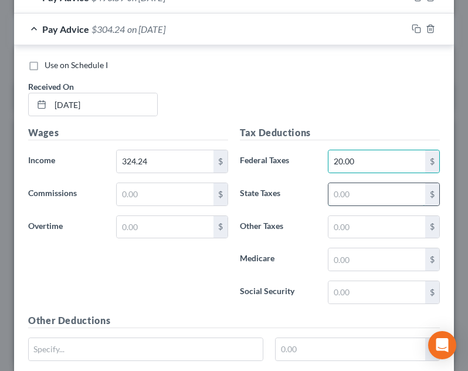
click at [355, 188] on input "text" at bounding box center [376, 194] width 97 height 22
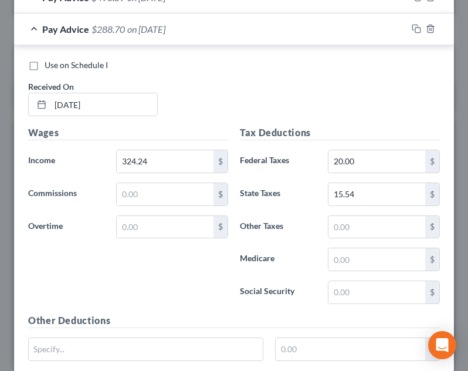
click at [356, 214] on div "Tax Deductions Federal Taxes 20.00 $ State Taxes 15.54 $ Other Taxes $ Medicare…" at bounding box center [340, 219] width 212 height 188
click at [356, 224] on input "text" at bounding box center [376, 227] width 97 height 22
click at [345, 107] on div "Use on Schedule I Received On * 06/20/2025" at bounding box center [233, 92] width 423 height 66
click at [232, 38] on div "Pay Advice $260.90 on 06/20/2025" at bounding box center [210, 28] width 393 height 31
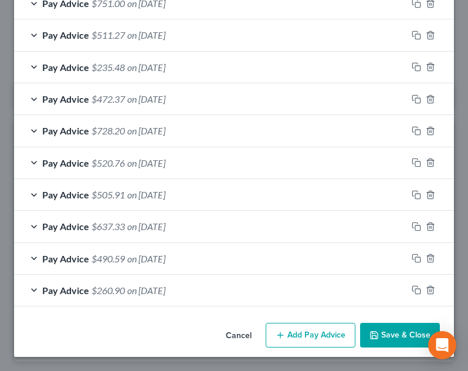
click at [310, 340] on button "Add Pay Advice" at bounding box center [311, 334] width 90 height 25
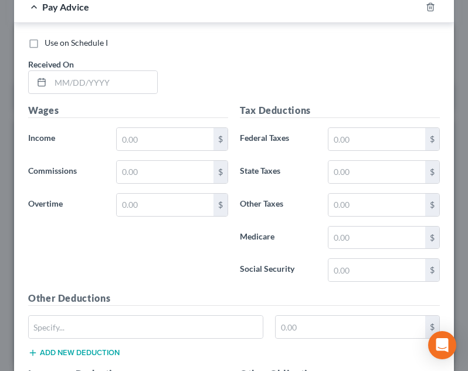
scroll to position [818, 0]
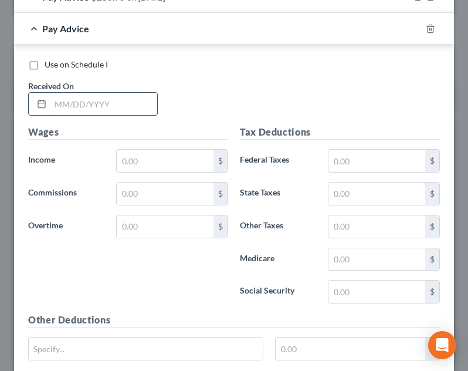
click at [94, 99] on input "text" at bounding box center [103, 104] width 107 height 22
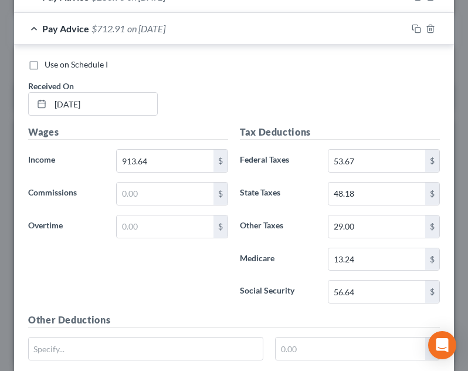
click at [212, 55] on div "Use on Schedule I Received On * 06/27/2025 Wages Income * 913.64 $ Commissions …" at bounding box center [234, 344] width 440 height 599
click at [213, 34] on div "Pay Advice $712.91 on 06/27/2025" at bounding box center [210, 28] width 393 height 31
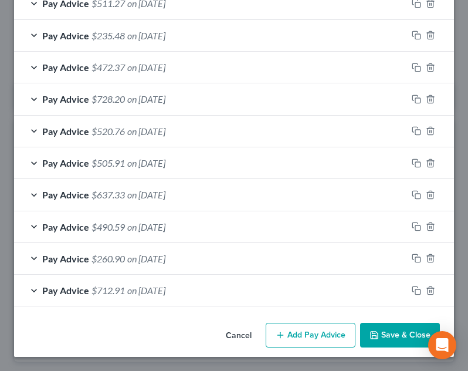
scroll to position [556, 0]
drag, startPoint x: 317, startPoint y: 335, endPoint x: 294, endPoint y: 266, distance: 73.1
click at [317, 334] on button "Add Pay Advice" at bounding box center [311, 334] width 90 height 25
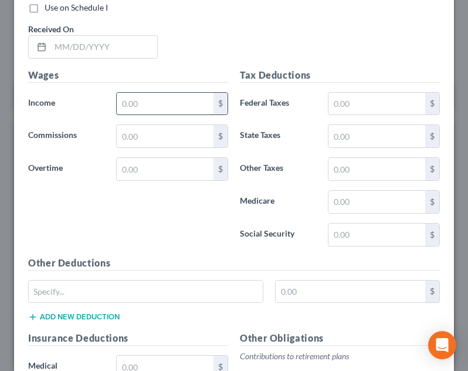
scroll to position [908, 0]
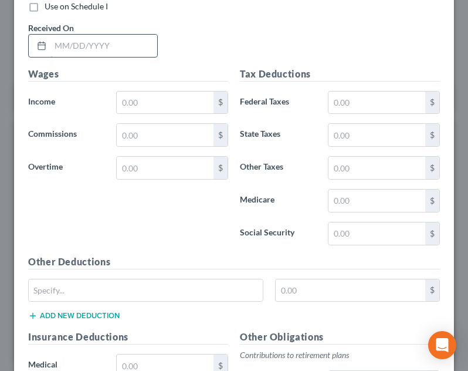
click at [123, 52] on input "text" at bounding box center [103, 46] width 107 height 22
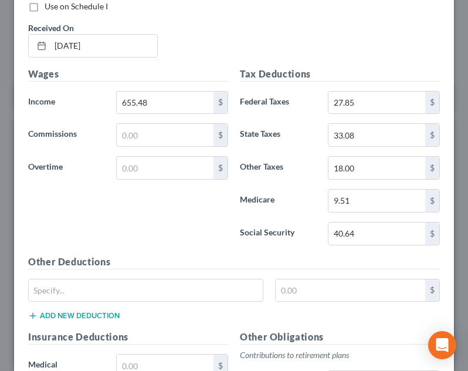
click at [269, 45] on div "Use on Schedule I Received On * 07/03/2025" at bounding box center [233, 34] width 423 height 66
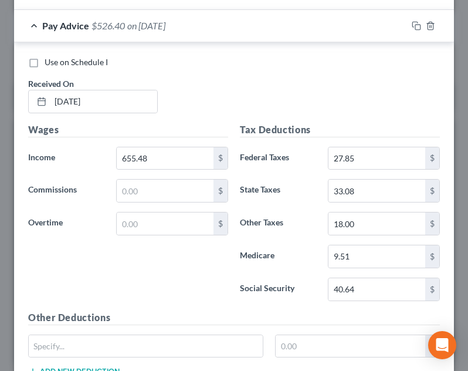
scroll to position [850, 0]
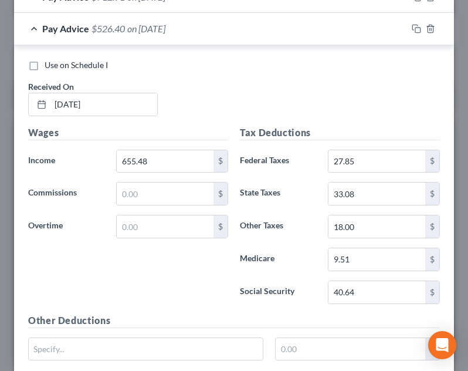
click at [220, 33] on div "Pay Advice $526.40 on 07/03/2025" at bounding box center [210, 28] width 393 height 31
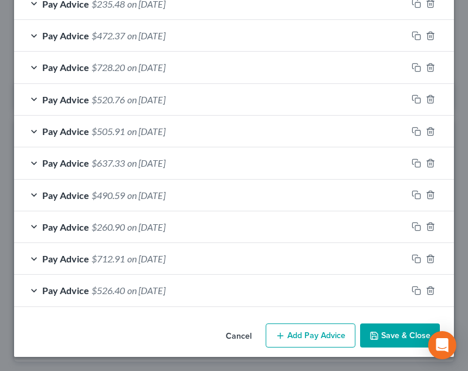
scroll to position [588, 0]
click at [290, 335] on button "Add Pay Advice" at bounding box center [311, 335] width 90 height 25
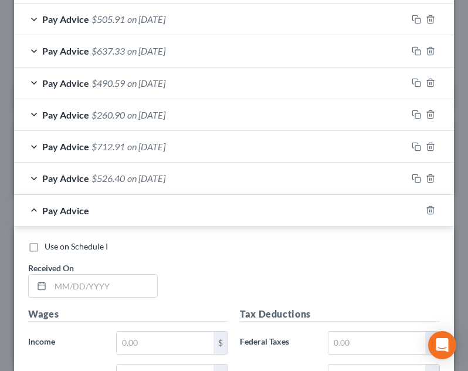
scroll to position [823, 0]
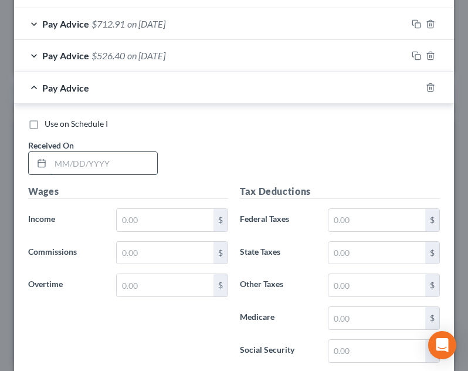
click at [123, 171] on input "text" at bounding box center [103, 163] width 107 height 22
click at [133, 213] on input "text" at bounding box center [165, 220] width 97 height 22
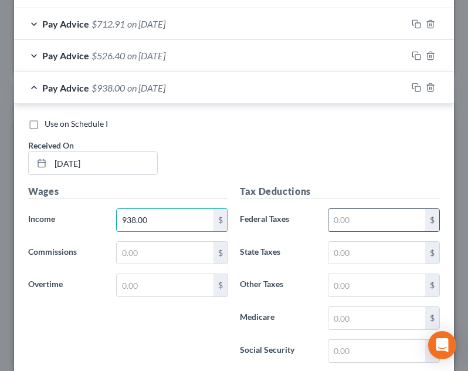
drag, startPoint x: 347, startPoint y: 228, endPoint x: 333, endPoint y: 193, distance: 36.6
click at [347, 227] on input "text" at bounding box center [376, 220] width 97 height 22
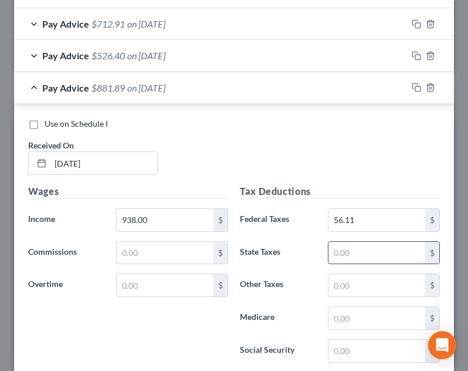
click at [355, 256] on input "text" at bounding box center [376, 253] width 97 height 22
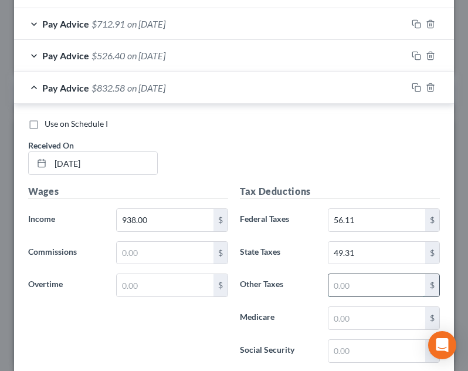
click at [347, 283] on input "text" at bounding box center [376, 285] width 97 height 22
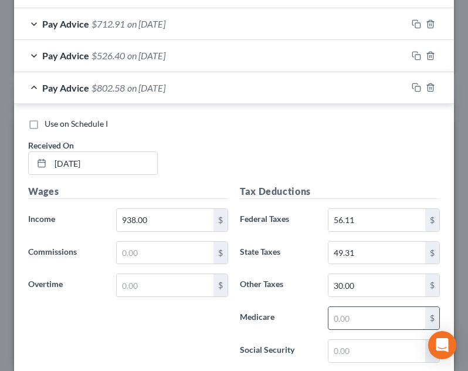
click at [344, 314] on input "text" at bounding box center [376, 318] width 97 height 22
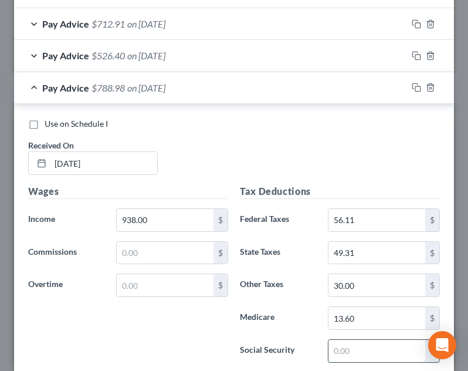
click at [332, 354] on input "text" at bounding box center [376, 351] width 97 height 22
click at [318, 305] on div "Tax Deductions Federal Taxes 56.11 $ State Taxes 49.31 $ Other Taxes 30.00 $ Me…" at bounding box center [340, 278] width 212 height 188
drag, startPoint x: 261, startPoint y: 85, endPoint x: 262, endPoint y: 106, distance: 20.5
click at [260, 85] on div "Pay Advice $730.82 on 07/11/2025" at bounding box center [210, 87] width 393 height 31
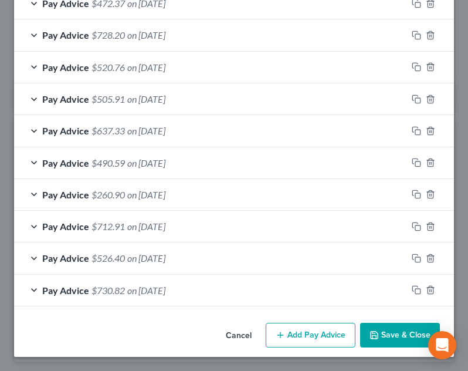
scroll to position [620, 0]
click at [303, 337] on button "Add Pay Advice" at bounding box center [311, 334] width 90 height 25
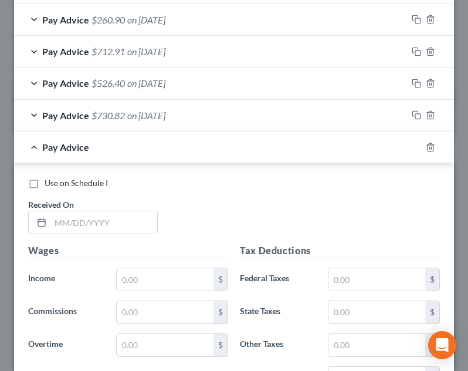
scroll to position [850, 0]
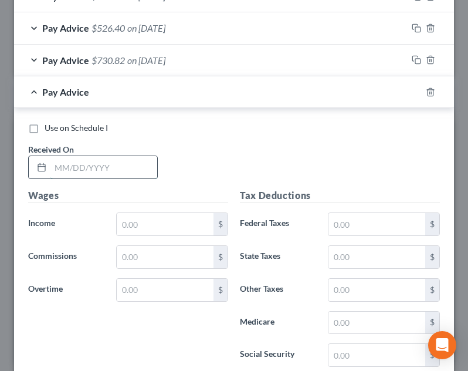
drag, startPoint x: 120, startPoint y: 157, endPoint x: 145, endPoint y: 157, distance: 25.8
click at [120, 157] on input "text" at bounding box center [103, 167] width 107 height 22
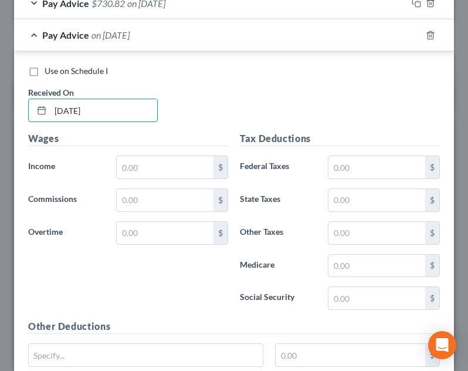
scroll to position [909, 0]
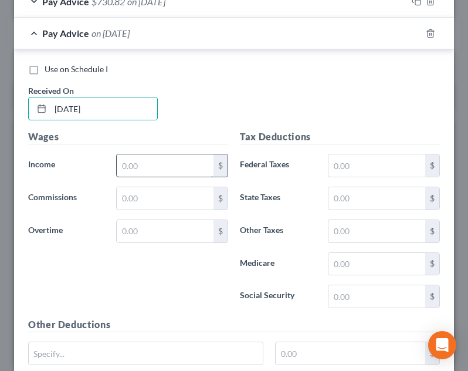
click at [185, 163] on input "text" at bounding box center [165, 165] width 97 height 22
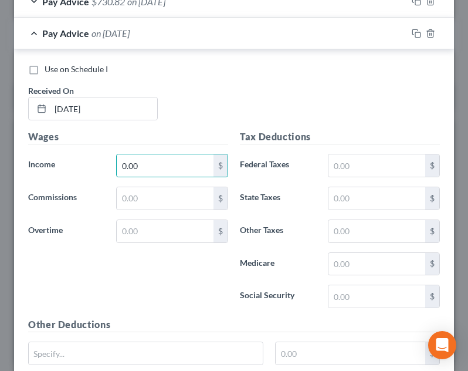
click at [189, 35] on div "Pay Advice on 07/18/2025" at bounding box center [210, 33] width 393 height 31
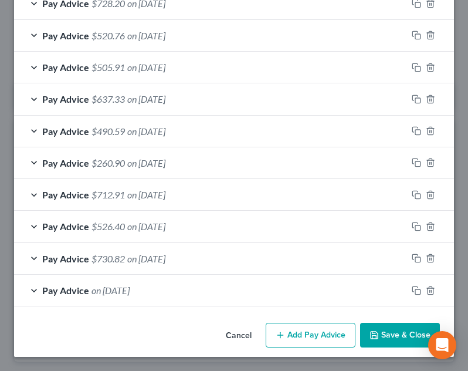
click at [297, 324] on button "Add Pay Advice" at bounding box center [311, 334] width 90 height 25
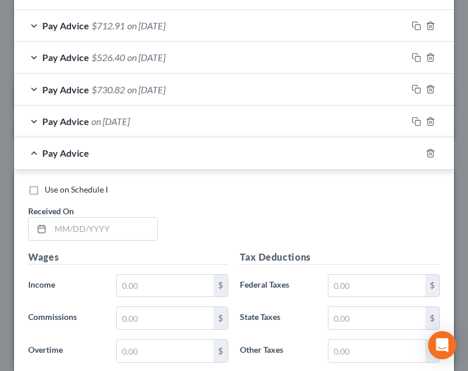
scroll to position [824, 0]
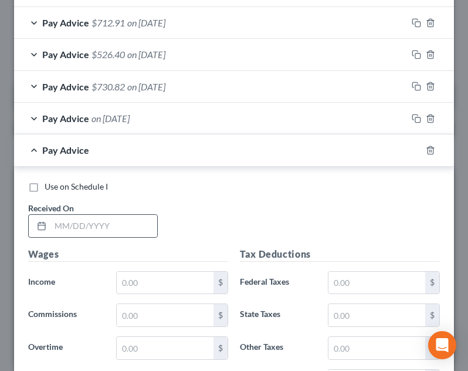
drag, startPoint x: 124, startPoint y: 212, endPoint x: 138, endPoint y: 213, distance: 13.5
click at [125, 213] on div "Received On *" at bounding box center [92, 220] width 141 height 36
drag, startPoint x: 127, startPoint y: 228, endPoint x: 139, endPoint y: 228, distance: 12.3
click at [127, 228] on input "text" at bounding box center [103, 226] width 107 height 22
click at [167, 289] on div "Wages Income * $ Commissions $ Overtime $" at bounding box center [128, 341] width 212 height 188
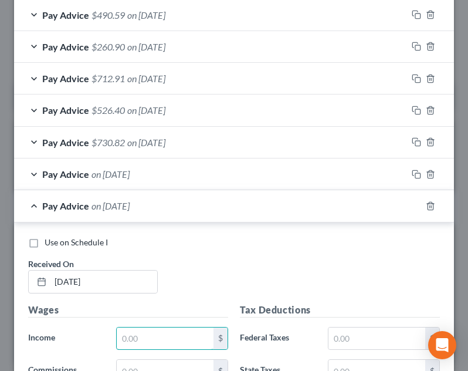
scroll to position [765, 0]
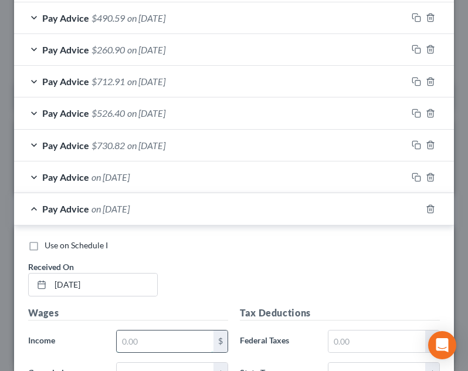
click at [161, 338] on input "text" at bounding box center [165, 341] width 97 height 22
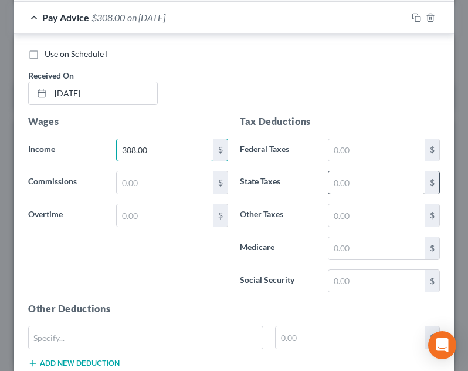
scroll to position [1000, 0]
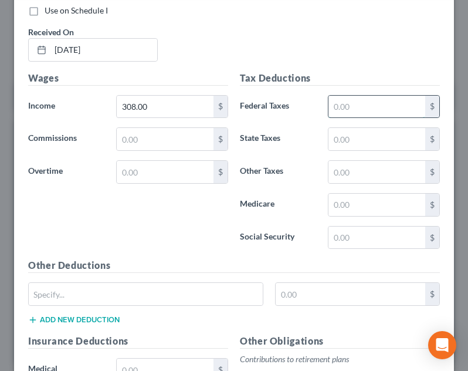
click at [382, 96] on input "text" at bounding box center [376, 107] width 97 height 22
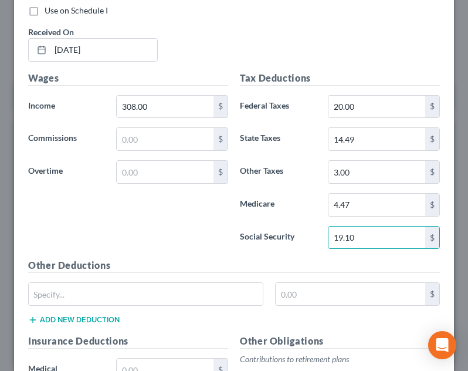
click at [365, 38] on div "Use on Schedule I Received On * [DATE]" at bounding box center [233, 38] width 423 height 66
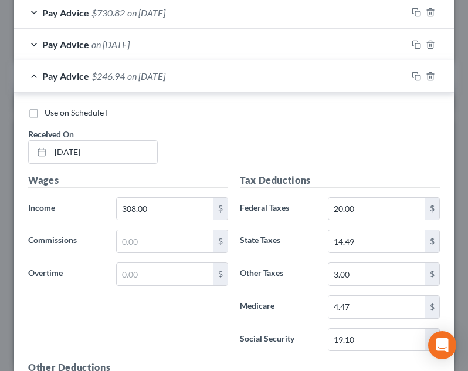
scroll to position [882, 0]
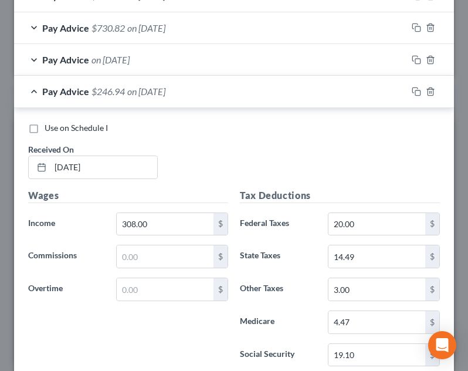
click at [226, 91] on div "Pay Advice $246.94 on 07/25/2025" at bounding box center [210, 91] width 393 height 31
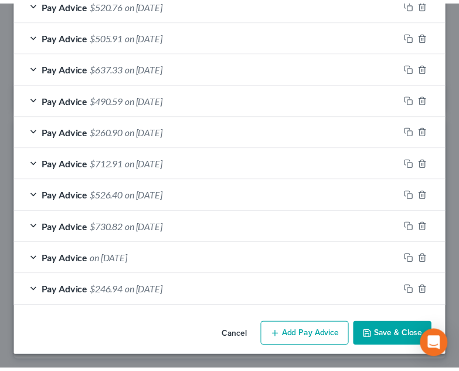
scroll to position [684, 0]
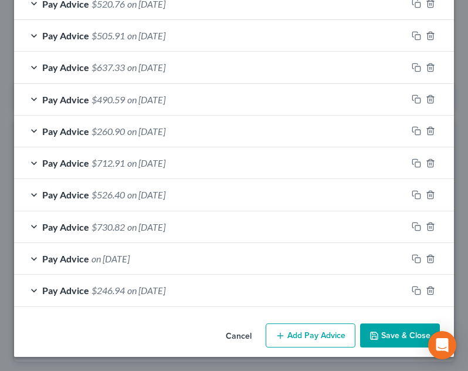
drag, startPoint x: 363, startPoint y: 332, endPoint x: 361, endPoint y: 318, distance: 14.8
click at [369, 332] on icon "button" at bounding box center [373, 335] width 9 height 9
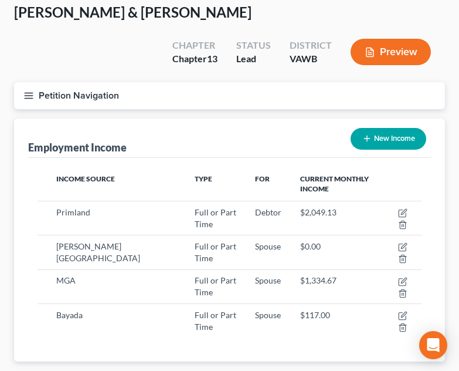
scroll to position [586167, 585951]
drag, startPoint x: 133, startPoint y: 110, endPoint x: 121, endPoint y: 98, distance: 17.0
click at [133, 118] on div "Employment Income New Income" at bounding box center [229, 137] width 403 height 39
click at [21, 82] on button "Petition Navigation" at bounding box center [229, 95] width 431 height 27
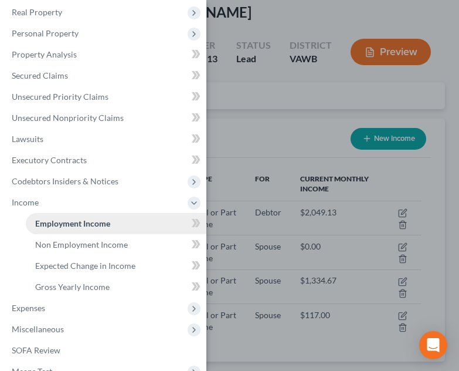
scroll to position [176, 0]
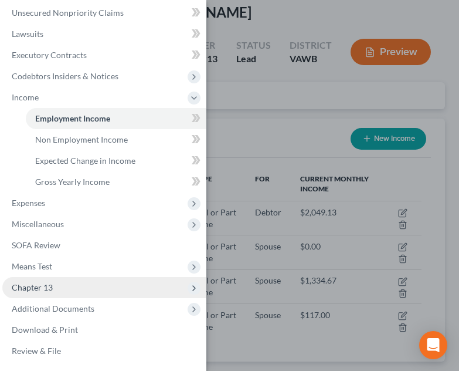
click at [86, 297] on span "Chapter 13" at bounding box center [104, 287] width 204 height 21
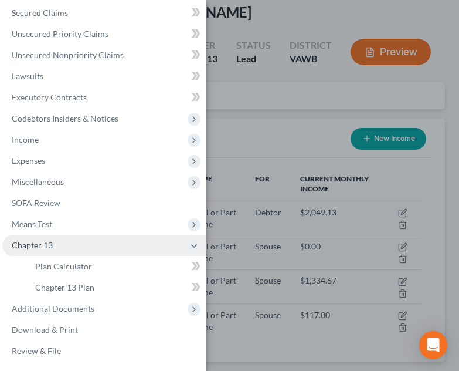
scroll to position [134, 0]
click at [80, 242] on span "Chapter 13" at bounding box center [104, 245] width 204 height 21
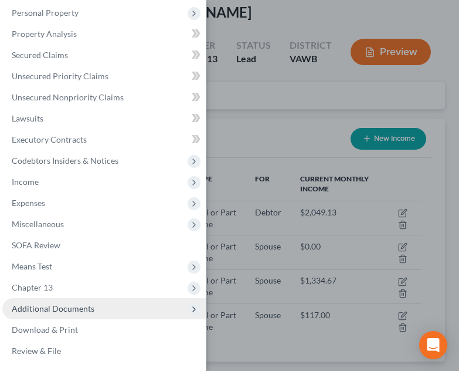
click at [80, 313] on span "Additional Documents" at bounding box center [53, 308] width 83 height 10
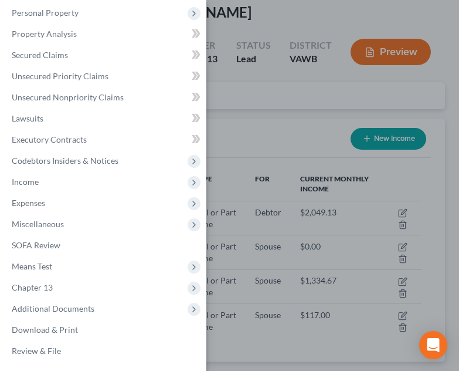
scroll to position [176, 0]
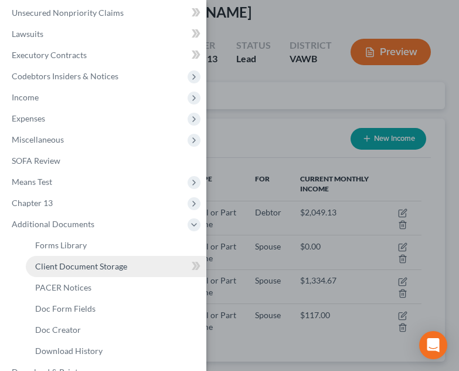
click at [102, 260] on link "Client Document Storage" at bounding box center [116, 266] width 181 height 21
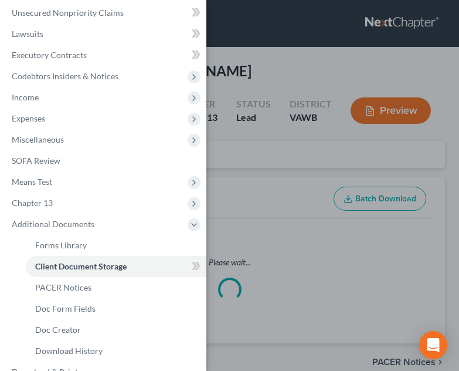
click at [389, 259] on div "Case Dashboard Payments Invoices Payments Payments Credit Report Client Profile" at bounding box center [229, 185] width 459 height 371
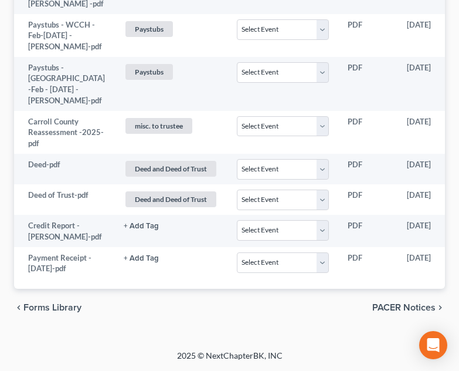
scroll to position [1347, 0]
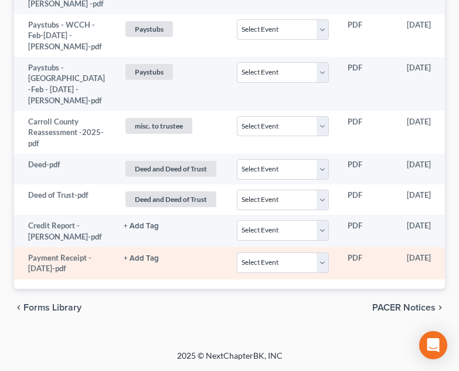
click at [338, 265] on td "PDF" at bounding box center [367, 263] width 59 height 32
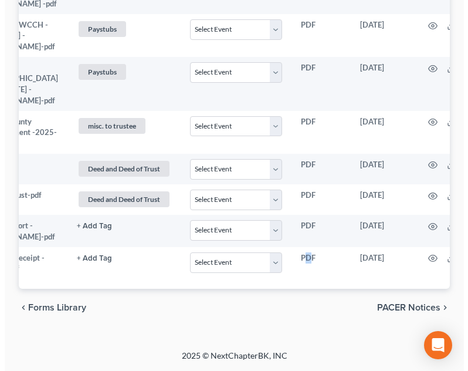
scroll to position [0, 88]
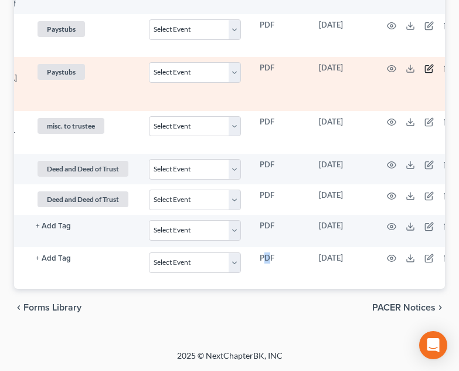
click at [425, 73] on icon "button" at bounding box center [429, 68] width 9 height 9
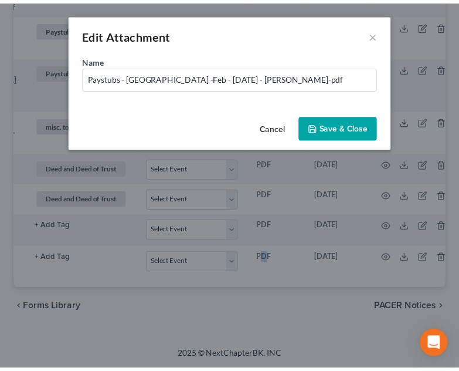
scroll to position [0, 79]
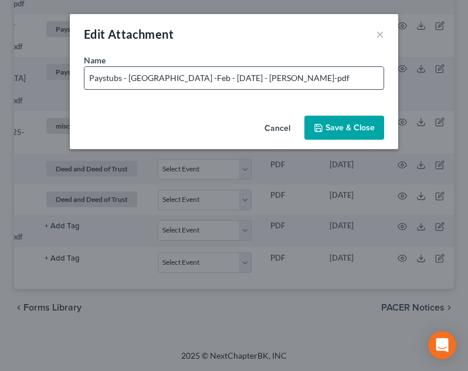
click at [155, 78] on input "Paystubs - [GEOGRAPHIC_DATA] -Feb - [DATE] - [PERSON_NAME]-pdf" at bounding box center [233, 78] width 299 height 22
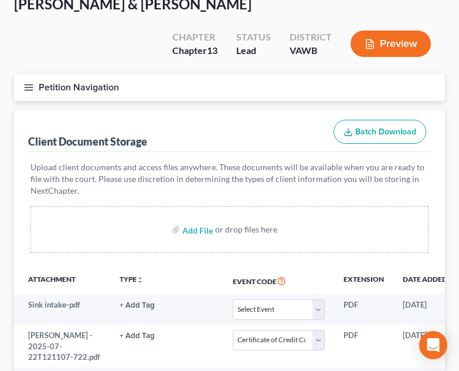
scroll to position [0, 0]
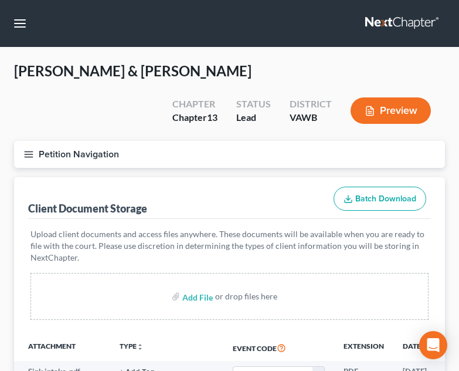
click at [198, 287] on label "Add File" at bounding box center [198, 297] width 33 height 21
click at [199, 286] on input "file" at bounding box center [196, 296] width 28 height 21
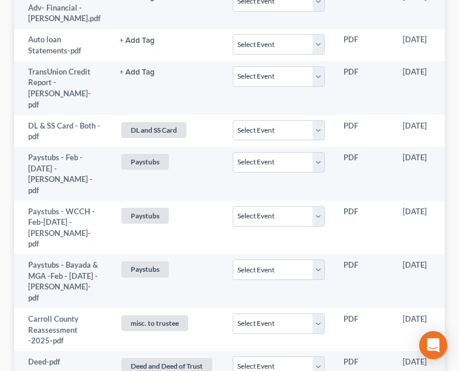
scroll to position [1486, 0]
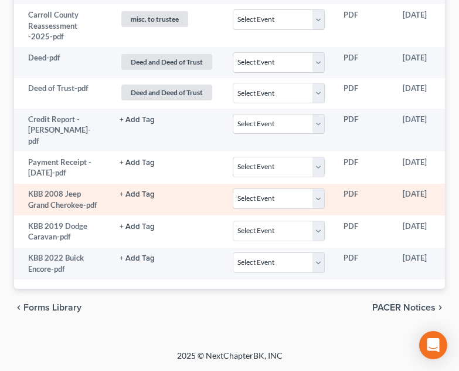
click at [113, 184] on td "+ Add Tag Select an option or create one 2nd Course Bank Stmt Car Title credit …" at bounding box center [166, 200] width 113 height 32
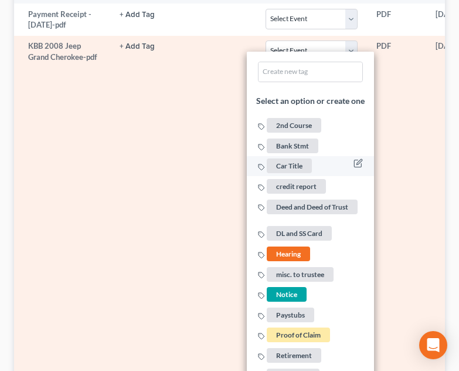
click at [280, 173] on span "Car Title" at bounding box center [289, 165] width 45 height 15
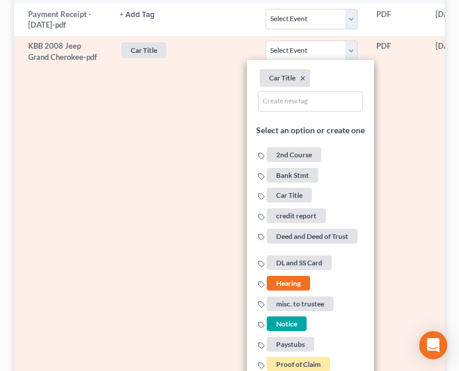
click at [155, 60] on link "Car Title + Add Tag" at bounding box center [183, 49] width 127 height 19
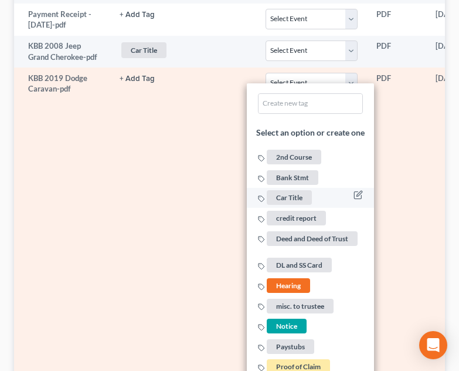
click at [267, 205] on span "Car Title" at bounding box center [289, 198] width 45 height 15
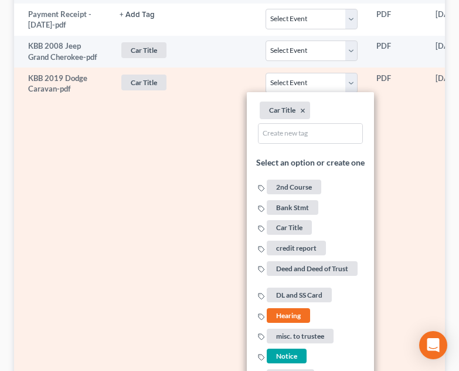
click at [175, 232] on td "Car Title + Add Tag Car Title × Select an option or create one 2nd Course Bank …" at bounding box center [183, 261] width 146 height 389
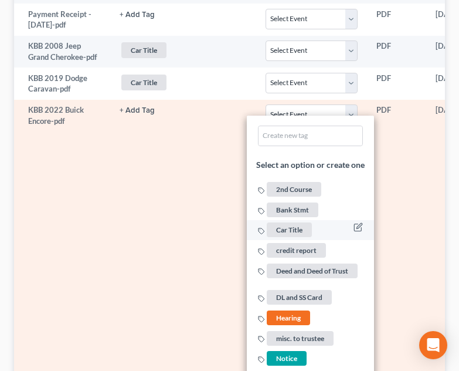
click at [267, 237] on span "Car Title" at bounding box center [289, 229] width 45 height 15
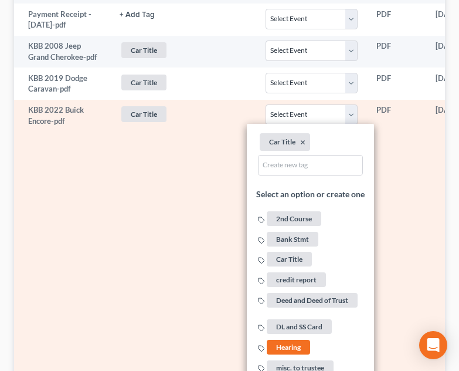
click at [158, 295] on td "Car Title + Add Tag Car Title × Select an option or create one 2nd Course Bank …" at bounding box center [183, 294] width 146 height 389
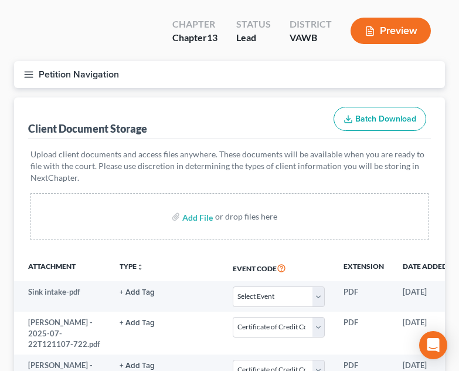
scroll to position [79, 0]
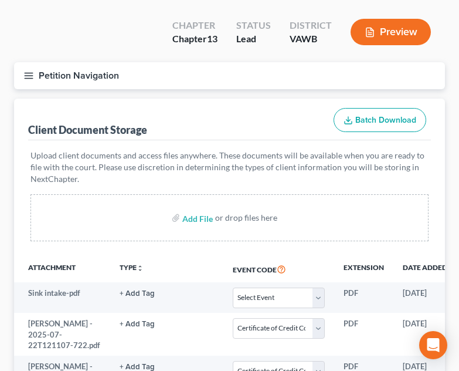
click at [38, 62] on button "Petition Navigation" at bounding box center [229, 75] width 431 height 27
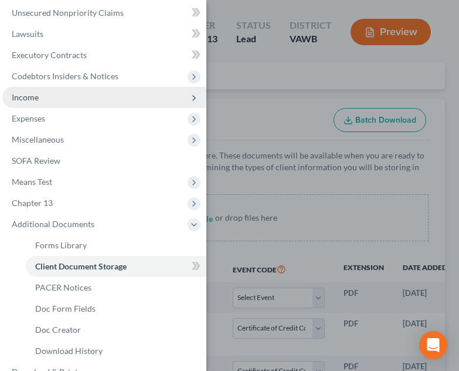
click at [87, 89] on span "Income" at bounding box center [104, 97] width 204 height 21
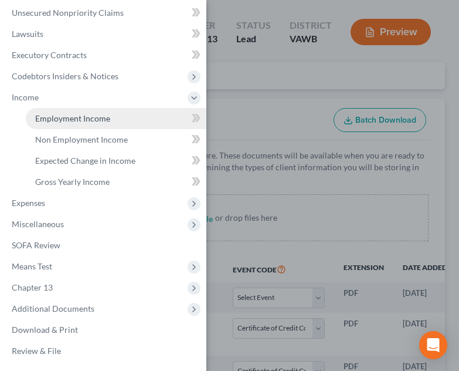
click at [97, 120] on span "Employment Income" at bounding box center [72, 118] width 75 height 10
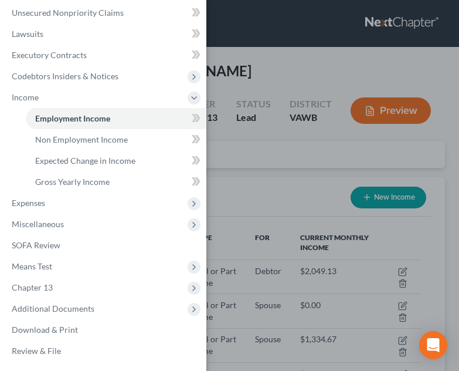
click at [346, 247] on div "Case Dashboard Payments Invoices Payments Payments Credit Report Client Profile" at bounding box center [229, 185] width 459 height 371
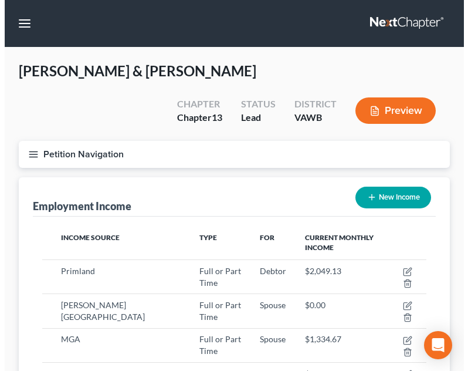
scroll to position [59, 0]
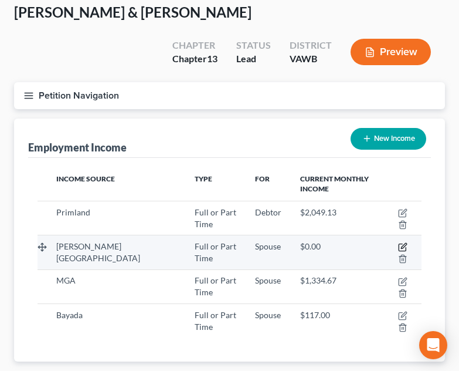
click at [402, 243] on icon "button" at bounding box center [403, 245] width 5 height 5
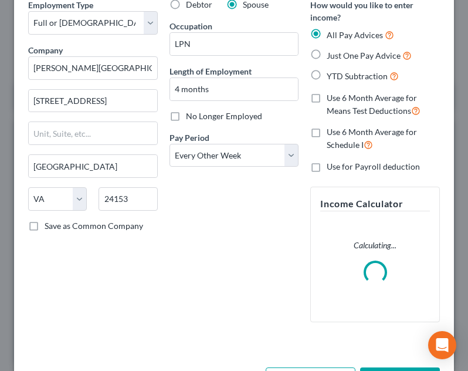
scroll to position [100, 0]
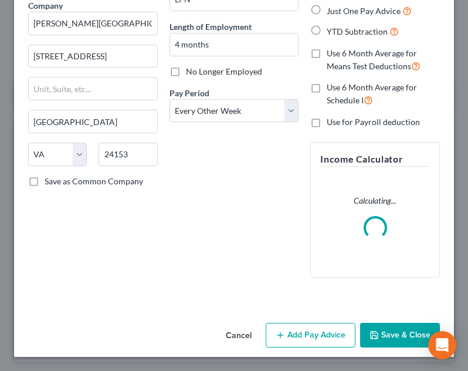
click at [297, 327] on button "Add Pay Advice" at bounding box center [311, 334] width 90 height 25
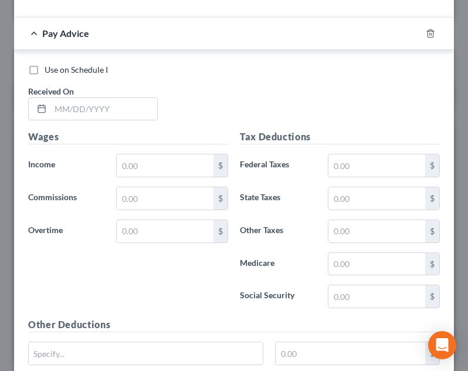
scroll to position [443, 0]
click at [104, 107] on input "text" at bounding box center [103, 109] width 107 height 22
click at [180, 169] on input "text" at bounding box center [165, 165] width 97 height 22
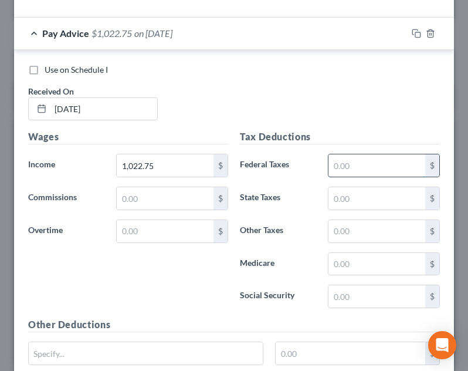
click at [371, 162] on input "text" at bounding box center [376, 165] width 97 height 22
click at [344, 168] on input "text" at bounding box center [376, 165] width 97 height 22
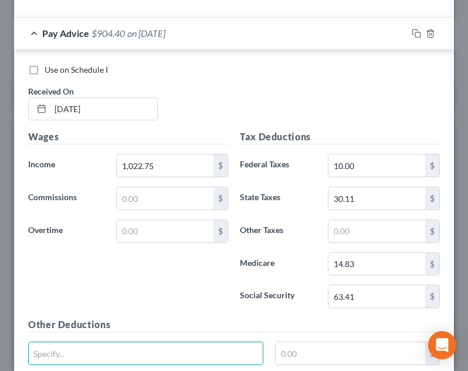
click at [230, 37] on div "Pay Advice $904.40 on 02/07/2025" at bounding box center [210, 33] width 393 height 31
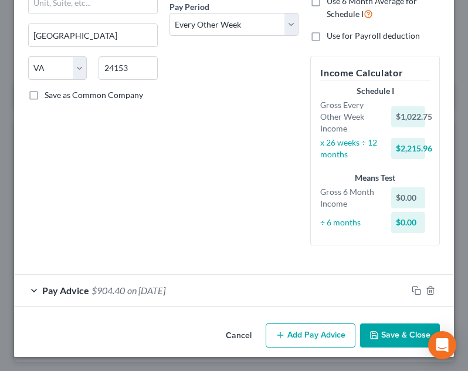
click at [320, 349] on div "Cancel Add Pay Advice Save & Close" at bounding box center [234, 337] width 440 height 39
click at [320, 335] on button "Add Pay Advice" at bounding box center [311, 335] width 90 height 25
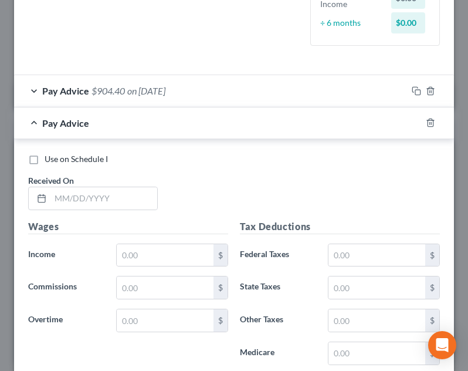
scroll to position [417, 0]
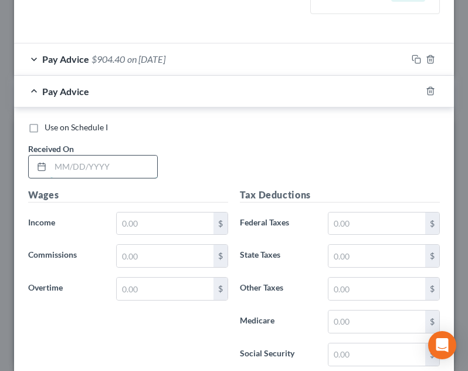
click at [116, 165] on input "text" at bounding box center [103, 166] width 107 height 22
click at [185, 223] on input "text" at bounding box center [165, 223] width 97 height 22
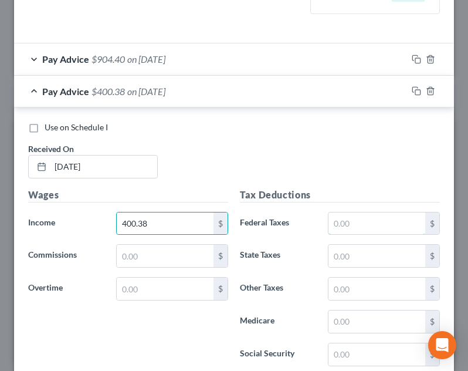
drag, startPoint x: 351, startPoint y: 218, endPoint x: 347, endPoint y: 205, distance: 13.0
click at [351, 218] on input "text" at bounding box center [376, 223] width 97 height 22
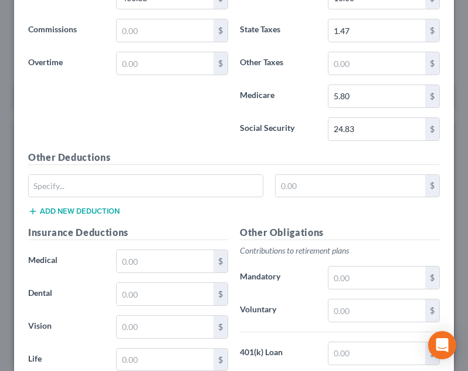
click at [340, 219] on div "Other Deductions $ Add new deduction" at bounding box center [233, 188] width 423 height 76
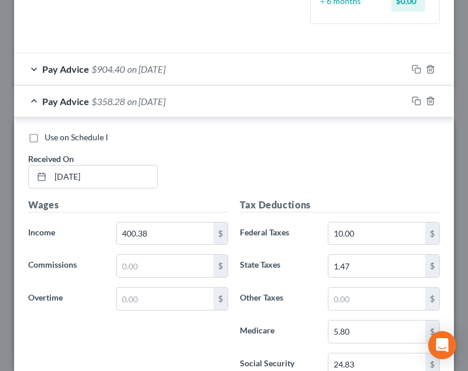
click at [215, 106] on div "Pay Advice $358.28 on 02/21/2025" at bounding box center [210, 101] width 393 height 31
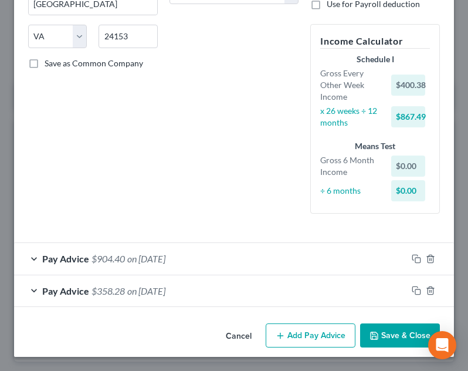
scroll to position [218, 0]
click at [296, 330] on button "Add Pay Advice" at bounding box center [311, 335] width 90 height 25
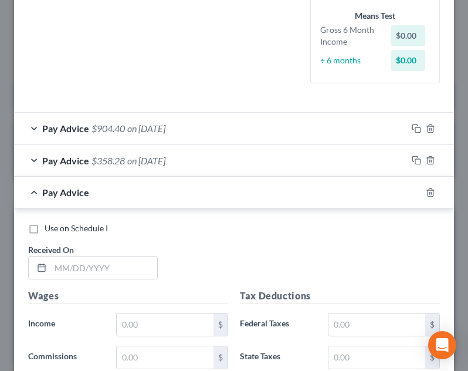
scroll to position [449, 0]
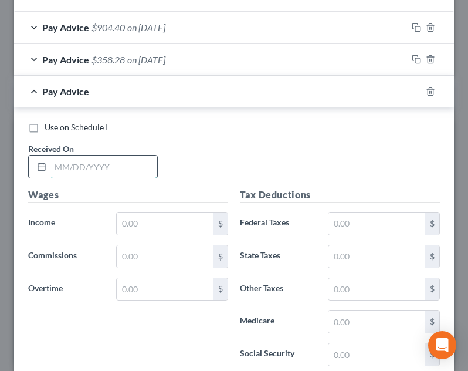
click at [98, 168] on input "text" at bounding box center [103, 166] width 107 height 22
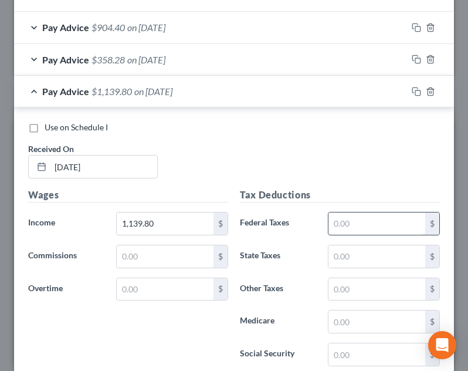
click at [349, 228] on input "text" at bounding box center [376, 223] width 97 height 22
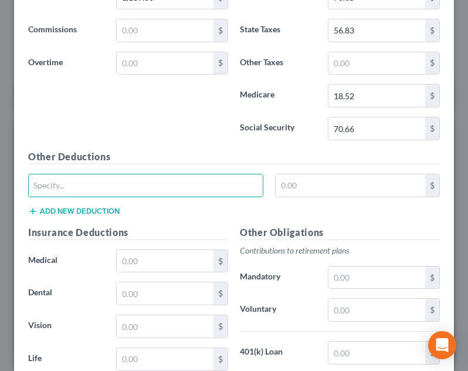
click at [248, 145] on div "Tax Deductions Federal Taxes 78.35 $ State Taxes 56.83 $ Other Taxes $ Medicare…" at bounding box center [340, 56] width 212 height 188
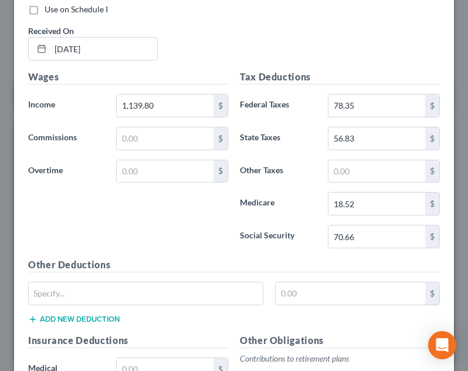
scroll to position [381, 0]
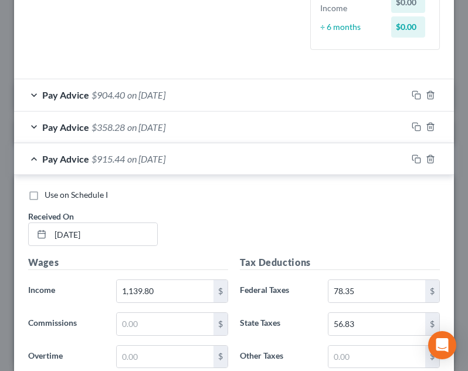
click at [231, 157] on div "Pay Advice $915.44 on 02/28/2025" at bounding box center [210, 158] width 393 height 31
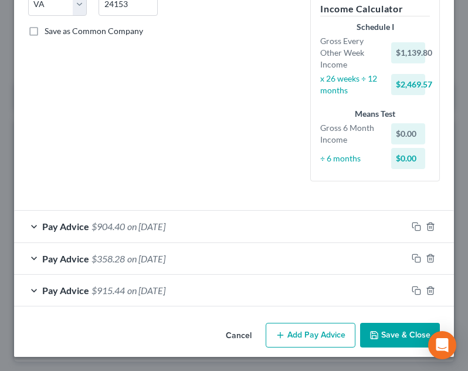
scroll to position [250, 0]
drag, startPoint x: 319, startPoint y: 335, endPoint x: 293, endPoint y: 263, distance: 76.6
click at [320, 335] on button "Add Pay Advice" at bounding box center [311, 334] width 90 height 25
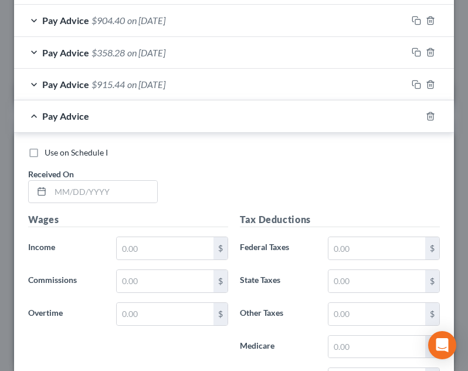
scroll to position [480, 0]
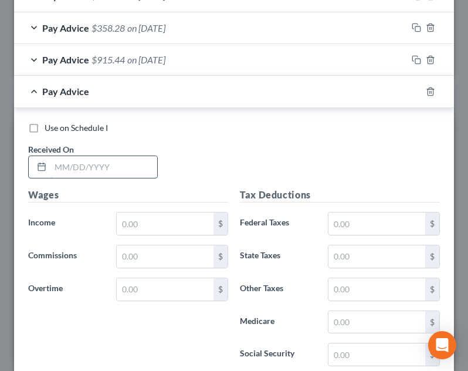
click at [124, 172] on input "text" at bounding box center [103, 167] width 107 height 22
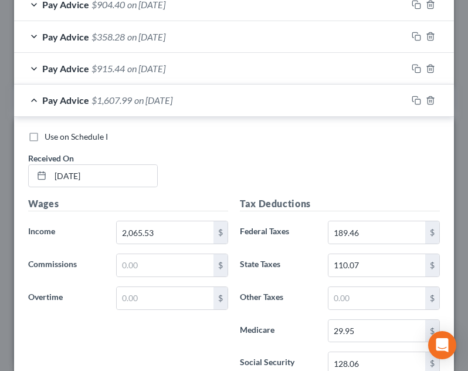
click at [205, 99] on div "Pay Advice $1,607.99 on 03/14/2025" at bounding box center [210, 99] width 393 height 31
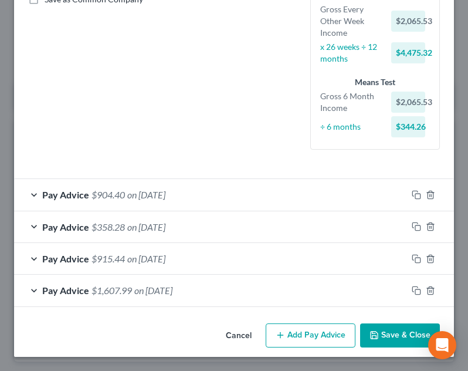
scroll to position [281, 0]
drag, startPoint x: 298, startPoint y: 335, endPoint x: 258, endPoint y: 205, distance: 136.3
click at [299, 335] on button "Add Pay Advice" at bounding box center [311, 335] width 90 height 25
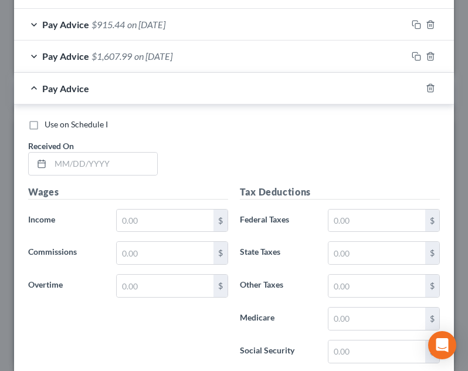
scroll to position [516, 0]
drag, startPoint x: 182, startPoint y: 220, endPoint x: 177, endPoint y: 173, distance: 47.8
click at [182, 220] on input "text" at bounding box center [165, 220] width 97 height 22
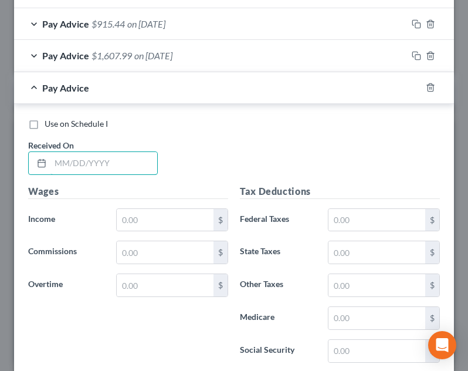
drag, startPoint x: 131, startPoint y: 158, endPoint x: 240, endPoint y: 155, distance: 109.1
click at [131, 158] on input "text" at bounding box center [103, 163] width 107 height 22
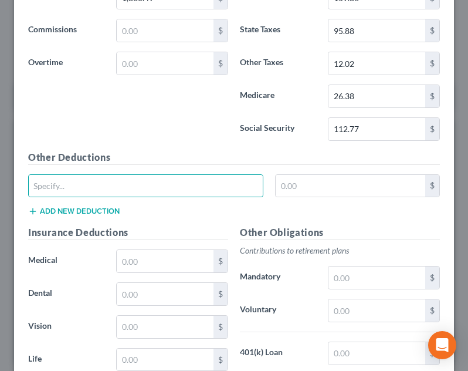
click at [253, 142] on div "Tax Deductions Federal Taxes 159.86 $ State Taxes 95.88 $ Other Taxes 12.02 $ M…" at bounding box center [340, 56] width 212 height 188
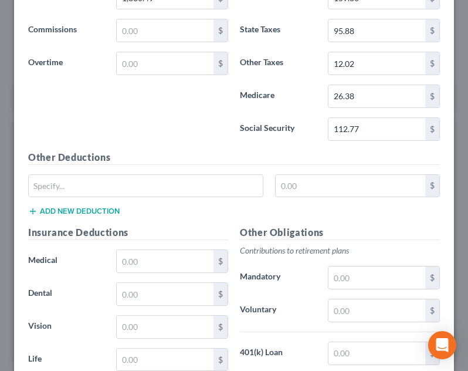
scroll to position [503, 0]
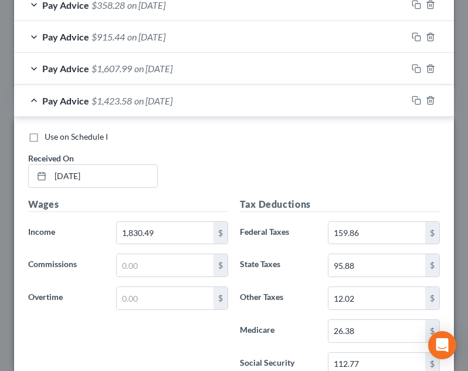
click at [227, 108] on div "Pay Advice $1,423.58 on 03/28/2025" at bounding box center [210, 100] width 393 height 31
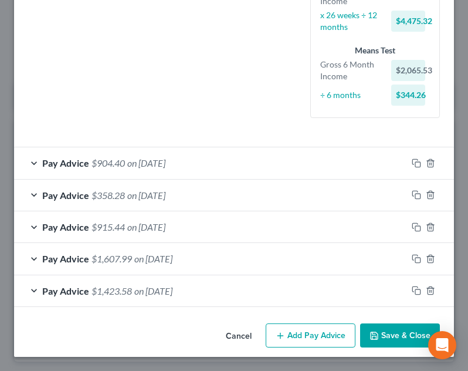
scroll to position [313, 0]
drag, startPoint x: 303, startPoint y: 330, endPoint x: 277, endPoint y: 232, distance: 100.8
click at [303, 329] on button "Add Pay Advice" at bounding box center [311, 335] width 90 height 25
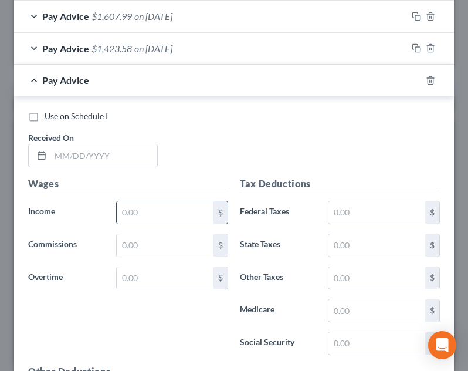
scroll to position [661, 0]
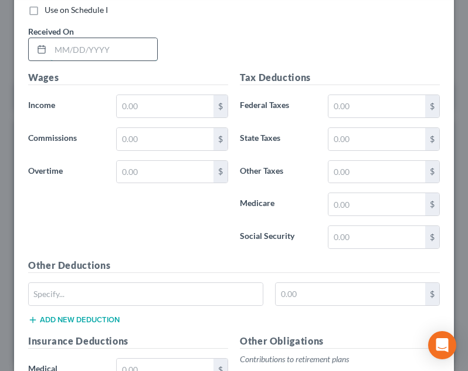
click at [128, 49] on input "text" at bounding box center [103, 49] width 107 height 22
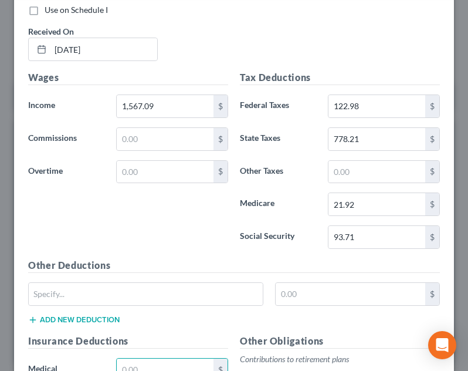
scroll to position [671, 0]
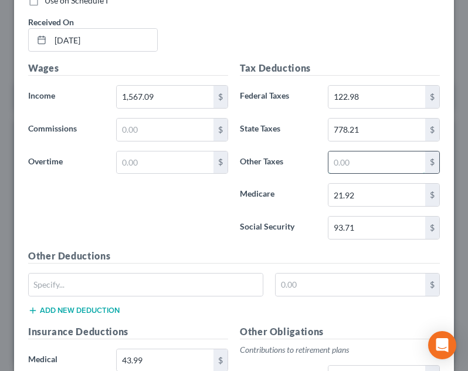
click at [332, 161] on input "text" at bounding box center [376, 162] width 97 height 22
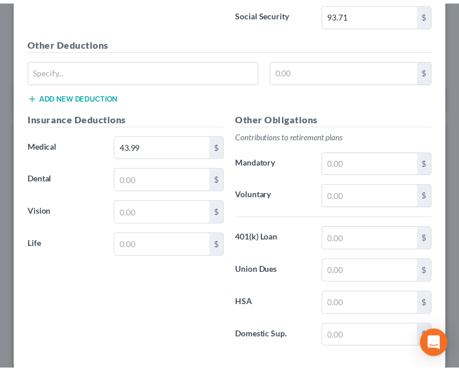
scroll to position [945, 0]
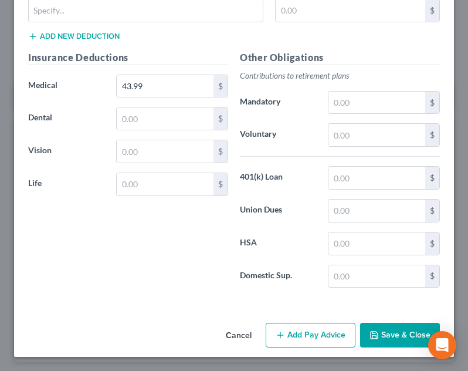
click at [398, 332] on button "Save & Close" at bounding box center [400, 334] width 80 height 25
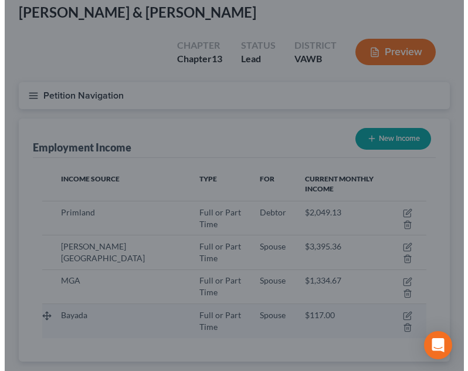
scroll to position [586167, 585951]
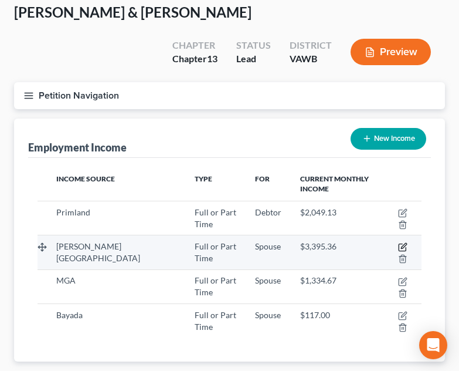
click at [400, 242] on icon "button" at bounding box center [402, 246] width 9 height 9
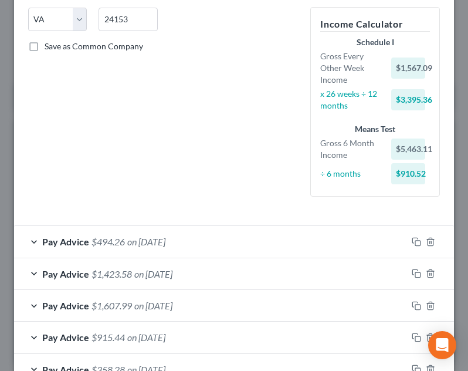
scroll to position [345, 0]
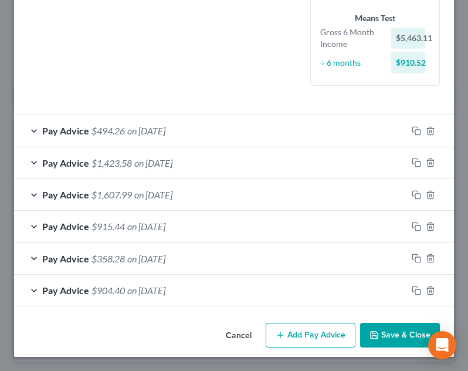
click at [296, 334] on button "Add Pay Advice" at bounding box center [311, 334] width 90 height 25
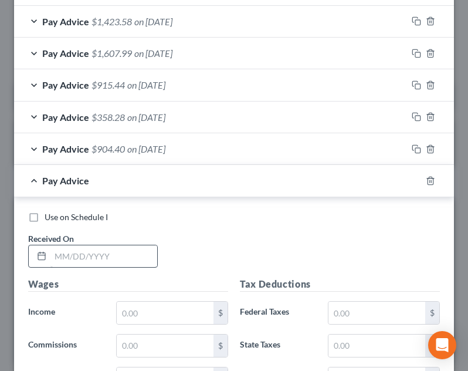
scroll to position [576, 0]
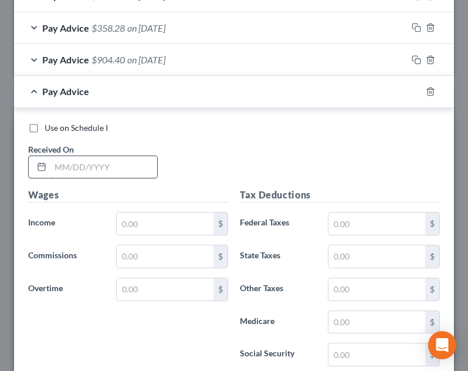
click at [111, 167] on input "text" at bounding box center [103, 167] width 107 height 22
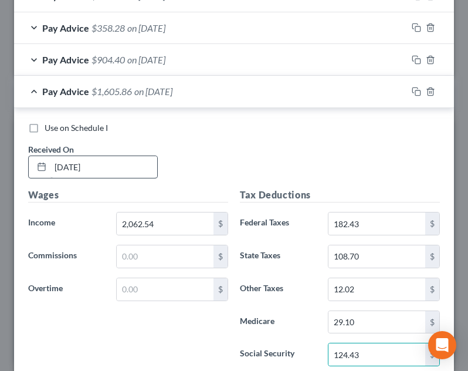
scroll to position [802, 0]
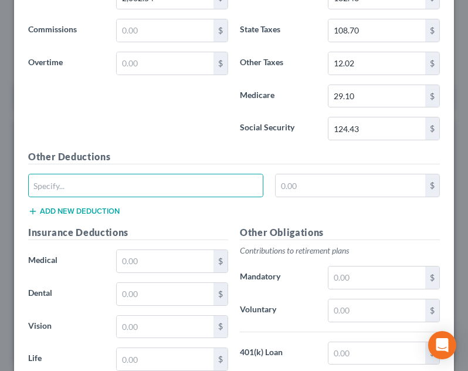
click at [168, 245] on div "Insurance Deductions Medical $ Dental $ Vision $ Life $" at bounding box center [128, 348] width 212 height 247
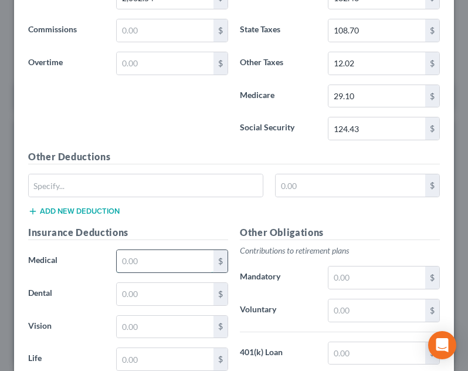
click at [169, 262] on input "text" at bounding box center [165, 261] width 97 height 22
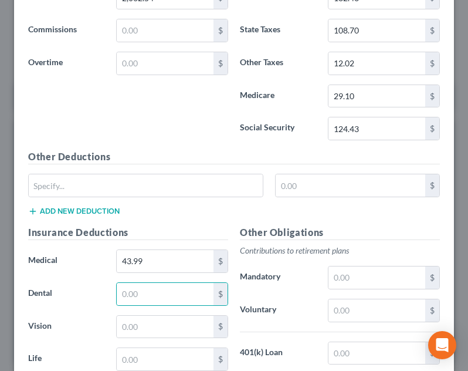
click at [199, 207] on div "Other Deductions $ Add new deduction" at bounding box center [233, 188] width 423 height 76
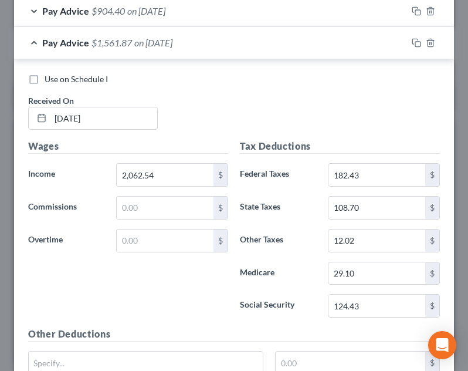
scroll to position [450, 0]
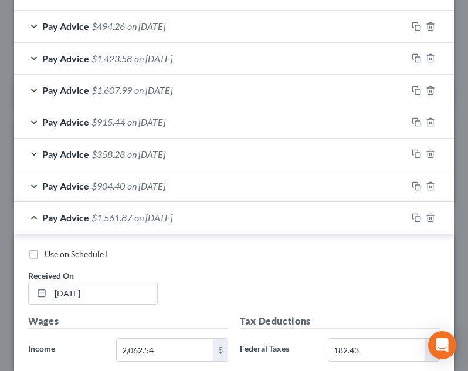
click at [225, 228] on div "Pay Advice $1,561.87 on 04/25/2025" at bounding box center [210, 217] width 393 height 31
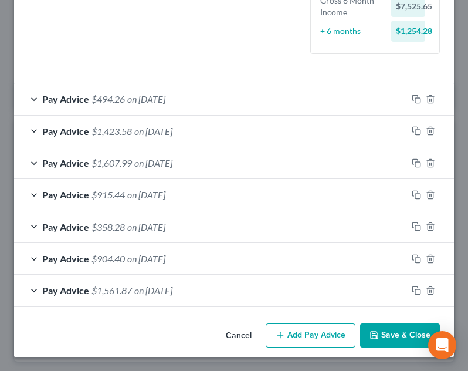
scroll to position [377, 0]
click at [303, 351] on div "Cancel Add Pay Advice Save & Close" at bounding box center [234, 337] width 440 height 39
click at [304, 335] on button "Add Pay Advice" at bounding box center [311, 335] width 90 height 25
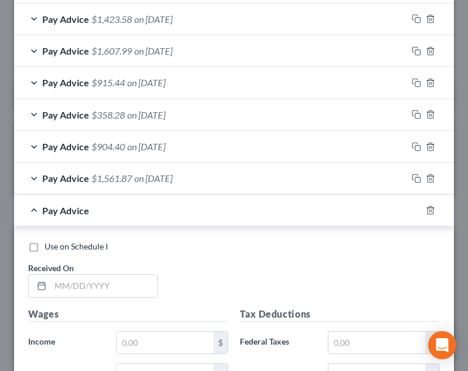
scroll to position [725, 0]
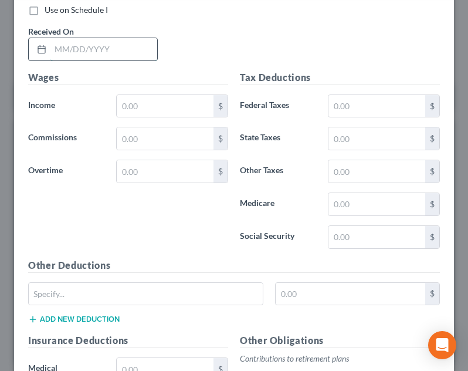
click at [118, 47] on input "text" at bounding box center [103, 49] width 107 height 22
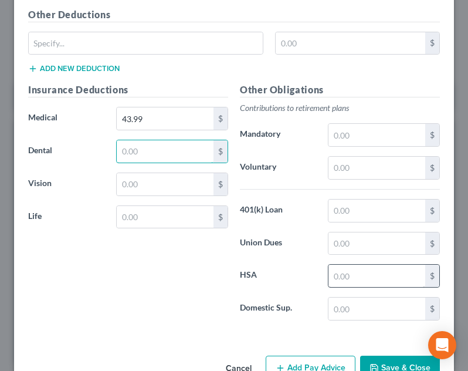
scroll to position [1009, 0]
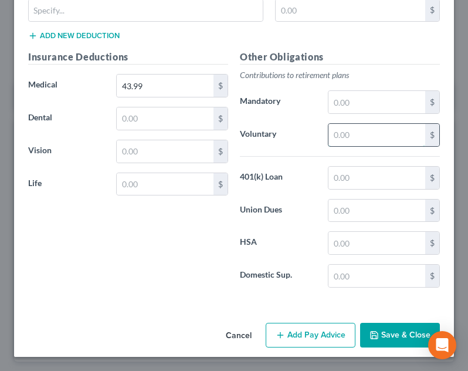
click at [371, 142] on input "text" at bounding box center [376, 135] width 97 height 22
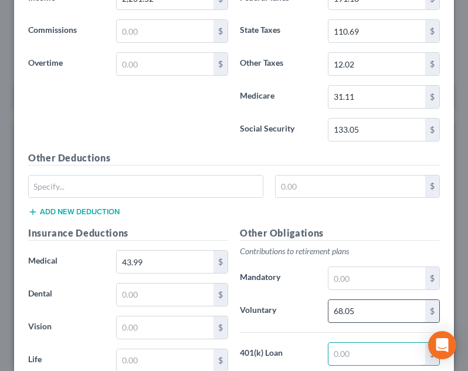
scroll to position [657, 0]
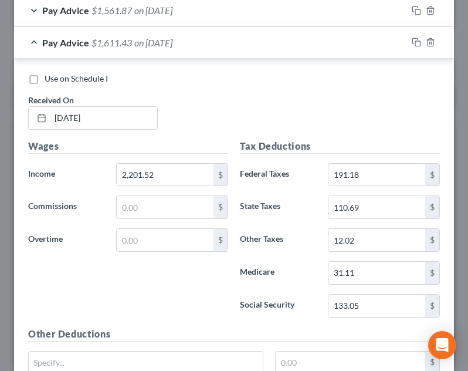
click at [223, 42] on div "Pay Advice $1,611.43 on 05/09/2025" at bounding box center [210, 42] width 393 height 31
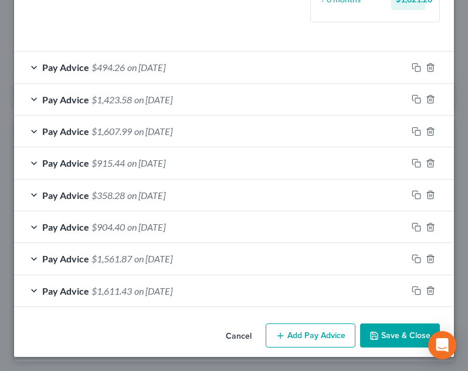
scroll to position [409, 0]
click at [317, 340] on button "Add Pay Advice" at bounding box center [311, 335] width 90 height 25
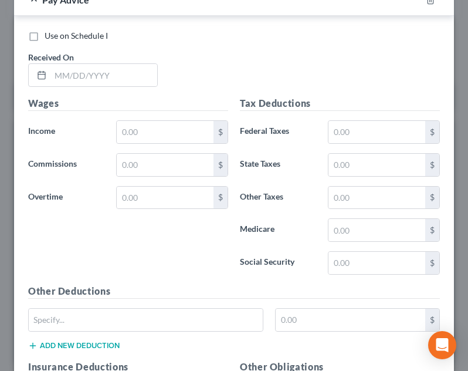
scroll to position [757, 0]
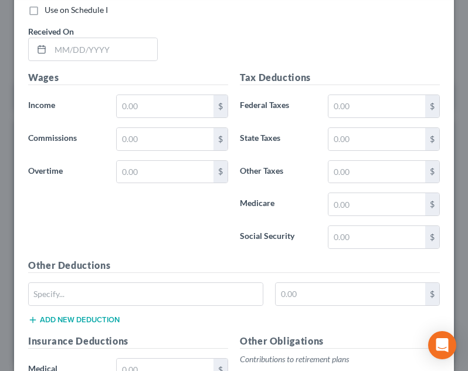
click at [123, 36] on div "Received On *" at bounding box center [92, 43] width 141 height 36
click at [121, 42] on input "text" at bounding box center [103, 49] width 107 height 22
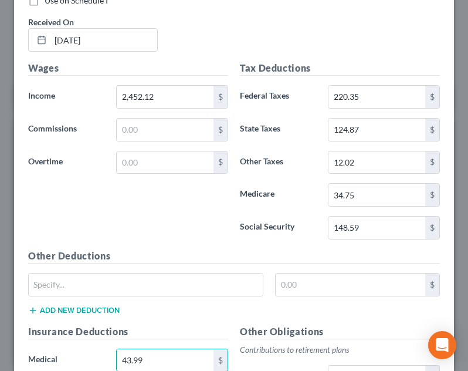
scroll to position [973, 0]
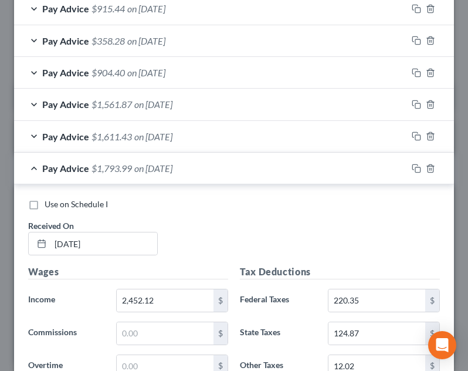
click at [211, 181] on div "Pay Advice $1,793.99 on 05/23/2025" at bounding box center [210, 167] width 393 height 31
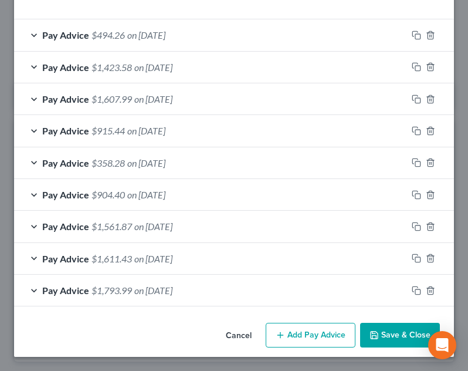
scroll to position [441, 0]
click at [322, 330] on button "Add Pay Advice" at bounding box center [311, 334] width 90 height 25
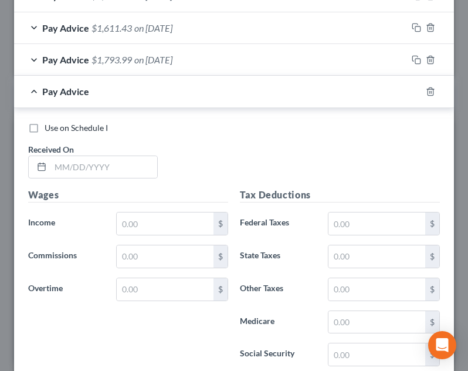
scroll to position [672, 0]
click at [151, 157] on input "text" at bounding box center [103, 166] width 107 height 22
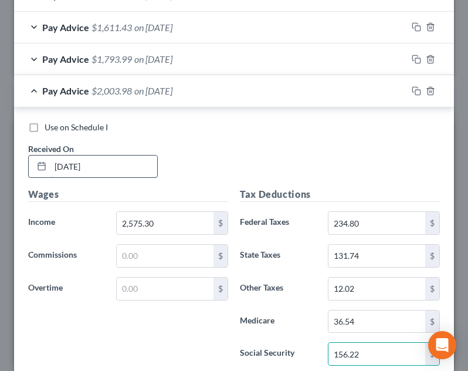
scroll to position [897, 0]
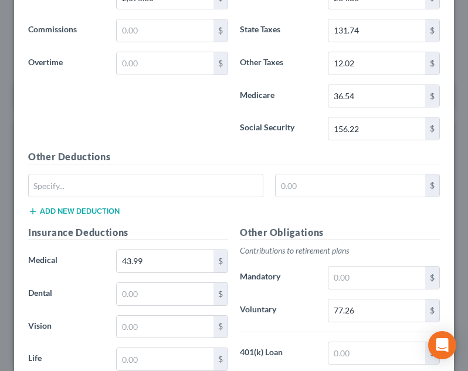
click at [164, 136] on div "Wages Income * 2,575.30 $ Commissions $ Overtime $" at bounding box center [128, 56] width 212 height 188
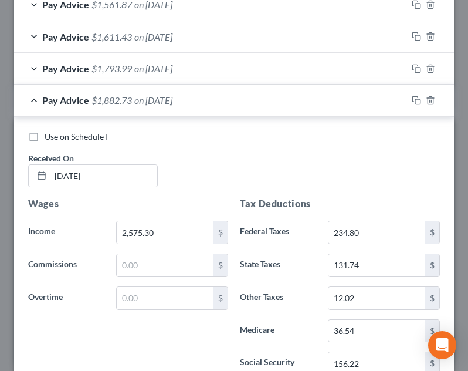
click at [201, 107] on div "Pay Advice $1,882.73 on 06/08/2025" at bounding box center [210, 99] width 393 height 31
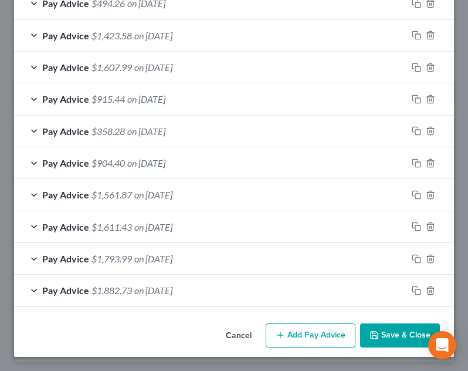
scroll to position [473, 0]
click at [350, 327] on div "Cancel Add Pay Advice Save & Close" at bounding box center [234, 337] width 440 height 39
click at [335, 332] on button "Add Pay Advice" at bounding box center [311, 335] width 90 height 25
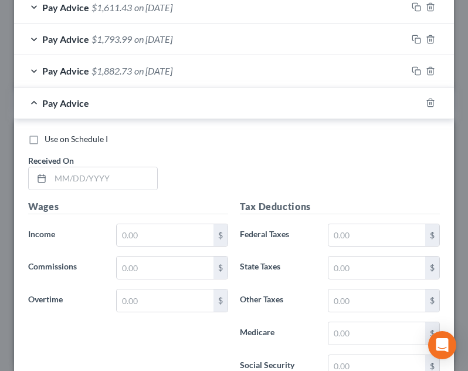
scroll to position [704, 0]
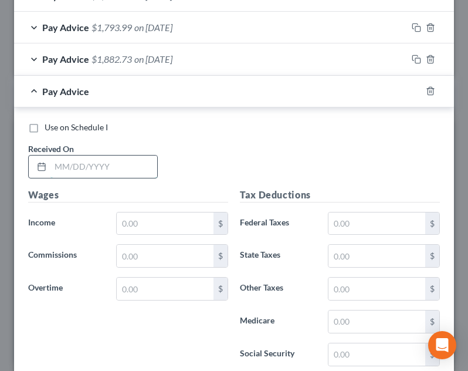
click at [115, 176] on input "text" at bounding box center [103, 166] width 107 height 22
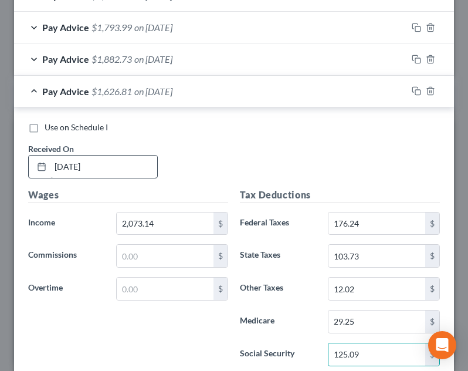
scroll to position [929, 0]
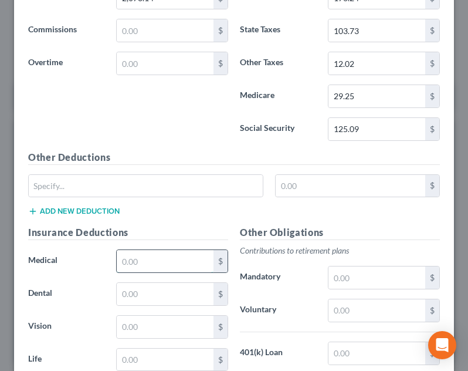
click at [145, 265] on input "text" at bounding box center [165, 261] width 97 height 22
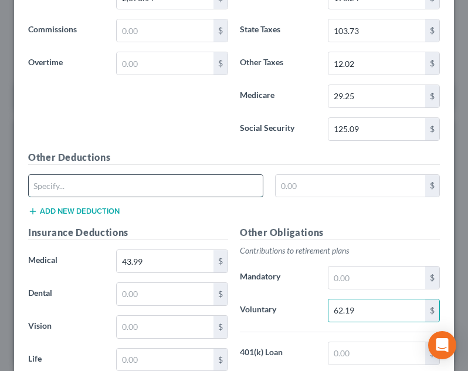
click at [148, 195] on input "text" at bounding box center [146, 186] width 234 height 22
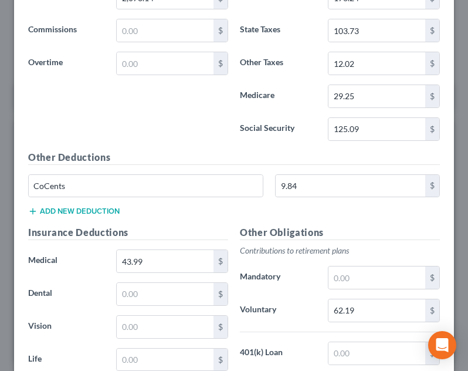
click at [149, 154] on h5 "Other Deductions" at bounding box center [234, 157] width 412 height 15
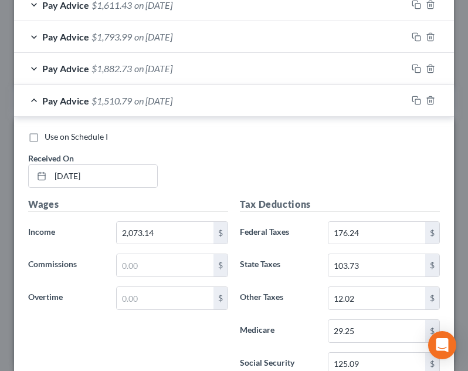
click at [199, 108] on div "Pay Advice $1,510.79 on 06/20/2025" at bounding box center [210, 100] width 393 height 31
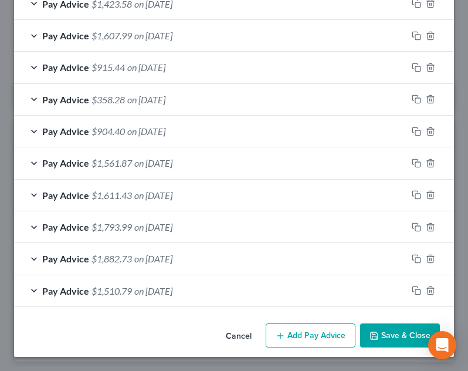
scroll to position [504, 0]
click at [305, 342] on button "Add Pay Advice" at bounding box center [311, 335] width 90 height 25
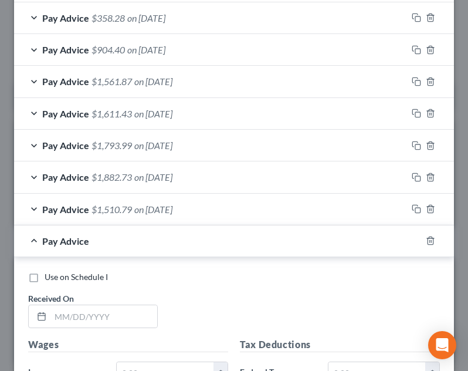
scroll to position [852, 0]
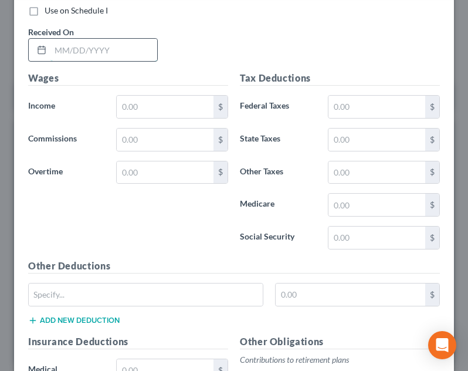
click at [100, 58] on input "text" at bounding box center [103, 50] width 107 height 22
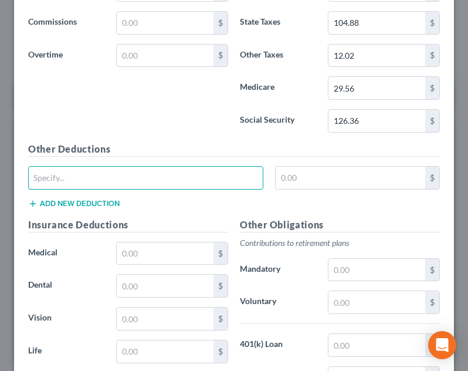
scroll to position [969, 0]
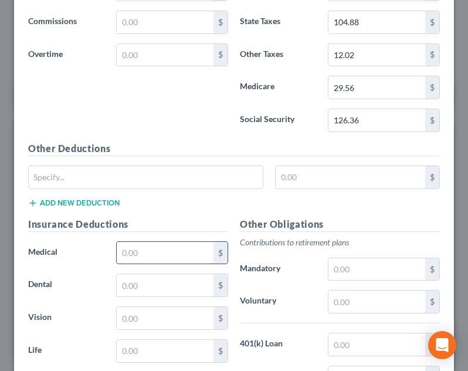
drag, startPoint x: 157, startPoint y: 238, endPoint x: 159, endPoint y: 246, distance: 8.0
click at [157, 239] on div "Insurance Deductions Medical $ Dental $ Vision $ Life $" at bounding box center [128, 340] width 212 height 247
click at [159, 246] on input "text" at bounding box center [165, 253] width 97 height 22
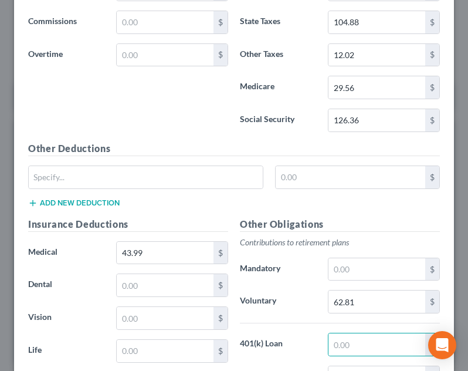
click at [166, 235] on div "Insurance Deductions Medical 43.99 $ Dental $ Vision $ Life $" at bounding box center [128, 340] width 212 height 247
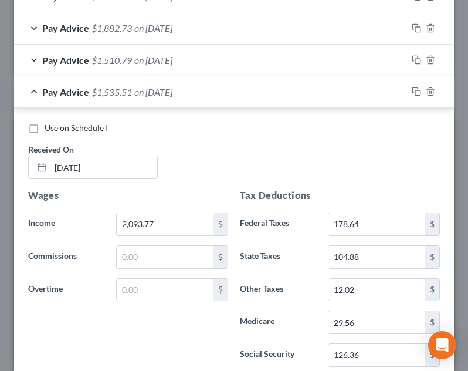
click at [207, 105] on div "Pay Advice $1,535.51 on 07/03/2025" at bounding box center [210, 91] width 393 height 31
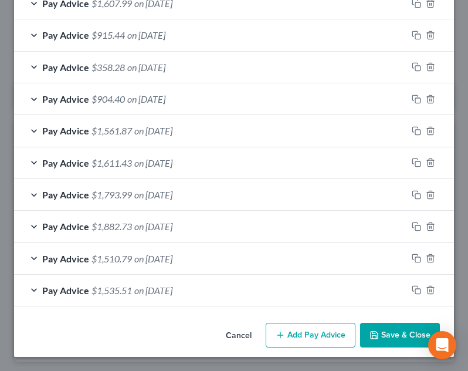
scroll to position [537, 0]
click at [314, 331] on button "Add Pay Advice" at bounding box center [311, 334] width 90 height 25
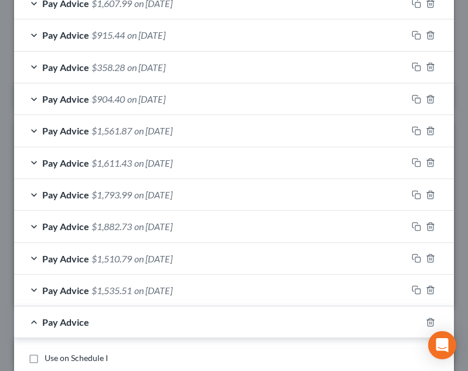
scroll to position [830, 0]
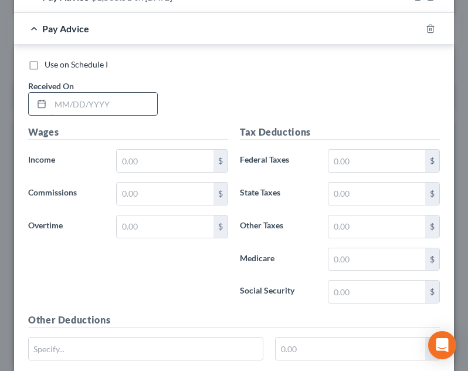
click at [123, 106] on input "text" at bounding box center [103, 104] width 107 height 22
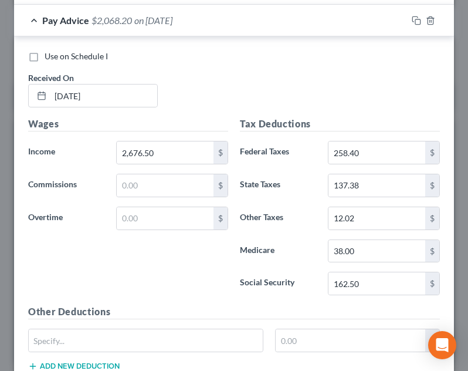
scroll to position [1068, 0]
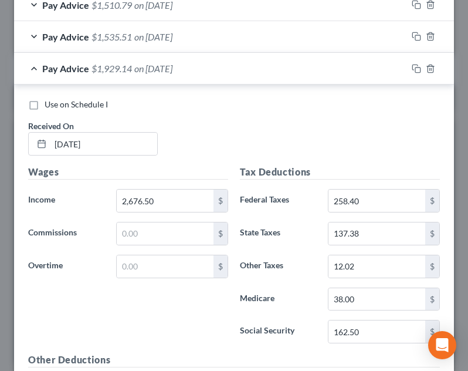
scroll to position [717, 0]
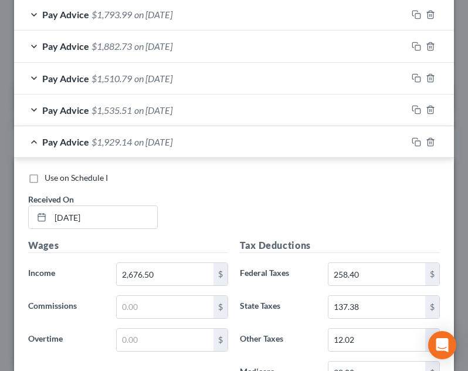
click at [216, 145] on div "Pay Advice $1,929.14 on 07/18/2025" at bounding box center [210, 141] width 393 height 31
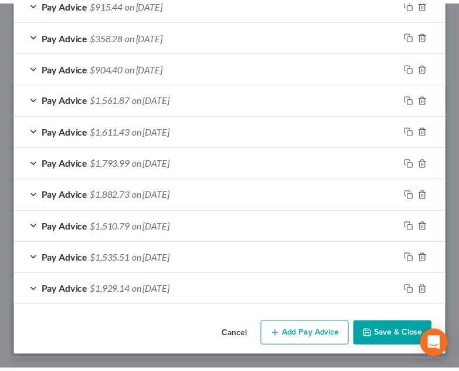
scroll to position [568, 0]
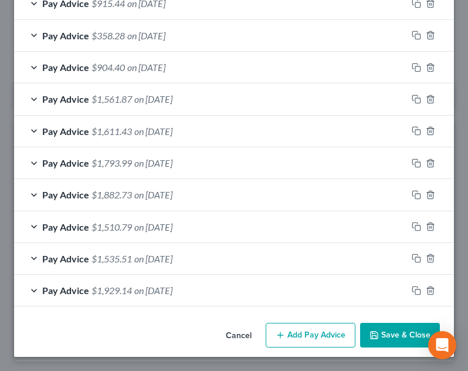
click at [403, 330] on button "Save & Close" at bounding box center [400, 334] width 80 height 25
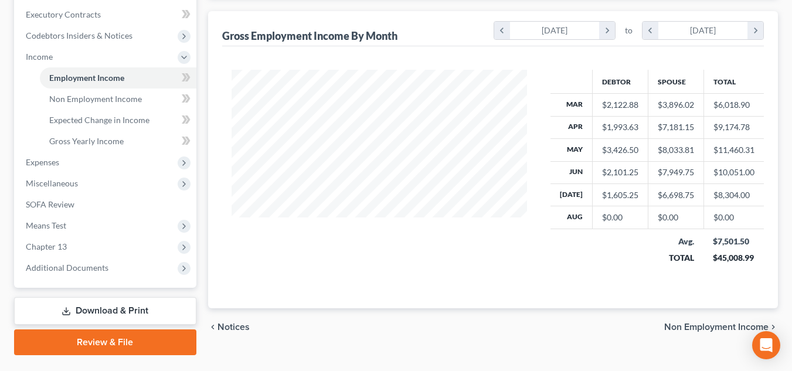
scroll to position [352, 0]
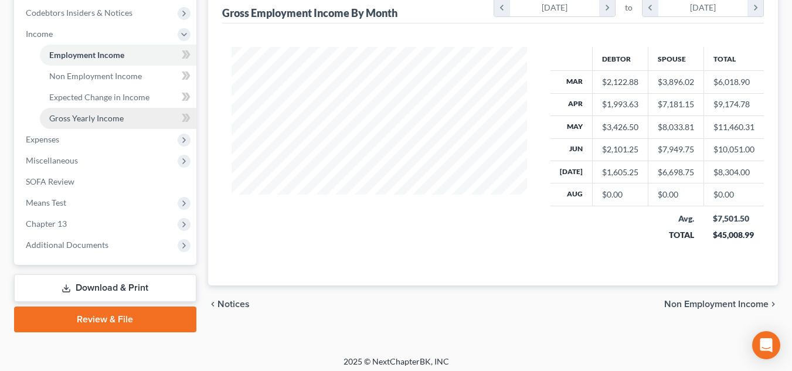
click at [113, 120] on span "Gross Yearly Income" at bounding box center [86, 118] width 74 height 10
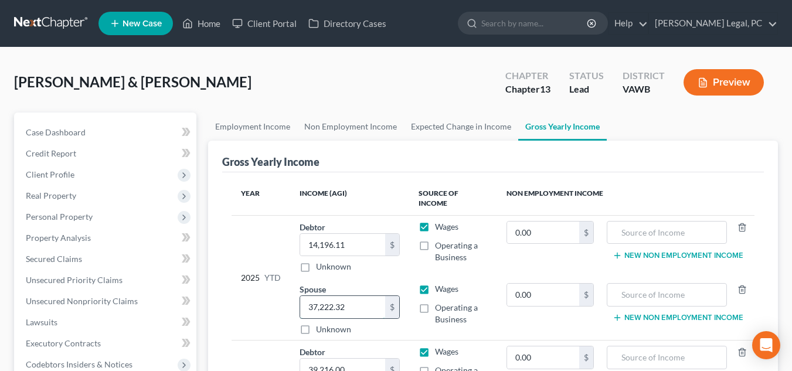
click at [349, 296] on input "37,222.32" at bounding box center [342, 307] width 85 height 22
click at [385, 283] on div "Spouse 46,531.16 $ Unknown Balance Undetermined 46,531.16 $ Unknown" at bounding box center [350, 309] width 100 height 52
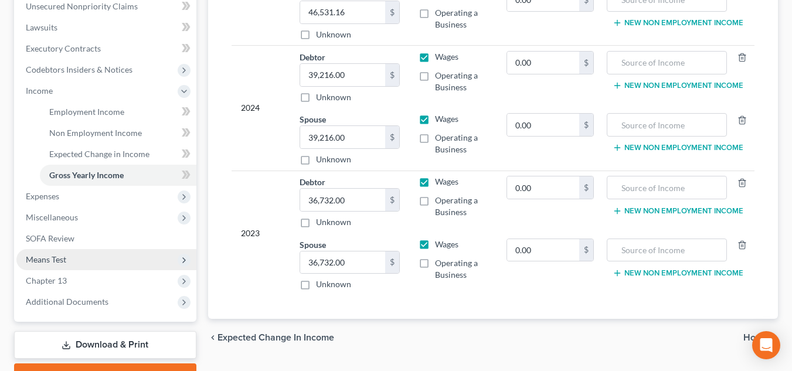
scroll to position [352, 0]
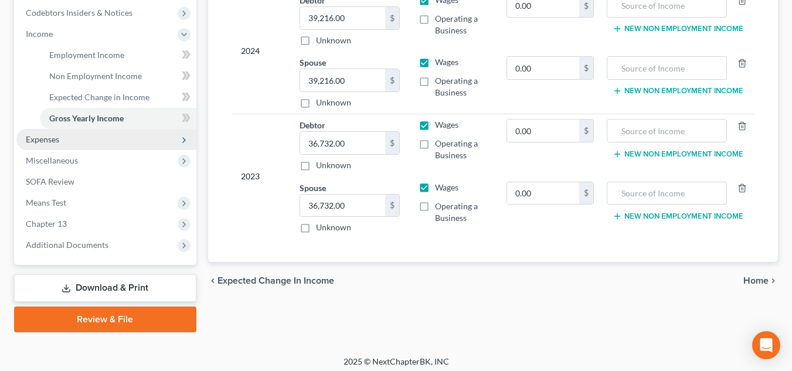
click at [84, 142] on span "Expenses" at bounding box center [106, 139] width 180 height 21
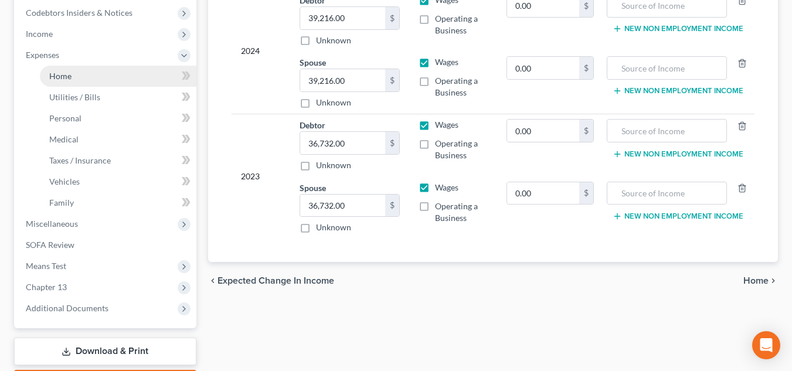
click at [84, 67] on link "Home" at bounding box center [118, 76] width 157 height 21
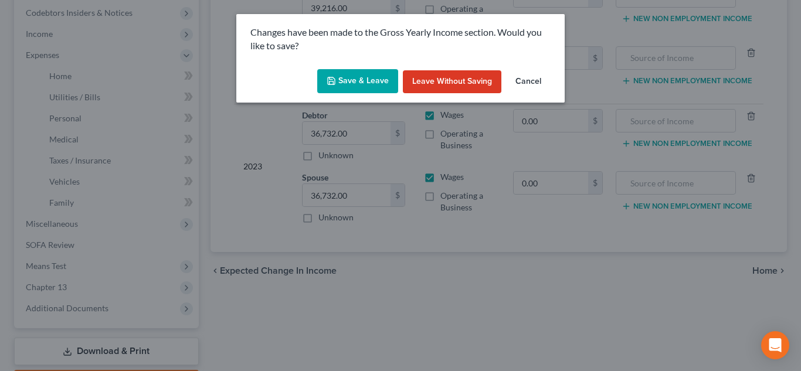
click at [352, 80] on button "Save & Leave" at bounding box center [357, 81] width 81 height 25
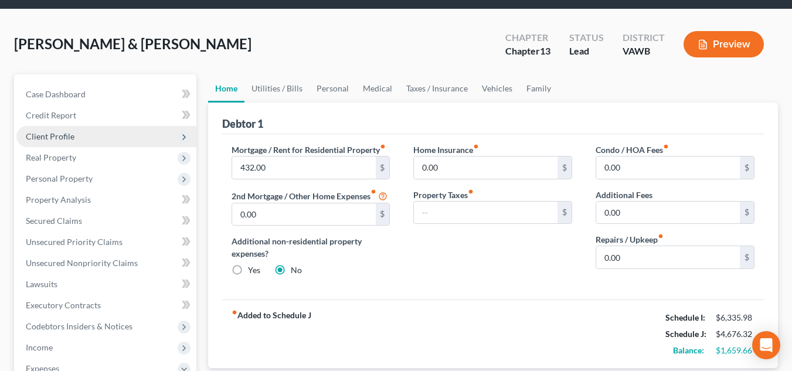
scroll to position [59, 0]
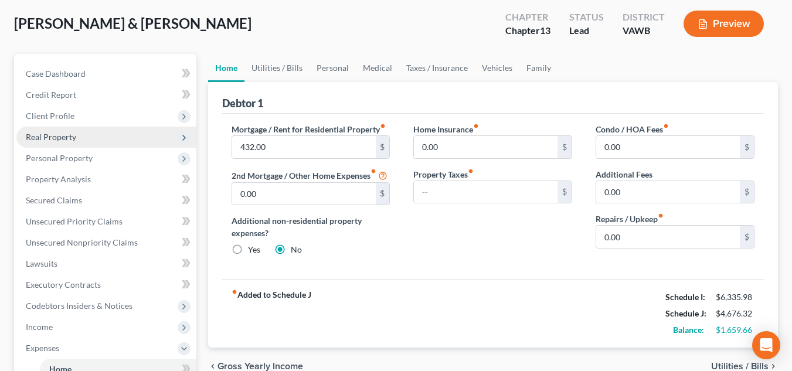
click at [81, 135] on span "Real Property" at bounding box center [106, 137] width 180 height 21
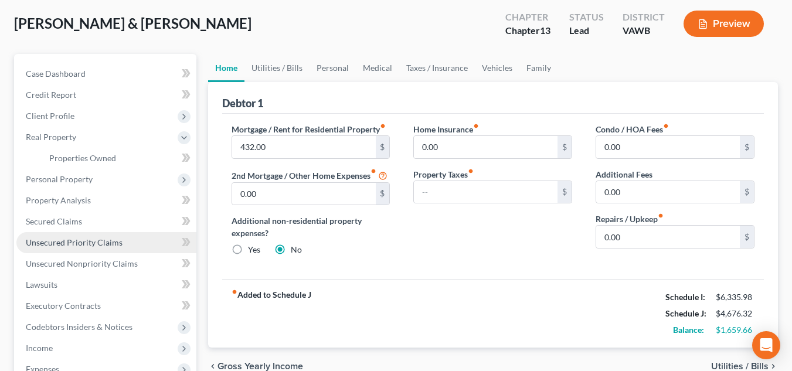
click at [83, 237] on span "Unsecured Priority Claims" at bounding box center [74, 242] width 97 height 10
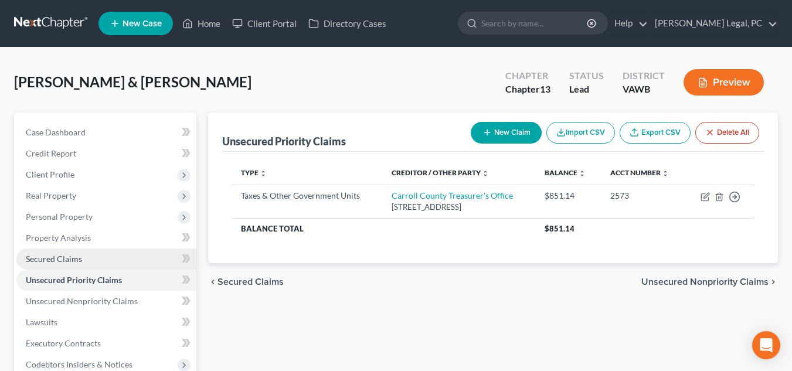
click at [69, 256] on span "Secured Claims" at bounding box center [54, 259] width 56 height 10
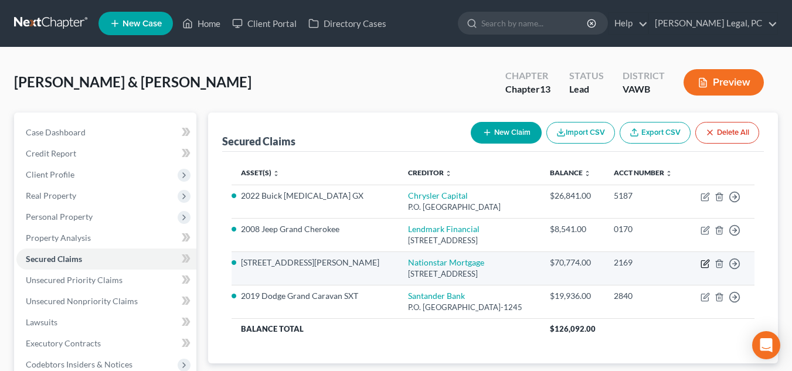
click at [467, 262] on icon "button" at bounding box center [705, 263] width 9 height 9
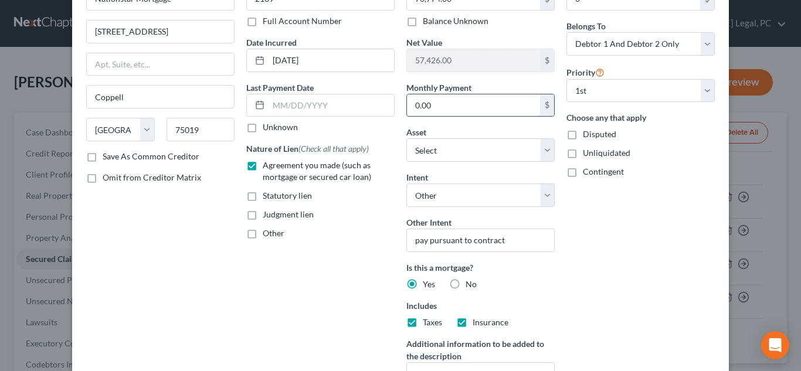
scroll to position [59, 0]
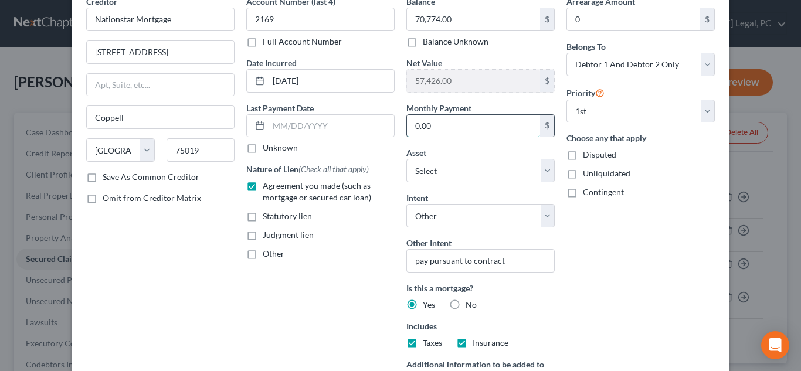
click at [442, 117] on input "0.00" at bounding box center [473, 126] width 133 height 22
click at [334, 117] on input "text" at bounding box center [331, 126] width 125 height 22
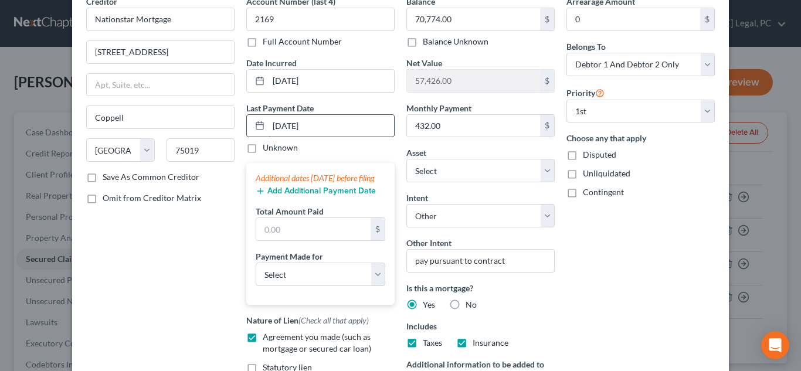
drag, startPoint x: 321, startPoint y: 124, endPoint x: 244, endPoint y: 120, distance: 76.9
click at [246, 120] on div "08/01/2025" at bounding box center [320, 125] width 148 height 23
click at [308, 240] on input "text" at bounding box center [313, 229] width 114 height 22
drag, startPoint x: 286, startPoint y: 210, endPoint x: 286, endPoint y: 204, distance: 5.9
click at [286, 207] on div "Additional dates within 90 days before filing Add Additional Payment Date Total…" at bounding box center [320, 234] width 148 height 142
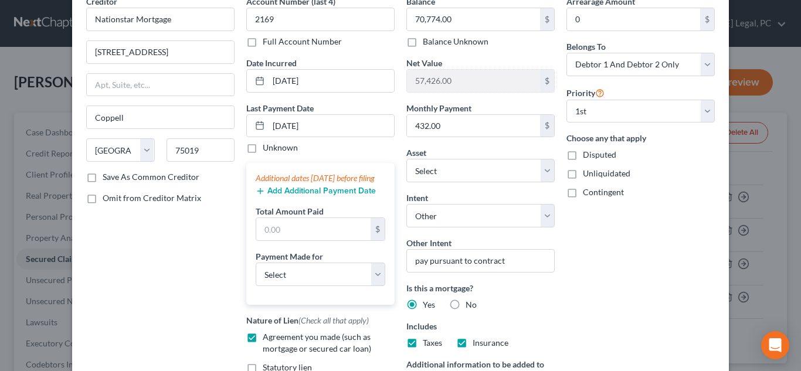
click at [285, 196] on button "Add Additional Payment Date" at bounding box center [316, 190] width 120 height 9
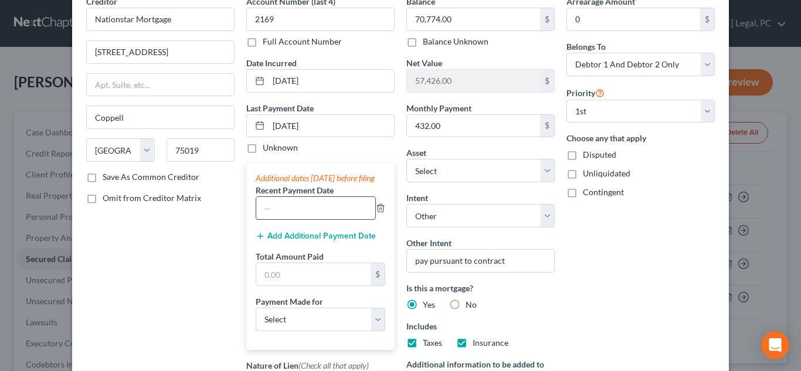
click at [290, 219] on input "text" at bounding box center [315, 208] width 119 height 22
click at [284, 241] on button "Add Additional Payment Date" at bounding box center [316, 236] width 120 height 9
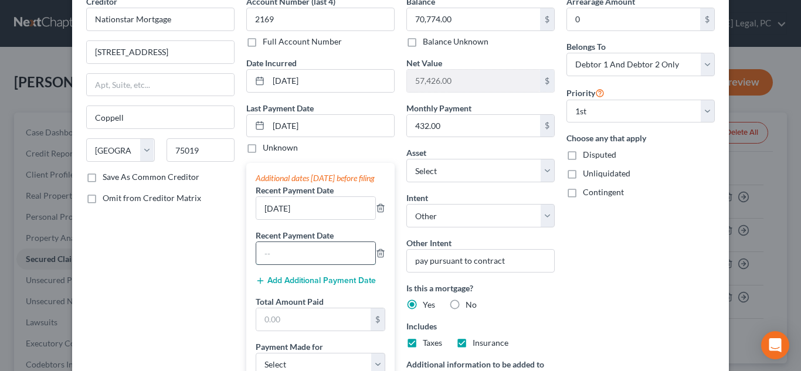
click at [288, 264] on input "text" at bounding box center [315, 253] width 119 height 22
click at [297, 308] on label "Total Amount Paid" at bounding box center [290, 302] width 68 height 12
click at [298, 327] on input "text" at bounding box center [313, 319] width 114 height 22
click at [350, 258] on input "06/05/2025" at bounding box center [315, 253] width 119 height 22
click at [328, 324] on input "text" at bounding box center [313, 319] width 114 height 22
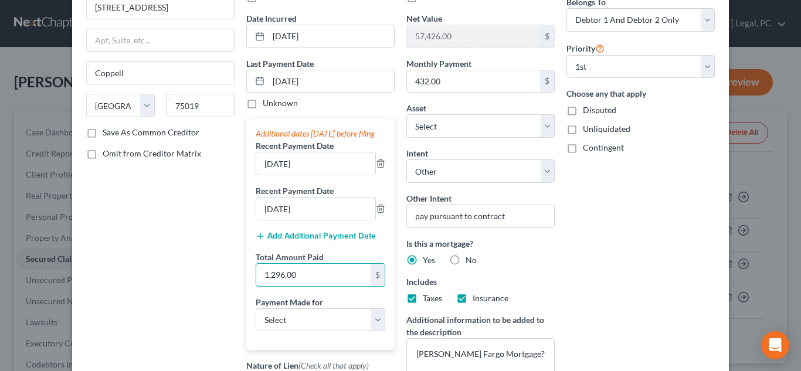
scroll to position [176, 0]
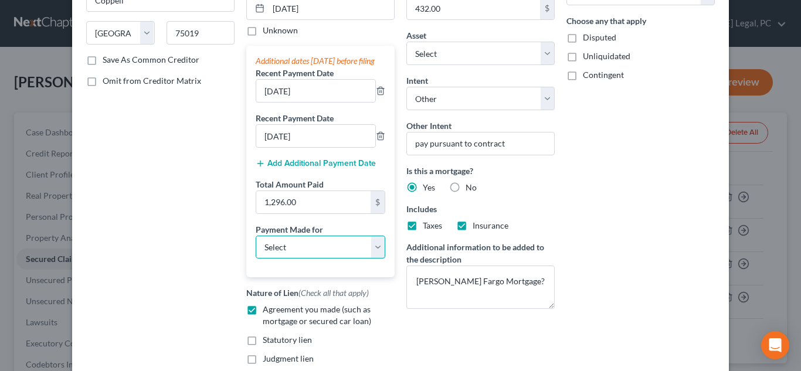
click at [342, 257] on select "Select Car Credit Card Loan Repayment Mortgage Other Suppliers Or Vendors" at bounding box center [321, 247] width 130 height 23
click at [256, 247] on select "Select Car Credit Card Loan Repayment Mortgage Other Suppliers Or Vendors" at bounding box center [321, 247] width 130 height 23
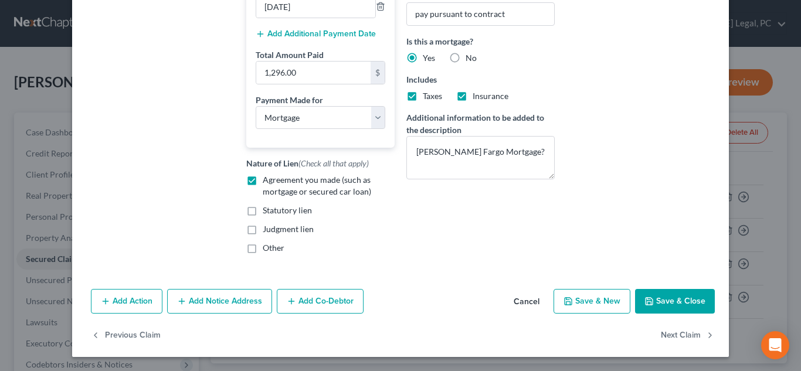
click at [467, 288] on div "Add Action Add Notice Address Add Co-Debtor Cancel Save & New Save & Close" at bounding box center [400, 303] width 657 height 39
click at [467, 300] on button "Save & Close" at bounding box center [675, 301] width 80 height 25
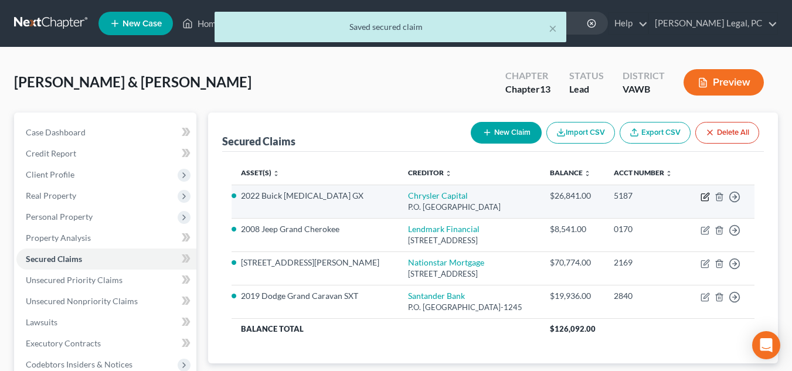
click at [467, 193] on icon "button" at bounding box center [705, 196] width 9 height 9
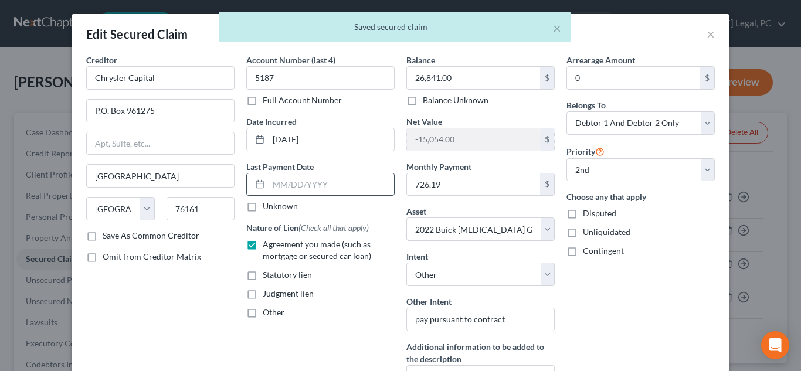
click at [311, 186] on input "text" at bounding box center [331, 185] width 125 height 22
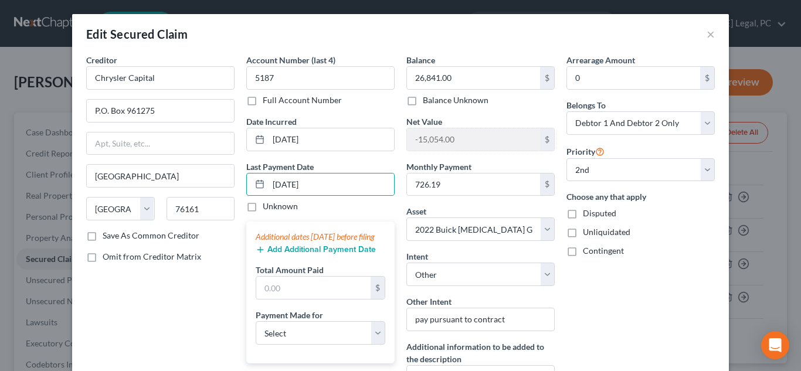
click at [317, 254] on div "Add Additional Payment Date" at bounding box center [321, 249] width 130 height 12
click at [300, 254] on button "Add Additional Payment Date" at bounding box center [316, 249] width 120 height 9
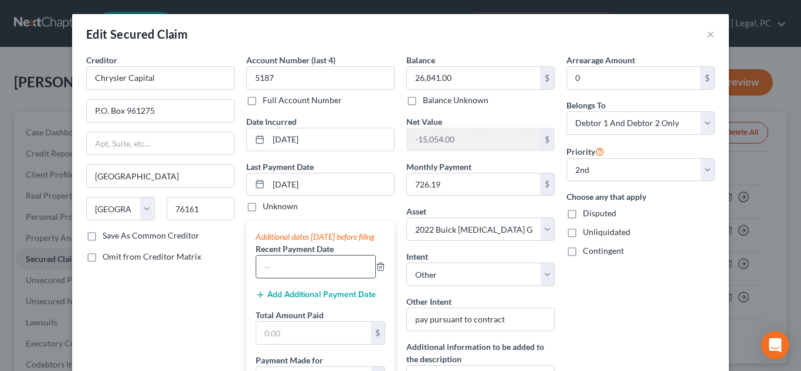
click at [292, 274] on input "text" at bounding box center [315, 267] width 119 height 22
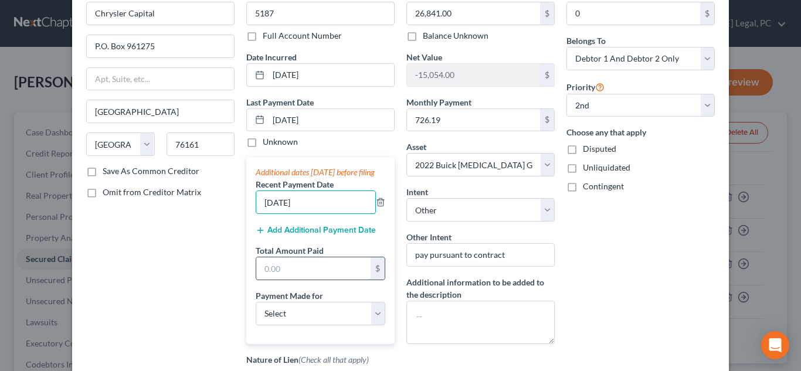
scroll to position [176, 0]
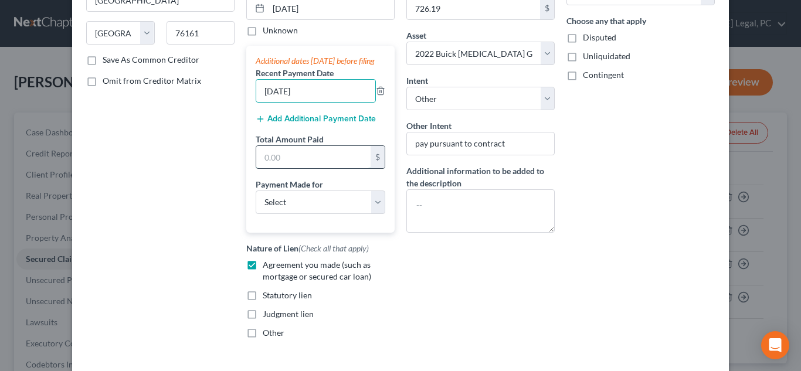
click at [311, 168] on input "text" at bounding box center [313, 157] width 114 height 22
click at [323, 124] on button "Add Additional Payment Date" at bounding box center [316, 118] width 120 height 9
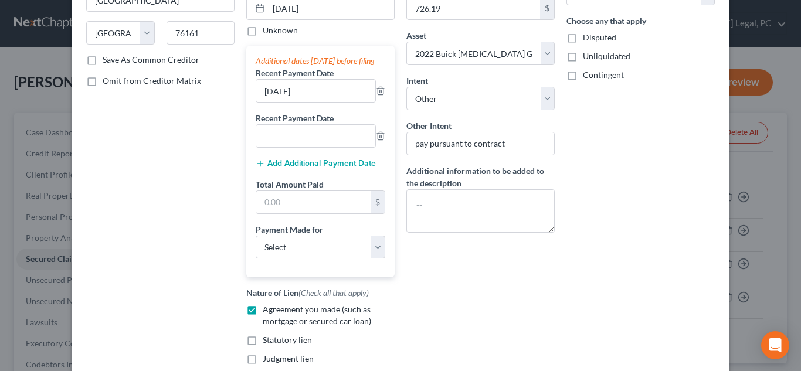
click at [301, 159] on div "Additional dates within 90 days before filing Recent Payment Date 07/05/2025 Re…" at bounding box center [320, 162] width 148 height 232
click at [301, 147] on input "text" at bounding box center [315, 136] width 119 height 22
click at [269, 102] on input "07/05/2025" at bounding box center [315, 91] width 119 height 22
click at [284, 102] on input "07/05/2025" at bounding box center [315, 91] width 119 height 22
click at [303, 213] on input "text" at bounding box center [313, 202] width 114 height 22
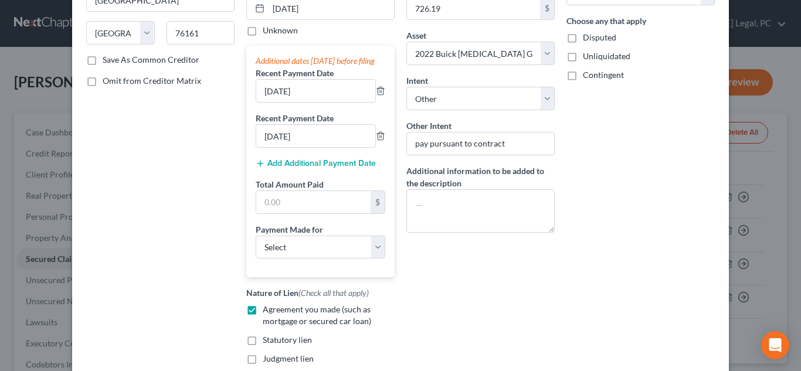
click at [344, 199] on div "Total Amount Paid $" at bounding box center [321, 196] width 130 height 36
click at [343, 209] on input "text" at bounding box center [313, 202] width 114 height 22
click at [467, 279] on div "Balance 26,841.00 $ Balance Unknown Balance Undetermined 26,841.00 $ Balance Un…" at bounding box center [480, 135] width 160 height 515
click at [303, 213] on input "2,178.13" at bounding box center [313, 202] width 114 height 22
click at [290, 257] on select "Select Car Credit Card Loan Repayment Mortgage Other Suppliers Or Vendors" at bounding box center [321, 247] width 130 height 23
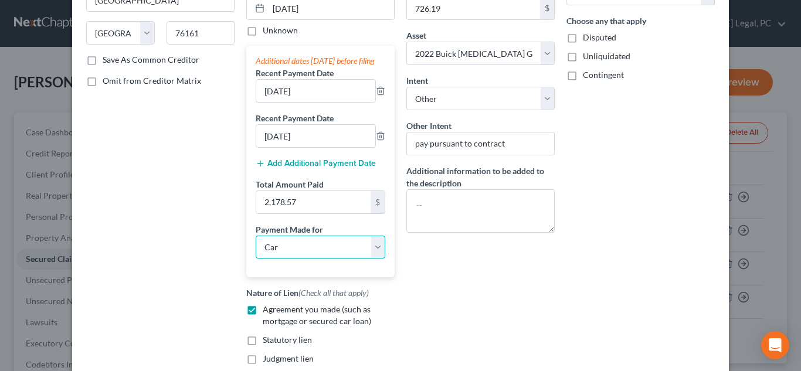
click at [256, 247] on select "Select Car Credit Card Loan Repayment Mortgage Other Suppliers Or Vendors" at bounding box center [321, 247] width 130 height 23
click at [464, 277] on div "Balance 26,841.00 $ Balance Unknown Balance Undetermined 26,841.00 $ Balance Un…" at bounding box center [480, 135] width 160 height 515
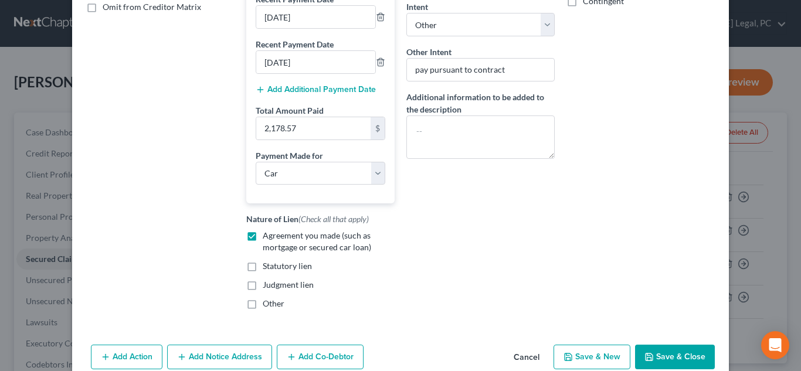
scroll to position [317, 0]
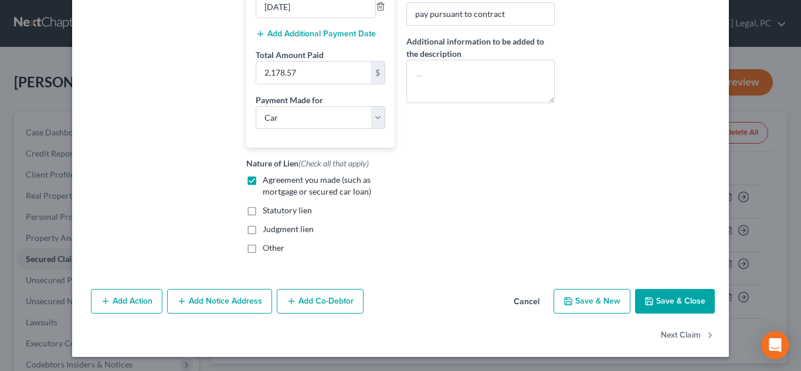
click at [467, 302] on button "Save & Close" at bounding box center [675, 301] width 80 height 25
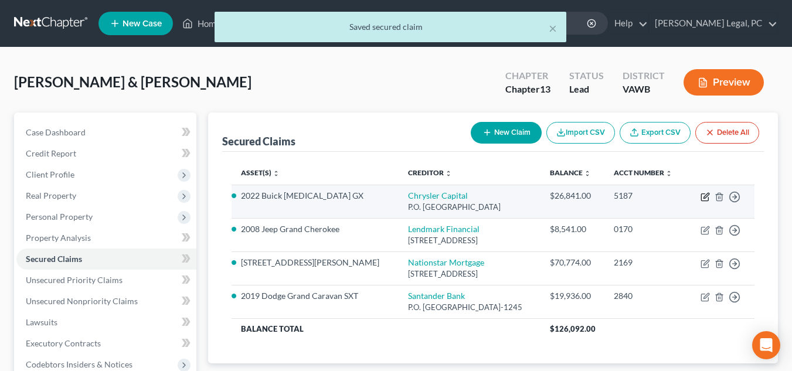
click at [467, 199] on icon "button" at bounding box center [705, 196] width 9 height 9
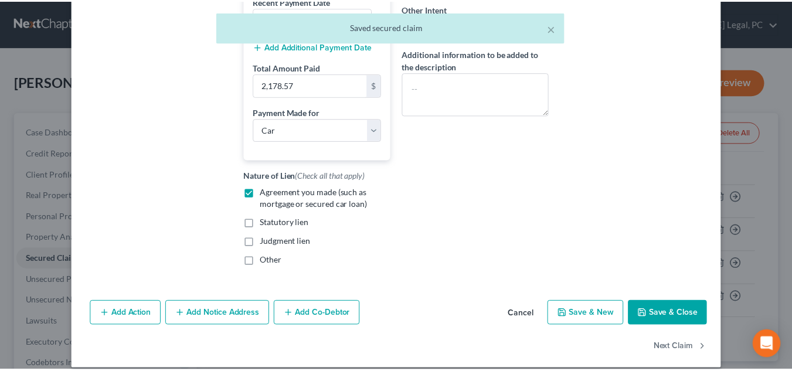
scroll to position [293, 0]
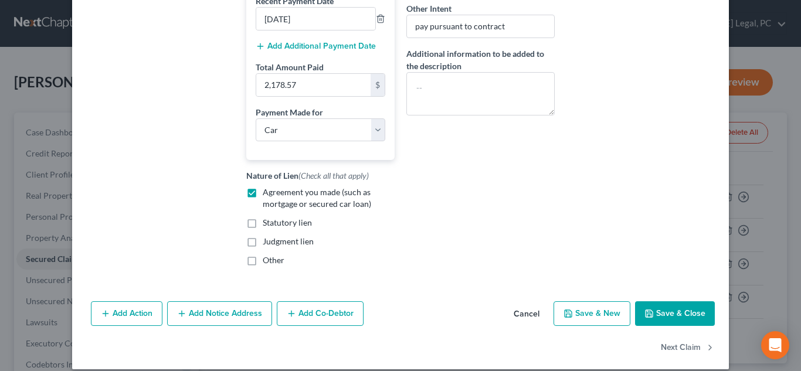
click at [467, 326] on button "Save & Close" at bounding box center [675, 313] width 80 height 25
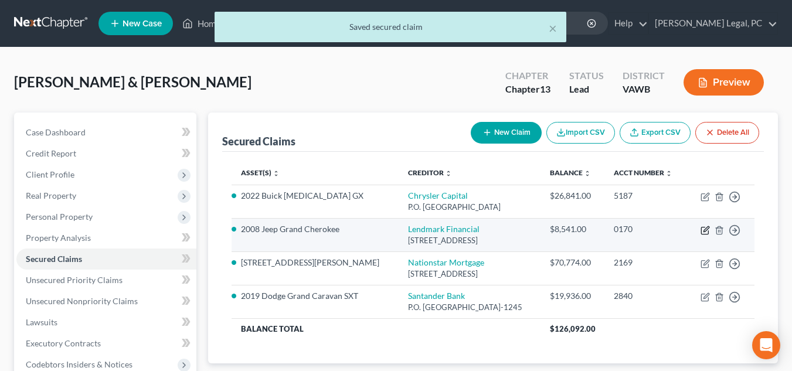
click at [467, 228] on icon "button" at bounding box center [705, 230] width 9 height 9
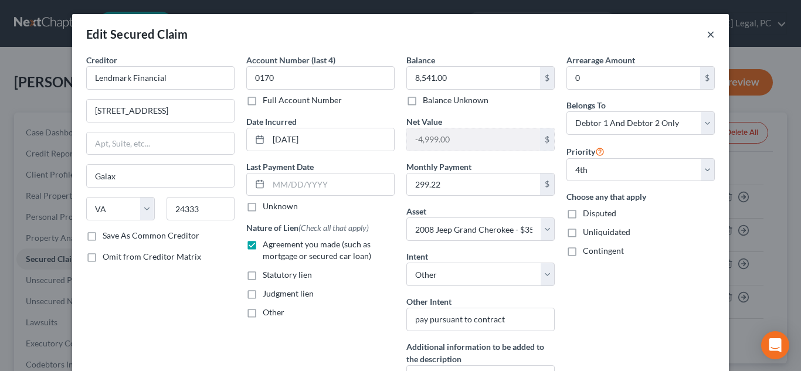
click at [467, 38] on button "×" at bounding box center [711, 34] width 8 height 14
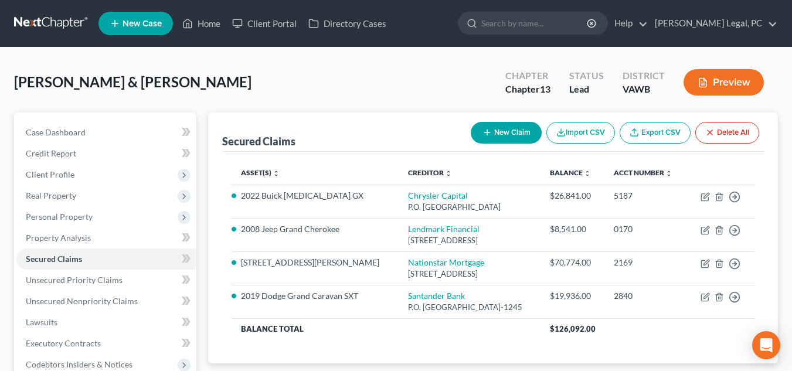
click at [330, 134] on div "Secured Claims New Claim Import CSV Export CSV Delete All" at bounding box center [493, 132] width 542 height 39
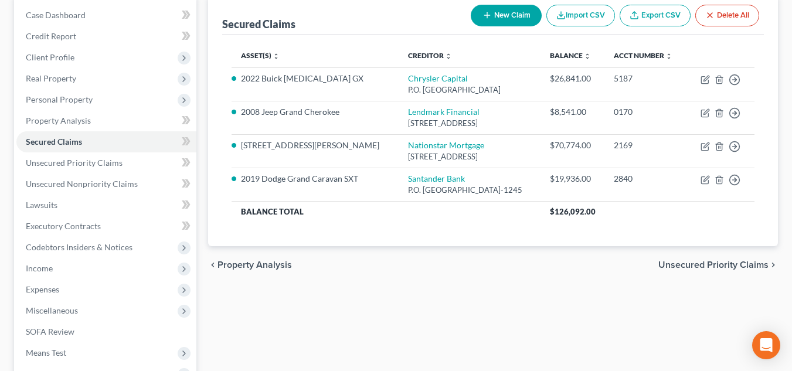
scroll to position [176, 0]
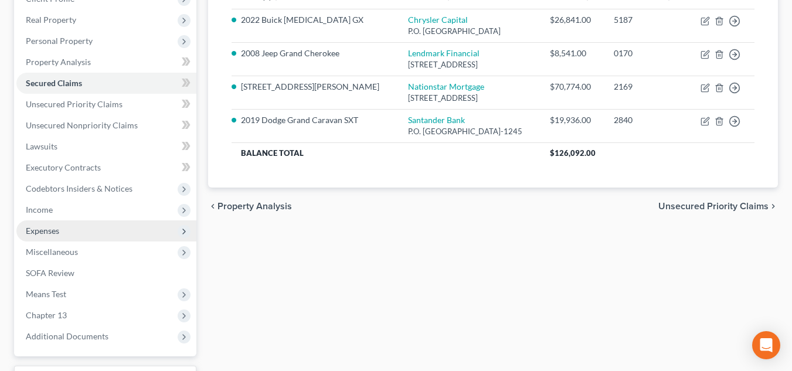
click at [79, 228] on span "Expenses" at bounding box center [106, 230] width 180 height 21
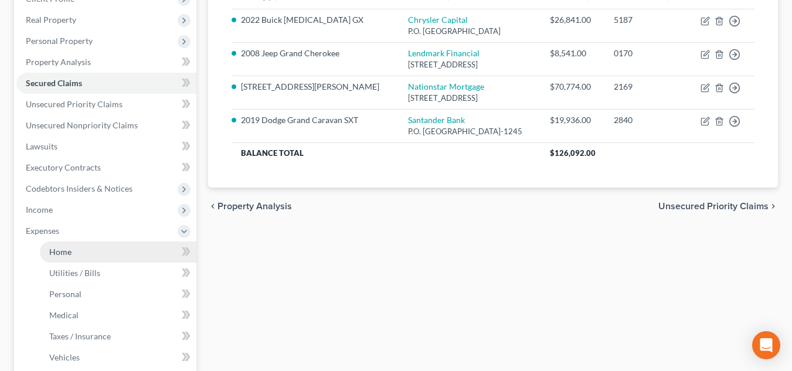
click at [65, 250] on span "Home" at bounding box center [60, 252] width 22 height 10
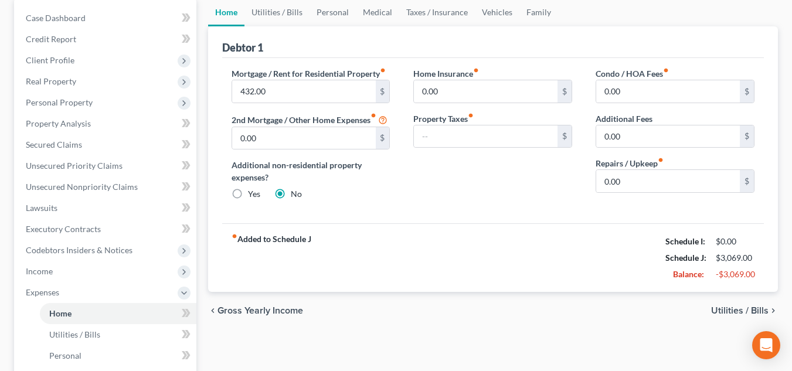
scroll to position [117, 0]
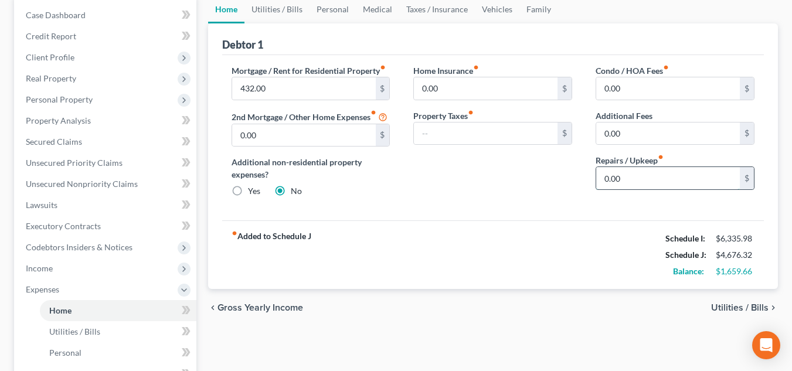
click at [467, 181] on input "0.00" at bounding box center [668, 178] width 144 height 22
click at [467, 312] on span "Utilities / Bills" at bounding box center [739, 307] width 57 height 9
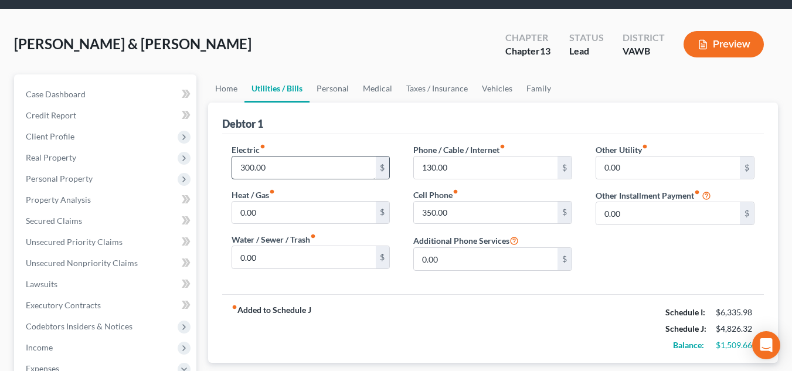
scroll to position [59, 0]
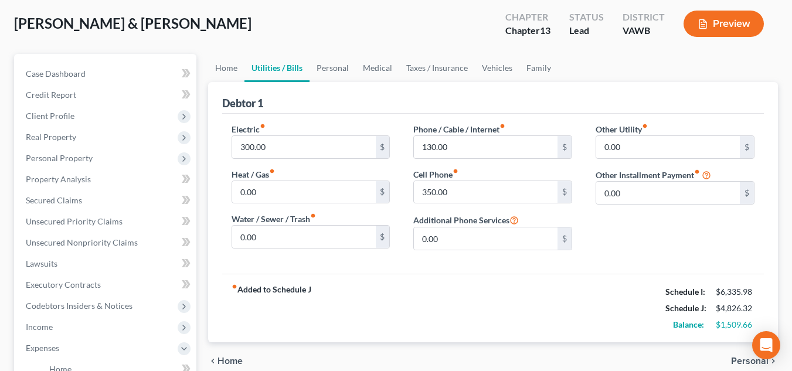
click at [467, 356] on div "chevron_left Home Personal chevron_right" at bounding box center [493, 361] width 570 height 38
click at [467, 363] on span "Personal" at bounding box center [750, 361] width 38 height 9
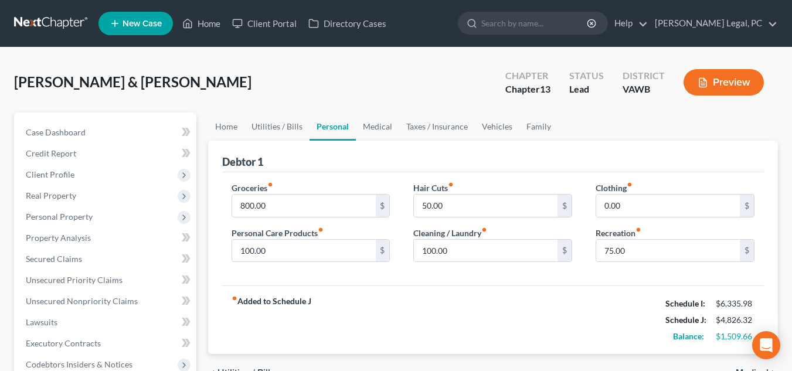
scroll to position [59, 0]
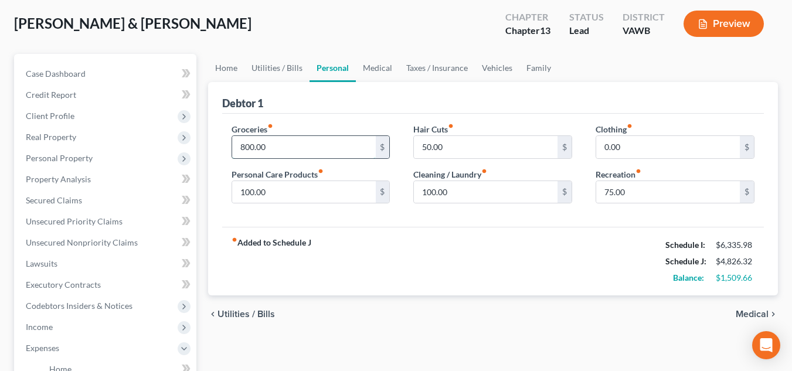
click at [299, 139] on input "800.00" at bounding box center [304, 147] width 144 height 22
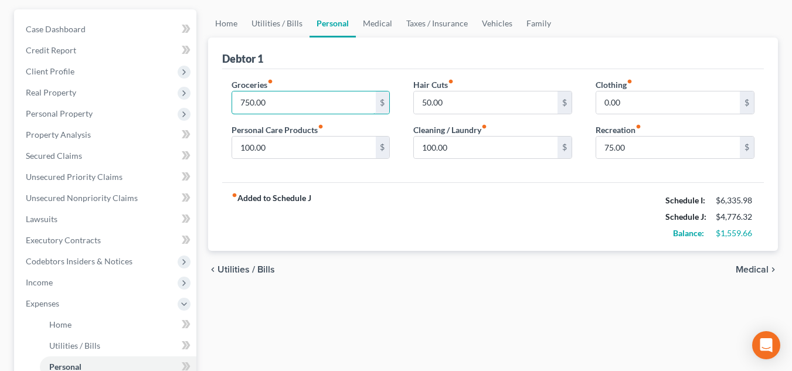
scroll to position [176, 0]
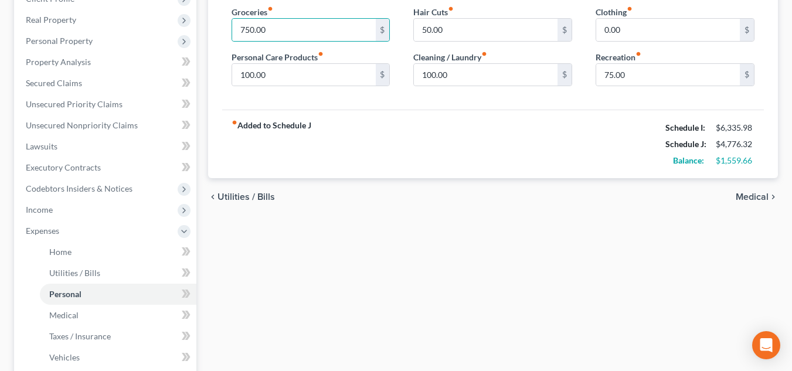
click at [467, 198] on span "Medical" at bounding box center [752, 196] width 33 height 9
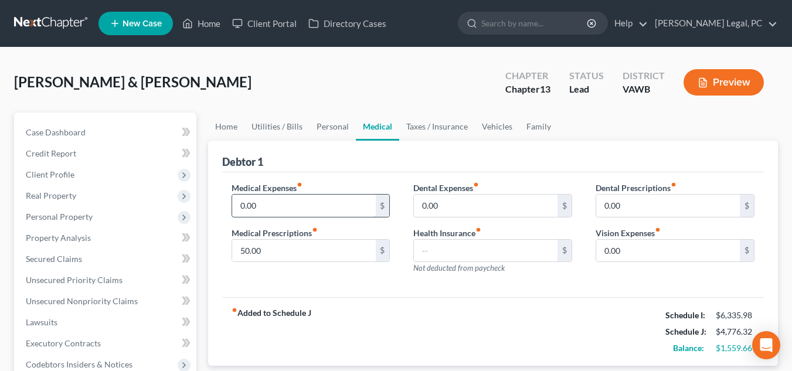
click at [314, 206] on input "0.00" at bounding box center [304, 206] width 144 height 22
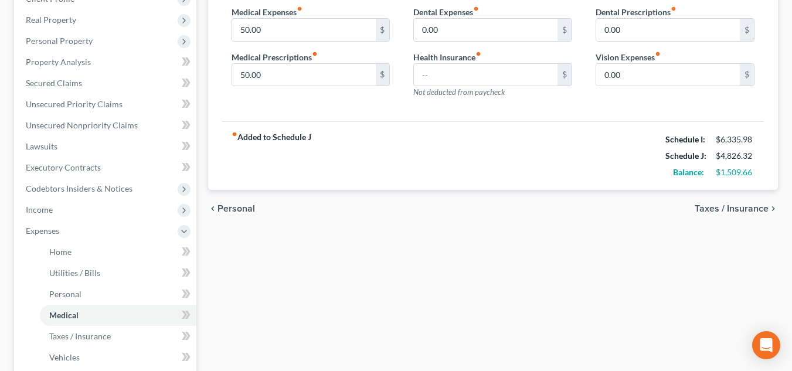
click at [467, 210] on span "Taxes / Insurance" at bounding box center [732, 208] width 74 height 9
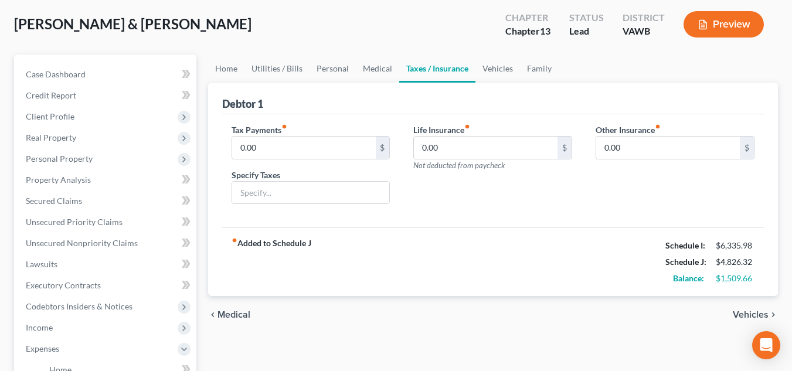
scroll to position [59, 0]
click at [467, 321] on div "chevron_left Medical Vehicles chevron_right" at bounding box center [493, 315] width 570 height 38
click at [467, 317] on span "Vehicles" at bounding box center [751, 314] width 36 height 9
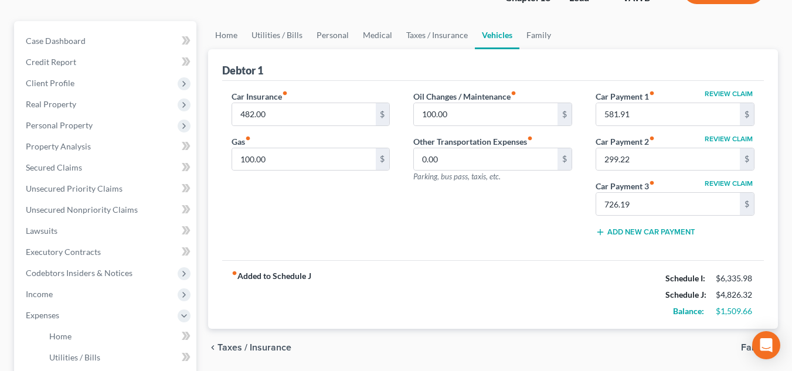
scroll to position [117, 0]
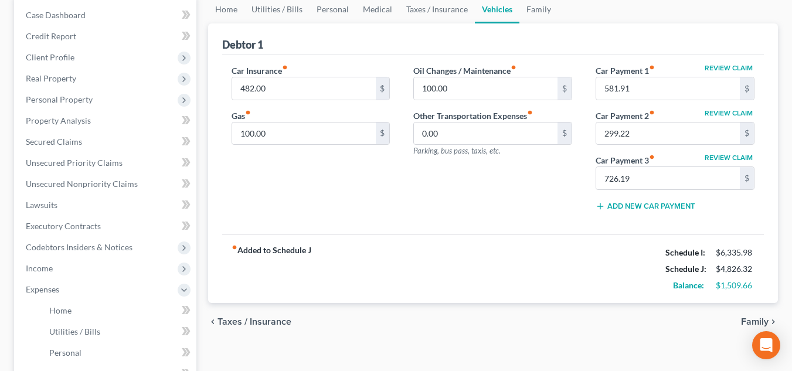
click at [467, 321] on span "Family" at bounding box center [755, 321] width 28 height 9
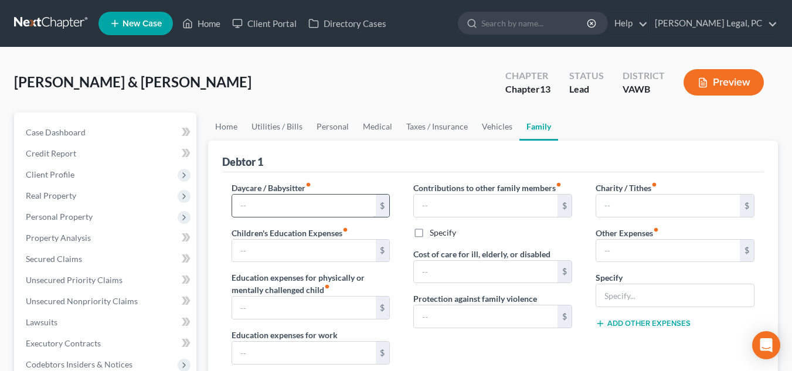
scroll to position [59, 0]
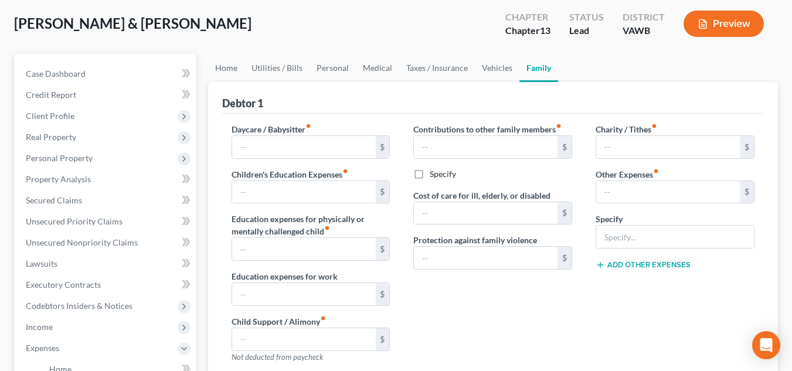
click at [342, 175] on label "Children's Education Expenses fiber_manual_record" at bounding box center [290, 174] width 117 height 12
click at [340, 187] on input "text" at bounding box center [304, 192] width 144 height 22
click at [467, 192] on input "text" at bounding box center [668, 192] width 144 height 22
click at [339, 193] on input "50.00" at bounding box center [304, 192] width 144 height 22
click at [436, 321] on div "Contributions to other family members fiber_manual_record $ Specify Cost of car…" at bounding box center [493, 247] width 182 height 249
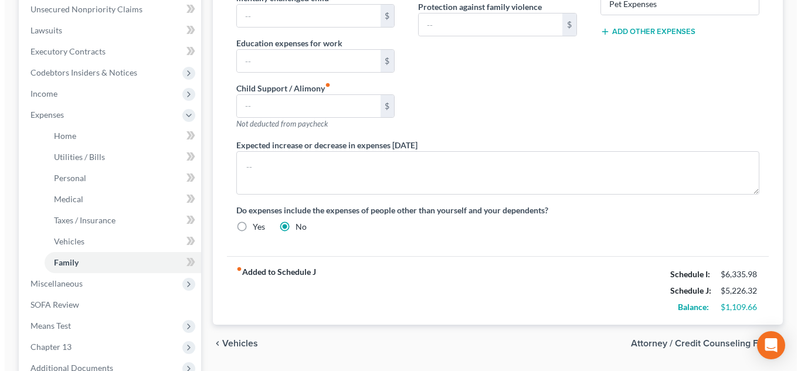
scroll to position [293, 0]
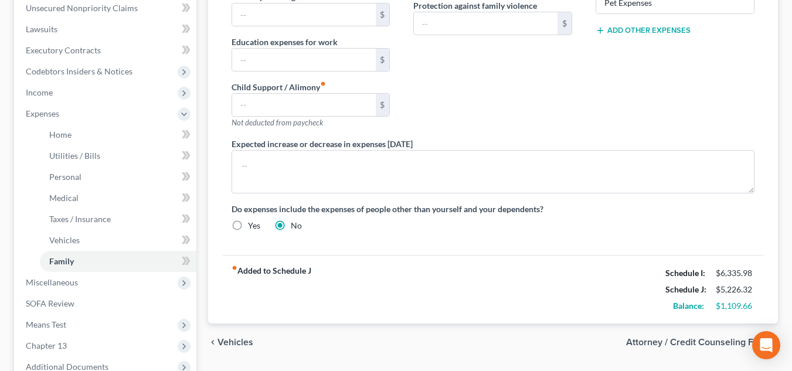
click at [467, 341] on span "Attorney / Credit Counseling Fees" at bounding box center [697, 342] width 142 height 9
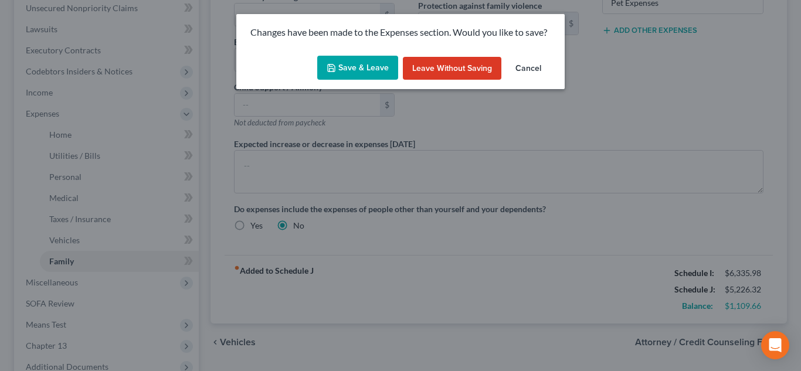
click at [375, 64] on button "Save & Leave" at bounding box center [357, 68] width 81 height 25
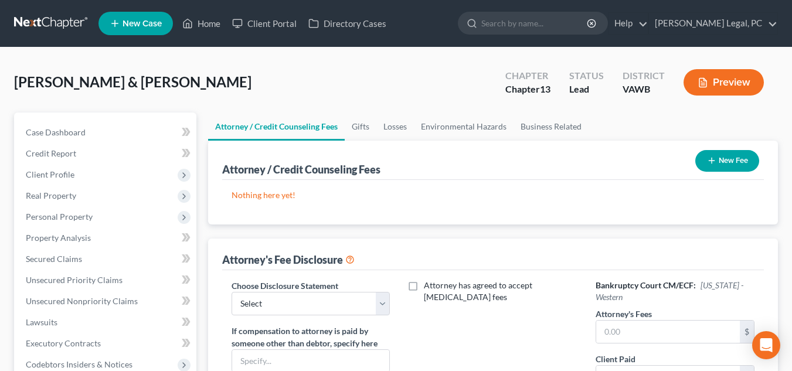
click at [467, 152] on button "New Fee" at bounding box center [727, 161] width 64 height 22
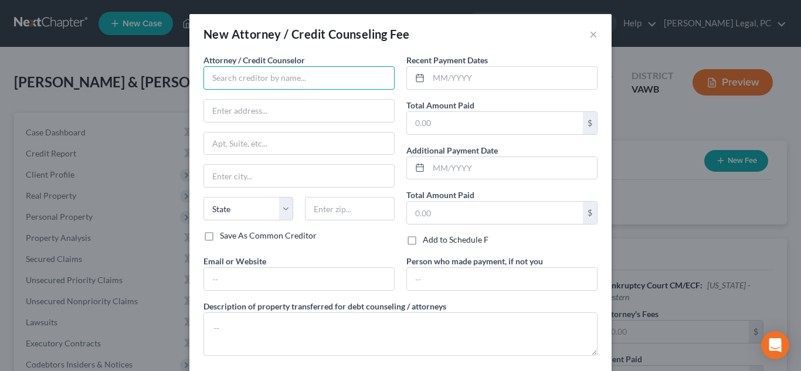
click at [279, 76] on input "text" at bounding box center [298, 77] width 191 height 23
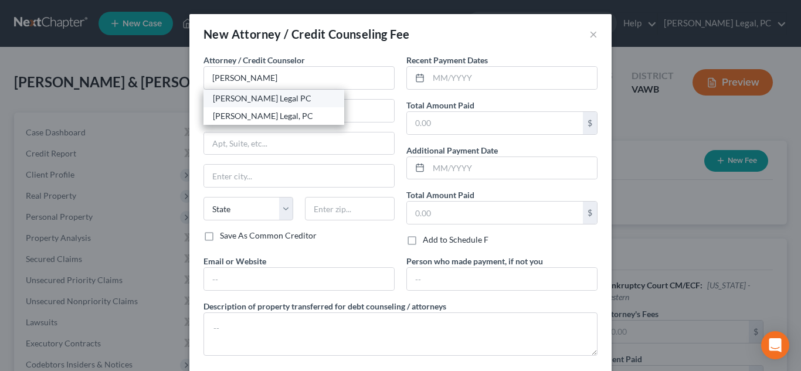
click at [287, 102] on div "Farthing Legal PC" at bounding box center [274, 99] width 122 height 12
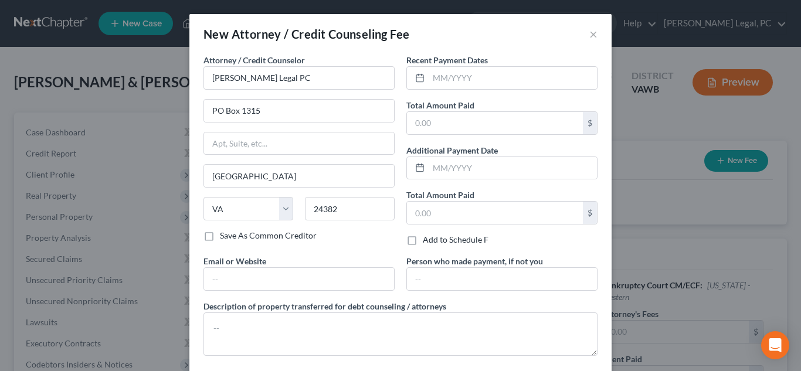
click at [467, 95] on div "Recent Payment Dates Total Amount Paid $ Additional Payment Date Total Amount P…" at bounding box center [501, 154] width 203 height 201
click at [467, 87] on input "text" at bounding box center [513, 78] width 168 height 22
click at [467, 115] on input "text" at bounding box center [495, 123] width 176 height 22
click at [466, 121] on input "1,200" at bounding box center [495, 123] width 176 height 22
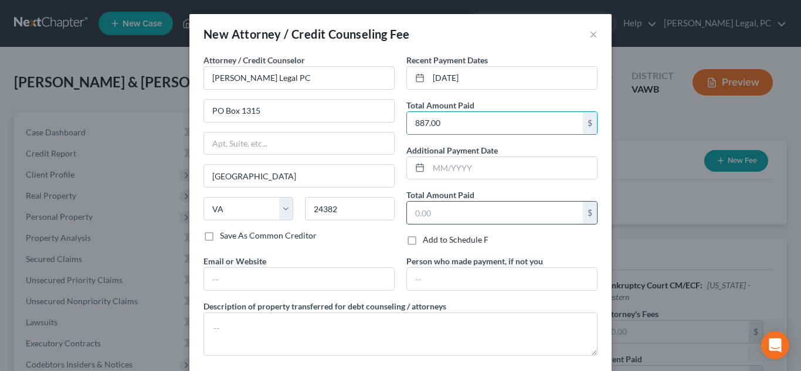
click at [456, 216] on input "text" at bounding box center [495, 213] width 176 height 22
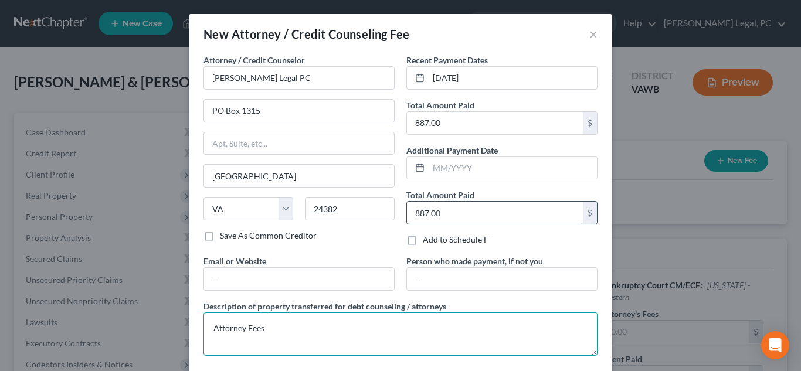
scroll to position [59, 0]
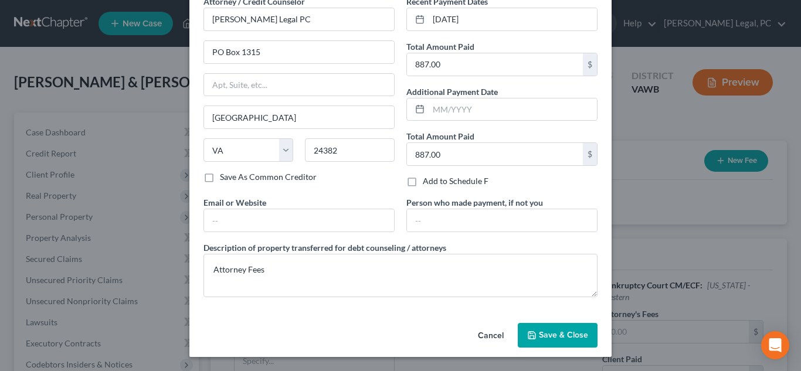
click at [467, 337] on span "Save & Close" at bounding box center [563, 335] width 49 height 10
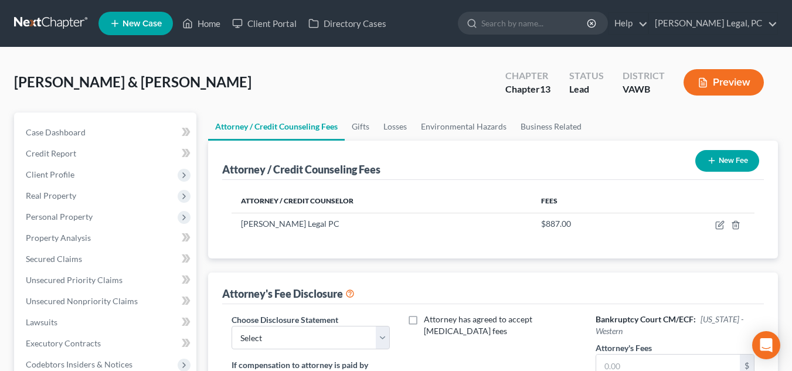
click at [467, 159] on button "New Fee" at bounding box center [727, 161] width 64 height 22
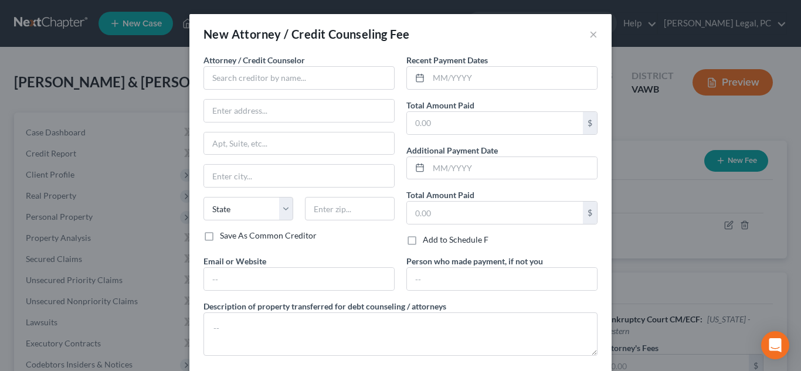
click at [221, 94] on div "Attorney / Credit Counselor * State AL AK AR AZ CA CO CT DE DC FL GA GU HI ID I…" at bounding box center [298, 142] width 191 height 176
click at [228, 79] on input "text" at bounding box center [298, 77] width 191 height 23
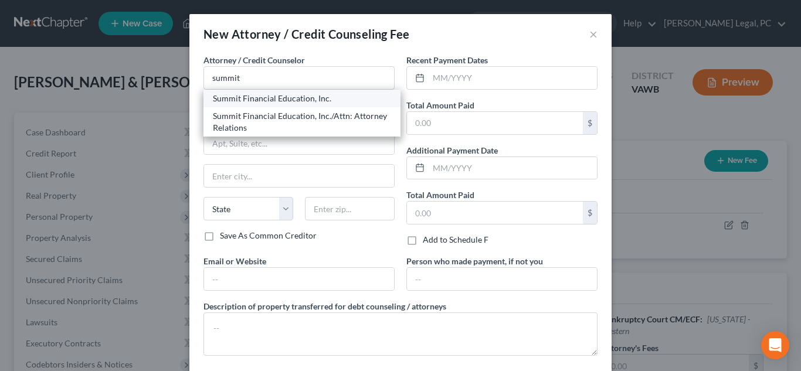
click at [244, 103] on div "Summit Financial Education, Inc." at bounding box center [302, 99] width 178 height 12
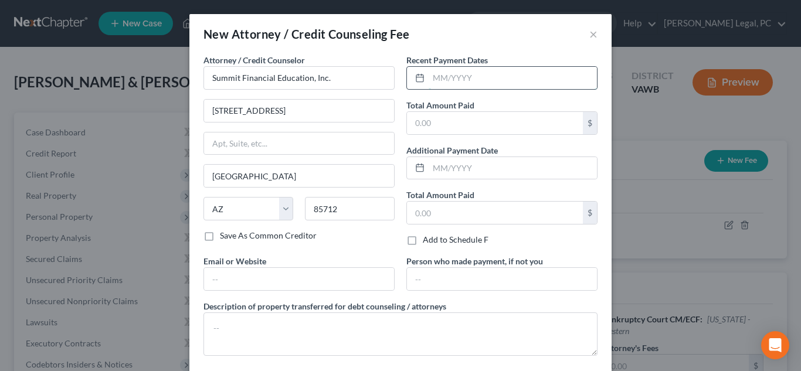
click at [467, 81] on input "text" at bounding box center [513, 78] width 168 height 22
click at [467, 138] on div "Recent Payment Dates 07/21/2025 Total Amount Paid $ Additional Payment Date Tot…" at bounding box center [501, 154] width 203 height 201
click at [467, 116] on input "text" at bounding box center [495, 123] width 176 height 22
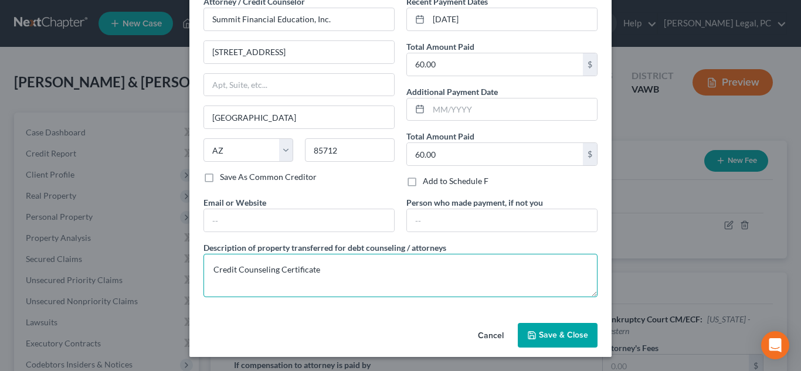
click at [426, 273] on textarea "Credit Counseling Certificate" at bounding box center [400, 275] width 394 height 43
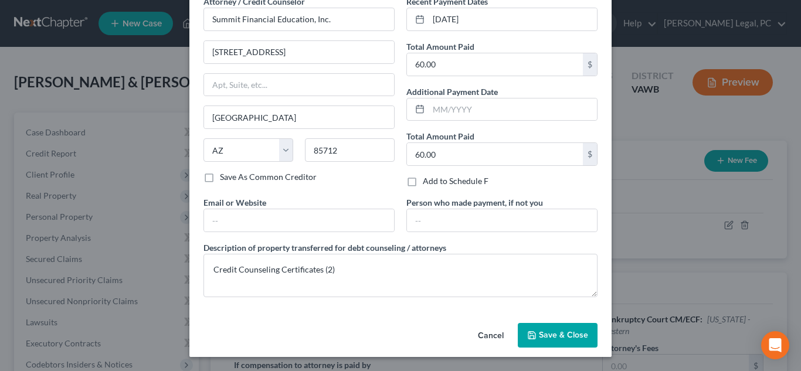
click at [467, 338] on span "Save & Close" at bounding box center [563, 335] width 49 height 10
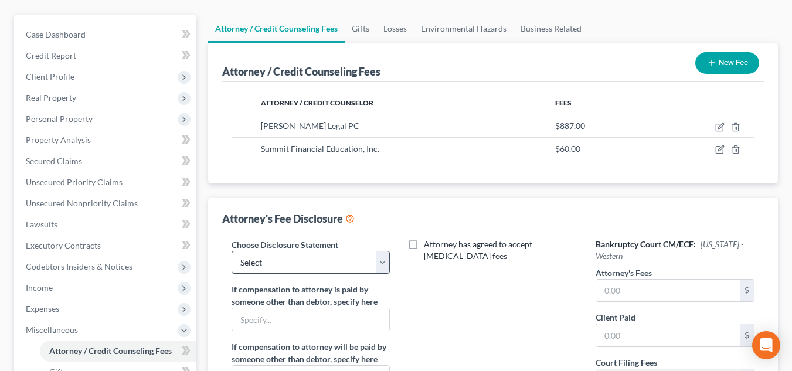
scroll to position [117, 0]
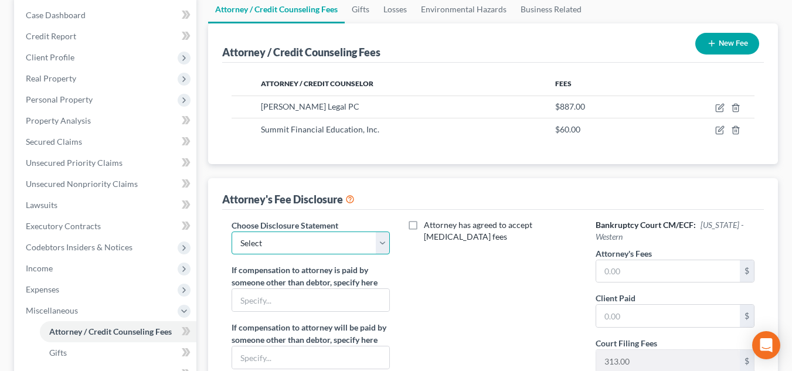
click at [345, 246] on select "Select Fee Disclosure" at bounding box center [311, 243] width 159 height 23
click at [232, 232] on select "Select Fee Disclosure" at bounding box center [311, 243] width 159 height 23
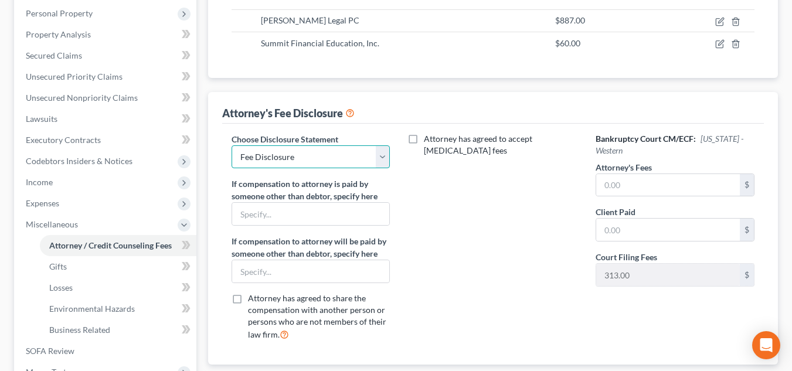
scroll to position [293, 0]
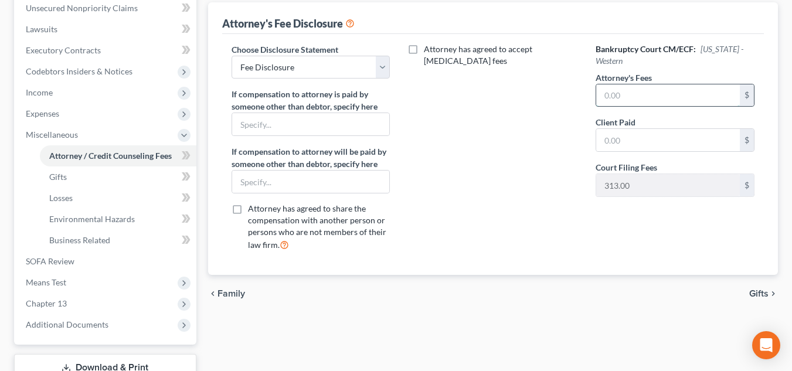
click at [467, 89] on input "text" at bounding box center [668, 95] width 144 height 22
click at [467, 148] on input "text" at bounding box center [668, 140] width 144 height 22
click at [467, 290] on span "Gifts" at bounding box center [758, 293] width 19 height 9
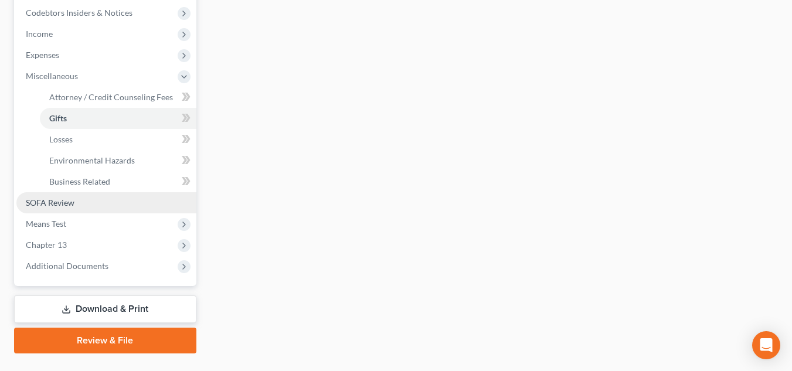
click at [67, 198] on span "SOFA Review" at bounding box center [50, 203] width 49 height 10
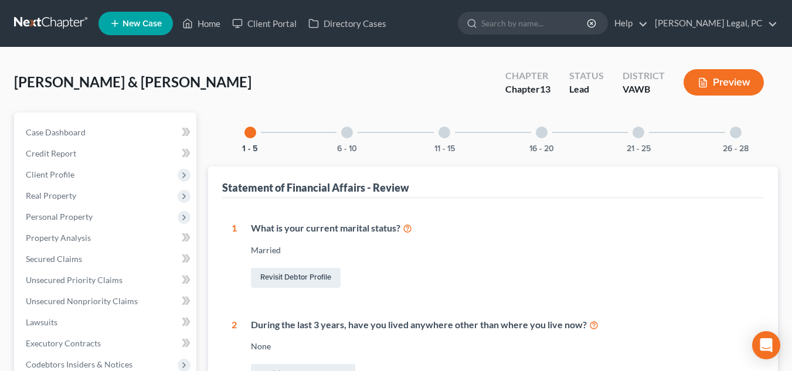
click at [467, 132] on div "26 - 28" at bounding box center [736, 133] width 40 height 40
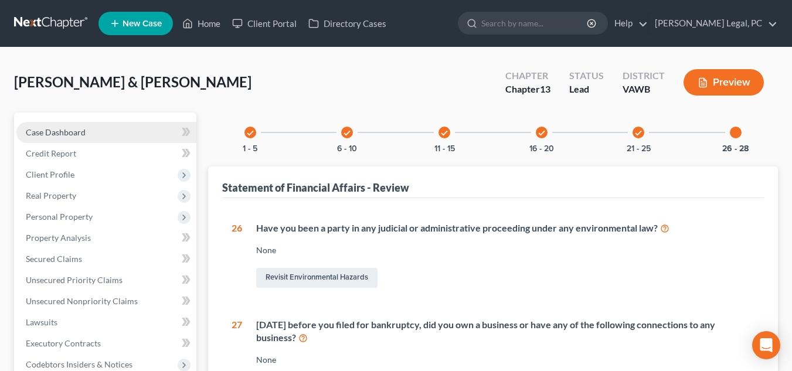
click at [69, 131] on span "Case Dashboard" at bounding box center [56, 132] width 60 height 10
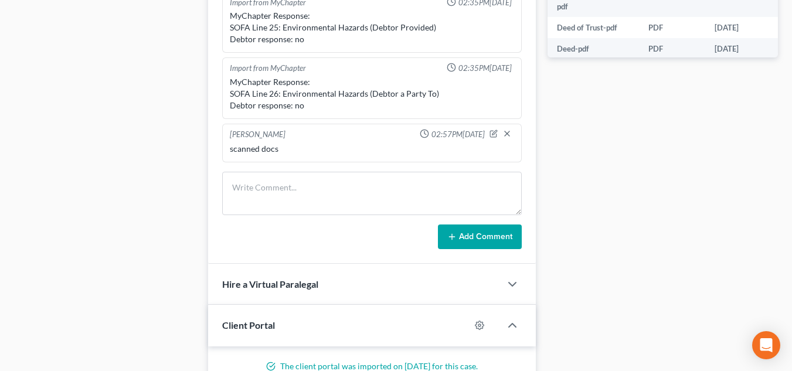
scroll to position [645, 0]
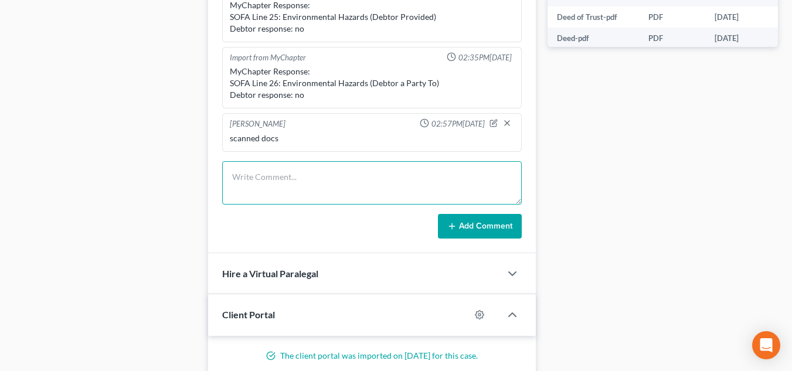
click at [324, 176] on textarea at bounding box center [372, 182] width 300 height 43
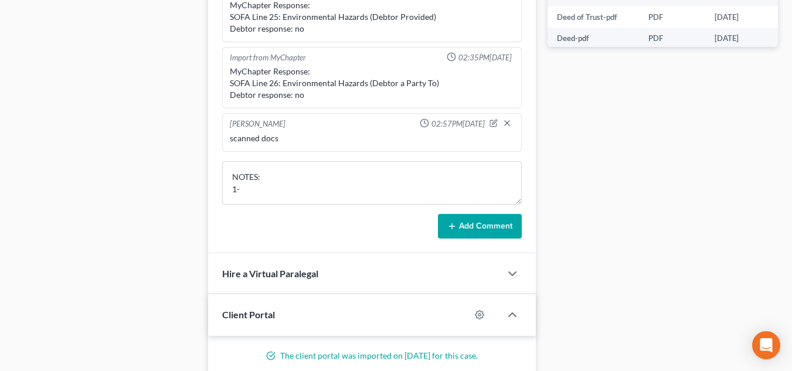
click at [464, 230] on button "Add Comment" at bounding box center [480, 226] width 84 height 25
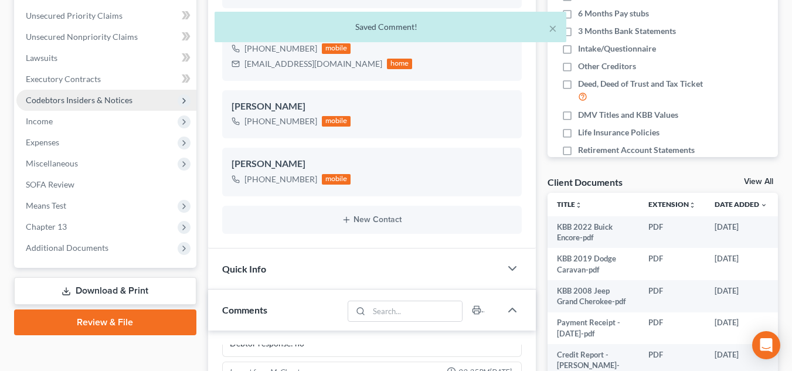
scroll to position [388, 0]
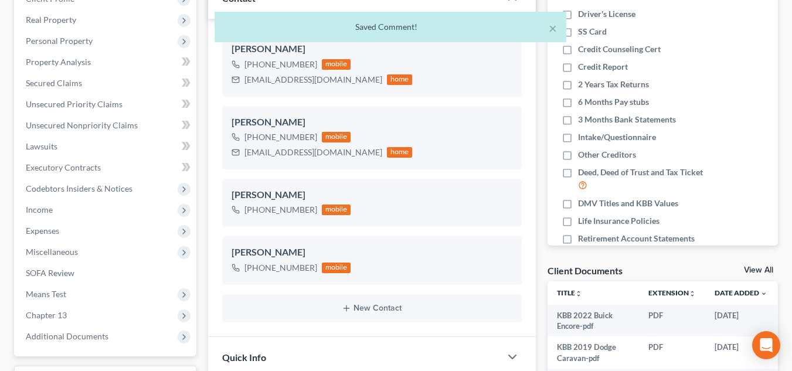
click at [82, 21] on div "× Saved Comment!" at bounding box center [390, 30] width 792 height 36
click at [182, 16] on div "× Saved Comment!" at bounding box center [390, 30] width 792 height 36
click at [467, 26] on div "× Saved Comment!" at bounding box center [391, 27] width 352 height 30
click at [467, 28] on button "×" at bounding box center [553, 28] width 8 height 14
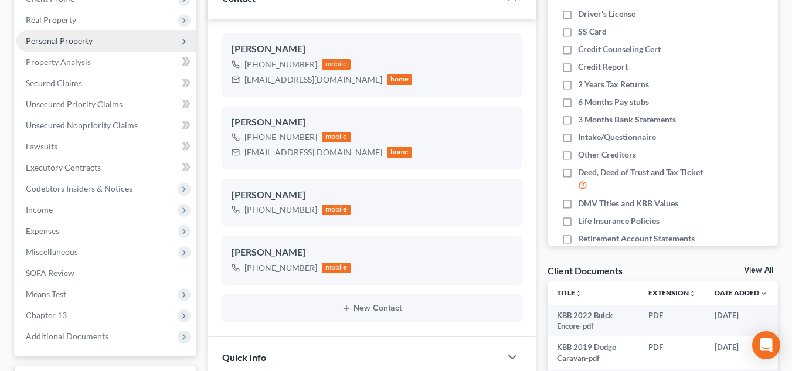
click at [147, 24] on span "Real Property" at bounding box center [106, 19] width 180 height 21
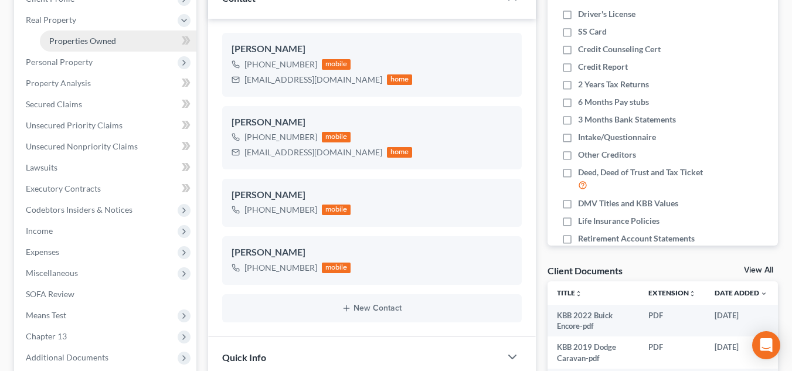
click at [129, 40] on link "Properties Owned" at bounding box center [118, 40] width 157 height 21
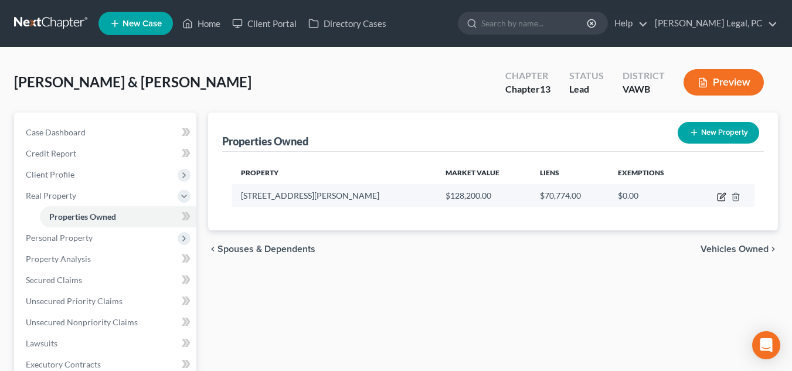
click at [467, 192] on icon "button" at bounding box center [721, 196] width 9 height 9
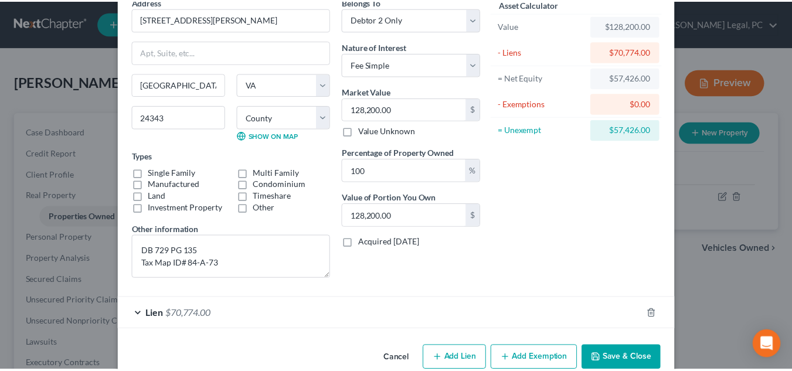
scroll to position [82, 0]
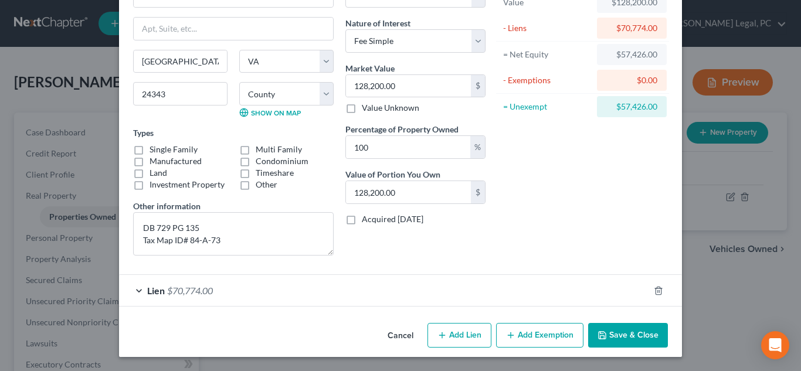
click at [401, 338] on button "Cancel" at bounding box center [400, 335] width 45 height 23
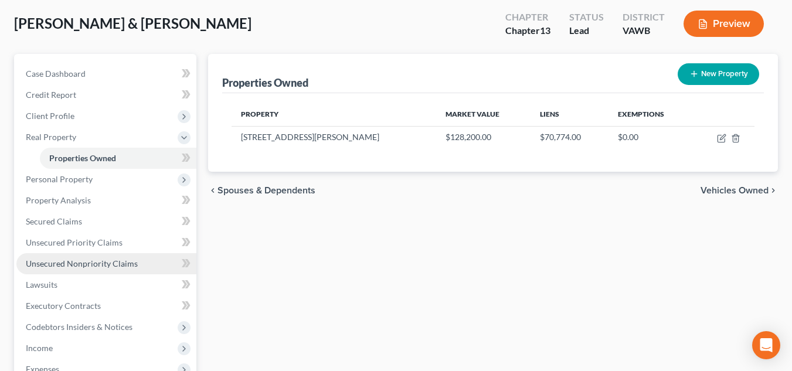
scroll to position [0, 0]
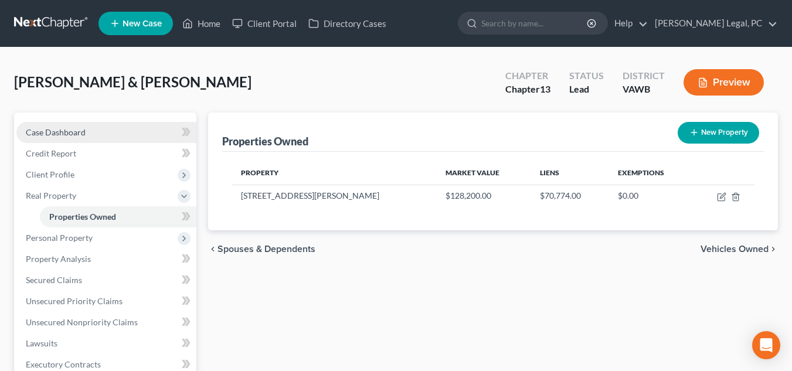
click at [82, 138] on link "Case Dashboard" at bounding box center [106, 132] width 180 height 21
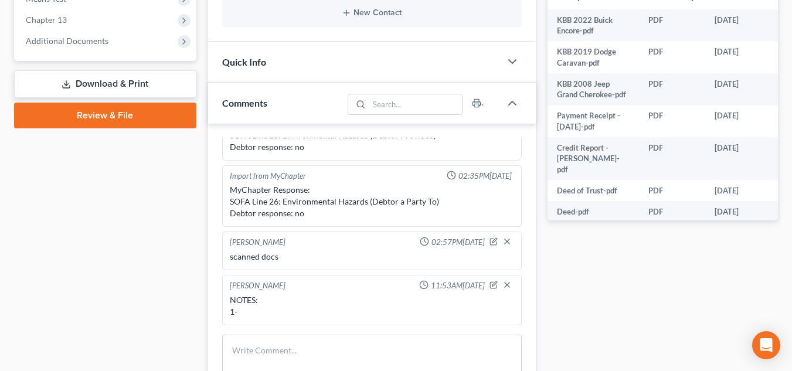
scroll to position [528, 0]
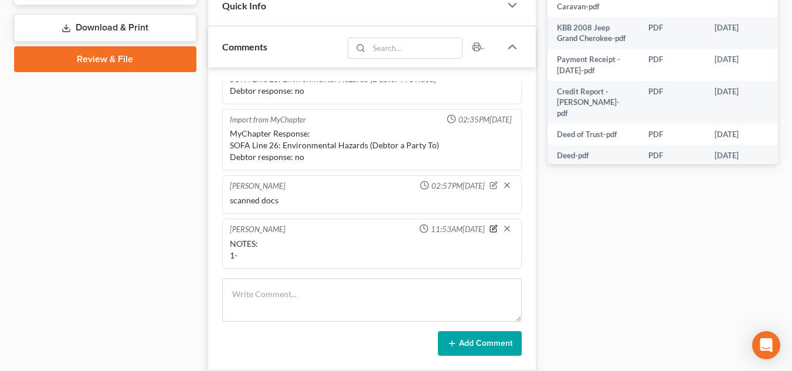
click at [467, 229] on icon "button" at bounding box center [494, 229] width 8 height 8
click at [273, 260] on textarea "NOTES: 1-" at bounding box center [372, 259] width 284 height 43
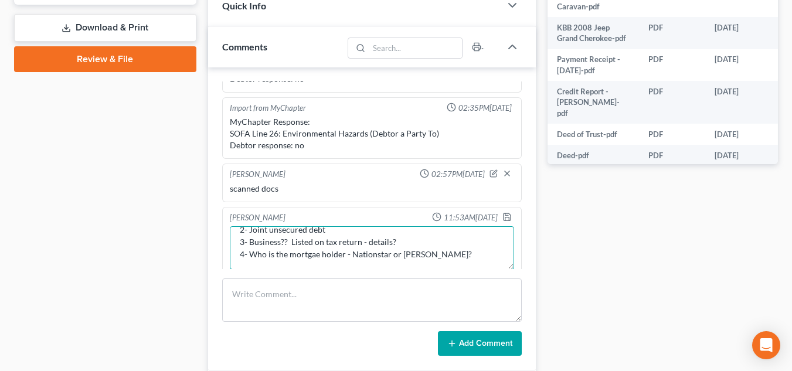
scroll to position [37, 0]
click at [467, 215] on icon "button" at bounding box center [507, 216] width 9 height 9
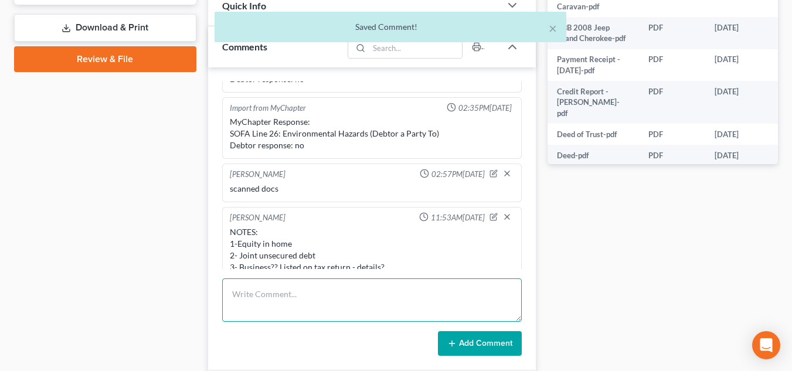
click at [299, 320] on textarea at bounding box center [372, 300] width 300 height 43
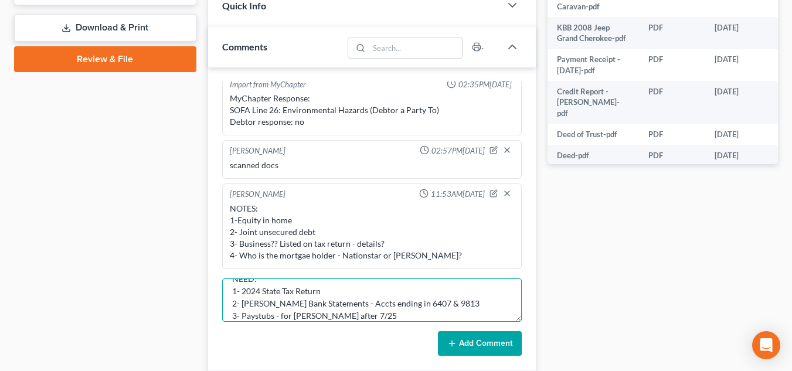
scroll to position [28, 0]
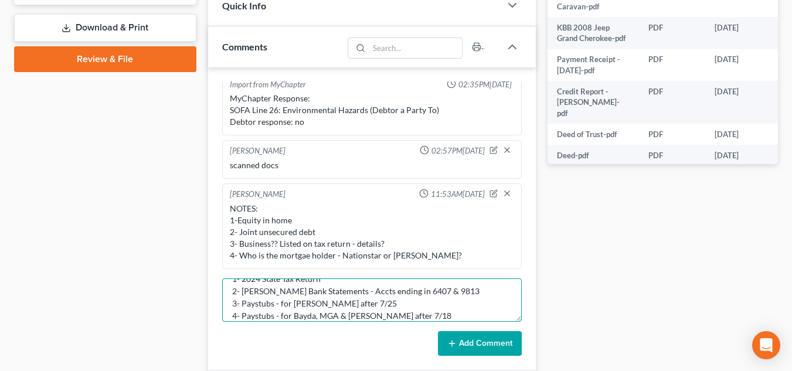
click at [459, 297] on textarea "NEED: 1- 2024 State Tax Return 2- Carter Bank Statements - Accts ending in 6407…" at bounding box center [372, 300] width 300 height 43
drag, startPoint x: 320, startPoint y: 320, endPoint x: 456, endPoint y: 289, distance: 139.5
click at [320, 320] on textarea "NEED: 1- 2024 State Tax Return 2- Carter Bank Statements - Accts ending in 6407…" at bounding box center [372, 300] width 300 height 43
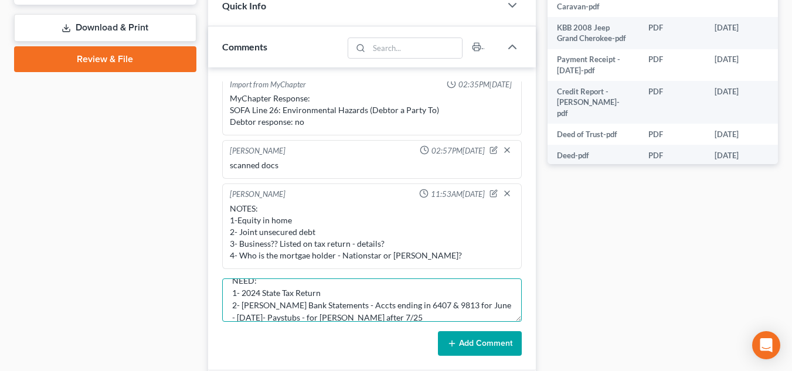
scroll to position [0, 0]
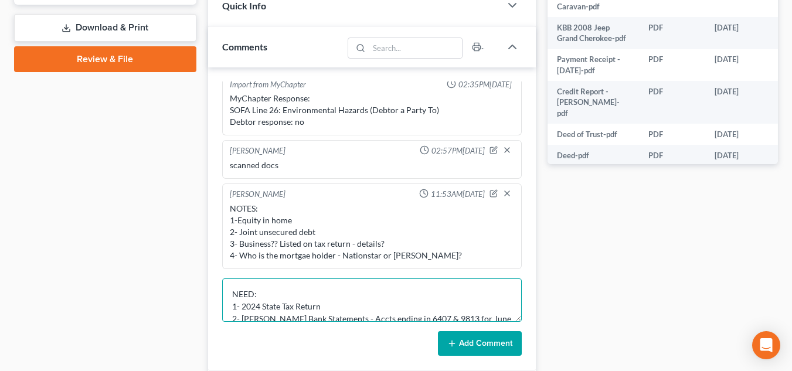
click at [453, 289] on textarea "NEED: 1- 2024 State Tax Return 2- Carter Bank Statements - Accts ending in 6407…" at bounding box center [372, 300] width 300 height 43
click at [467, 316] on textarea "NEED: 1- 2024 State Tax Return 2- Carter Bank Statements - Accts ending in 6407…" at bounding box center [372, 300] width 300 height 43
drag, startPoint x: 454, startPoint y: 340, endPoint x: 418, endPoint y: 300, distance: 53.1
click at [454, 340] on icon at bounding box center [451, 343] width 9 height 9
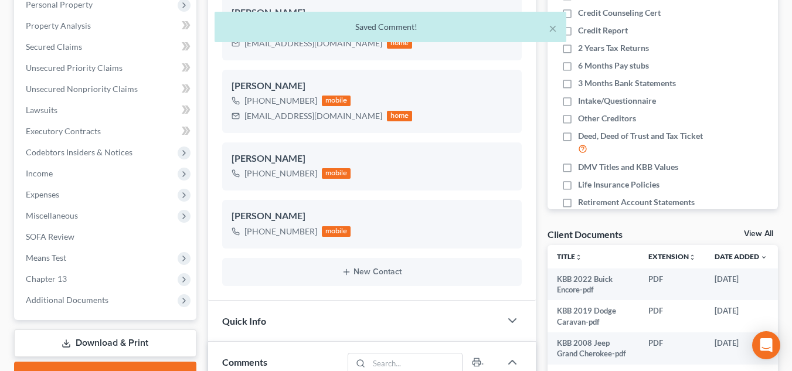
scroll to position [59, 0]
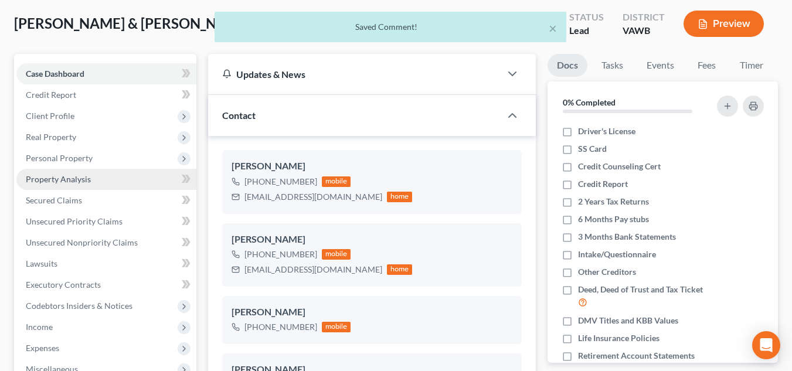
drag, startPoint x: 90, startPoint y: 157, endPoint x: 95, endPoint y: 174, distance: 18.2
click at [90, 157] on span "Personal Property" at bounding box center [59, 158] width 67 height 10
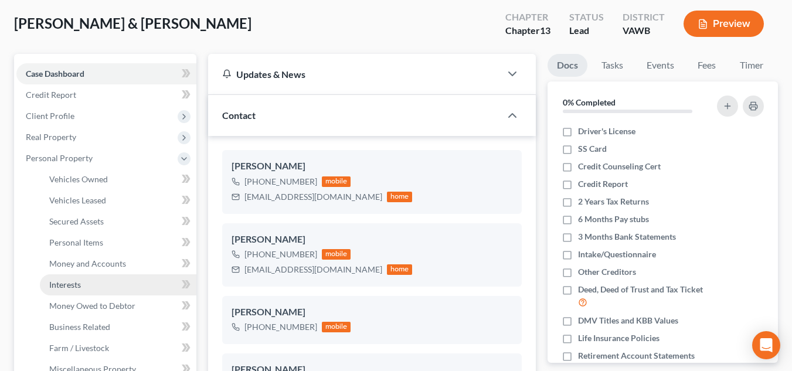
click at [97, 275] on link "Interests" at bounding box center [118, 284] width 157 height 21
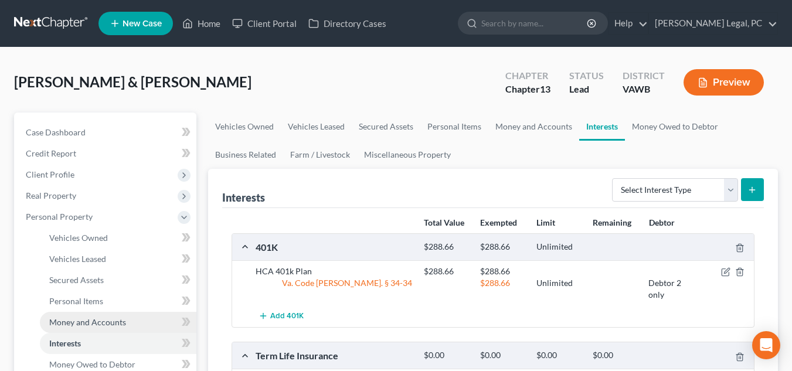
click at [89, 320] on span "Money and Accounts" at bounding box center [87, 322] width 77 height 10
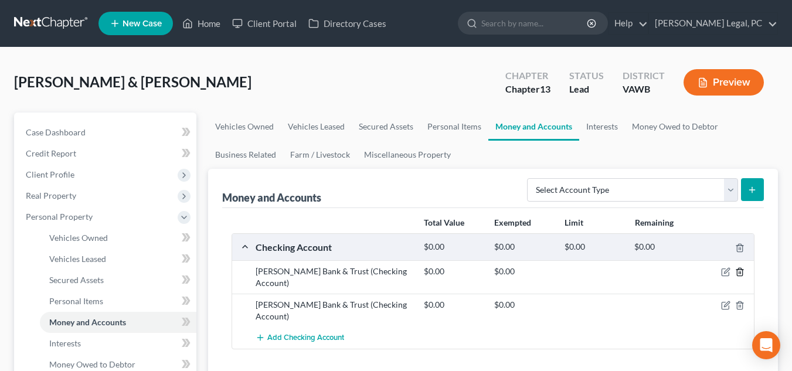
click at [467, 267] on icon "button" at bounding box center [739, 271] width 9 height 9
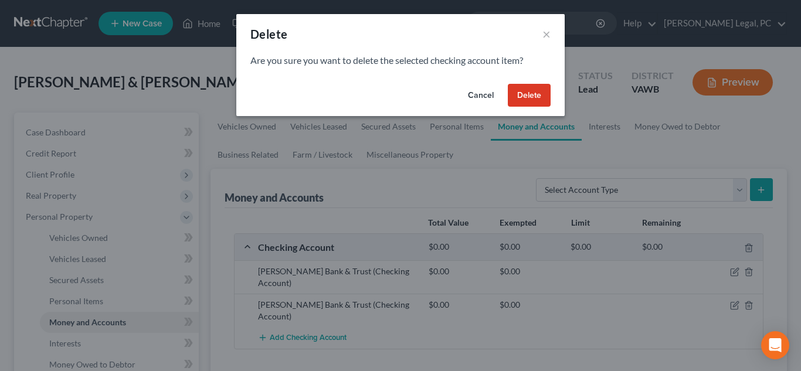
click at [467, 95] on button "Delete" at bounding box center [529, 95] width 43 height 23
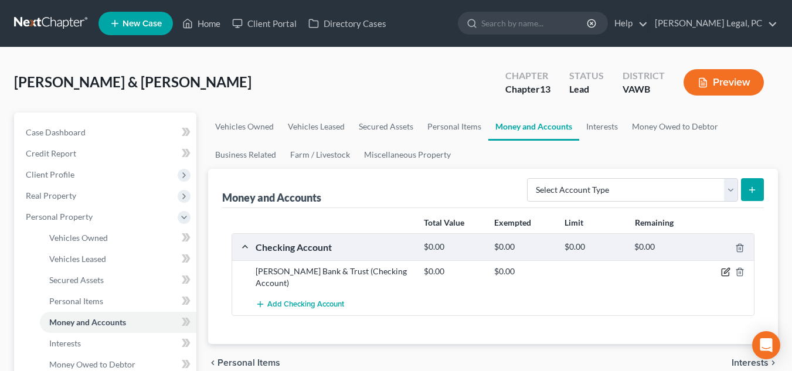
click at [467, 271] on icon "button" at bounding box center [726, 271] width 5 height 5
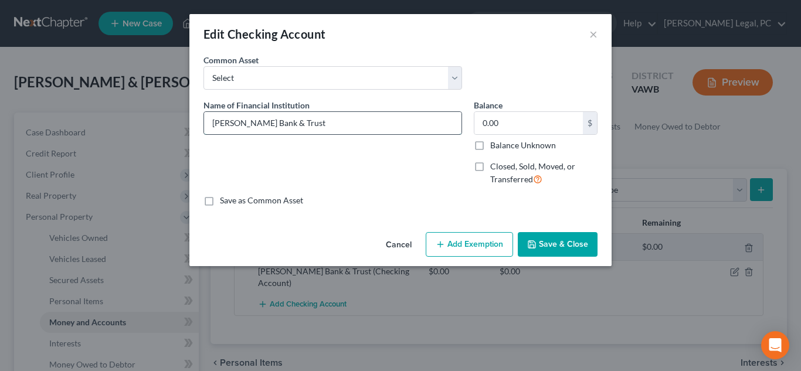
click at [328, 118] on input "Carter Bank & Trust" at bounding box center [332, 123] width 257 height 22
click at [467, 124] on input "0.00" at bounding box center [528, 123] width 108 height 22
drag, startPoint x: 556, startPoint y: 239, endPoint x: 596, endPoint y: 212, distance: 48.6
click at [467, 239] on button "Save & Close" at bounding box center [558, 244] width 80 height 25
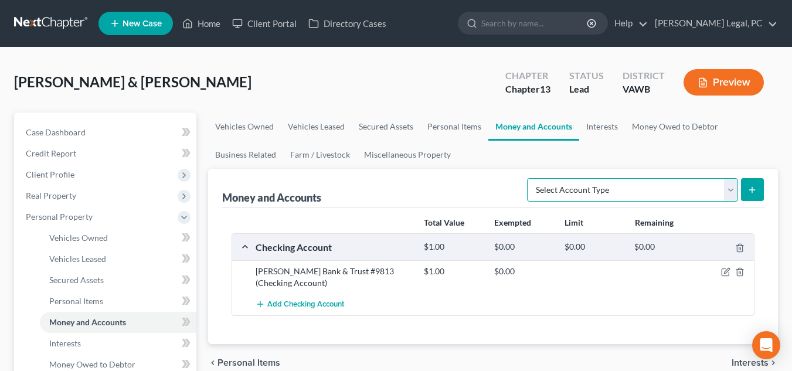
click at [467, 185] on select "Select Account Type Brokerage Cash on Hand Certificates of Deposit Checking Acc…" at bounding box center [632, 189] width 211 height 23
click at [467, 178] on select "Select Account Type Brokerage Cash on Hand Certificates of Deposit Checking Acc…" at bounding box center [632, 189] width 211 height 23
drag, startPoint x: 599, startPoint y: 182, endPoint x: 602, endPoint y: 199, distance: 16.8
click at [467, 182] on select "Select Account Type Brokerage Cash on Hand Certificates of Deposit Checking Acc…" at bounding box center [632, 189] width 211 height 23
click at [467, 178] on select "Select Account Type Brokerage Cash on Hand Certificates of Deposit Checking Acc…" at bounding box center [632, 189] width 211 height 23
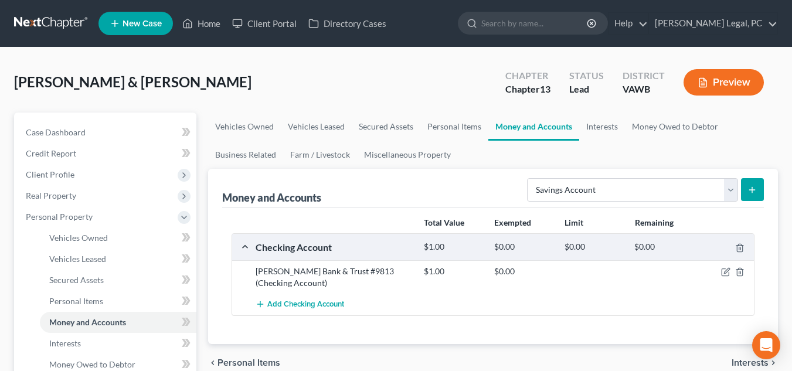
click at [467, 186] on button "submit" at bounding box center [752, 189] width 23 height 23
click at [467, 188] on icon "submit" at bounding box center [752, 189] width 9 height 9
click at [646, 191] on select "Select Account Type Brokerage Cash on Hand Certificates of Deposit Checking Acc…" at bounding box center [632, 189] width 211 height 23
select select "savings"
click at [529, 178] on select "Select Account Type Brokerage Cash on Hand Certificates of Deposit Checking Acc…" at bounding box center [632, 189] width 211 height 23
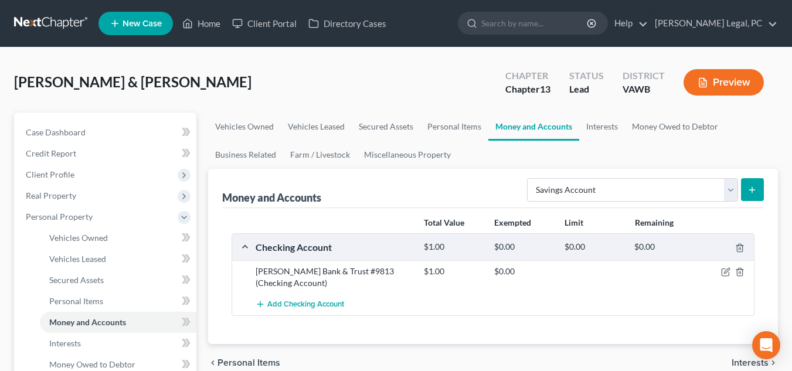
click at [752, 193] on icon "submit" at bounding box center [752, 189] width 9 height 9
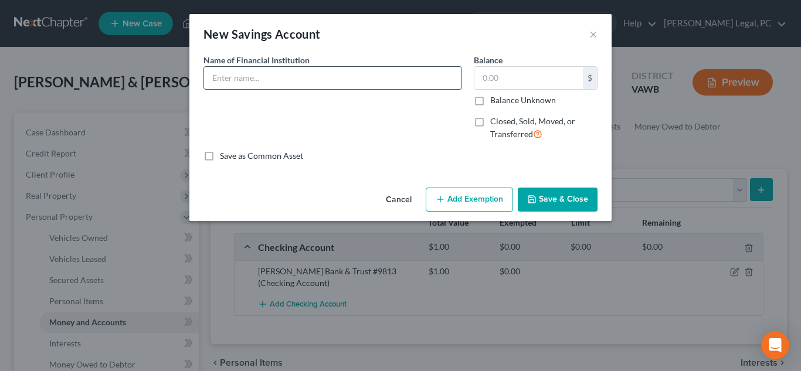
click at [232, 81] on input "text" at bounding box center [332, 78] width 257 height 22
click at [328, 78] on input "[PERSON_NAME] Bank & Trust #1106" at bounding box center [332, 78] width 257 height 22
type input "[PERSON_NAME] Bank & Trust #6407"
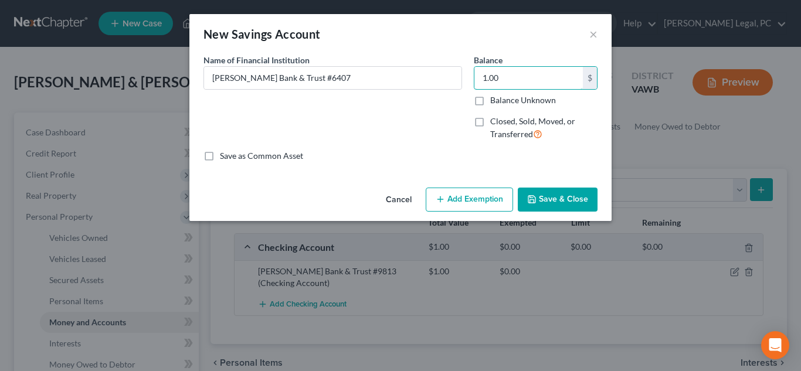
type input "1.00"
click at [549, 202] on button "Save & Close" at bounding box center [558, 200] width 80 height 25
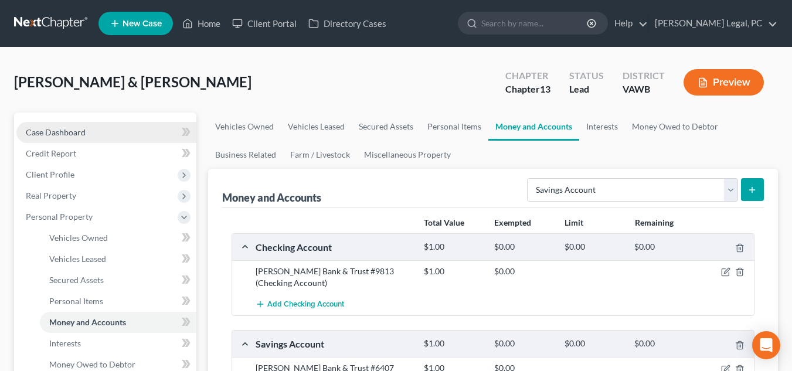
click at [104, 127] on link "Case Dashboard" at bounding box center [106, 132] width 180 height 21
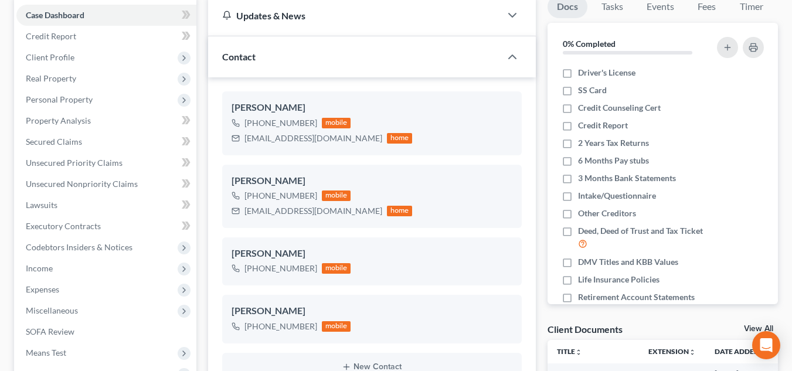
scroll to position [525, 0]
click at [490, 217] on icon "button" at bounding box center [493, 218] width 9 height 9
select select "0"
select select "1"
select select "0"
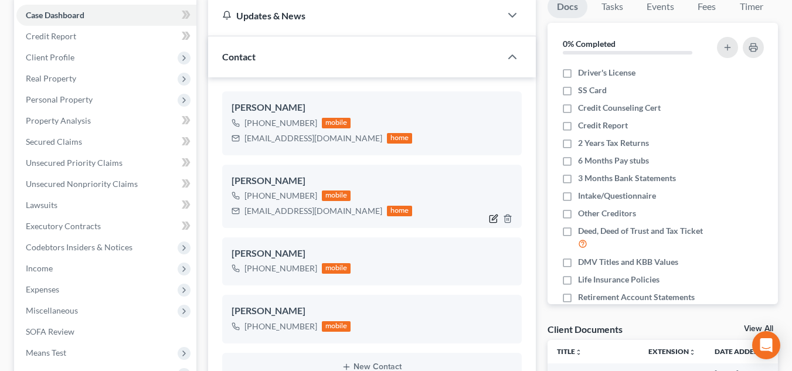
select select "1"
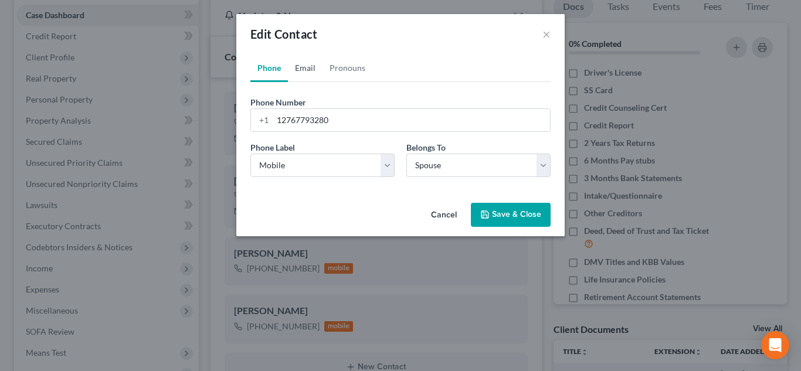
click at [310, 74] on link "Email" at bounding box center [305, 68] width 35 height 28
drag, startPoint x: 329, startPoint y: 120, endPoint x: 259, endPoint y: 125, distance: 69.9
click at [259, 125] on div "[EMAIL_ADDRESS][DOMAIN_NAME]" at bounding box center [400, 119] width 300 height 23
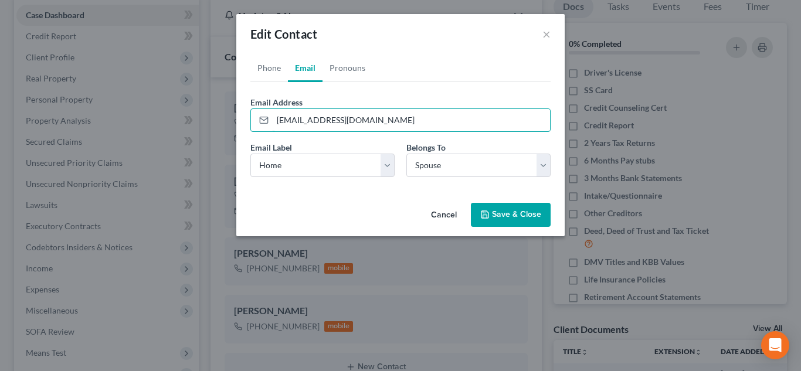
drag, startPoint x: 387, startPoint y: 125, endPoint x: 146, endPoint y: 108, distance: 241.6
click at [146, 108] on div "Edit Contact × Phone Email Pronouns Phone Number * +1 12767793280 Ext. Phone La…" at bounding box center [400, 185] width 801 height 371
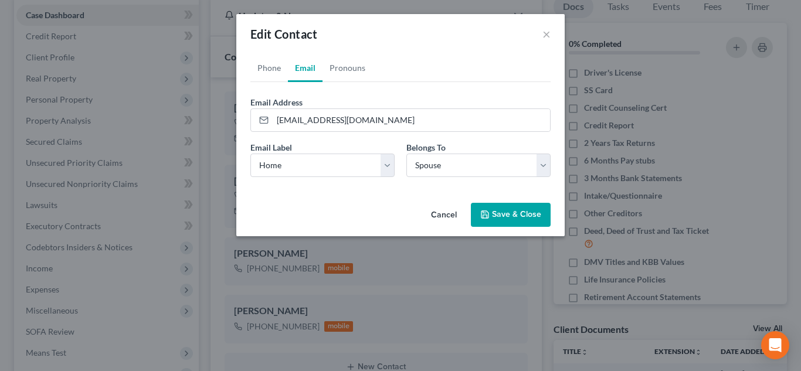
click at [454, 212] on button "Cancel" at bounding box center [444, 215] width 45 height 23
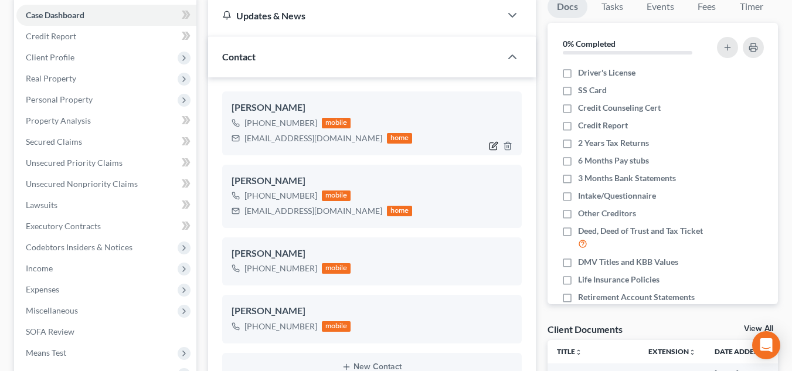
click at [493, 145] on icon "button" at bounding box center [494, 144] width 5 height 5
select select "0"
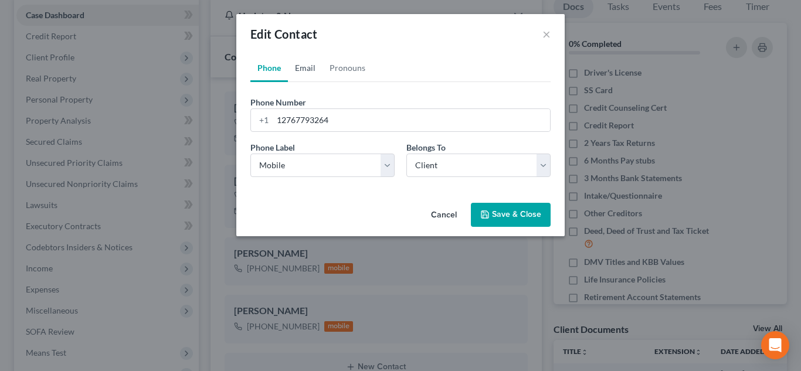
drag, startPoint x: 309, startPoint y: 67, endPoint x: 347, endPoint y: 91, distance: 44.6
click at [309, 67] on link "Email" at bounding box center [305, 68] width 35 height 28
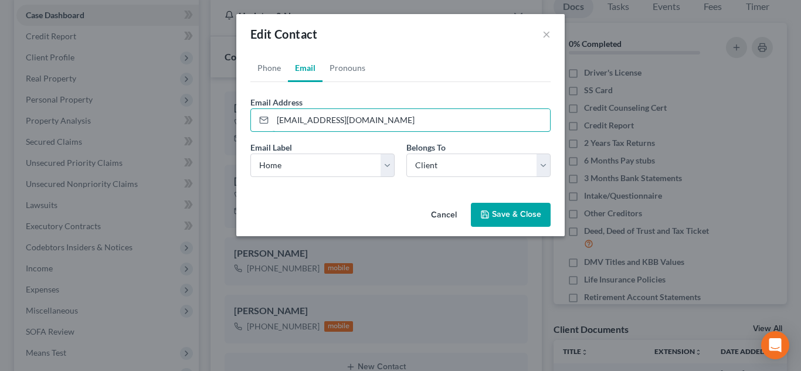
drag, startPoint x: 328, startPoint y: 112, endPoint x: 272, endPoint y: 106, distance: 56.0
click at [273, 106] on div "Email Address mikerocks1019@yahoo.com" at bounding box center [400, 114] width 300 height 36
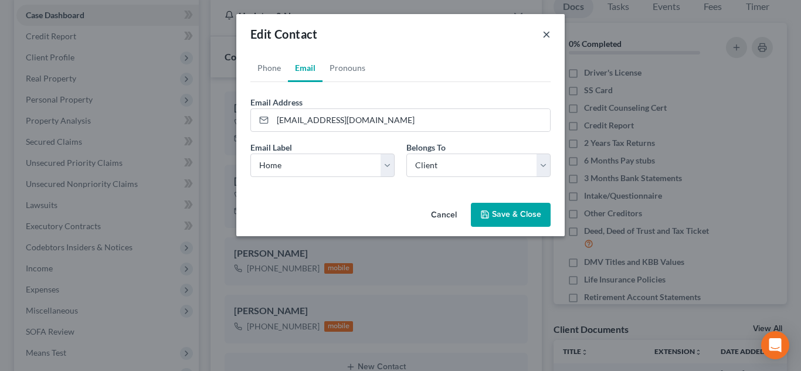
click at [545, 28] on button "×" at bounding box center [546, 34] width 8 height 14
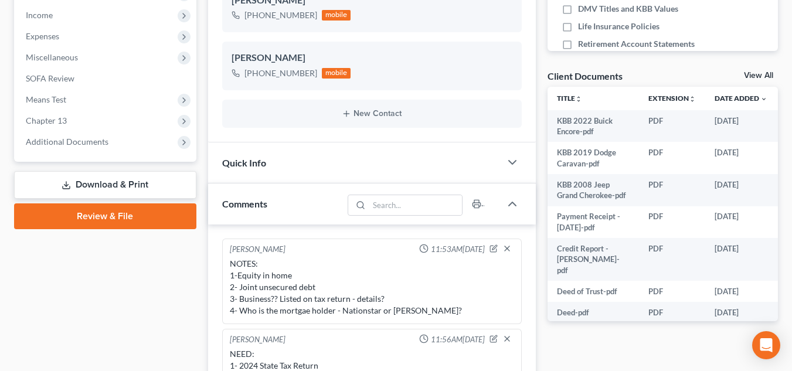
scroll to position [469, 0]
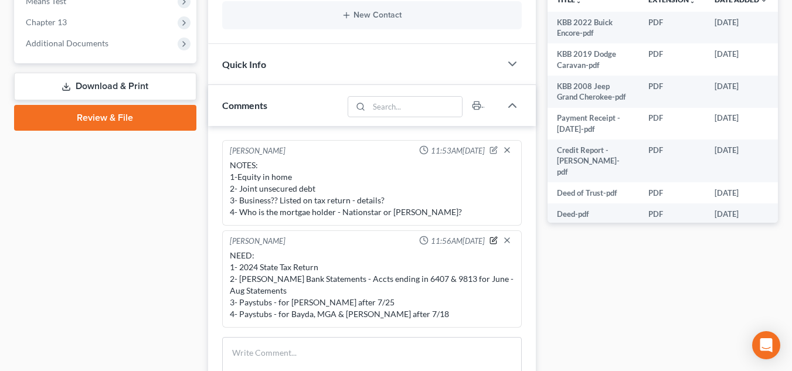
click at [490, 242] on icon "button" at bounding box center [493, 240] width 6 height 6
type textarea "NEED: 1- 2024 State Tax Return 2- Carter Bank Statements - Accts ending in 6407…"
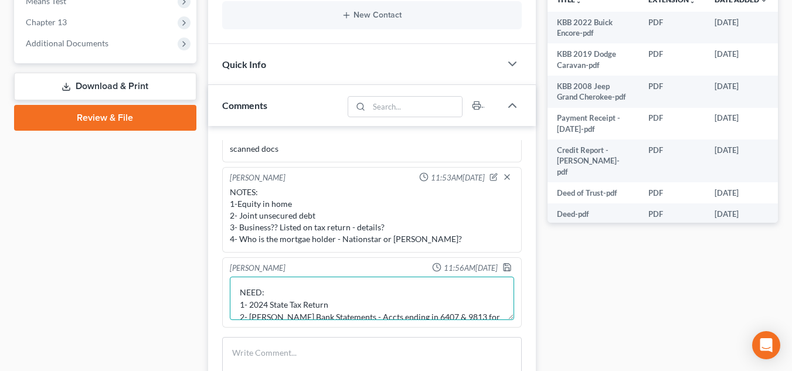
scroll to position [49, 0]
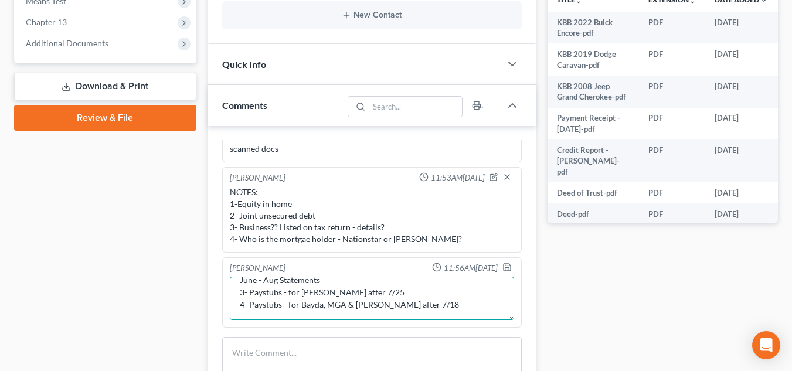
drag, startPoint x: 239, startPoint y: 303, endPoint x: 447, endPoint y: 313, distance: 208.4
click at [447, 313] on textarea "NEED: 1- 2024 State Tax Return 2- Carter Bank Statements - Accts ending in 6407…" at bounding box center [372, 298] width 284 height 43
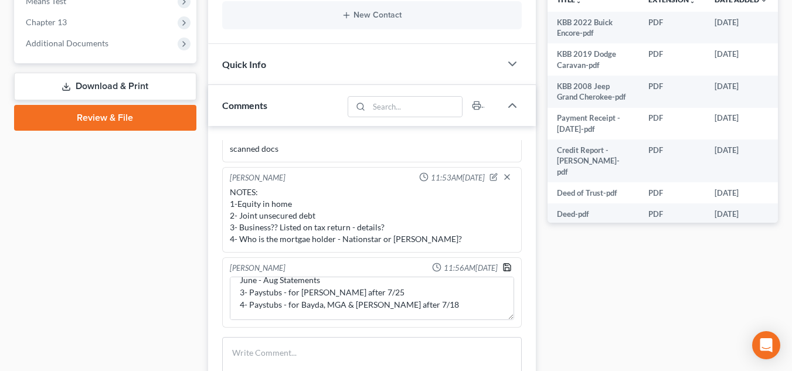
drag, startPoint x: 498, startPoint y: 263, endPoint x: 490, endPoint y: 244, distance: 20.5
click at [503, 263] on icon "button" at bounding box center [507, 267] width 9 height 9
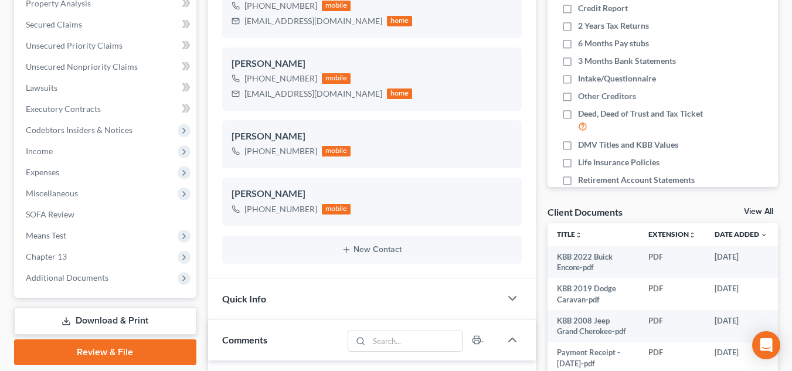
scroll to position [0, 0]
